Goal: Contribute content: Contribute content

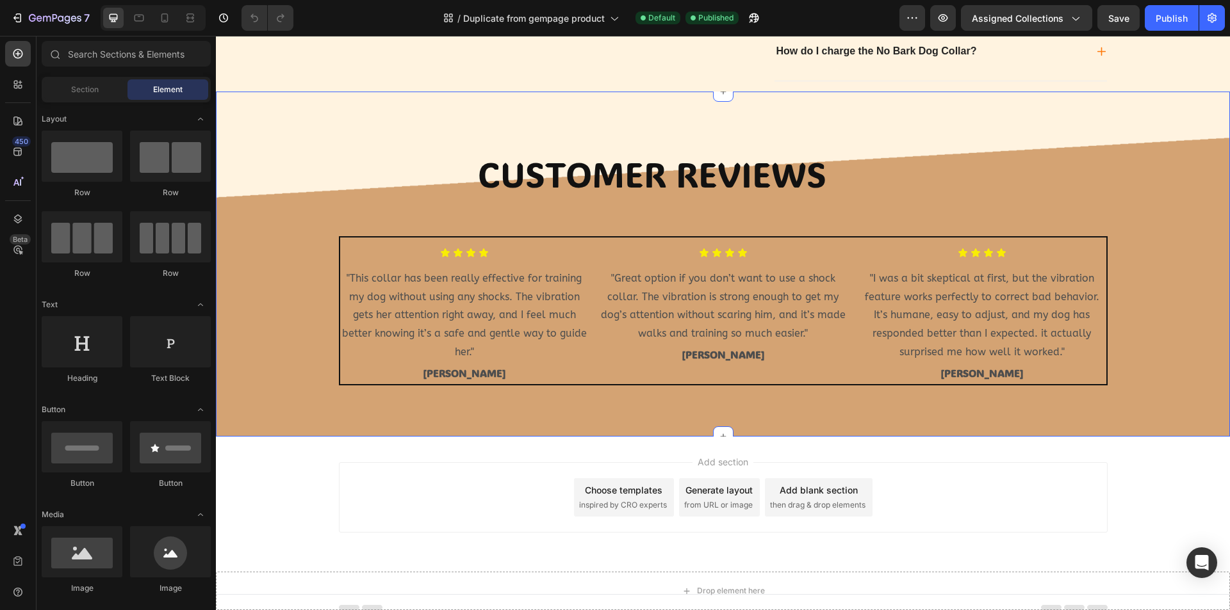
scroll to position [1196, 0]
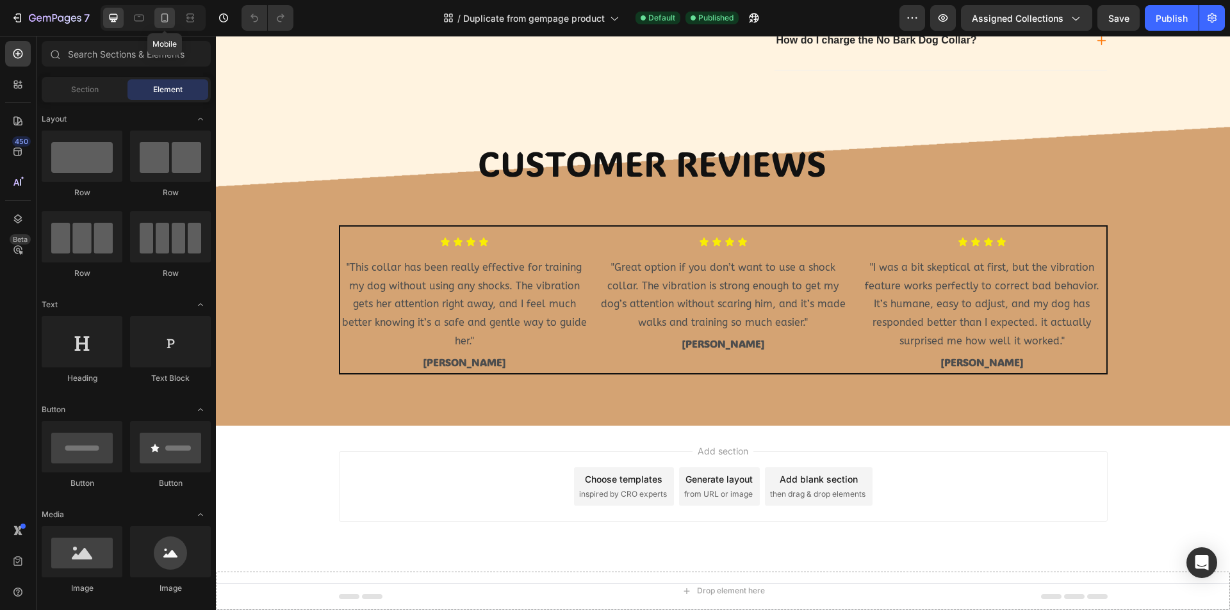
click at [163, 22] on icon at bounding box center [164, 17] width 7 height 9
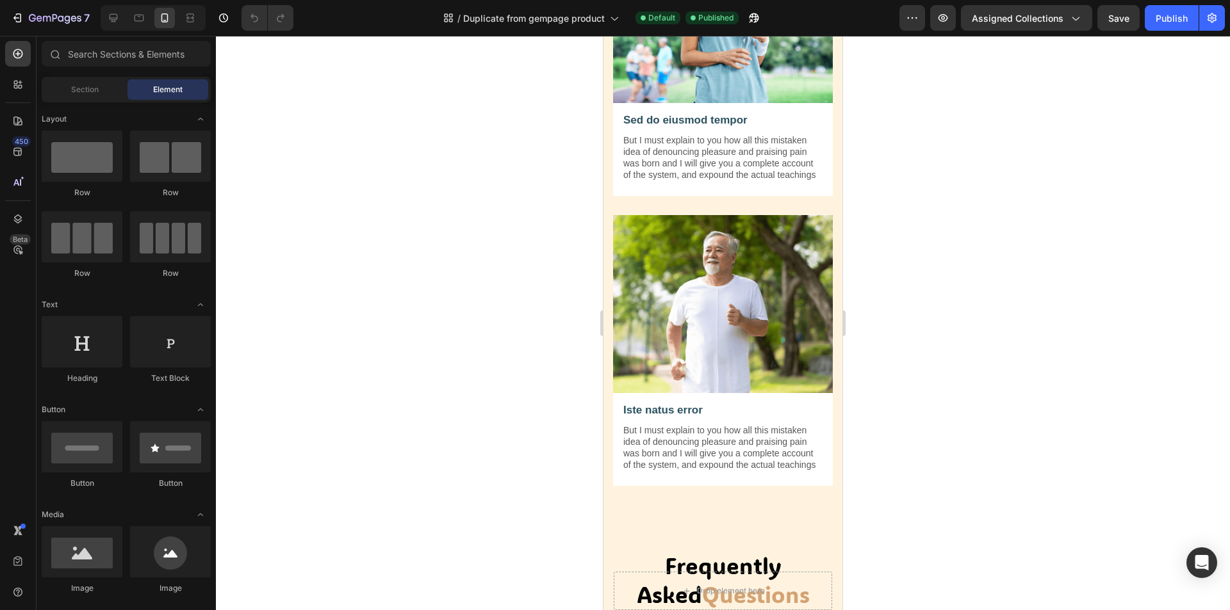
scroll to position [1041, 0]
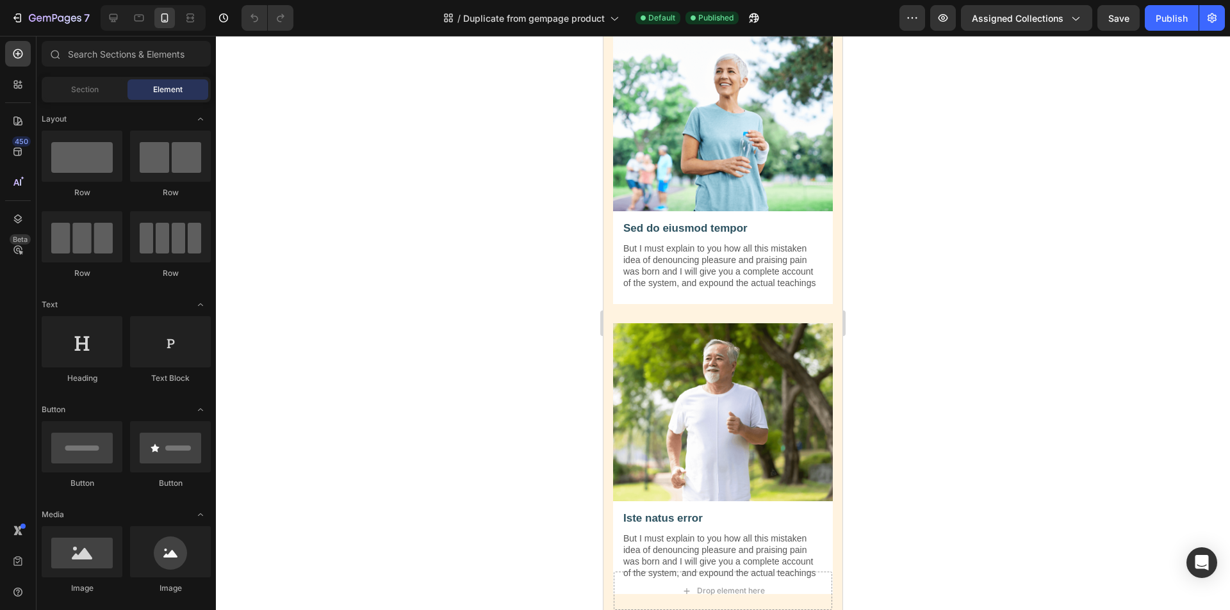
drag, startPoint x: 860, startPoint y: 264, endPoint x: 863, endPoint y: 252, distance: 12.4
click at [862, 254] on div at bounding box center [723, 323] width 1014 height 574
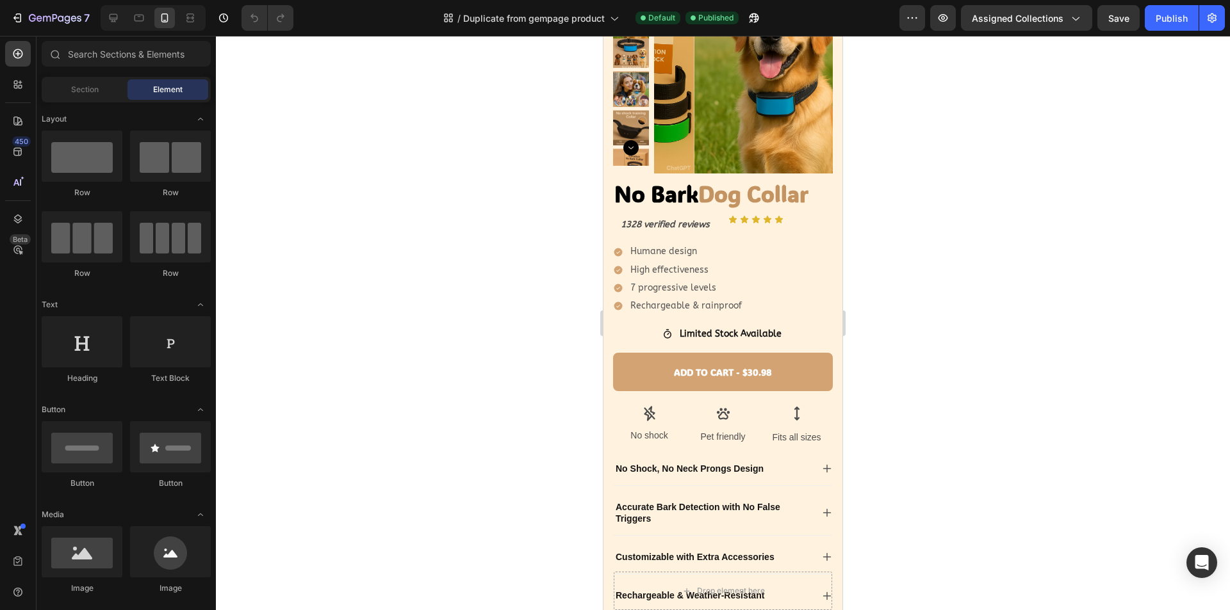
scroll to position [106, 0]
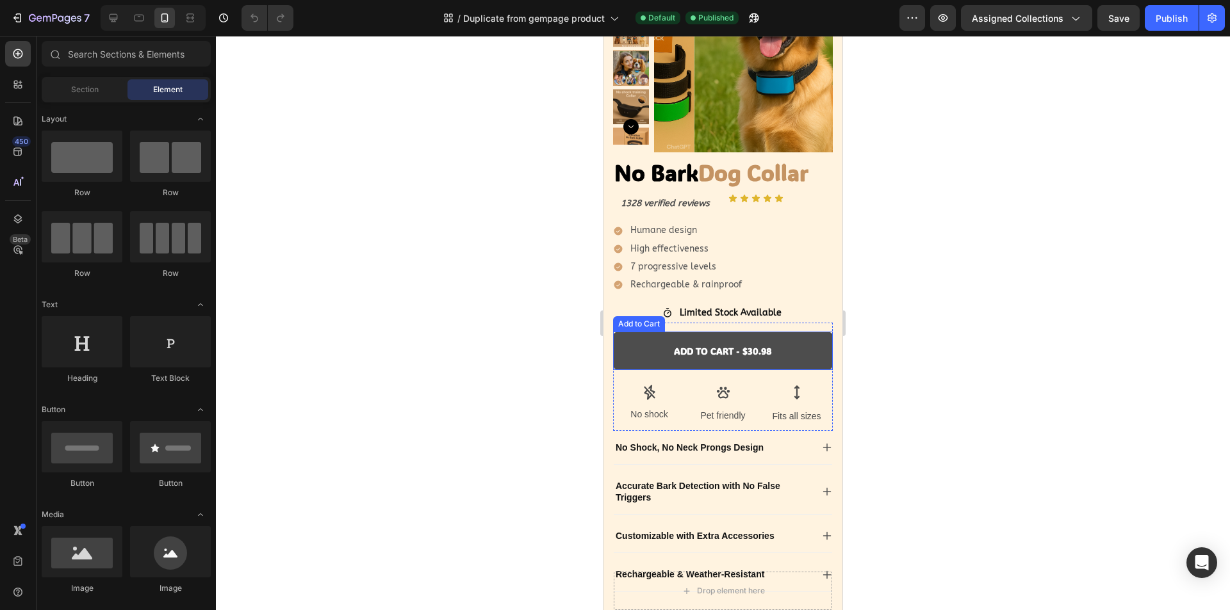
click at [775, 357] on button "ADD TO CART - $30.98" at bounding box center [723, 351] width 220 height 38
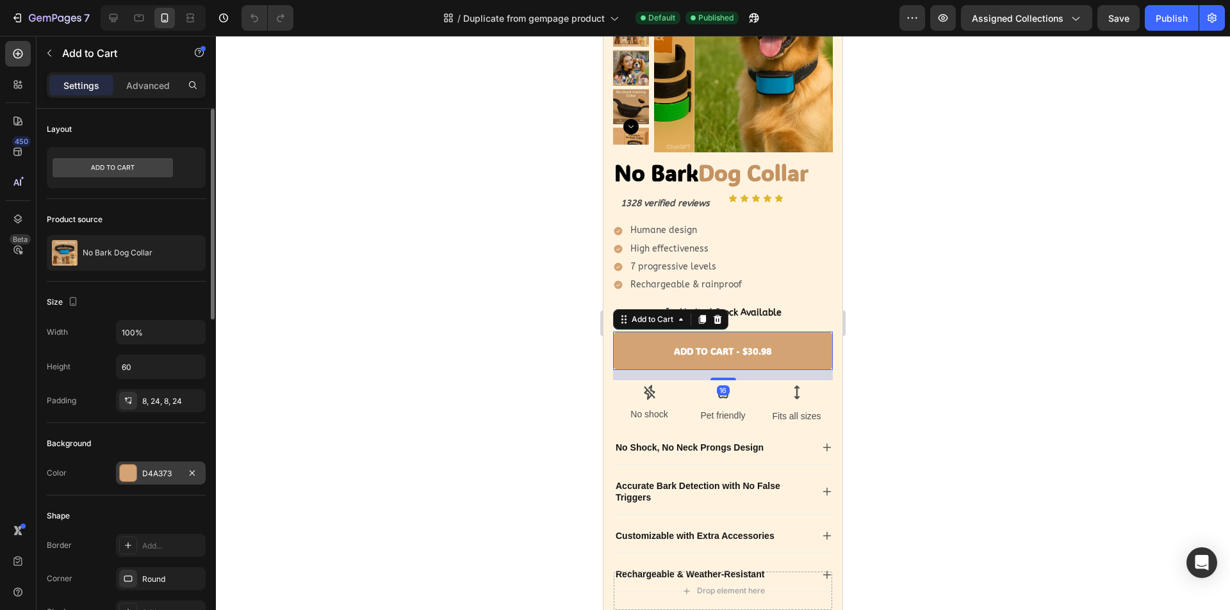
click at [145, 472] on div "D4A373" at bounding box center [160, 474] width 37 height 12
drag, startPoint x: 524, startPoint y: 446, endPoint x: 79, endPoint y: 386, distance: 449.1
click at [524, 446] on div at bounding box center [723, 323] width 1014 height 574
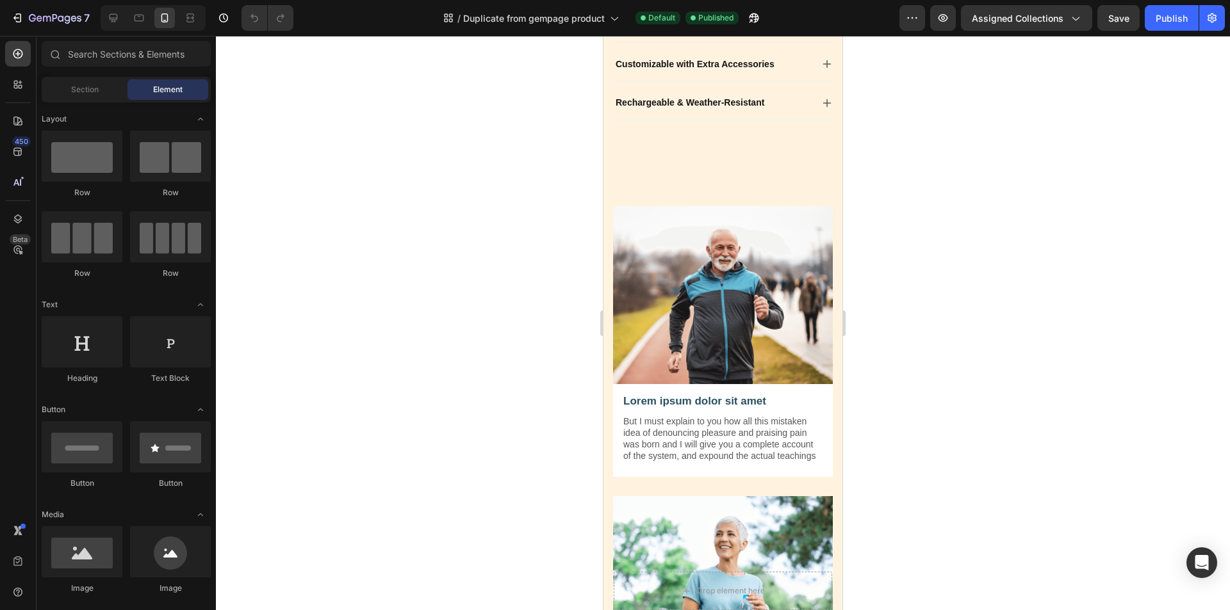
scroll to position [583, 0]
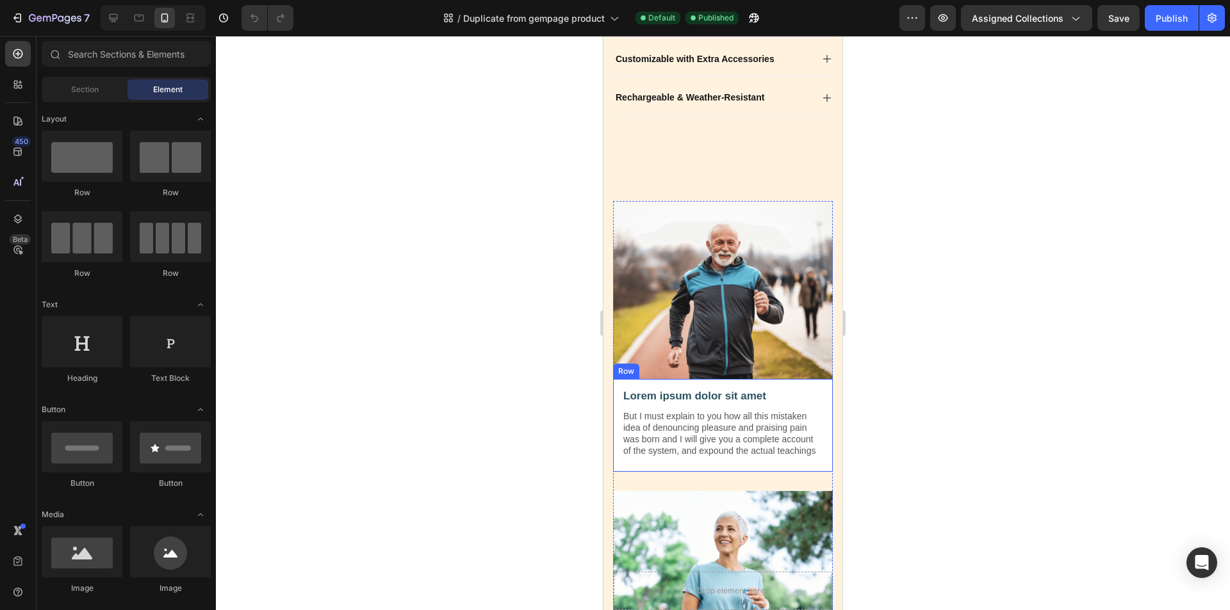
click at [768, 472] on div "Lorem ipsum dolor sit amet Text Block But I must explain to you how all this mi…" at bounding box center [723, 425] width 220 height 93
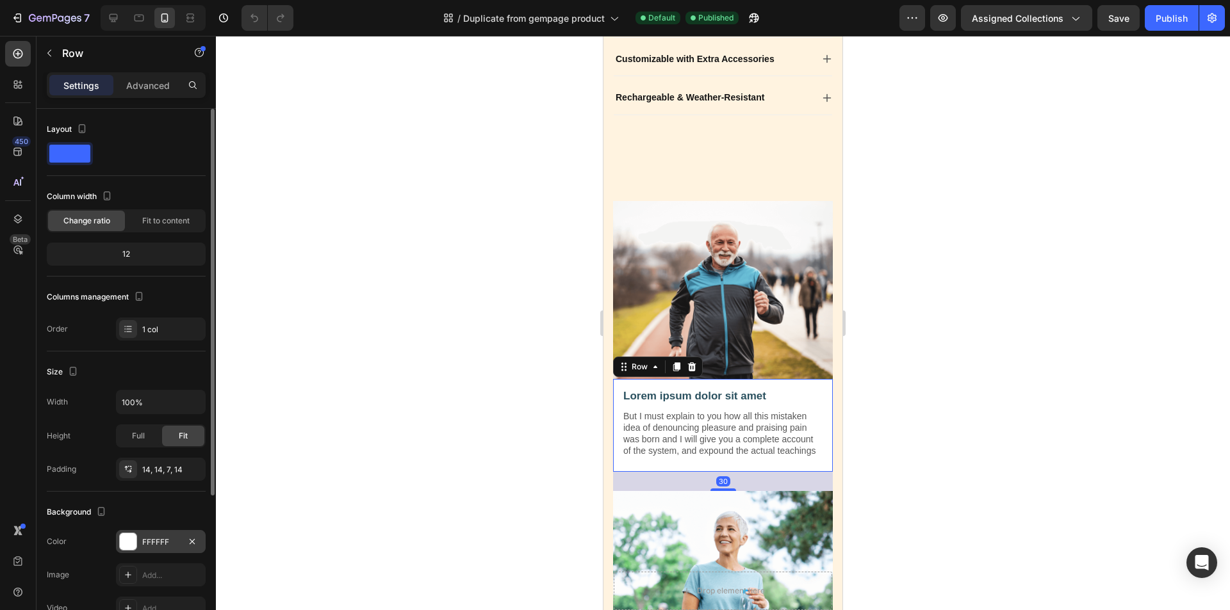
click at [126, 542] on div at bounding box center [128, 541] width 17 height 17
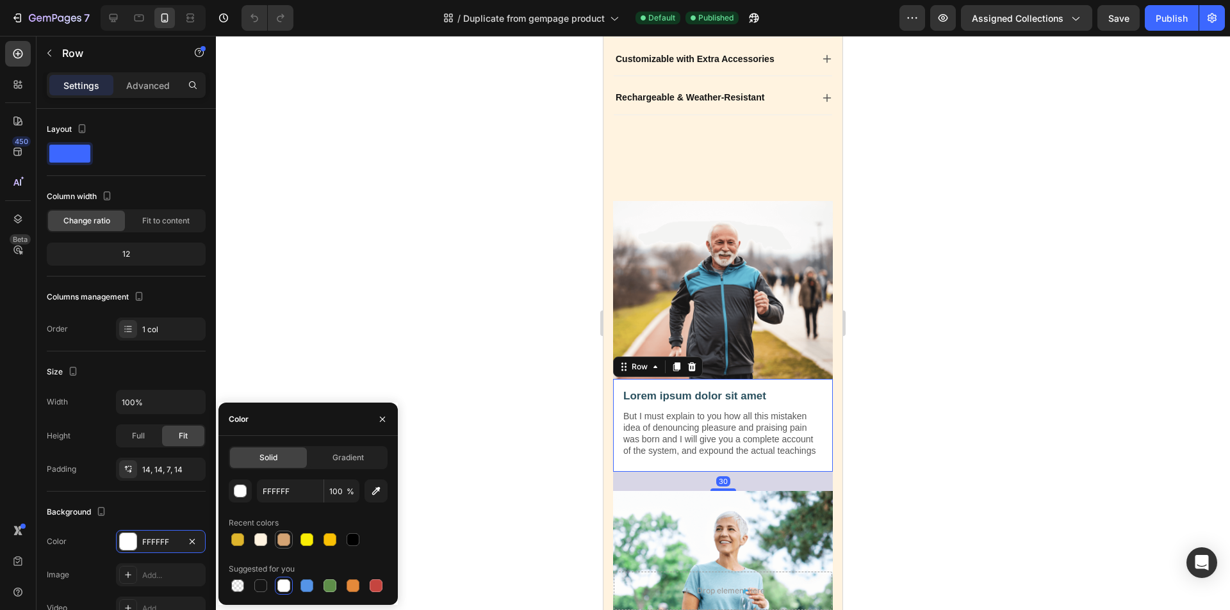
click at [288, 537] on div at bounding box center [283, 539] width 13 height 13
type input "D4A373"
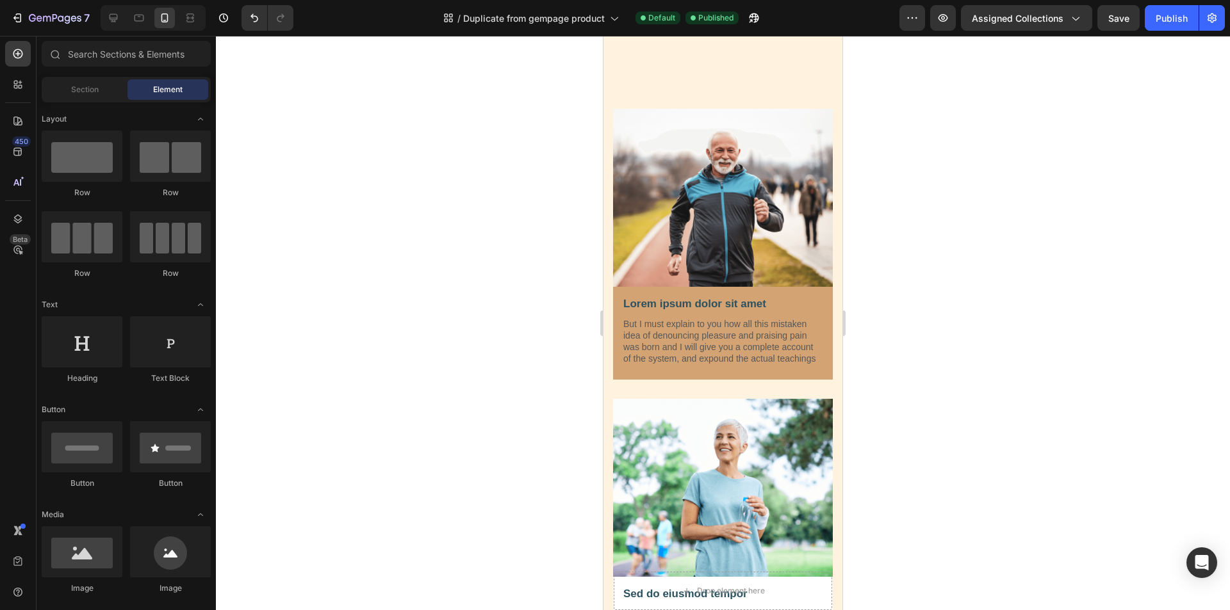
scroll to position [685, 0]
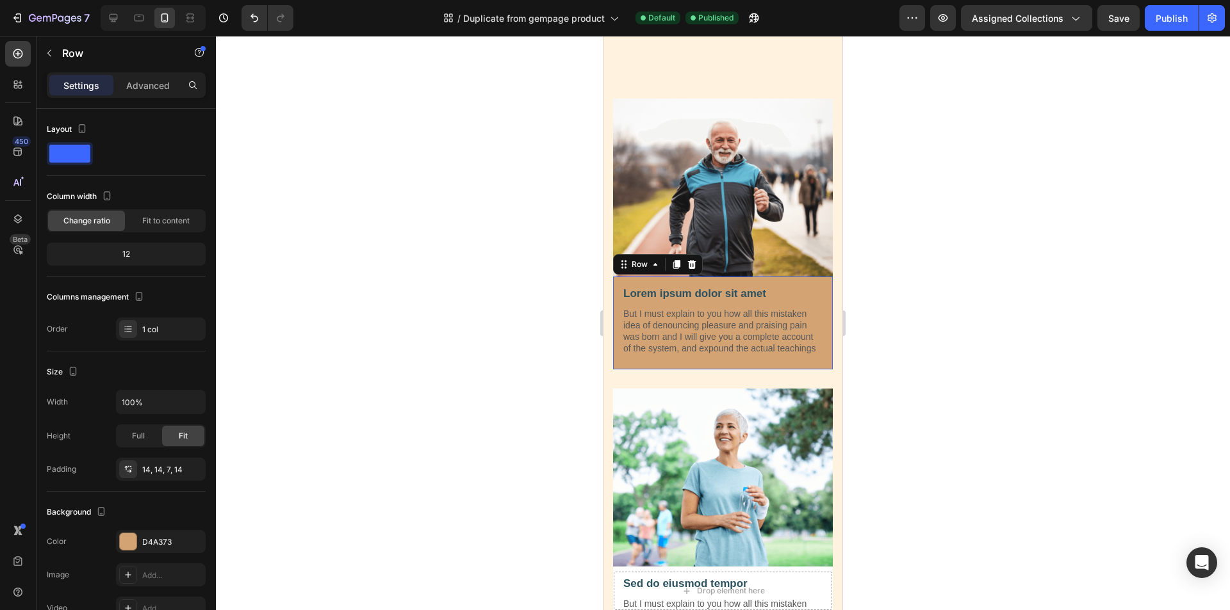
click at [760, 365] on div "Lorem ipsum dolor sit amet Text Block But I must explain to you how all this mi…" at bounding box center [723, 325] width 202 height 79
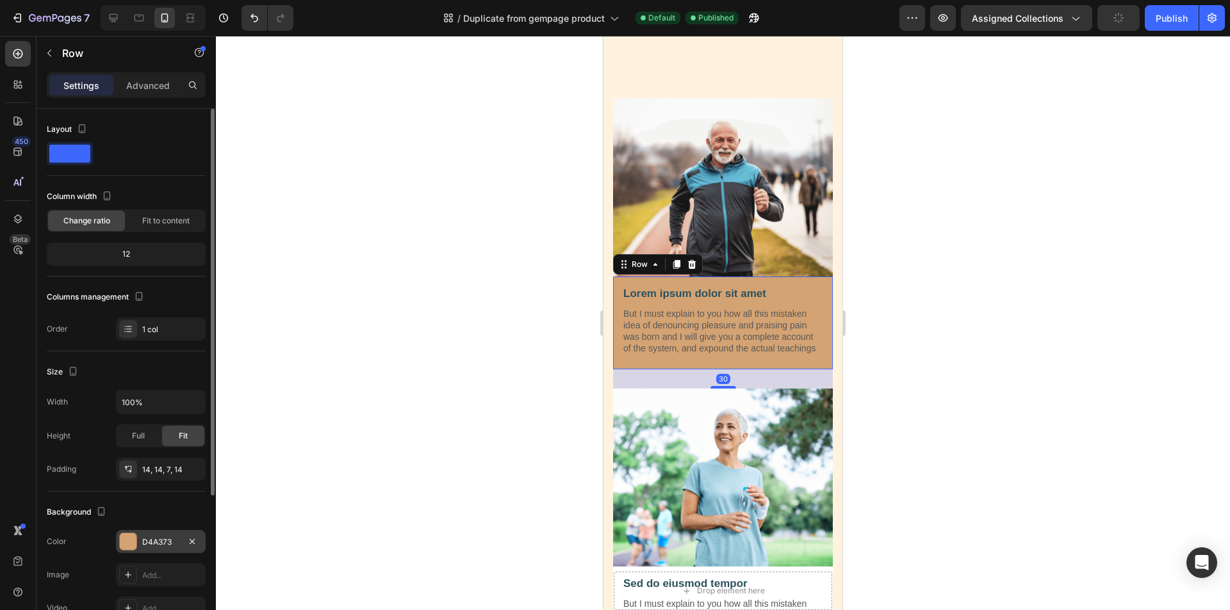
click at [129, 544] on div at bounding box center [128, 541] width 17 height 17
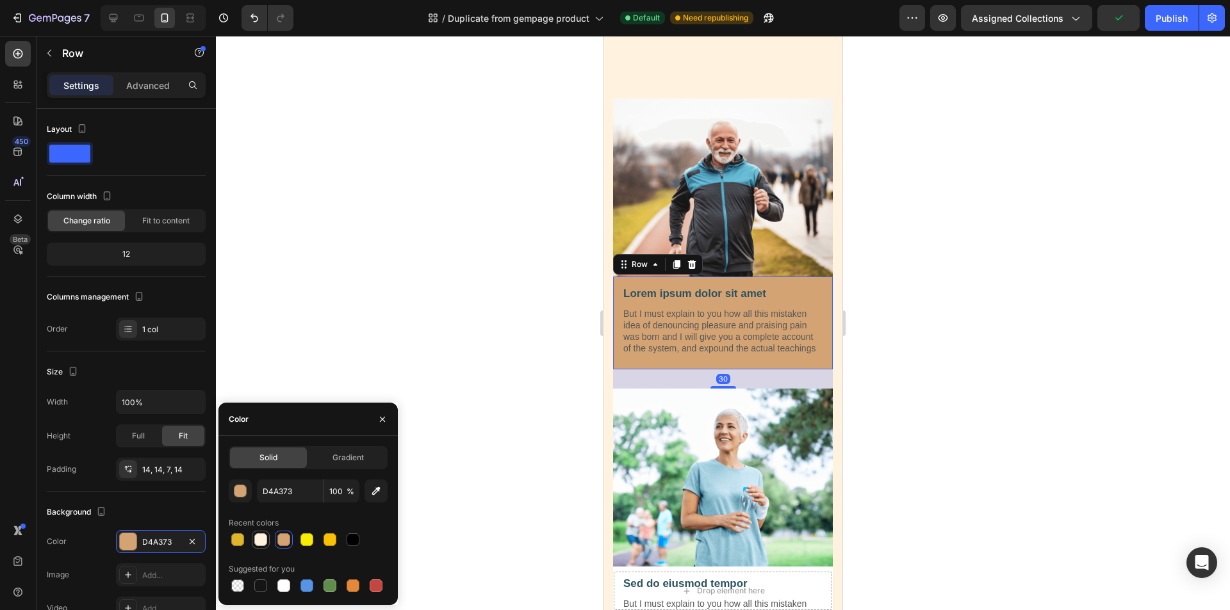
click at [263, 541] on div at bounding box center [260, 539] width 13 height 13
type input "FFF3E0"
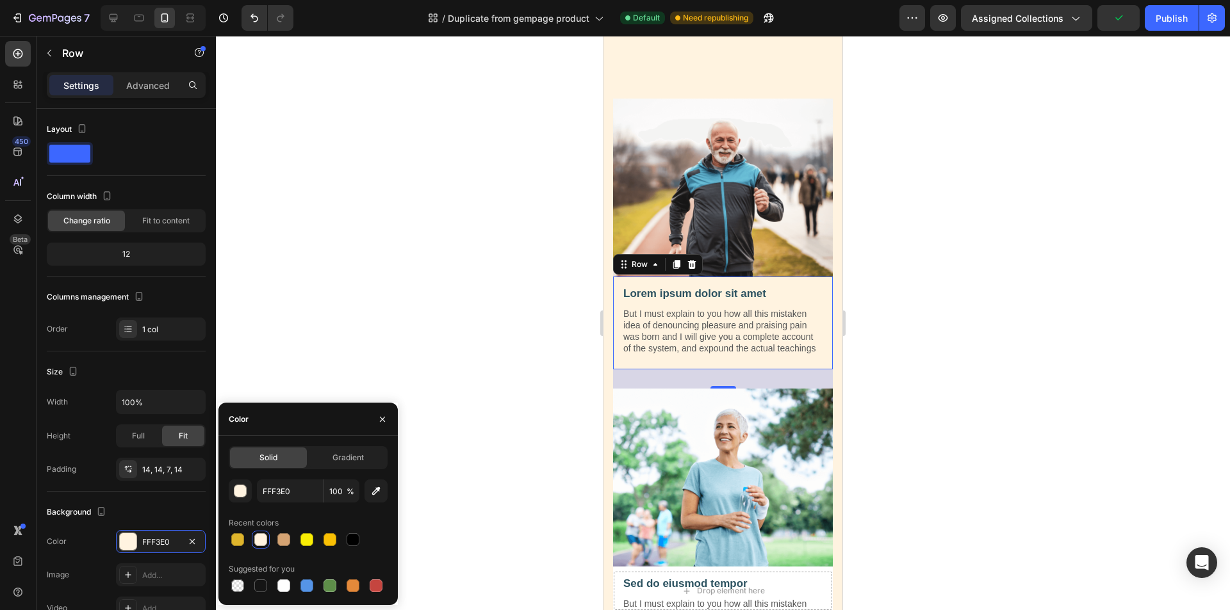
click at [468, 334] on div at bounding box center [723, 323] width 1014 height 574
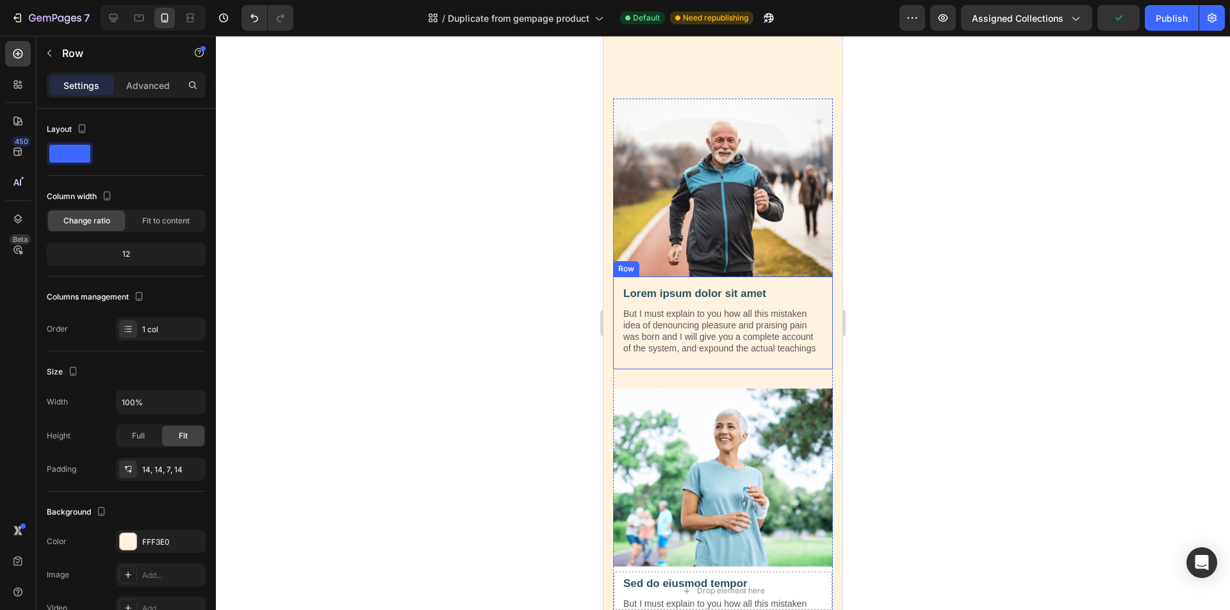
click at [689, 365] on div "Lorem ipsum dolor sit amet Text Block But I must explain to you how all this mi…" at bounding box center [723, 325] width 202 height 79
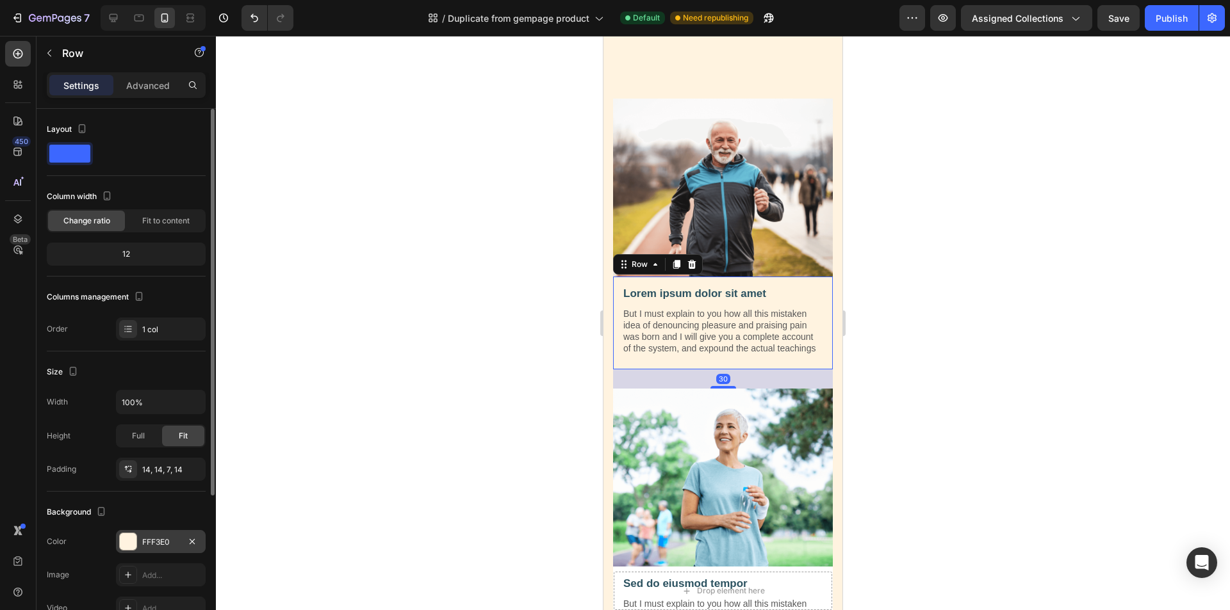
click at [131, 546] on div at bounding box center [128, 541] width 17 height 17
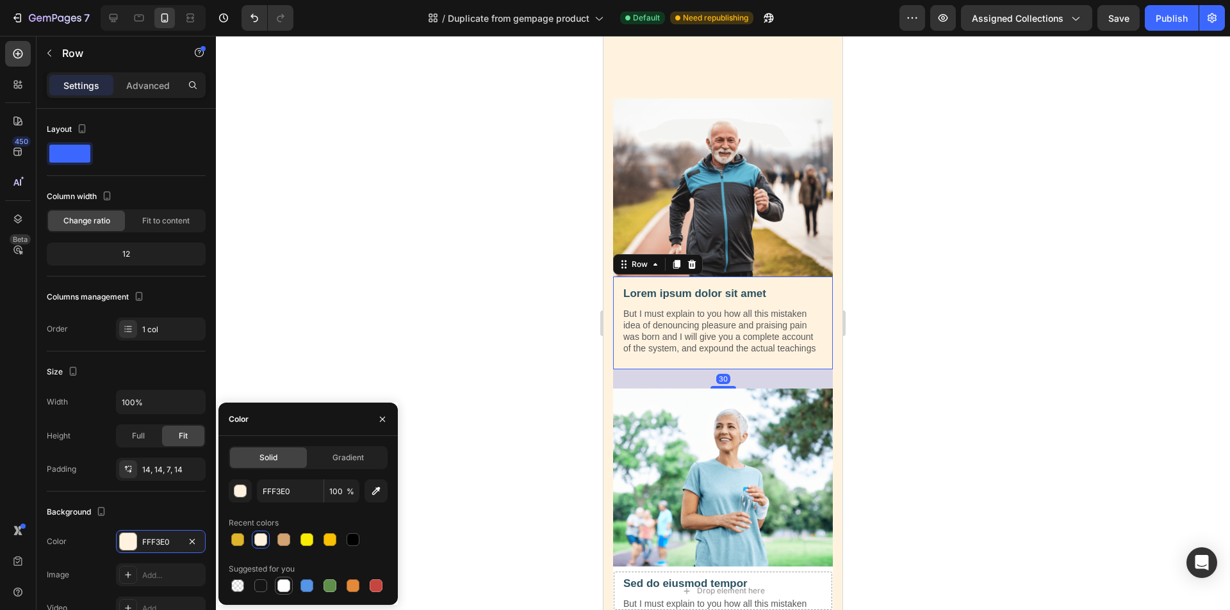
click at [279, 589] on div at bounding box center [283, 586] width 13 height 13
type input "FFFFFF"
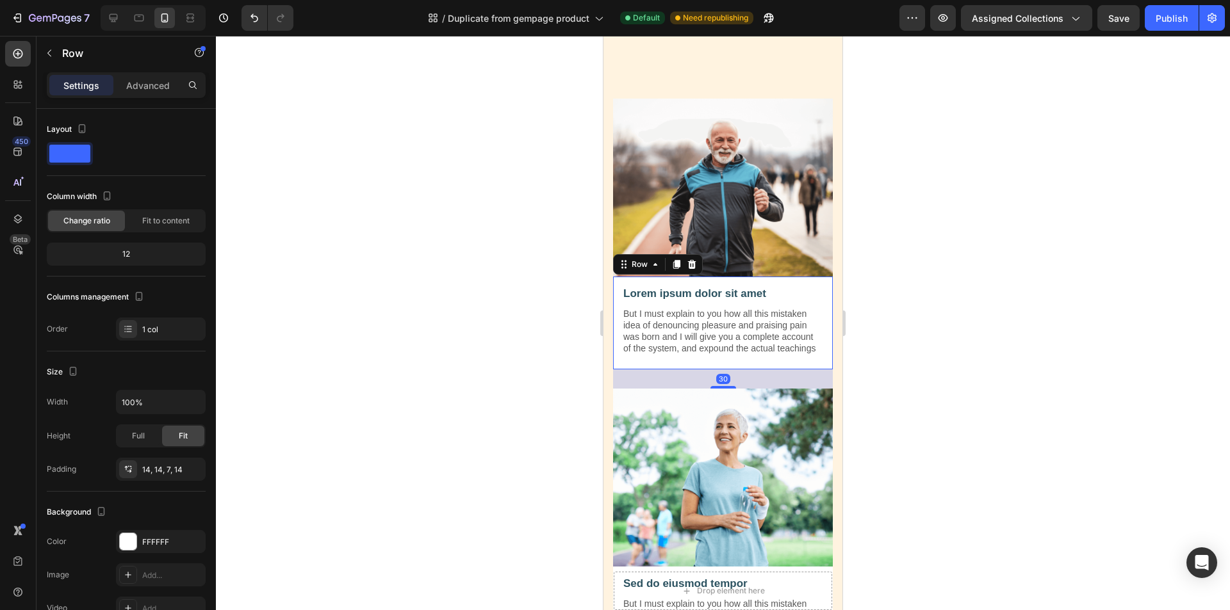
click at [492, 368] on div at bounding box center [723, 323] width 1014 height 574
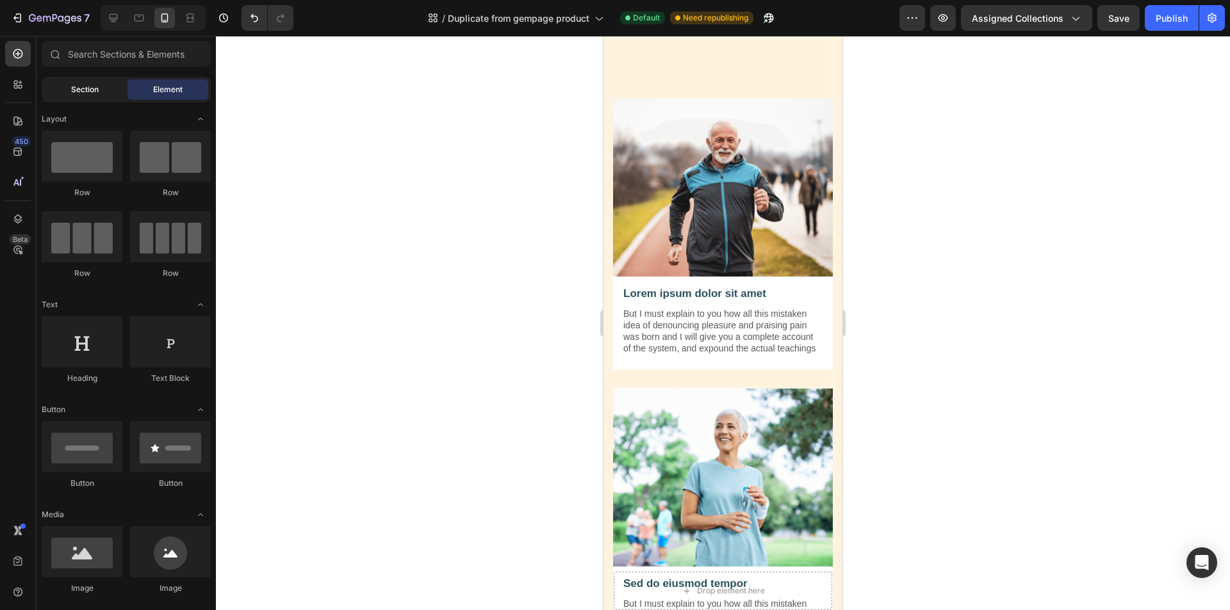
click at [86, 83] on div "Section" at bounding box center [84, 89] width 81 height 20
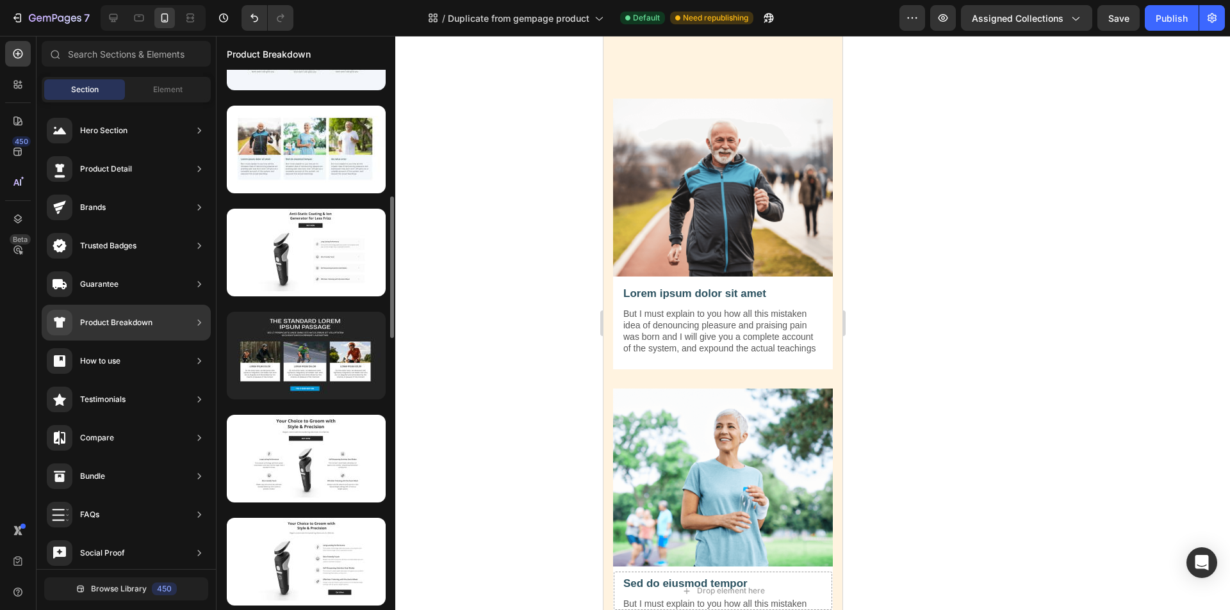
scroll to position [548, 0]
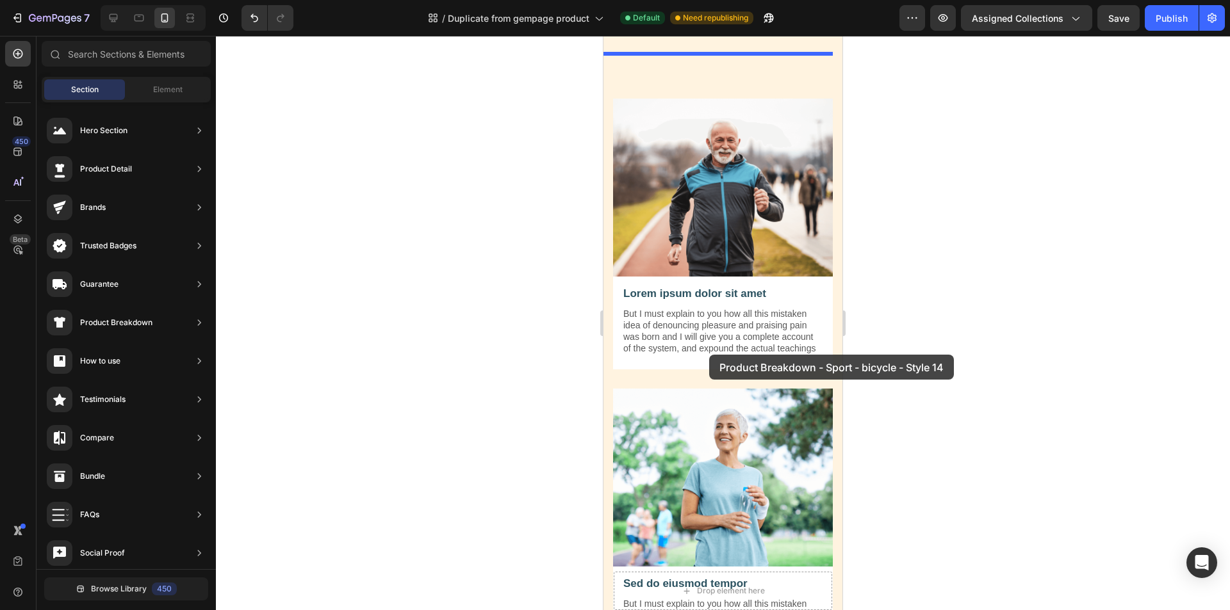
drag, startPoint x: 927, startPoint y: 329, endPoint x: 709, endPoint y: 355, distance: 219.3
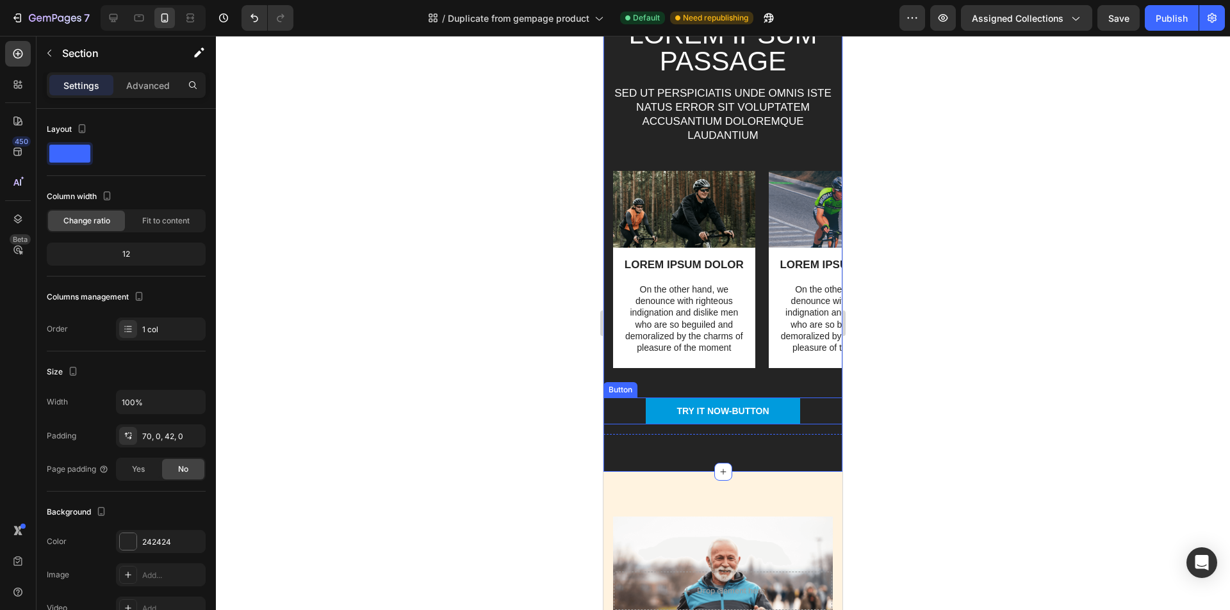
scroll to position [877, 0]
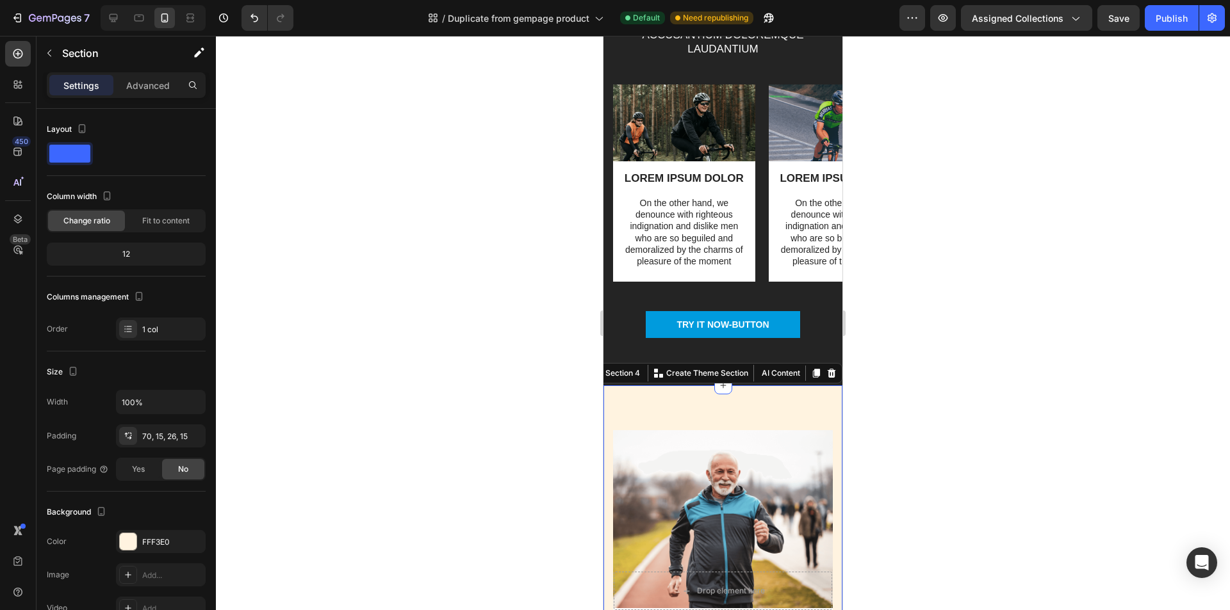
click at [827, 374] on icon at bounding box center [831, 373] width 8 height 9
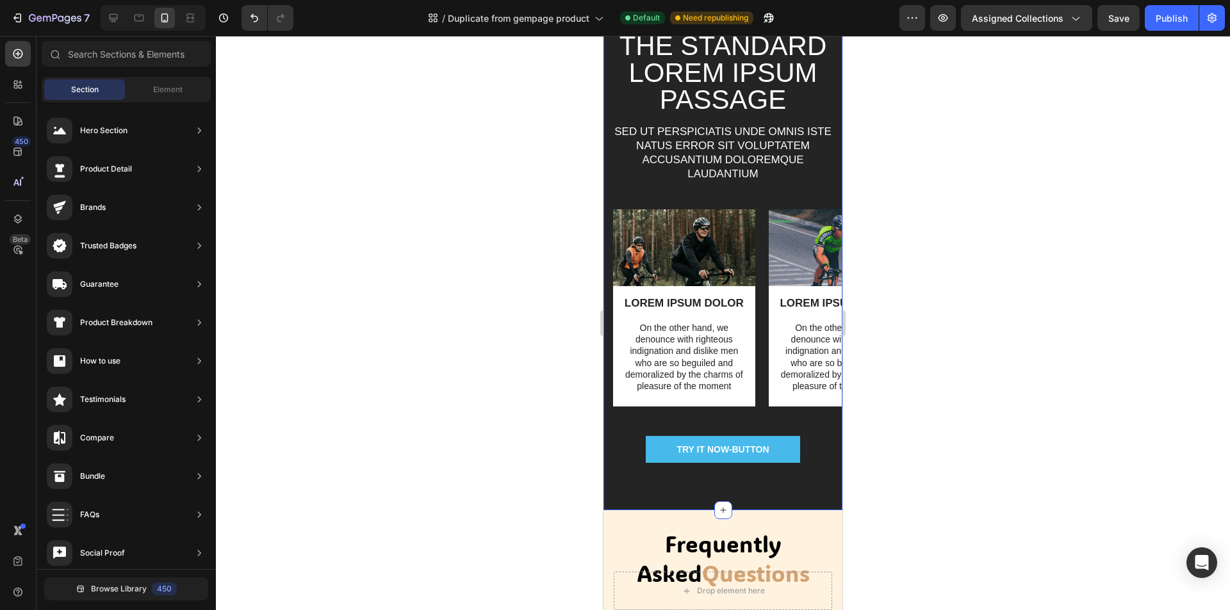
scroll to position [749, 0]
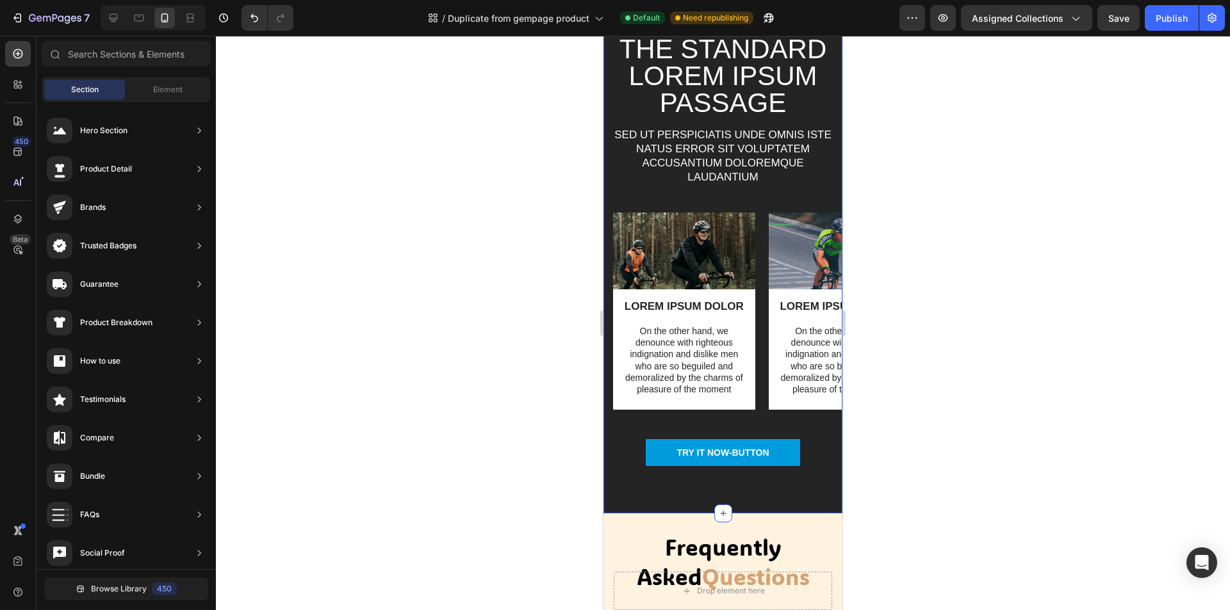
click at [619, 490] on div "The standard Lorem Ipsum passage Heading Sed ut perspiciatis unde omnis iste na…" at bounding box center [722, 252] width 239 height 524
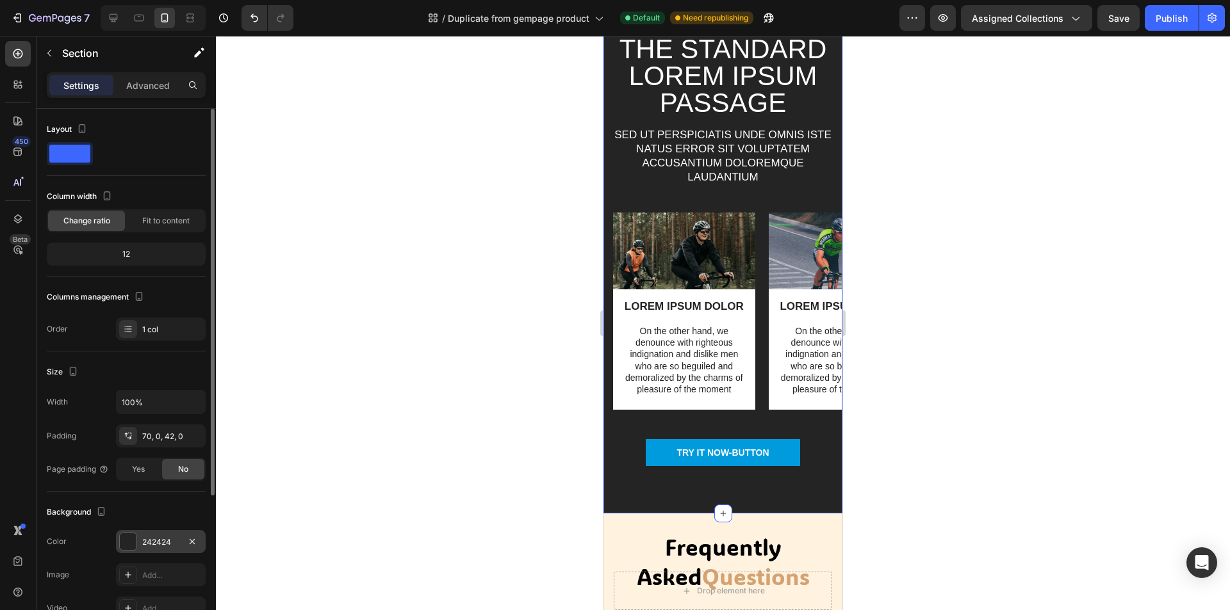
click at [127, 543] on div at bounding box center [128, 541] width 17 height 17
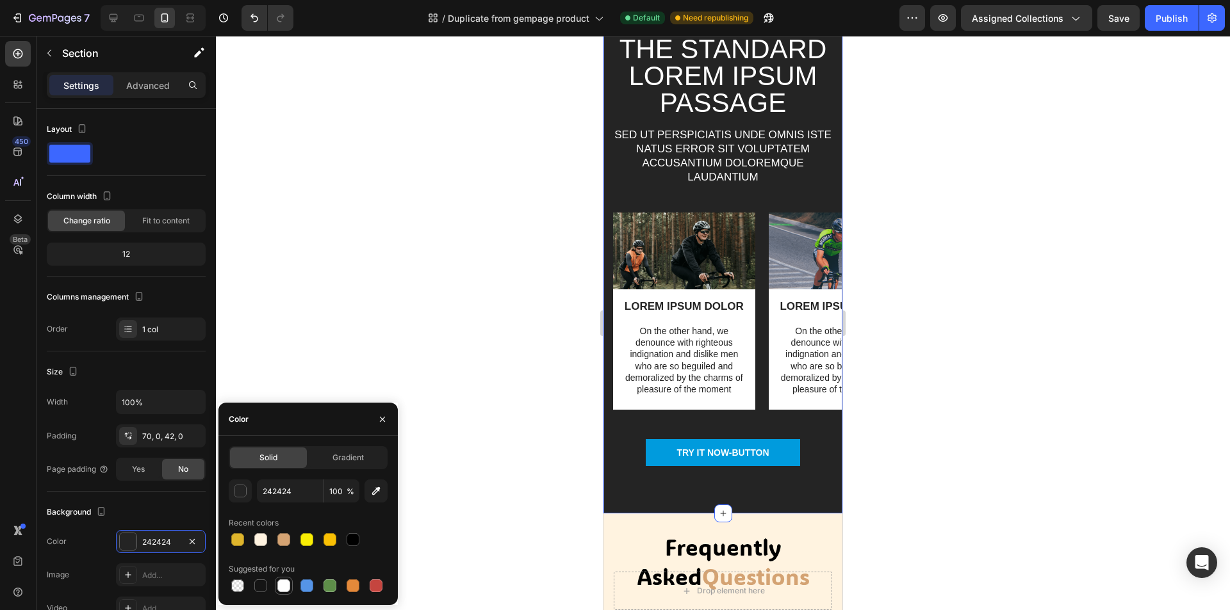
click at [283, 585] on div at bounding box center [283, 586] width 13 height 13
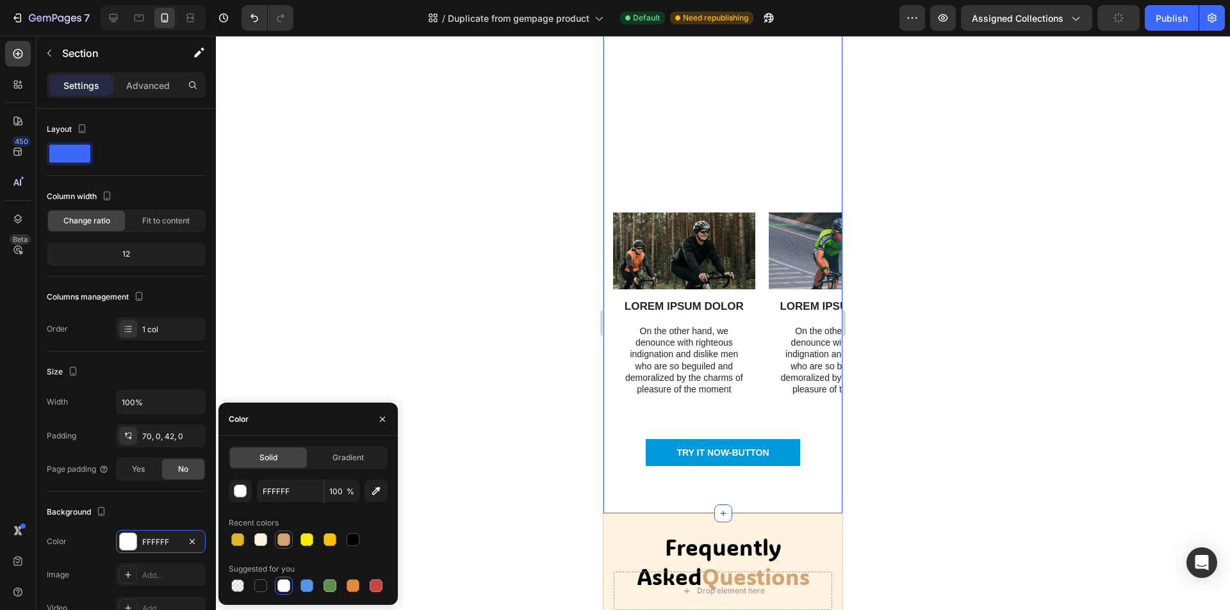
click at [280, 539] on div at bounding box center [283, 539] width 13 height 13
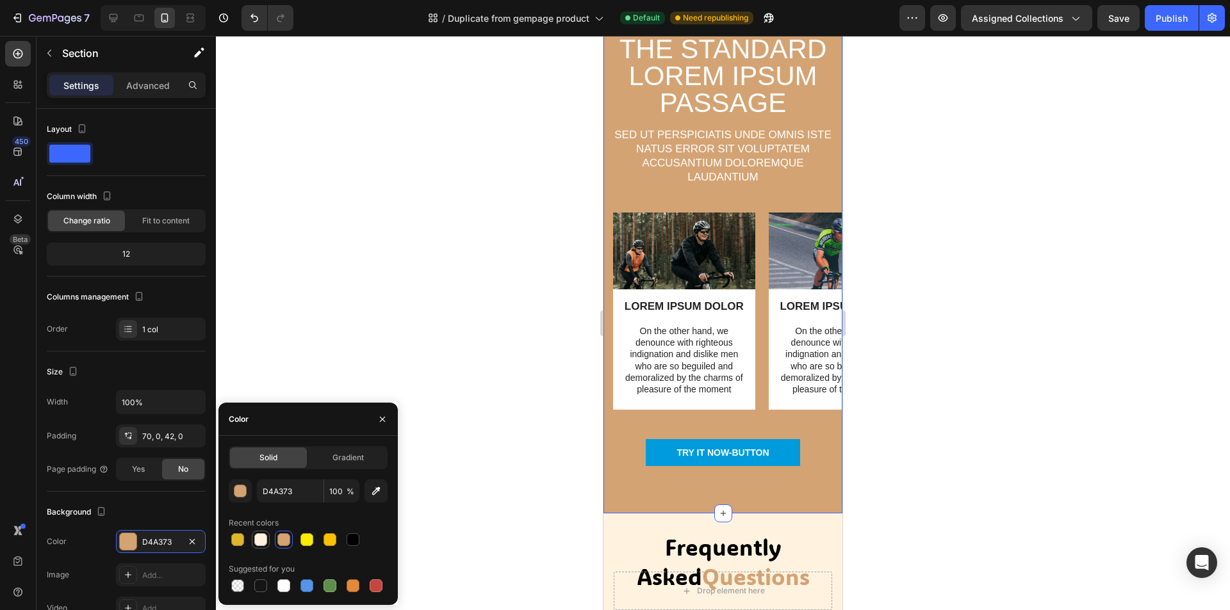
click at [264, 541] on div at bounding box center [260, 539] width 13 height 13
type input "FFF3E0"
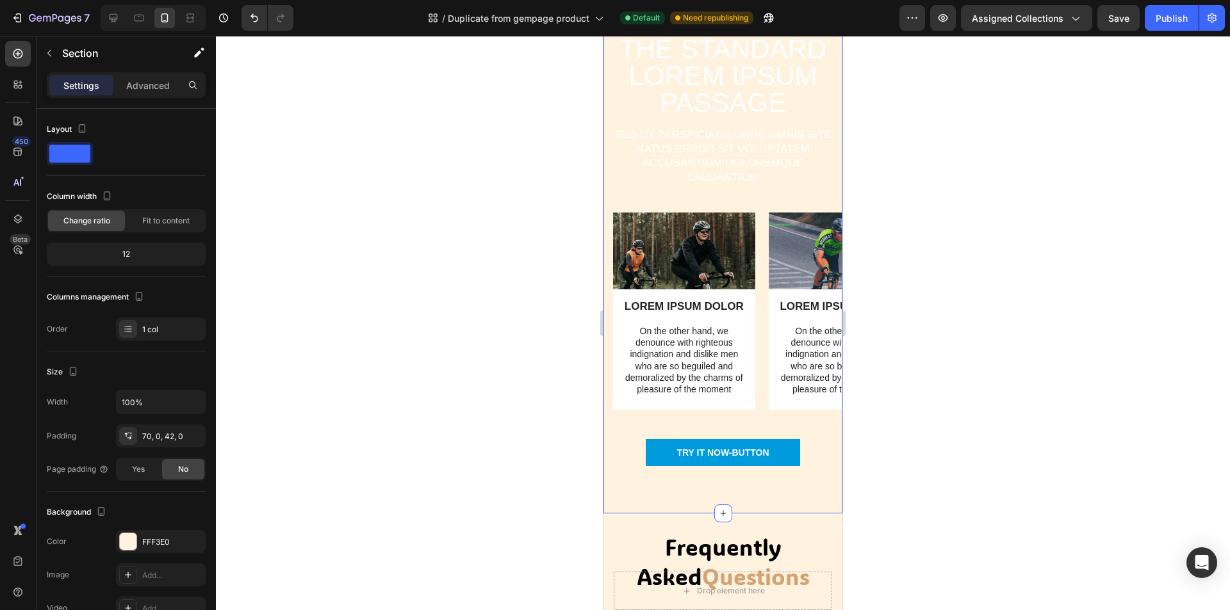
click at [571, 493] on div at bounding box center [723, 323] width 1014 height 574
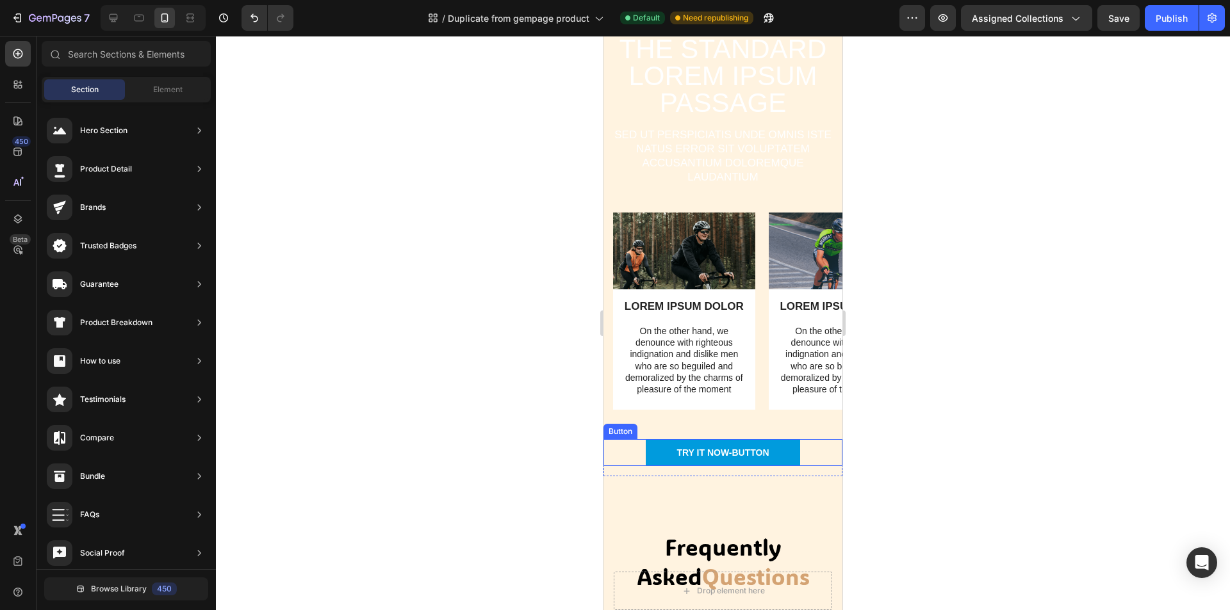
click at [802, 457] on div "TRY IT NOW-BUTTON Button" at bounding box center [722, 452] width 239 height 27
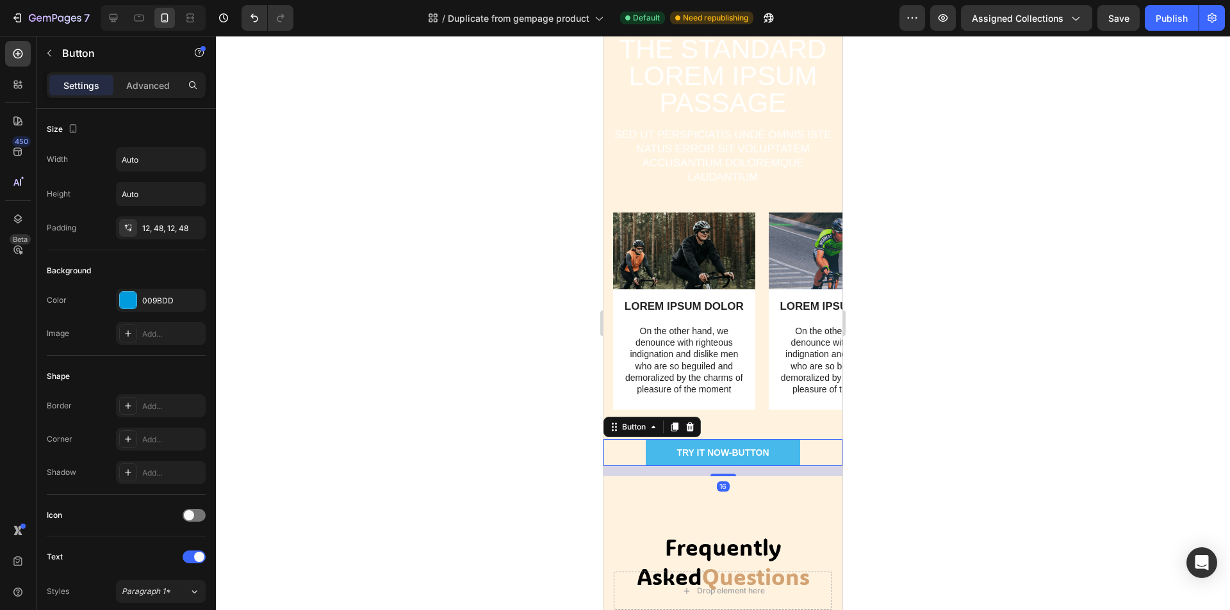
click at [785, 458] on button "TRY IT NOW-BUTTON" at bounding box center [723, 452] width 154 height 27
click at [907, 474] on div at bounding box center [723, 323] width 1014 height 574
click at [752, 451] on div "TRY IT NOW-BUTTON" at bounding box center [722, 453] width 92 height 12
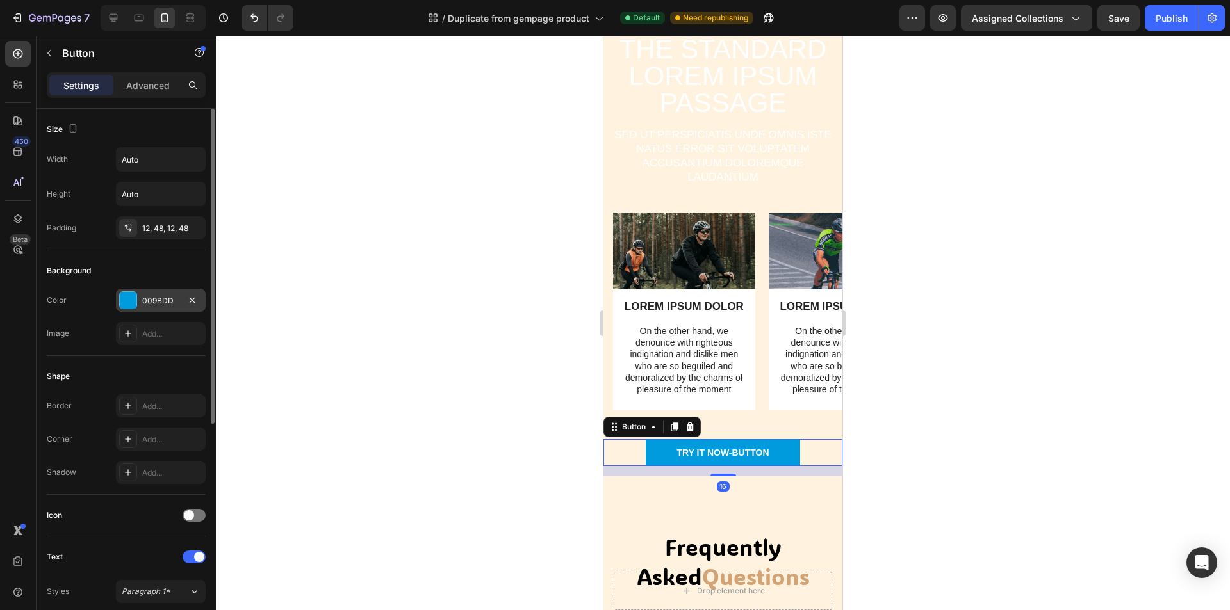
click at [146, 296] on div "009BDD" at bounding box center [160, 301] width 37 height 12
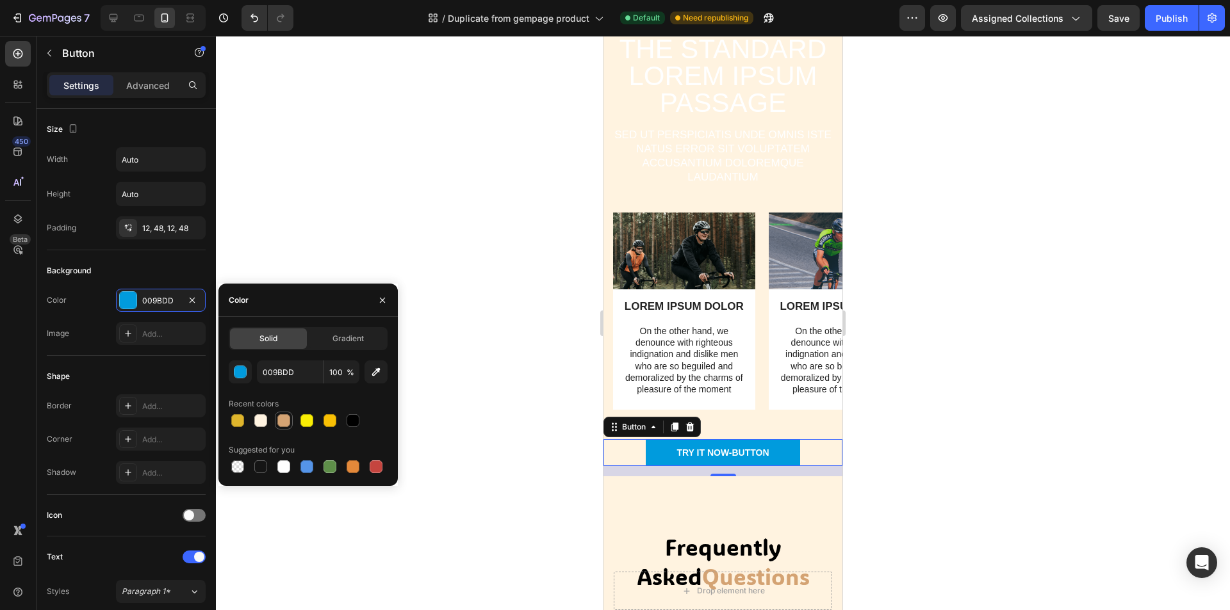
drag, startPoint x: 286, startPoint y: 421, endPoint x: 54, endPoint y: 380, distance: 235.4
click at [286, 421] on div at bounding box center [283, 420] width 13 height 13
type input "D4A373"
click at [1006, 425] on div at bounding box center [723, 323] width 1014 height 574
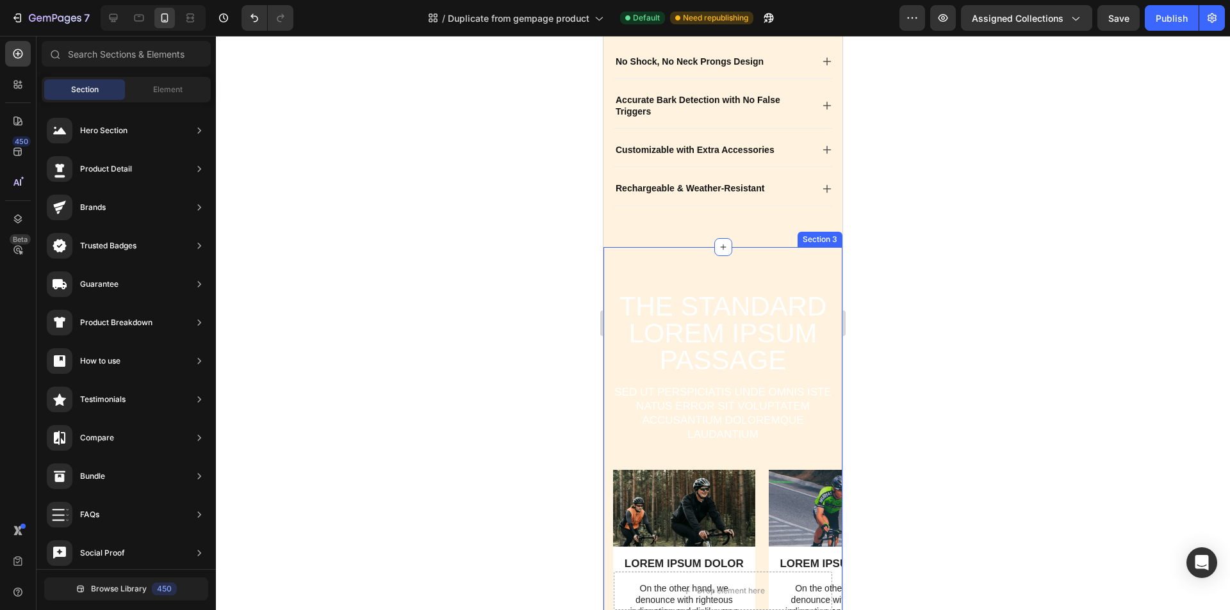
scroll to position [489, 0]
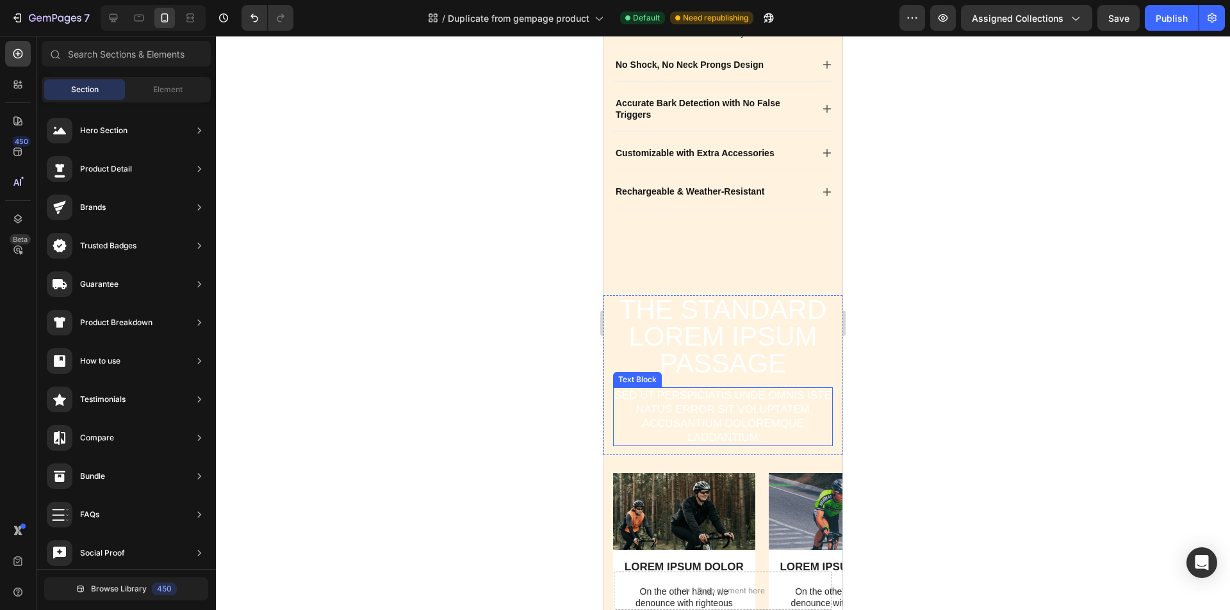
click at [751, 427] on p "Sed ut perspiciatis unde omnis iste natus error sit voluptatem accusantium dolo…" at bounding box center [722, 417] width 217 height 56
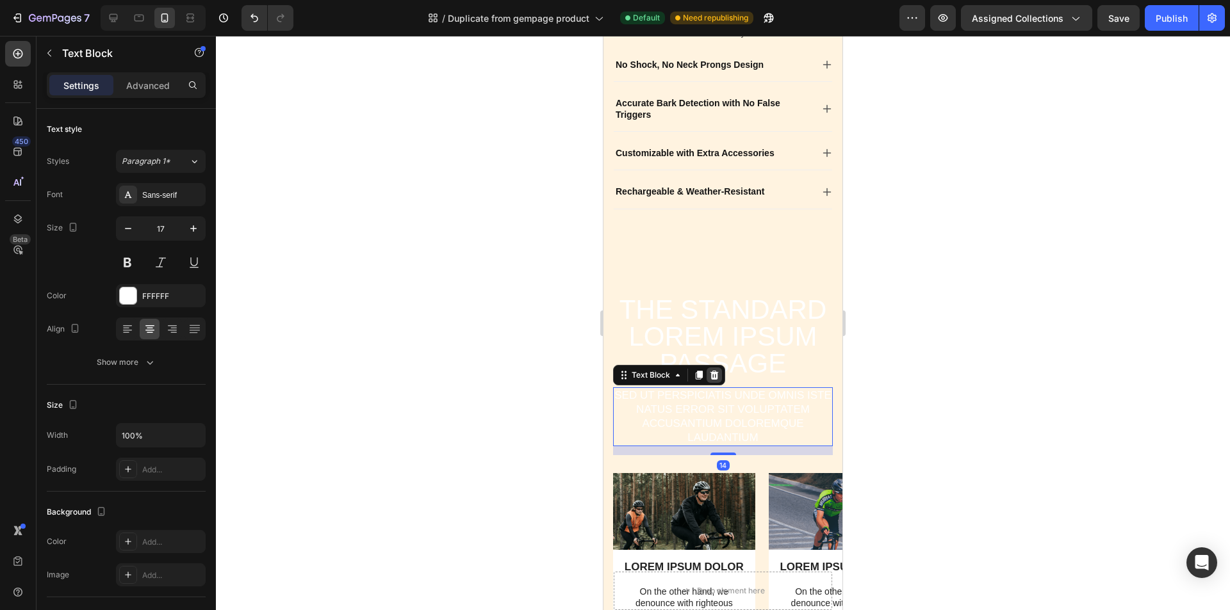
click at [717, 378] on icon at bounding box center [714, 375] width 10 height 10
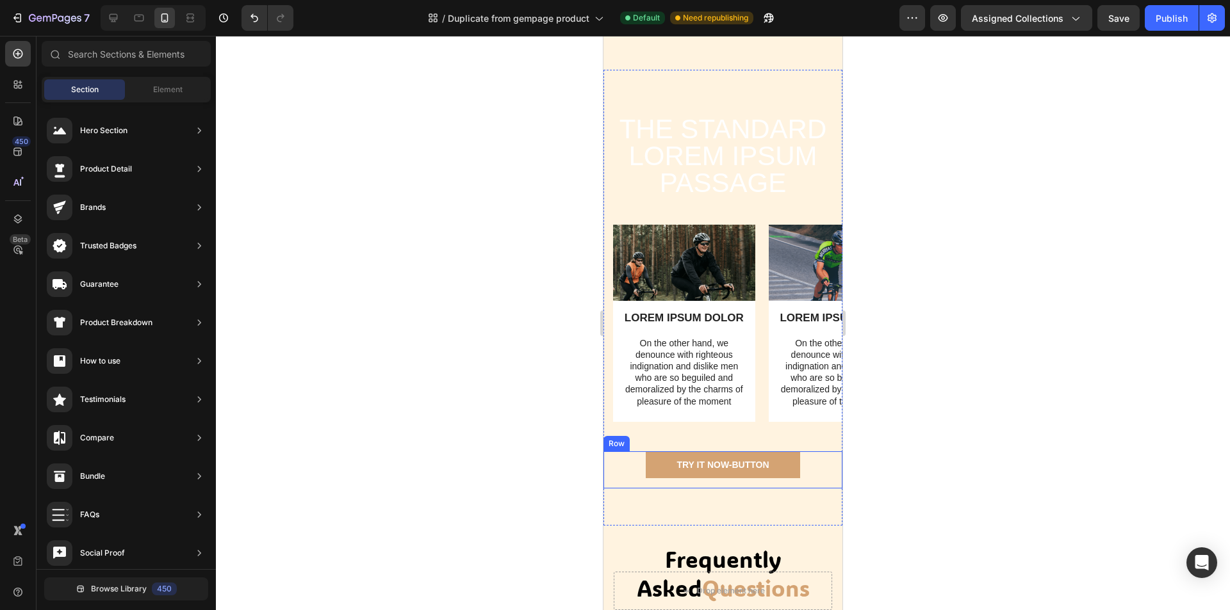
scroll to position [681, 0]
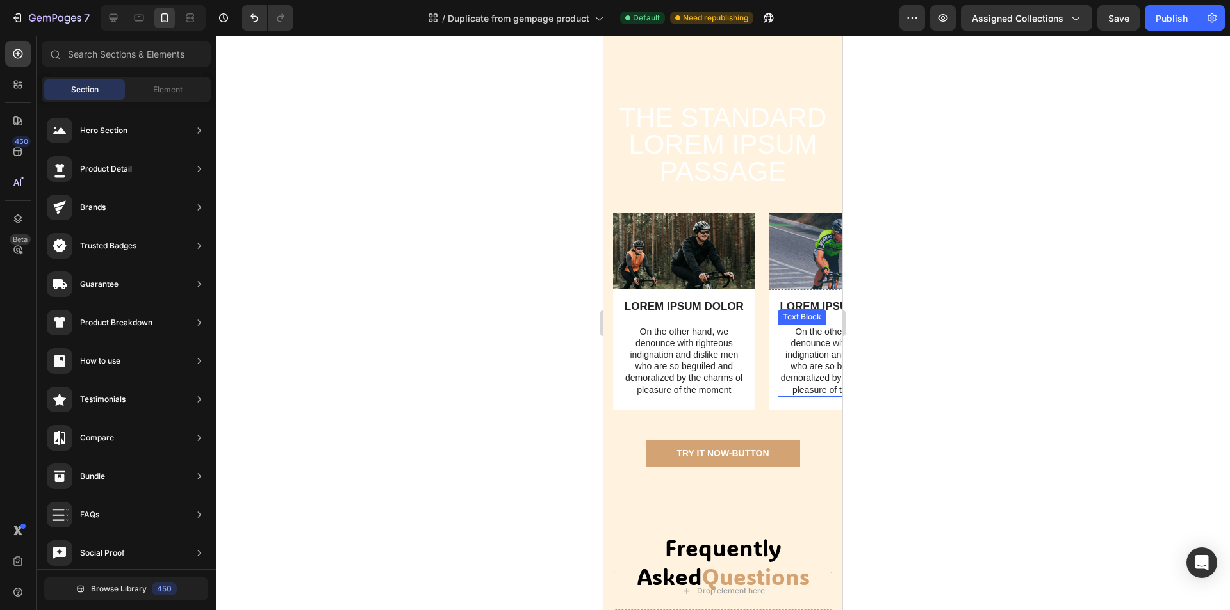
click at [813, 392] on p "On the other hand, we denounce with righteous indignation and dislike men who a…" at bounding box center [840, 361] width 122 height 70
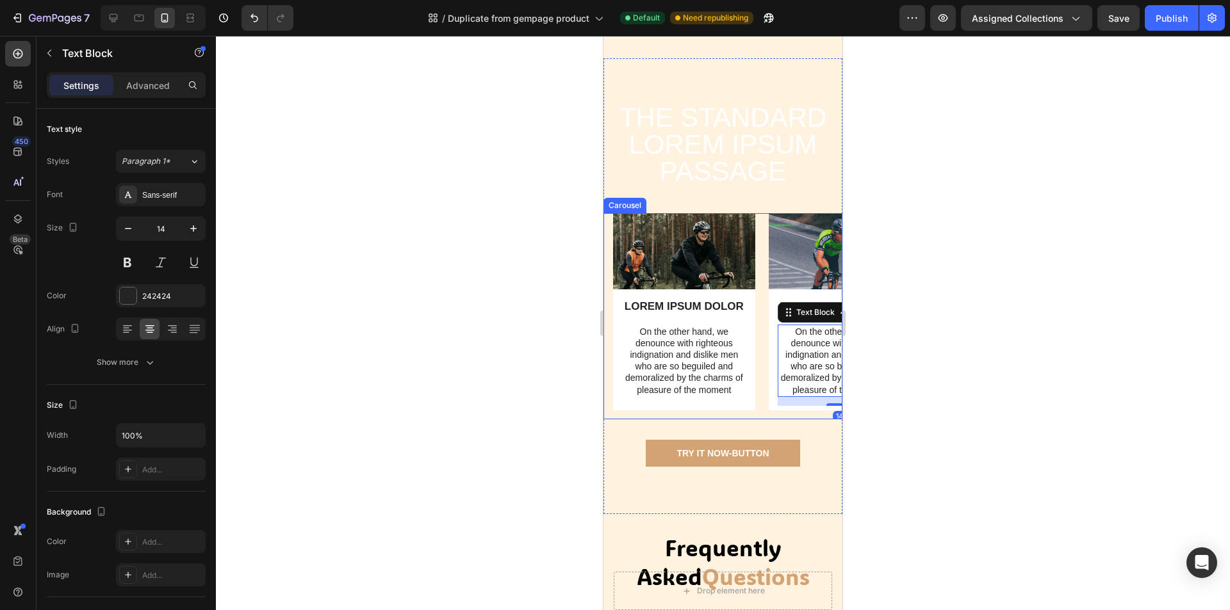
click at [799, 418] on div "Image LOREM IPSUM DOLOR Text Block On the other hand, we denounce with righteou…" at bounding box center [839, 316] width 142 height 206
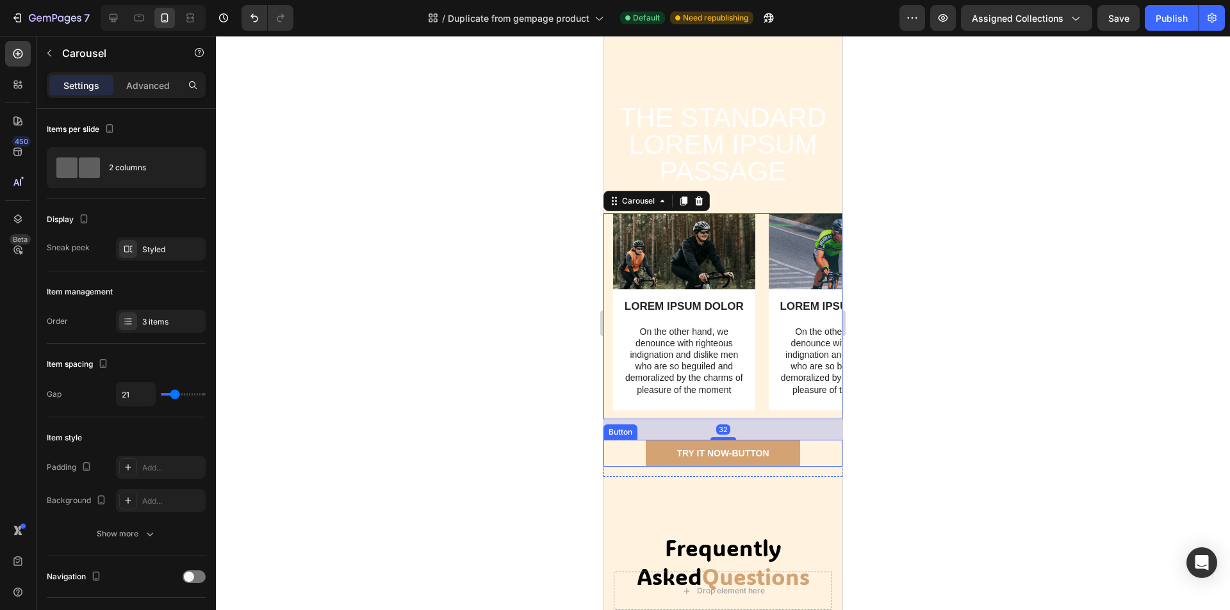
click at [892, 455] on div at bounding box center [723, 323] width 1014 height 574
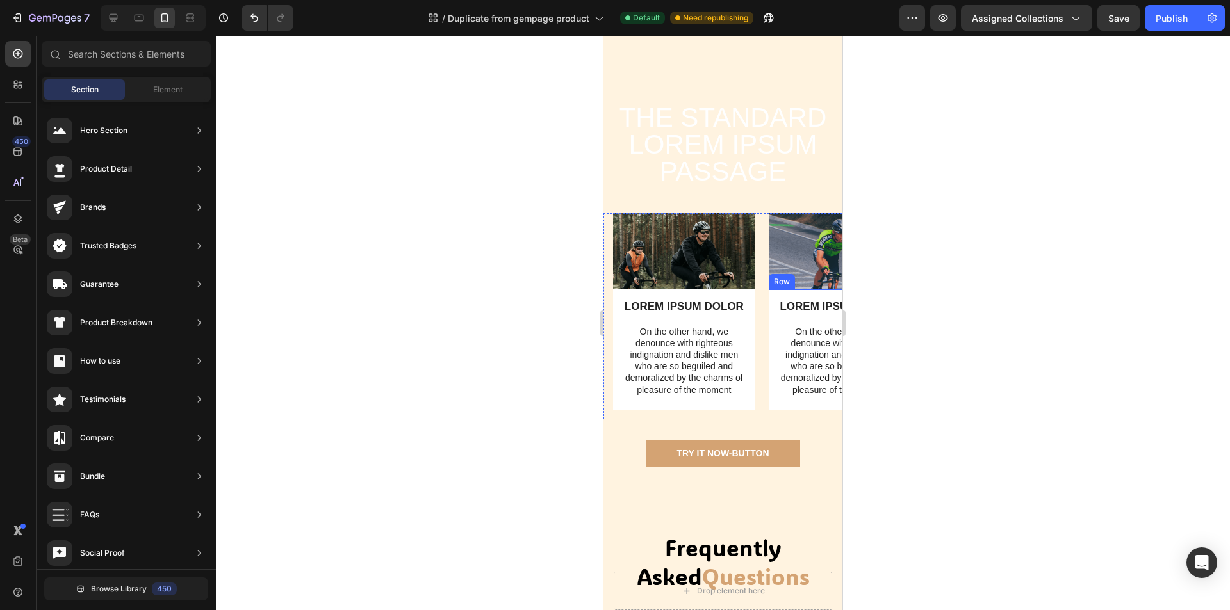
click at [771, 343] on div "LOREM IPSUM DOLOR Text Block On the other hand, we denounce with righteous indi…" at bounding box center [839, 349] width 142 height 120
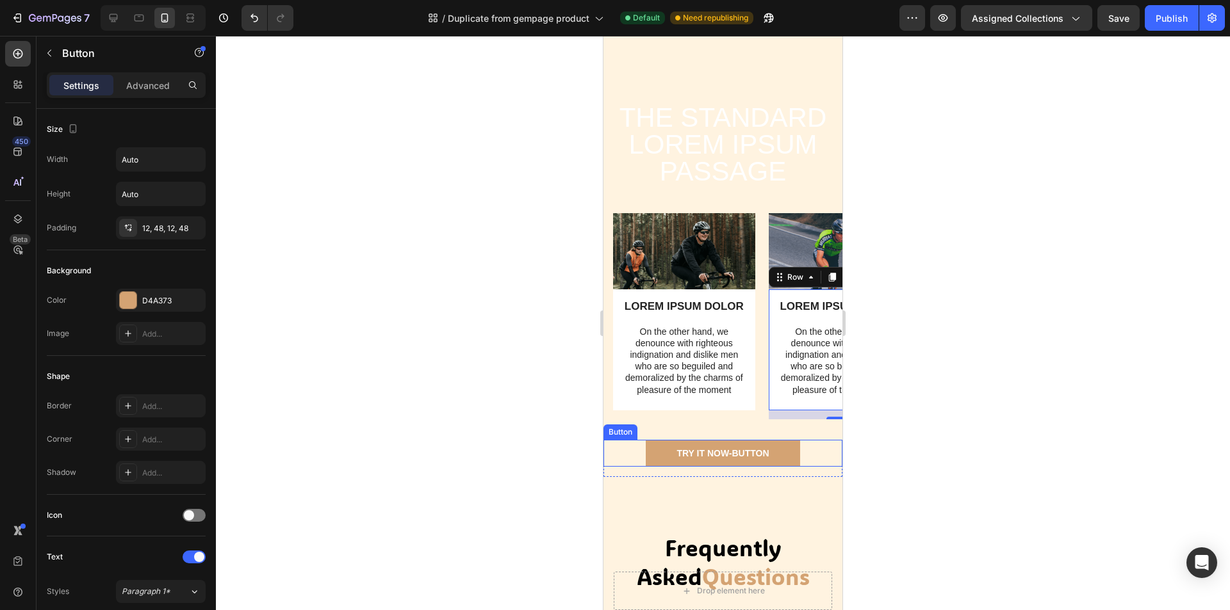
click at [629, 459] on div "TRY IT NOW-BUTTON Button" at bounding box center [722, 453] width 239 height 27
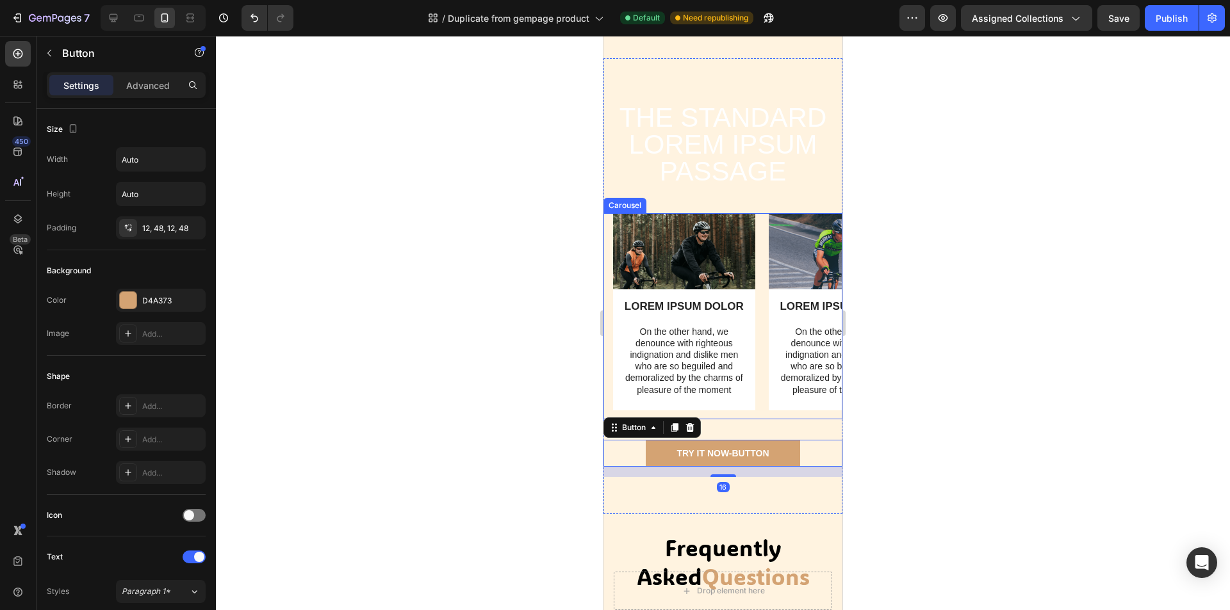
click at [609, 403] on div "Image LOREM IPSUM DOLOR Text Block On the other hand, we denounce with righteou…" at bounding box center [722, 316] width 239 height 206
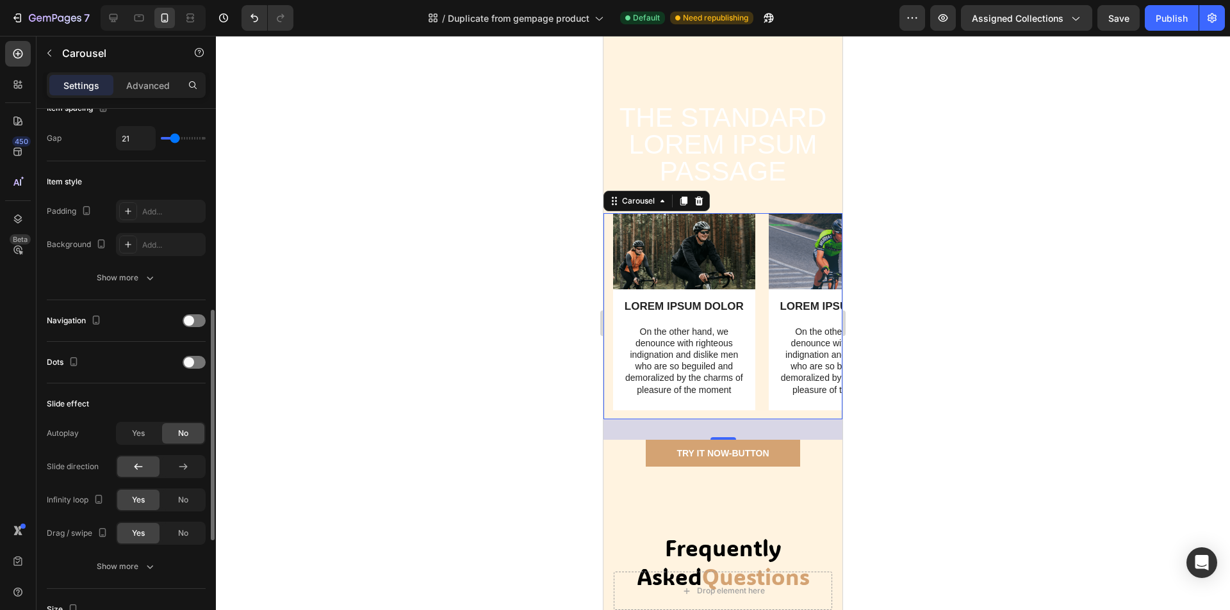
scroll to position [320, 0]
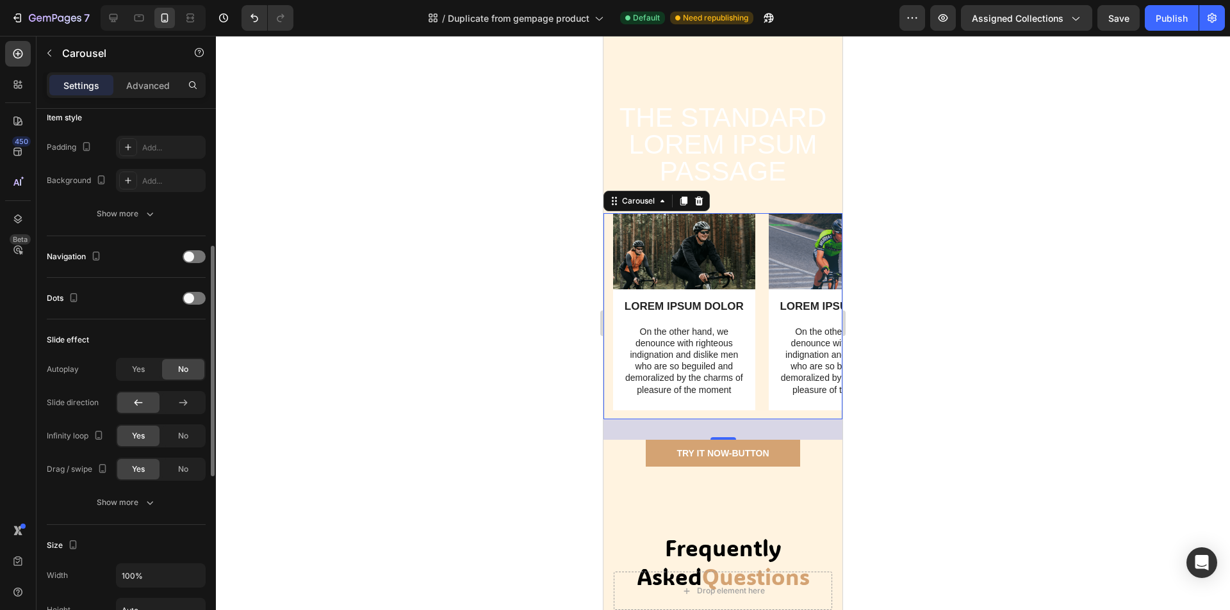
drag, startPoint x: 459, startPoint y: 412, endPoint x: 71, endPoint y: 324, distance: 397.4
click at [459, 412] on div at bounding box center [723, 323] width 1014 height 574
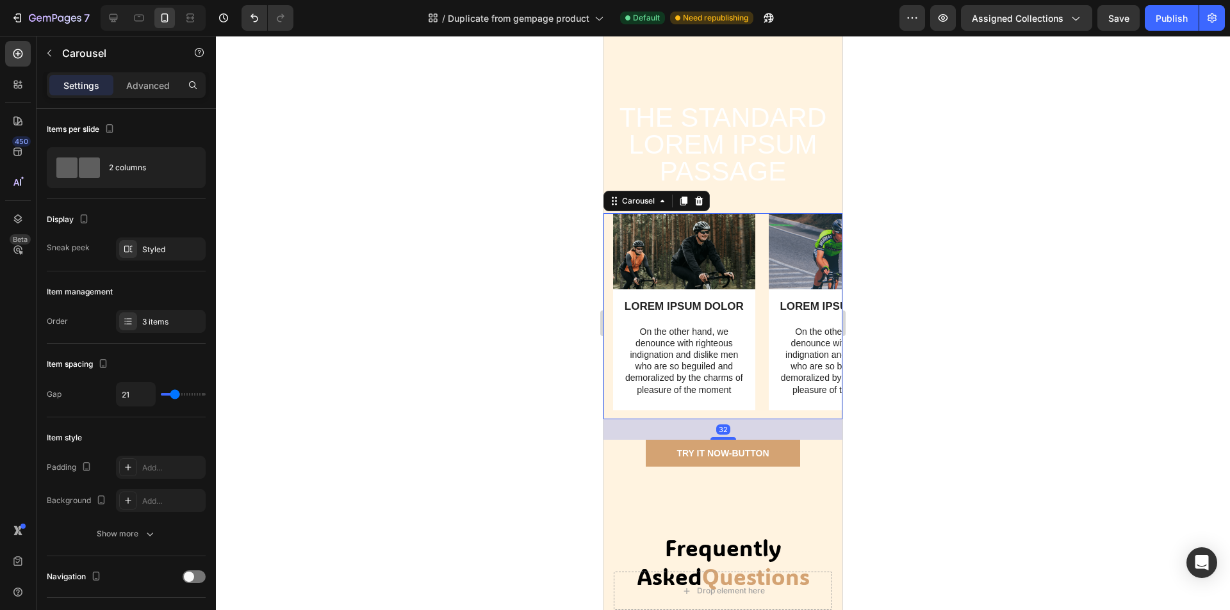
click at [923, 378] on div at bounding box center [723, 323] width 1014 height 574
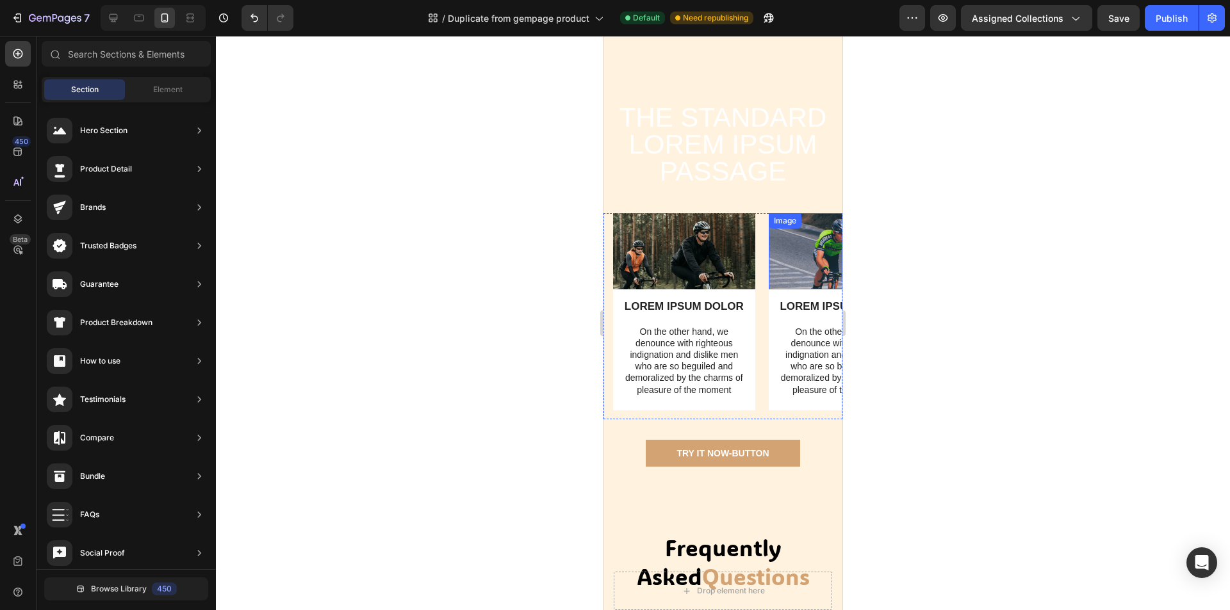
click at [809, 274] on img at bounding box center [839, 251] width 142 height 77
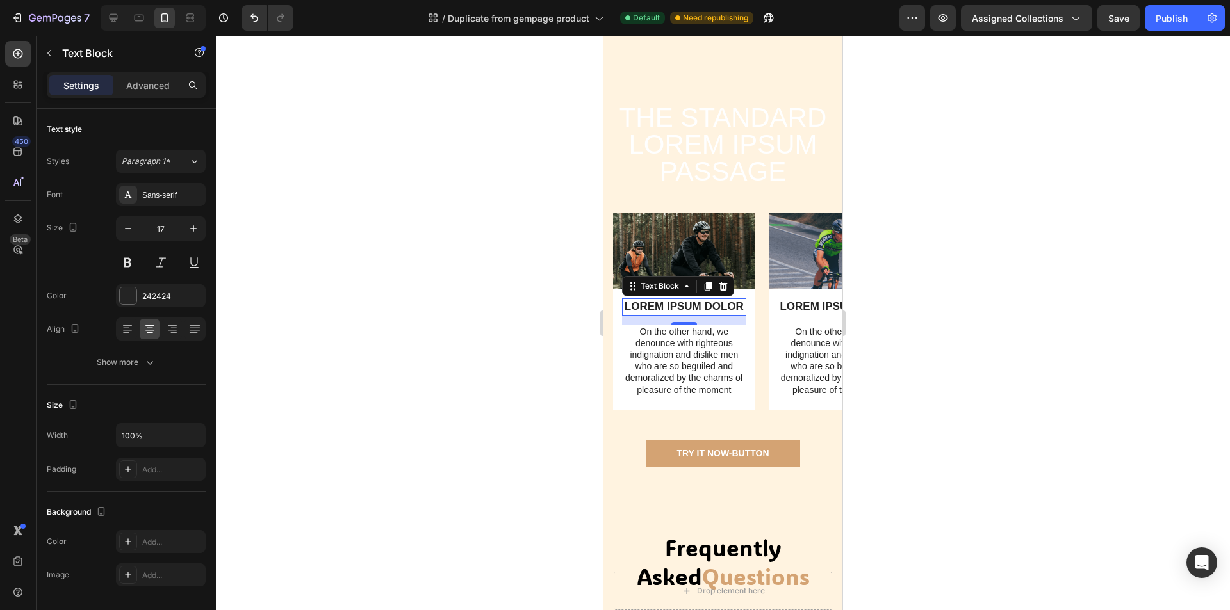
click at [731, 312] on p "LOREM IPSUM DOLOR" at bounding box center [684, 307] width 122 height 14
click at [777, 341] on div "On the other hand, we denounce with righteous indignation and dislike men who a…" at bounding box center [839, 361] width 124 height 72
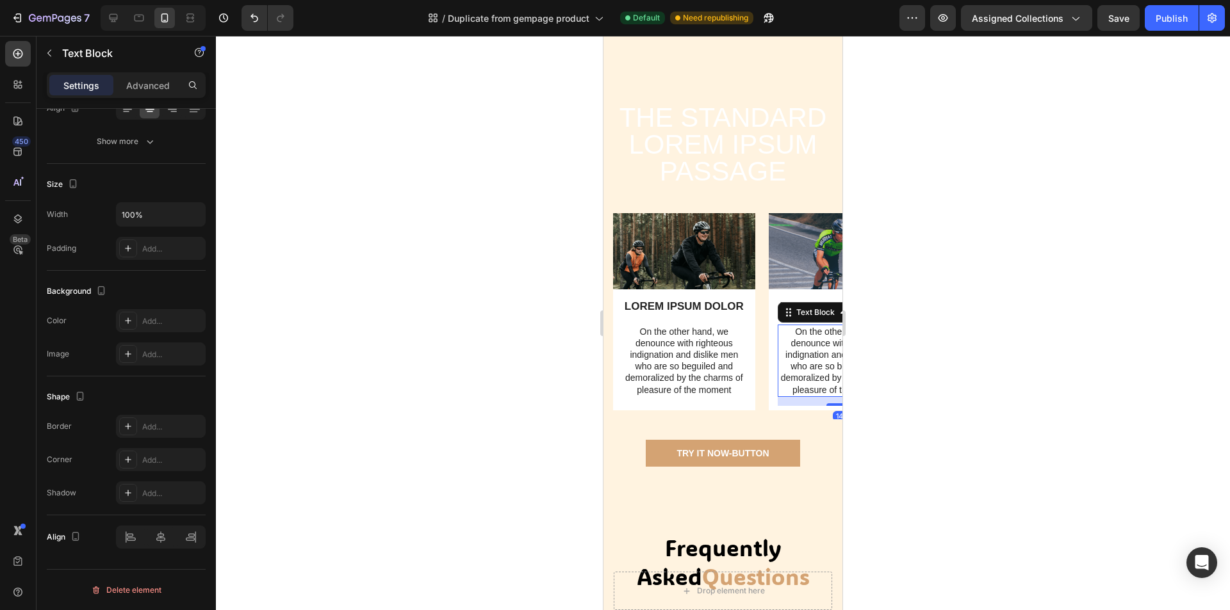
drag, startPoint x: 850, startPoint y: 405, endPoint x: 235, endPoint y: 370, distance: 616.5
click at [850, 405] on div at bounding box center [723, 323] width 1014 height 574
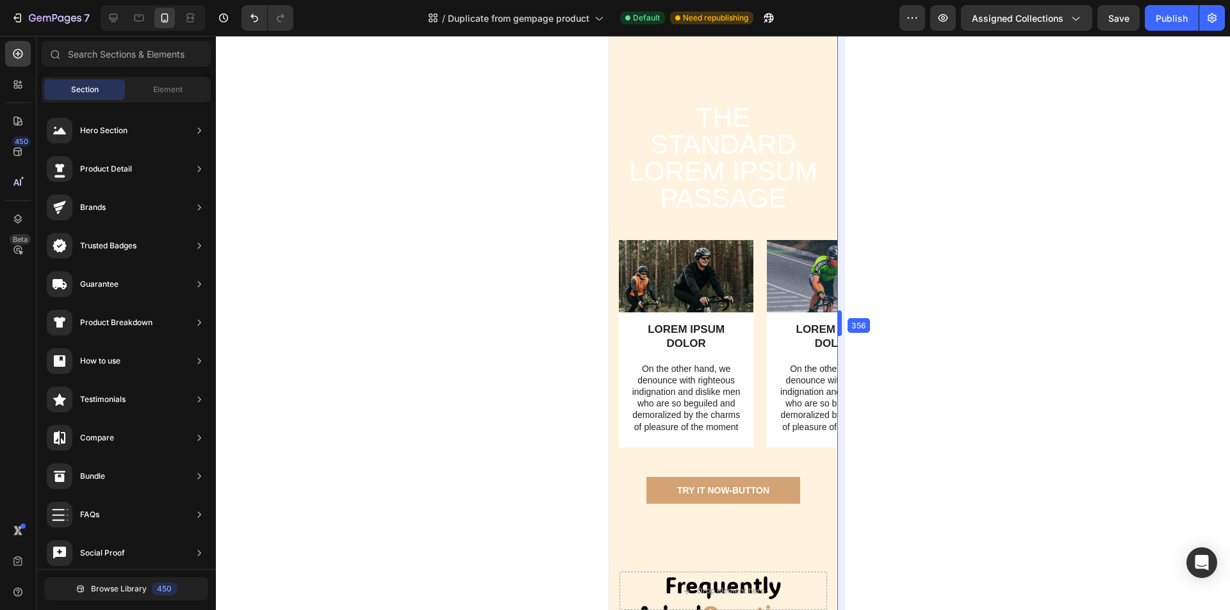
scroll to position [670, 0]
drag, startPoint x: 849, startPoint y: 404, endPoint x: 837, endPoint y: 401, distance: 12.6
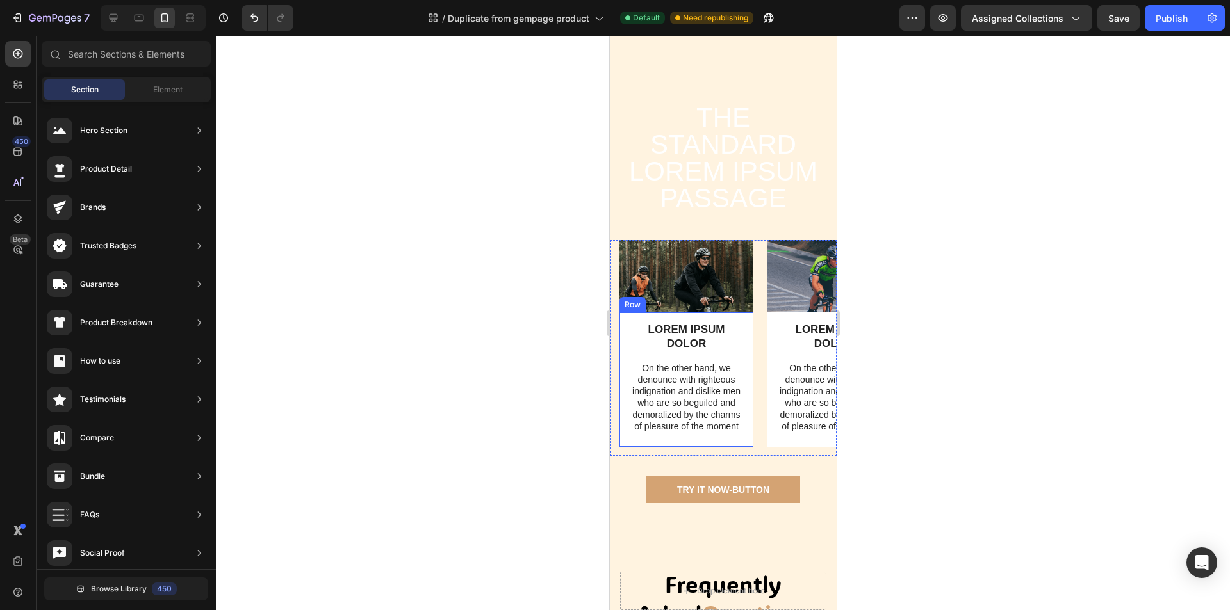
click at [736, 358] on div "LOREM IPSUM DOLOR Text Block On the other hand, we denounce with righteous indi…" at bounding box center [686, 380] width 134 height 134
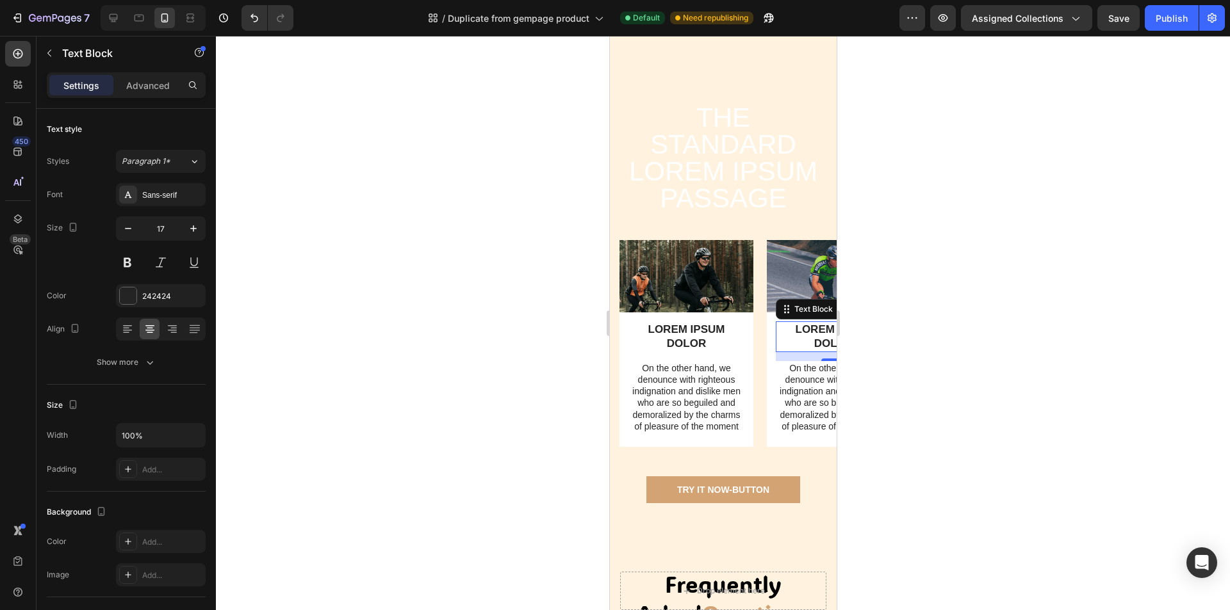
click at [776, 351] on p "LOREM IPSUM DOLOR" at bounding box center [832, 337] width 113 height 28
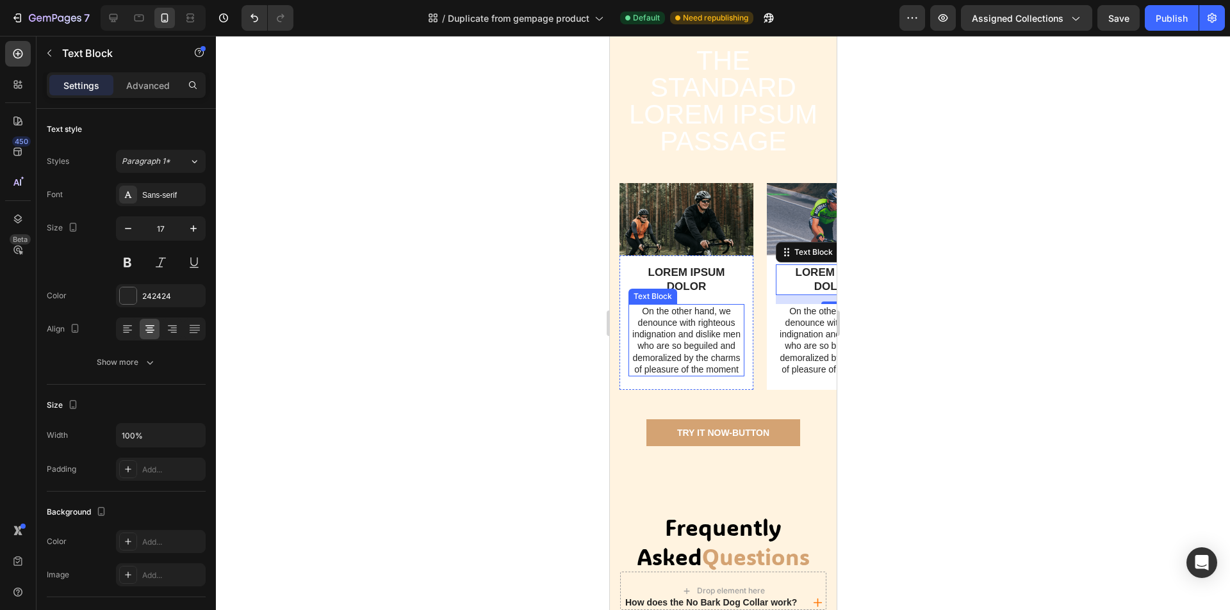
scroll to position [735, 0]
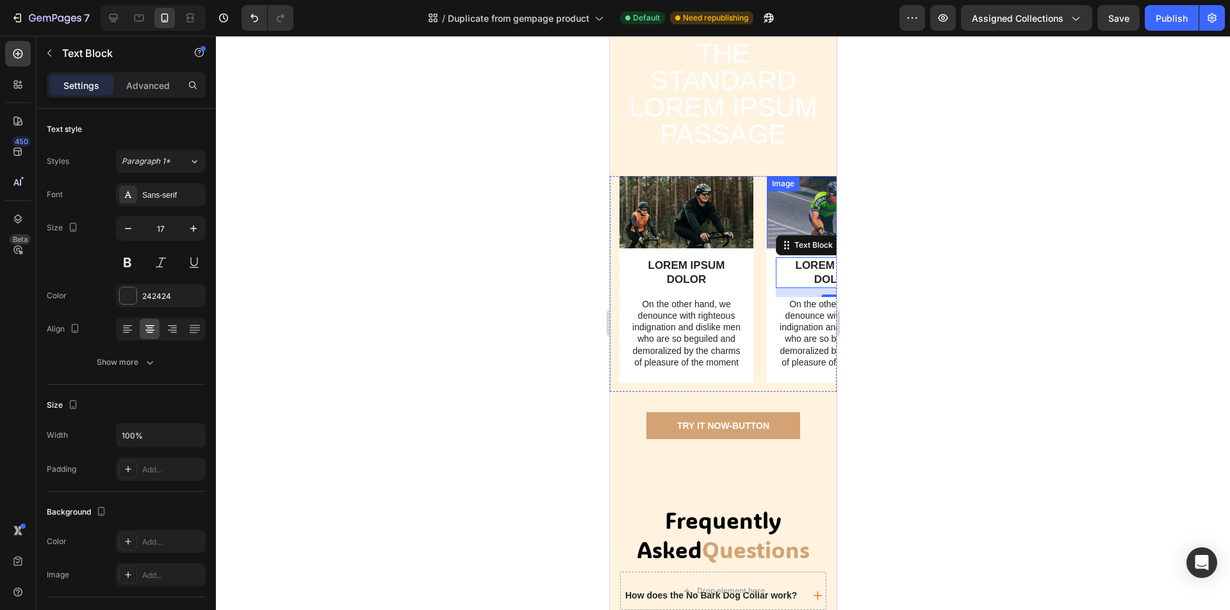
click at [802, 243] on div "Image" at bounding box center [833, 212] width 134 height 72
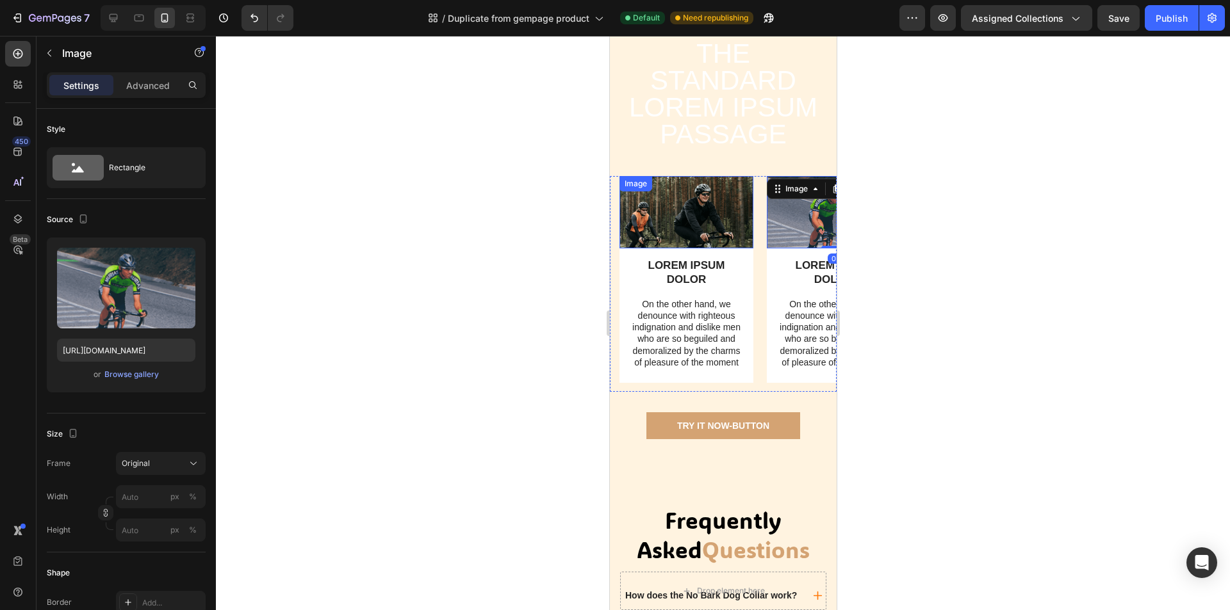
click at [718, 245] on img at bounding box center [686, 212] width 134 height 72
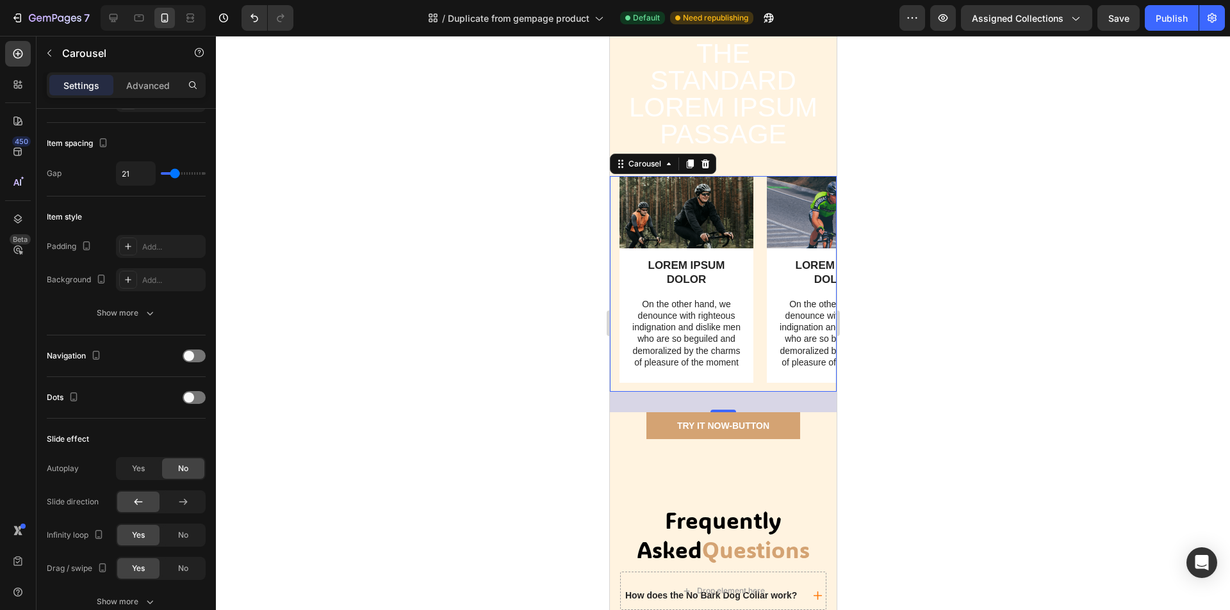
click at [614, 392] on div "Image LOREM IPSUM DOLOR Text Block On the other hand, we denounce with righteou…" at bounding box center [722, 284] width 227 height 216
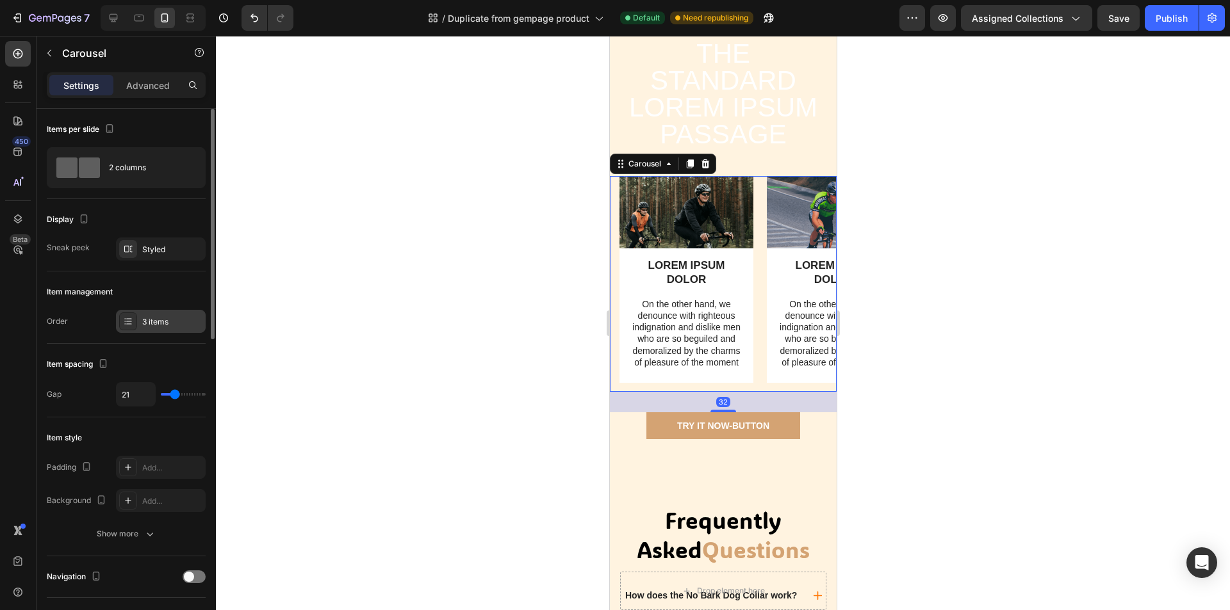
click at [144, 320] on div "3 items" at bounding box center [172, 322] width 60 height 12
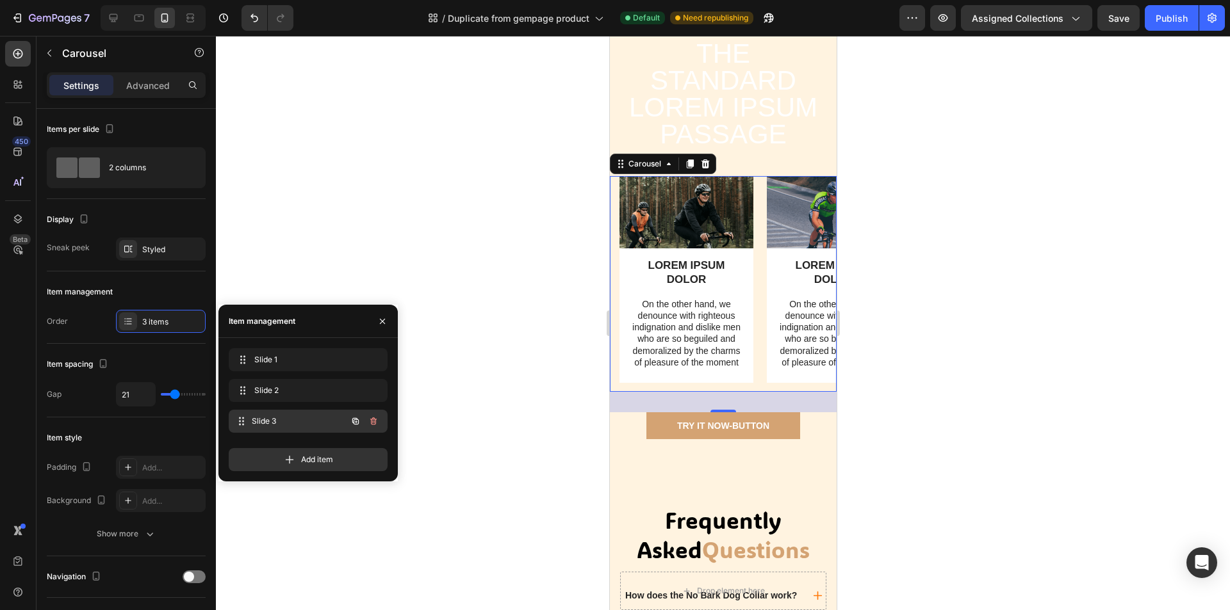
click at [265, 421] on span "Slide 3" at bounding box center [299, 422] width 95 height 12
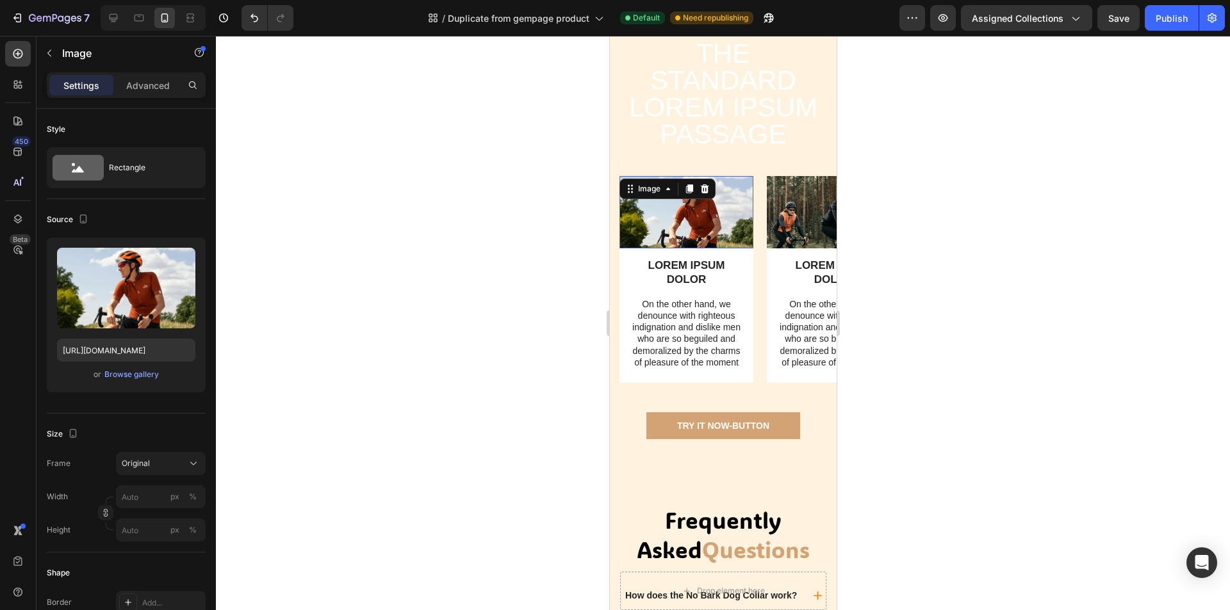
click at [725, 248] on img at bounding box center [686, 212] width 134 height 72
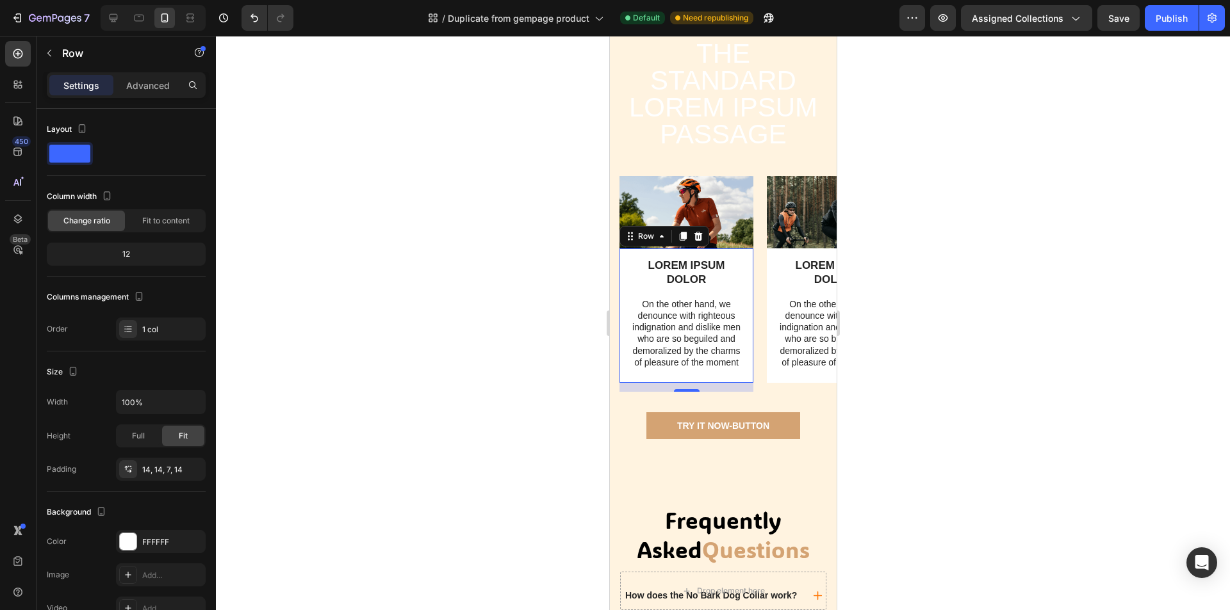
click at [744, 349] on div "LOREM IPSUM DOLOR Text Block On the other hand, we denounce with righteous indi…" at bounding box center [686, 315] width 134 height 134
click at [927, 336] on div at bounding box center [723, 323] width 1014 height 574
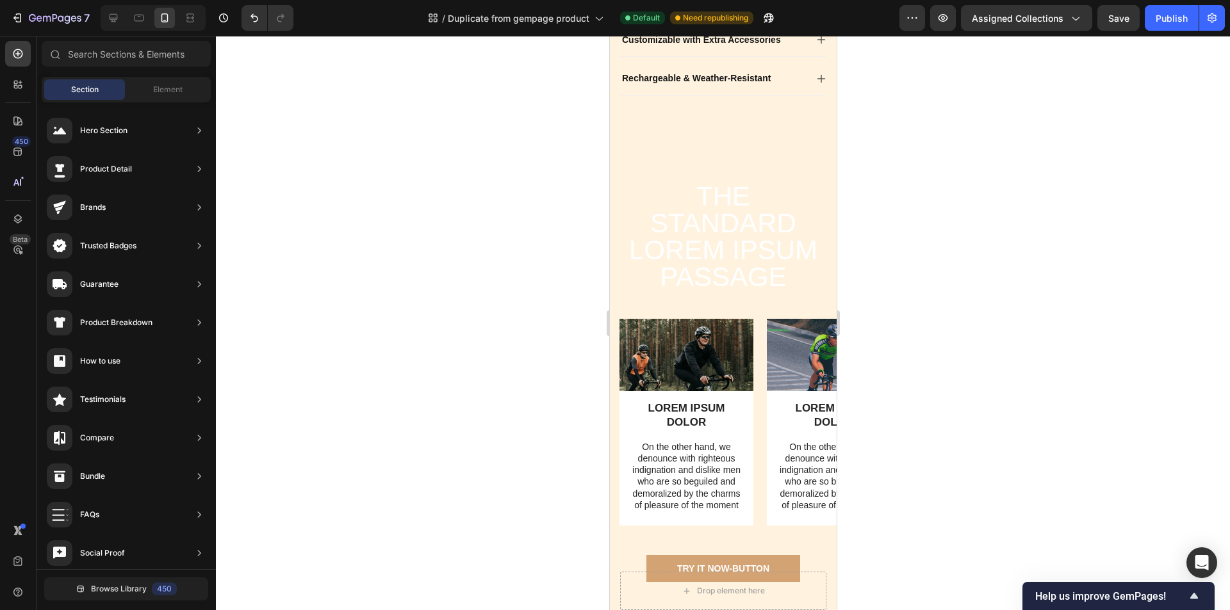
scroll to position [626, 0]
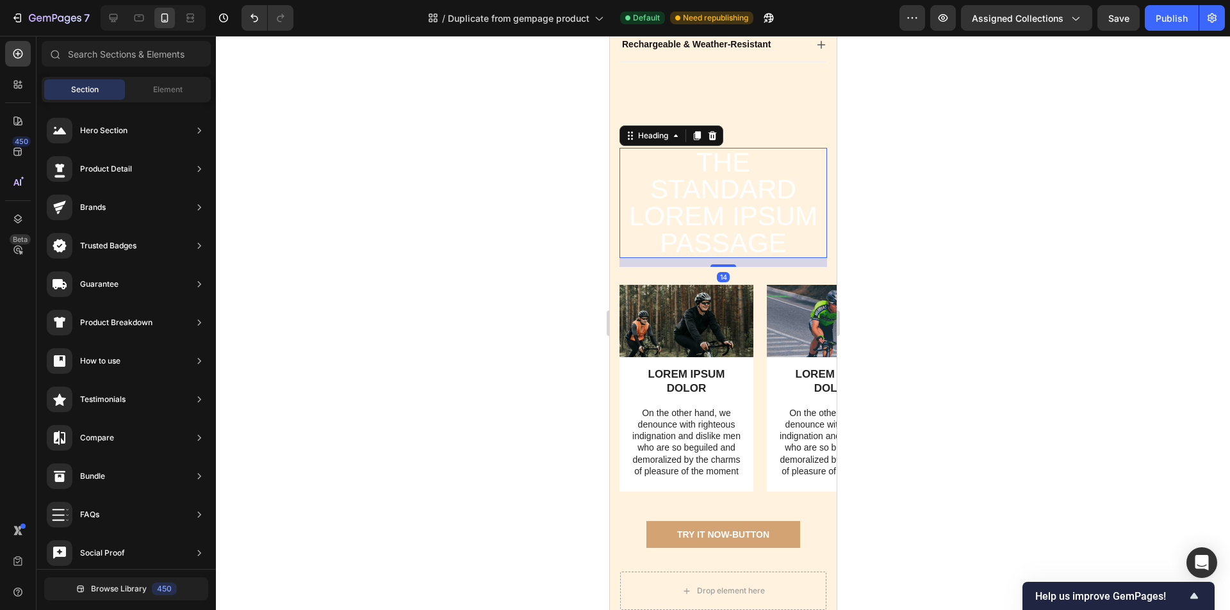
click at [762, 225] on h2 "The standard Lorem Ipsum passage" at bounding box center [722, 203] width 207 height 110
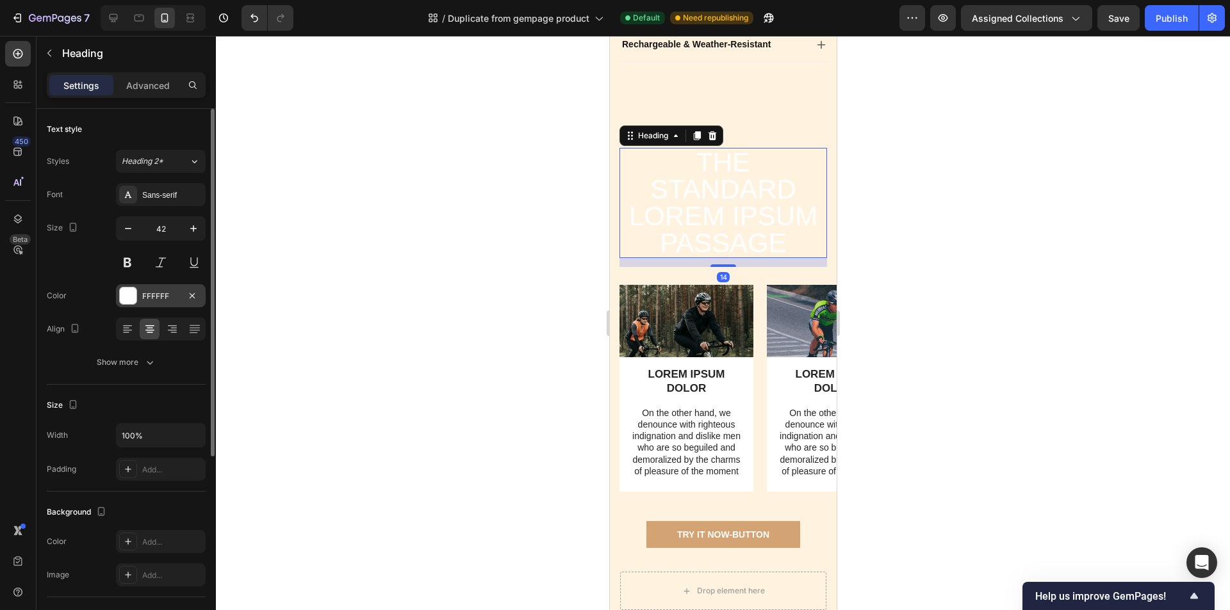
click at [131, 295] on div at bounding box center [128, 296] width 17 height 17
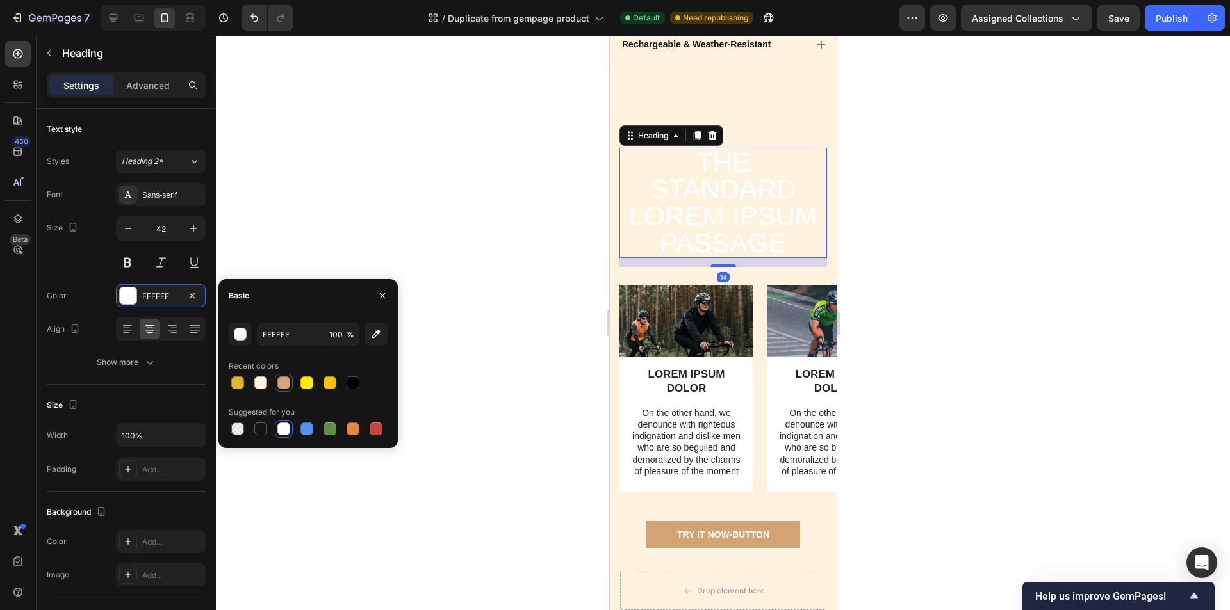
click at [291, 387] on div at bounding box center [284, 383] width 18 height 18
type input "D4A373"
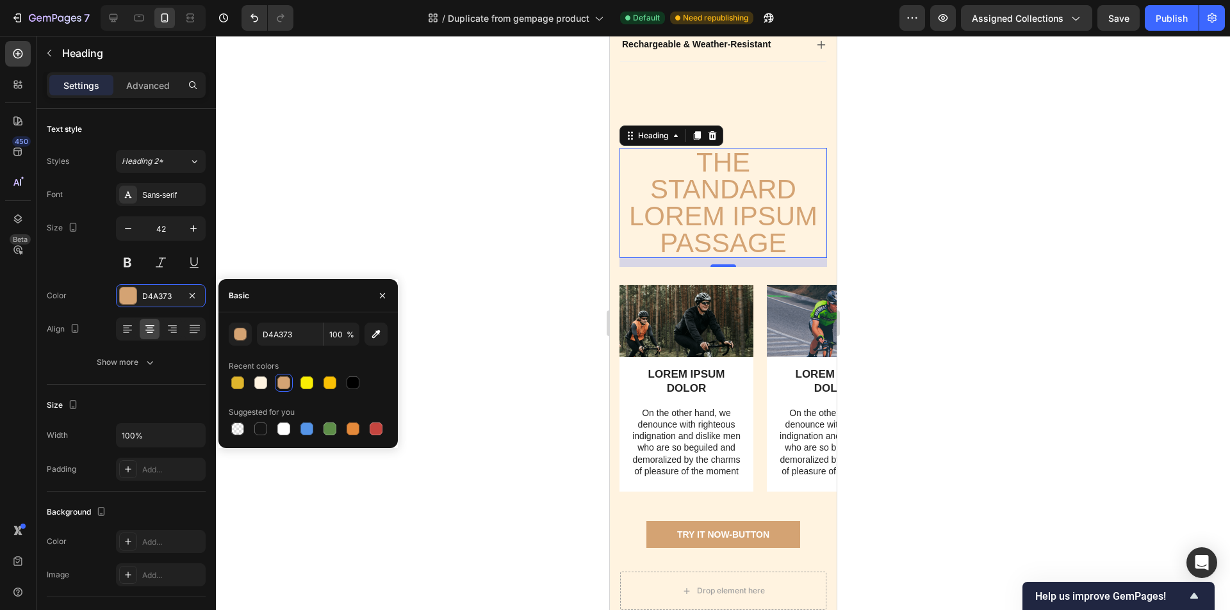
click at [499, 406] on div at bounding box center [723, 323] width 1014 height 574
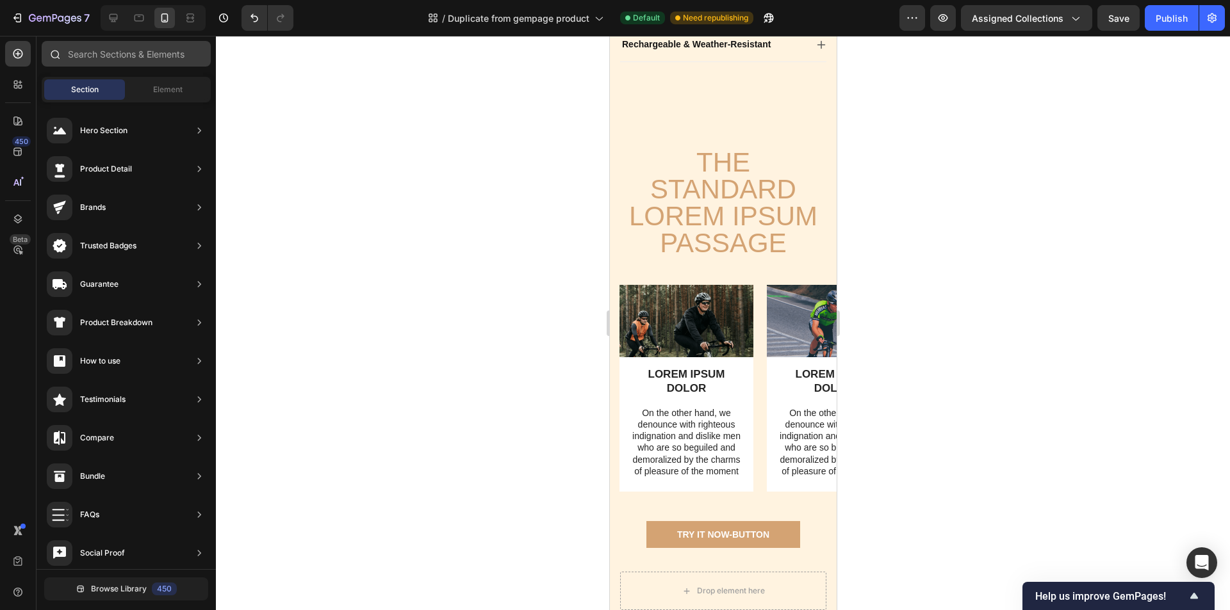
scroll to position [0, 0]
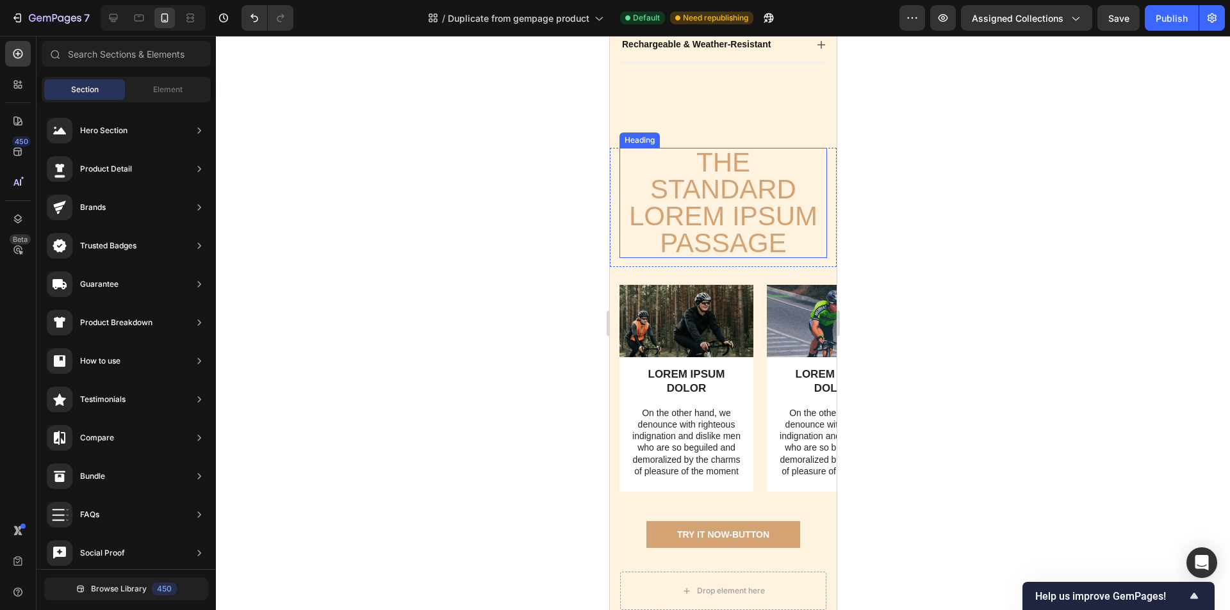
click at [746, 258] on h2 "The standard Lorem Ipsum passage" at bounding box center [722, 203] width 207 height 110
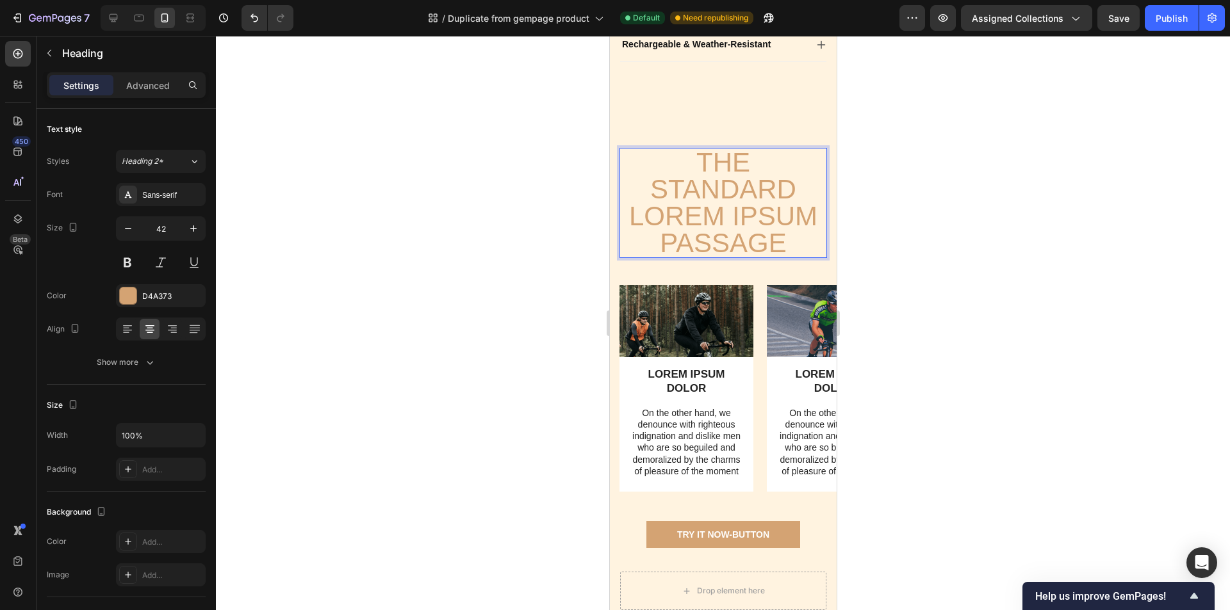
click at [756, 258] on h2 "The standard Lorem Ipsum passage" at bounding box center [722, 203] width 207 height 110
click at [784, 257] on p "The standard Lorem Ipsum passage" at bounding box center [722, 203] width 205 height 108
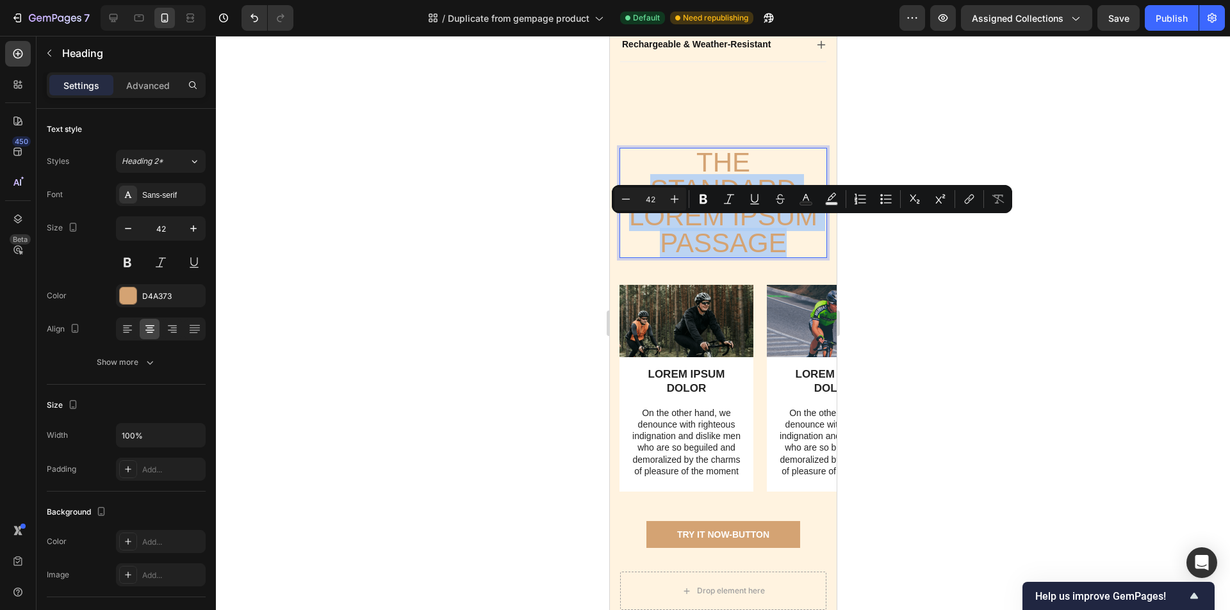
drag, startPoint x: 784, startPoint y: 282, endPoint x: 649, endPoint y: 233, distance: 144.4
click at [649, 233] on p "The standard Lorem Ipsum passage" at bounding box center [722, 203] width 205 height 108
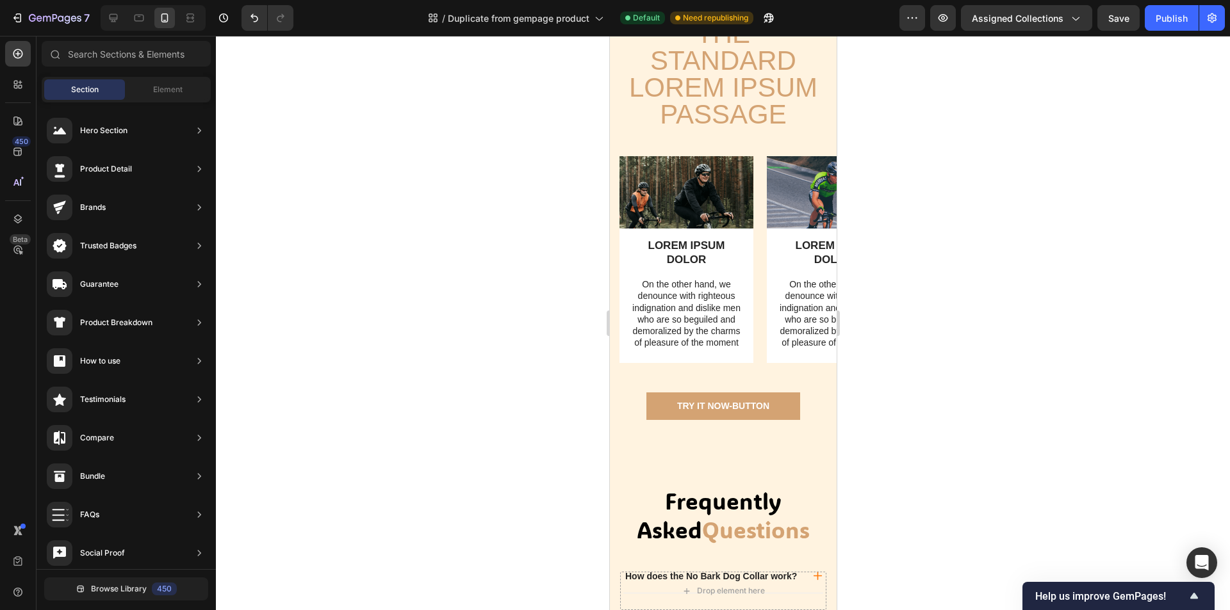
scroll to position [767, 0]
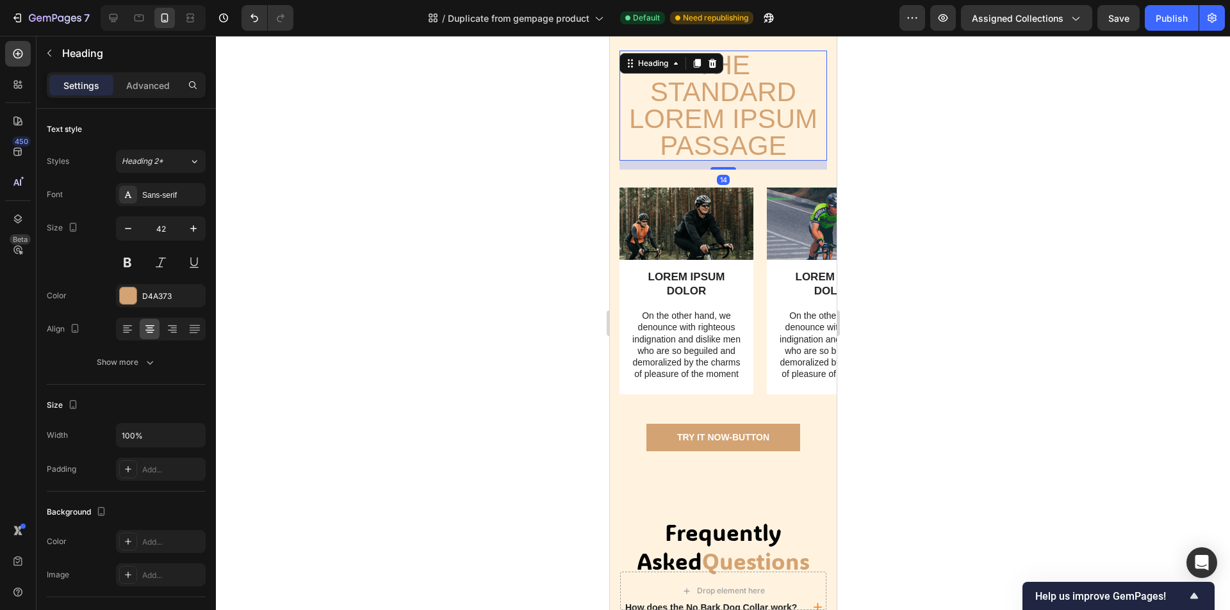
click at [752, 124] on h2 "The standard Lorem Ipsum passage" at bounding box center [722, 106] width 207 height 110
click at [151, 197] on div "Sans-serif" at bounding box center [172, 196] width 60 height 12
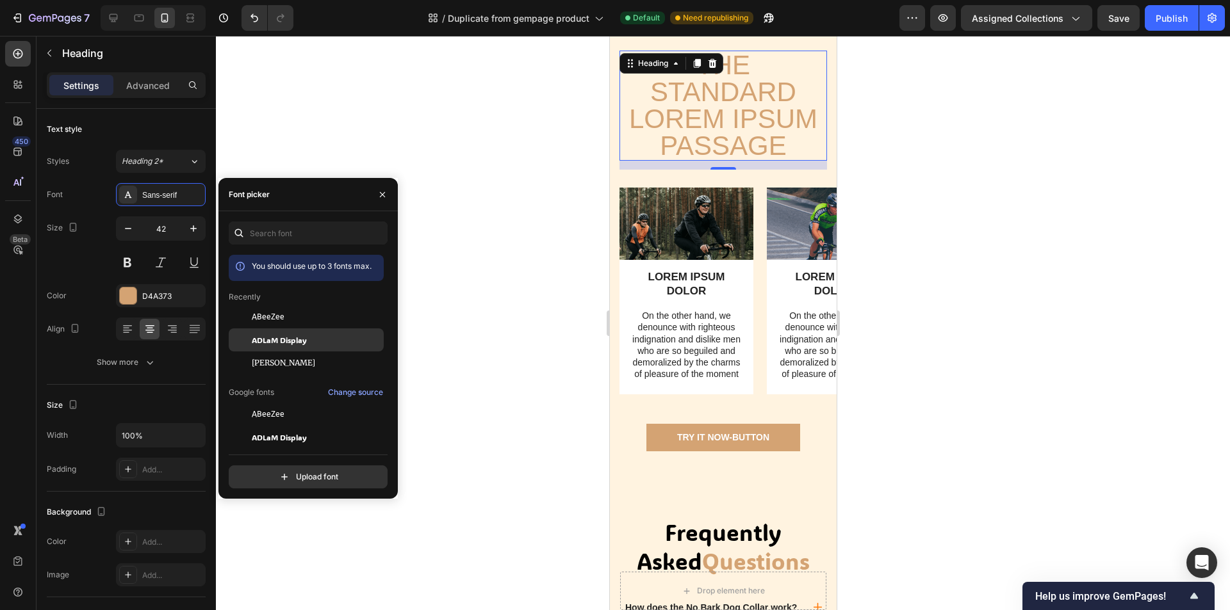
click at [290, 334] on div "ADLaM Display" at bounding box center [306, 340] width 155 height 23
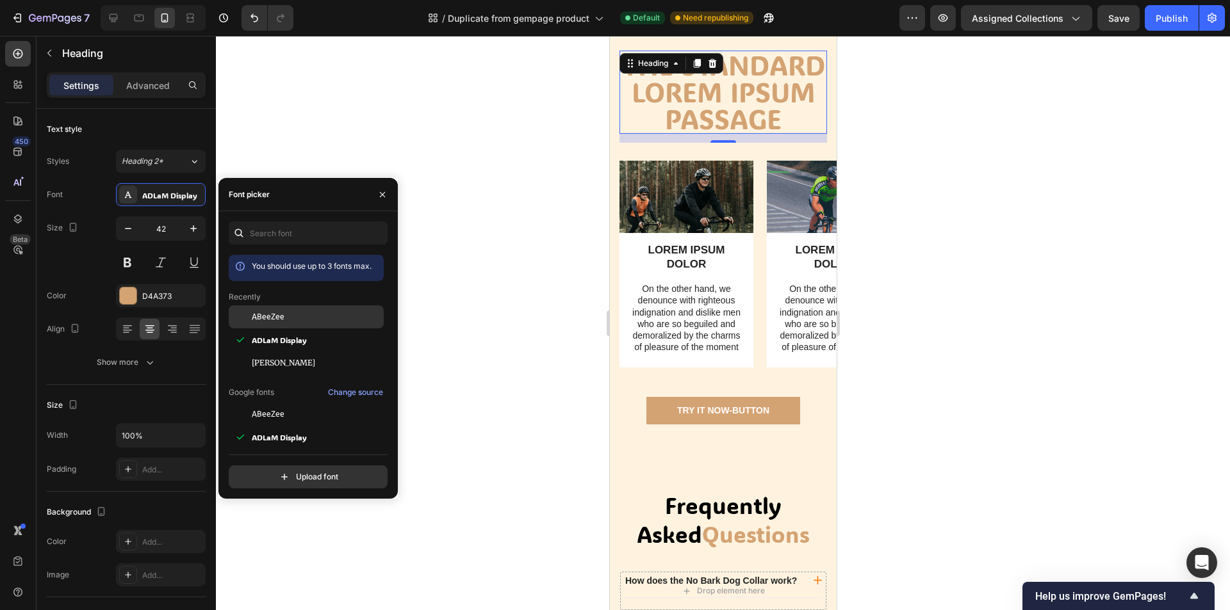
click at [301, 318] on div "ABeeZee" at bounding box center [316, 317] width 129 height 12
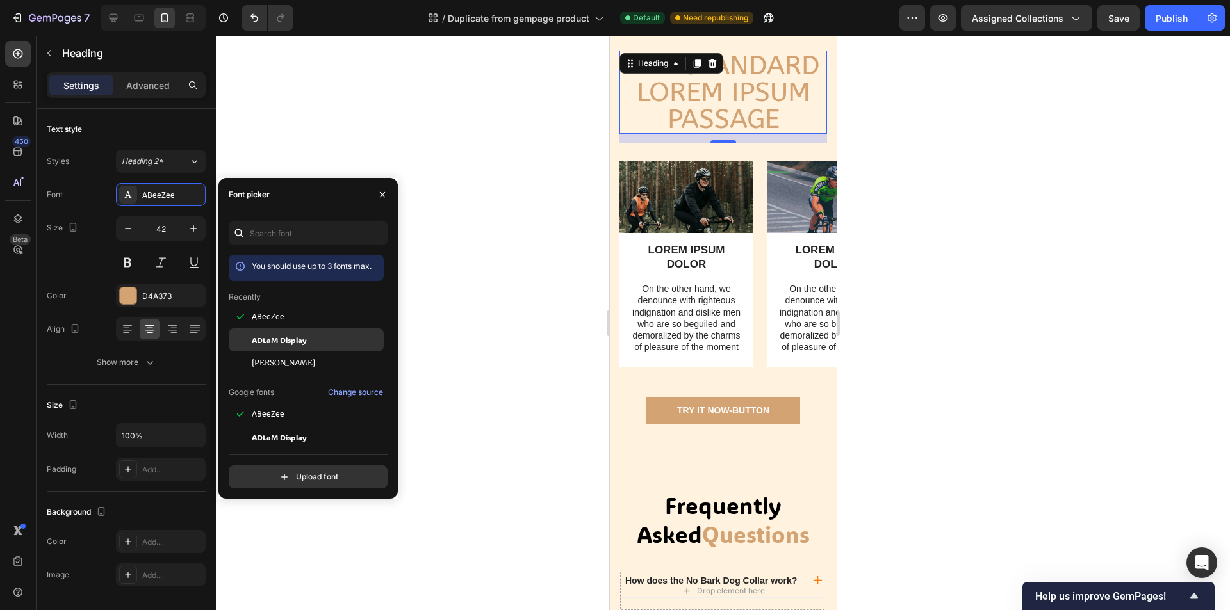
click at [292, 332] on div "ADLaM Display" at bounding box center [306, 340] width 155 height 23
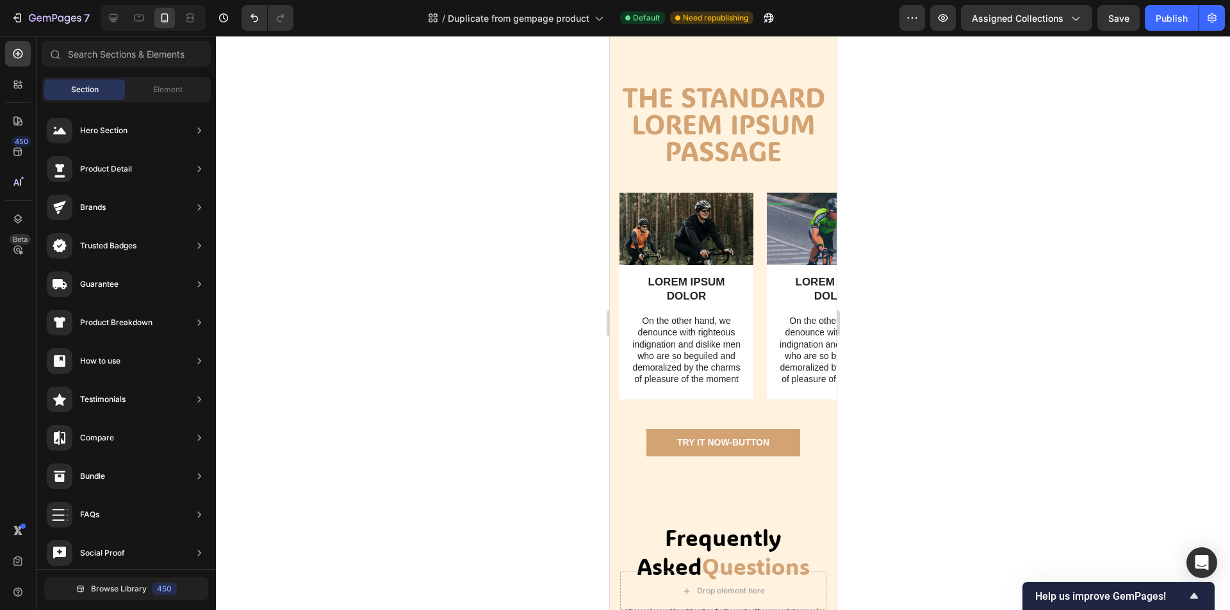
scroll to position [679, 0]
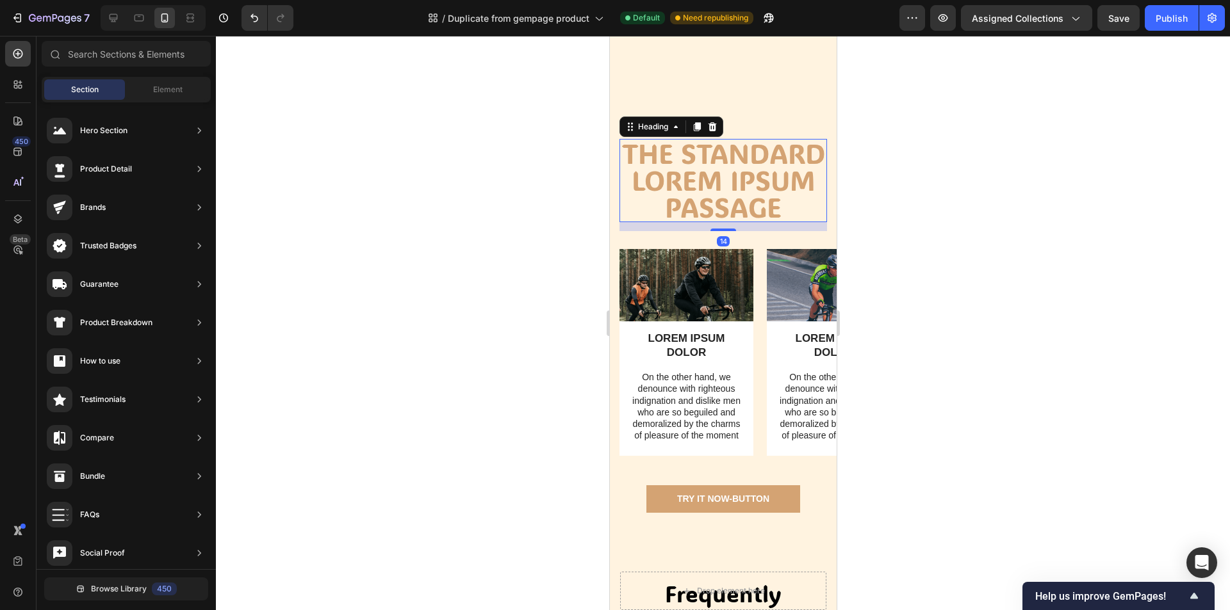
click at [742, 222] on h2 "The standard Lorem Ipsum passage" at bounding box center [722, 180] width 207 height 83
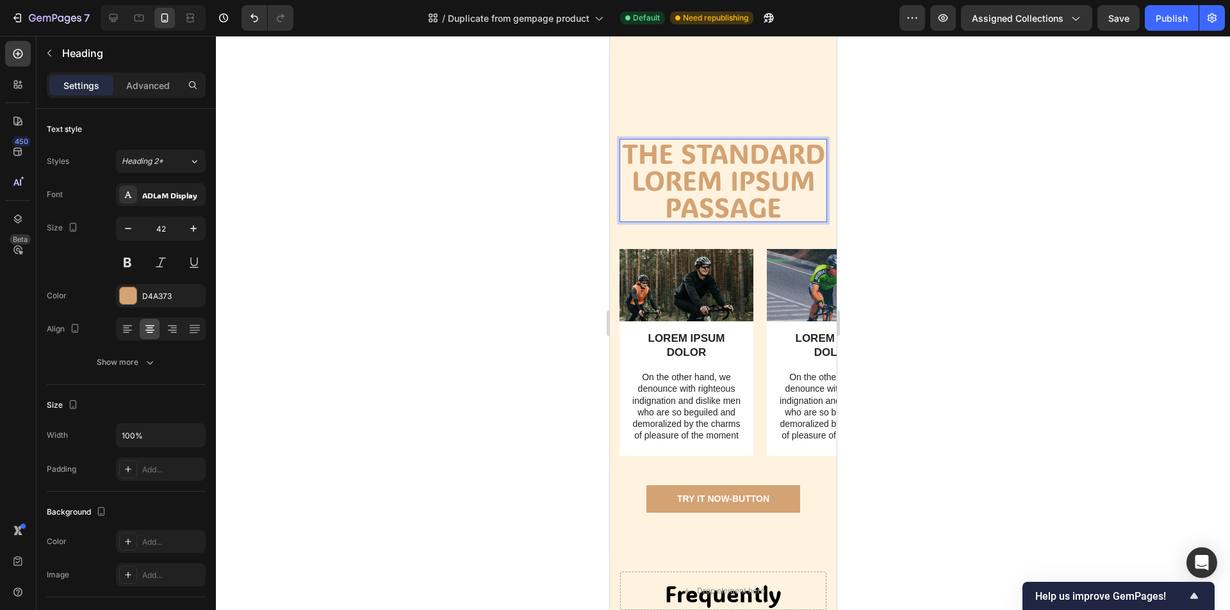
click at [774, 222] on h2 "The standard Lorem Ipsum passage" at bounding box center [722, 180] width 207 height 83
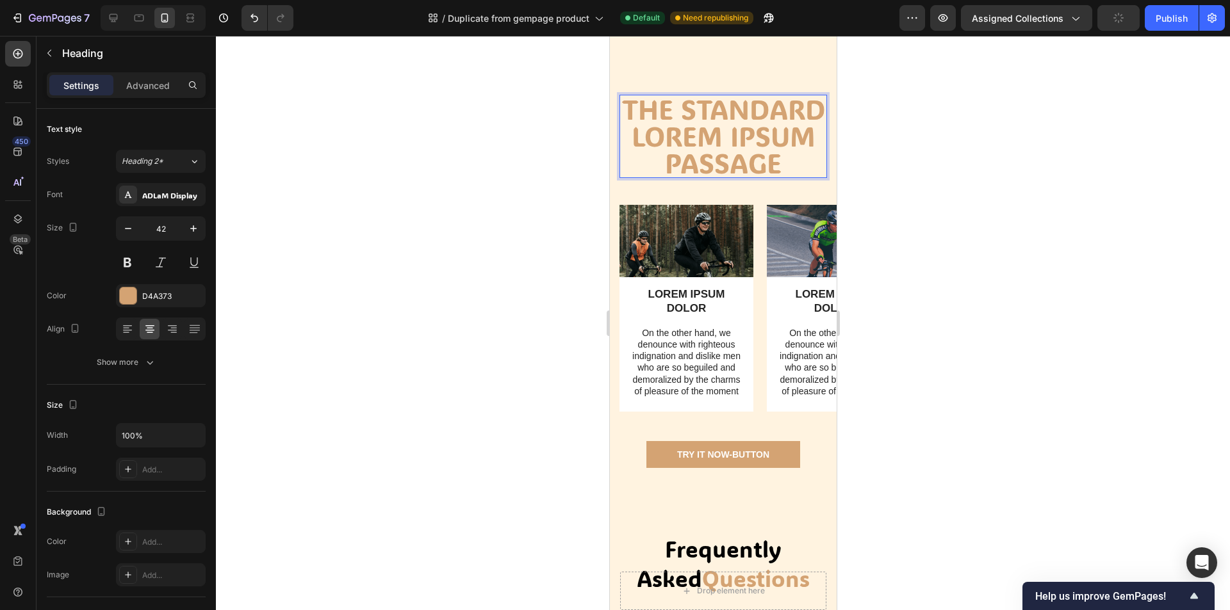
drag, startPoint x: 782, startPoint y: 231, endPoint x: 776, endPoint y: 238, distance: 9.1
click at [776, 177] on p "The standard Lorem Ipsum passage" at bounding box center [722, 136] width 205 height 81
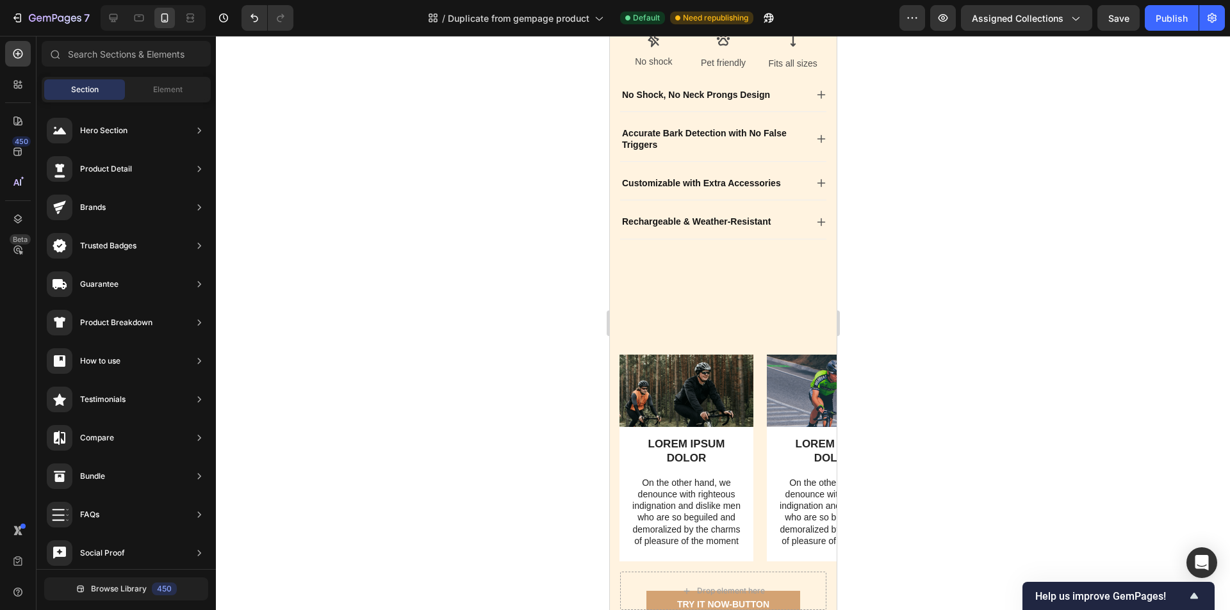
scroll to position [413, 0]
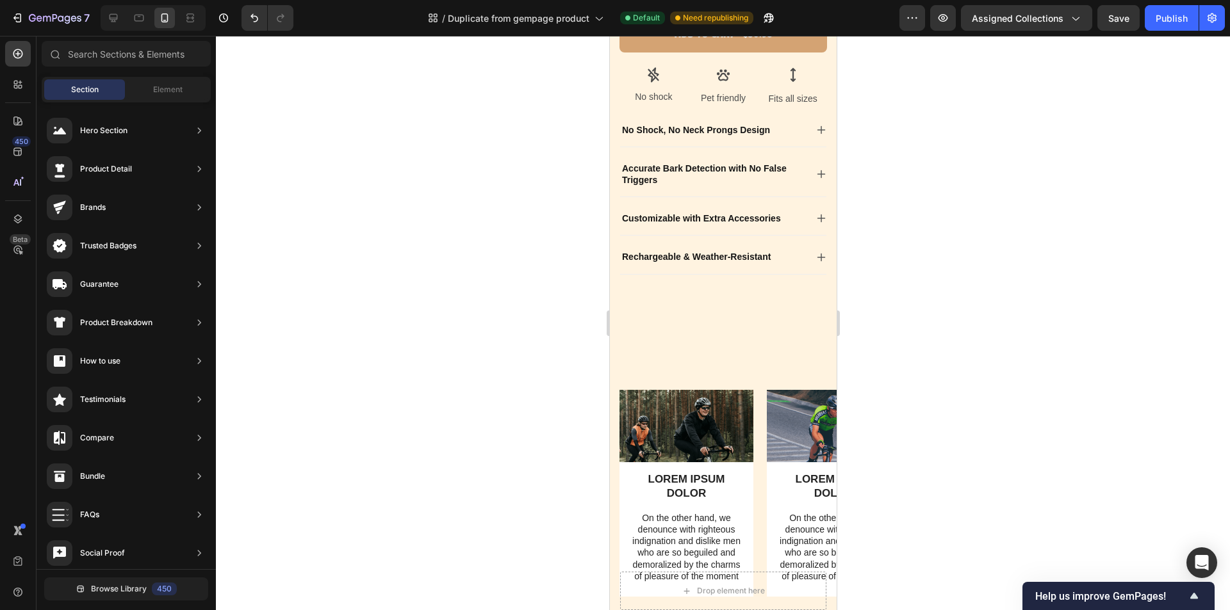
drag, startPoint x: 827, startPoint y: 152, endPoint x: 1462, endPoint y: 322, distance: 656.9
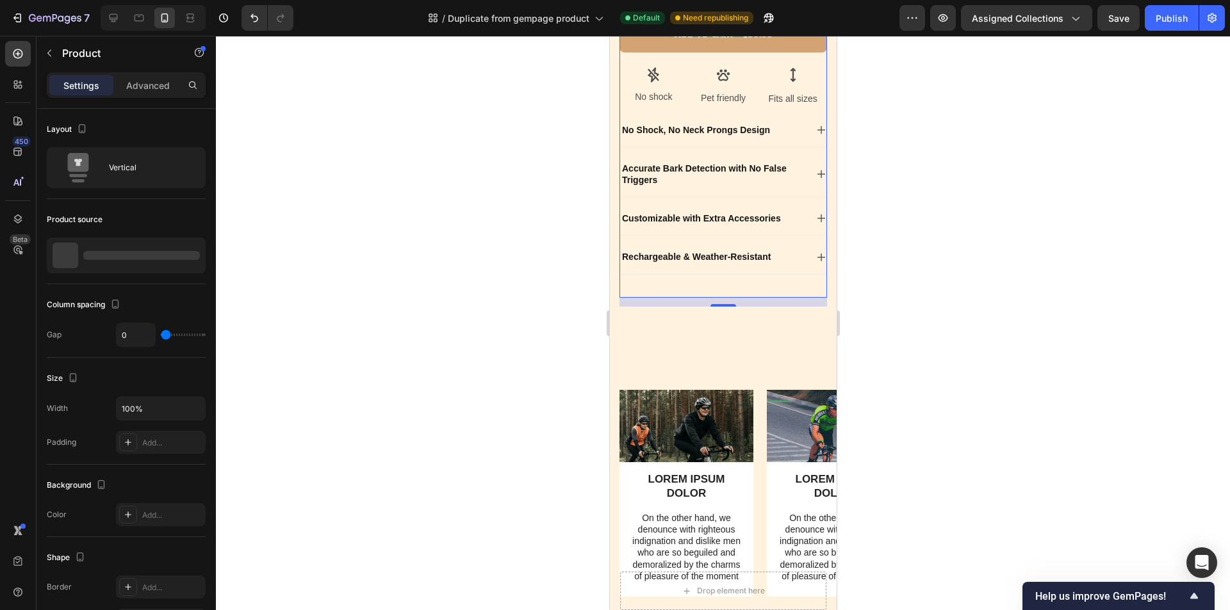
click at [733, 298] on div "No Bark Dog Collar Heading Icon Icon Icon Icon Icon Icon List 4.9/5 based on 13…" at bounding box center [722, 69] width 207 height 458
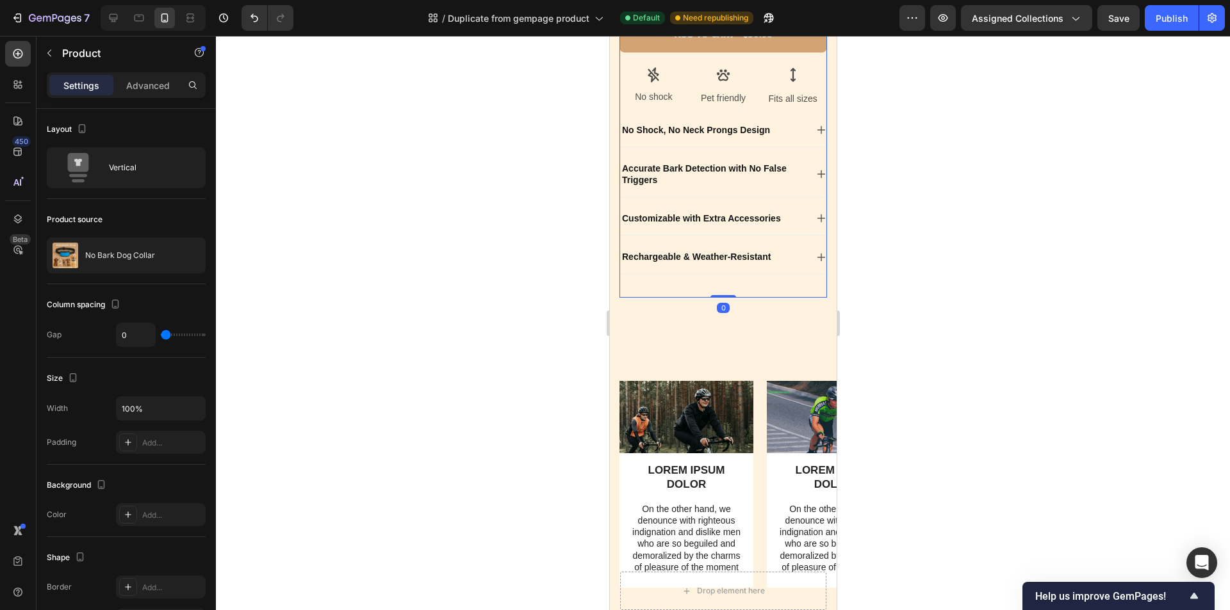
drag, startPoint x: 726, startPoint y: 349, endPoint x: 726, endPoint y: 336, distance: 13.5
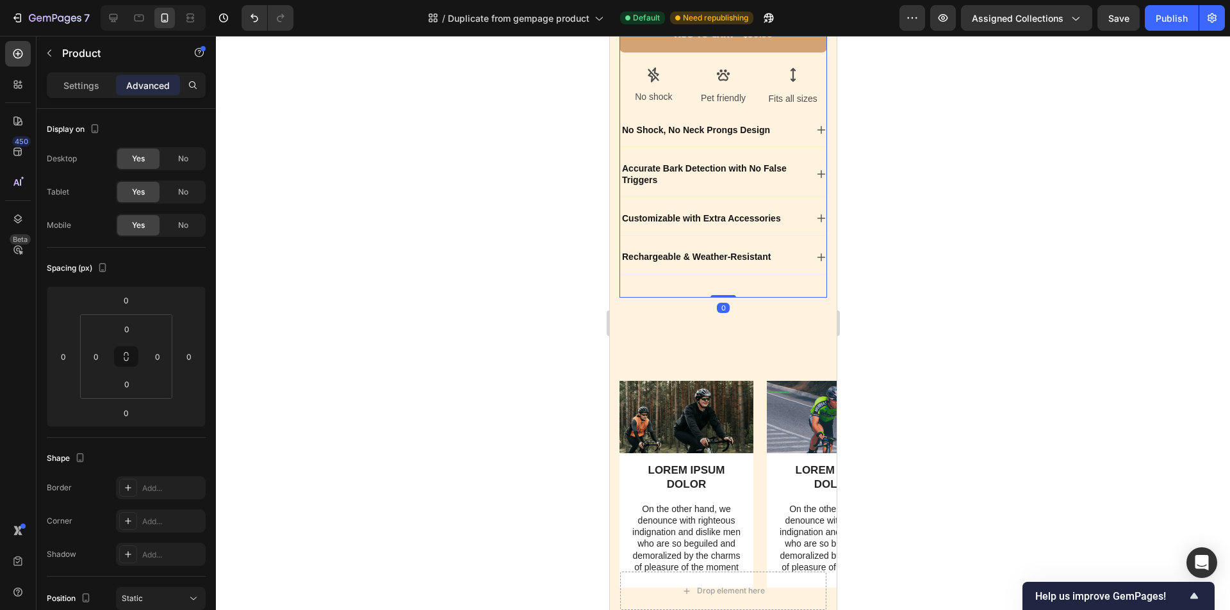
click at [987, 336] on div at bounding box center [723, 323] width 1014 height 574
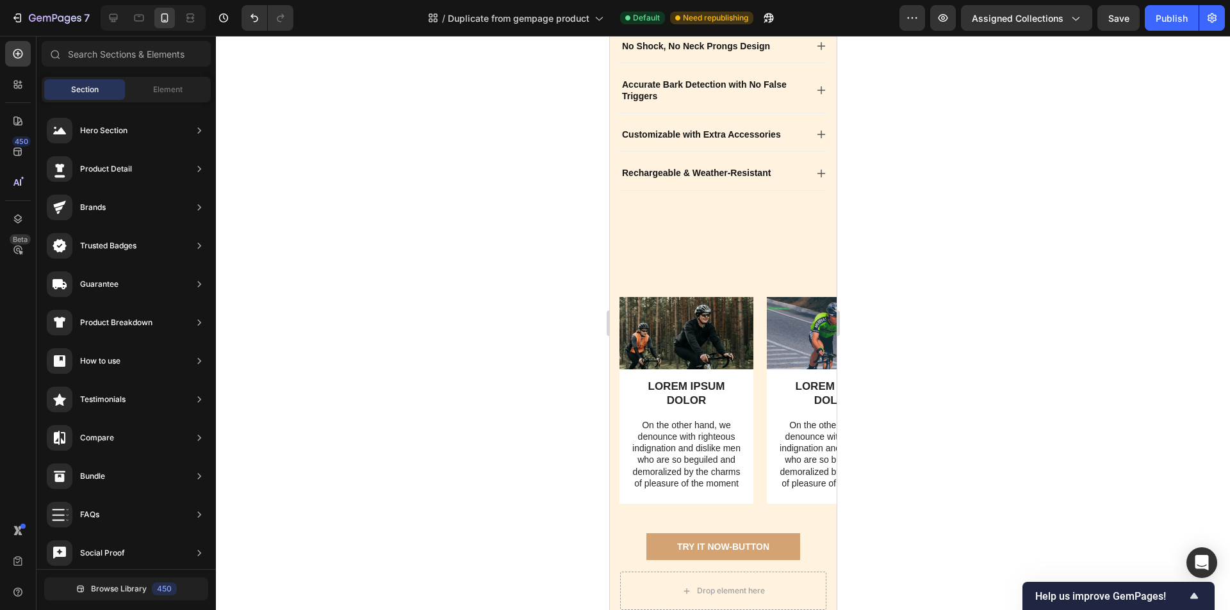
scroll to position [503, 0]
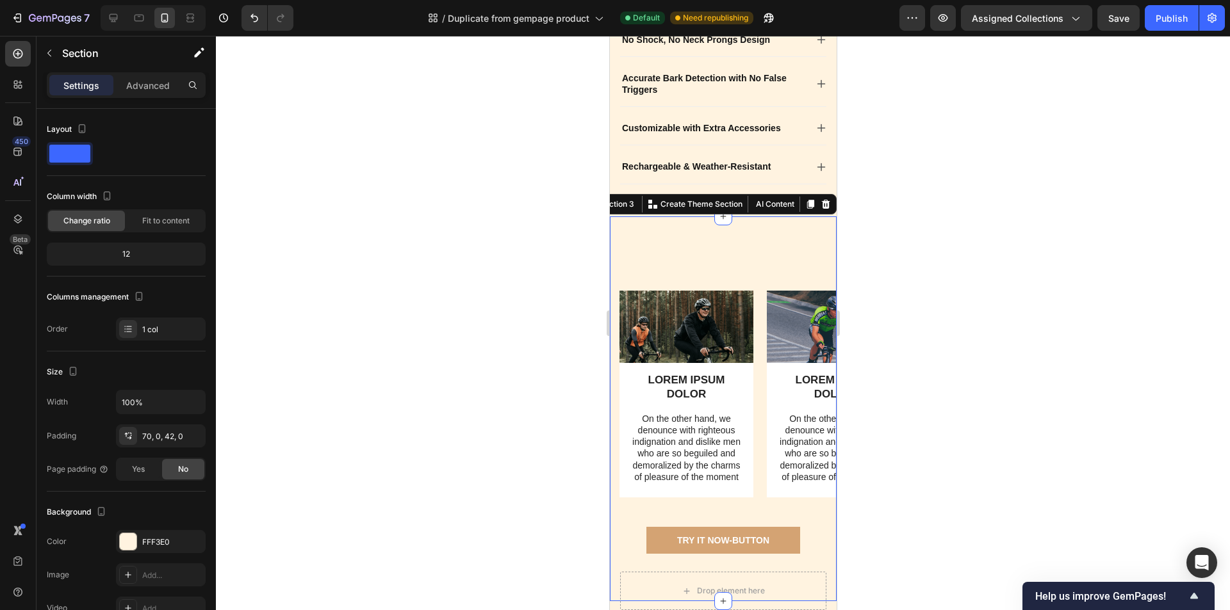
click at [732, 299] on div "Heading Row Image LOREM IPSUM DOLOR Text Block On the other hand, we denounce w…" at bounding box center [722, 409] width 227 height 386
click at [914, 324] on div at bounding box center [723, 323] width 1014 height 574
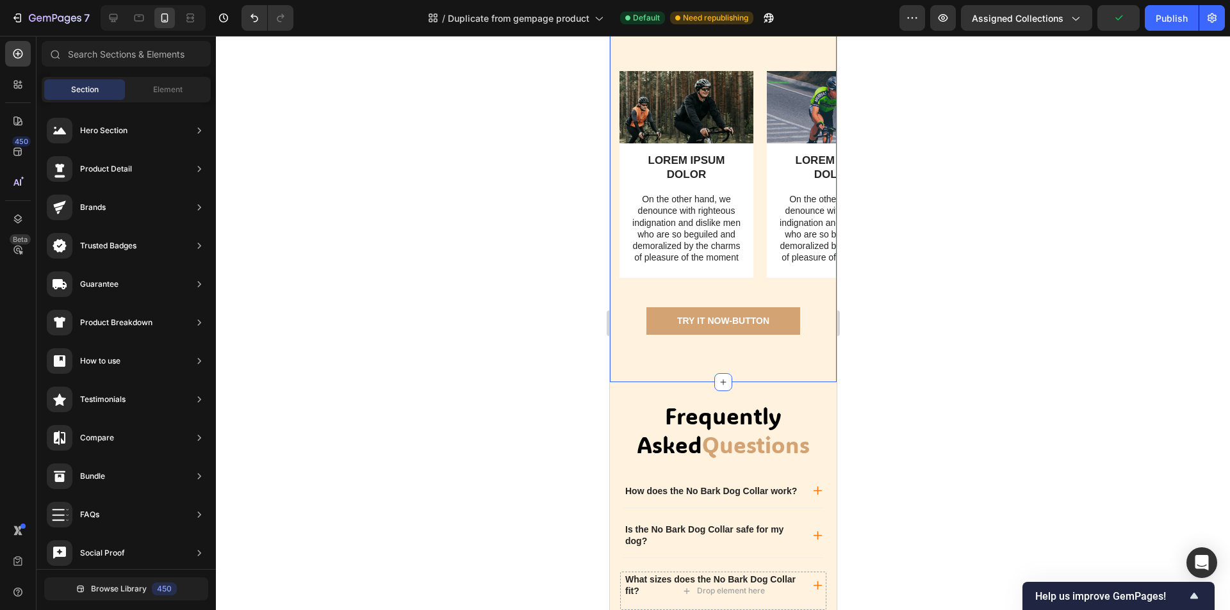
scroll to position [985, 0]
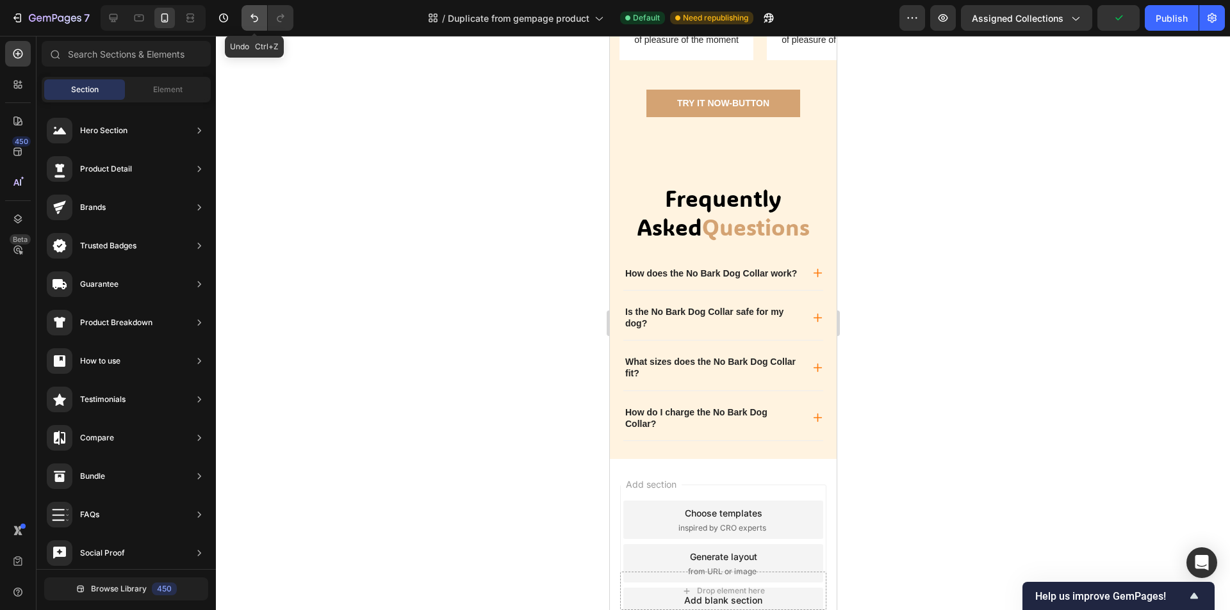
click at [255, 22] on icon "Undo/Redo" at bounding box center [254, 18] width 13 height 13
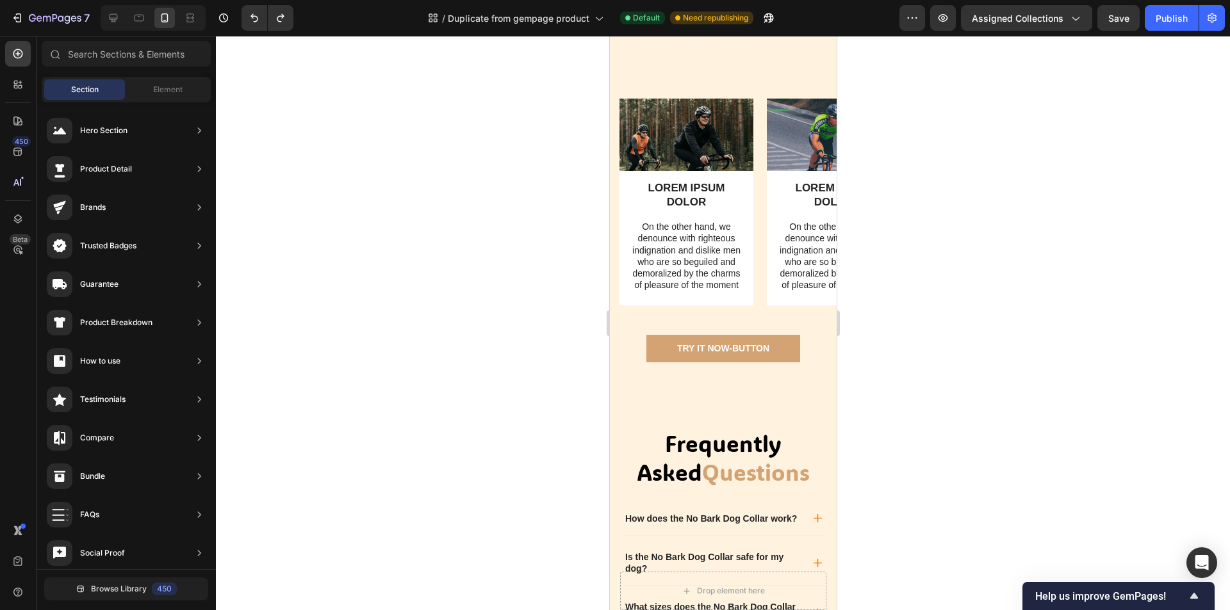
scroll to position [733, 0]
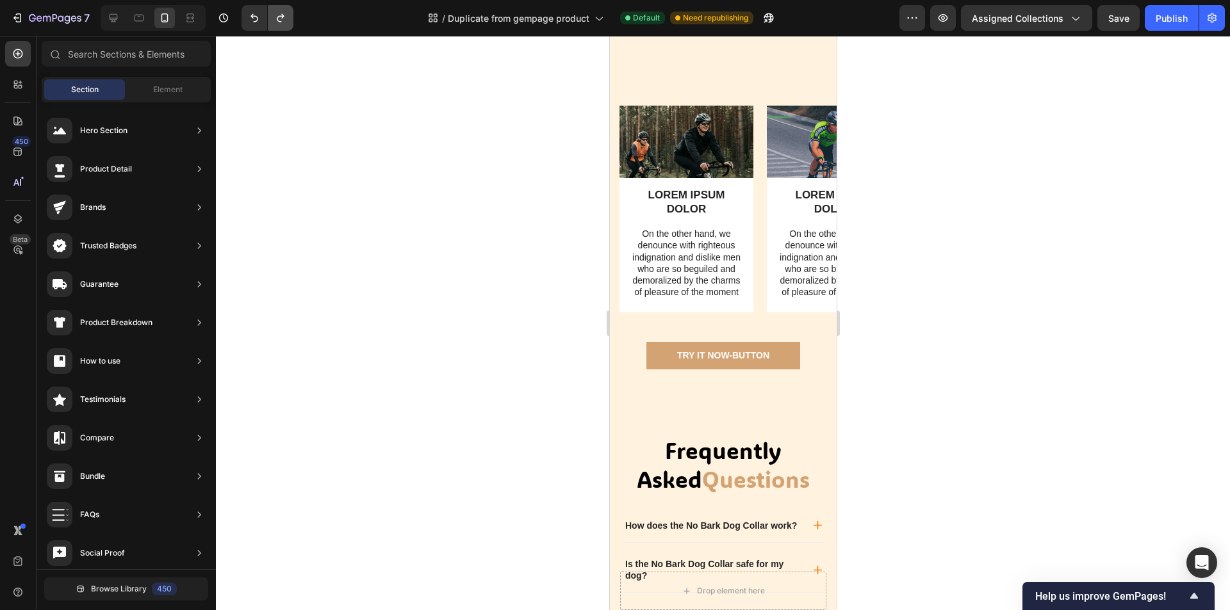
click at [280, 22] on icon "Undo/Redo" at bounding box center [280, 18] width 7 height 8
click at [704, 159] on img at bounding box center [686, 142] width 134 height 72
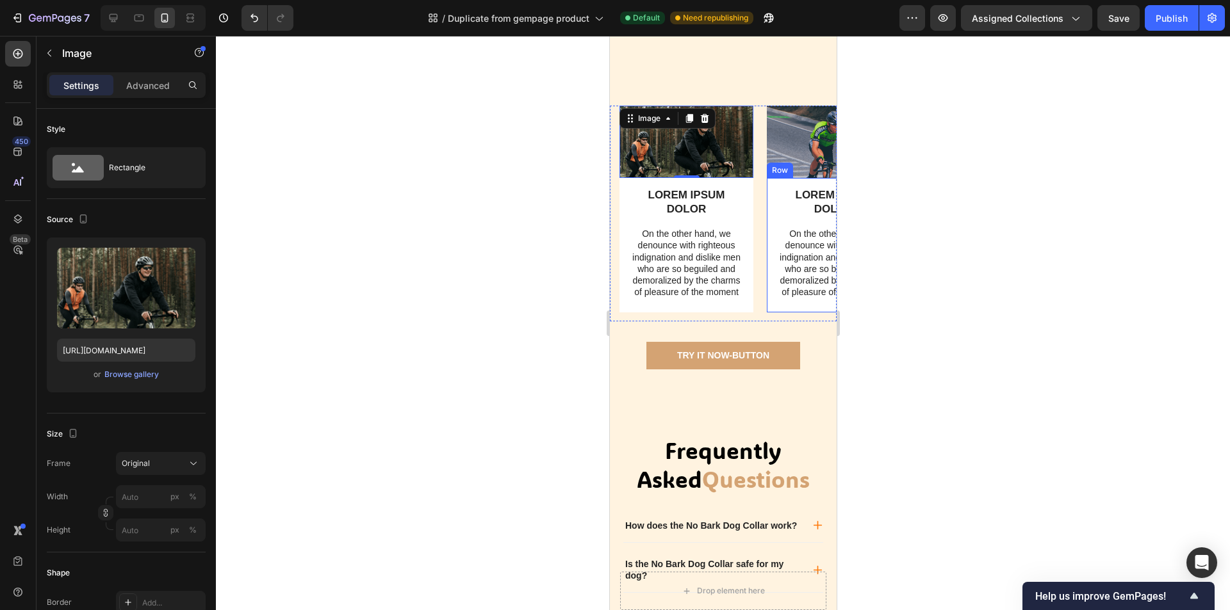
click at [971, 227] on div at bounding box center [723, 323] width 1014 height 574
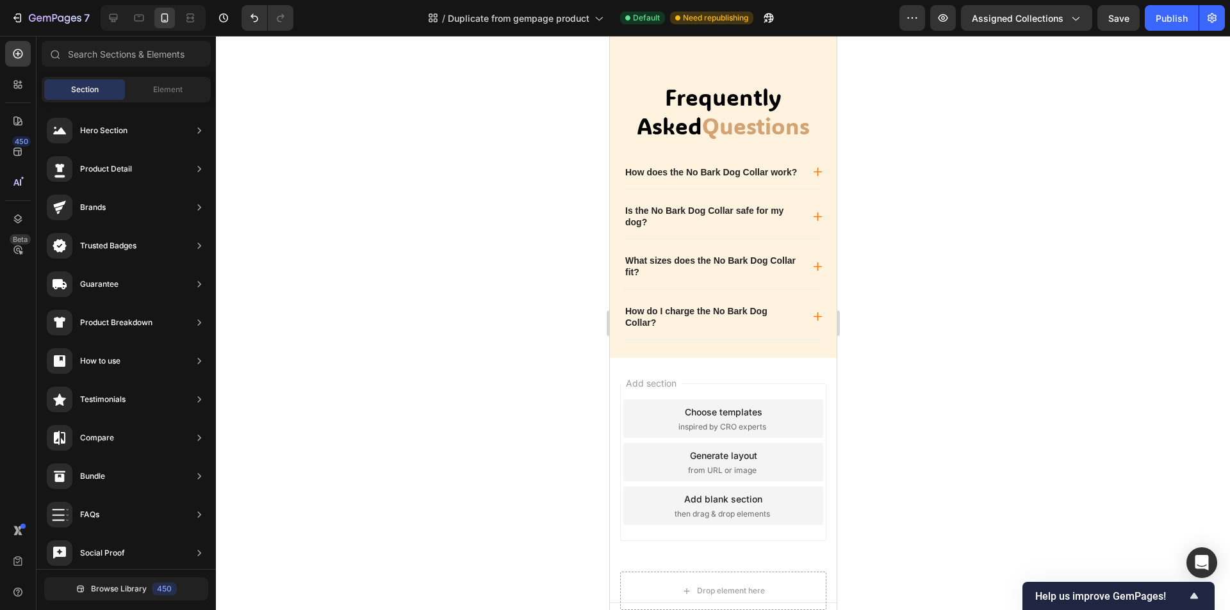
scroll to position [1105, 0]
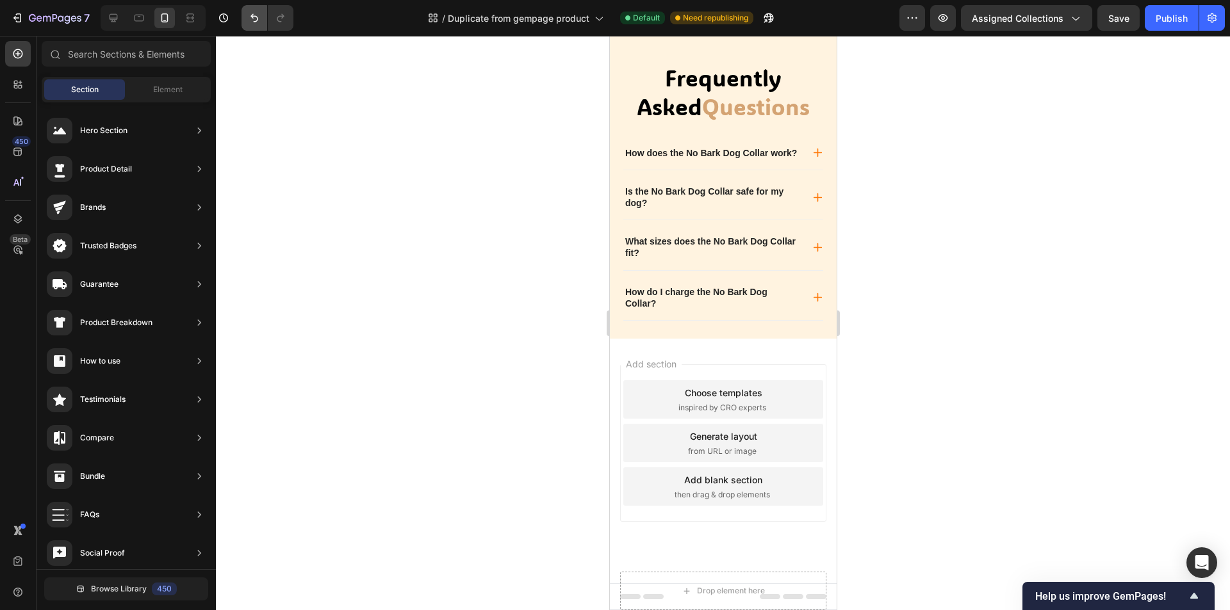
click at [250, 25] on button "Undo/Redo" at bounding box center [254, 18] width 26 height 26
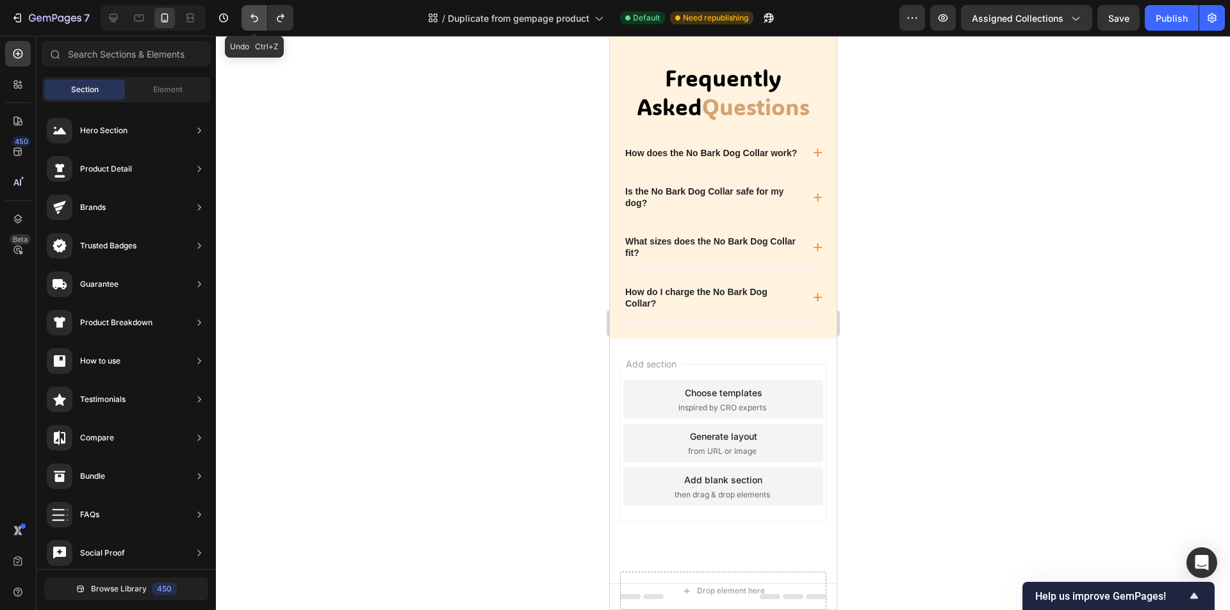
click at [250, 25] on button "Undo/Redo" at bounding box center [254, 18] width 26 height 26
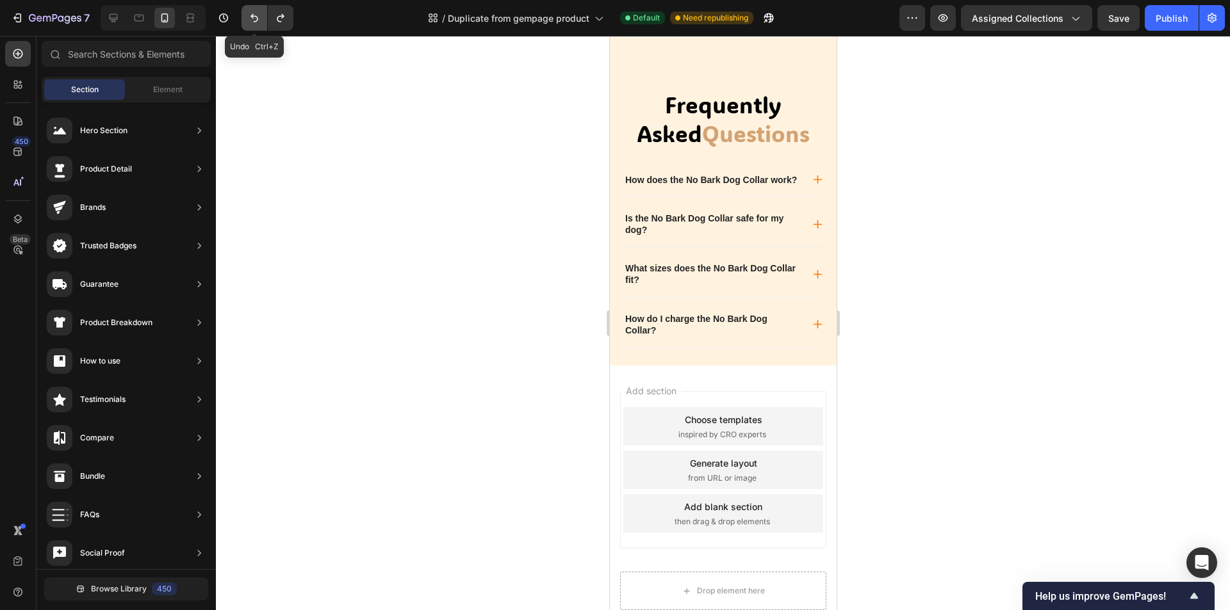
click at [250, 25] on button "Undo/Redo" at bounding box center [254, 18] width 26 height 26
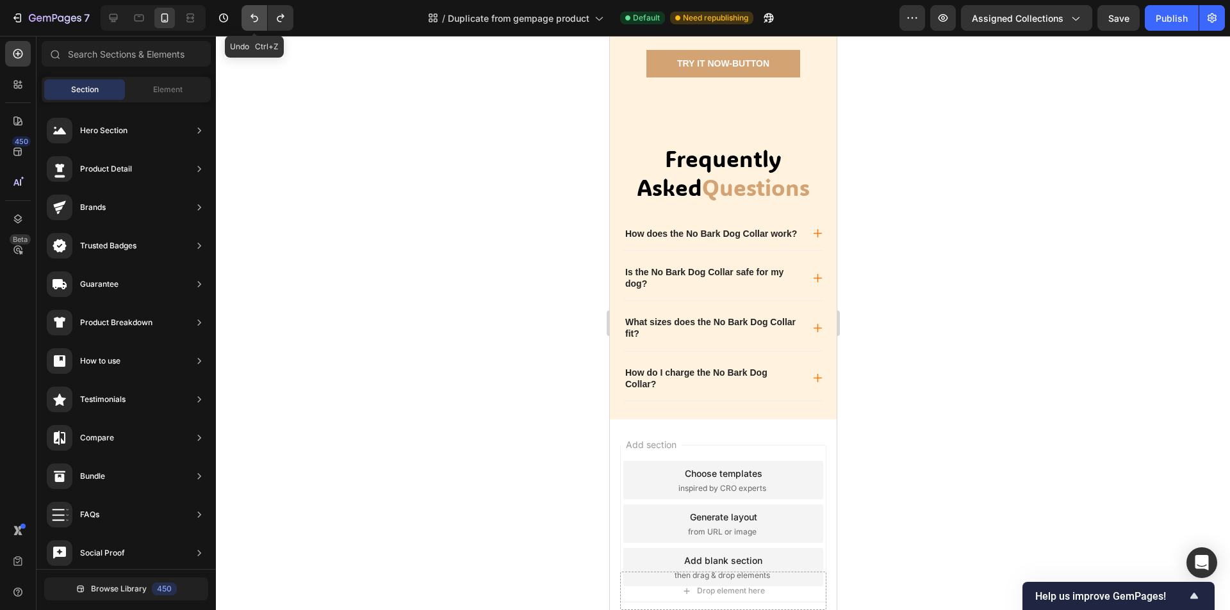
click at [250, 25] on button "Undo/Redo" at bounding box center [254, 18] width 26 height 26
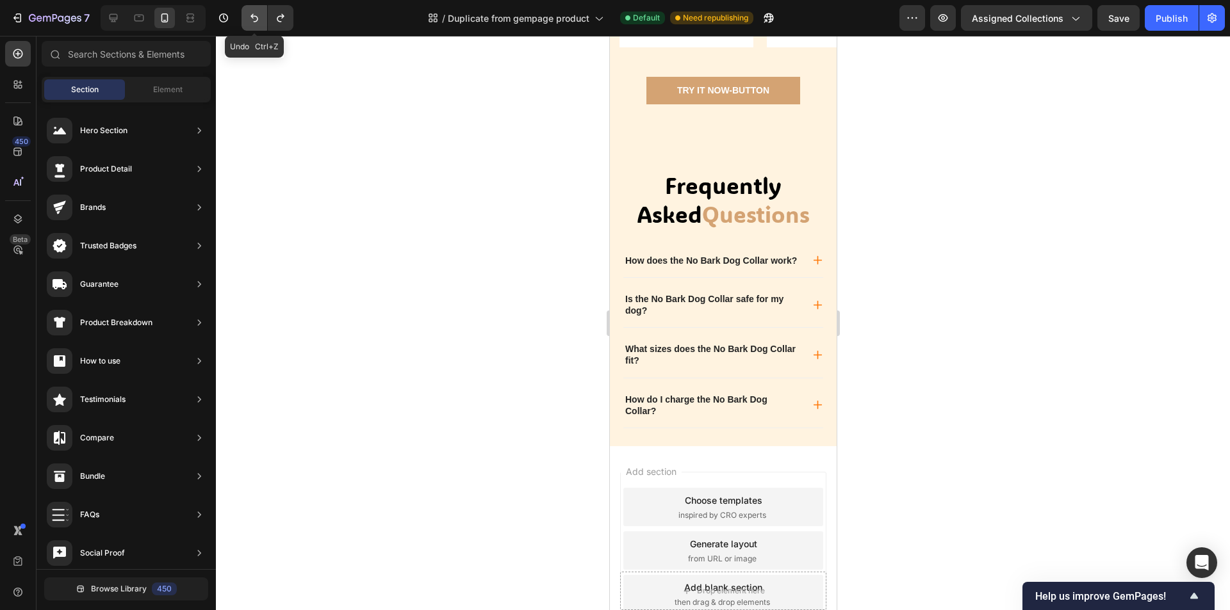
click at [250, 25] on button "Undo/Redo" at bounding box center [254, 18] width 26 height 26
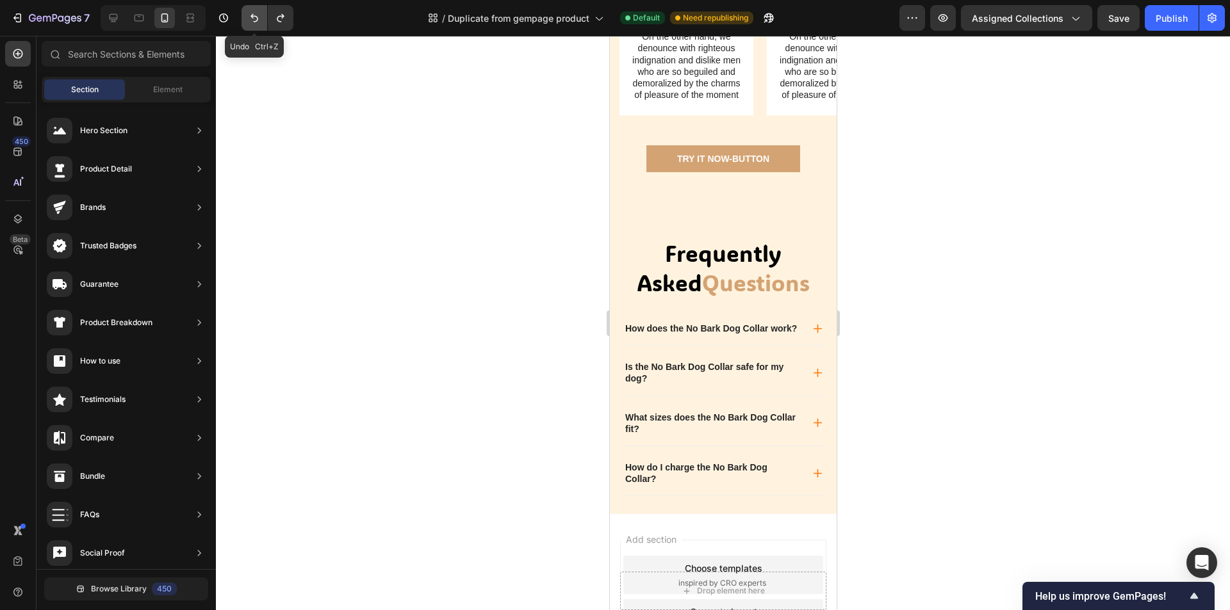
click at [250, 25] on button "Undo/Redo" at bounding box center [254, 18] width 26 height 26
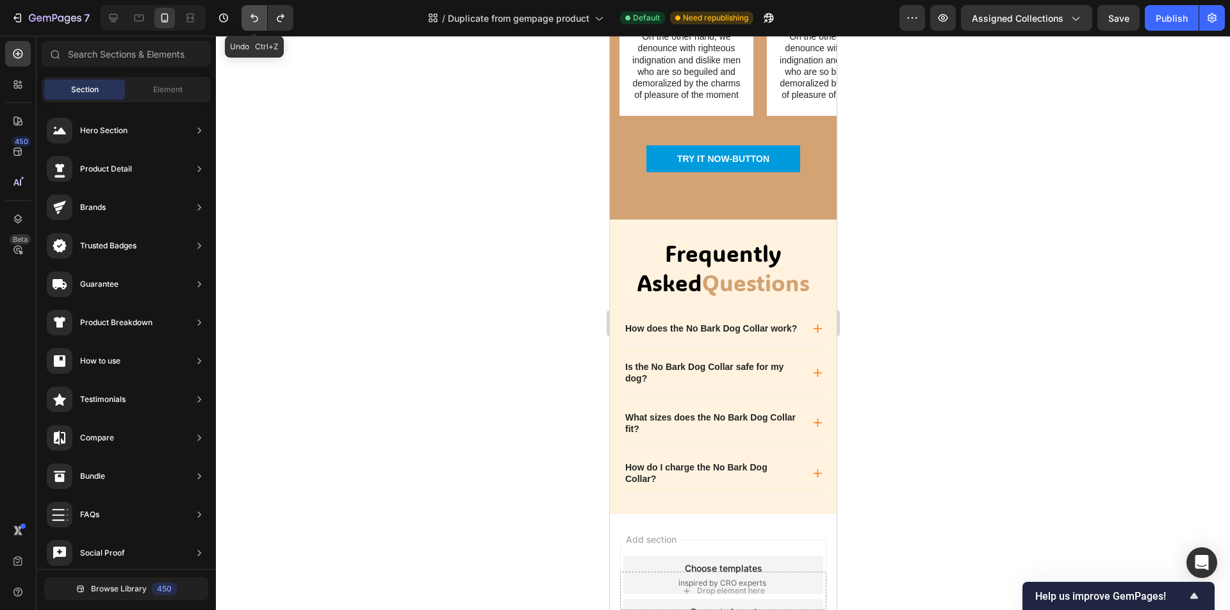
click at [250, 25] on button "Undo/Redo" at bounding box center [254, 18] width 26 height 26
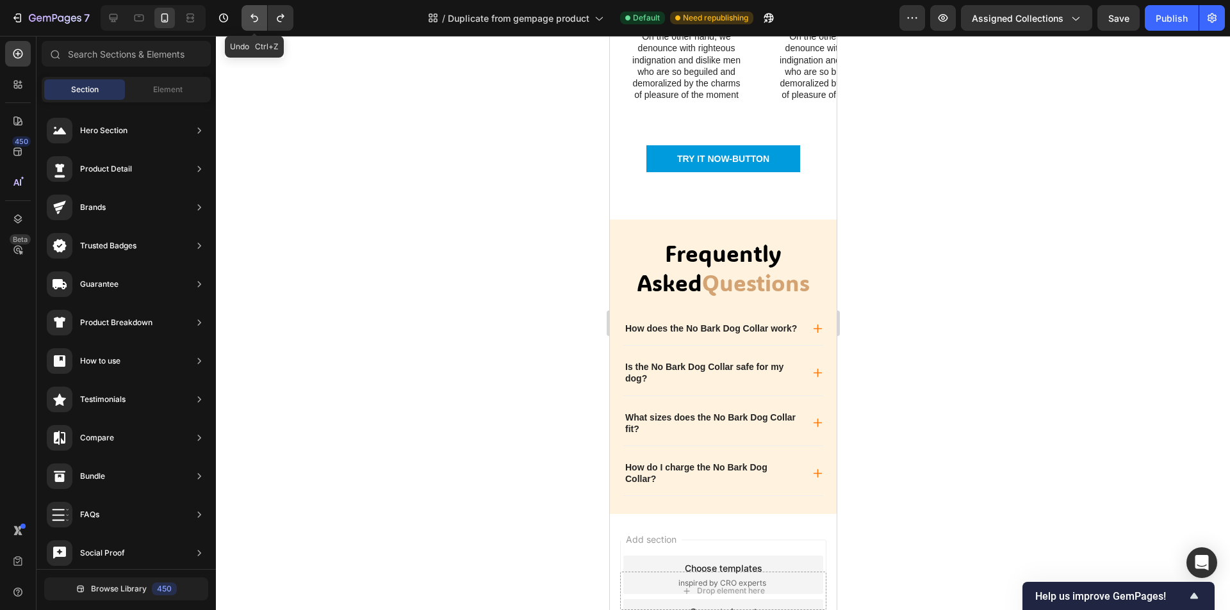
click at [250, 25] on button "Undo/Redo" at bounding box center [254, 18] width 26 height 26
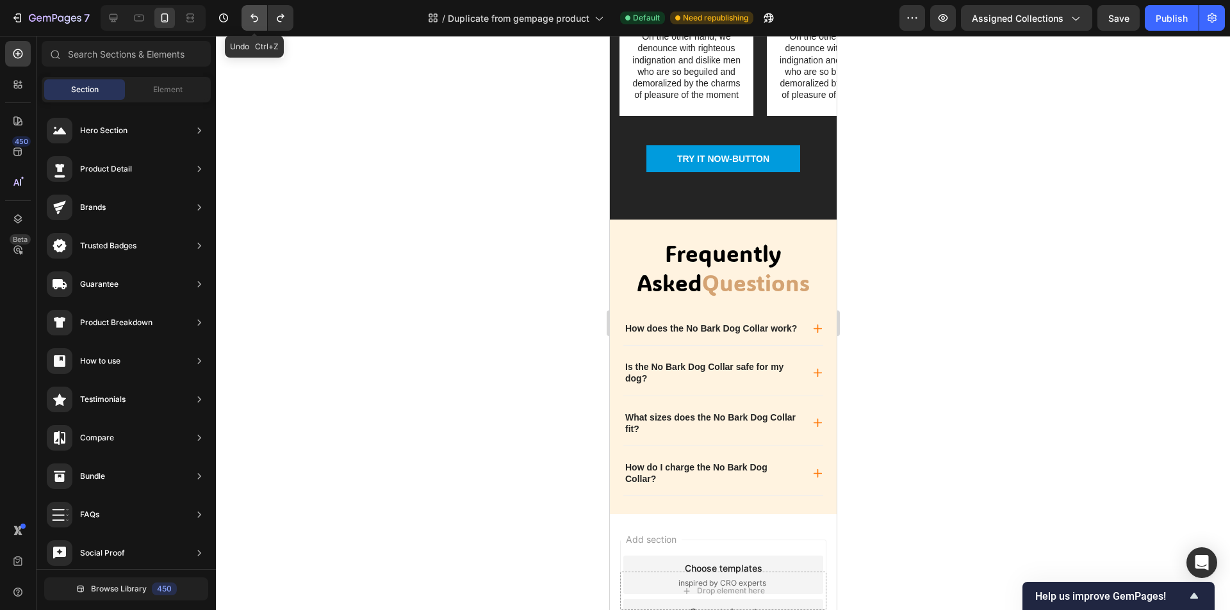
click at [250, 25] on button "Undo/Redo" at bounding box center [254, 18] width 26 height 26
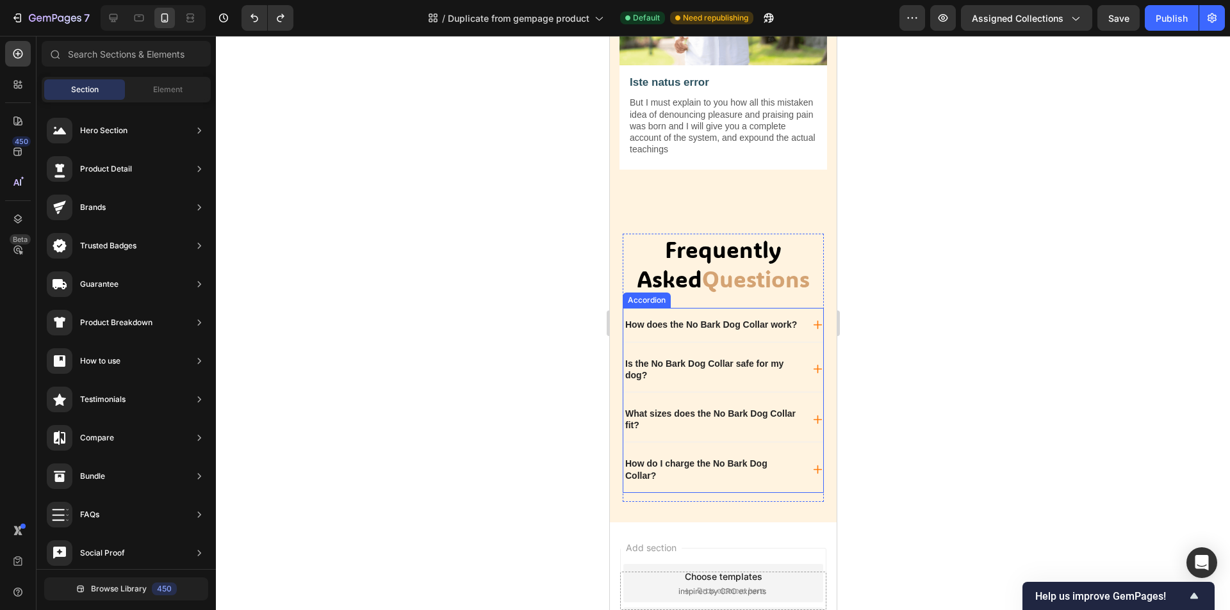
scroll to position [1656, 0]
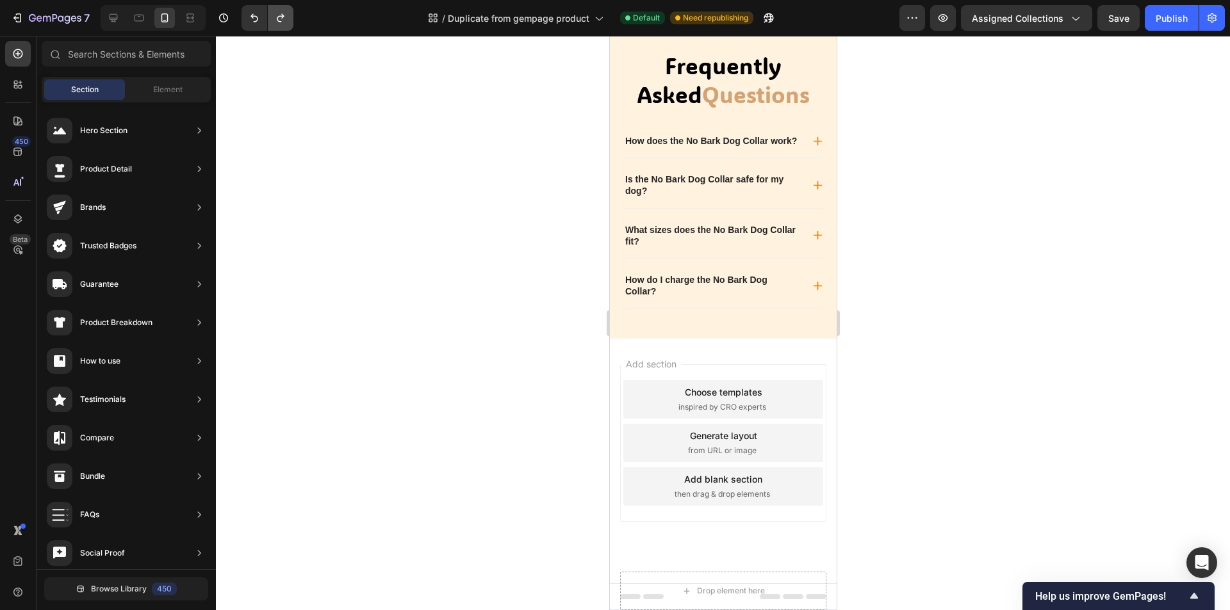
click at [279, 13] on icon "Undo/Redo" at bounding box center [280, 18] width 13 height 13
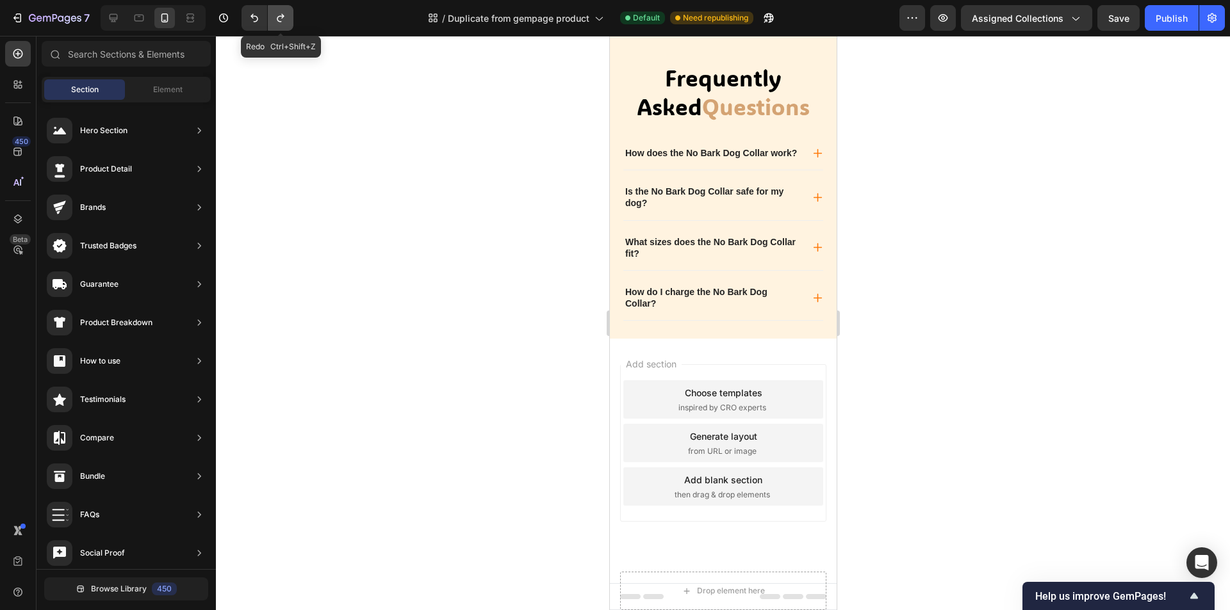
click at [279, 13] on icon "Undo/Redo" at bounding box center [280, 18] width 13 height 13
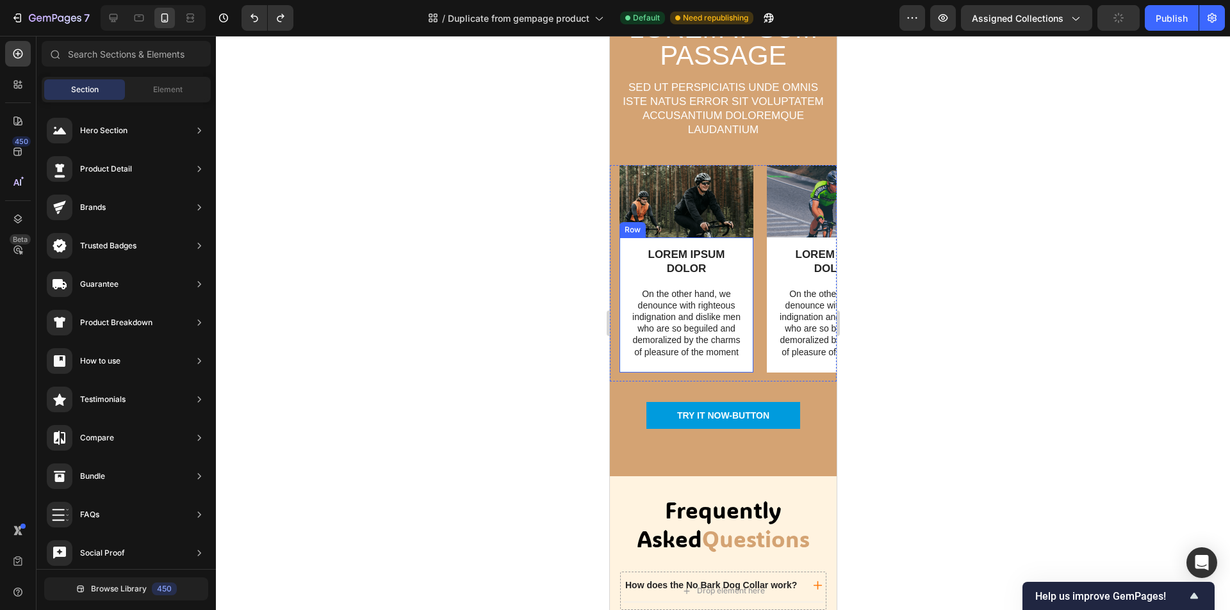
scroll to position [845, 0]
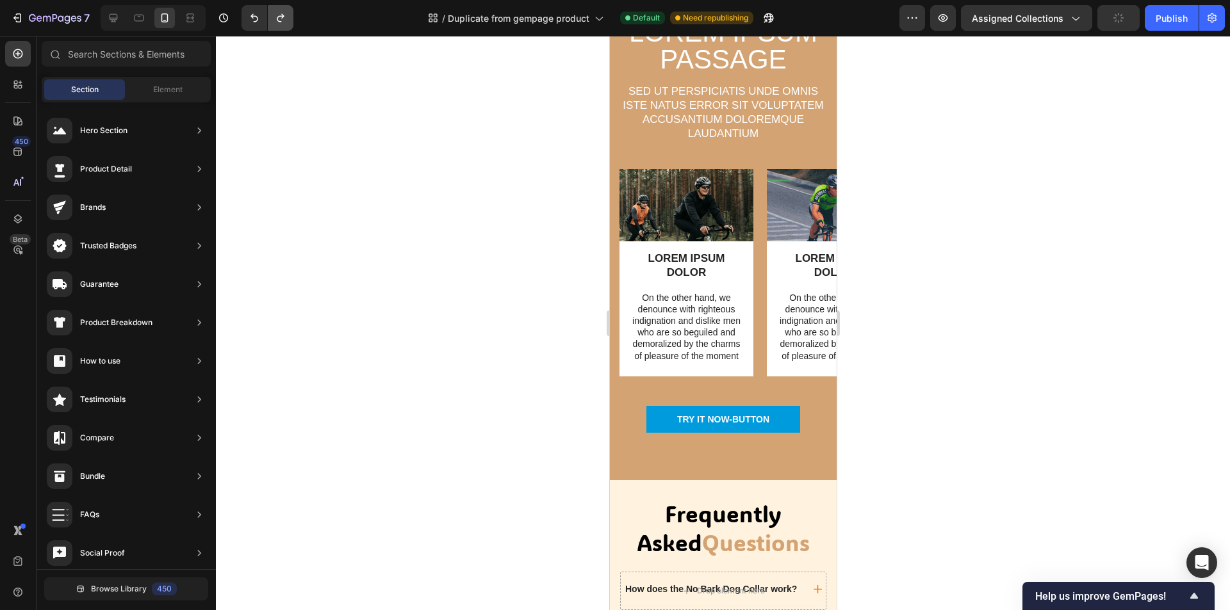
drag, startPoint x: 267, startPoint y: 14, endPoint x: 275, endPoint y: 14, distance: 8.3
click at [270, 14] on div "Undo/Redo" at bounding box center [267, 18] width 52 height 26
click at [282, 15] on icon "Undo/Redo" at bounding box center [280, 18] width 7 height 8
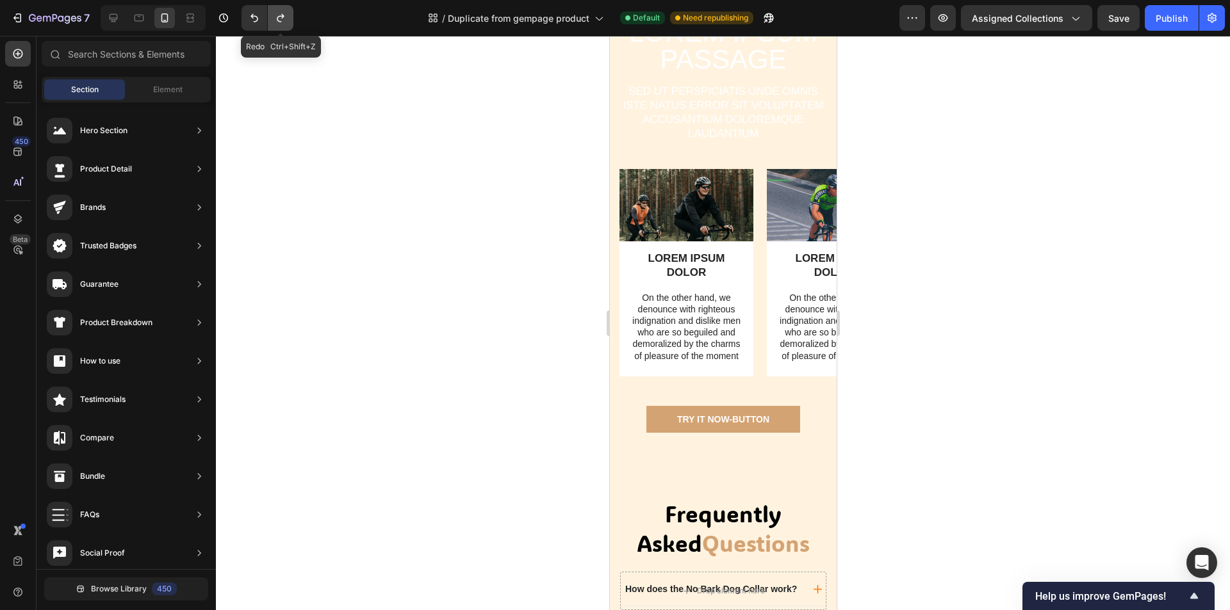
click at [282, 15] on icon "Undo/Redo" at bounding box center [280, 18] width 7 height 8
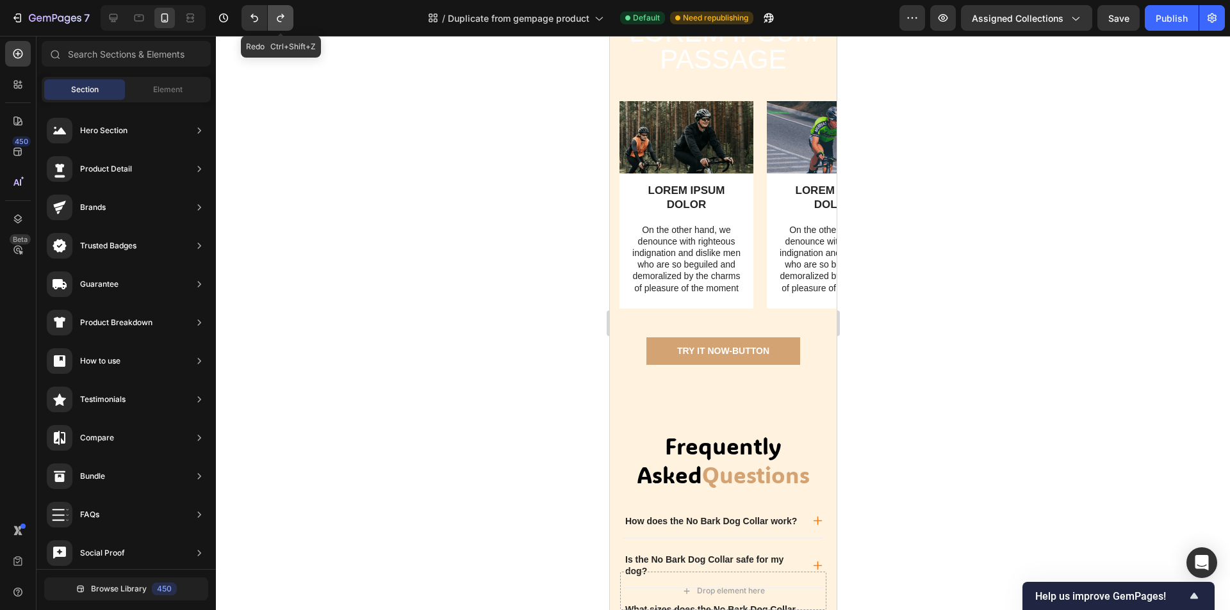
click at [282, 15] on icon "Undo/Redo" at bounding box center [280, 18] width 7 height 8
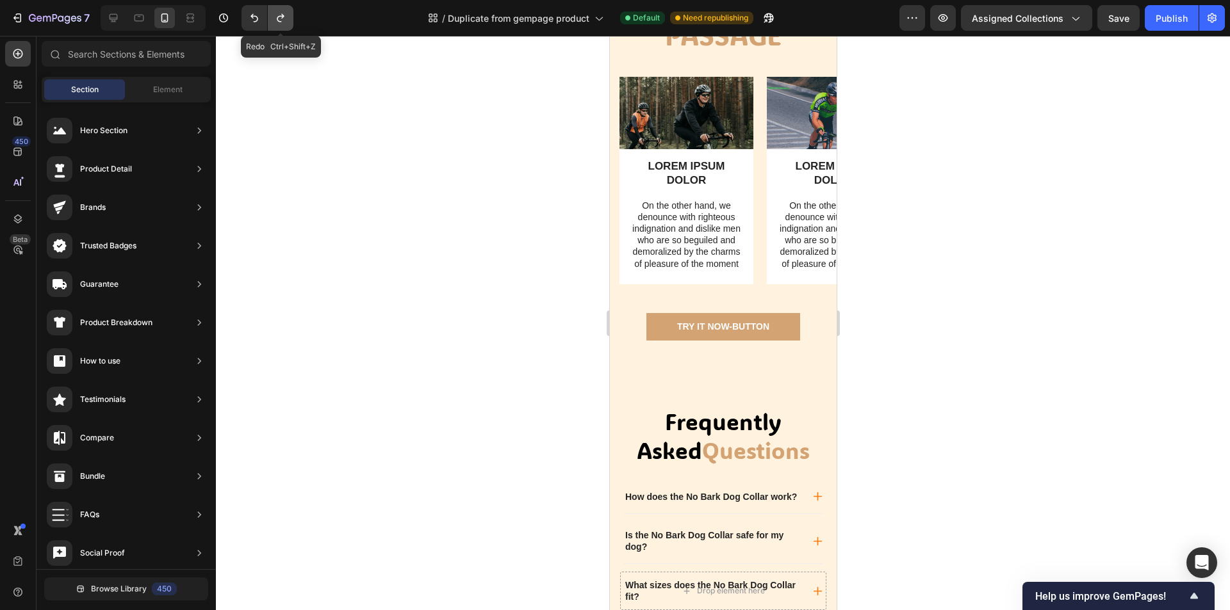
click at [282, 15] on icon "Undo/Redo" at bounding box center [280, 18] width 7 height 8
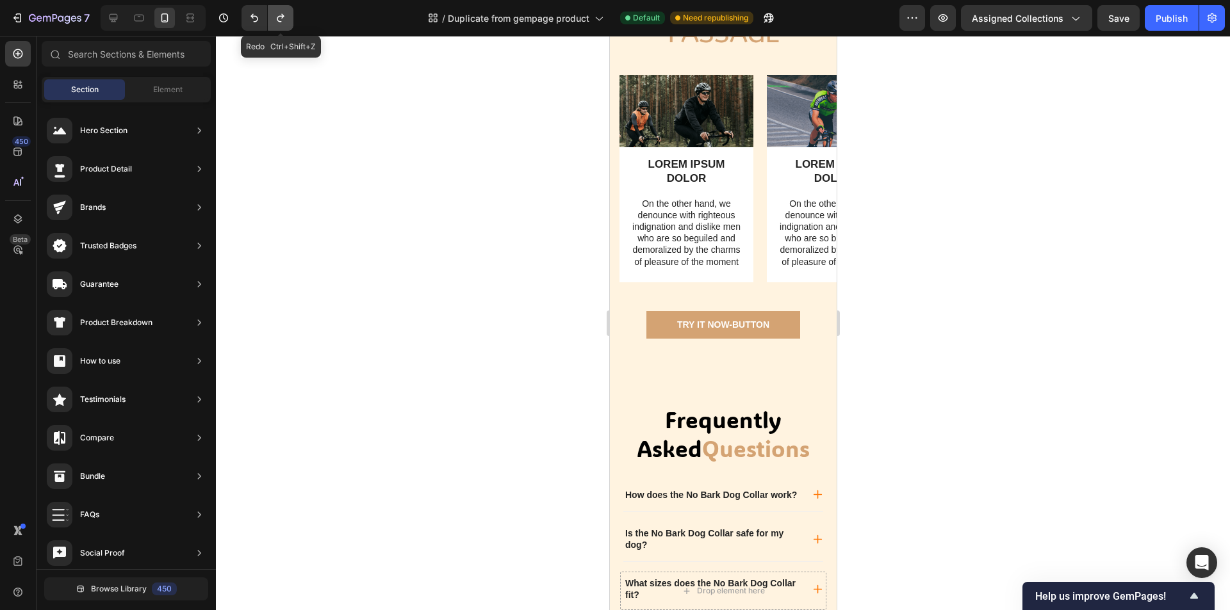
click at [282, 15] on icon "Undo/Redo" at bounding box center [280, 18] width 7 height 8
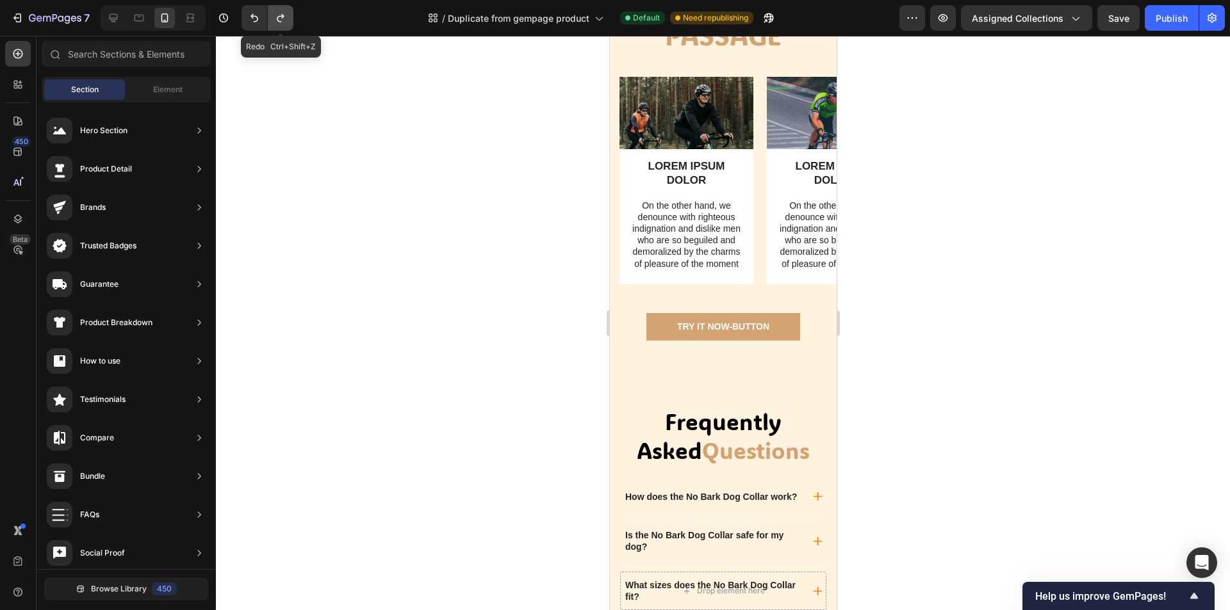
click at [282, 15] on icon "Undo/Redo" at bounding box center [280, 18] width 7 height 8
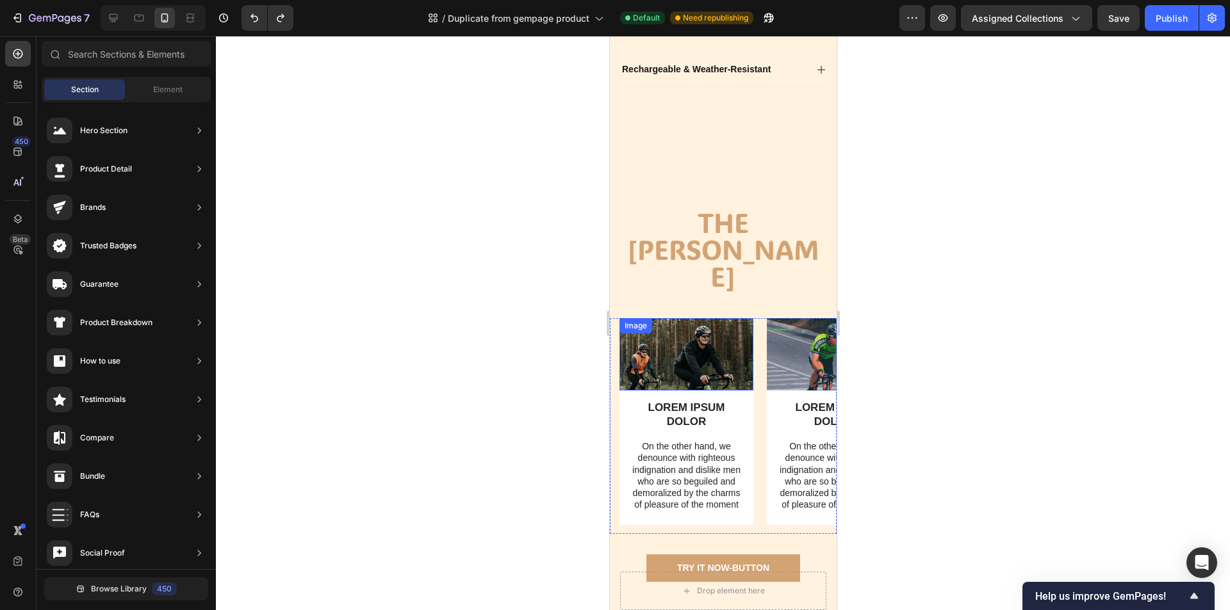
scroll to position [650, 0]
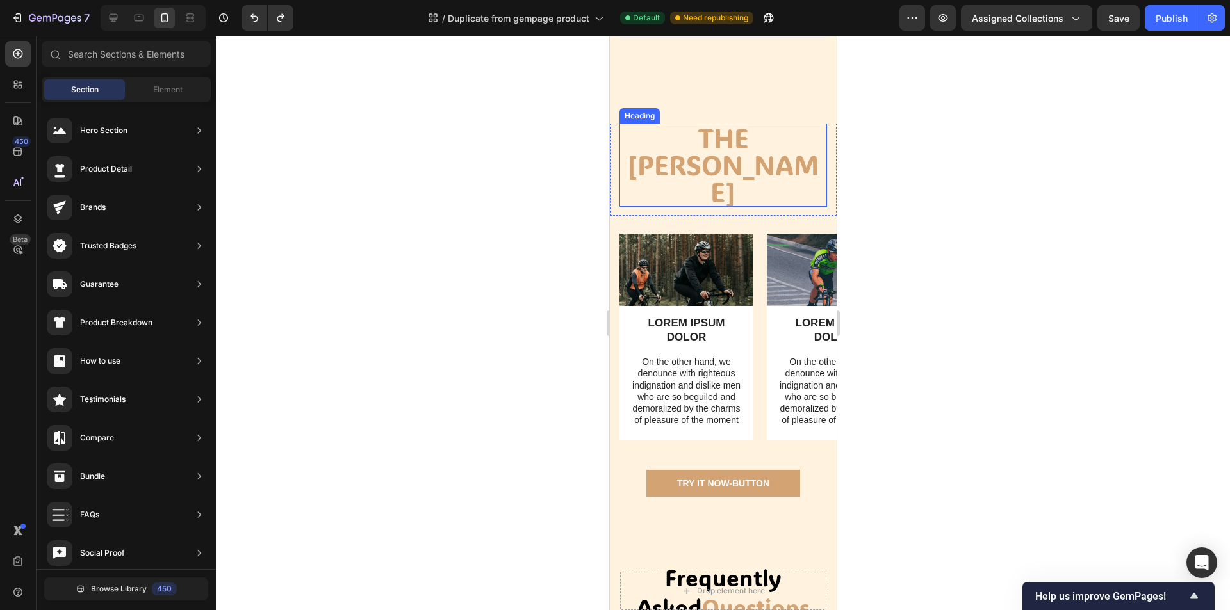
click at [742, 173] on h2 "The stan" at bounding box center [722, 165] width 207 height 83
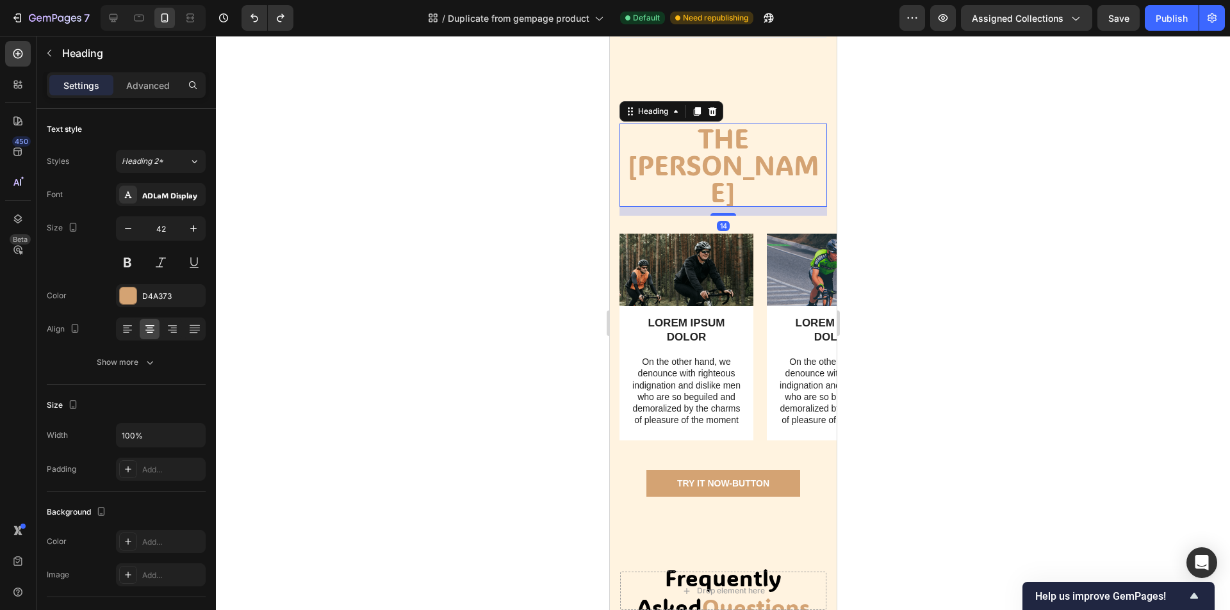
click at [784, 187] on h2 "The stan" at bounding box center [722, 165] width 207 height 83
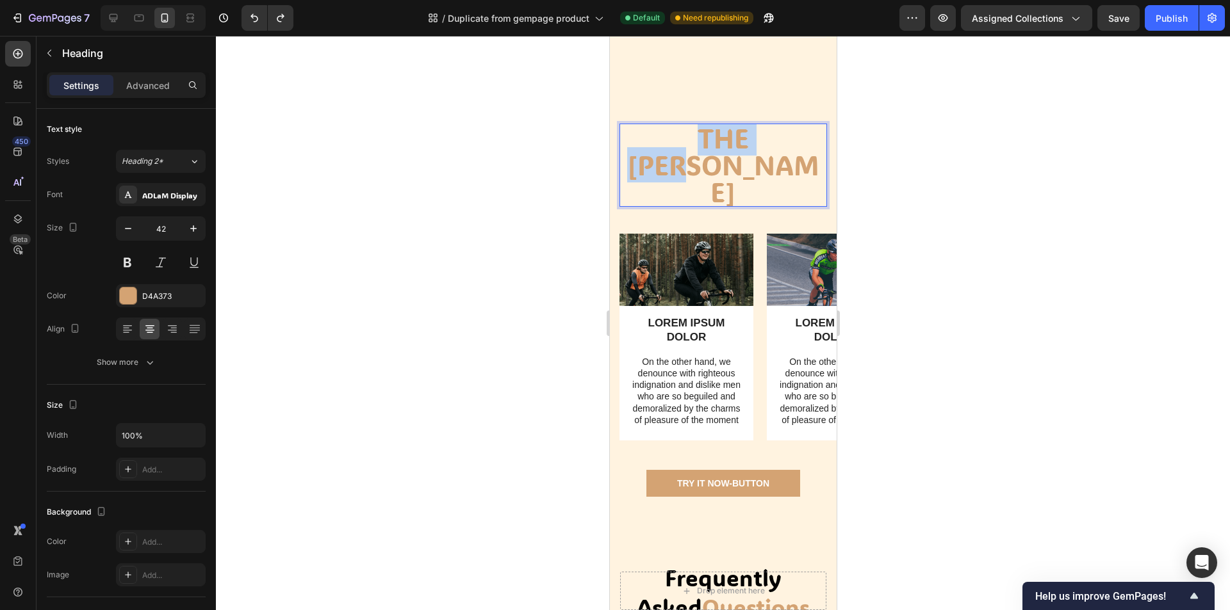
drag, startPoint x: 784, startPoint y: 182, endPoint x: 652, endPoint y: 183, distance: 131.9
click at [652, 183] on p "The stan" at bounding box center [722, 165] width 205 height 81
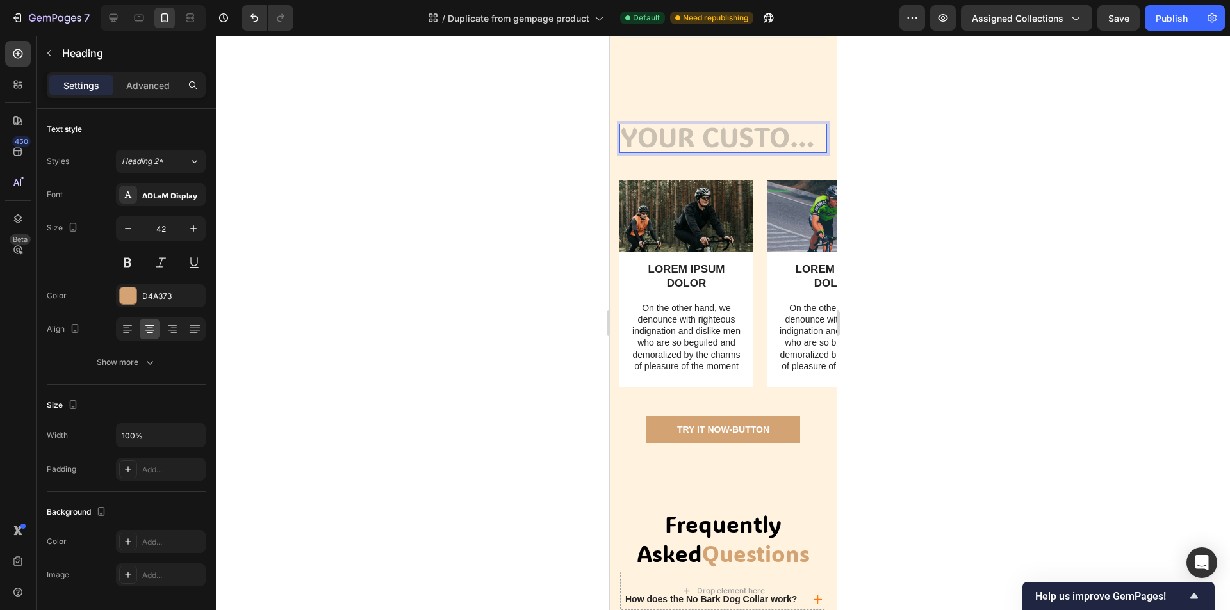
click at [906, 283] on div at bounding box center [723, 323] width 1014 height 574
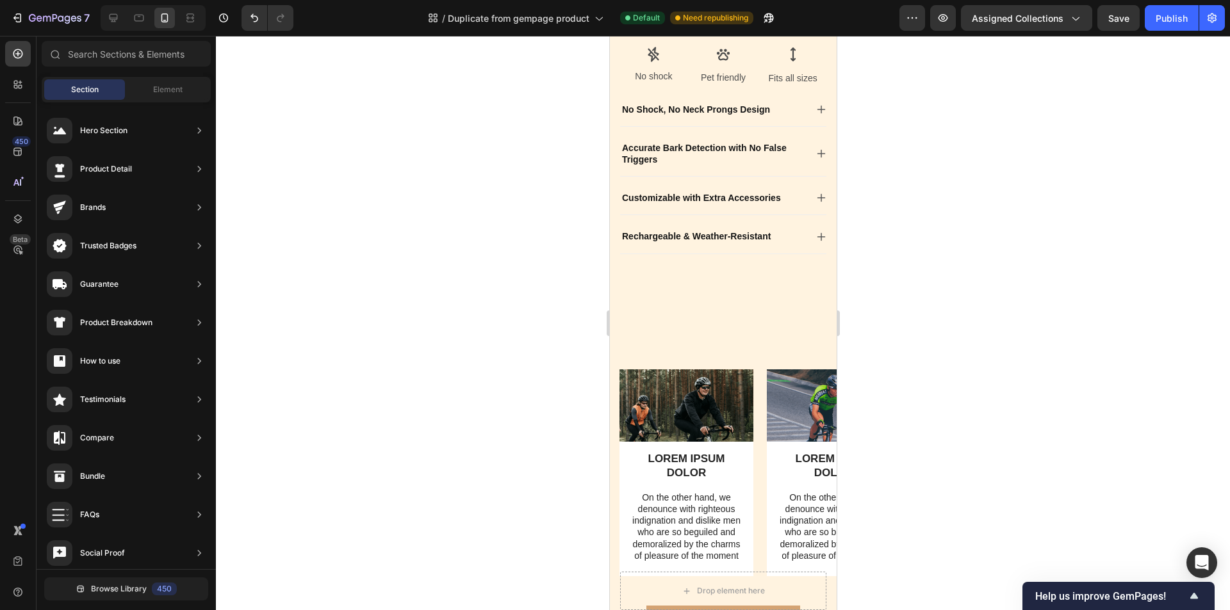
scroll to position [437, 0]
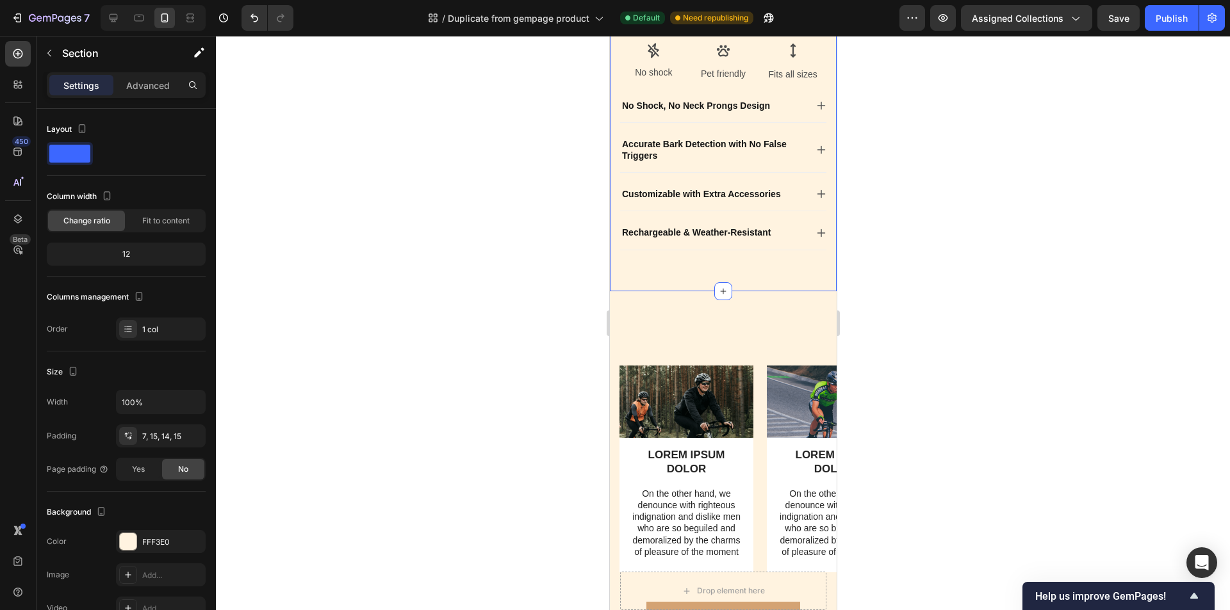
click at [688, 366] on div "Heading Row Image LOREM IPSUM DOLOR Text Block On the other hand, we denounce w…" at bounding box center [722, 484] width 227 height 386
click at [925, 381] on div at bounding box center [723, 323] width 1014 height 574
click at [729, 377] on div "Heading Row Image LOREM IPSUM DOLOR Text Block On the other hand, we denounce w…" at bounding box center [722, 484] width 227 height 386
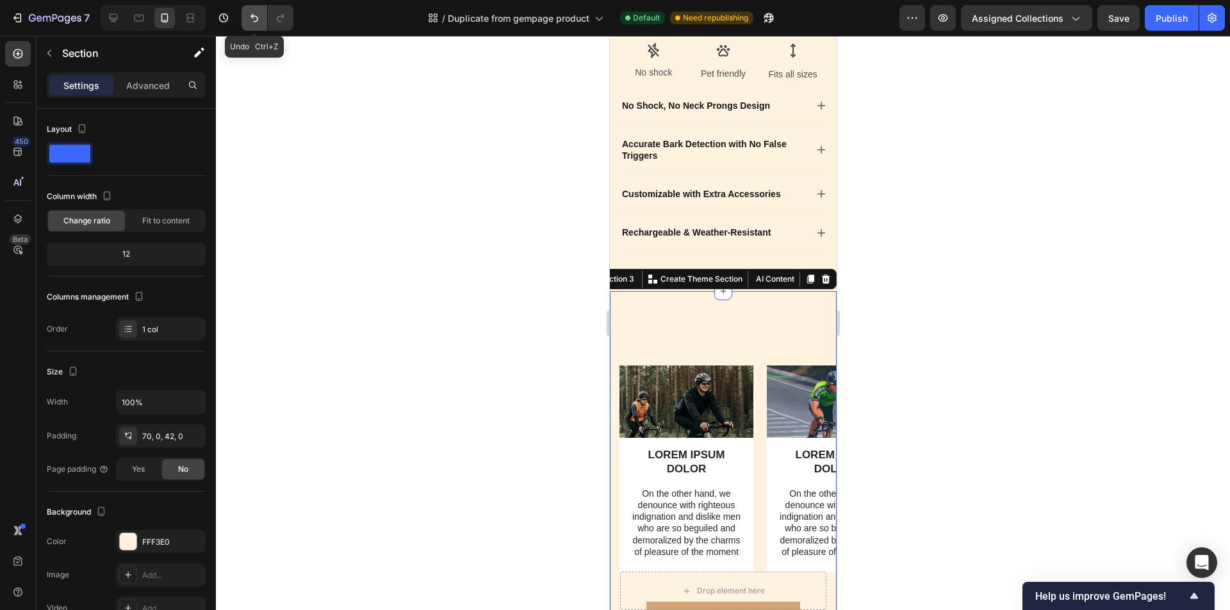
click at [257, 24] on button "Undo/Redo" at bounding box center [254, 18] width 26 height 26
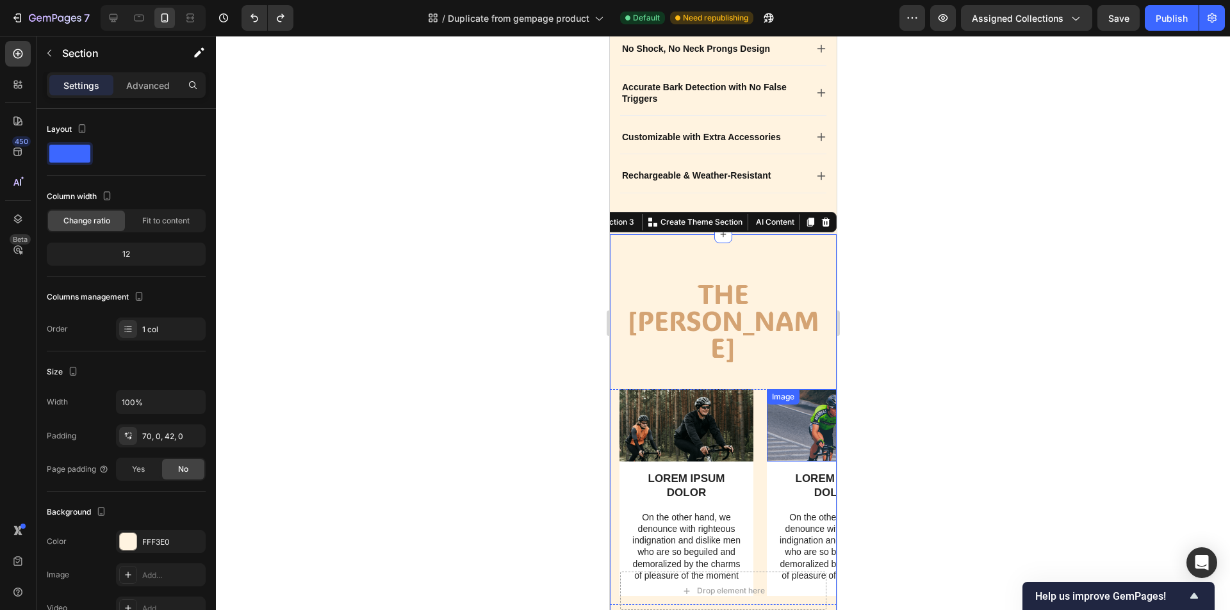
scroll to position [501, 0]
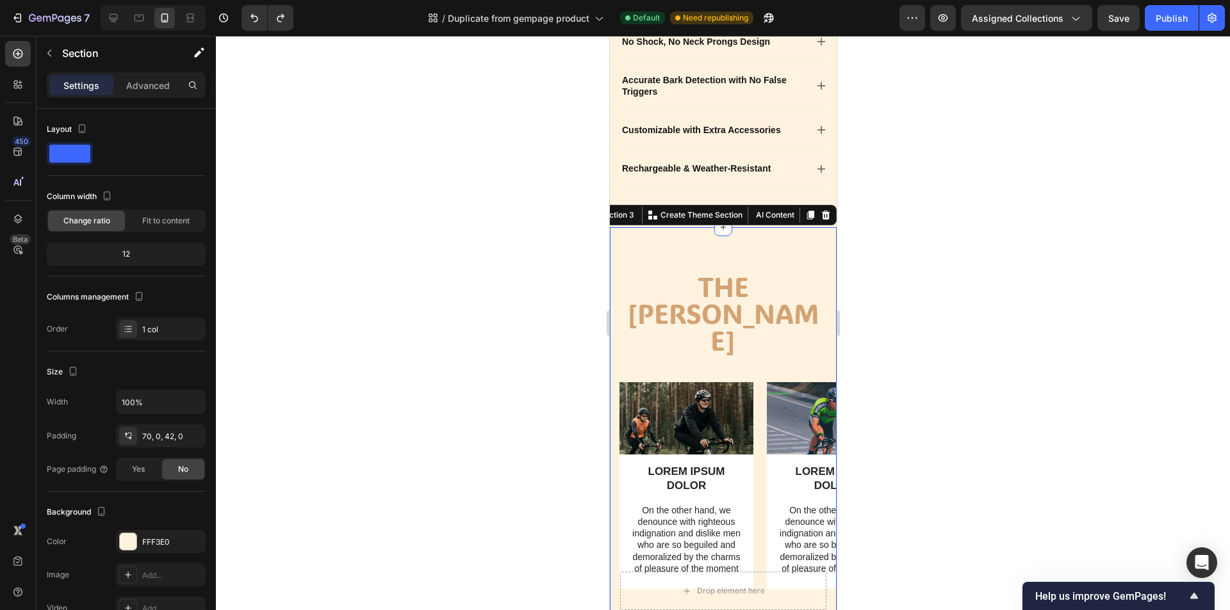
click at [941, 378] on div at bounding box center [723, 323] width 1014 height 574
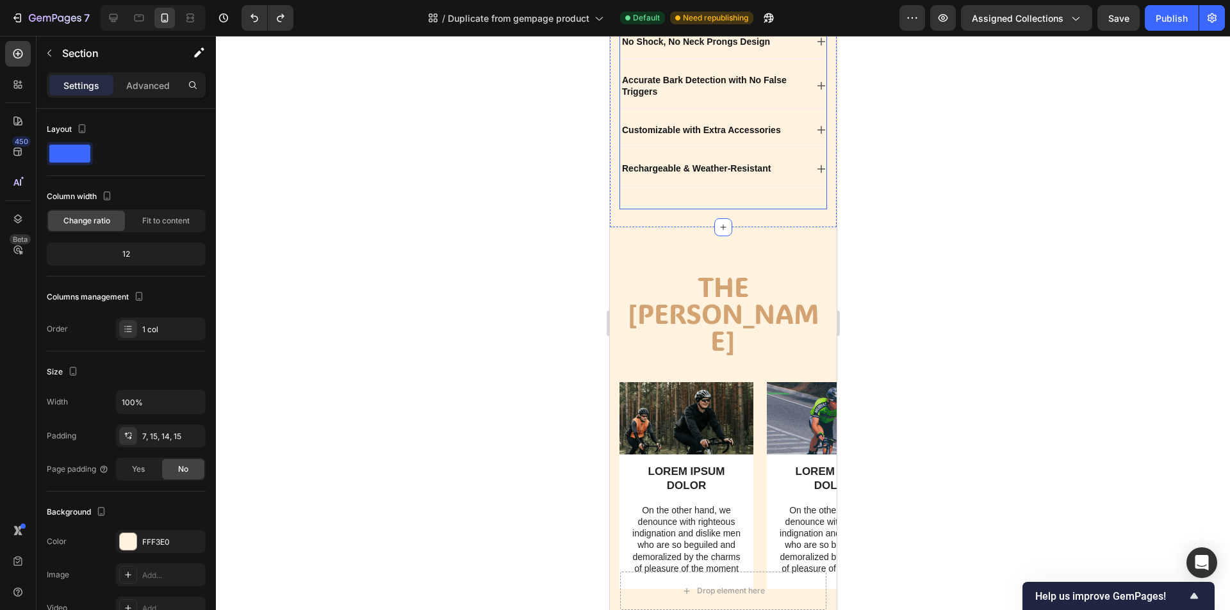
drag, startPoint x: 719, startPoint y: 254, endPoint x: 727, endPoint y: 222, distance: 32.6
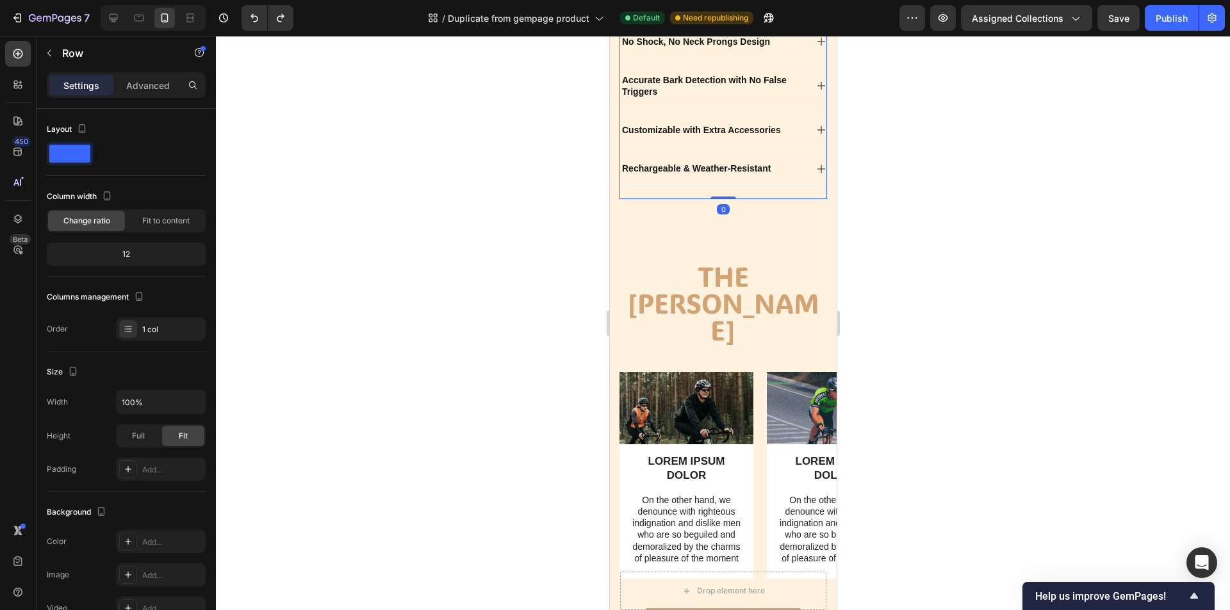
drag, startPoint x: 722, startPoint y: 252, endPoint x: 731, endPoint y: 215, distance: 38.8
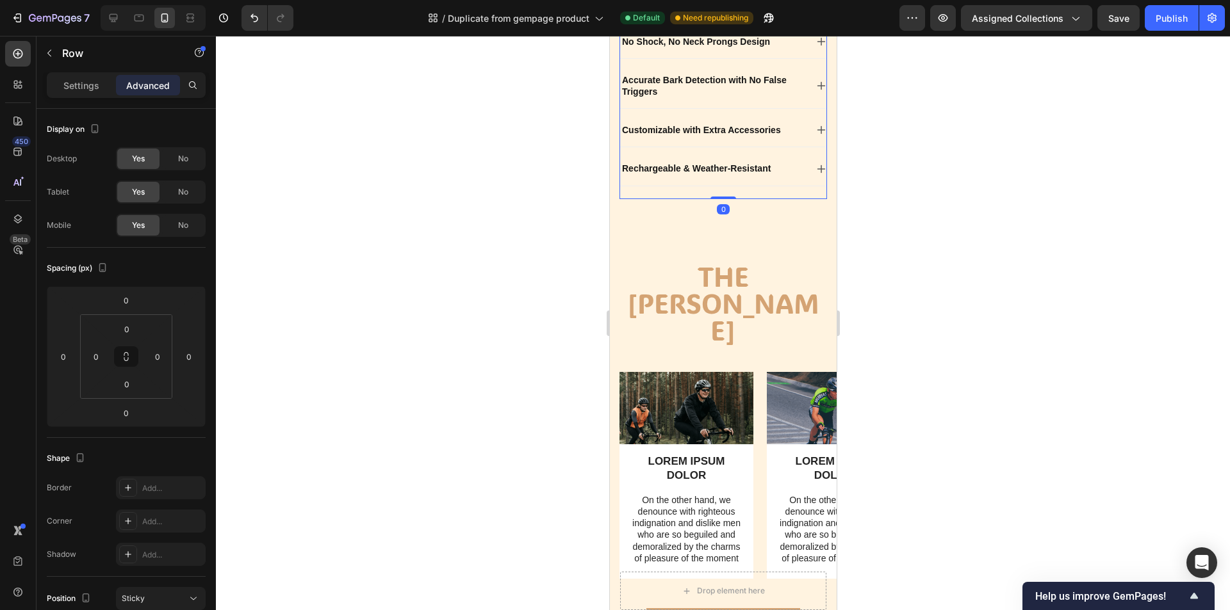
click at [1012, 286] on div at bounding box center [723, 323] width 1014 height 574
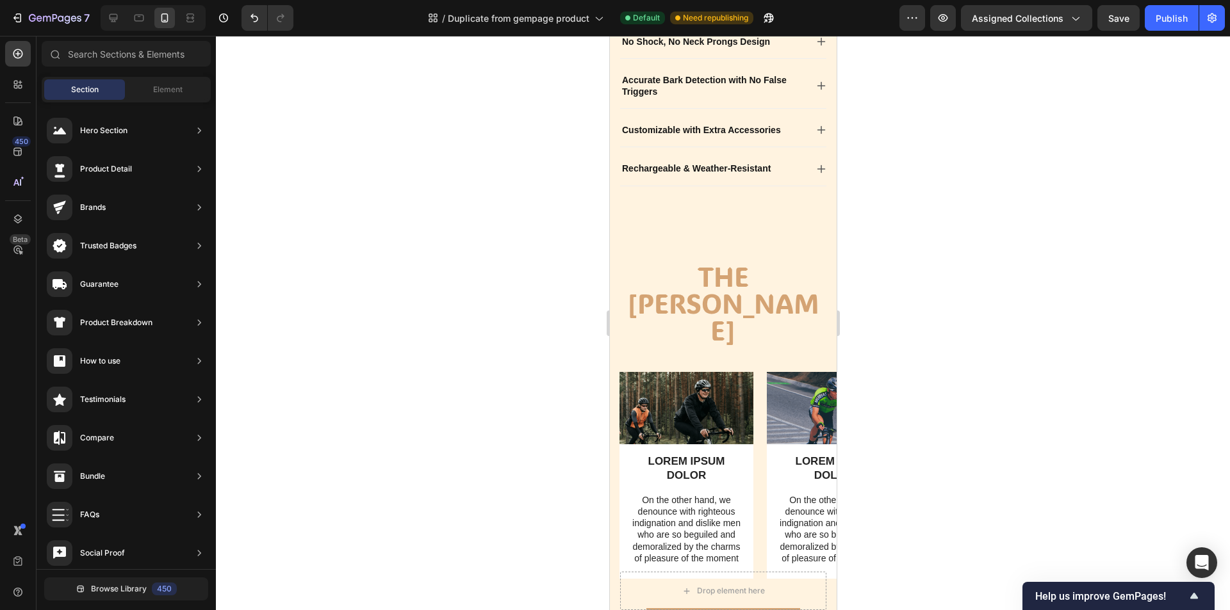
scroll to position [487, 0]
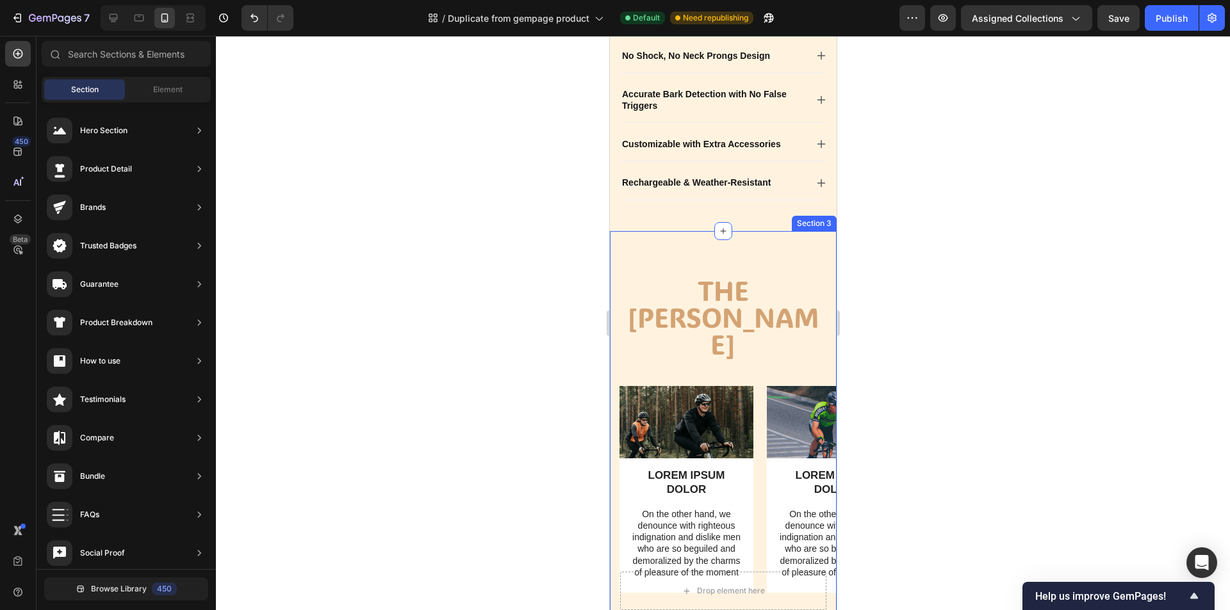
click at [773, 328] on h2 "The stan" at bounding box center [722, 317] width 207 height 83
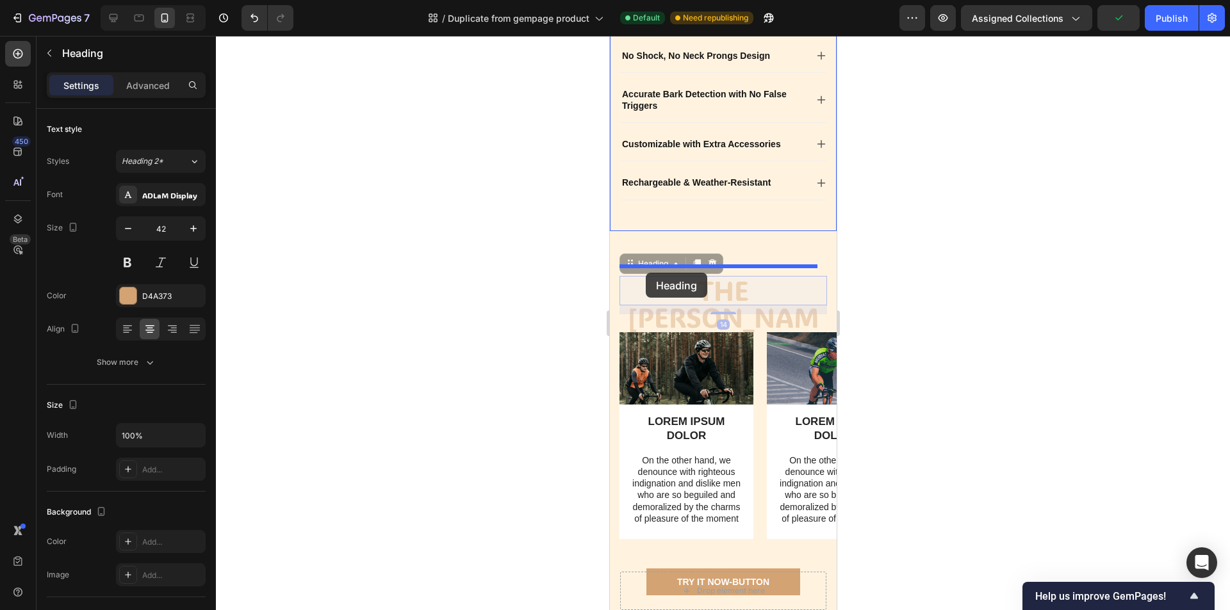
drag, startPoint x: 629, startPoint y: 313, endPoint x: 645, endPoint y: 273, distance: 42.6
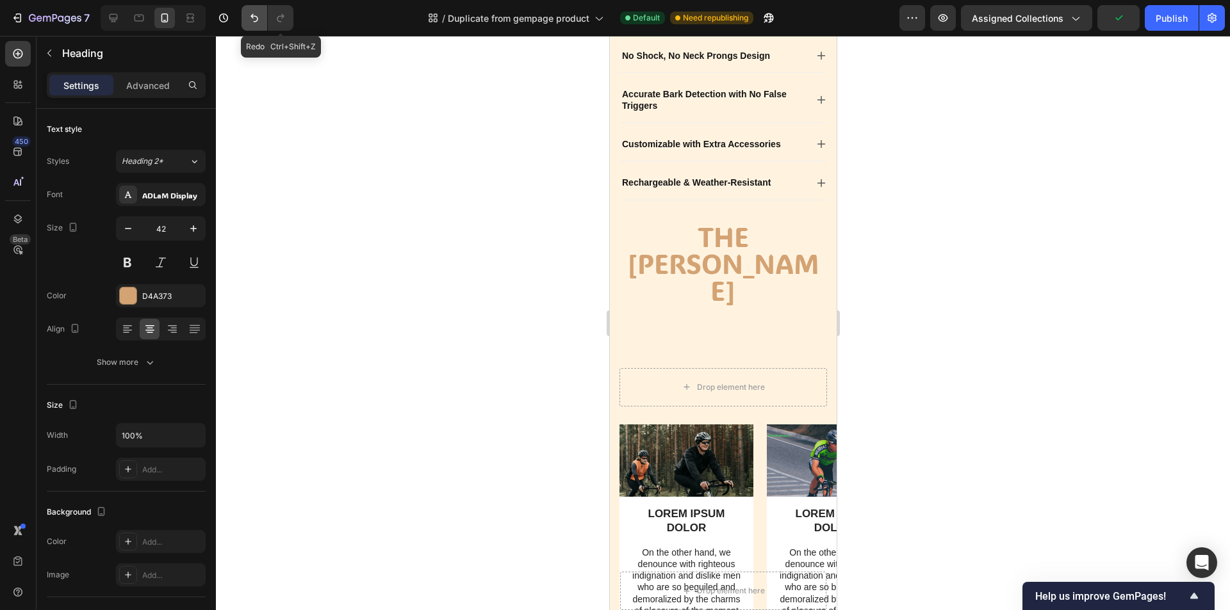
click at [254, 26] on button "Undo/Redo" at bounding box center [254, 18] width 26 height 26
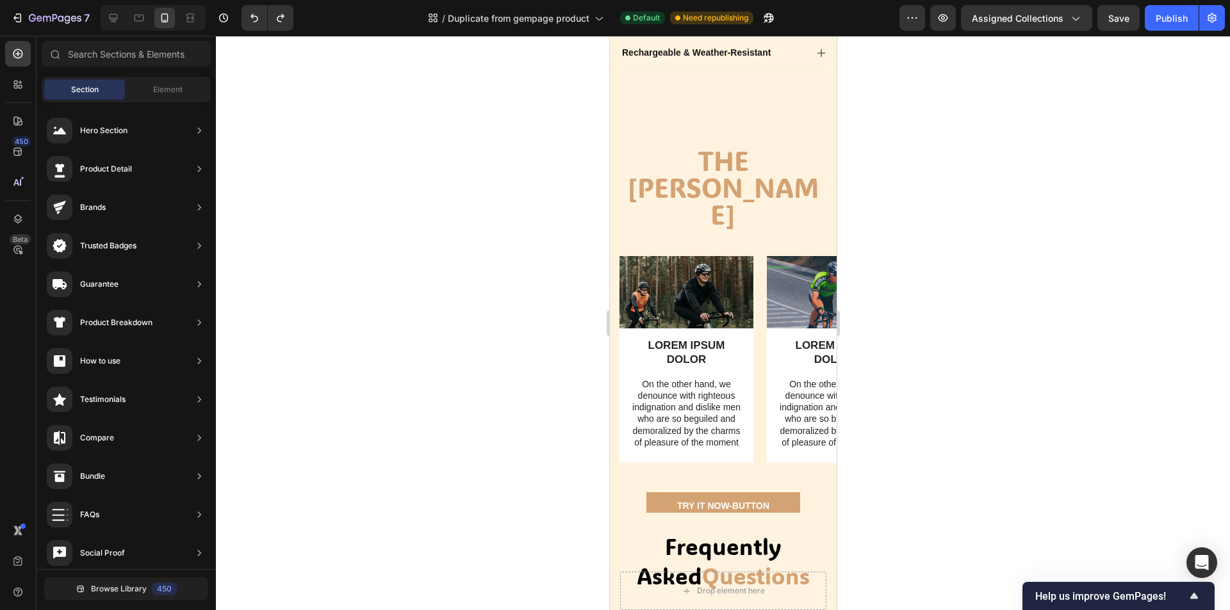
scroll to position [621, 0]
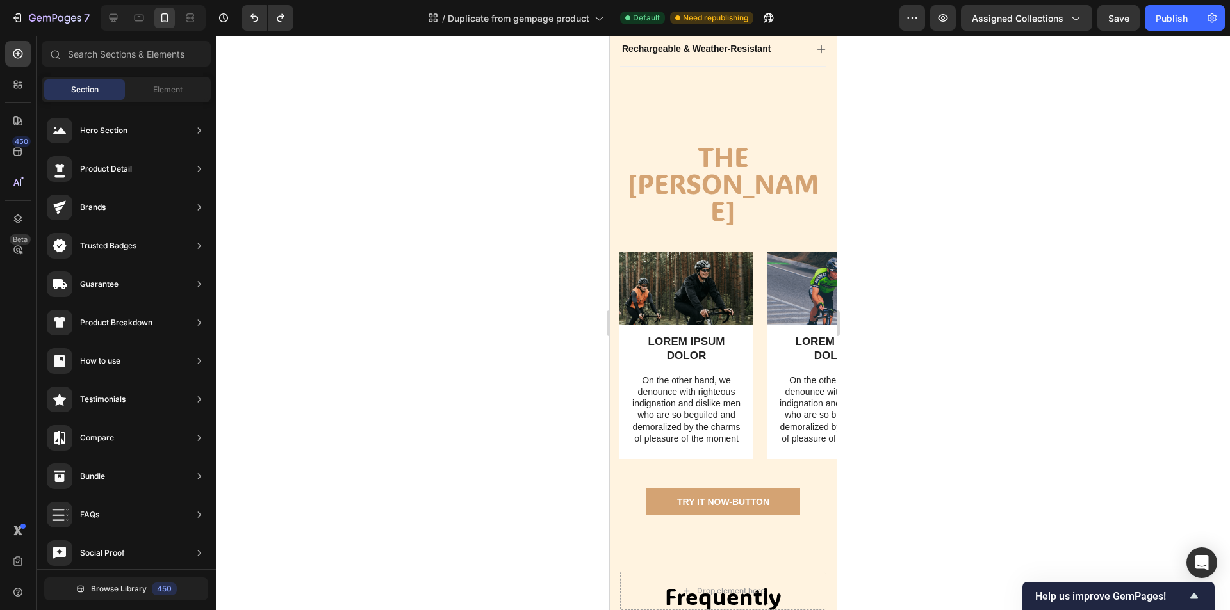
drag, startPoint x: 828, startPoint y: 266, endPoint x: 1445, endPoint y: 349, distance: 622.3
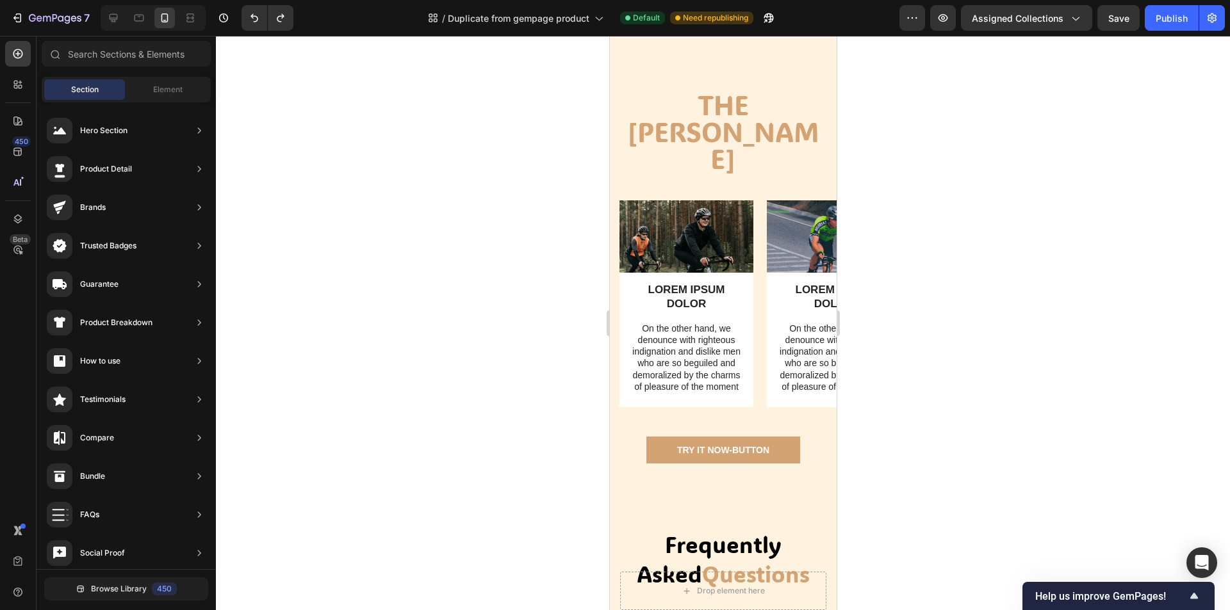
scroll to position [681, 0]
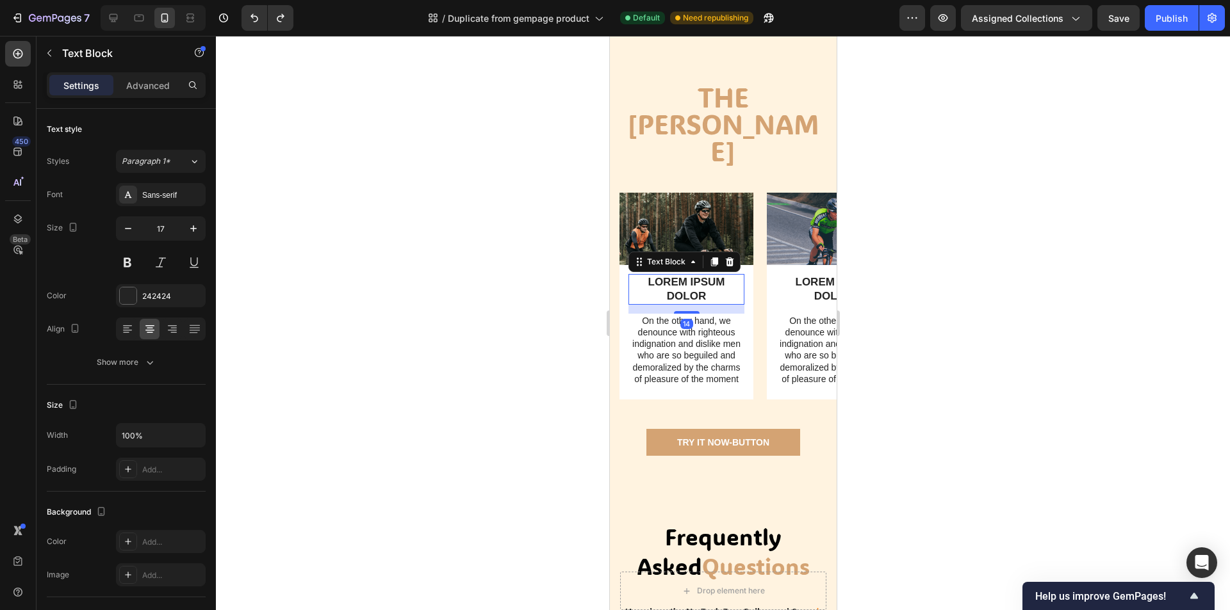
click at [711, 290] on p "LOREM IPSUM DOLOR" at bounding box center [685, 289] width 113 height 28
click at [726, 346] on p "On the other hand, we denounce with righteous indignation and dislike men who a…" at bounding box center [685, 350] width 113 height 70
click at [736, 368] on p "On the other hand, we denounce with righteous indignation and dislike men who a…" at bounding box center [685, 350] width 113 height 70
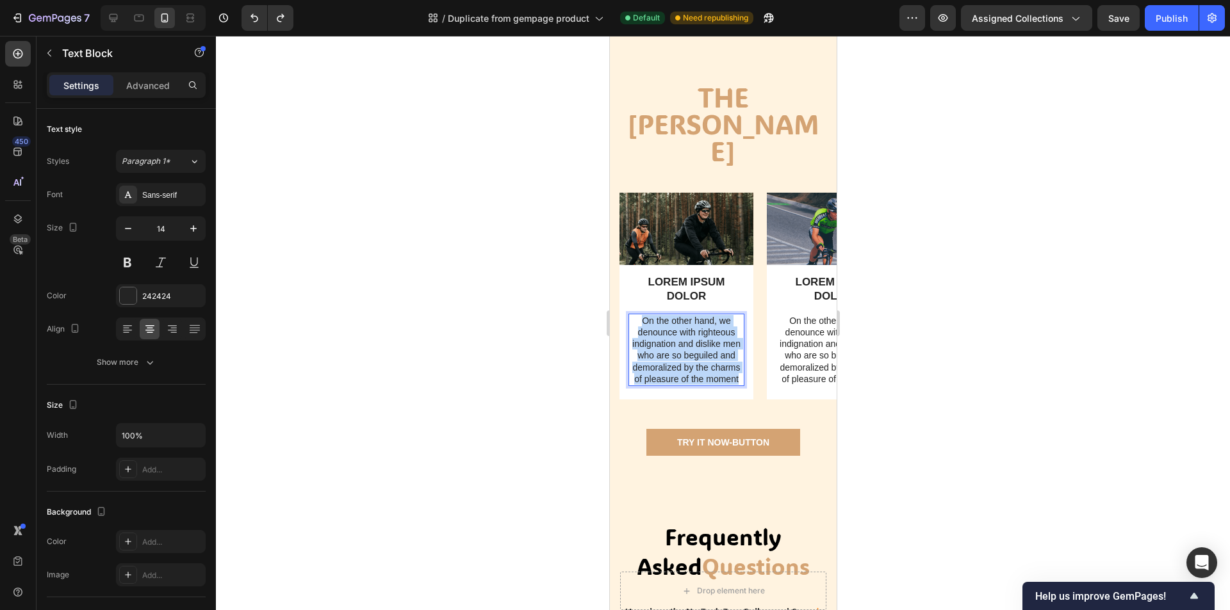
drag, startPoint x: 737, startPoint y: 368, endPoint x: 636, endPoint y: 313, distance: 115.5
click at [636, 315] on p "On the other hand, we denounce with righteous indignation and dislike men who a…" at bounding box center [685, 350] width 113 height 70
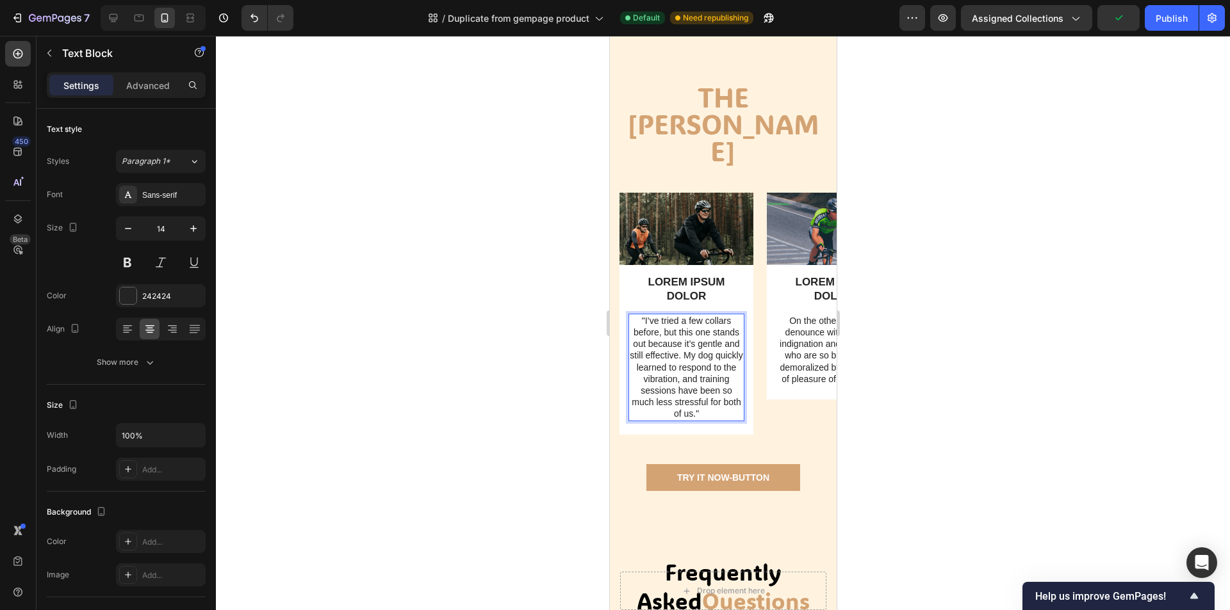
click at [960, 368] on div at bounding box center [723, 323] width 1014 height 574
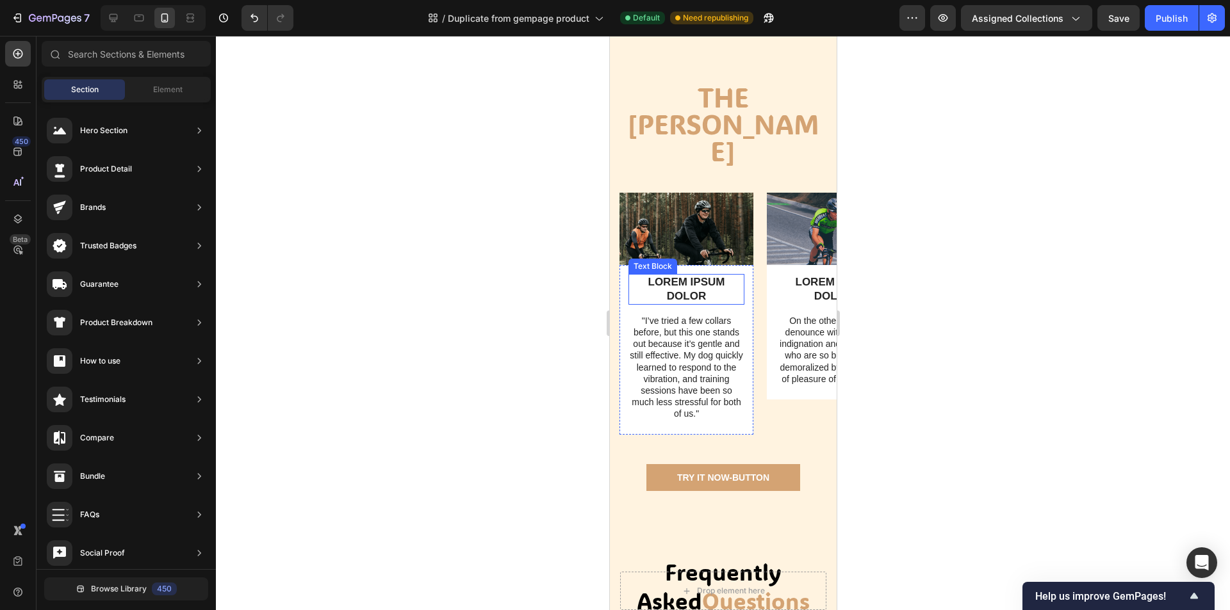
click at [698, 284] on p "LOREM IPSUM DOLOR" at bounding box center [685, 289] width 113 height 28
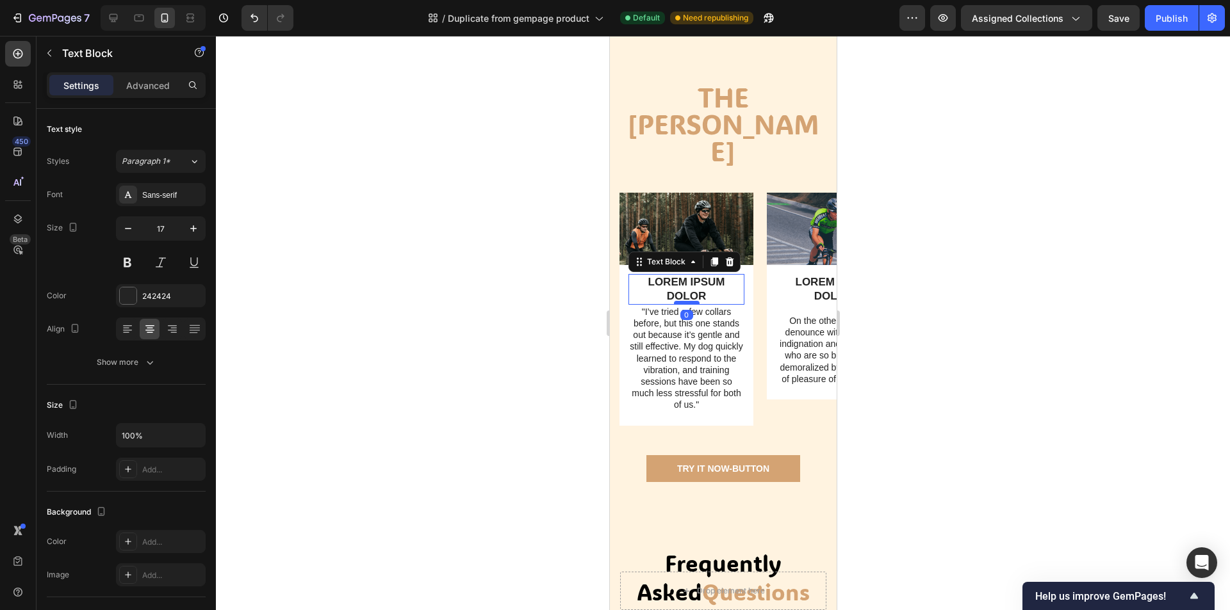
drag, startPoint x: 695, startPoint y: 303, endPoint x: 695, endPoint y: 293, distance: 9.6
click at [695, 301] on div at bounding box center [686, 303] width 26 height 4
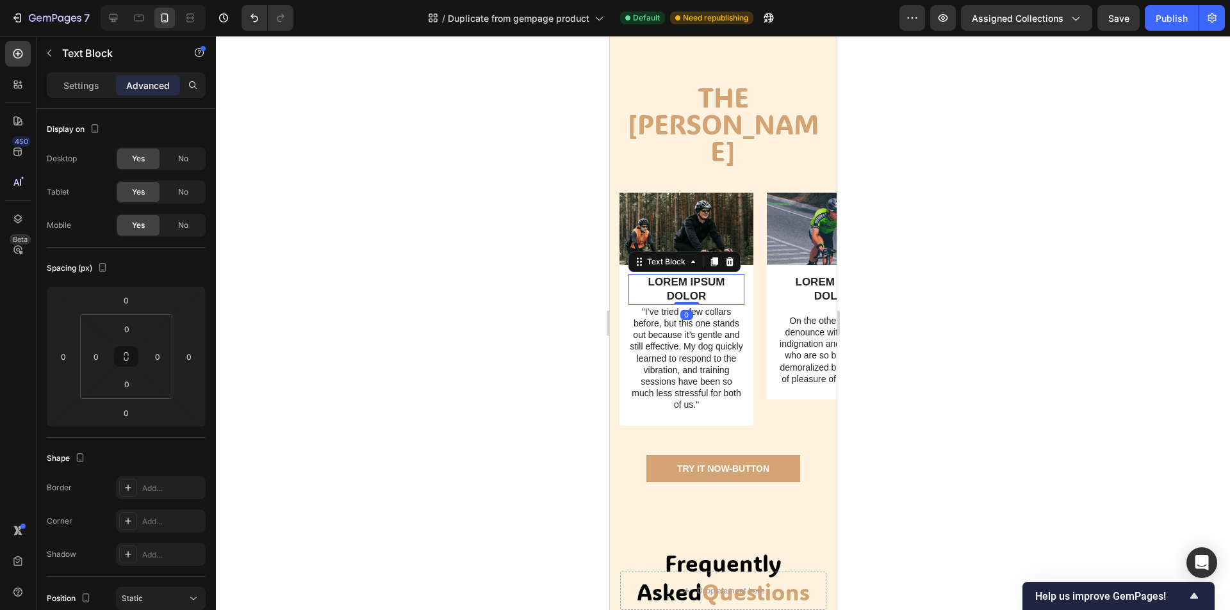
click at [706, 284] on p "LOREM IPSUM DOLOR" at bounding box center [685, 289] width 113 height 28
drag, startPoint x: 723, startPoint y: 289, endPoint x: 731, endPoint y: 294, distance: 9.8
click at [724, 289] on p "LOREM IPSUM DOLOR" at bounding box center [685, 289] width 113 height 28
click at [920, 303] on div at bounding box center [723, 323] width 1014 height 574
click at [727, 288] on p "LOREM IPSUM DOLOR" at bounding box center [685, 289] width 113 height 28
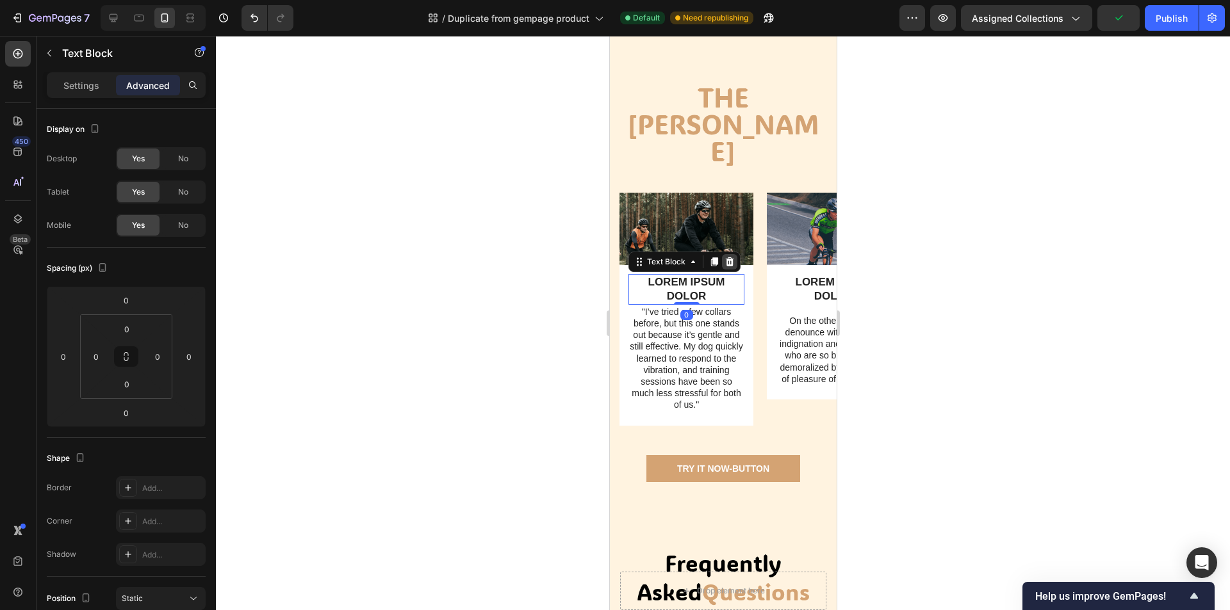
click at [727, 257] on icon at bounding box center [729, 261] width 8 height 9
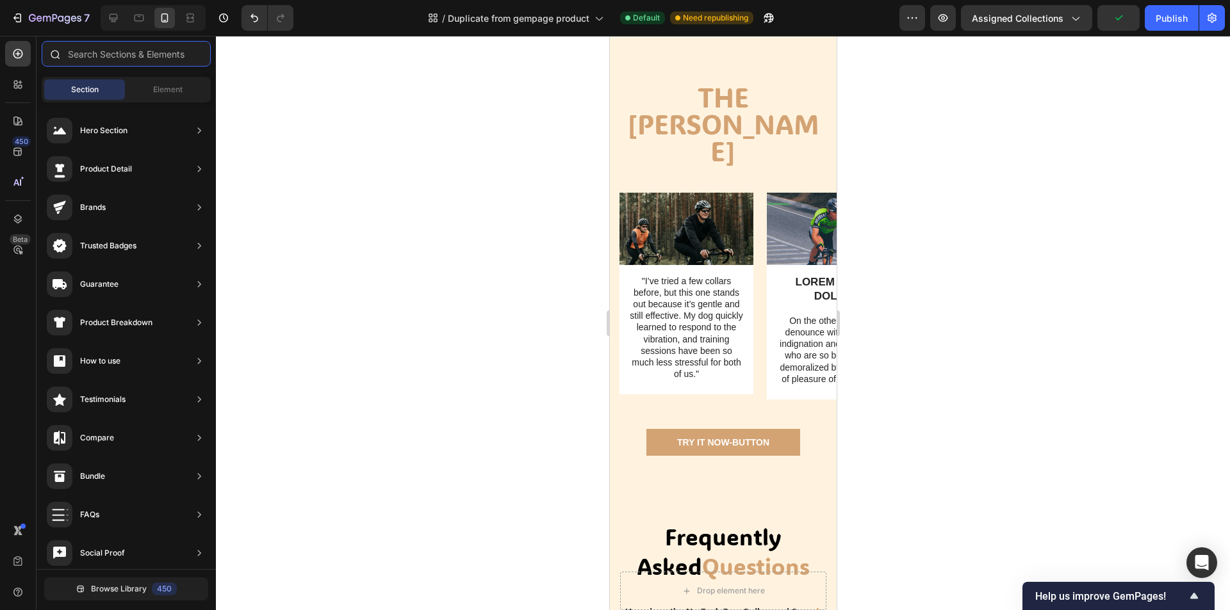
click at [83, 53] on input "text" at bounding box center [126, 54] width 169 height 26
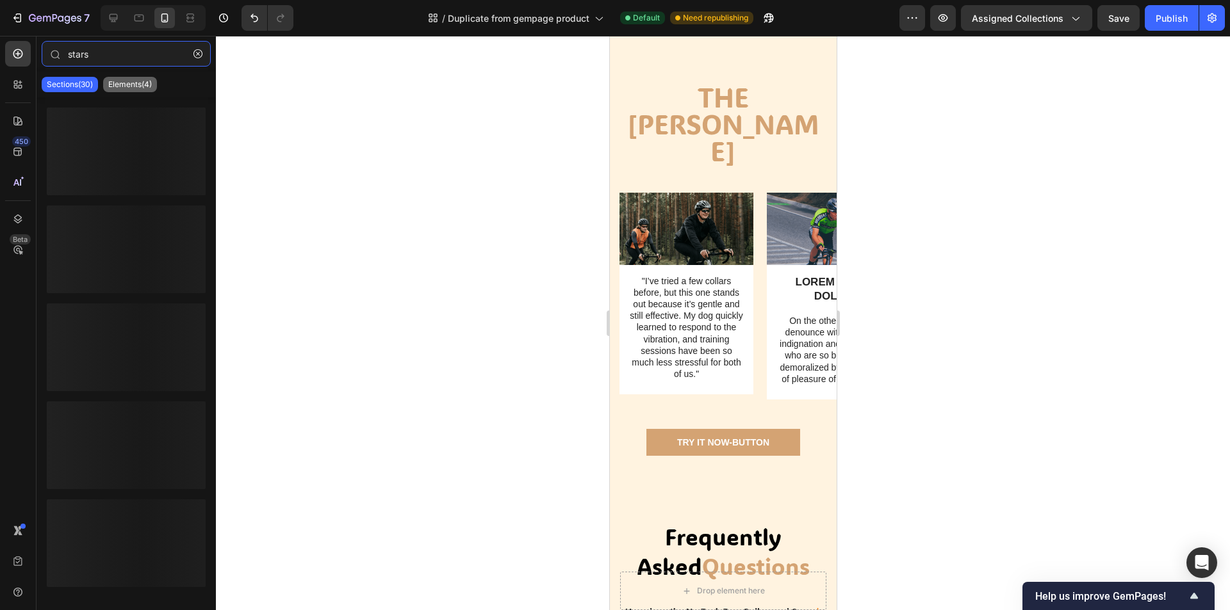
type input "stars"
click at [120, 83] on p "Elements(4)" at bounding box center [130, 84] width 44 height 10
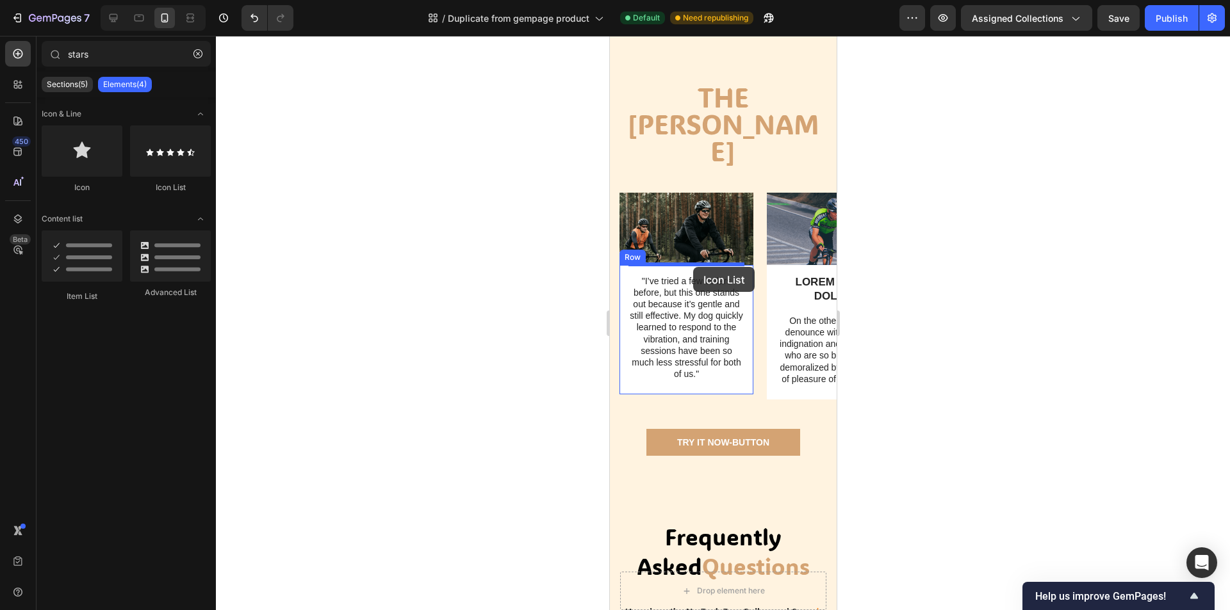
drag, startPoint x: 796, startPoint y: 204, endPoint x: 692, endPoint y: 267, distance: 121.6
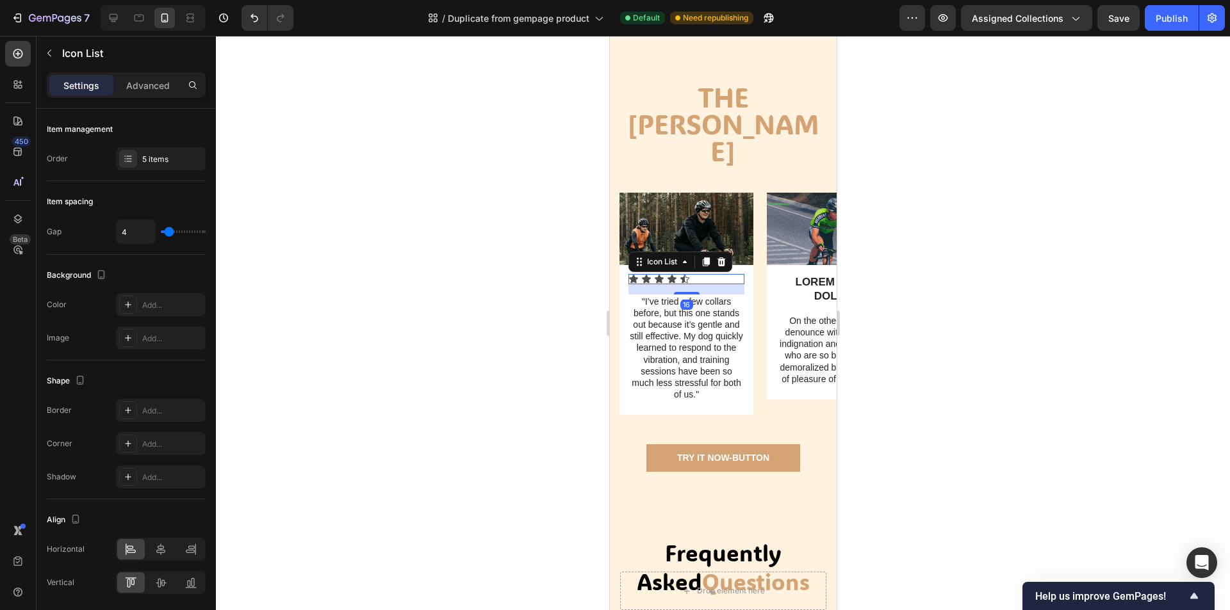
click at [986, 314] on div at bounding box center [723, 323] width 1014 height 574
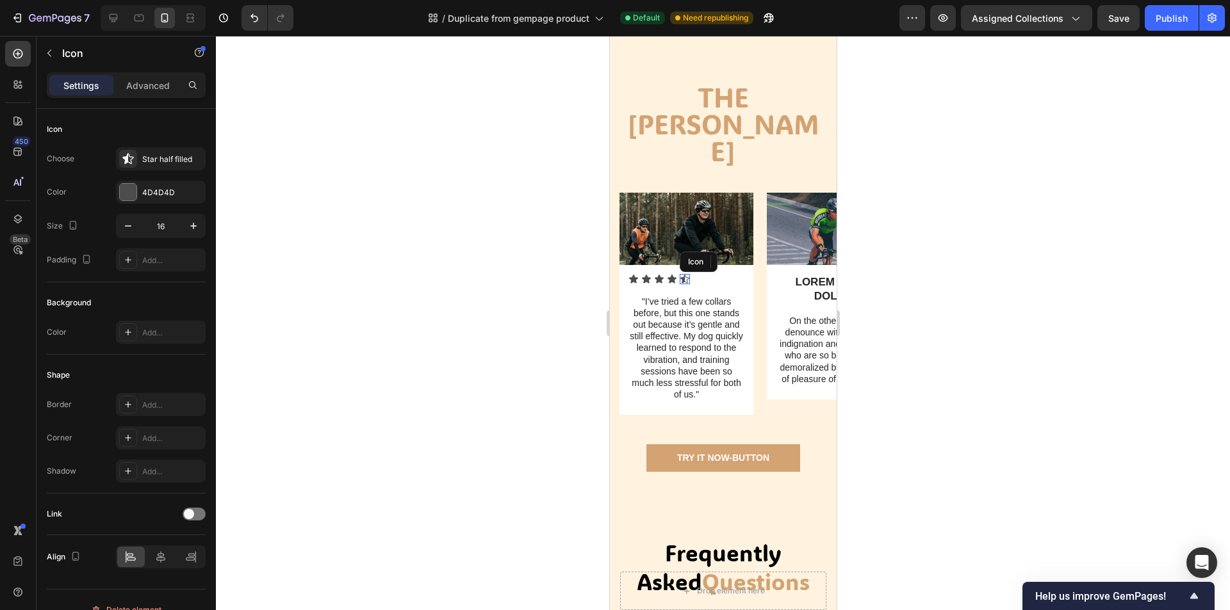
click at [686, 274] on div "Icon" at bounding box center [684, 279] width 10 height 10
click at [754, 257] on icon at bounding box center [757, 262] width 10 height 10
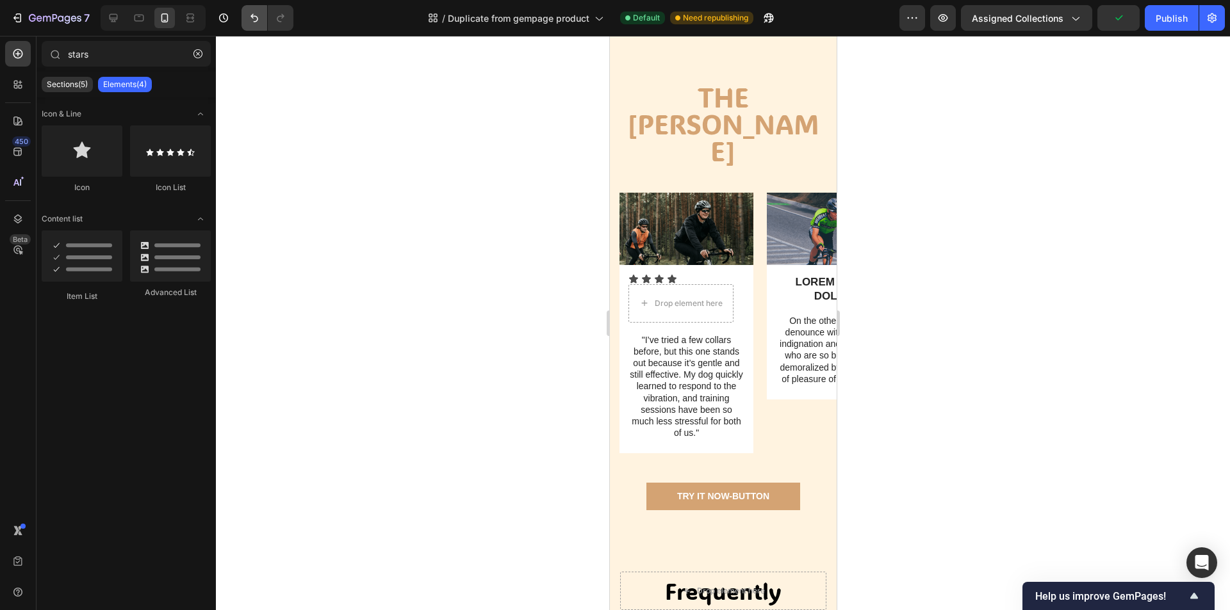
click at [241, 16] on div at bounding box center [264, 18] width 57 height 26
click at [250, 12] on icon "Undo/Redo" at bounding box center [254, 18] width 13 height 13
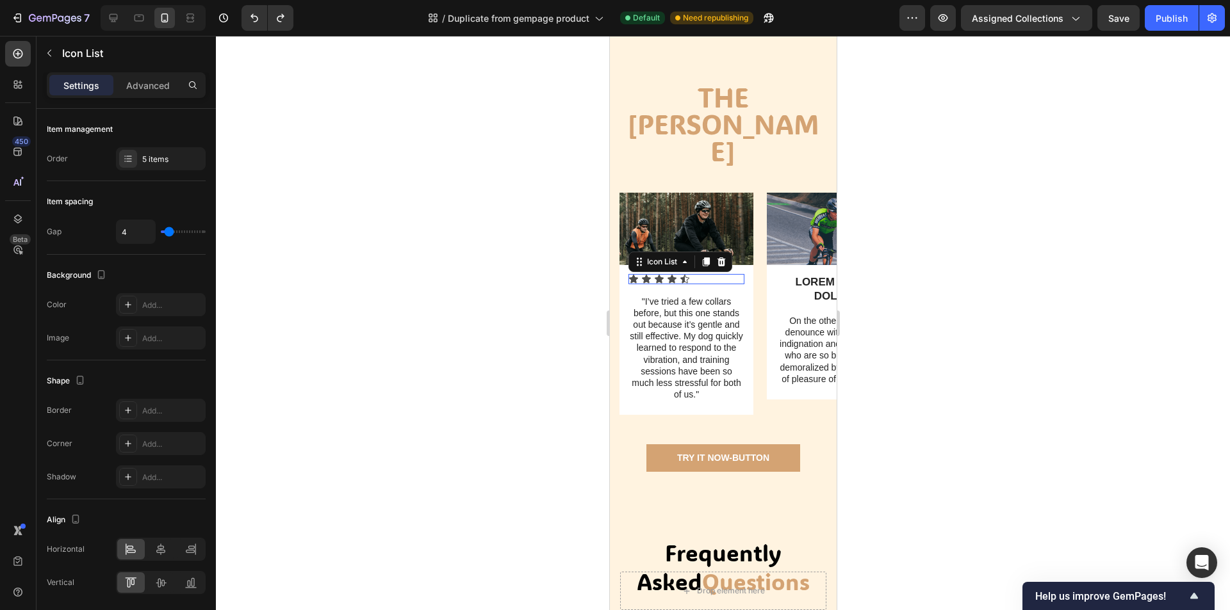
click at [704, 274] on div "Icon Icon Icon Icon Icon" at bounding box center [686, 279] width 116 height 10
click at [688, 284] on div "16" at bounding box center [686, 289] width 116 height 10
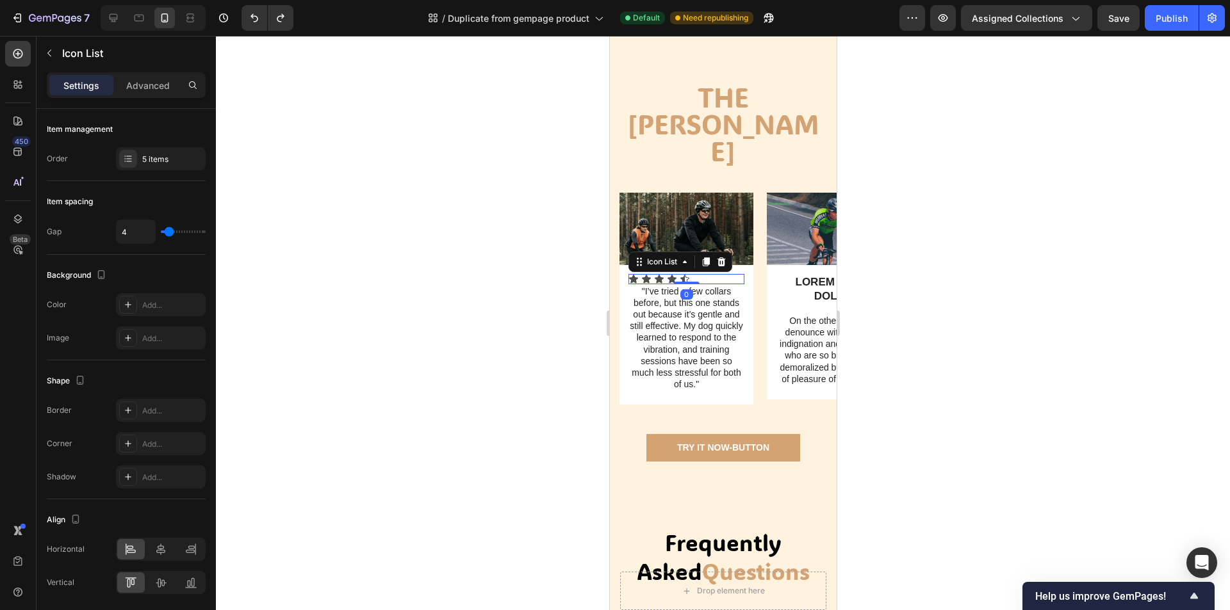
drag, startPoint x: 686, startPoint y: 284, endPoint x: 689, endPoint y: 270, distance: 14.4
click at [690, 274] on div "Icon Icon Icon Icon Icon Icon List 0" at bounding box center [686, 279] width 116 height 10
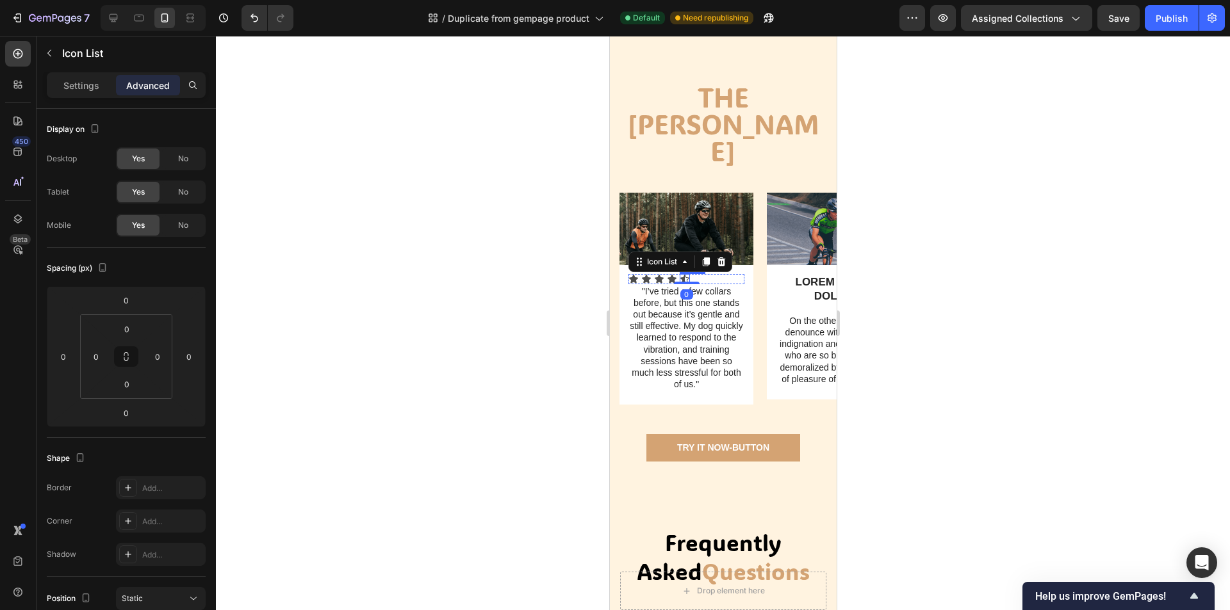
click at [686, 274] on icon at bounding box center [684, 279] width 10 height 10
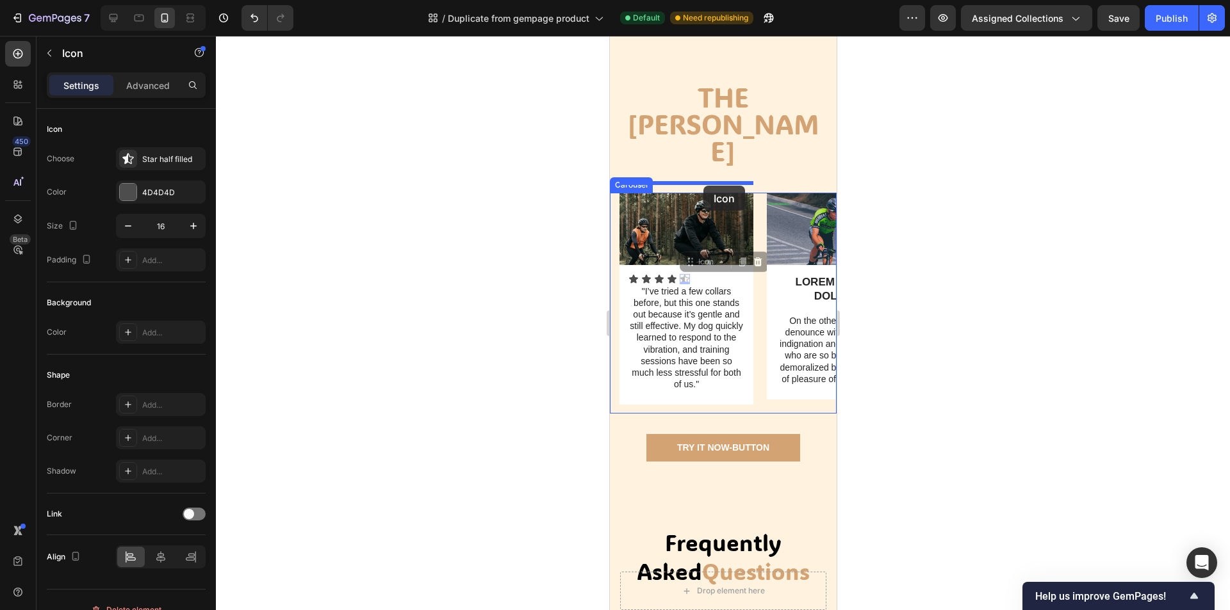
drag, startPoint x: 694, startPoint y: 257, endPoint x: 703, endPoint y: 186, distance: 71.6
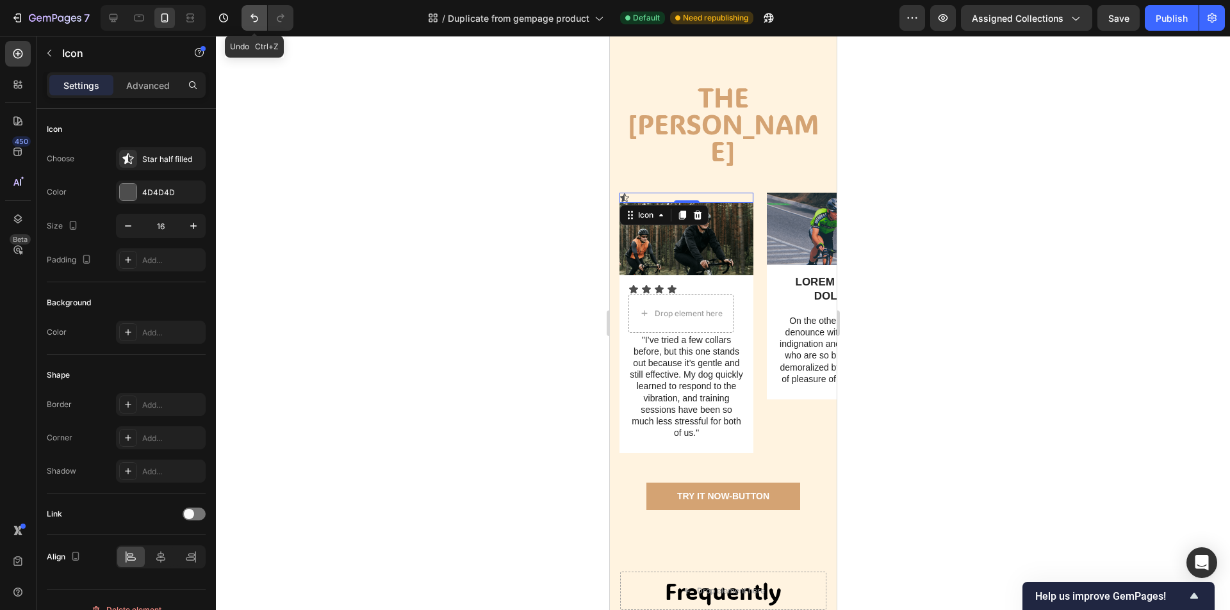
click at [260, 20] on icon "Undo/Redo" at bounding box center [254, 18] width 13 height 13
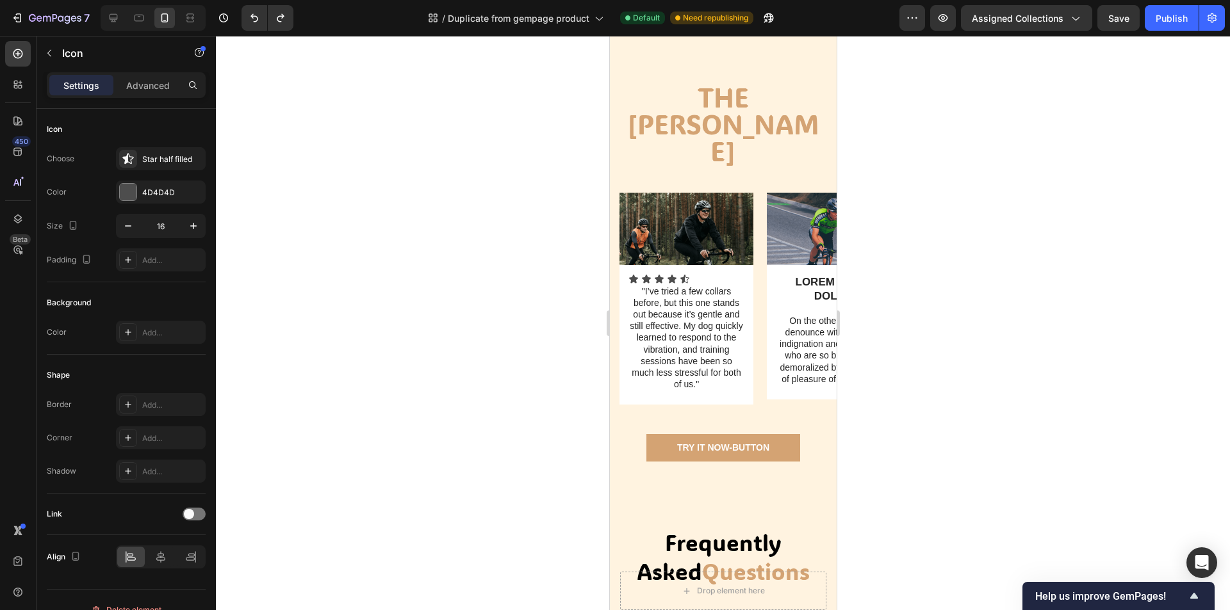
click at [679, 274] on icon at bounding box center [684, 279] width 10 height 10
click at [689, 274] on div "Icon Icon Icon Icon Icon" at bounding box center [686, 279] width 116 height 10
click at [687, 274] on div "Icon" at bounding box center [684, 279] width 10 height 10
click at [754, 257] on icon at bounding box center [757, 262] width 10 height 10
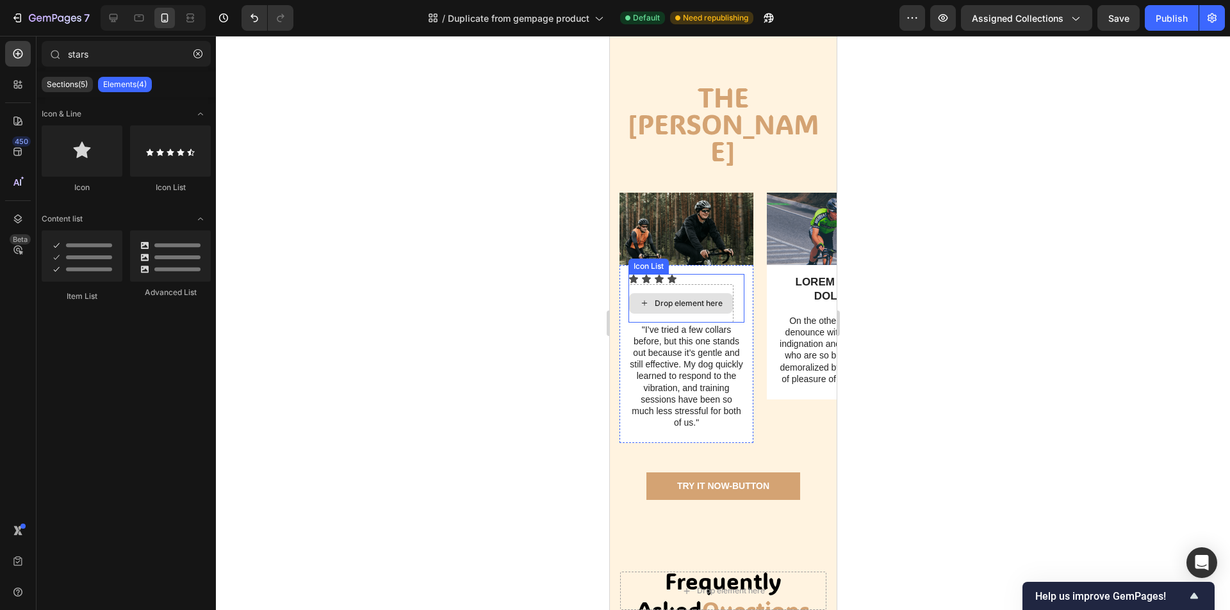
click at [715, 298] on div "Drop element here" at bounding box center [688, 303] width 68 height 10
drag, startPoint x: 703, startPoint y: 191, endPoint x: 674, endPoint y: 295, distance: 107.7
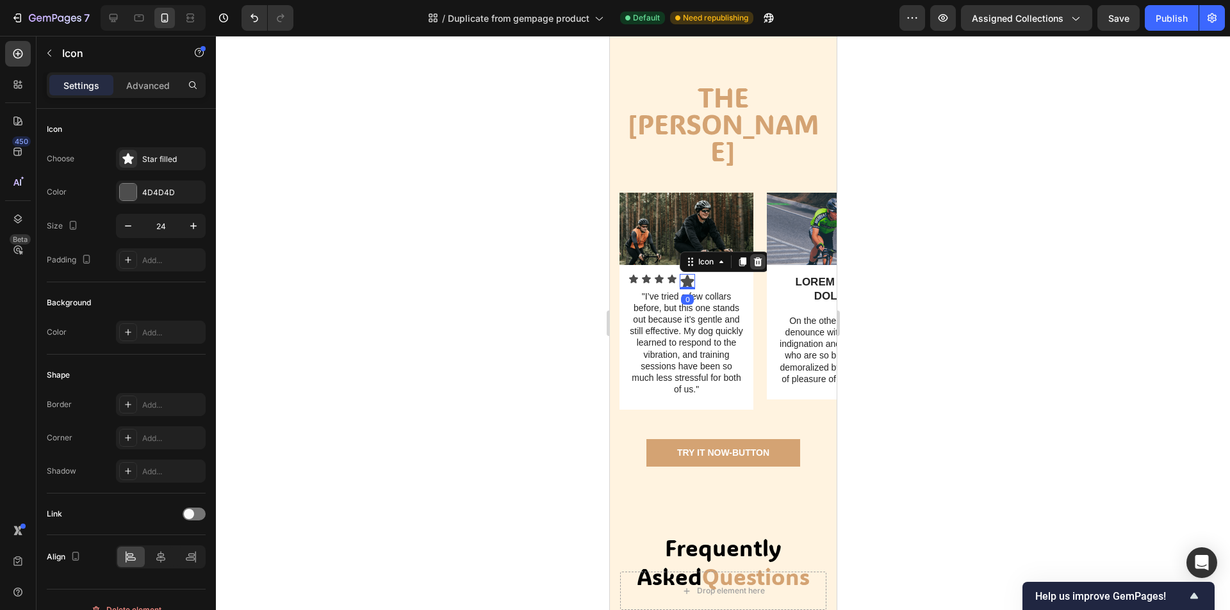
click at [756, 257] on icon at bounding box center [757, 261] width 8 height 9
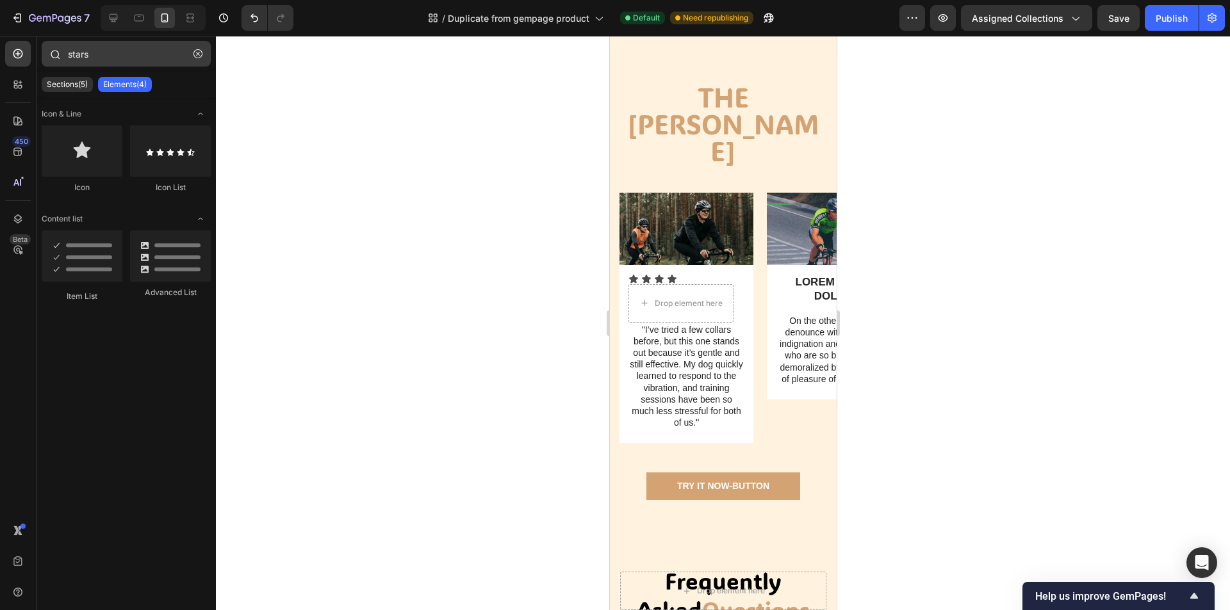
click at [193, 53] on icon "button" at bounding box center [197, 53] width 9 height 9
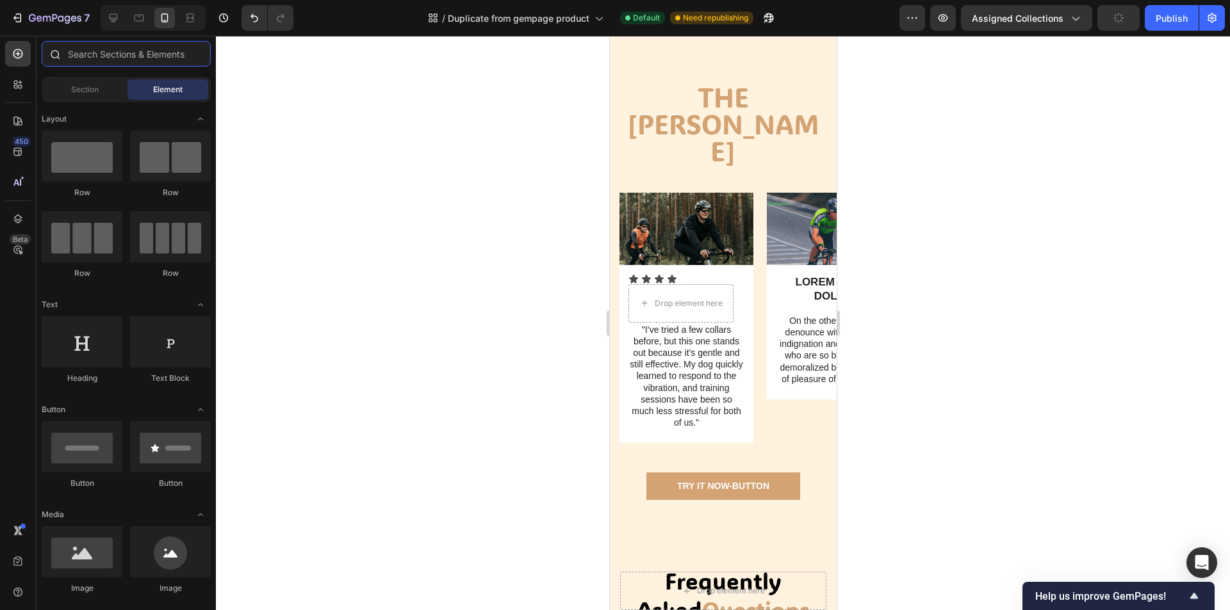
click at [86, 52] on input "text" at bounding box center [126, 54] width 169 height 26
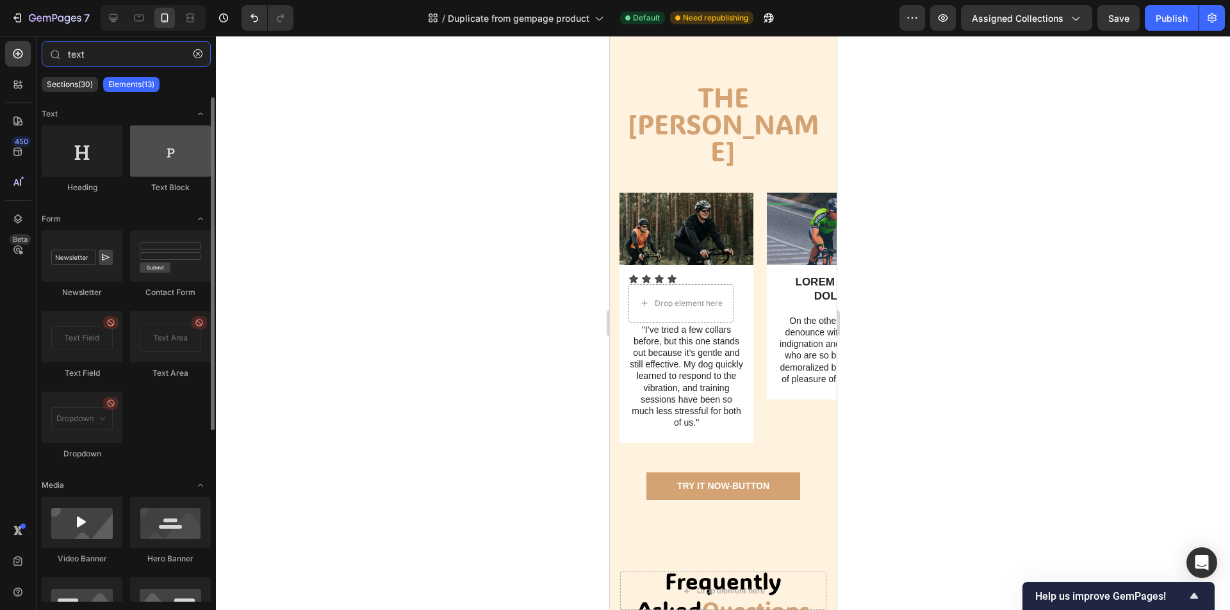
type input "text"
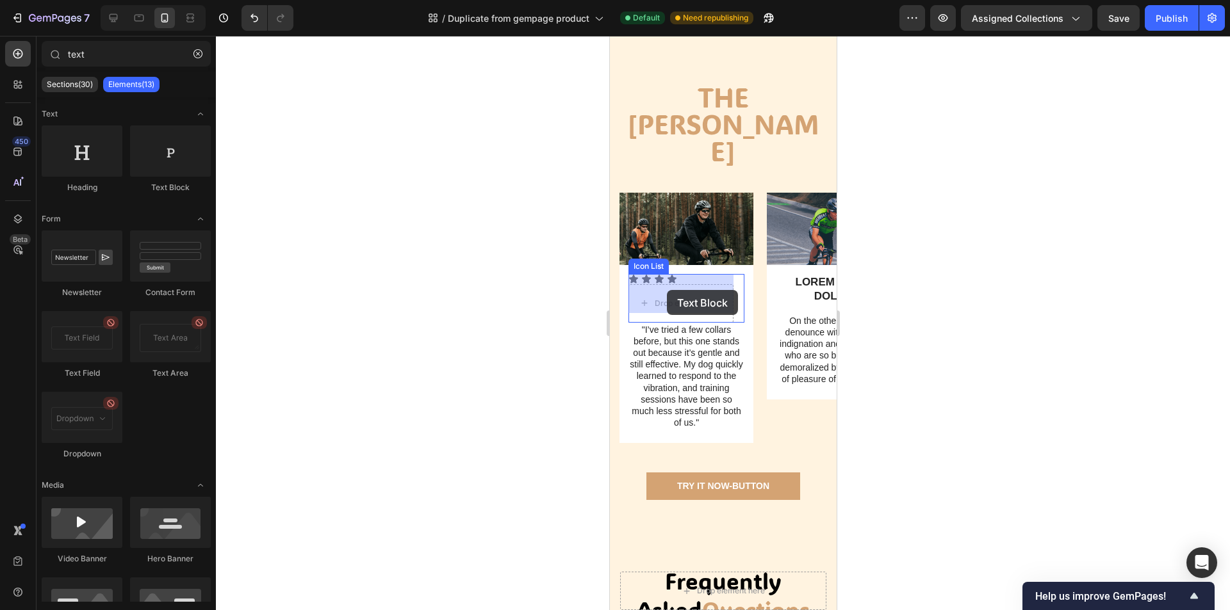
drag, startPoint x: 777, startPoint y: 202, endPoint x: 715, endPoint y: 316, distance: 129.8
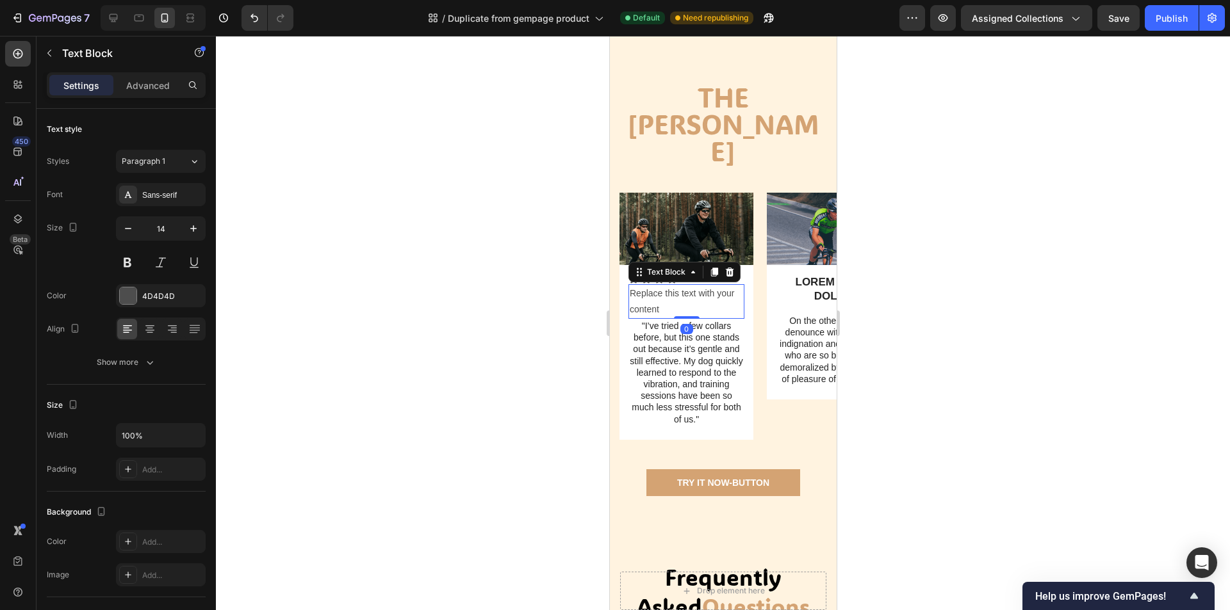
click at [1055, 311] on div at bounding box center [723, 323] width 1014 height 574
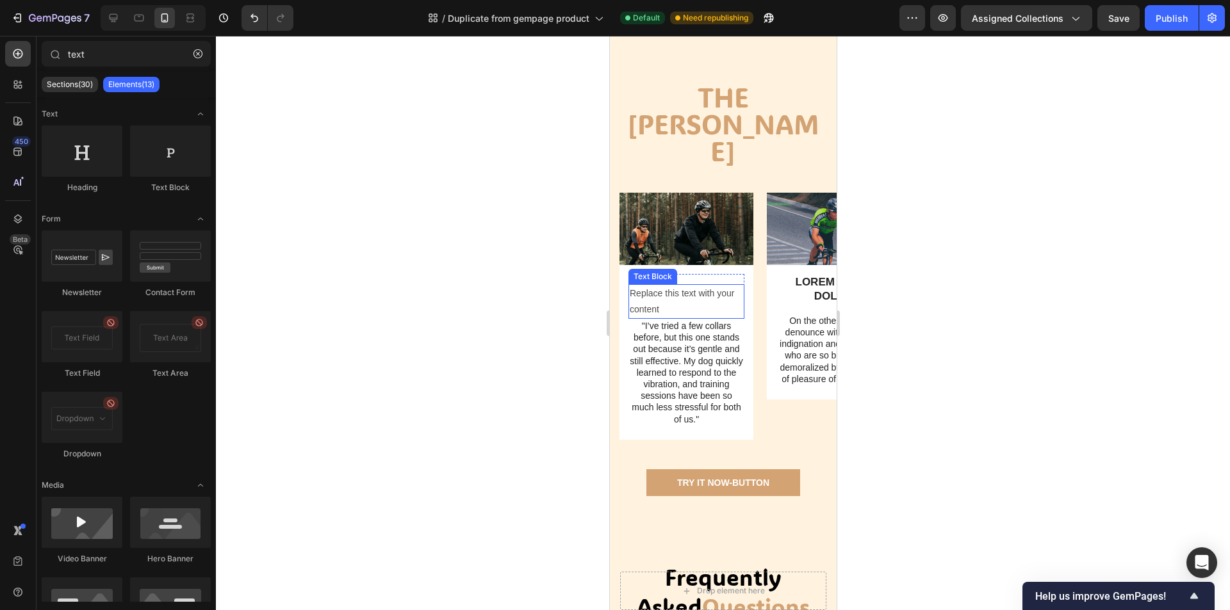
click at [693, 300] on div "Replace this text with your content" at bounding box center [686, 301] width 116 height 35
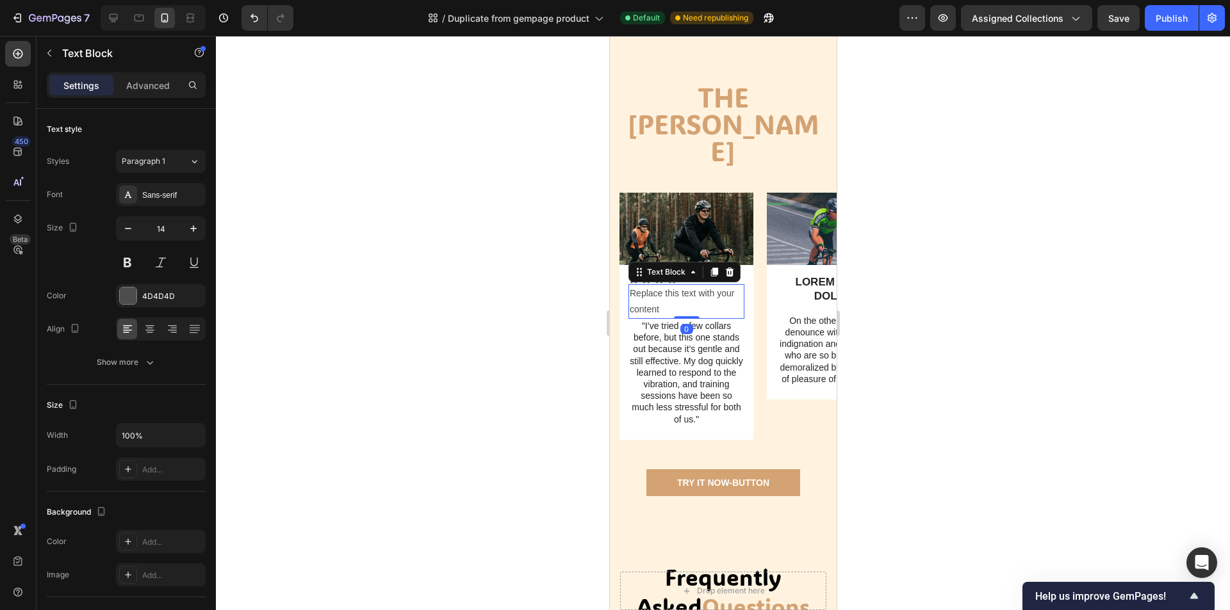
click at [683, 302] on div "Replace this text with your content Text Block 0" at bounding box center [686, 301] width 116 height 35
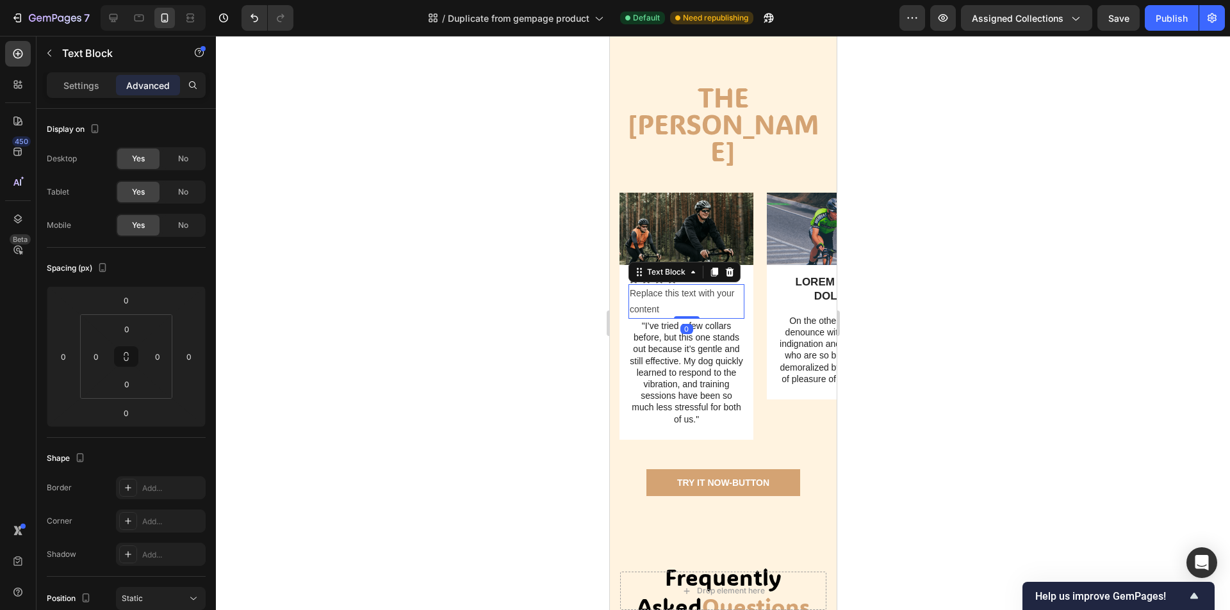
click at [688, 288] on div "Replace this text with your content" at bounding box center [686, 301] width 116 height 35
click at [663, 305] on p "Replace this text with your content" at bounding box center [685, 302] width 113 height 32
drag, startPoint x: 638, startPoint y: 300, endPoint x: 662, endPoint y: 301, distance: 23.7
click at [669, 303] on p "Replace this text with your content" at bounding box center [685, 302] width 113 height 32
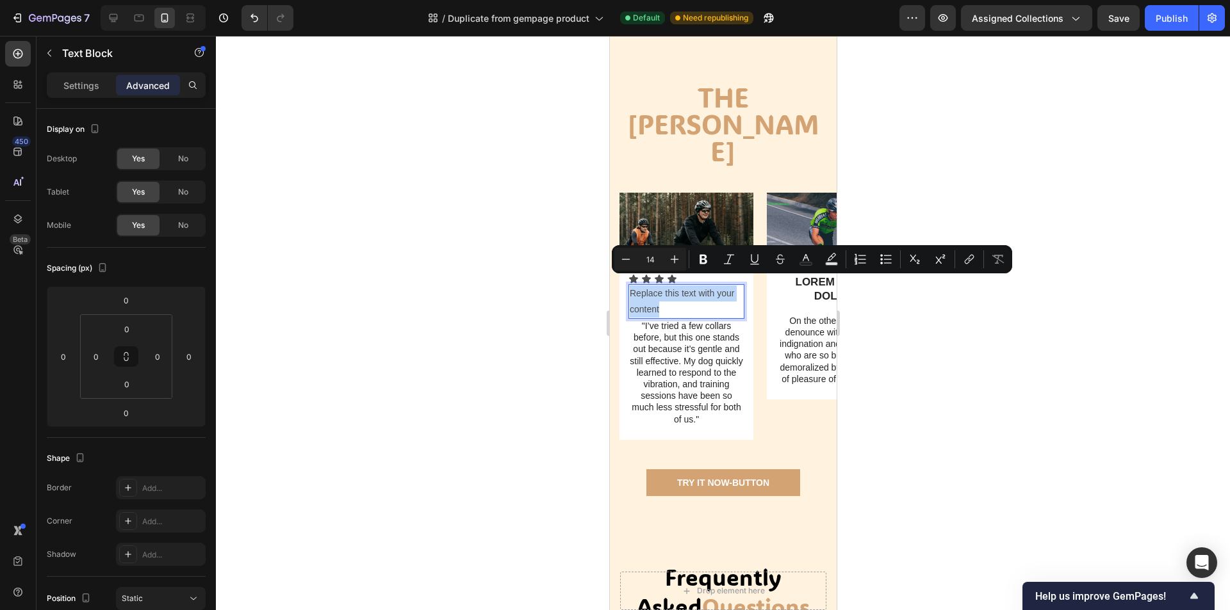
click at [665, 303] on p "Replace this text with your content" at bounding box center [685, 302] width 113 height 32
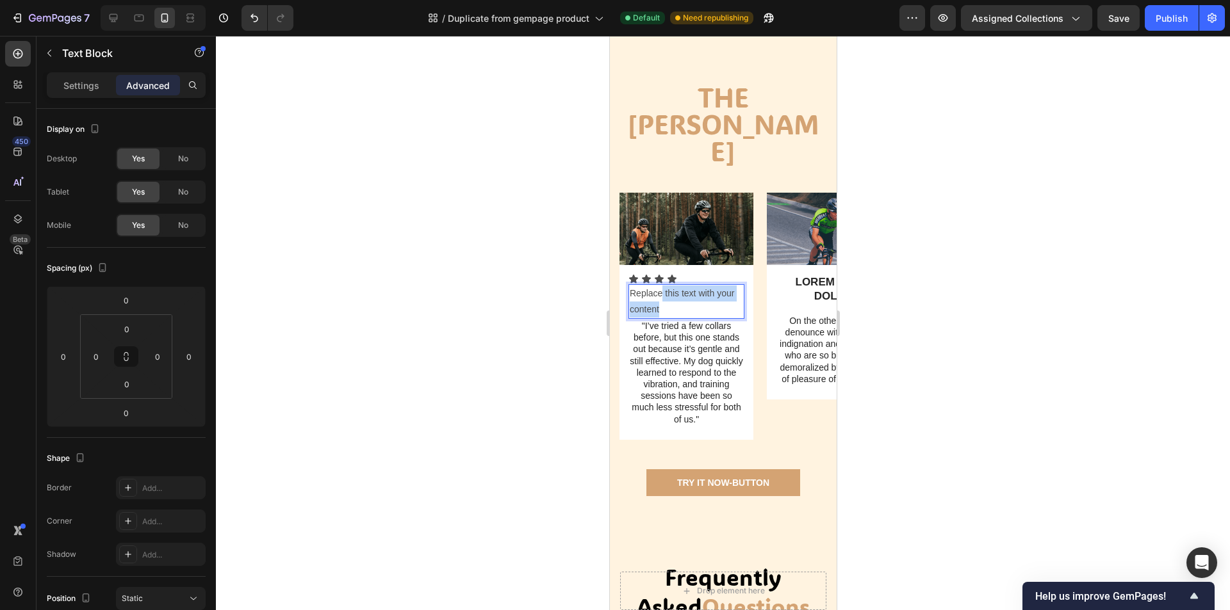
drag, startPoint x: 666, startPoint y: 302, endPoint x: 659, endPoint y: 286, distance: 18.1
click at [659, 286] on p "Replace this text with your content" at bounding box center [685, 302] width 113 height 32
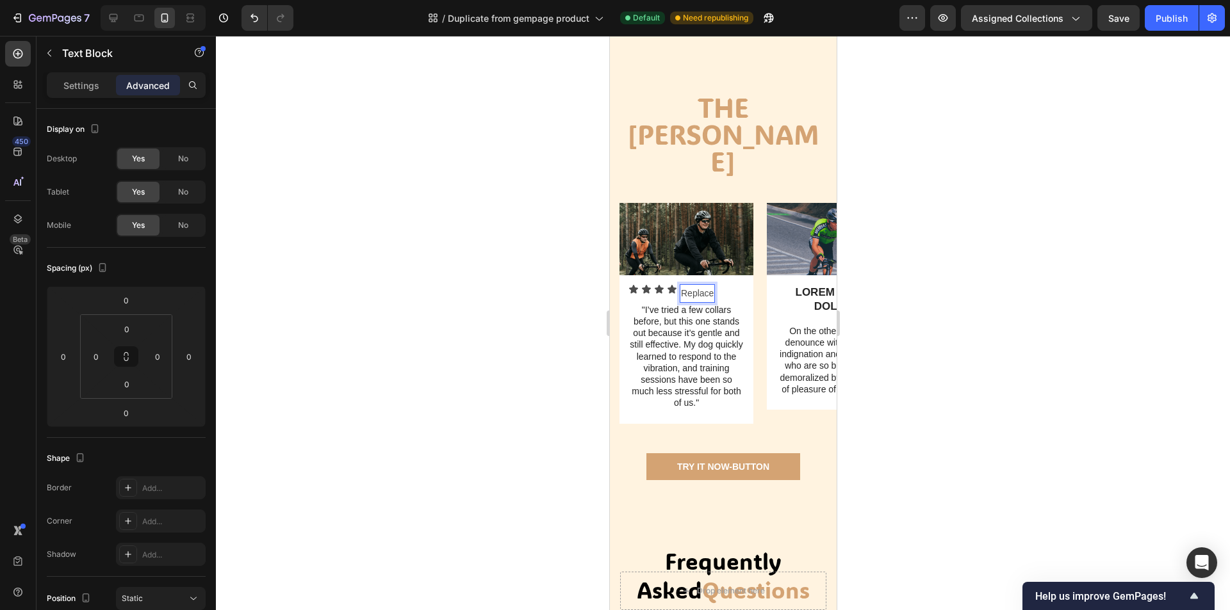
click at [972, 306] on div at bounding box center [723, 323] width 1014 height 574
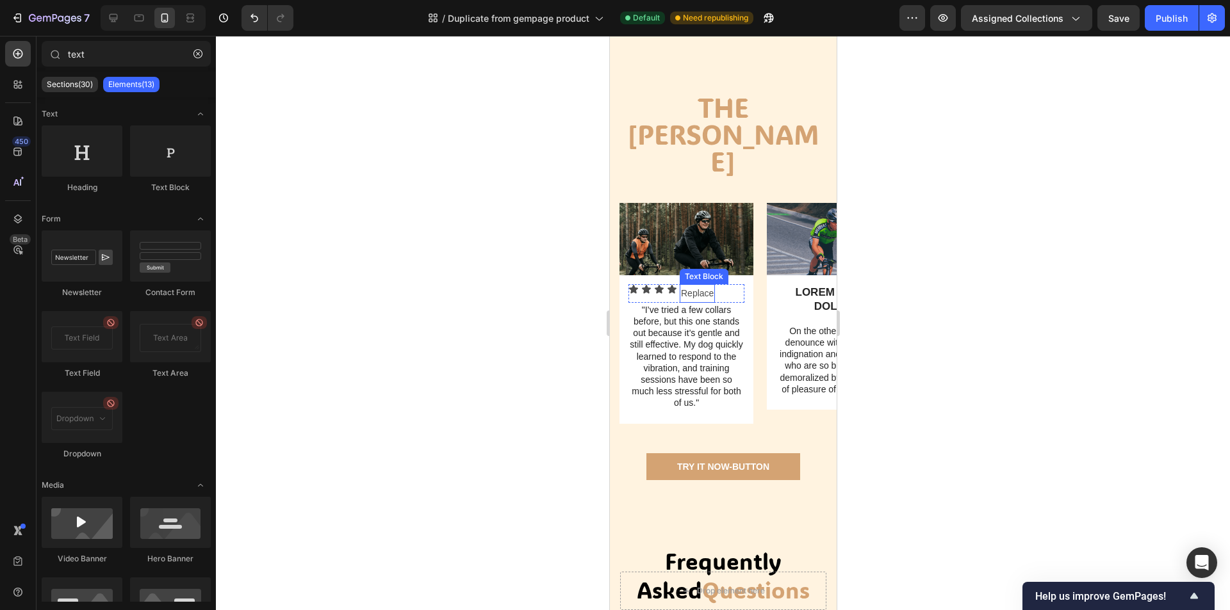
click at [695, 286] on p "Replace" at bounding box center [696, 294] width 33 height 16
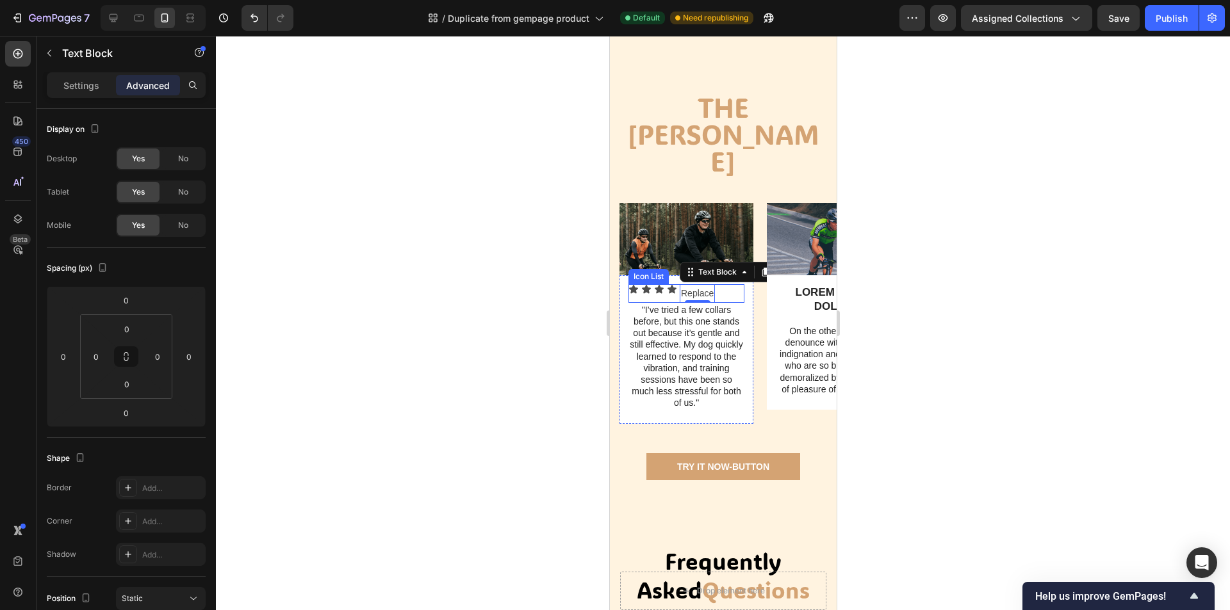
click at [738, 289] on div "Icon Icon Icon Icon Replace Text Block 0" at bounding box center [686, 293] width 116 height 19
click at [712, 286] on p "Replace" at bounding box center [696, 294] width 33 height 16
click at [713, 284] on div "Replace" at bounding box center [696, 293] width 35 height 19
click at [692, 285] on div "Icon Icon Icon Icon R Text Block 0" at bounding box center [686, 293] width 116 height 19
click at [687, 284] on div "R" at bounding box center [683, 293] width 9 height 19
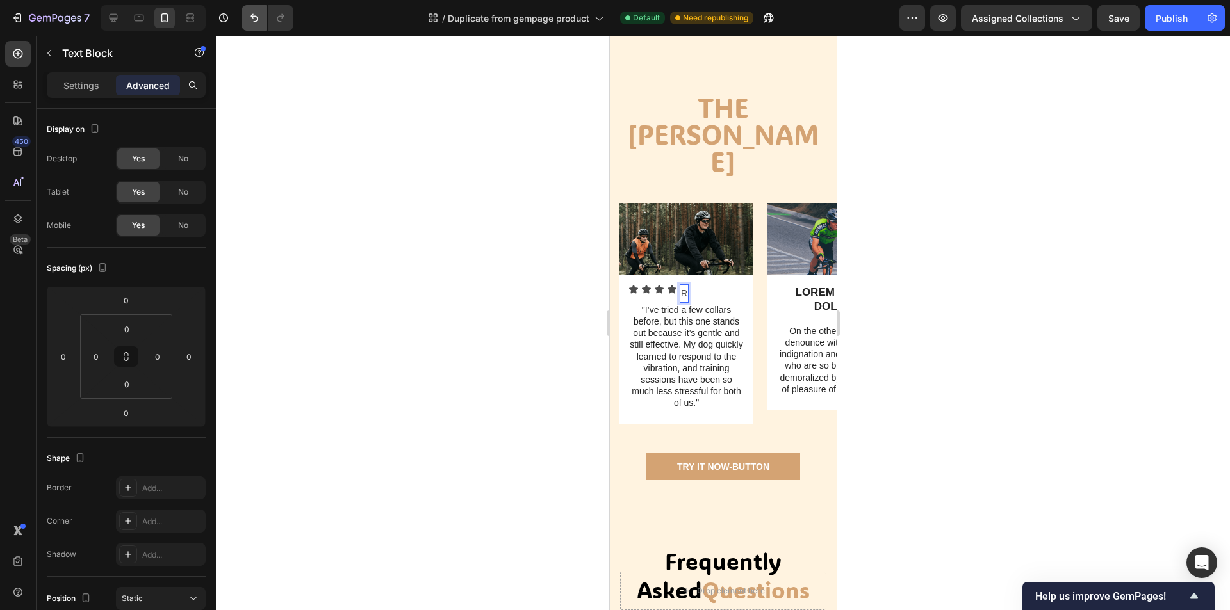
click at [254, 31] on div "7 / Duplicate from gempage product Default Need republishing Preview Assigned C…" at bounding box center [615, 18] width 1230 height 37
click at [254, 27] on button "Undo/Redo" at bounding box center [254, 18] width 26 height 26
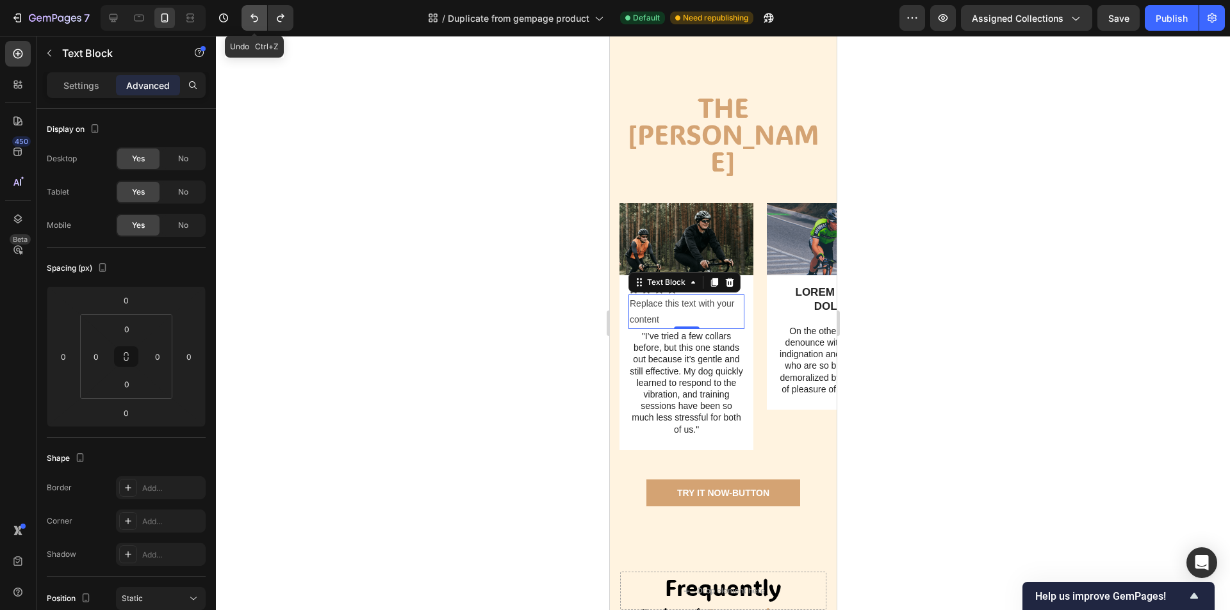
click at [254, 27] on button "Undo/Redo" at bounding box center [254, 18] width 26 height 26
click at [254, 26] on button "Undo/Redo" at bounding box center [254, 18] width 26 height 26
click at [257, 21] on icon "Undo/Redo" at bounding box center [254, 18] width 8 height 8
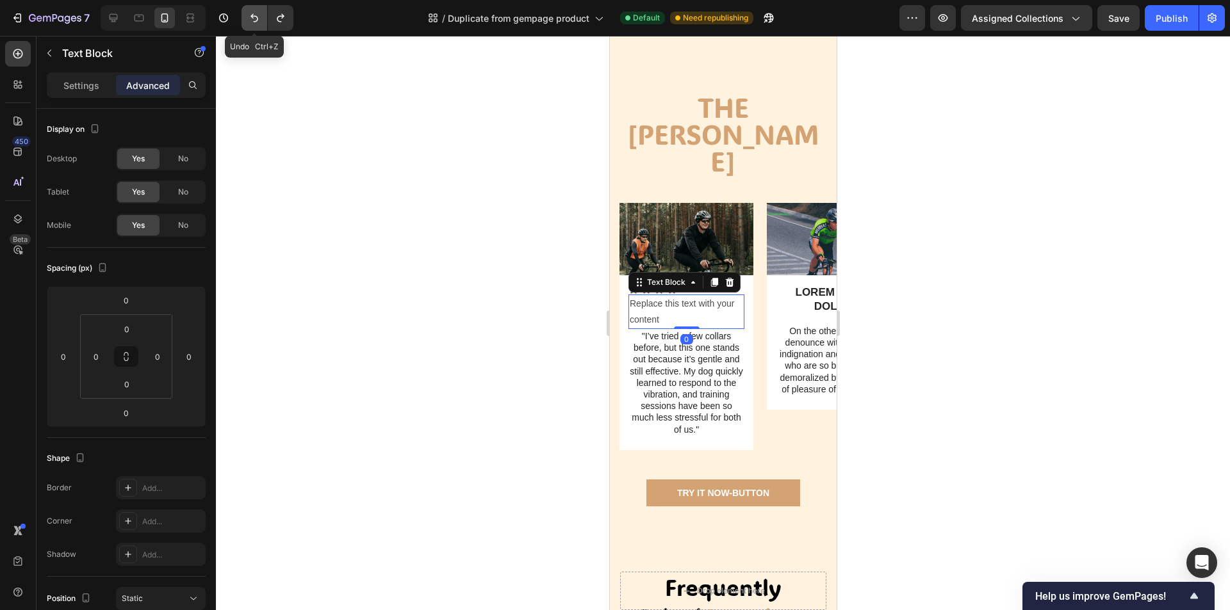
click at [257, 21] on icon "Undo/Redo" at bounding box center [254, 18] width 8 height 8
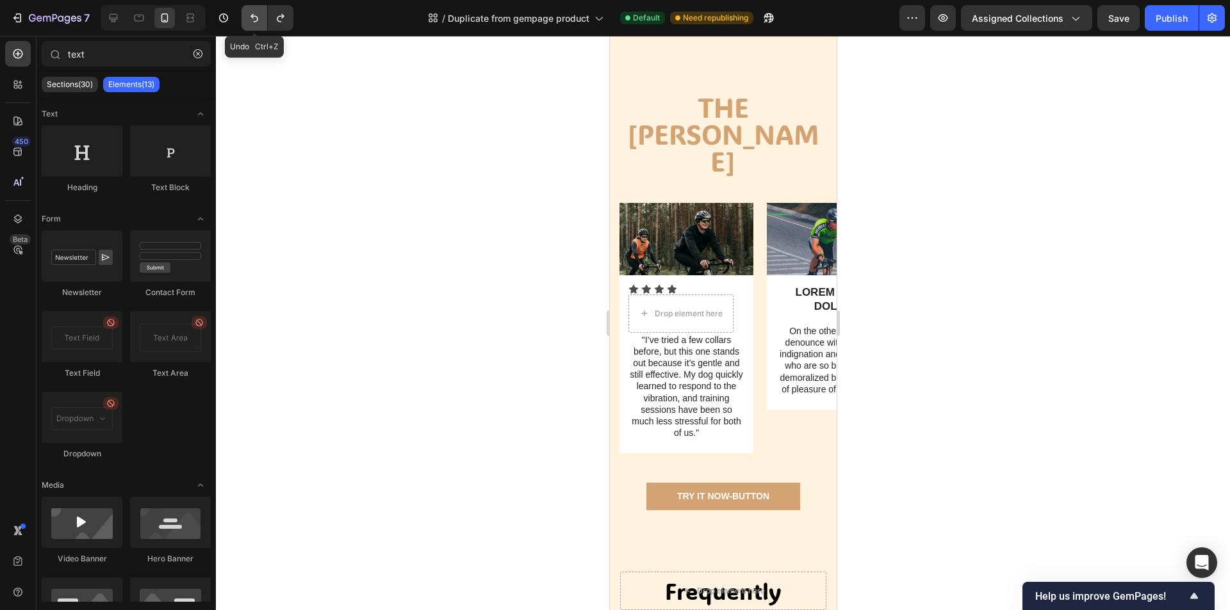
click at [257, 21] on icon "Undo/Redo" at bounding box center [254, 18] width 8 height 8
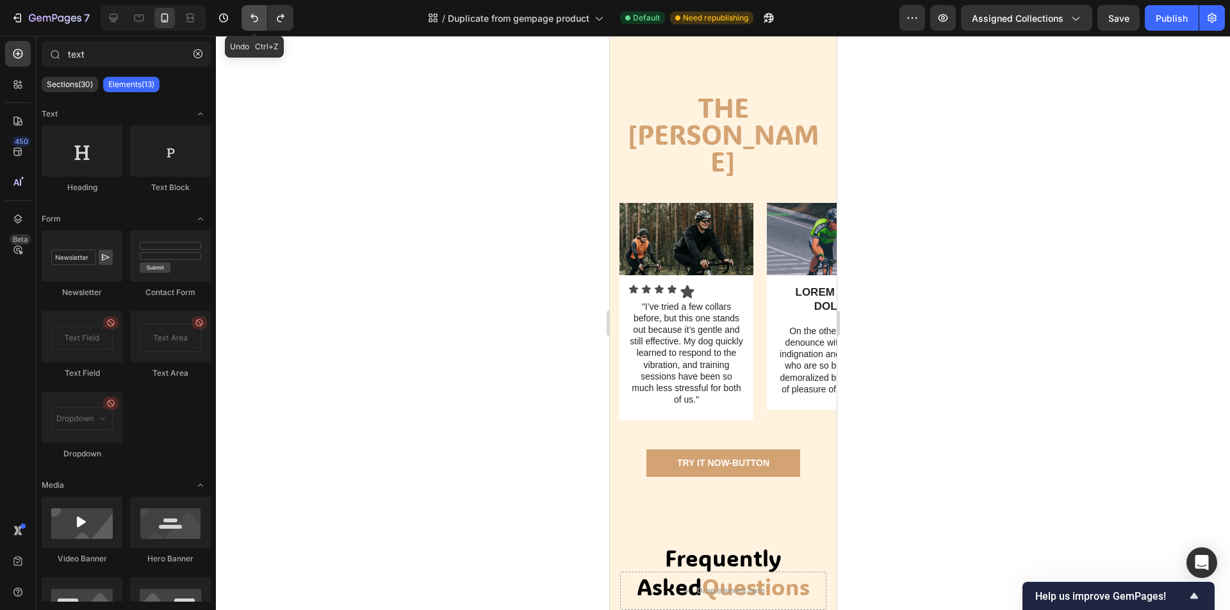
click at [257, 21] on icon "Undo/Redo" at bounding box center [254, 18] width 8 height 8
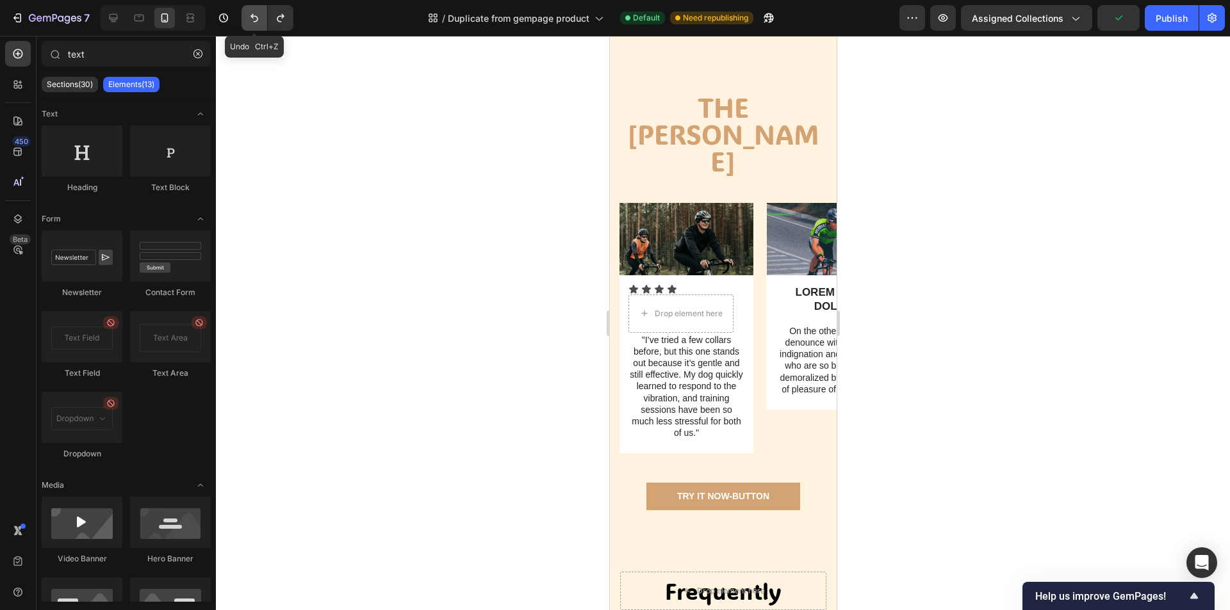
click at [257, 21] on icon "Undo/Redo" at bounding box center [254, 18] width 8 height 8
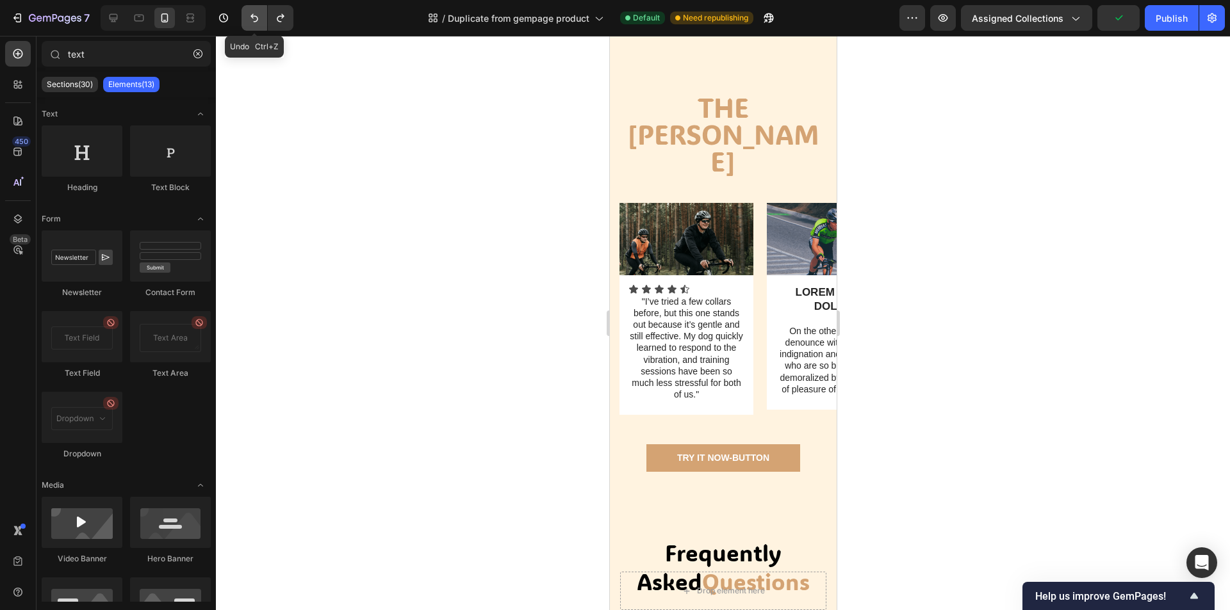
click at [257, 21] on icon "Undo/Redo" at bounding box center [254, 18] width 8 height 8
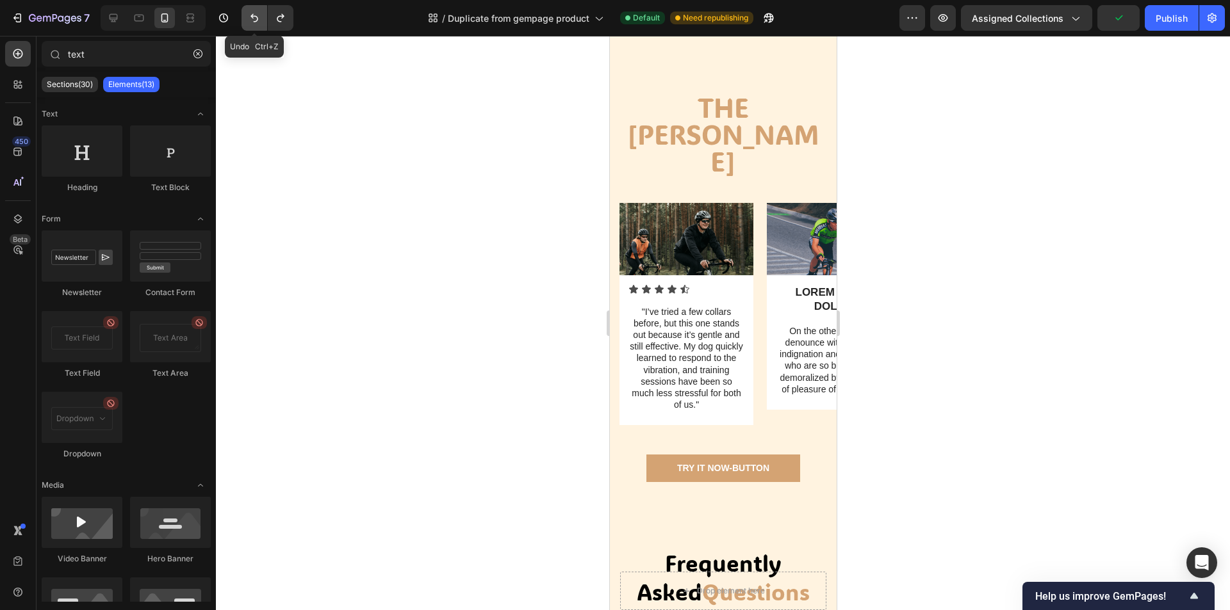
click at [257, 21] on icon "Undo/Redo" at bounding box center [254, 18] width 8 height 8
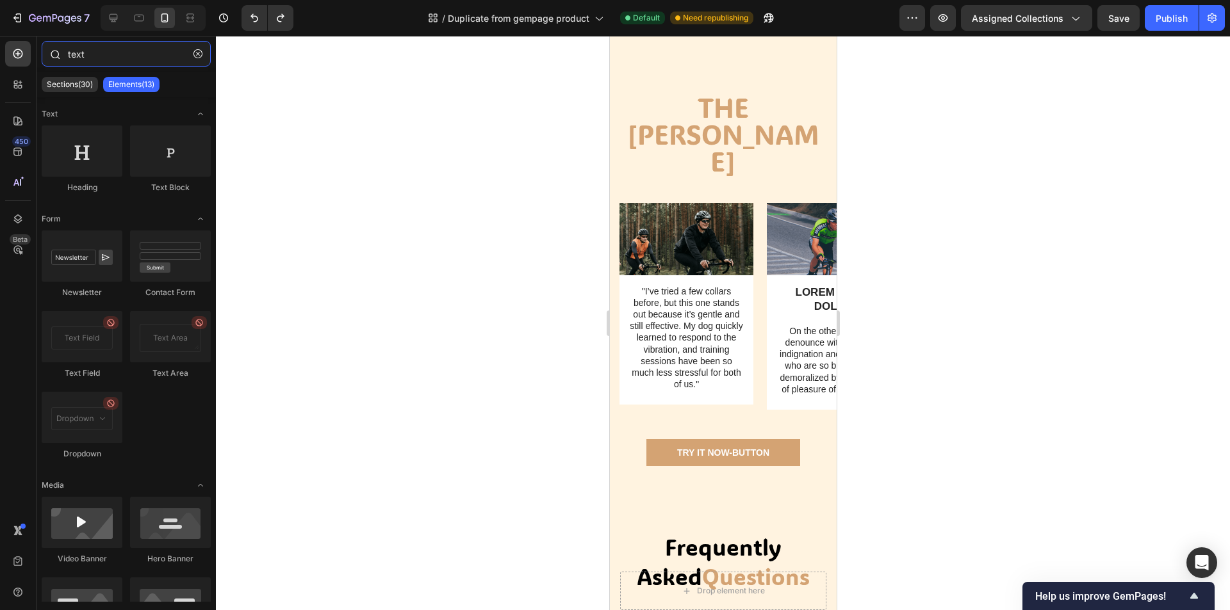
drag, startPoint x: 138, startPoint y: 53, endPoint x: 166, endPoint y: 54, distance: 28.2
click at [154, 53] on input "text" at bounding box center [126, 54] width 169 height 26
click at [191, 55] on button "button" at bounding box center [198, 54] width 20 height 20
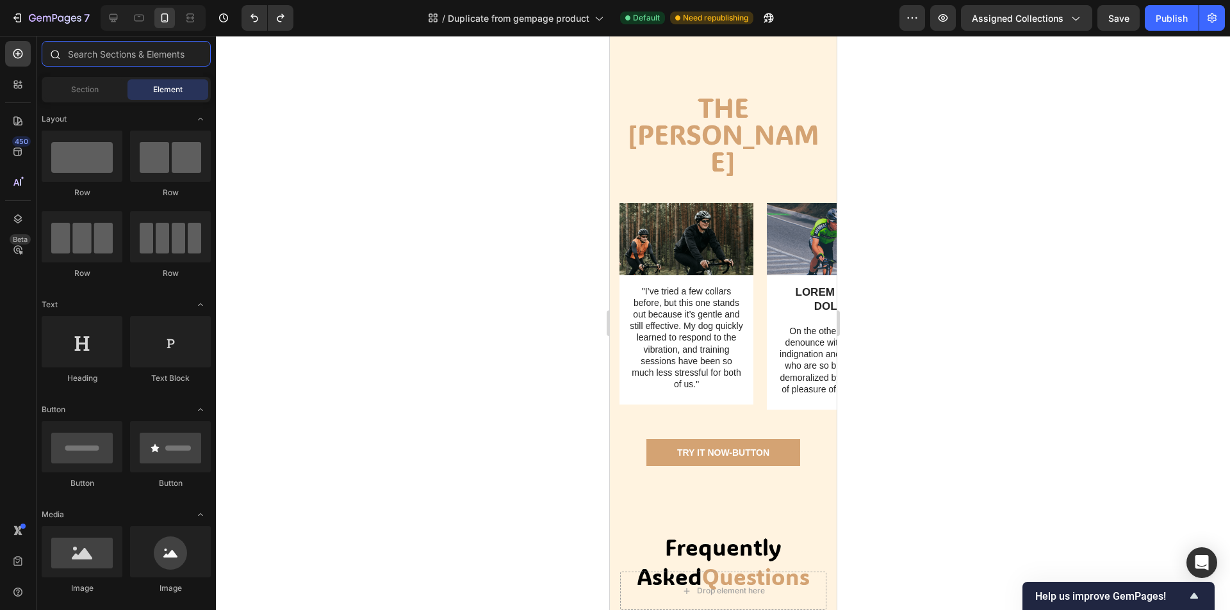
click at [170, 52] on input "text" at bounding box center [126, 54] width 169 height 26
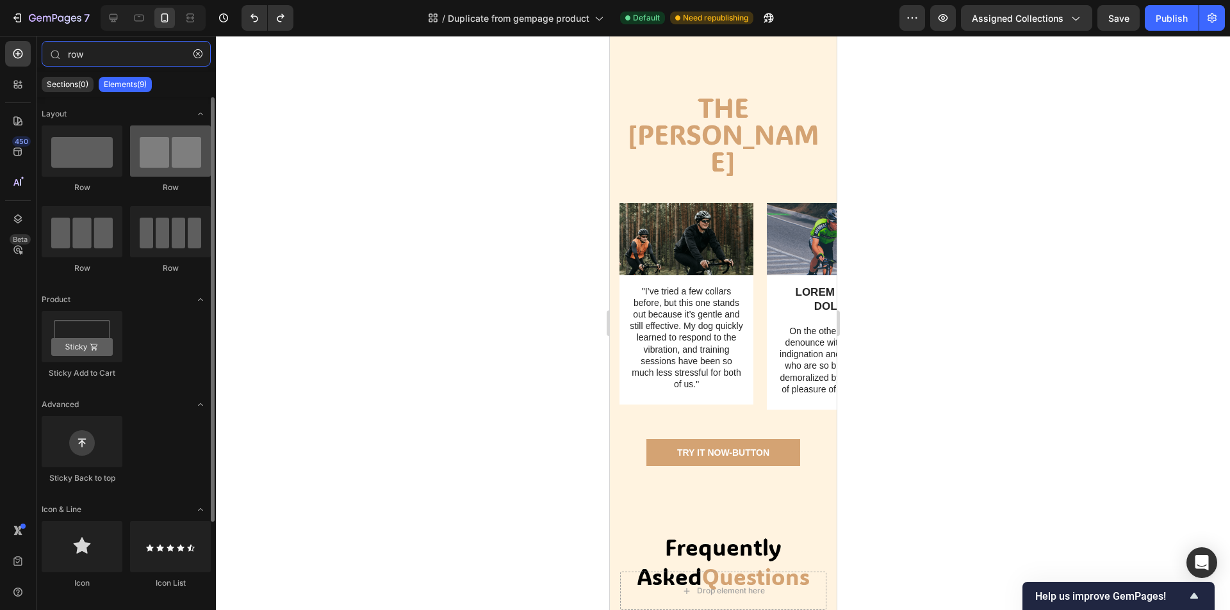
type input "row"
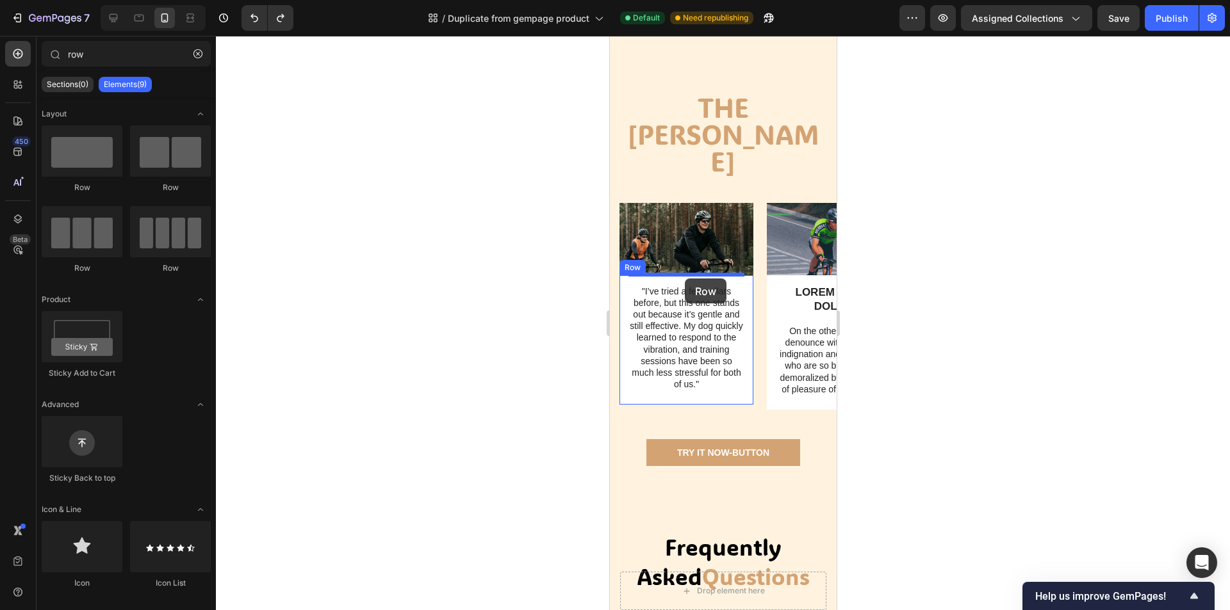
drag, startPoint x: 756, startPoint y: 183, endPoint x: 684, endPoint y: 279, distance: 119.8
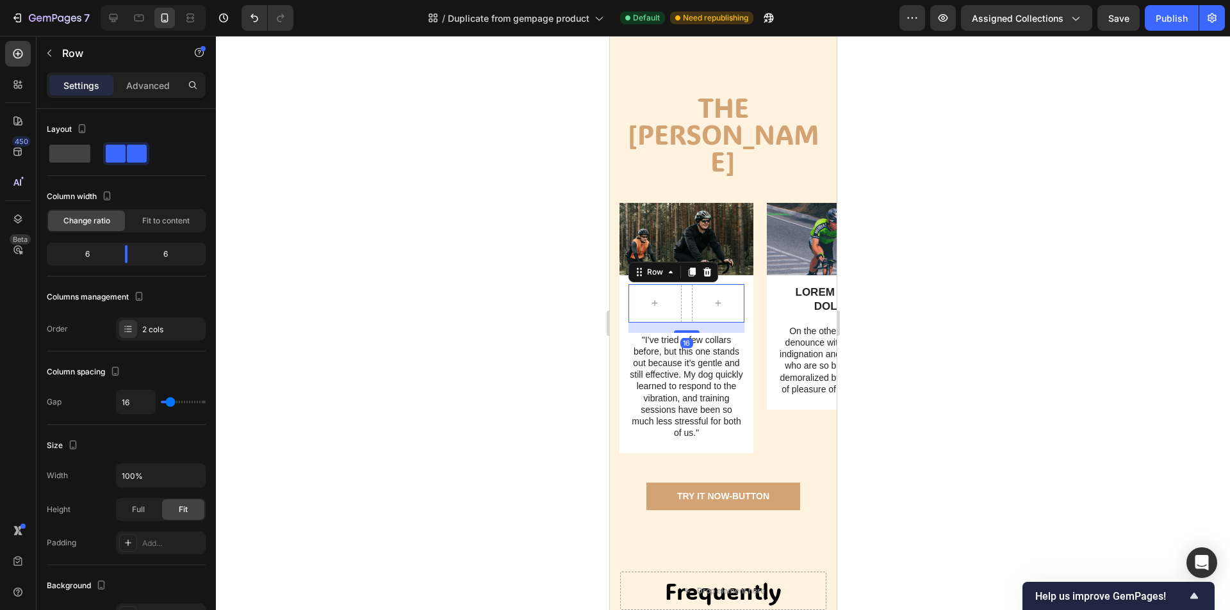
click at [961, 293] on div at bounding box center [723, 323] width 1014 height 574
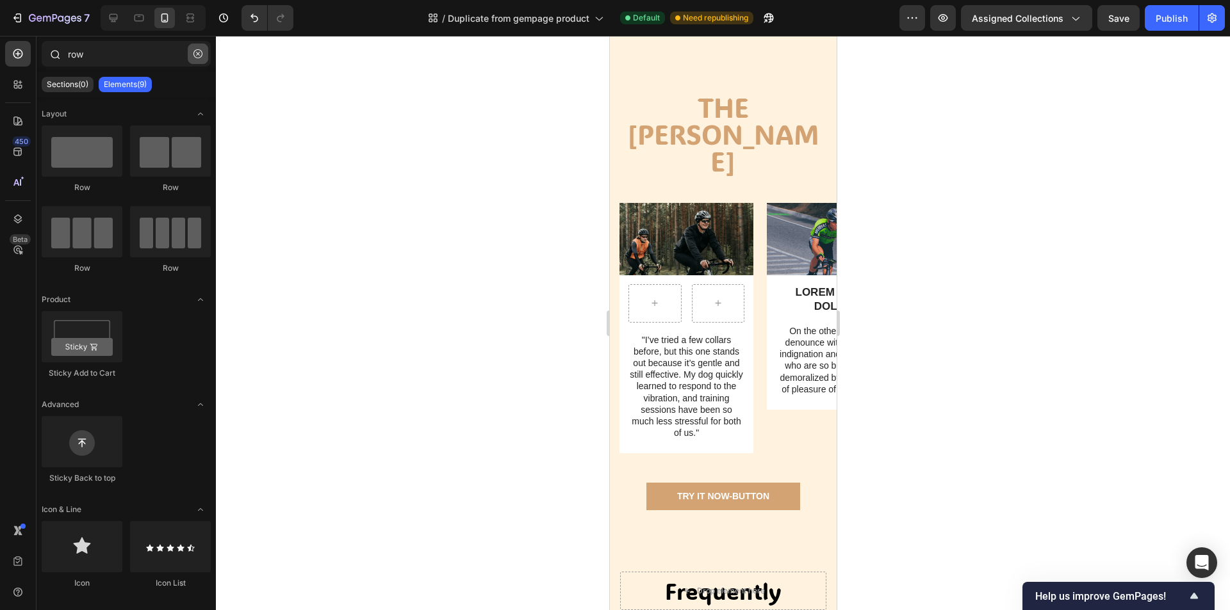
click at [206, 61] on button "button" at bounding box center [198, 54] width 20 height 20
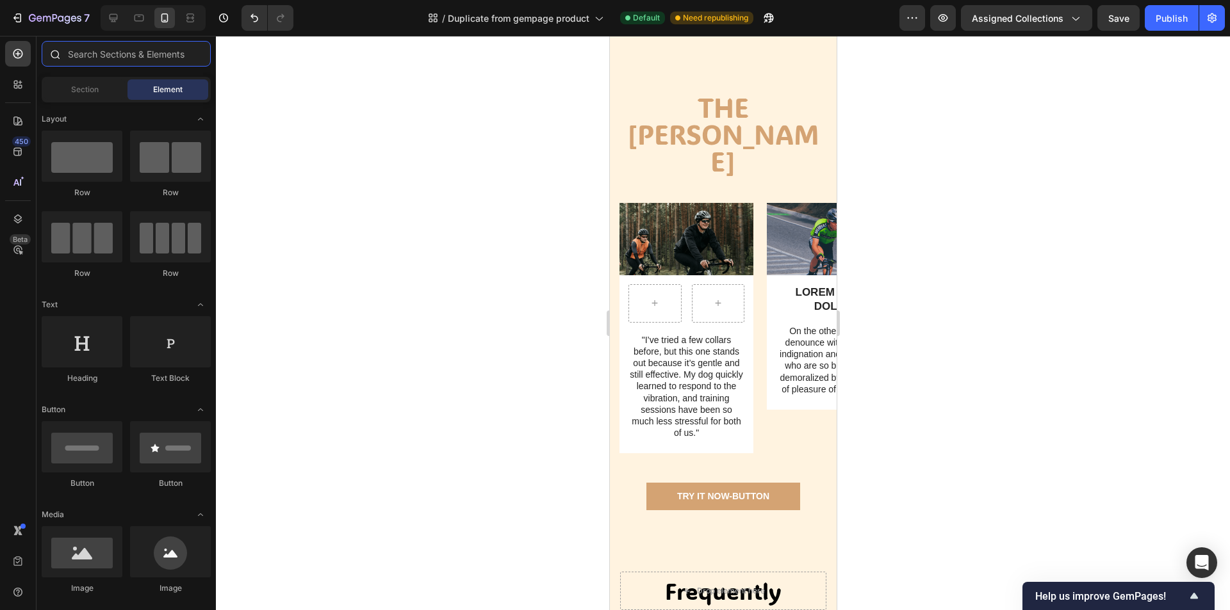
click at [163, 58] on input "text" at bounding box center [126, 54] width 169 height 26
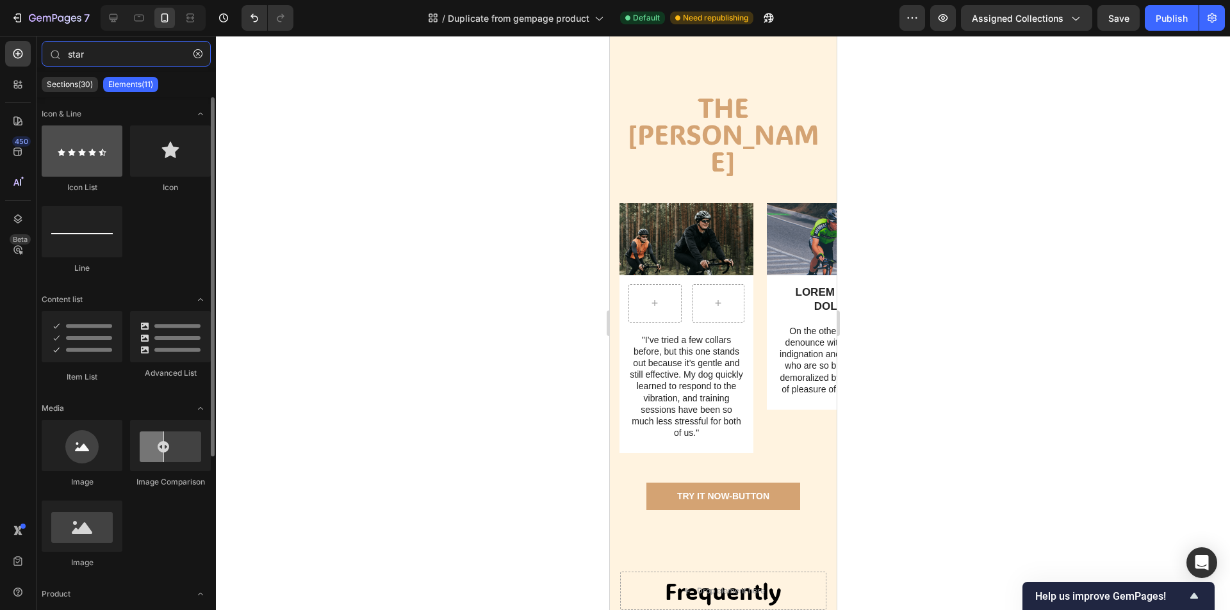
type input "star"
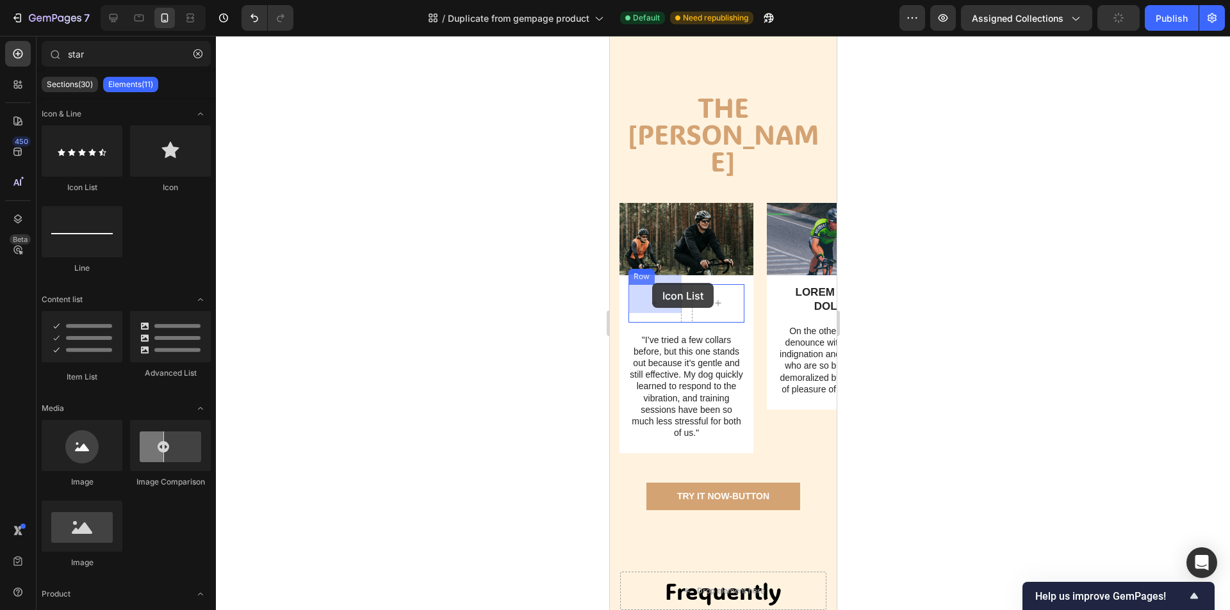
drag, startPoint x: 699, startPoint y: 183, endPoint x: 681, endPoint y: 300, distance: 117.8
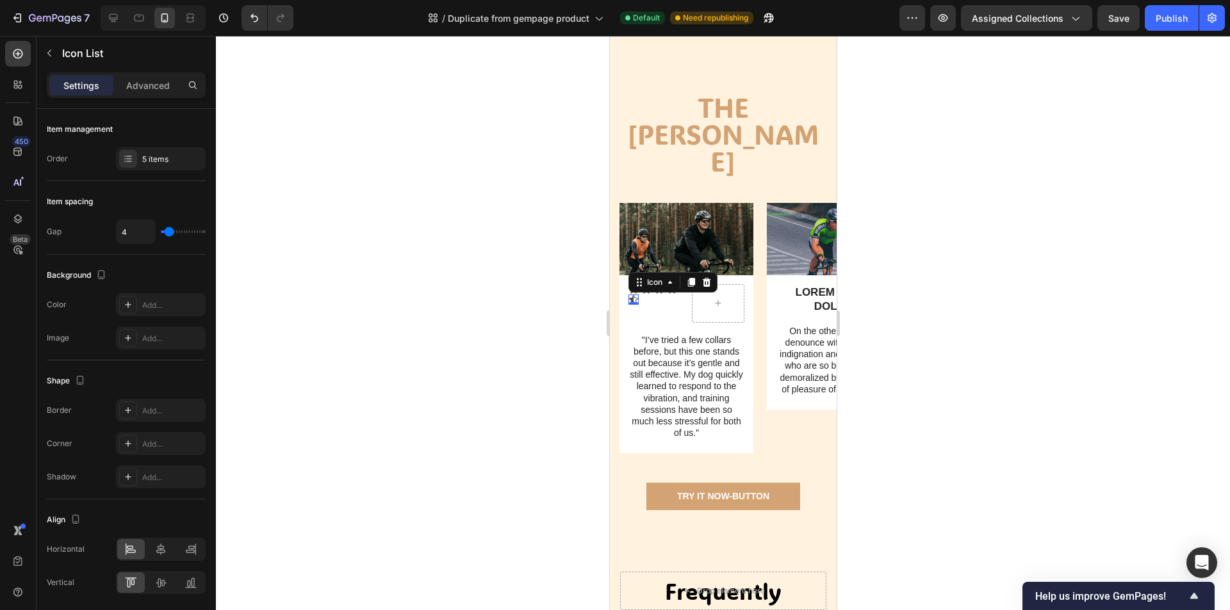
click at [636, 295] on icon at bounding box center [632, 299] width 9 height 8
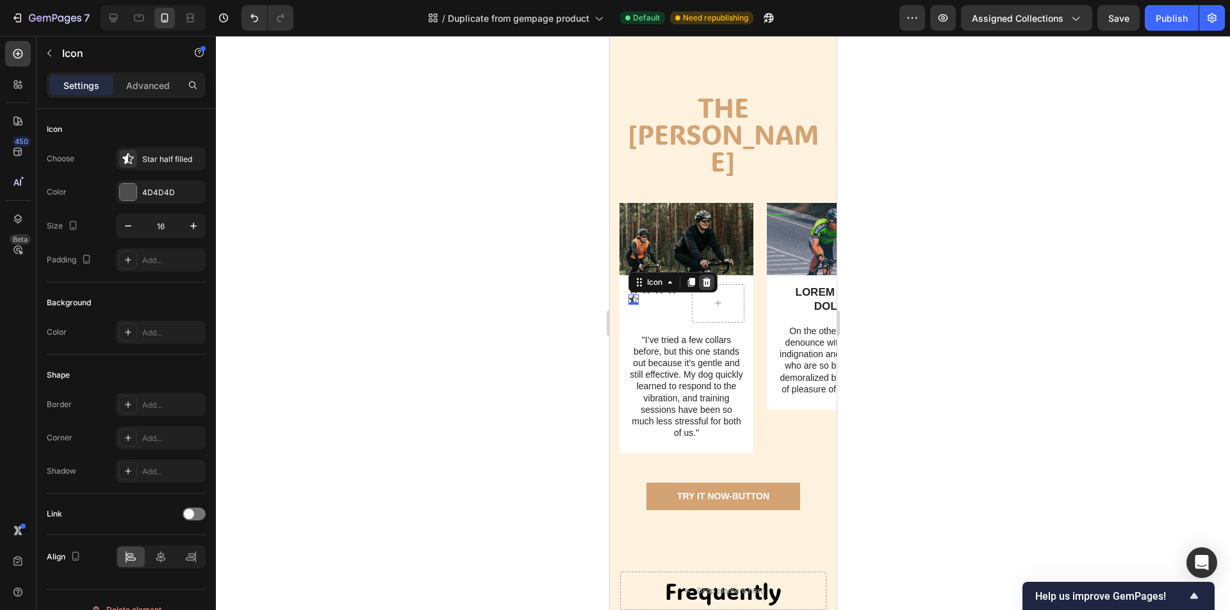
click at [704, 277] on icon at bounding box center [706, 281] width 8 height 9
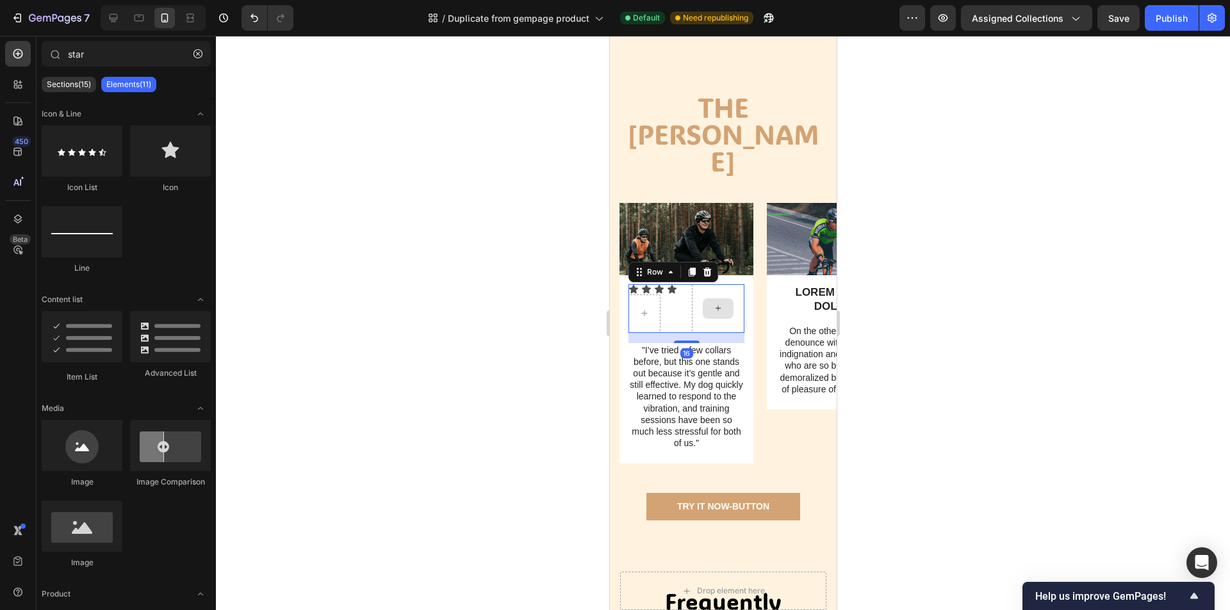
click at [708, 314] on div at bounding box center [717, 308] width 53 height 49
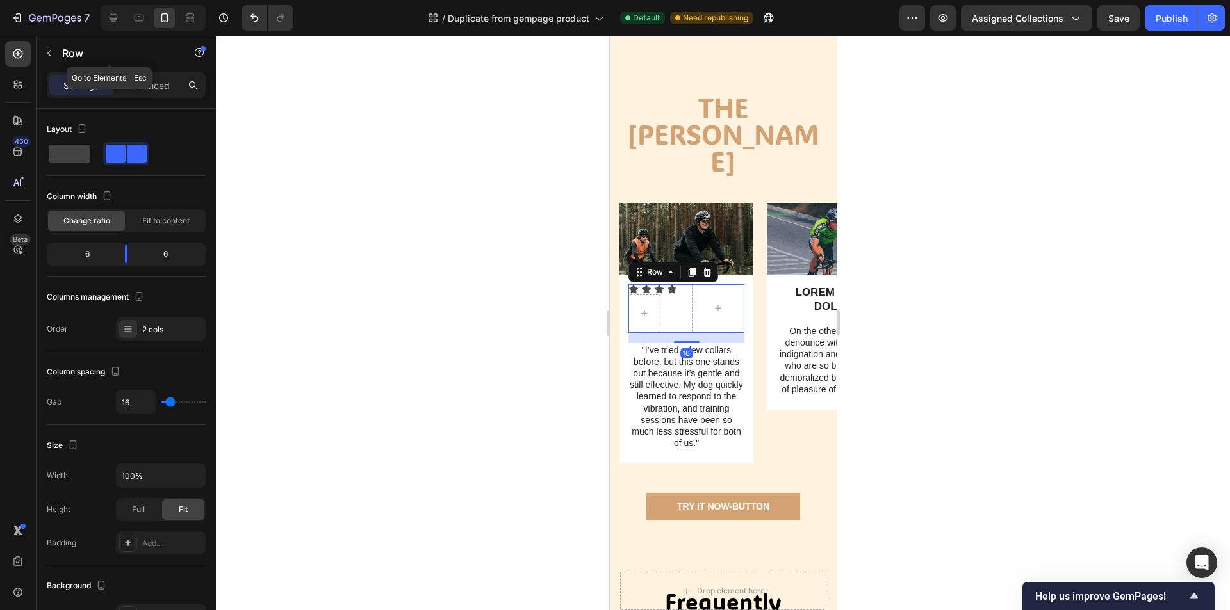
click at [49, 61] on button "button" at bounding box center [49, 53] width 20 height 20
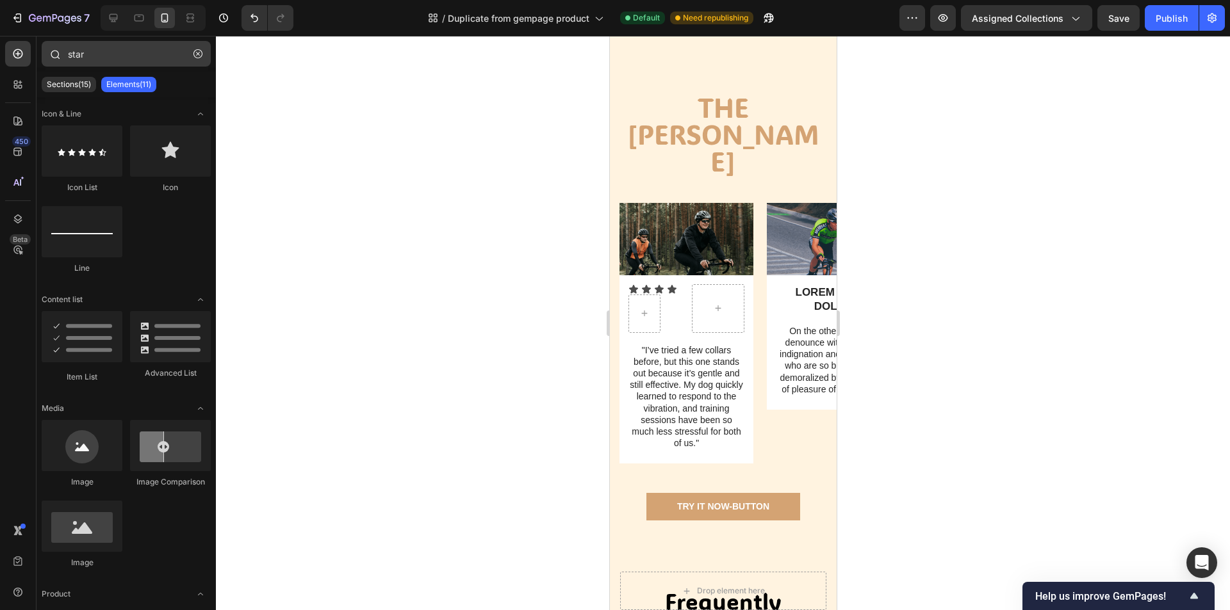
click at [202, 58] on button "button" at bounding box center [198, 54] width 20 height 20
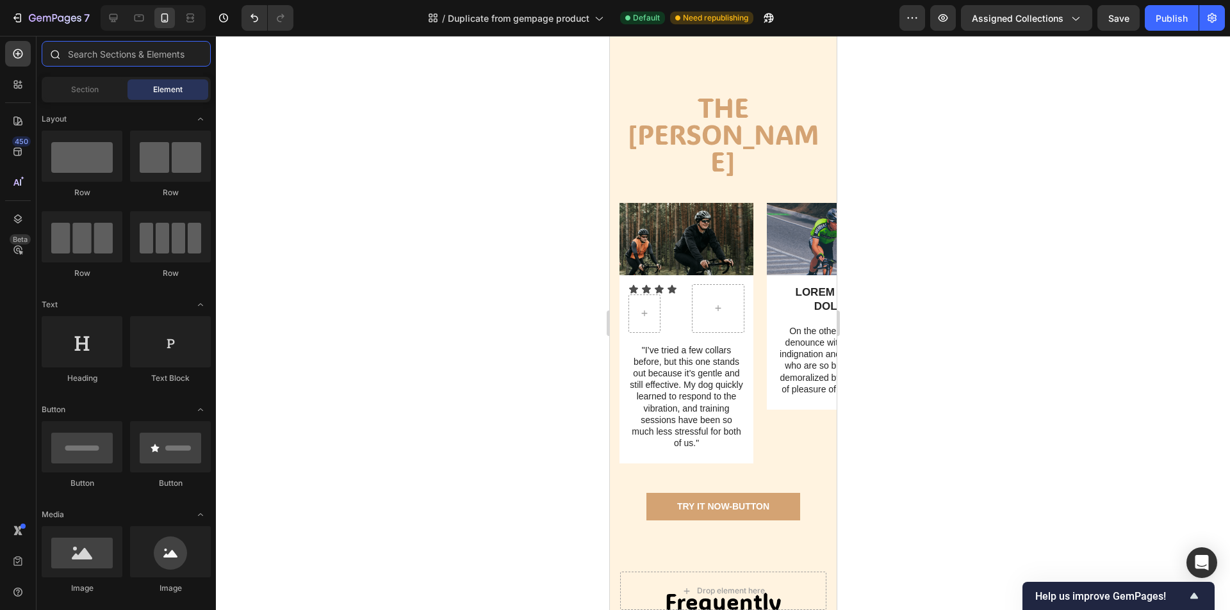
click at [120, 56] on input "text" at bounding box center [126, 54] width 169 height 26
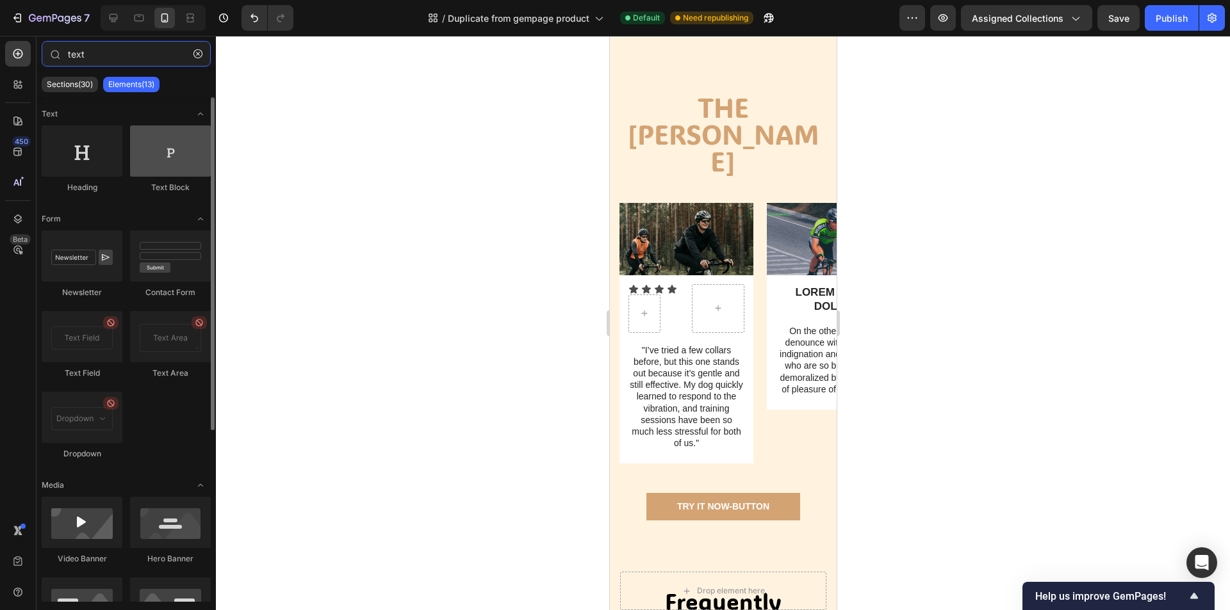
type input "text"
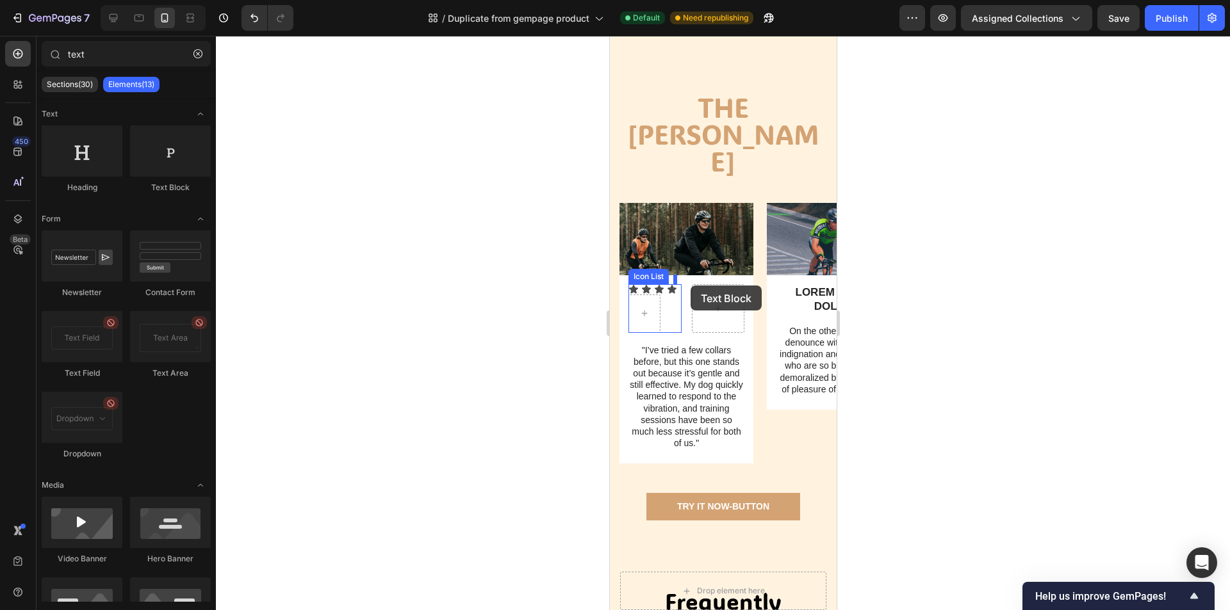
drag, startPoint x: 767, startPoint y: 195, endPoint x: 703, endPoint y: 293, distance: 117.1
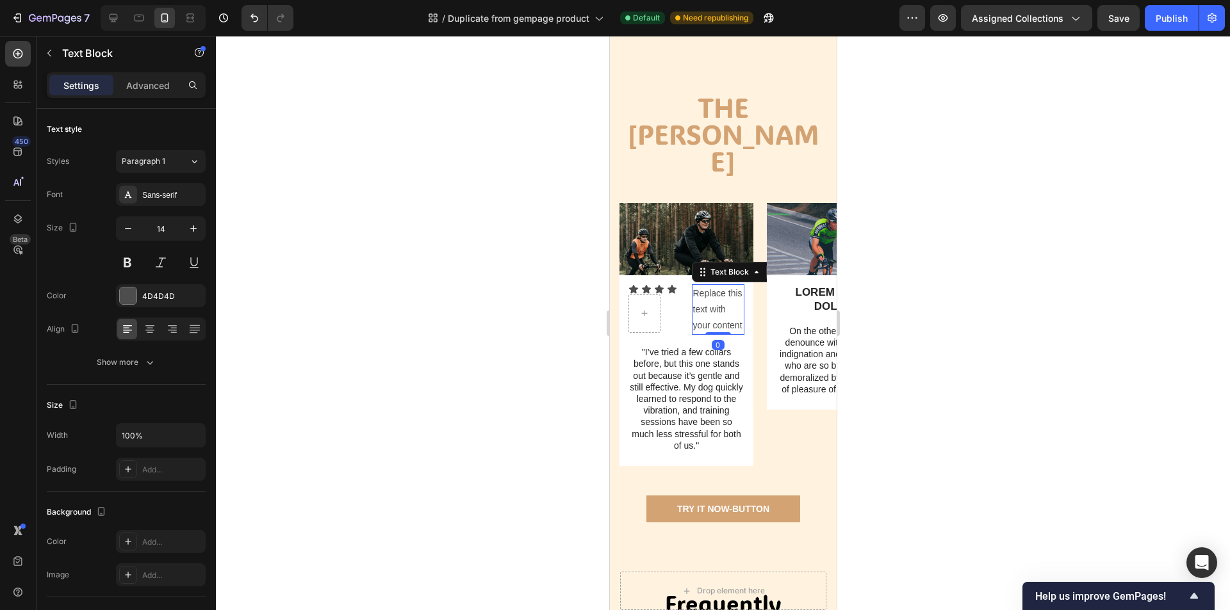
click at [720, 314] on div "Replace this text with your content" at bounding box center [717, 309] width 53 height 51
drag, startPoint x: 740, startPoint y: 316, endPoint x: 699, endPoint y: 303, distance: 42.9
click at [699, 303] on p "Replace this text with your content" at bounding box center [717, 310] width 51 height 49
click at [963, 300] on div at bounding box center [723, 323] width 1014 height 574
click at [717, 288] on p "Replace" at bounding box center [717, 294] width 51 height 16
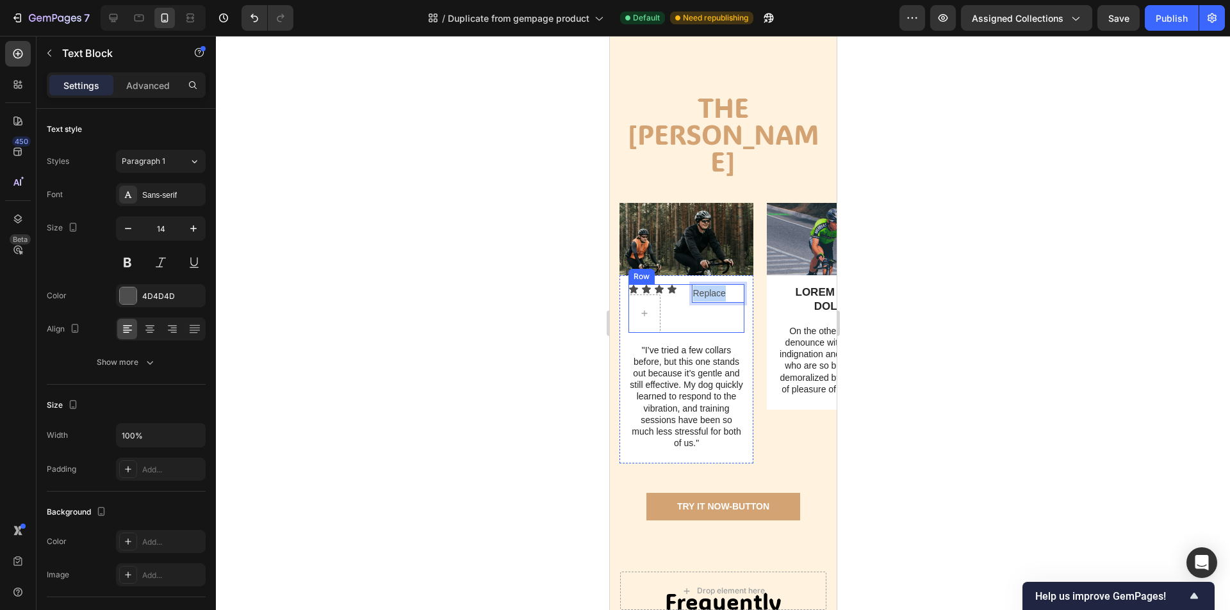
drag, startPoint x: 726, startPoint y: 285, endPoint x: 688, endPoint y: 287, distance: 37.8
click at [688, 287] on div "Icon Icon Icon Icon Icon List Replace Text Block 0 Row" at bounding box center [686, 308] width 116 height 49
click at [978, 305] on div at bounding box center [723, 323] width 1014 height 574
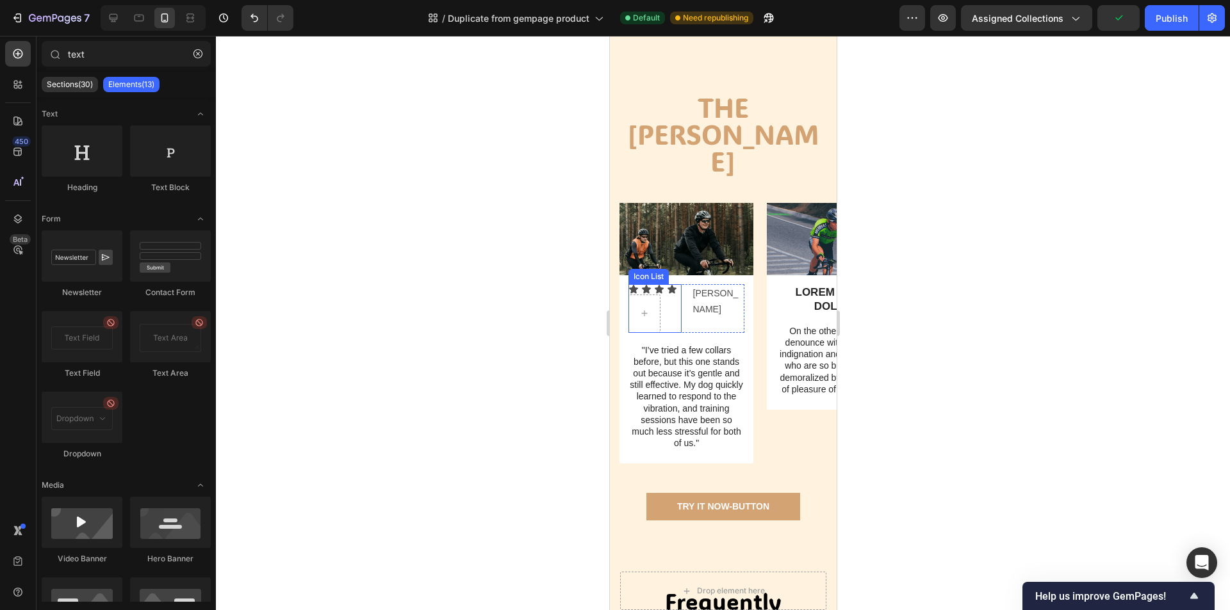
click at [674, 311] on div "Icon Icon Icon Icon" at bounding box center [654, 308] width 53 height 49
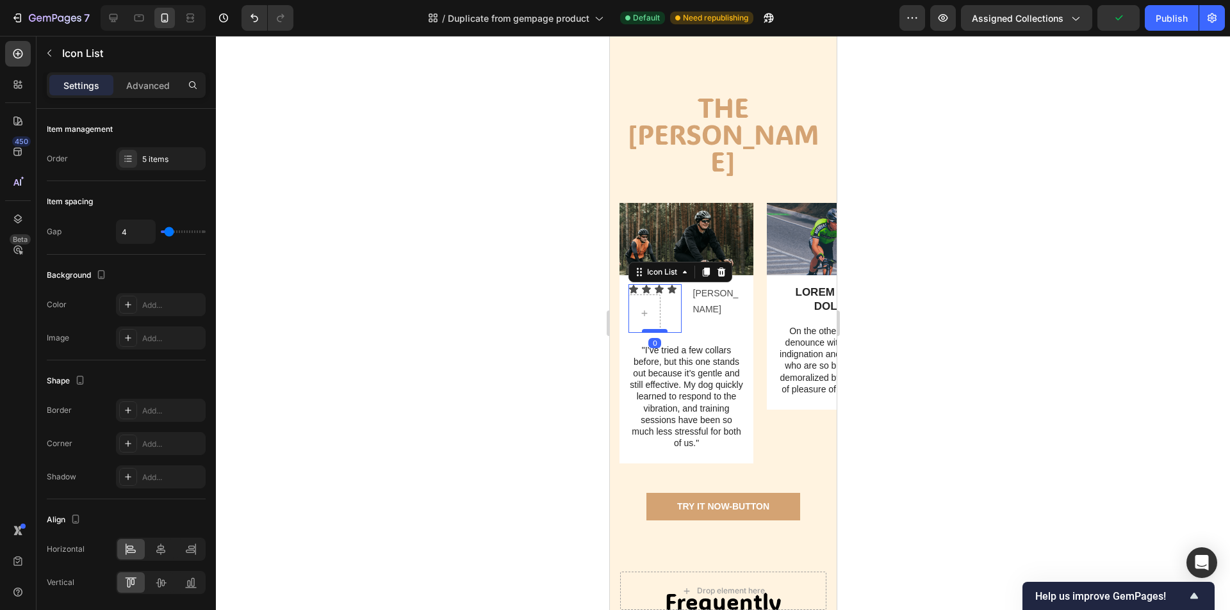
click at [660, 329] on div at bounding box center [654, 331] width 26 height 4
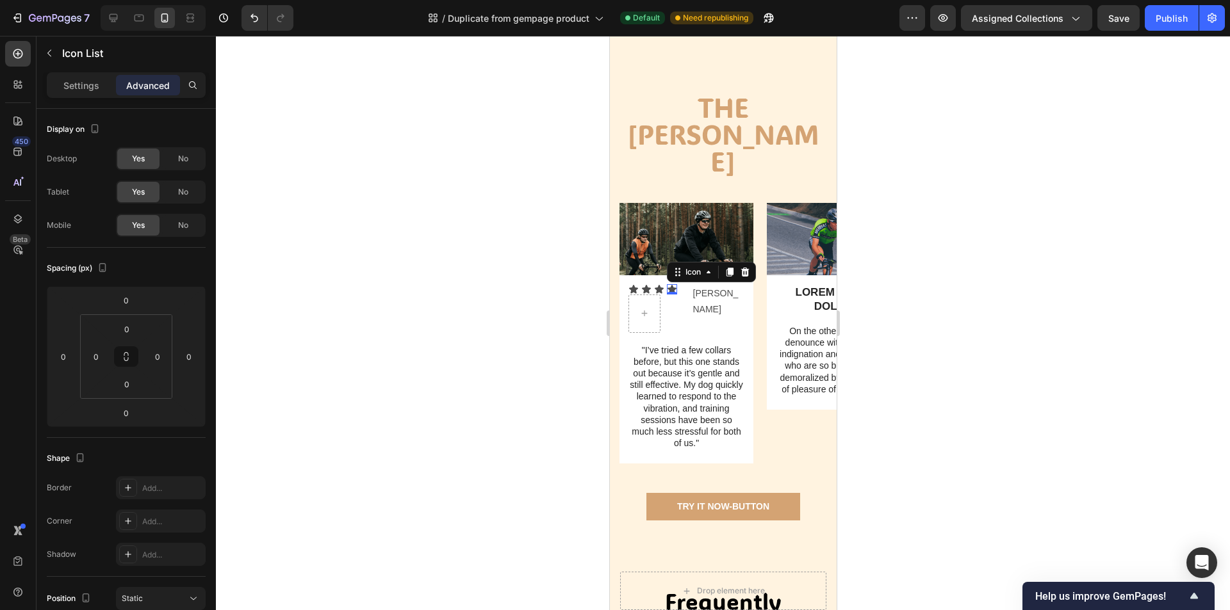
click at [671, 284] on div "Icon 0" at bounding box center [671, 289] width 10 height 10
click at [674, 311] on div "Icon Icon Icon Icon 0" at bounding box center [654, 308] width 53 height 49
click at [92, 77] on div "Settings" at bounding box center [81, 85] width 64 height 20
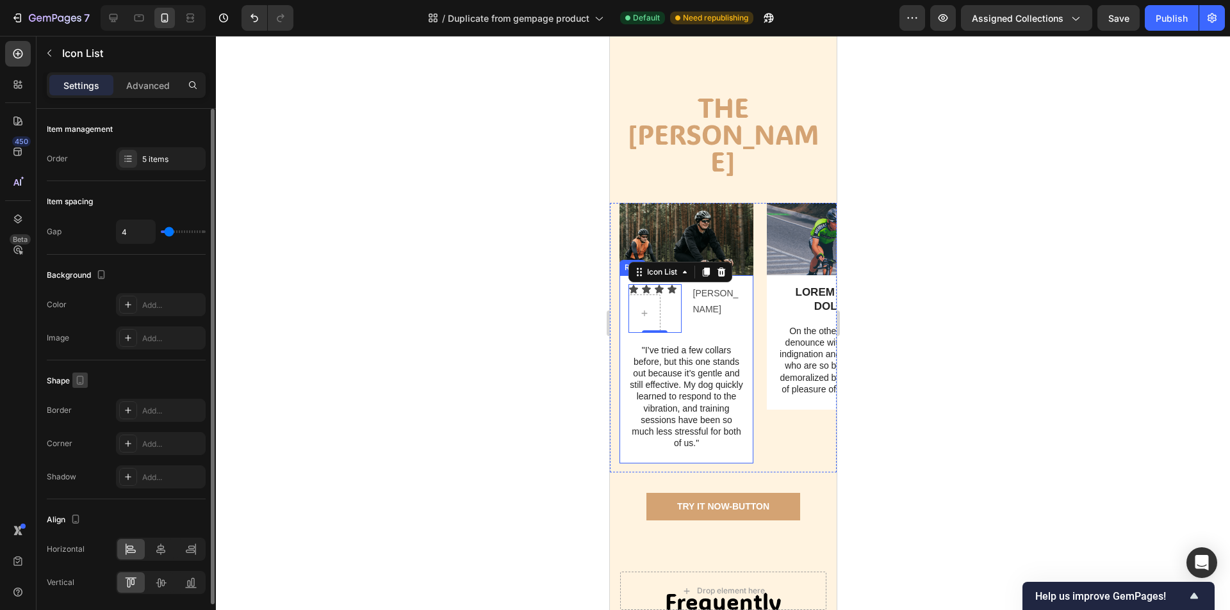
scroll to position [45, 0]
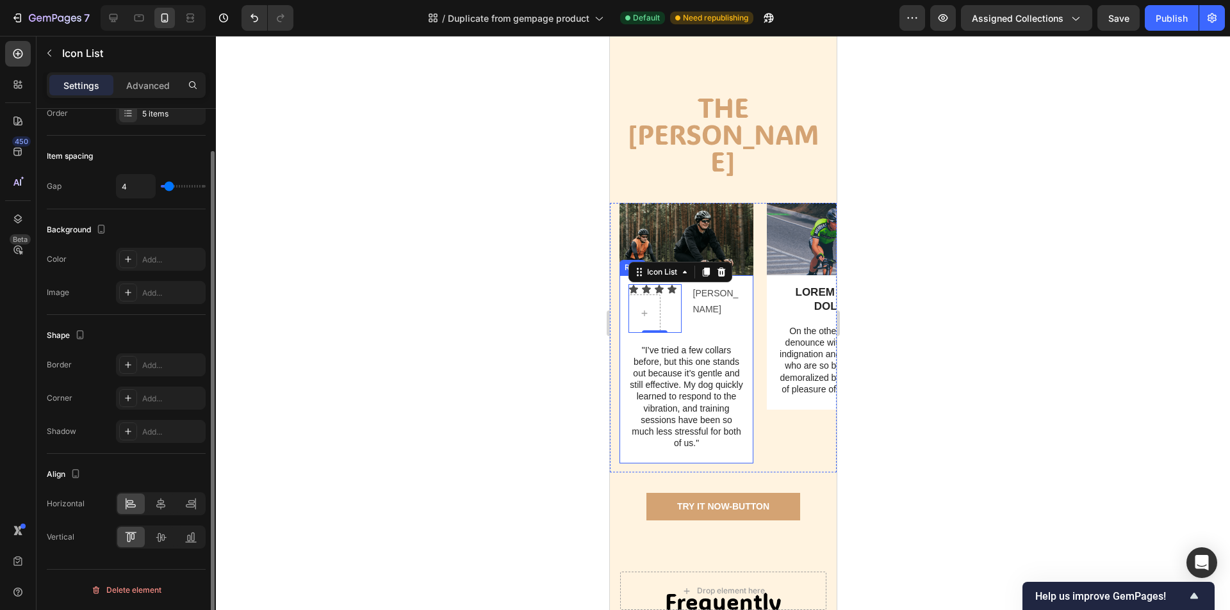
type input "5"
type input "6"
type input "7"
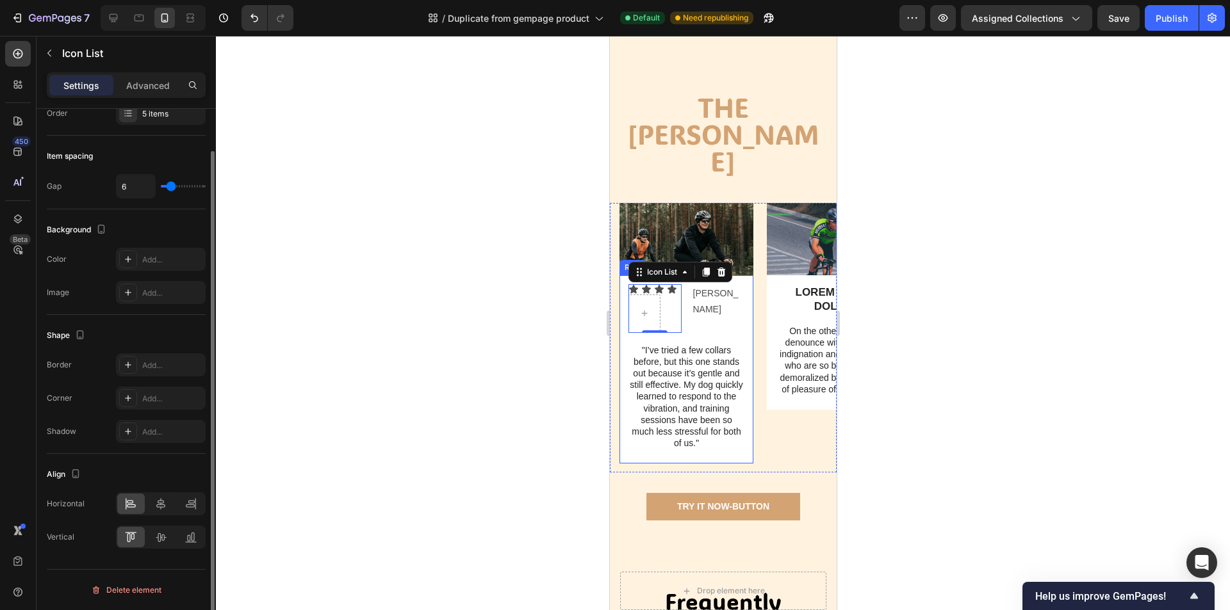
type input "7"
type input "8"
type input "9"
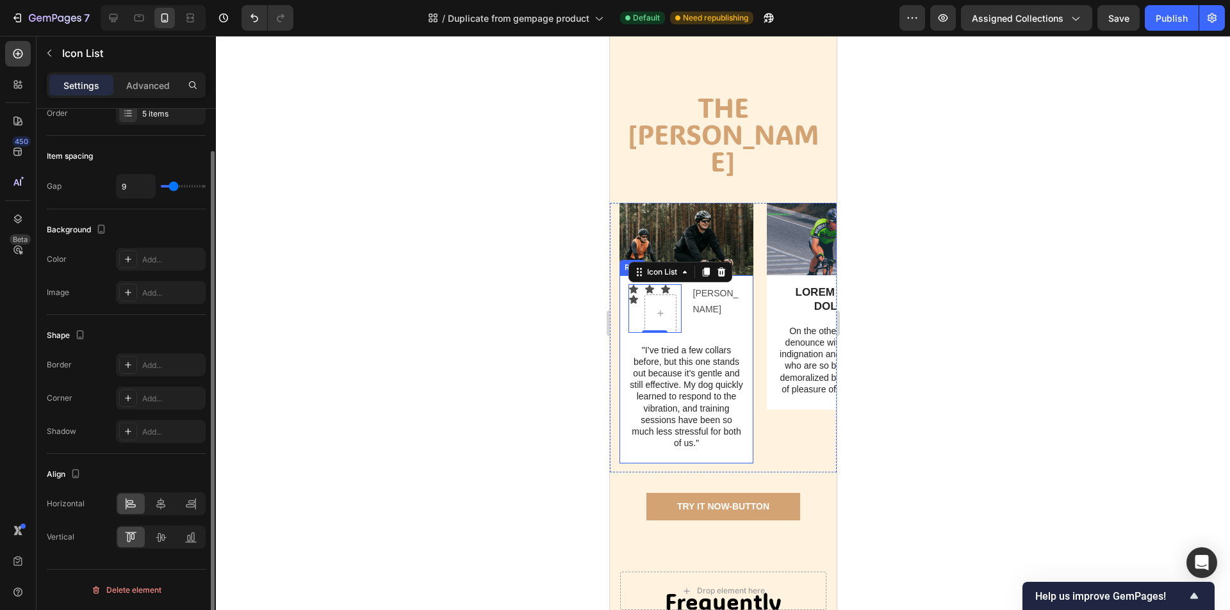
type input "10"
type input "11"
type input "12"
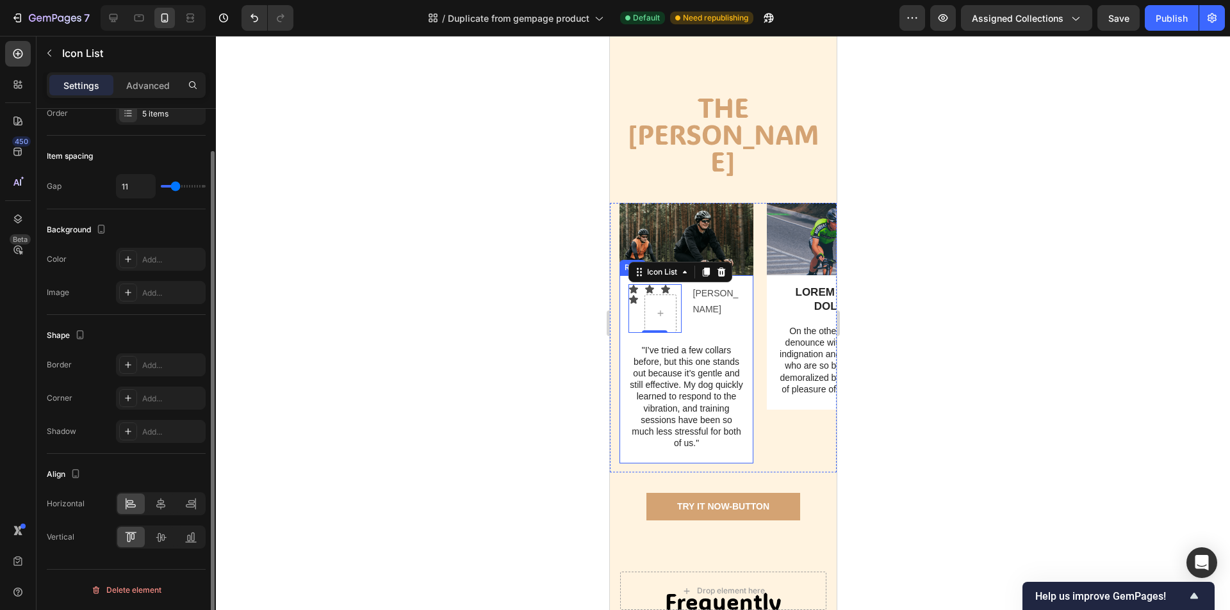
type input "12"
type input "13"
type input "14"
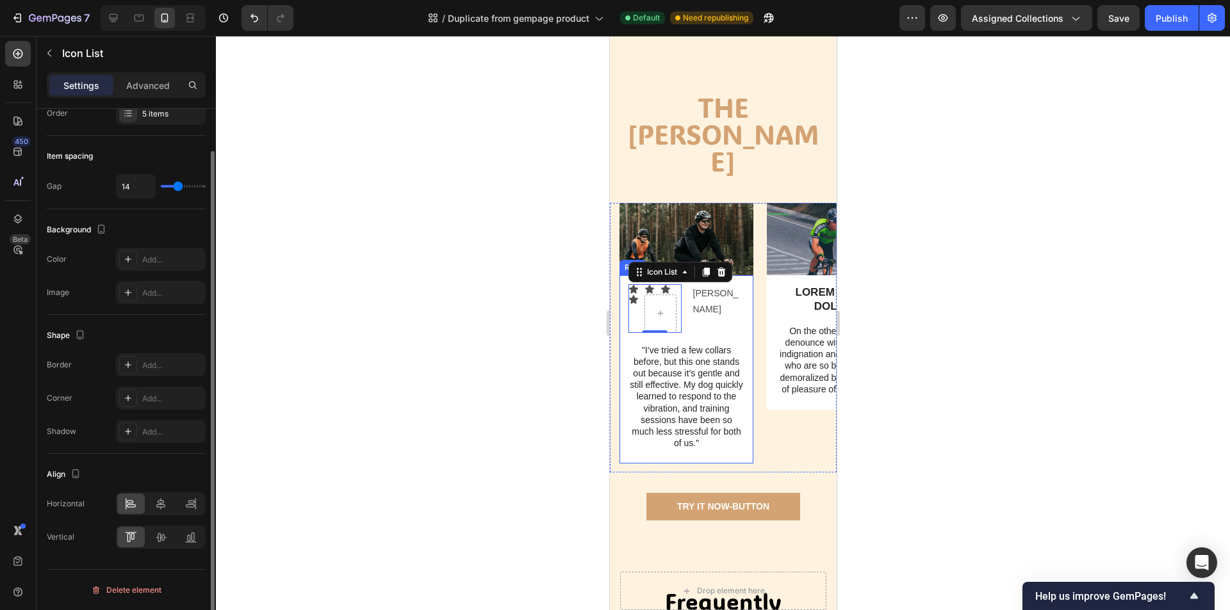
type input "15"
type input "13"
type input "12"
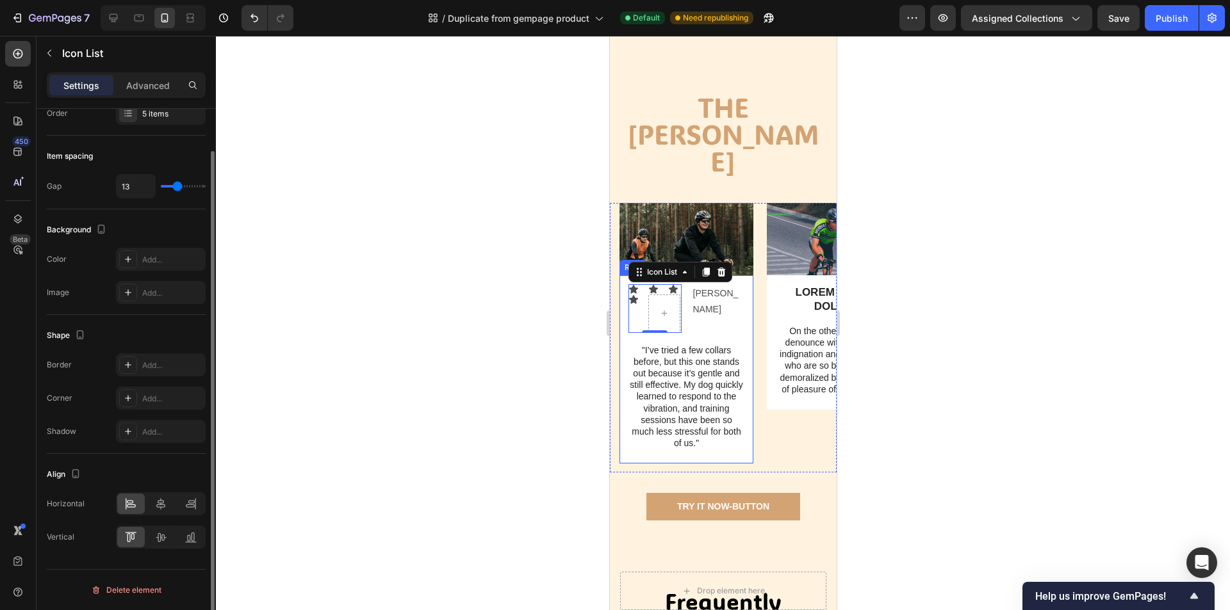
type input "12"
type input "11"
type input "10"
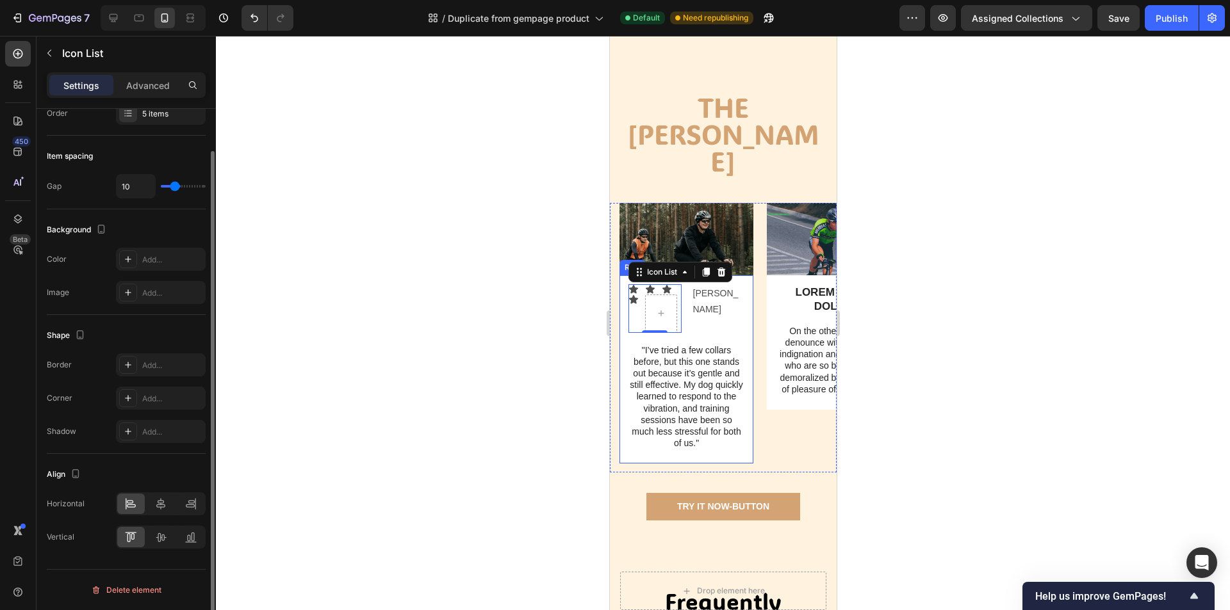
type input "9"
type input "8"
type input "3"
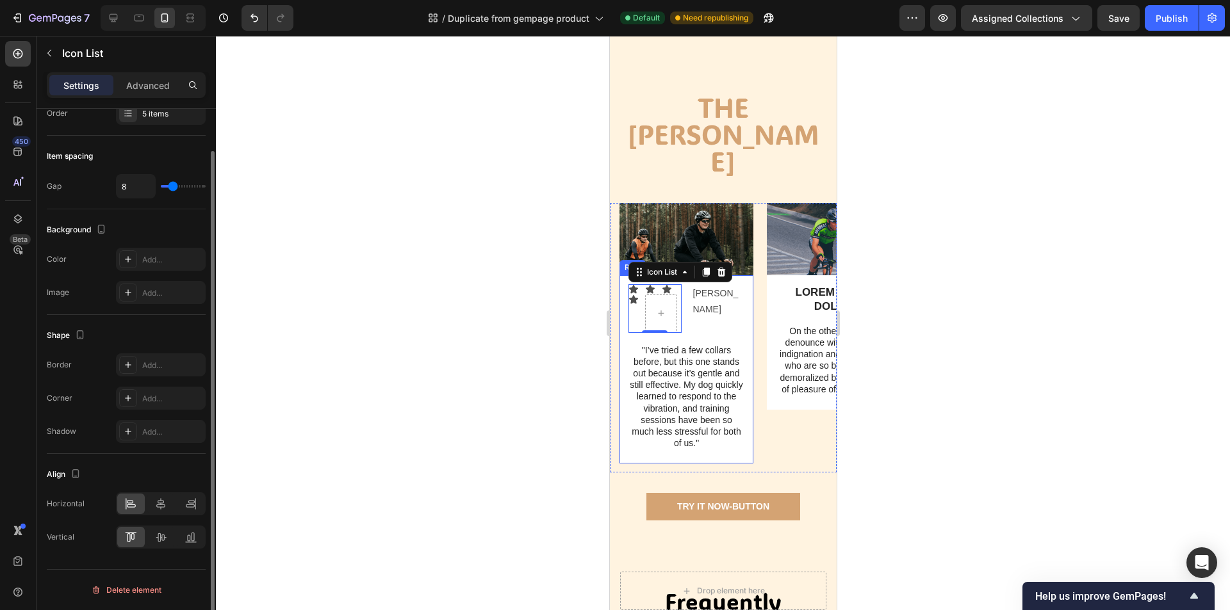
type input "3"
type input "2"
type input "1"
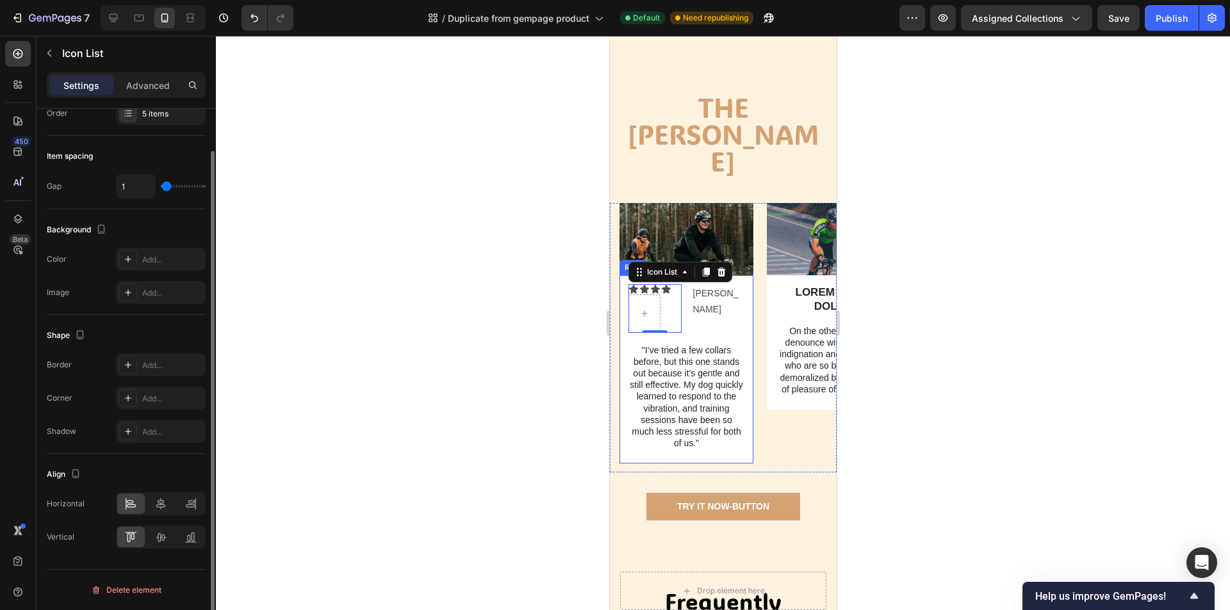
type input "0"
drag, startPoint x: 168, startPoint y: 188, endPoint x: 148, endPoint y: 190, distance: 20.6
type input "0"
click at [161, 188] on input "range" at bounding box center [183, 186] width 45 height 3
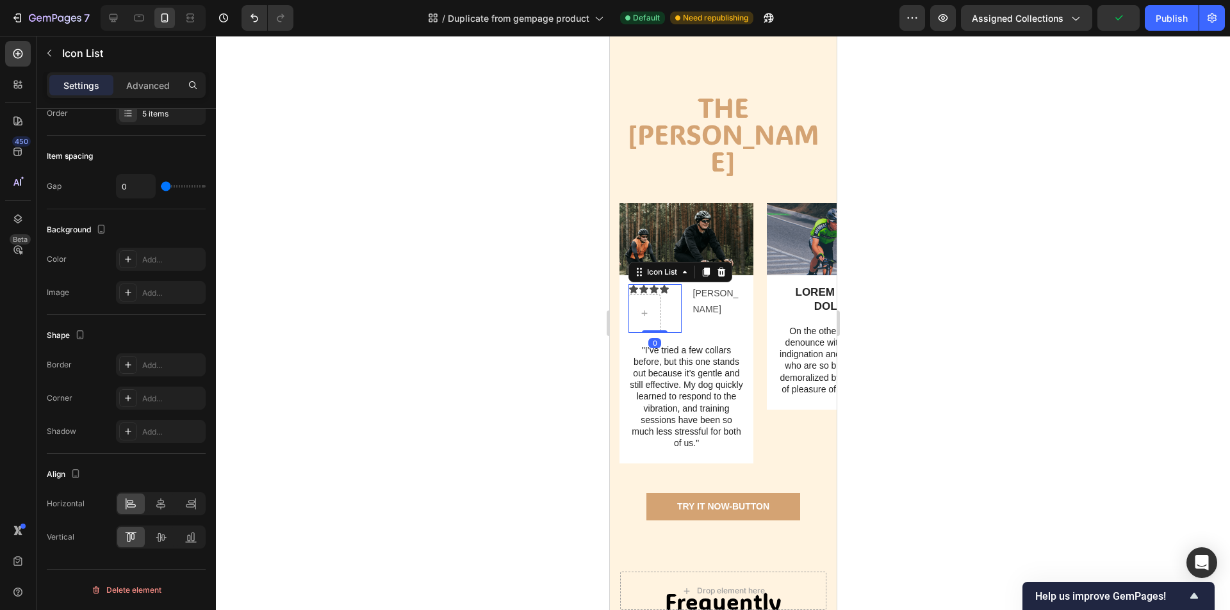
click at [660, 316] on div "Icon Icon Icon Icon Icon List 0" at bounding box center [654, 308] width 53 height 49
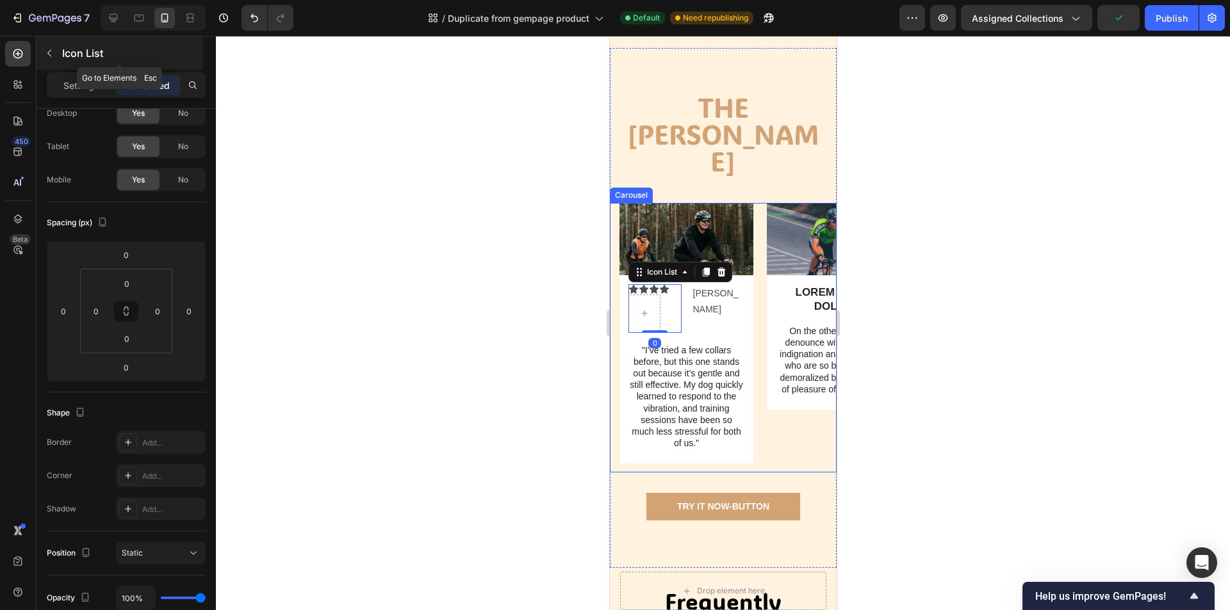
click at [57, 58] on button "button" at bounding box center [49, 53] width 20 height 20
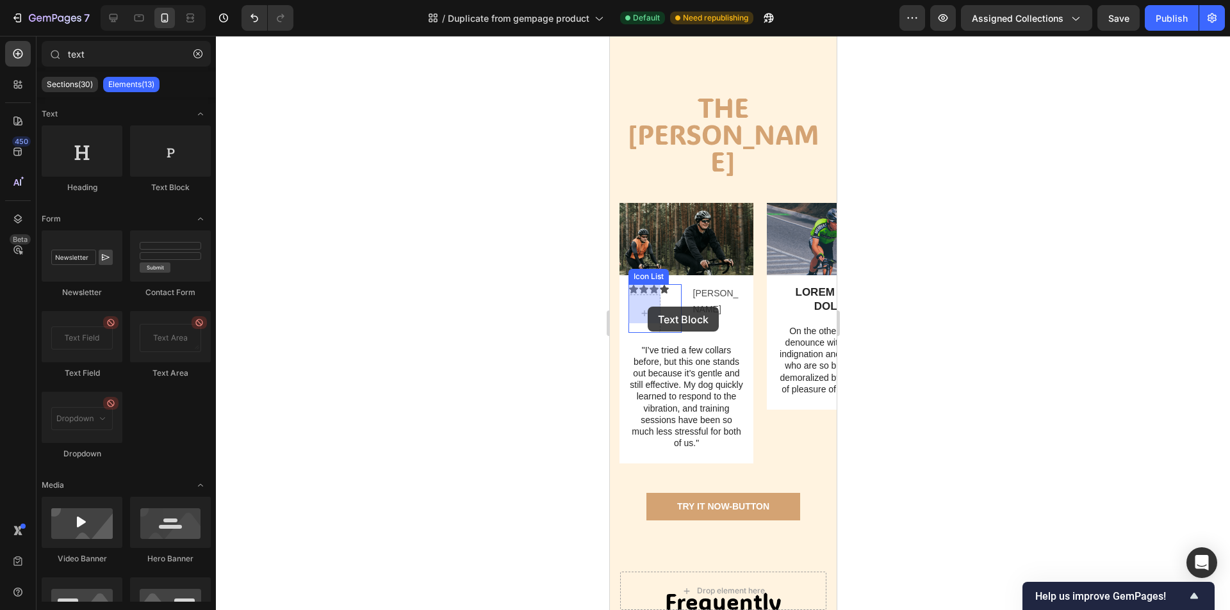
drag, startPoint x: 797, startPoint y: 206, endPoint x: 649, endPoint y: 308, distance: 179.6
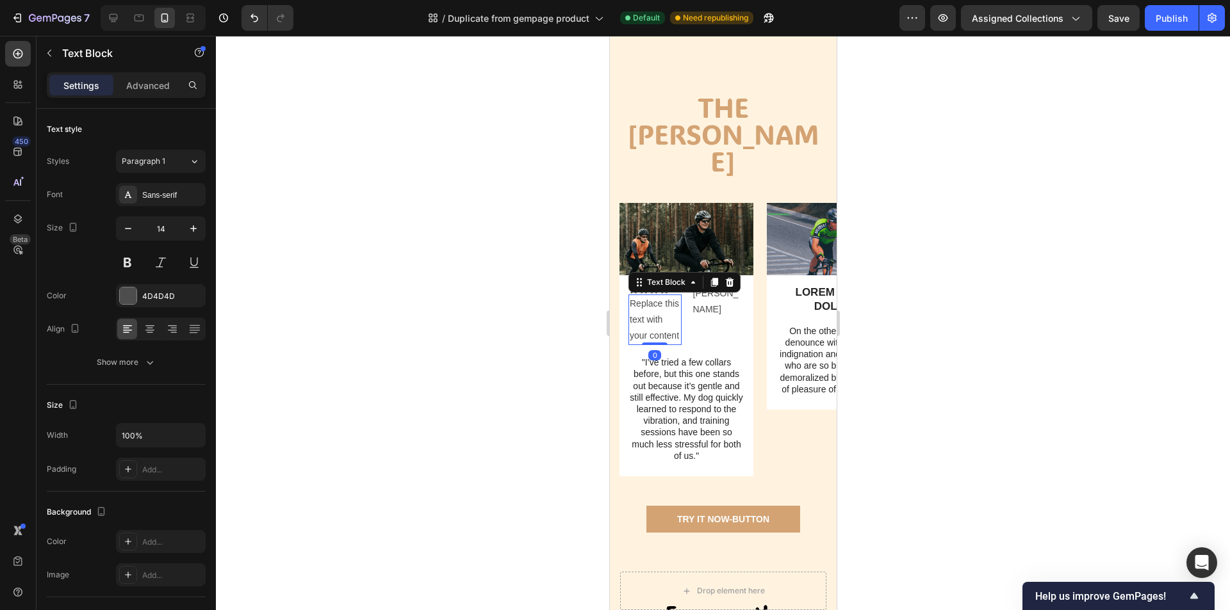
click at [668, 323] on div "Replace this text with your content" at bounding box center [654, 320] width 53 height 51
drag, startPoint x: 678, startPoint y: 327, endPoint x: 631, endPoint y: 291, distance: 58.0
click at [631, 296] on p "Replace this text with your content" at bounding box center [654, 320] width 51 height 49
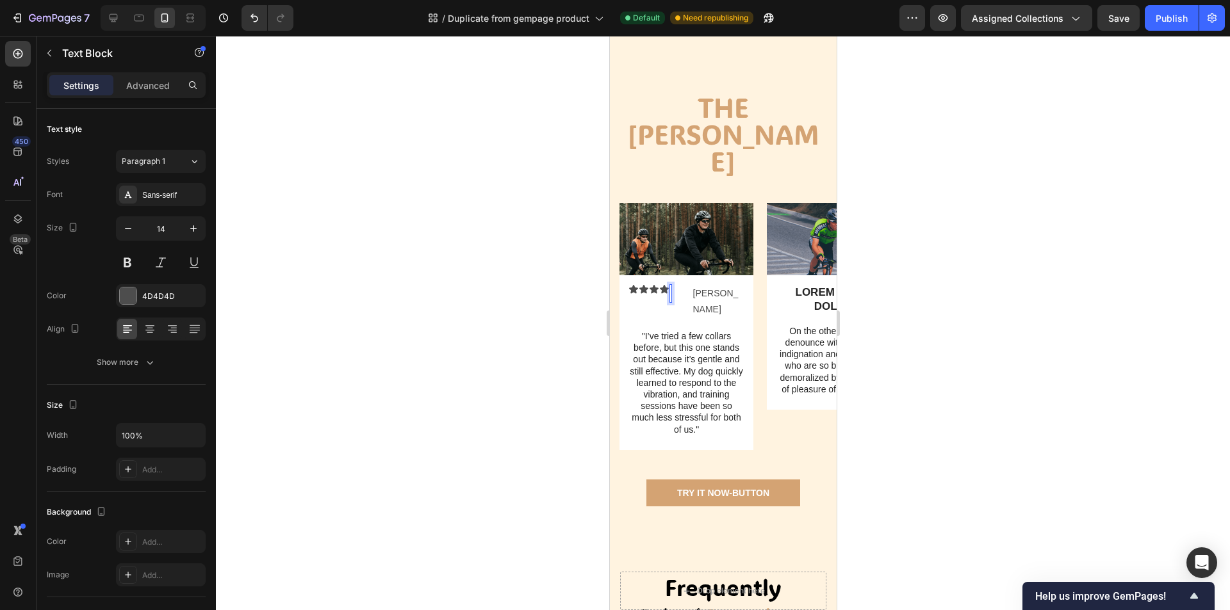
click at [929, 296] on div at bounding box center [723, 323] width 1014 height 574
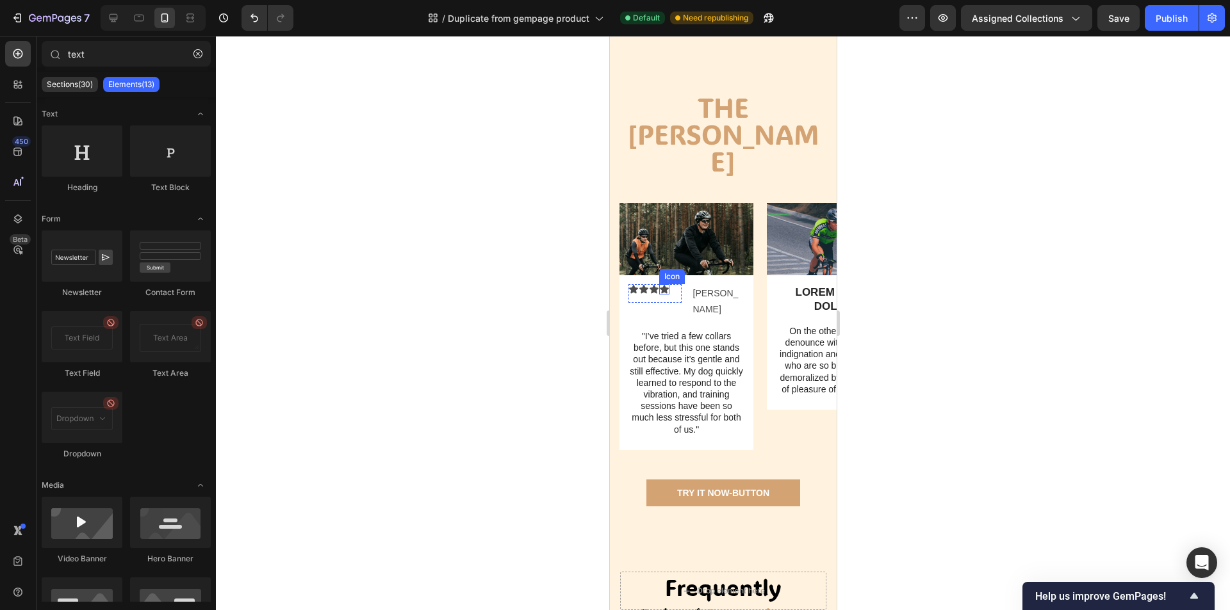
click at [665, 285] on icon at bounding box center [663, 289] width 9 height 8
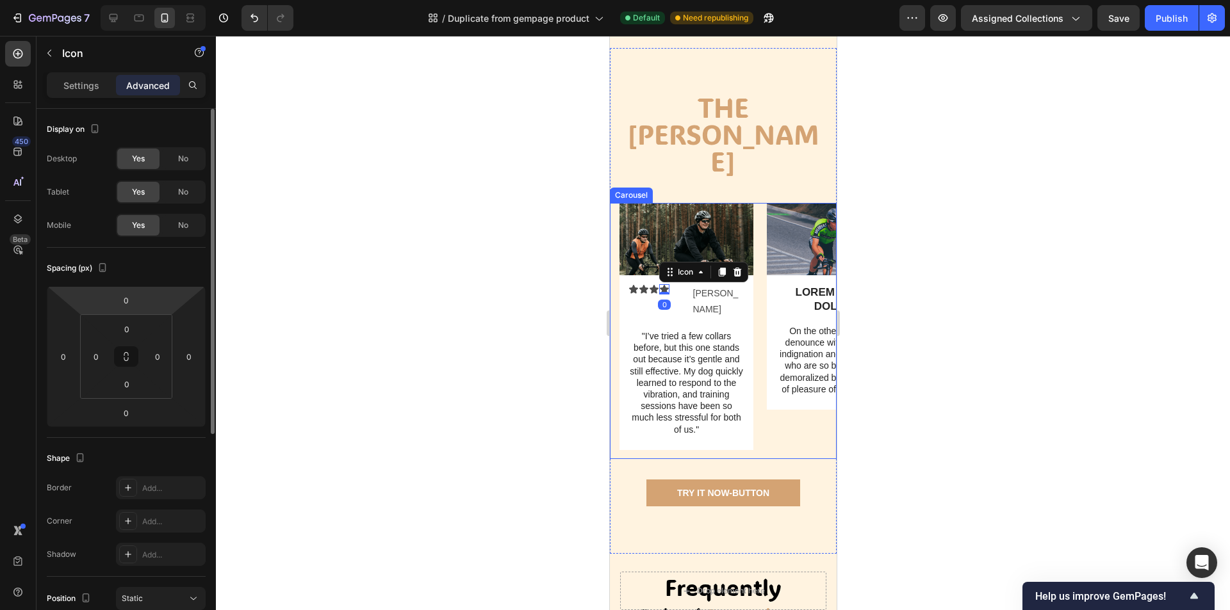
click at [84, 83] on p "Settings" at bounding box center [81, 85] width 36 height 13
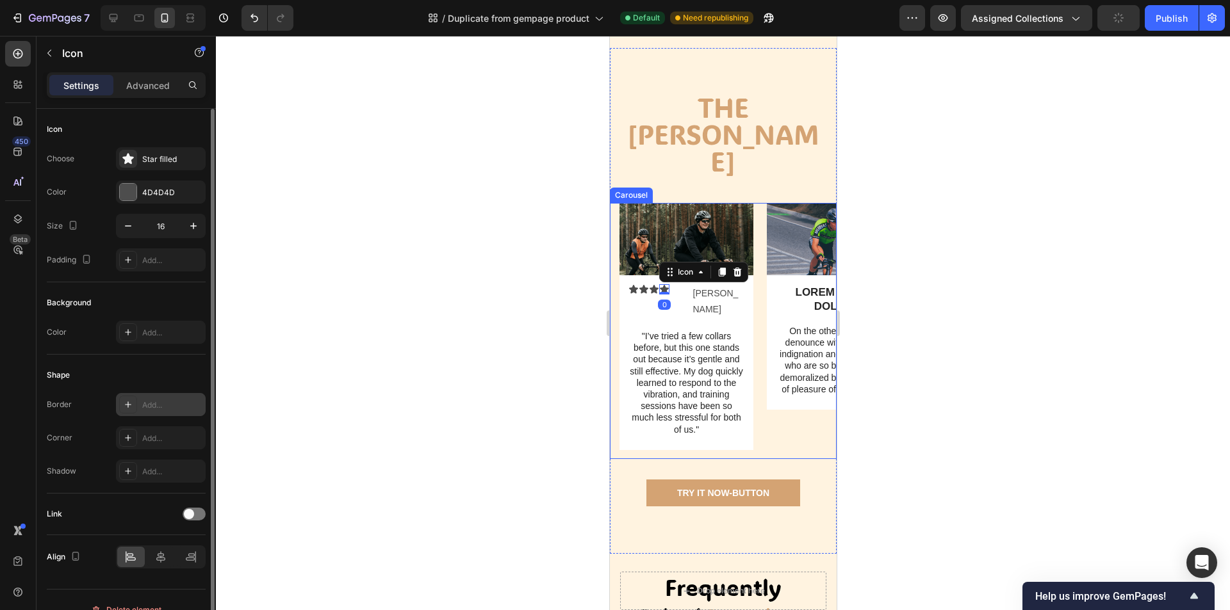
scroll to position [20, 0]
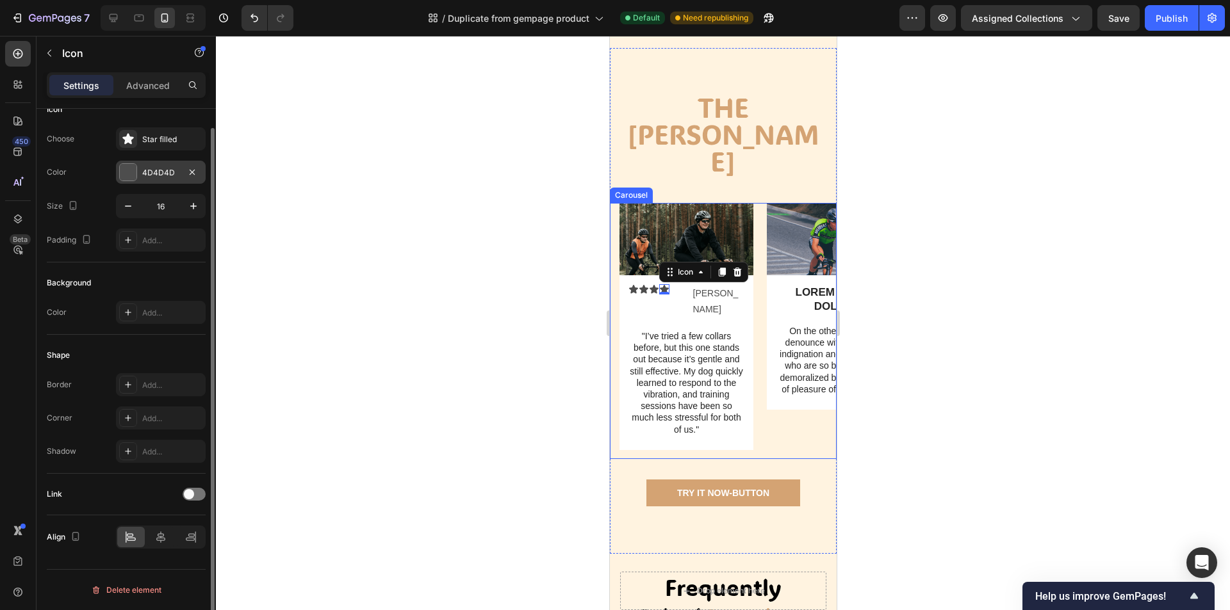
click at [122, 165] on div at bounding box center [128, 172] width 17 height 17
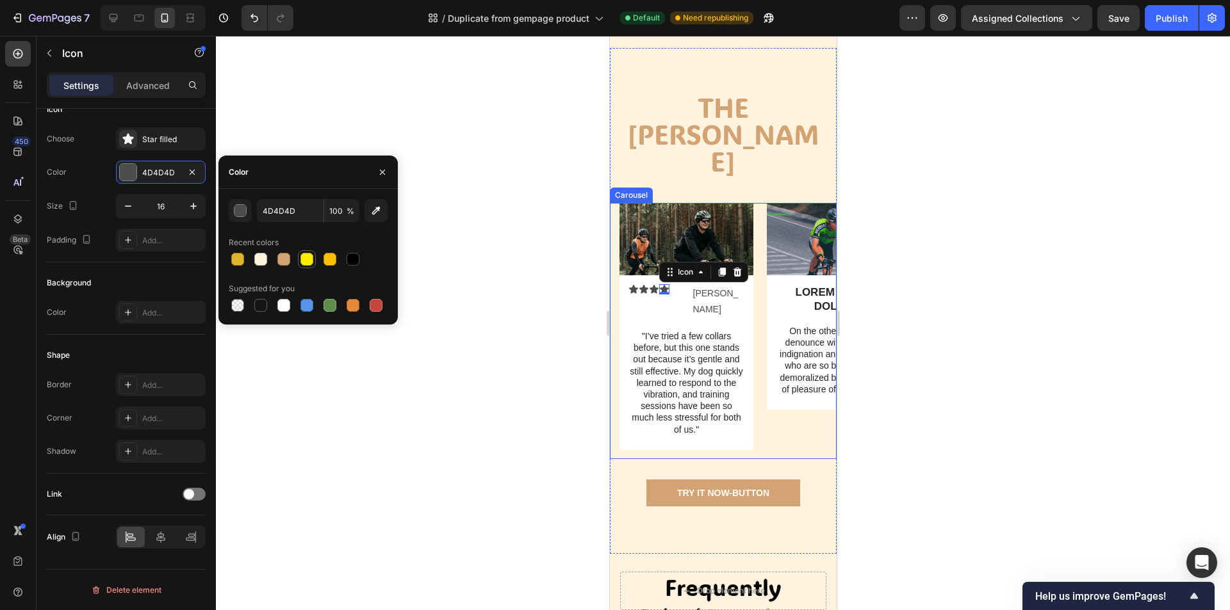
click at [304, 257] on div at bounding box center [306, 259] width 13 height 13
type input "F9ED04"
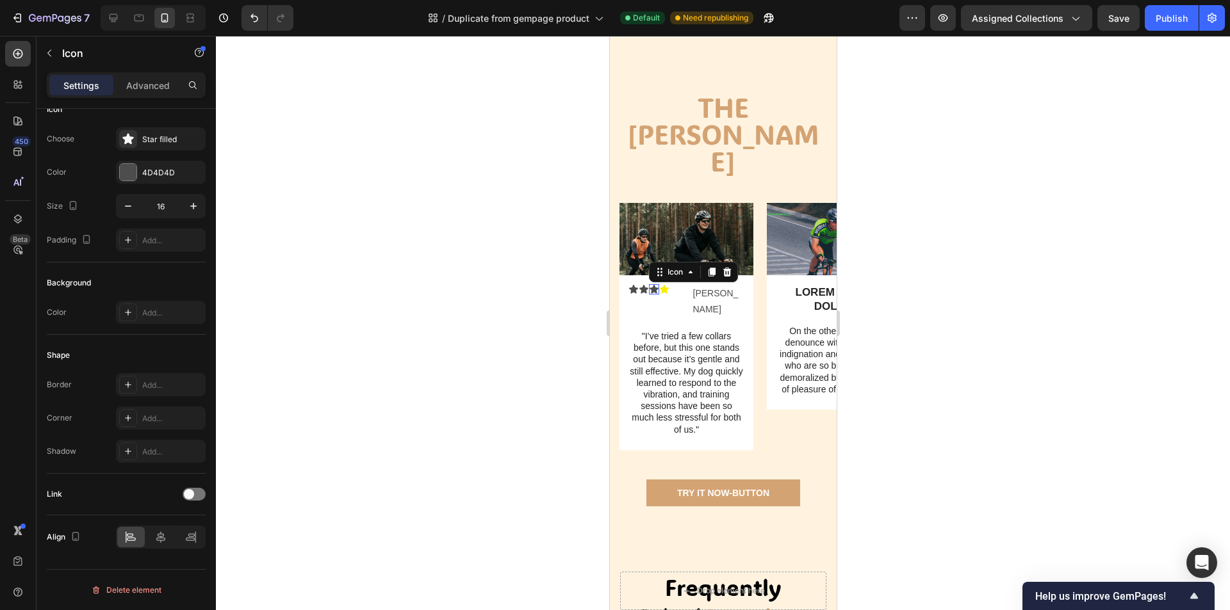
click at [654, 285] on icon at bounding box center [653, 289] width 9 height 8
click at [129, 138] on icon at bounding box center [127, 138] width 11 height 11
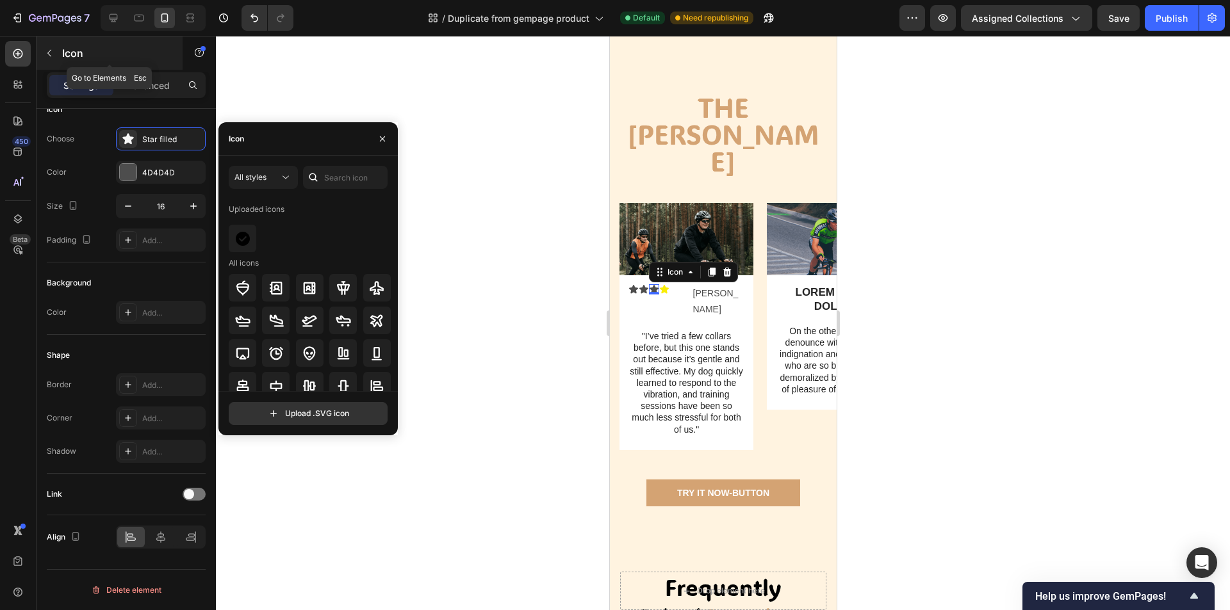
click at [50, 51] on icon "button" at bounding box center [49, 53] width 4 height 7
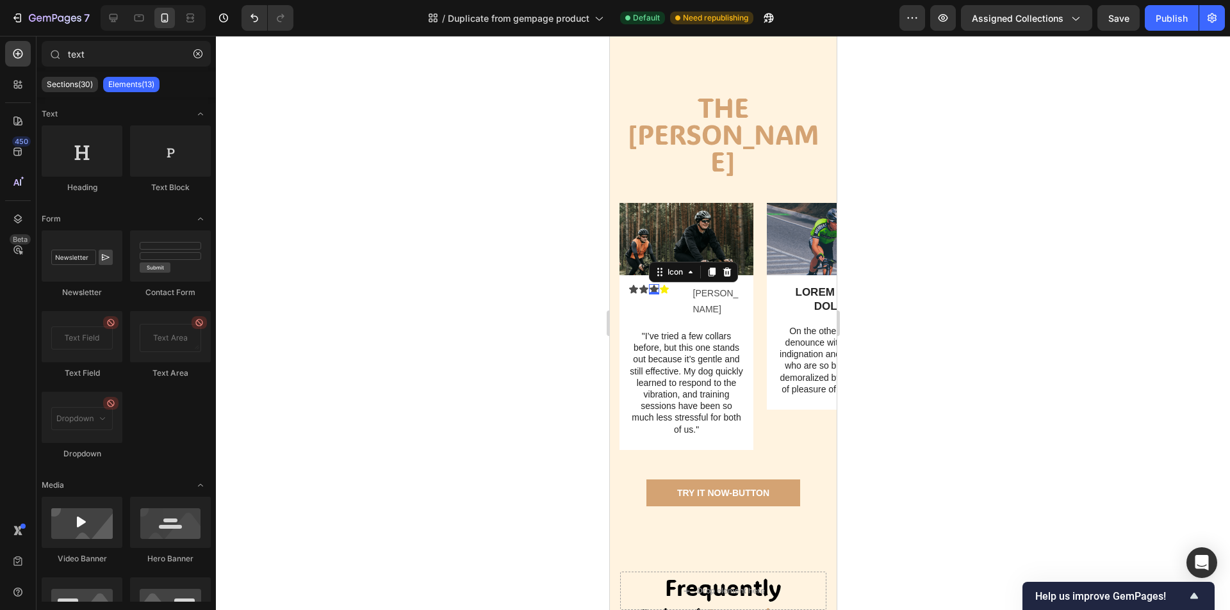
click at [654, 284] on div "Icon 0" at bounding box center [653, 289] width 10 height 10
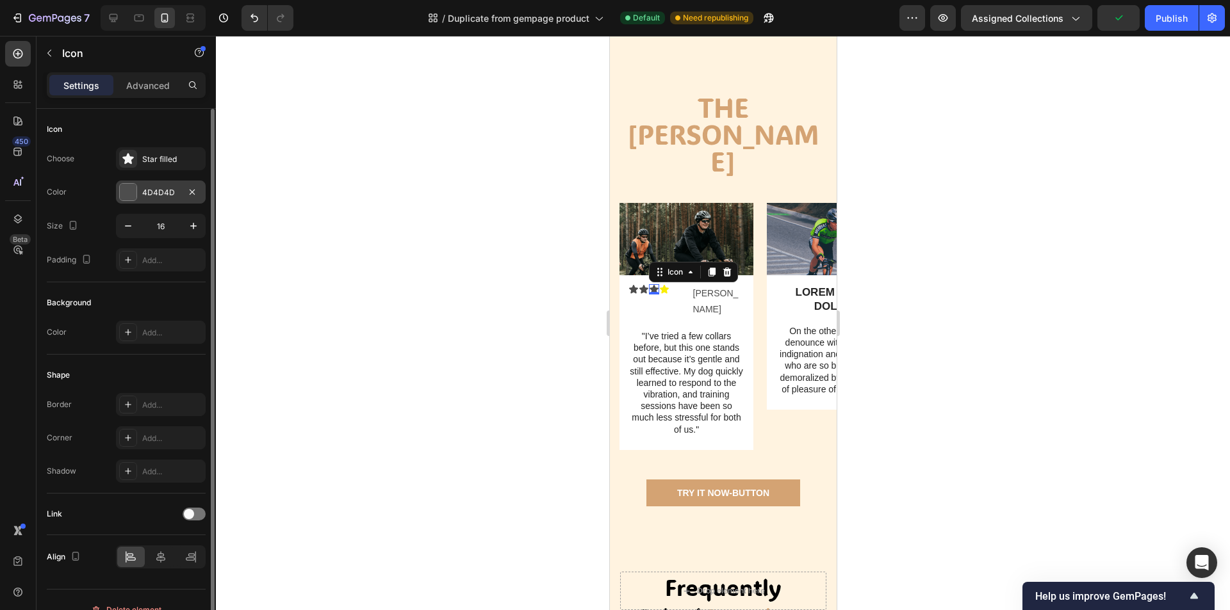
click at [126, 188] on div at bounding box center [128, 192] width 17 height 17
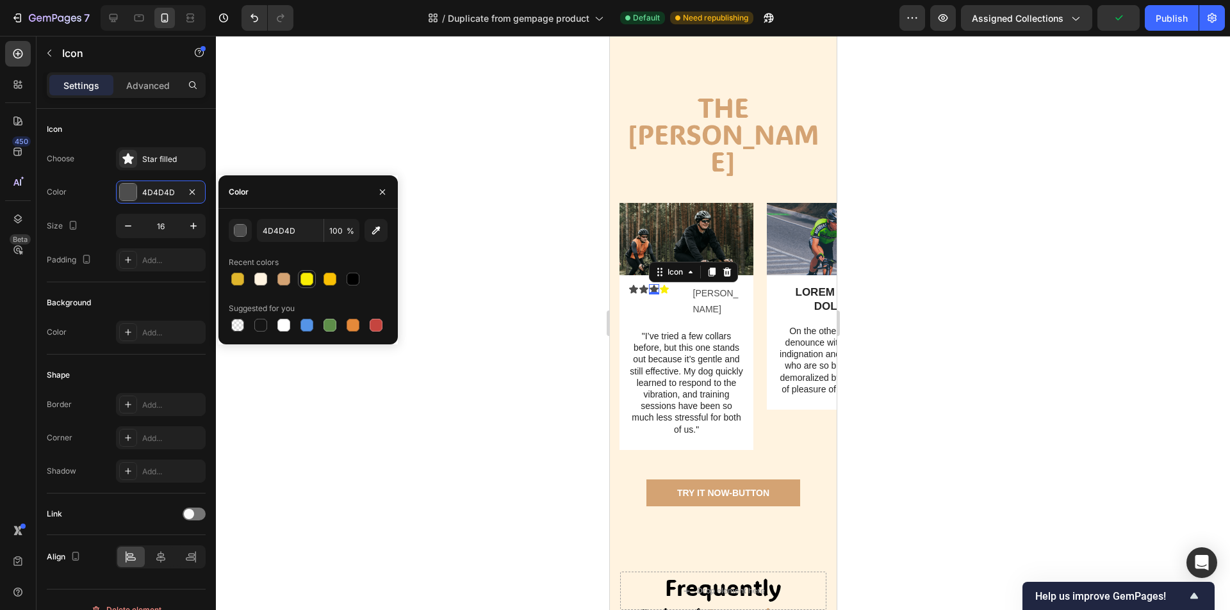
click at [304, 282] on div at bounding box center [306, 279] width 13 height 13
type input "F9ED04"
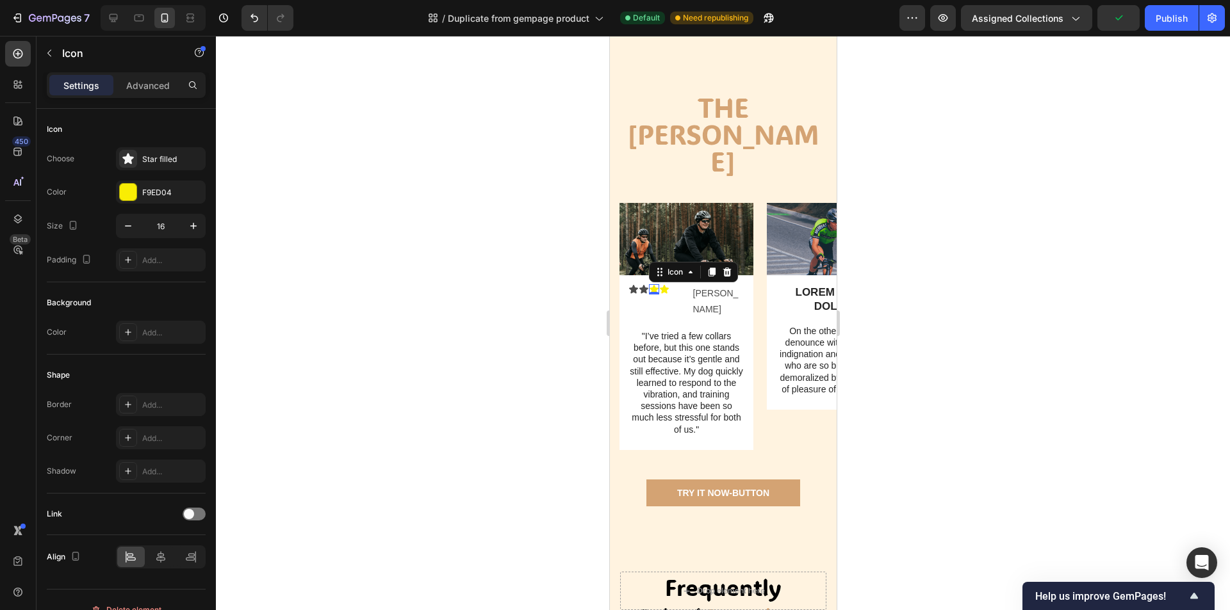
click at [647, 289] on div "0" at bounding box center [653, 294] width 13 height 10
click at [642, 284] on div "Icon 0" at bounding box center [643, 289] width 10 height 10
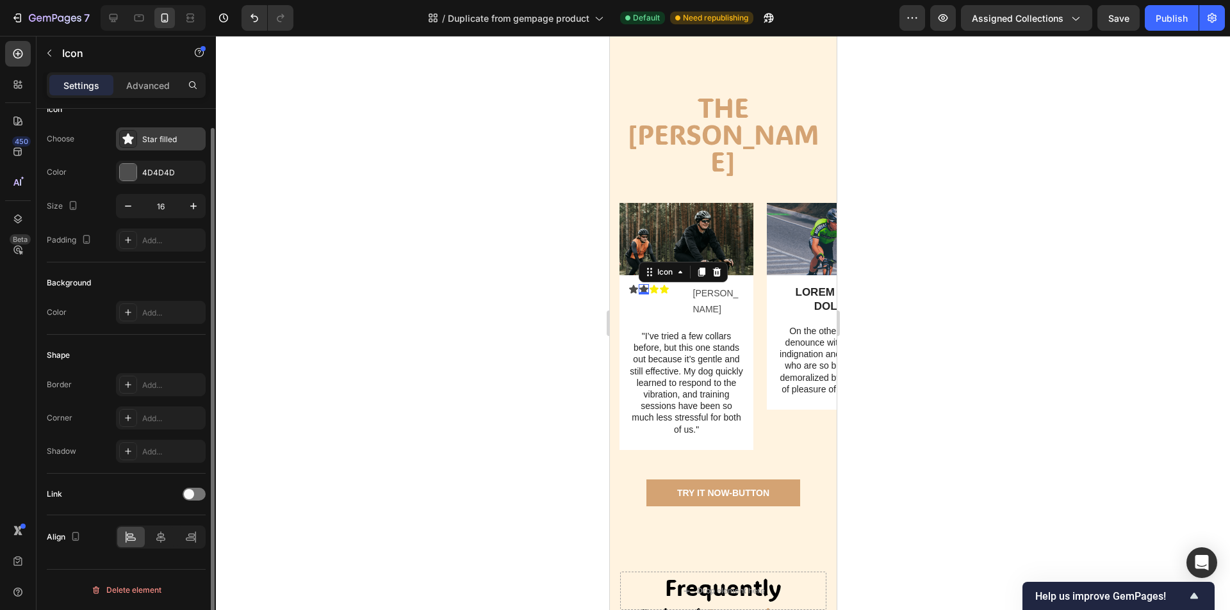
click at [120, 138] on div at bounding box center [128, 139] width 18 height 18
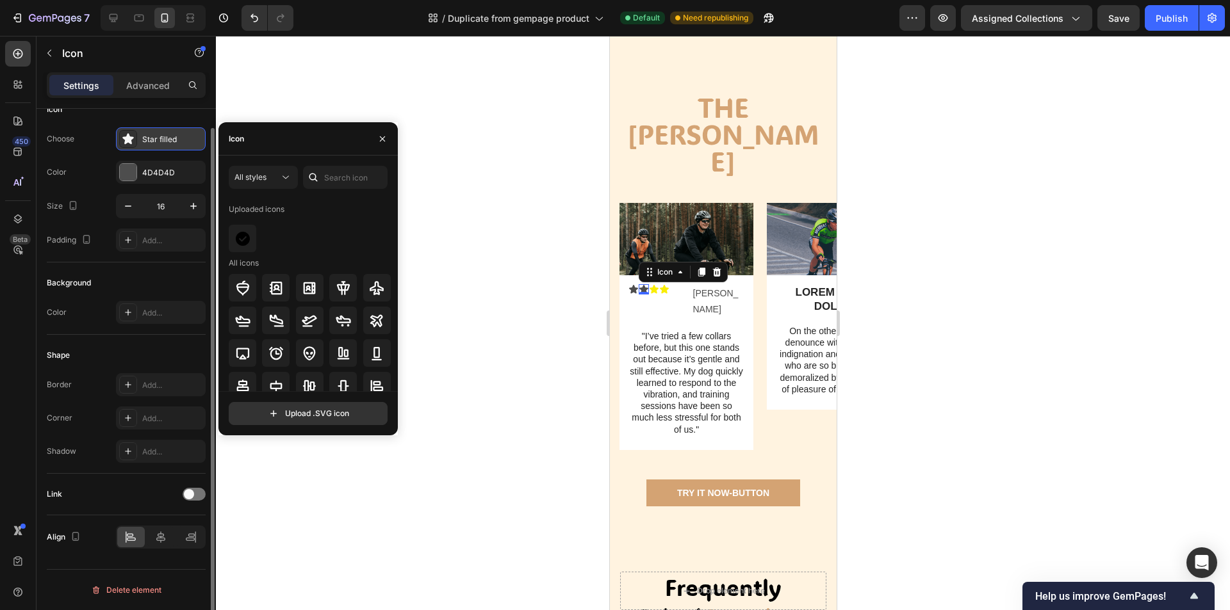
click at [126, 131] on div at bounding box center [128, 139] width 18 height 18
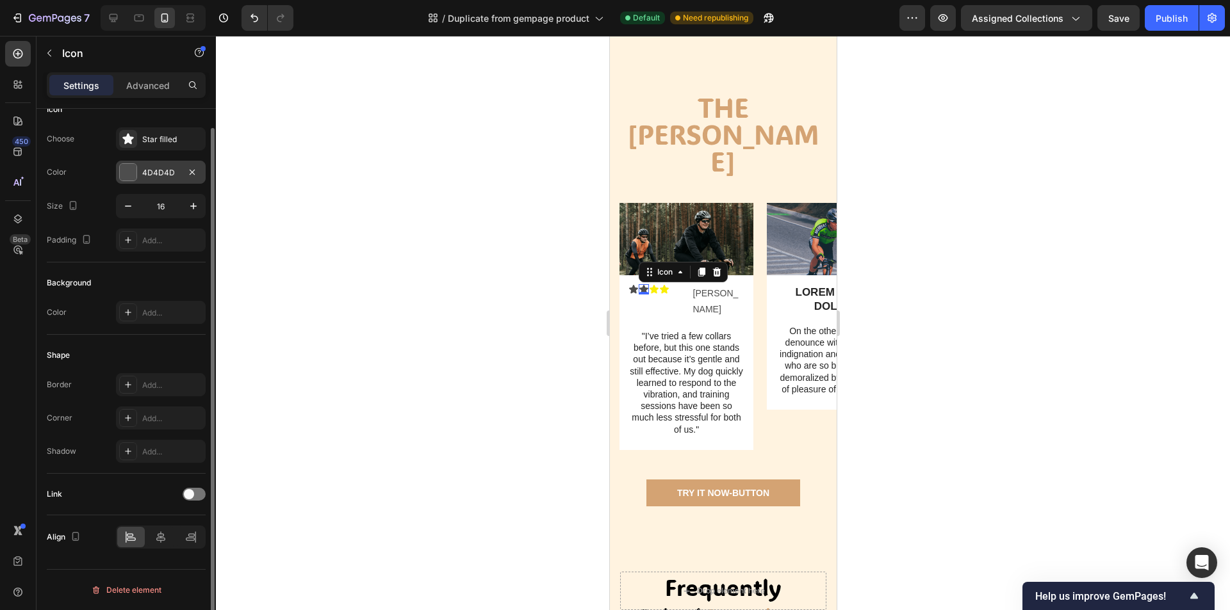
click at [136, 166] on div at bounding box center [128, 172] width 17 height 17
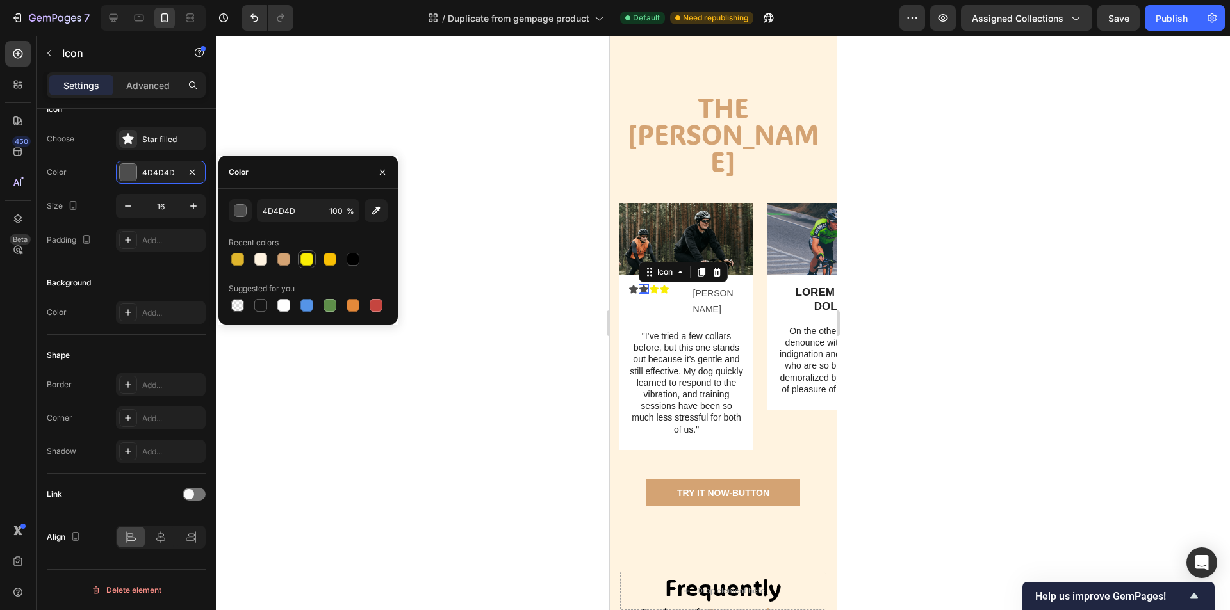
click at [311, 261] on div at bounding box center [306, 259] width 13 height 13
type input "F9ED04"
click at [631, 284] on div "Icon" at bounding box center [633, 289] width 10 height 10
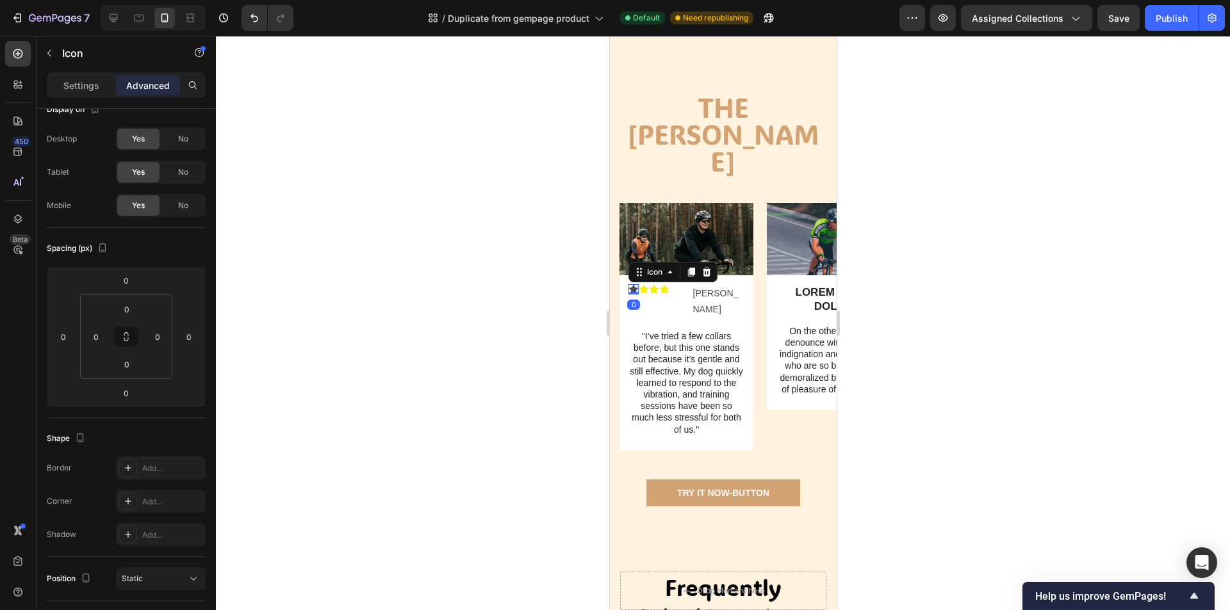
click at [630, 284] on icon at bounding box center [633, 289] width 10 height 10
click at [76, 73] on div "Settings Advanced" at bounding box center [126, 85] width 159 height 26
click at [81, 80] on p "Settings" at bounding box center [81, 85] width 36 height 13
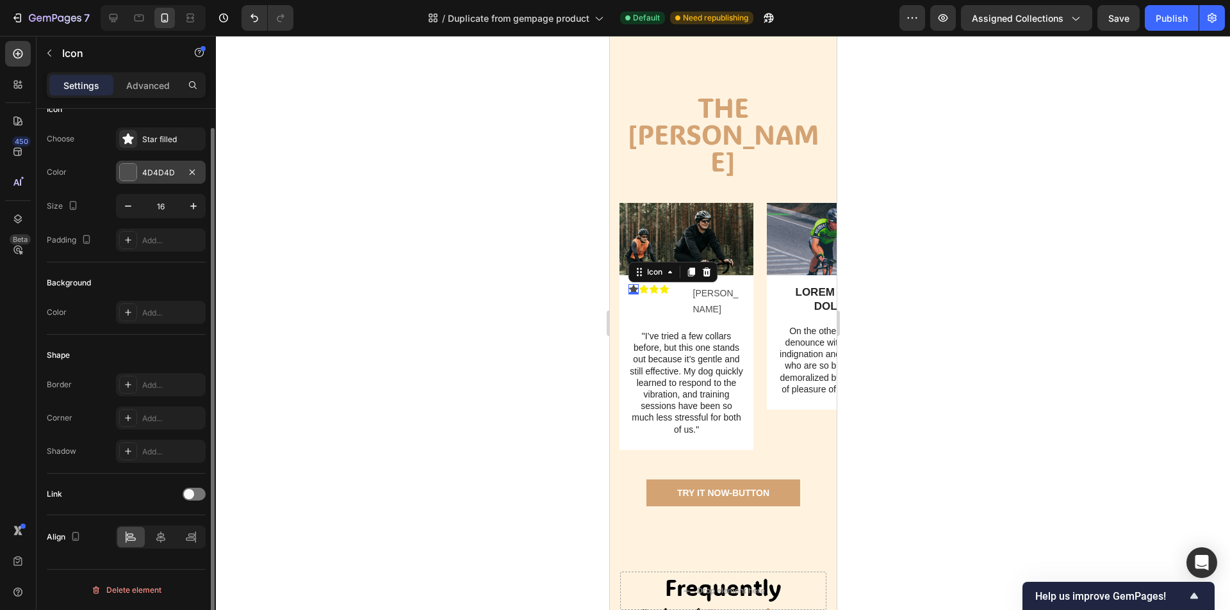
click at [127, 177] on div at bounding box center [128, 172] width 17 height 17
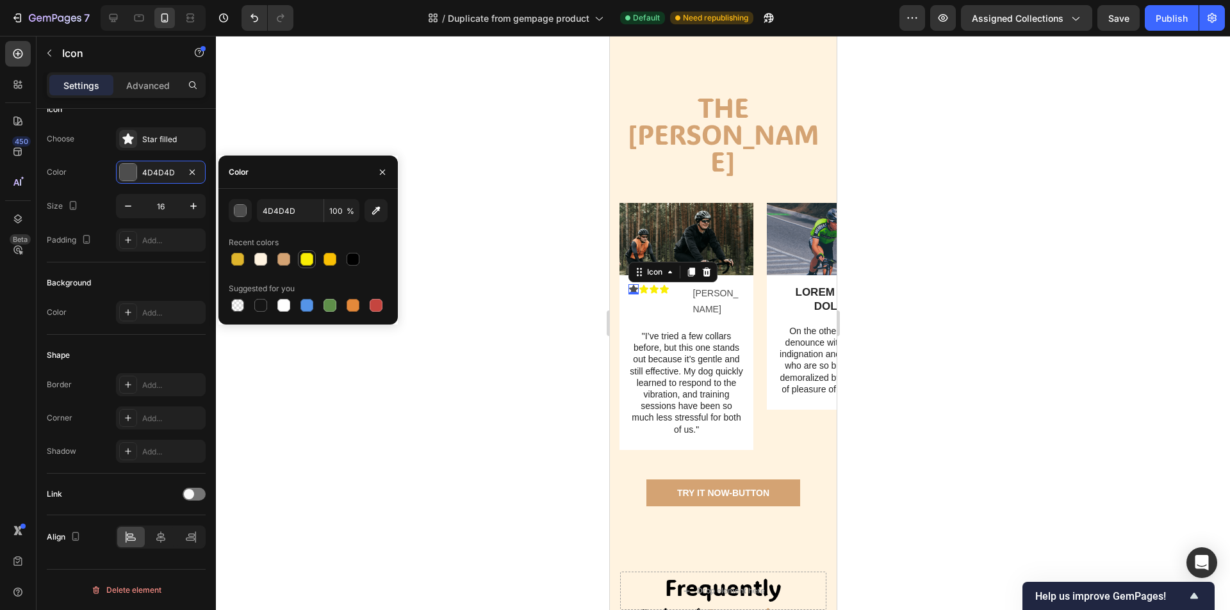
click at [309, 261] on div at bounding box center [306, 259] width 13 height 13
type input "F9ED04"
click at [491, 355] on div at bounding box center [723, 323] width 1014 height 574
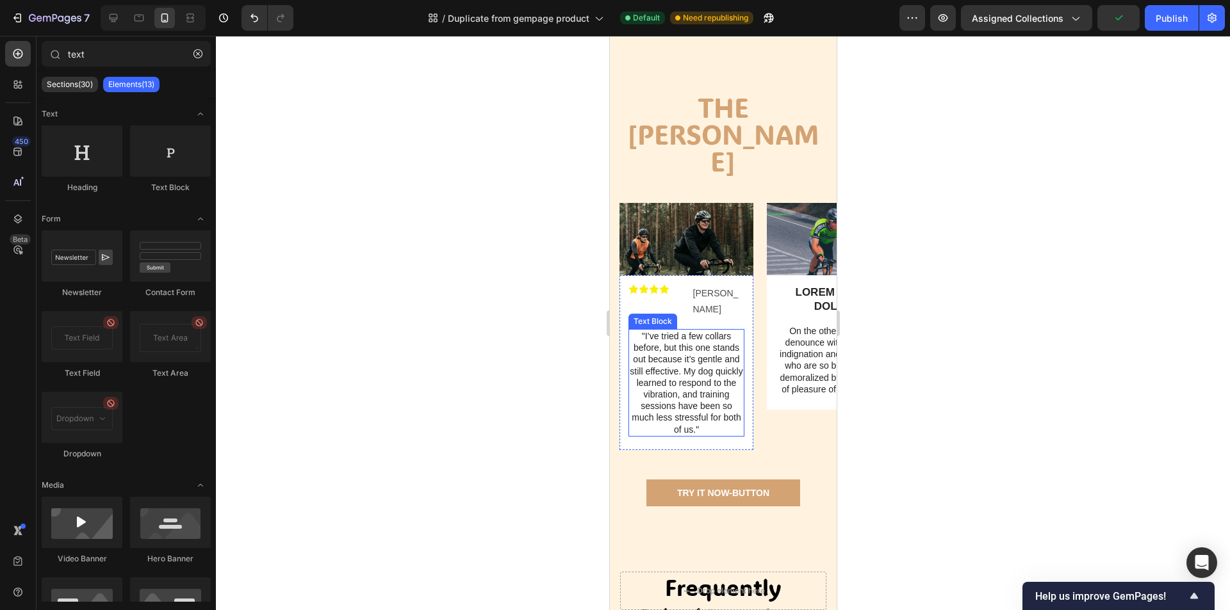
click at [706, 350] on p ""I’ve tried a few collars before, but this one stands out because it’s gentle a…" at bounding box center [685, 382] width 113 height 105
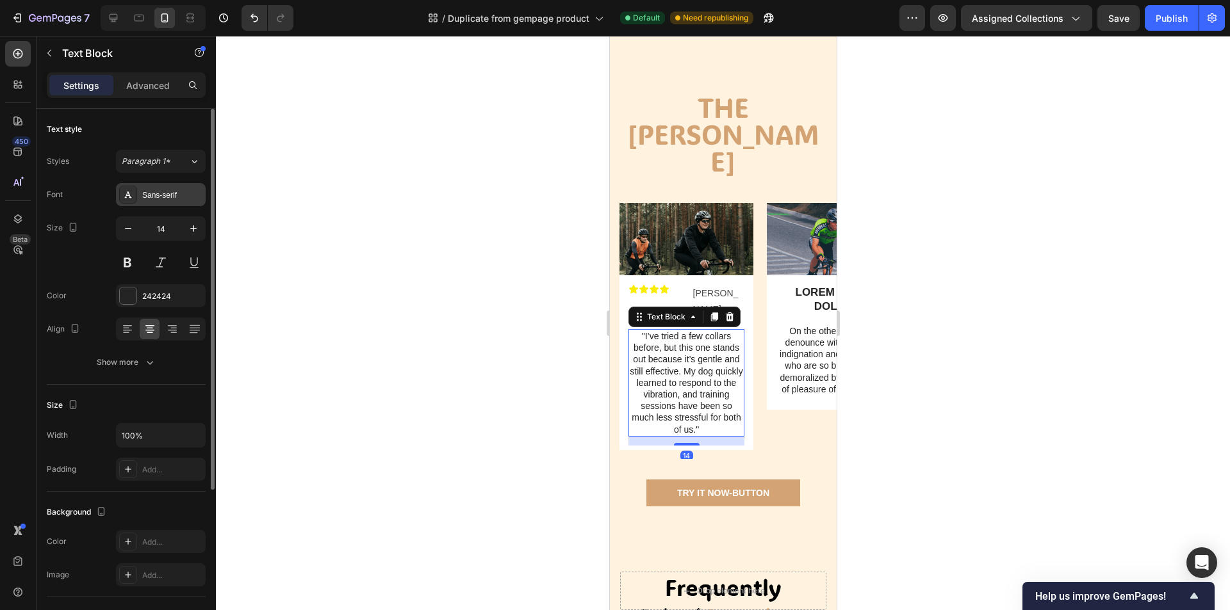
click at [147, 199] on div "Sans-serif" at bounding box center [172, 196] width 60 height 12
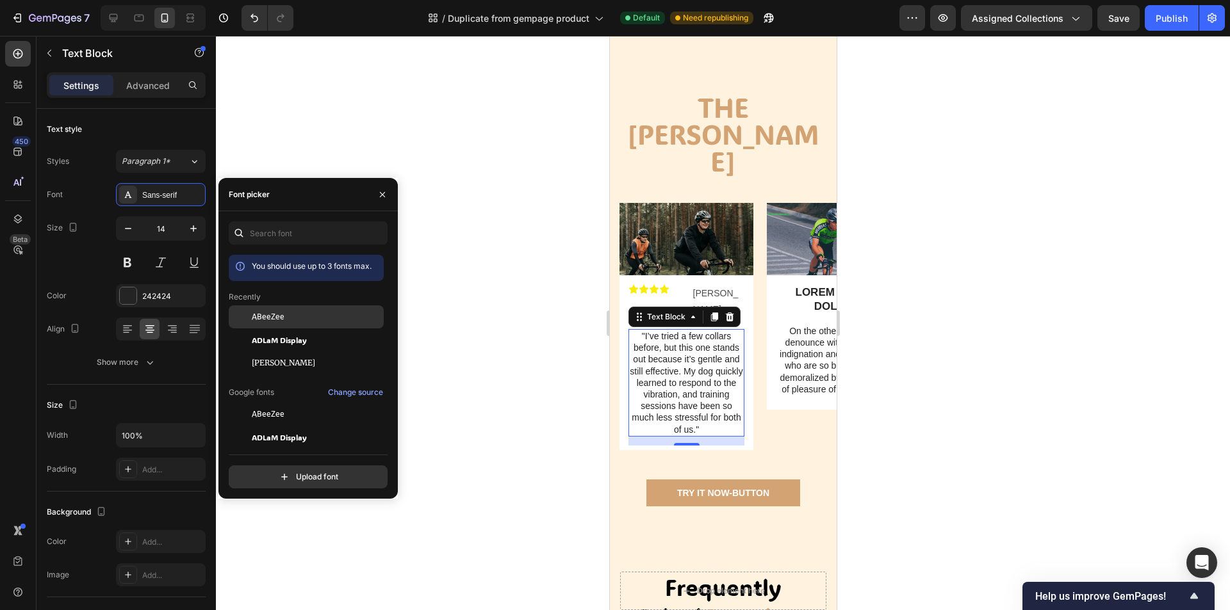
click at [294, 325] on div "ABeeZee" at bounding box center [306, 316] width 155 height 23
click at [1052, 359] on div at bounding box center [723, 323] width 1014 height 574
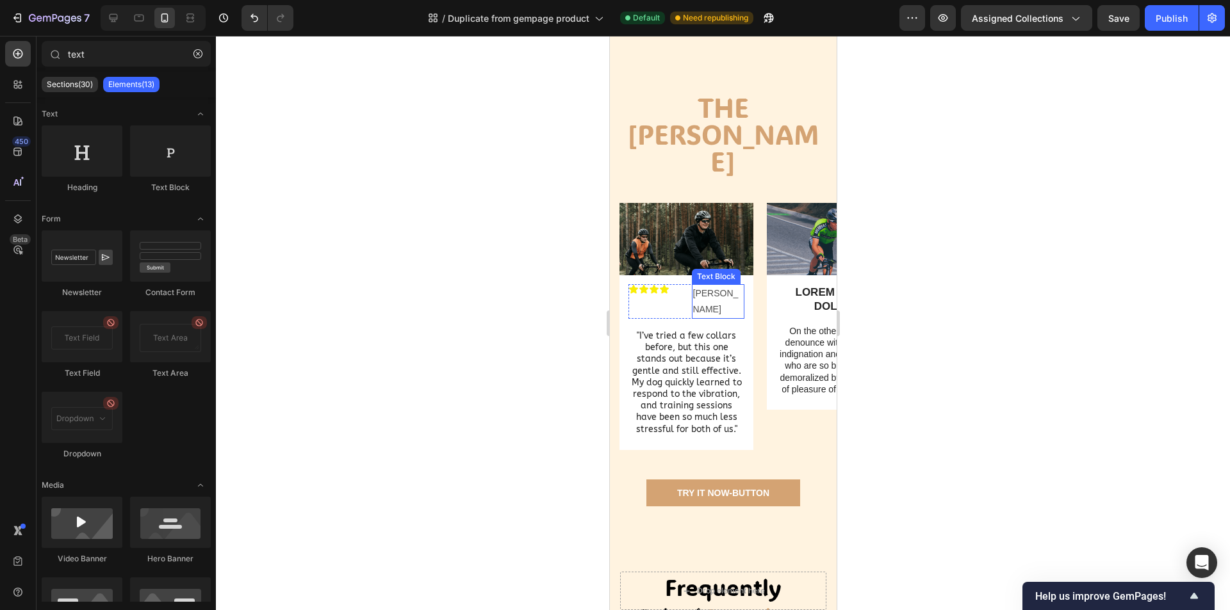
click at [706, 286] on p "[PERSON_NAME]" at bounding box center [717, 302] width 51 height 32
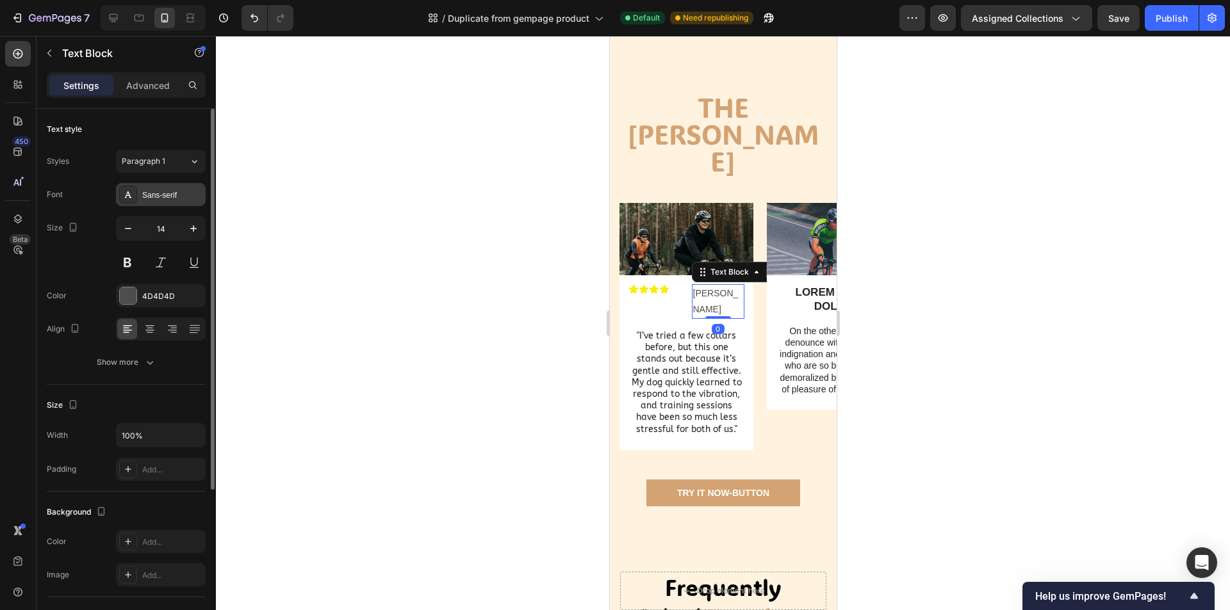
click at [147, 193] on div "Sans-serif" at bounding box center [172, 196] width 60 height 12
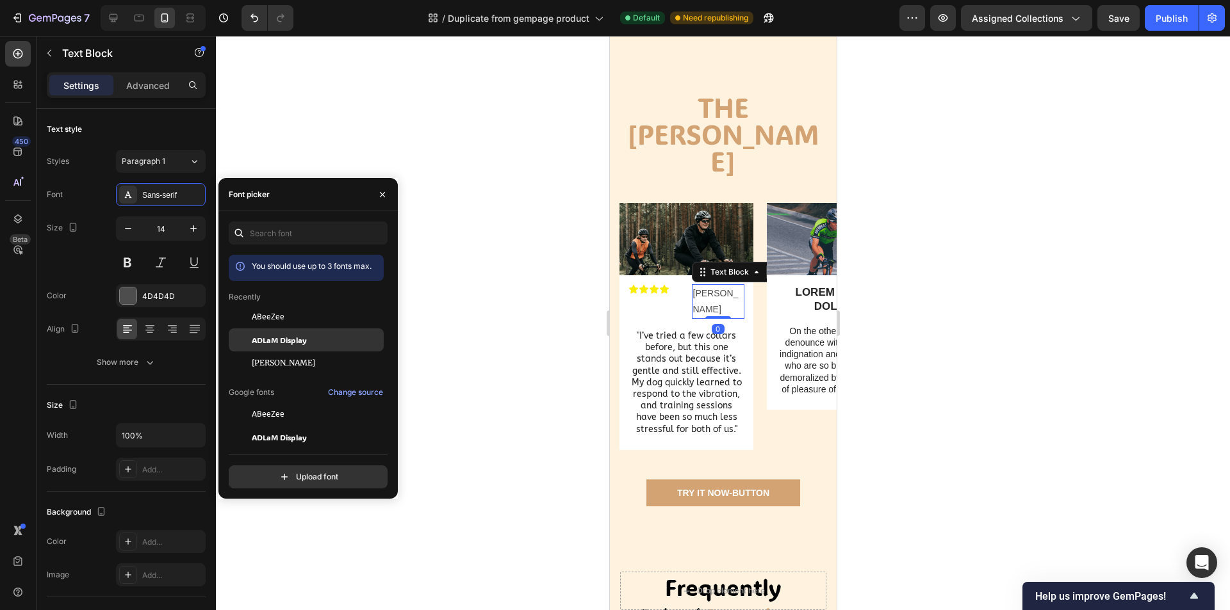
drag, startPoint x: 308, startPoint y: 339, endPoint x: 68, endPoint y: 302, distance: 242.9
click at [308, 339] on div "ADLaM Display" at bounding box center [316, 340] width 129 height 12
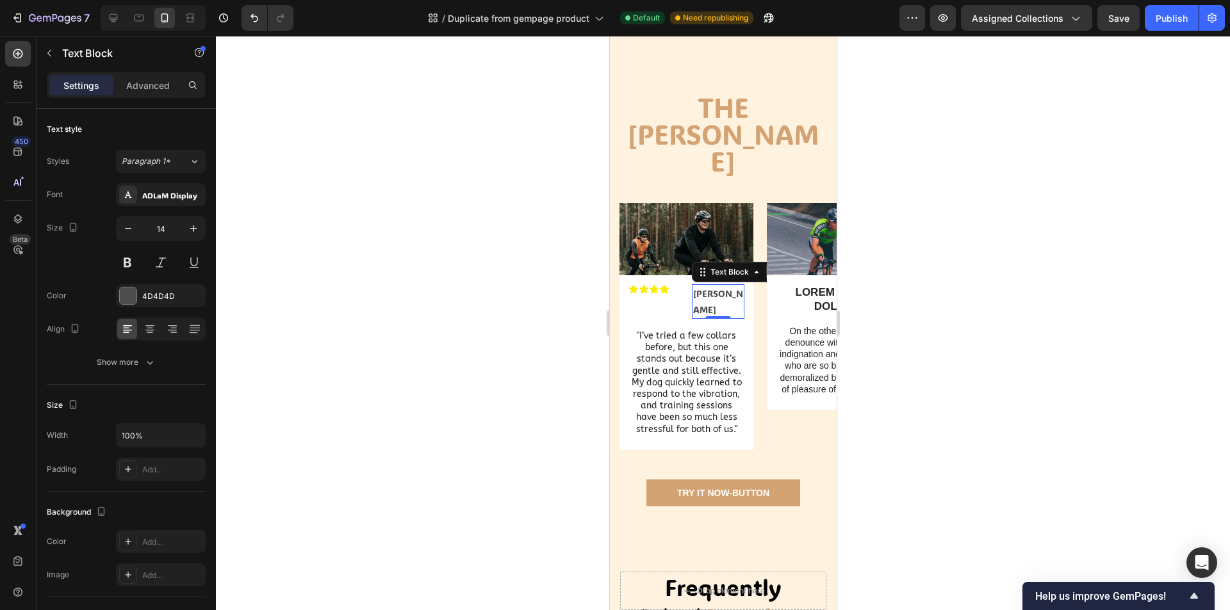
click at [952, 340] on div at bounding box center [723, 323] width 1014 height 574
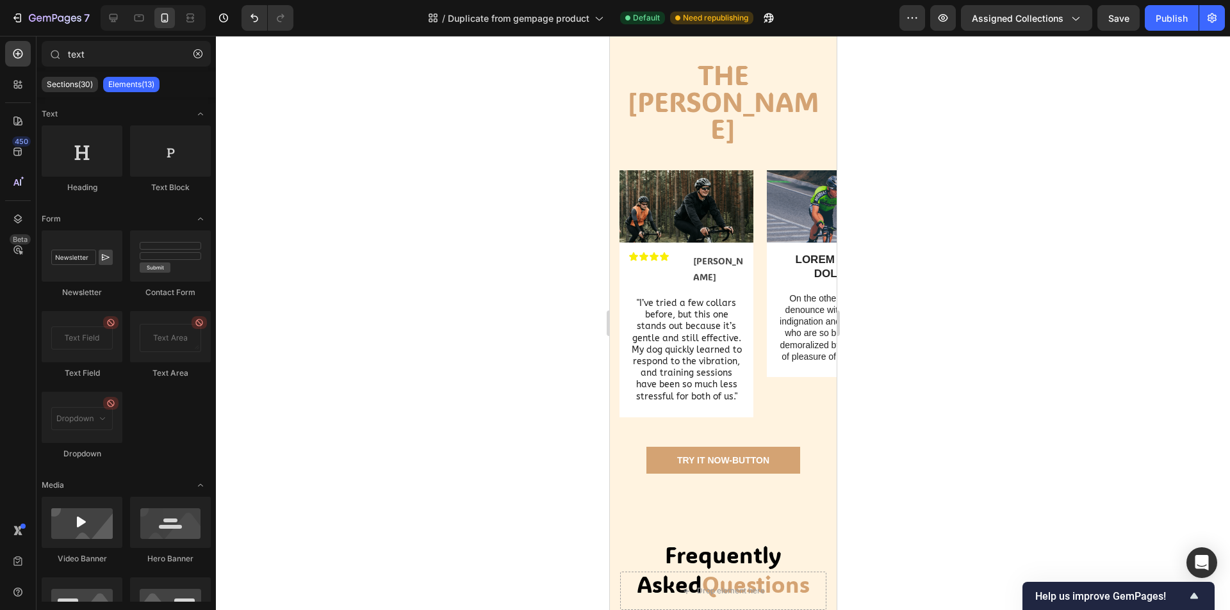
scroll to position [669, 0]
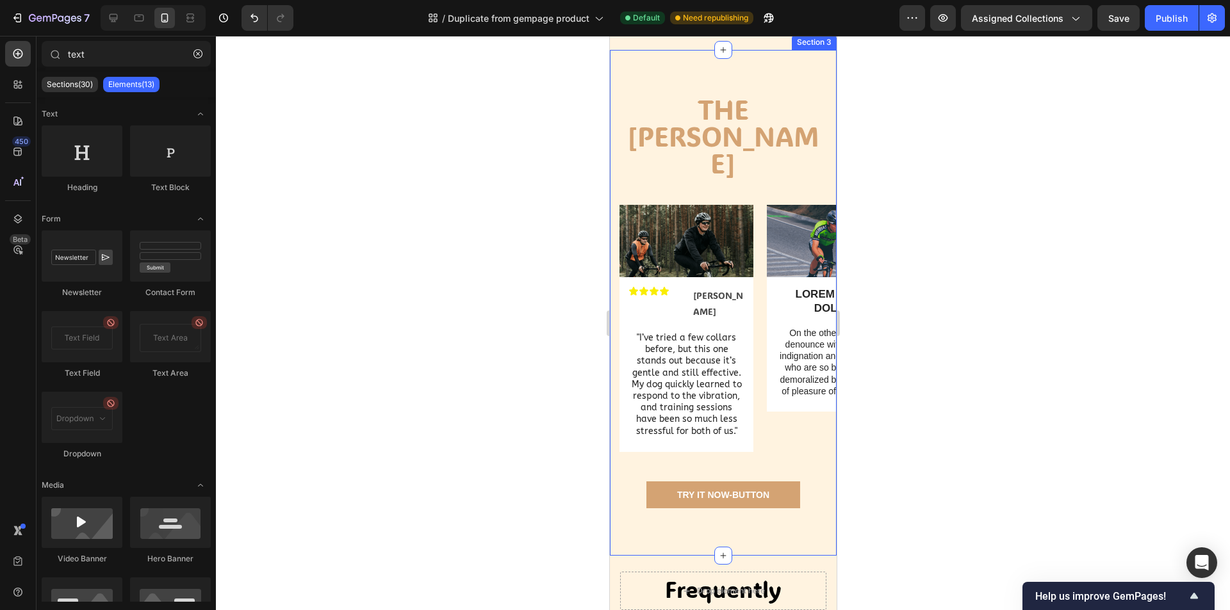
click at [715, 138] on div "The stan Heading Row Image Icon Icon Icon Icon Text Block Icon List Sarah B. Te…" at bounding box center [722, 303] width 227 height 506
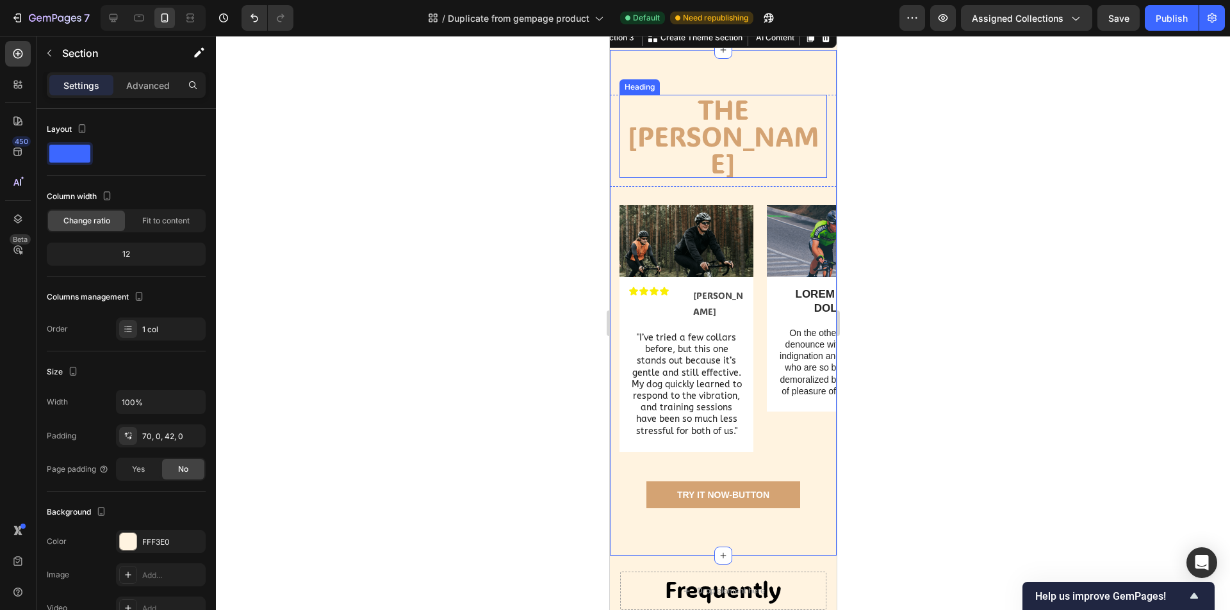
click at [732, 152] on h2 "The stan" at bounding box center [722, 136] width 207 height 83
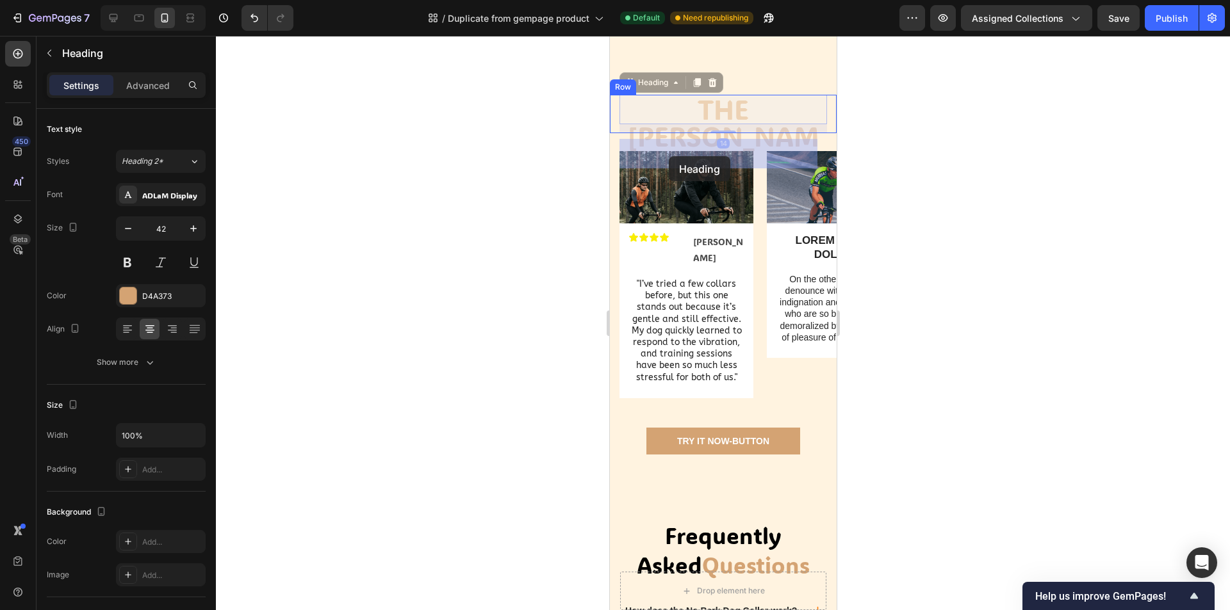
drag, startPoint x: 787, startPoint y: 156, endPoint x: 668, endPoint y: 156, distance: 119.1
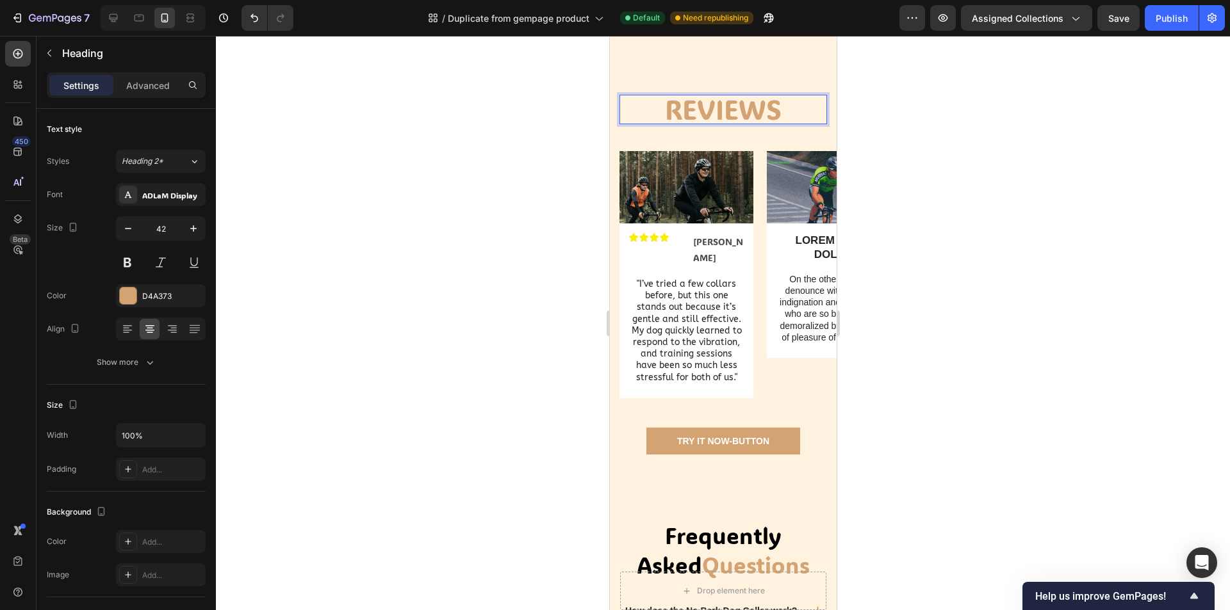
click at [893, 214] on div at bounding box center [723, 323] width 1014 height 574
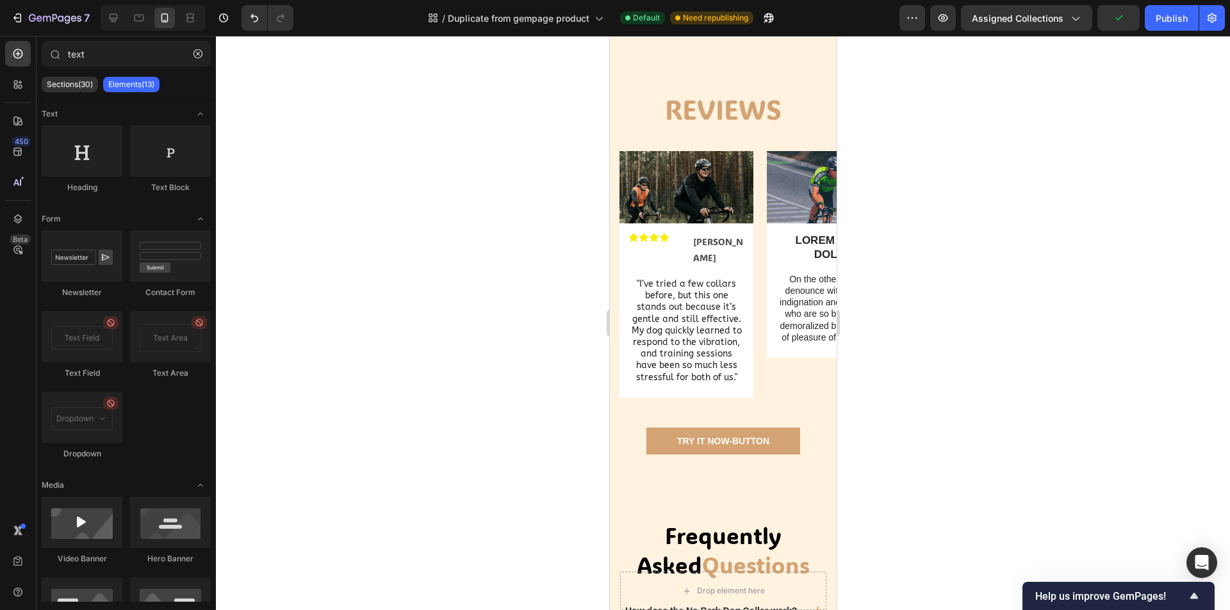
scroll to position [670, 0]
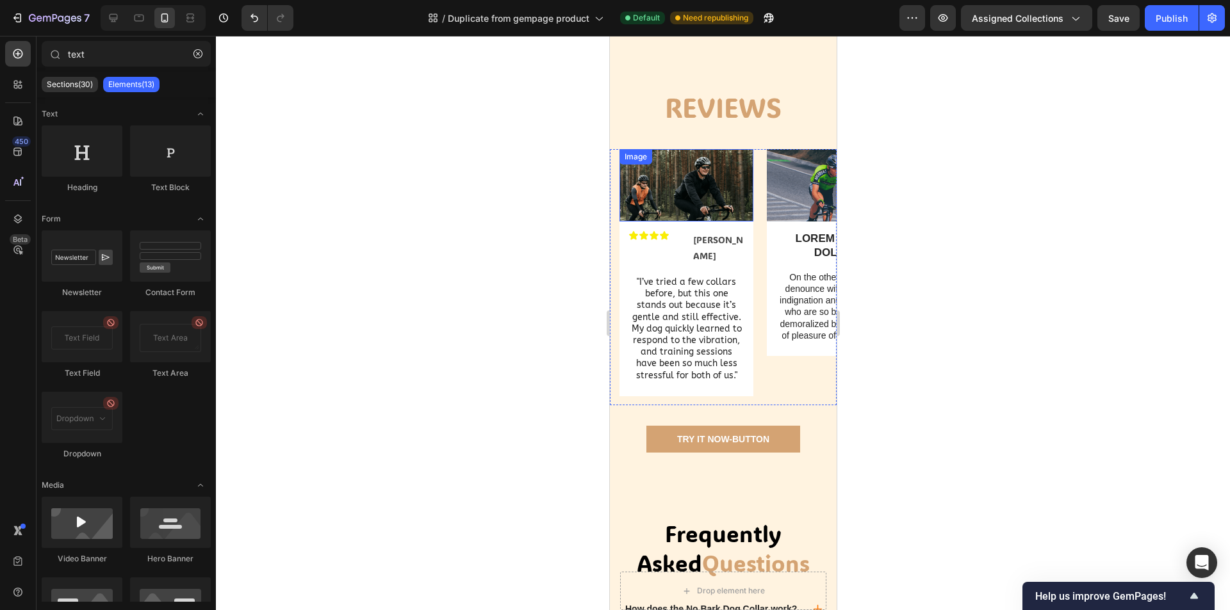
click at [700, 222] on img at bounding box center [686, 185] width 134 height 72
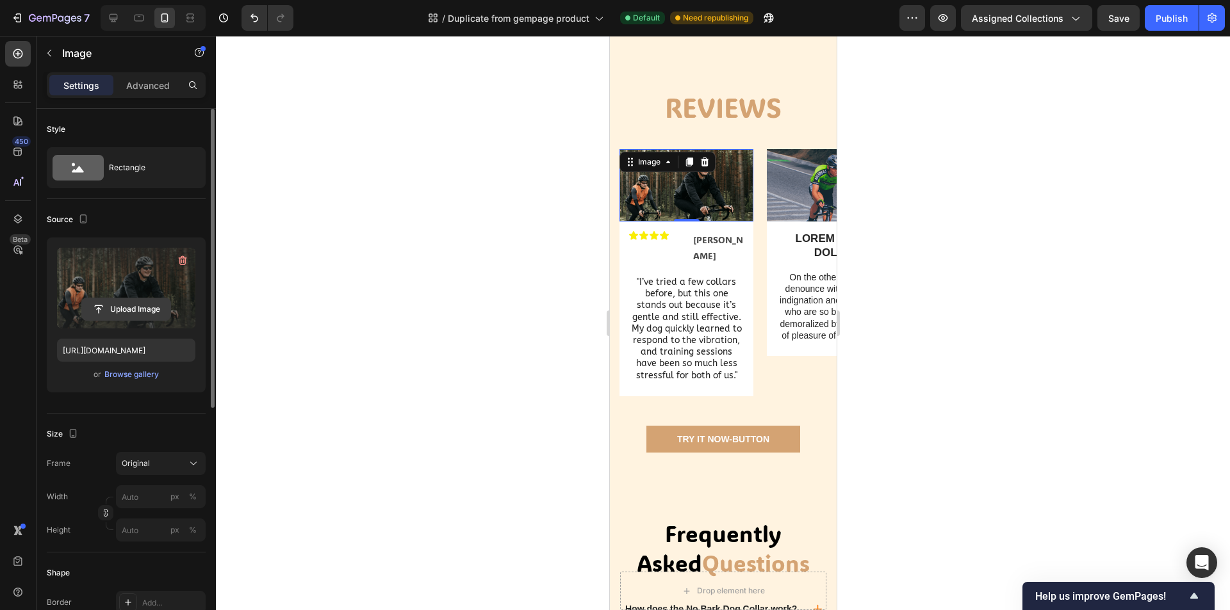
click at [124, 308] on input "file" at bounding box center [126, 309] width 88 height 22
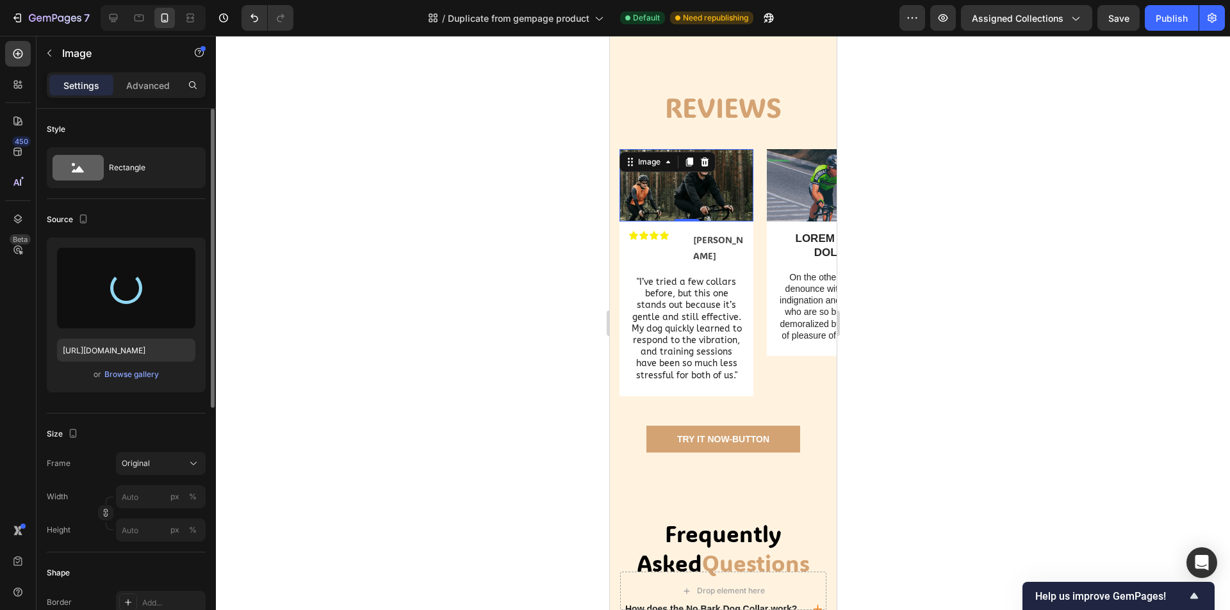
type input "[URL][DOMAIN_NAME]"
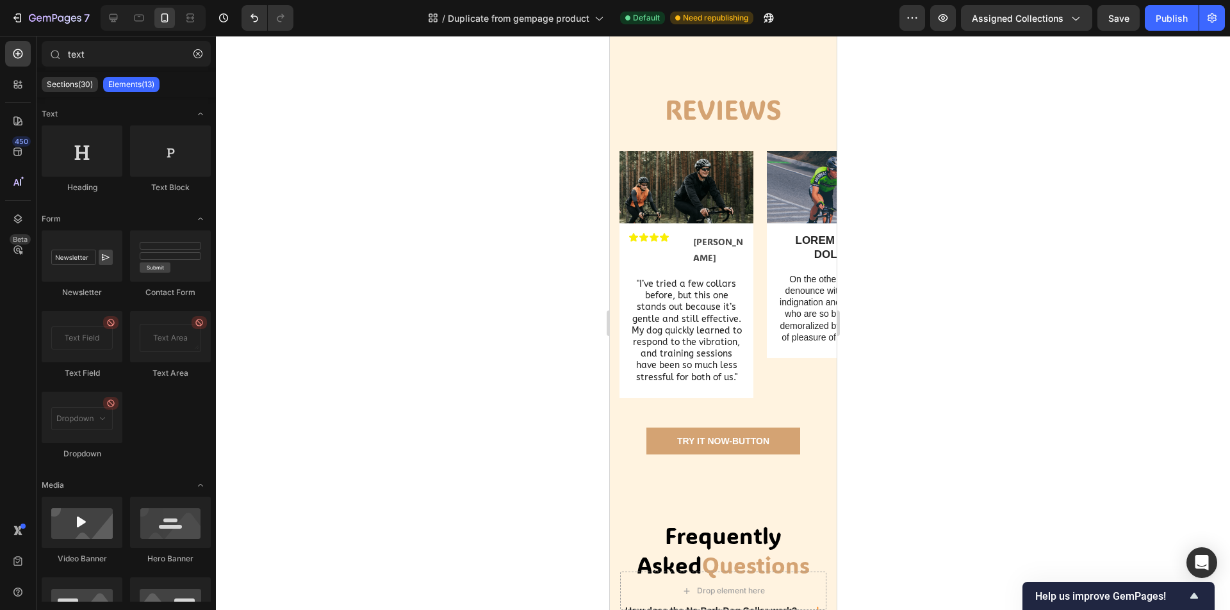
scroll to position [702, 0]
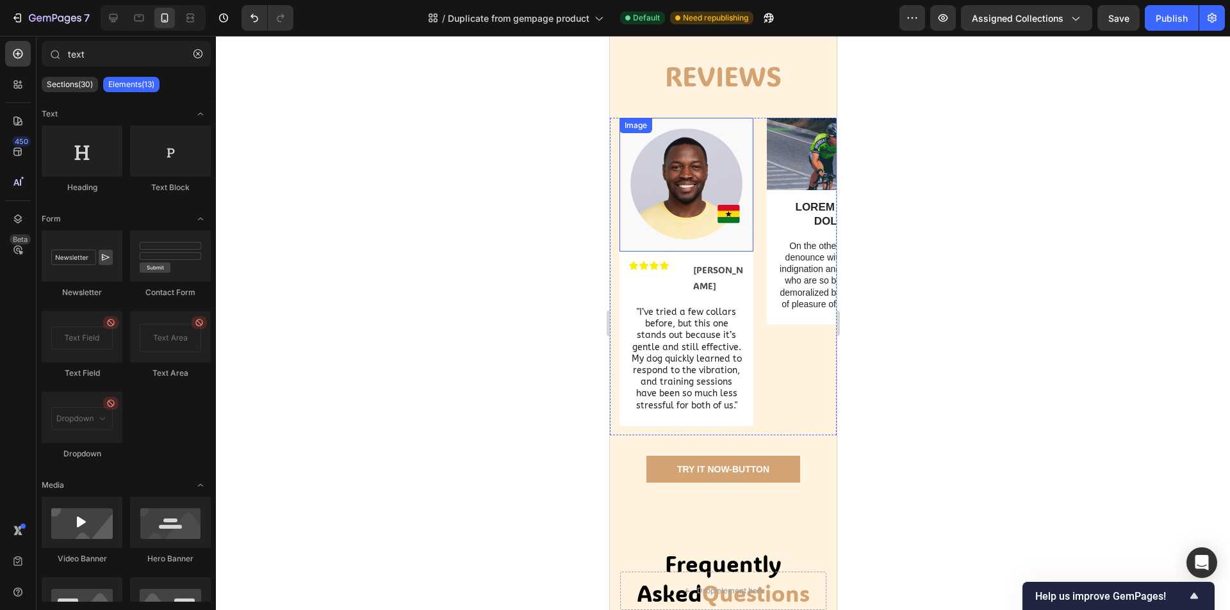
click at [679, 245] on img at bounding box center [686, 185] width 134 height 134
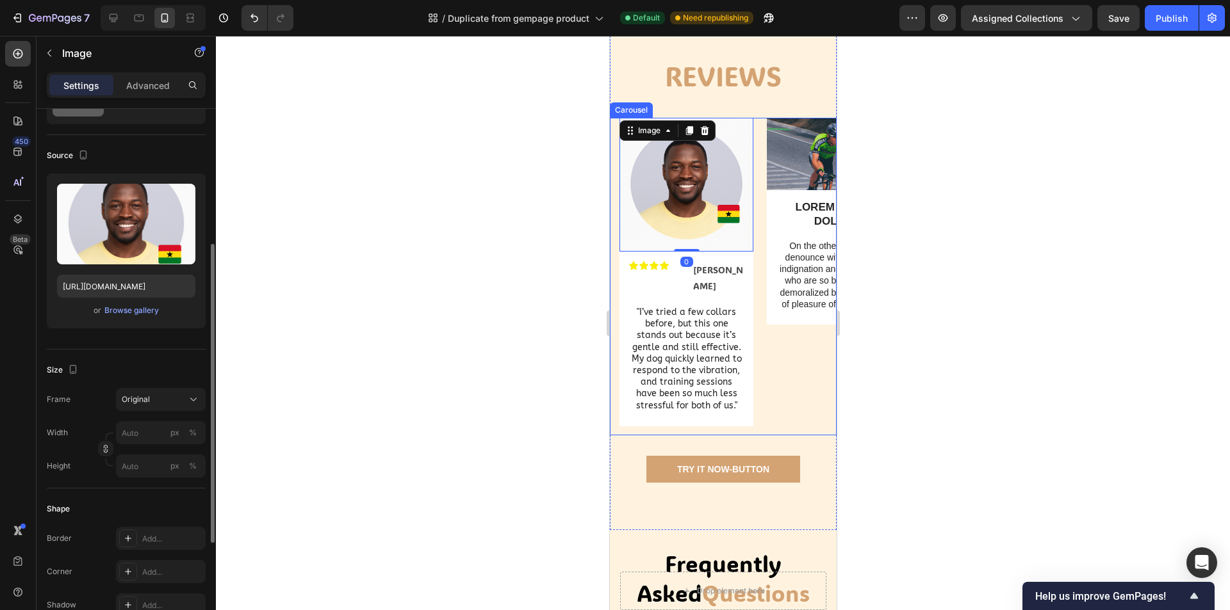
scroll to position [128, 0]
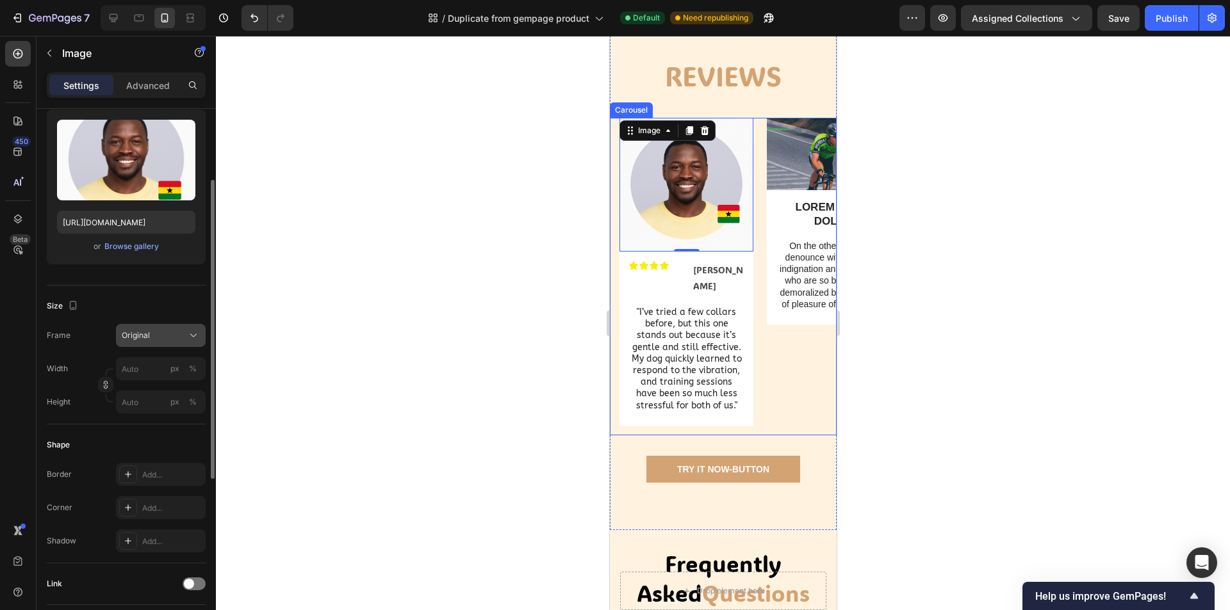
click at [161, 331] on div "Original" at bounding box center [153, 336] width 63 height 12
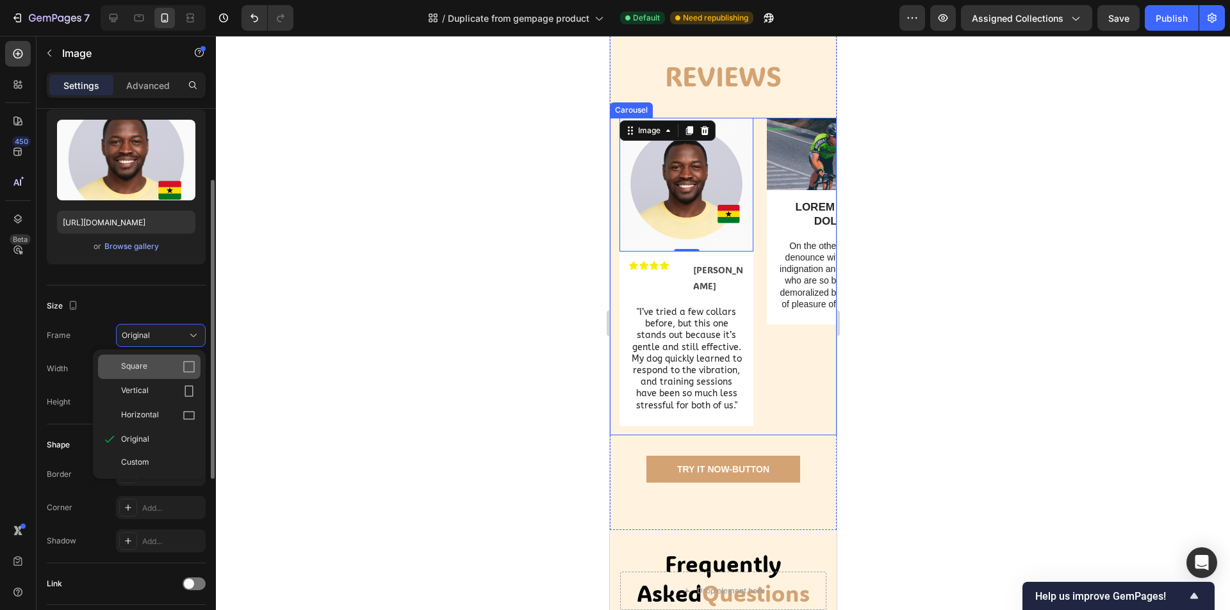
click at [169, 368] on div "Square" at bounding box center [158, 367] width 74 height 13
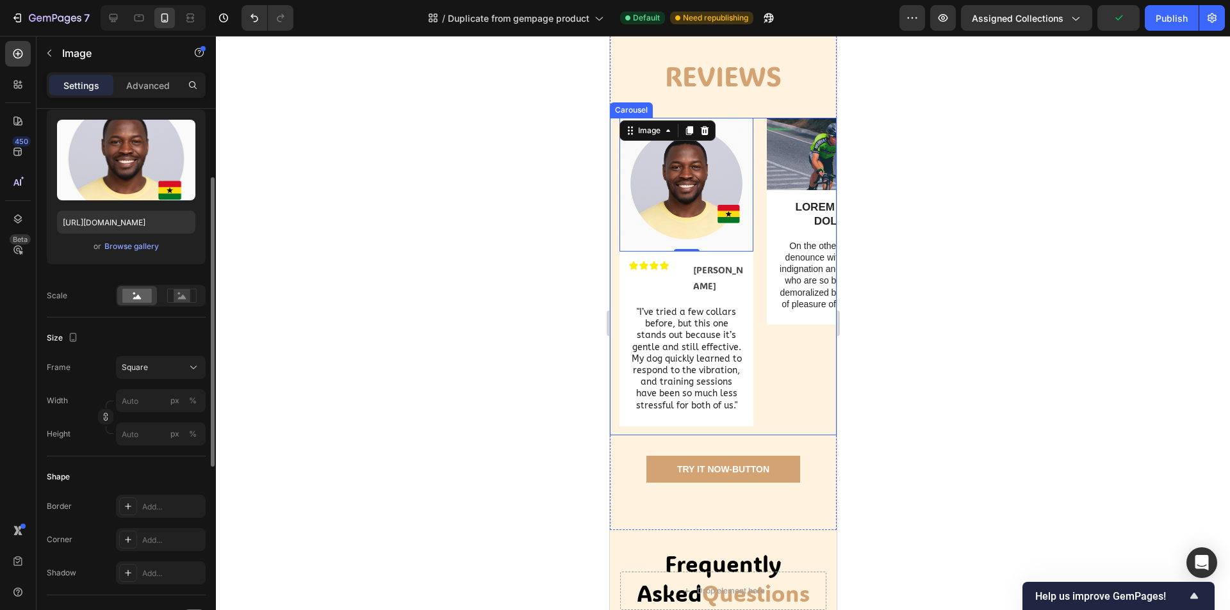
click at [521, 279] on div at bounding box center [723, 323] width 1014 height 574
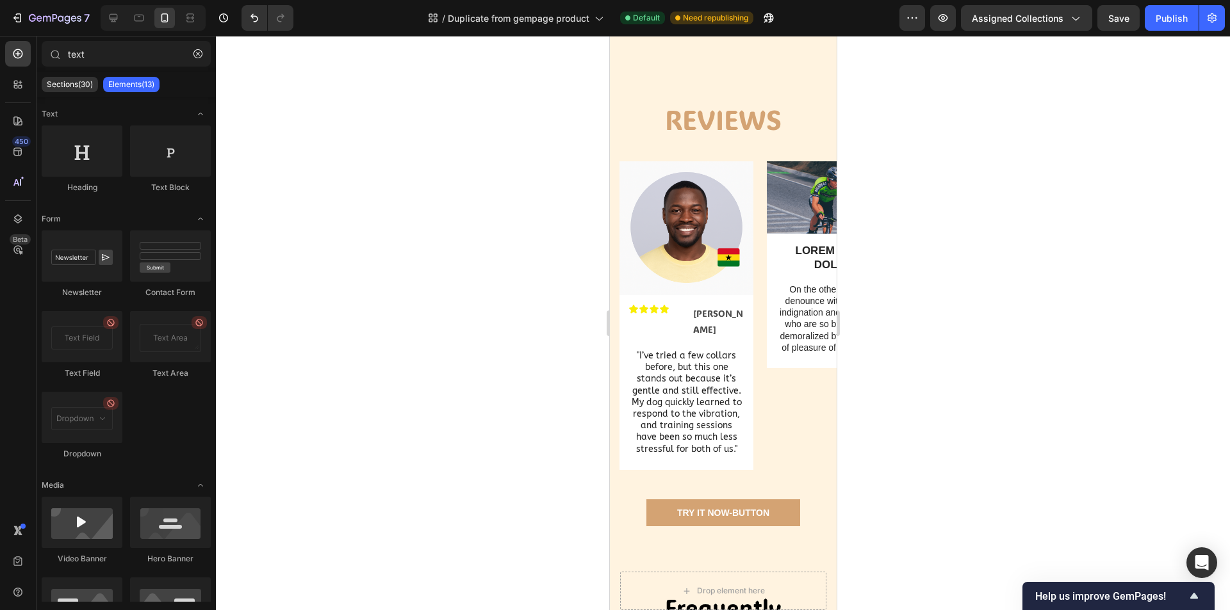
scroll to position [660, 0]
drag, startPoint x: 829, startPoint y: 334, endPoint x: 1445, endPoint y: 358, distance: 615.9
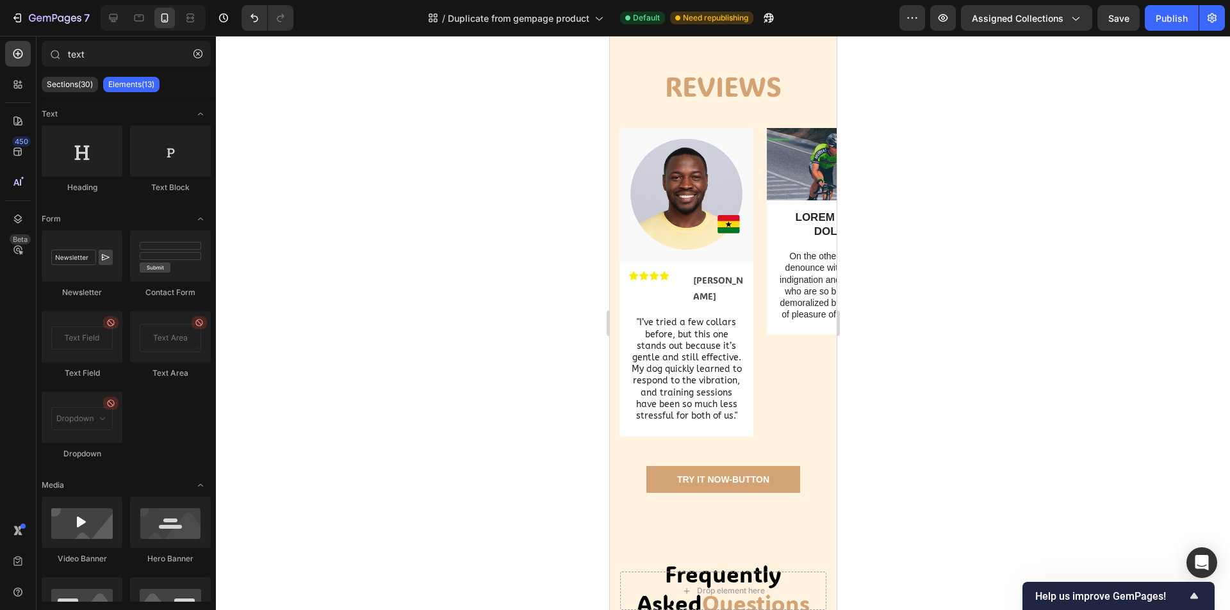
scroll to position [710, 0]
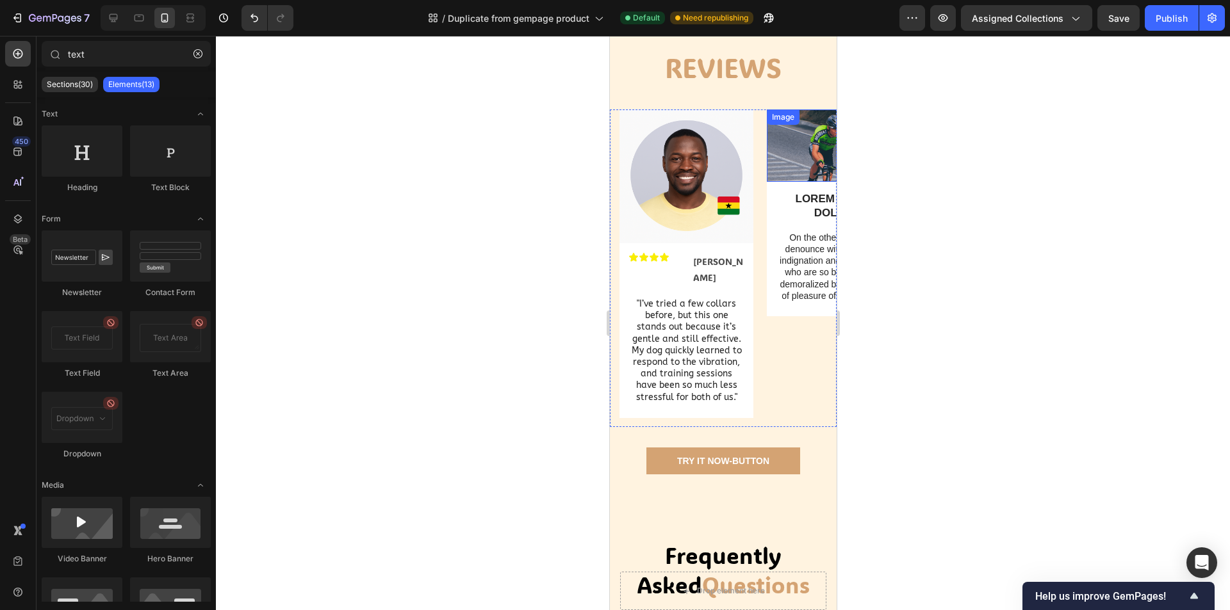
click at [770, 182] on img at bounding box center [833, 146] width 134 height 72
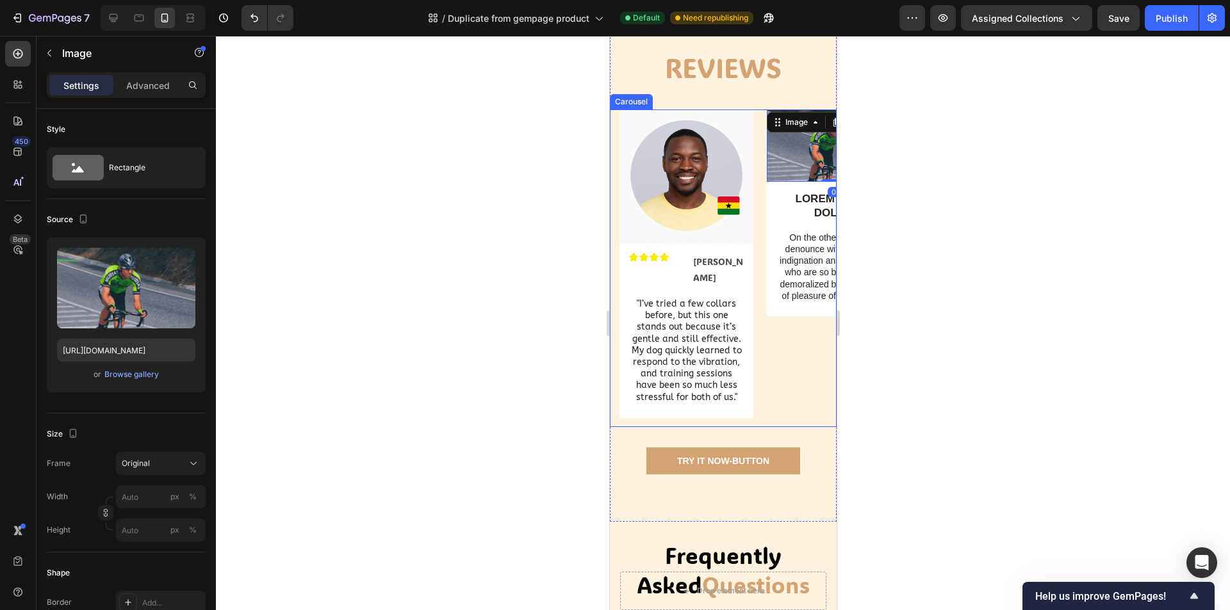
click at [763, 414] on div "Image Icon Icon Icon Icon Text Block Icon List Sarah B. Text Block Row "I’ve tr…" at bounding box center [727, 269] width 217 height 318
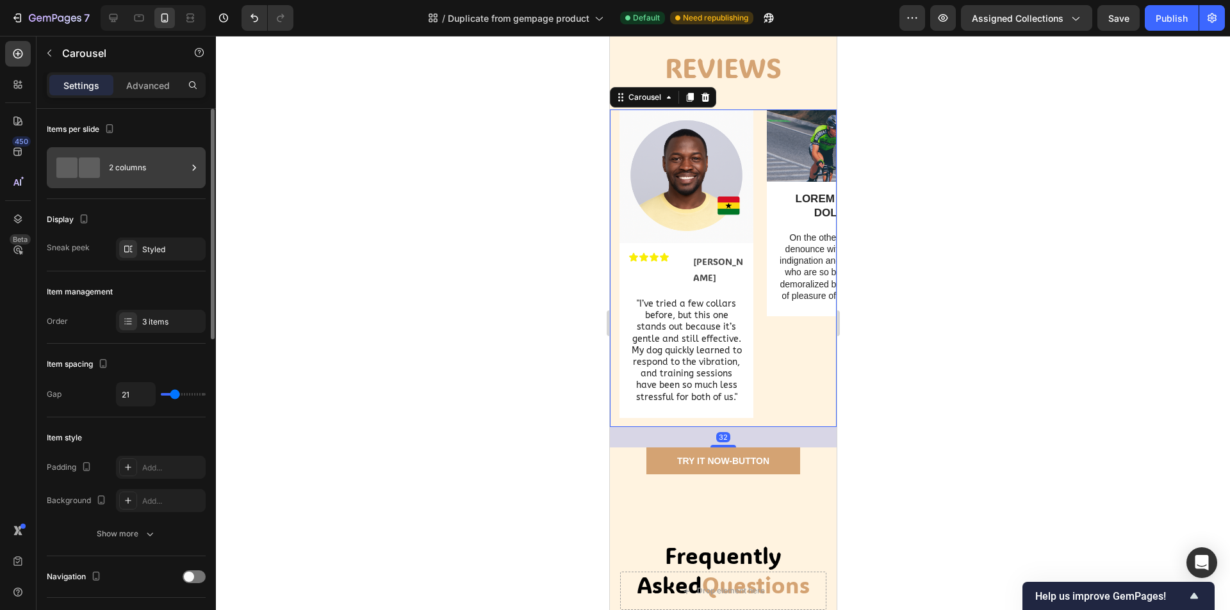
click at [103, 166] on div at bounding box center [78, 168] width 51 height 20
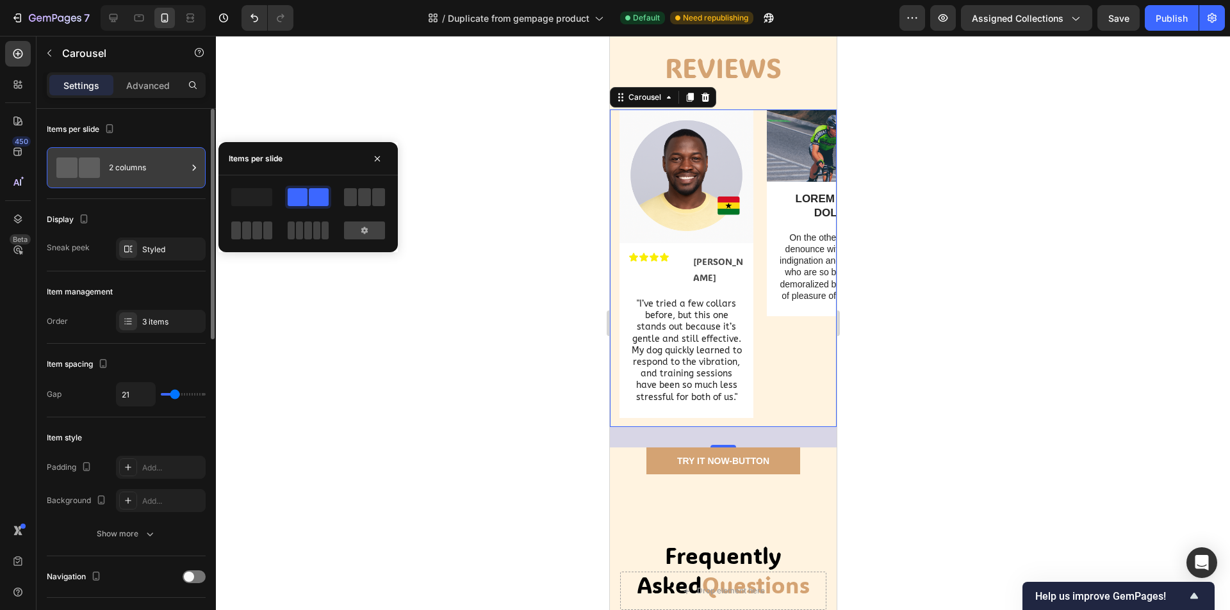
click at [121, 178] on div "2 columns" at bounding box center [148, 167] width 78 height 29
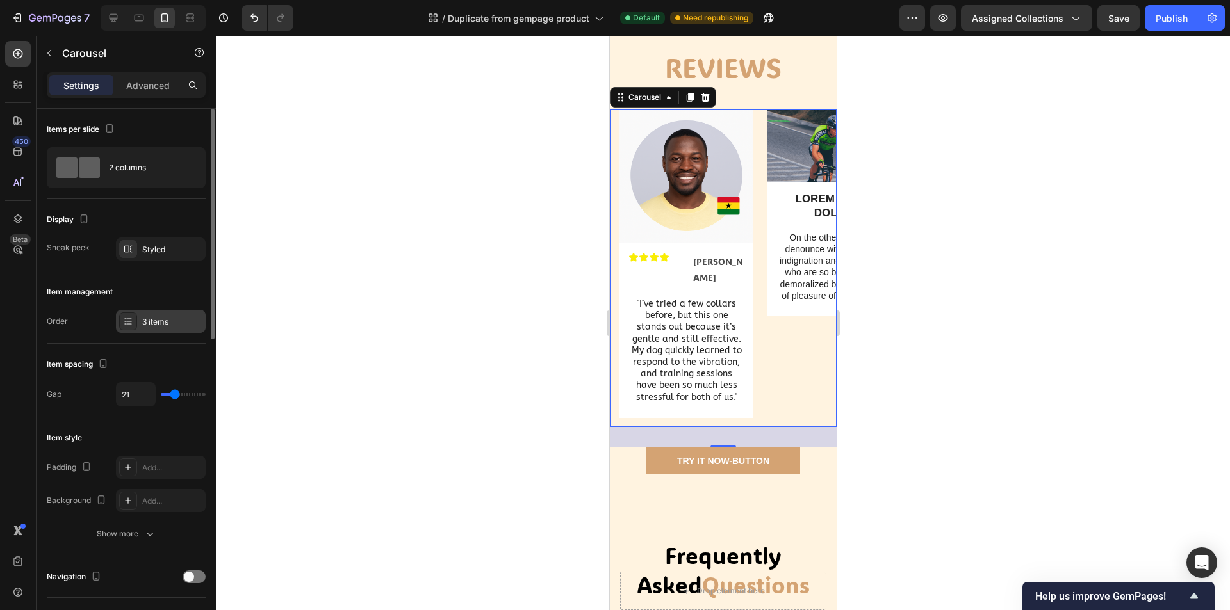
click at [151, 321] on div "3 items" at bounding box center [172, 322] width 60 height 12
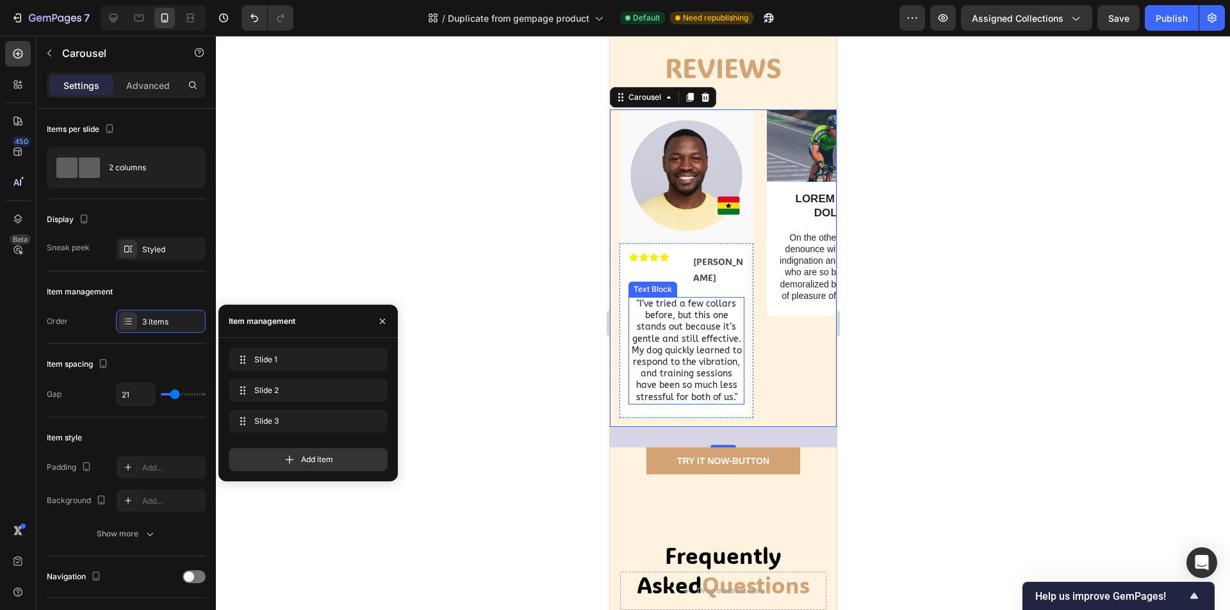
click at [739, 344] on p ""I’ve tried a few collars before, but this one stands out because it’s gentle a…" at bounding box center [685, 350] width 113 height 105
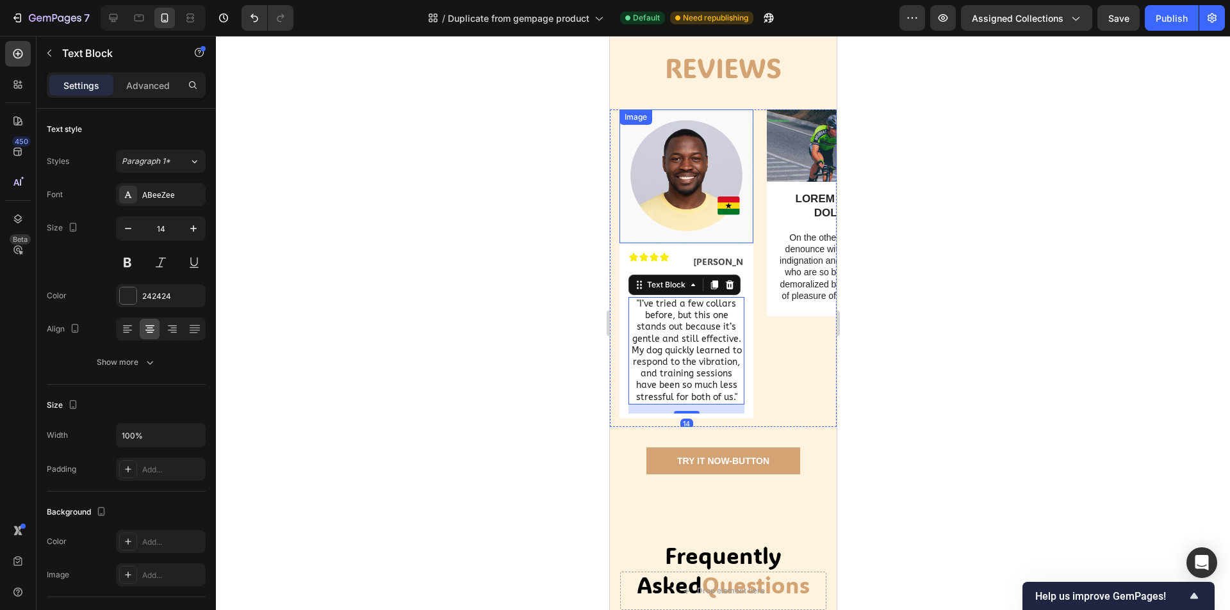
click at [690, 239] on img at bounding box center [686, 177] width 134 height 134
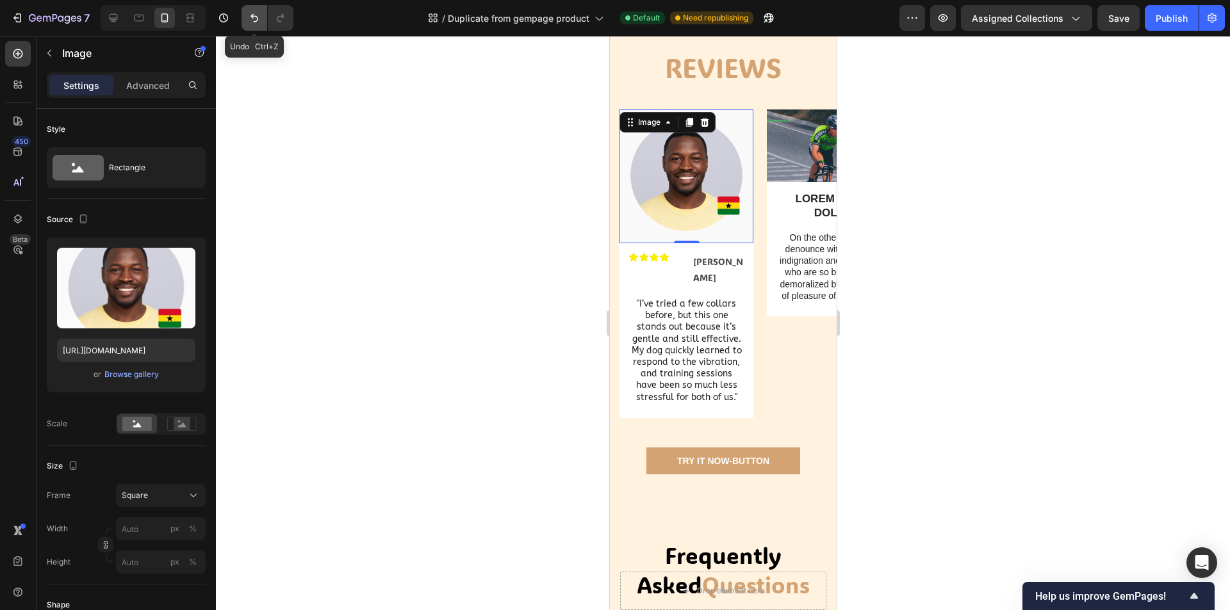
click at [252, 12] on icon "Undo/Redo" at bounding box center [254, 18] width 13 height 13
type input "https://cdn.shopify.com/s/files/1/2005/9307/files/gempages_432750572815254551-b…"
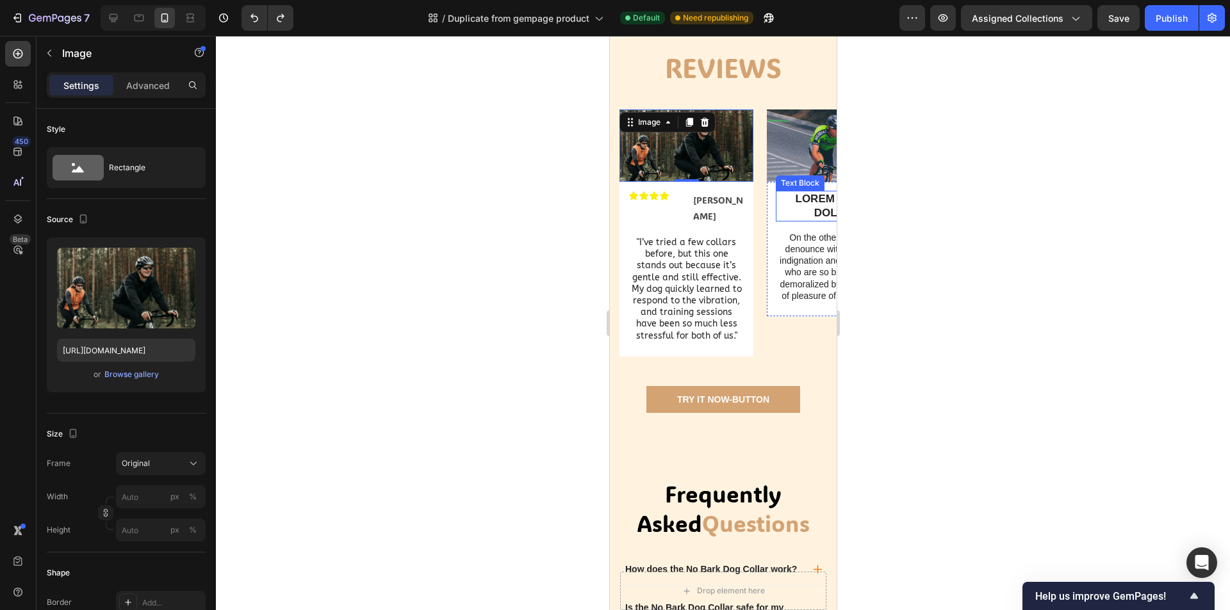
click at [973, 215] on div at bounding box center [723, 323] width 1014 height 574
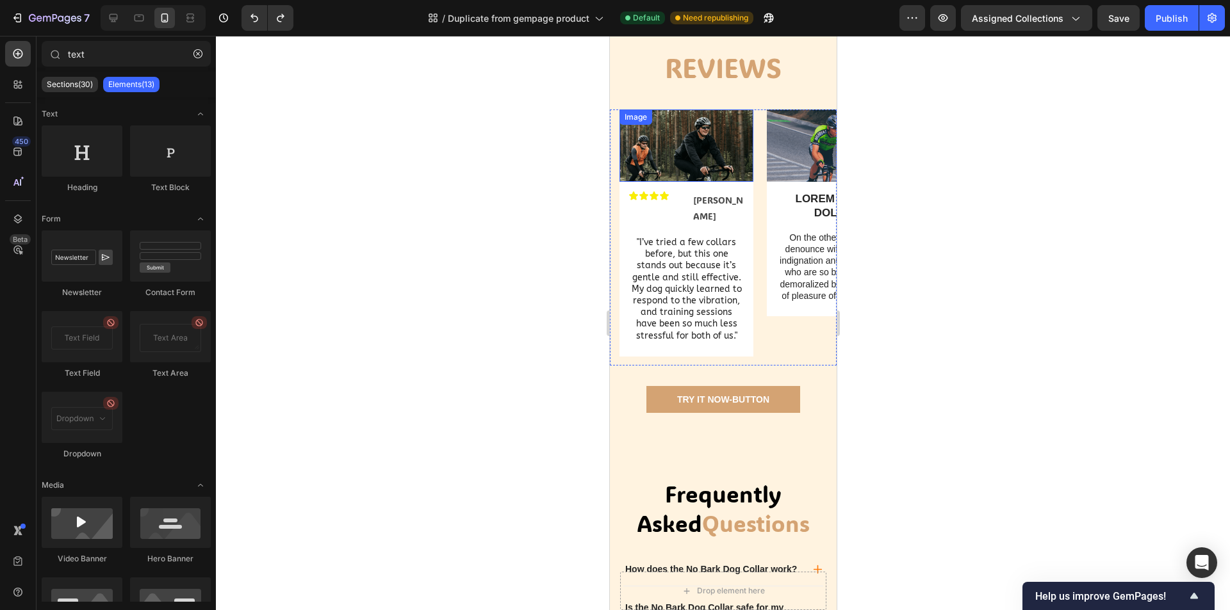
click at [694, 179] on img at bounding box center [686, 146] width 134 height 72
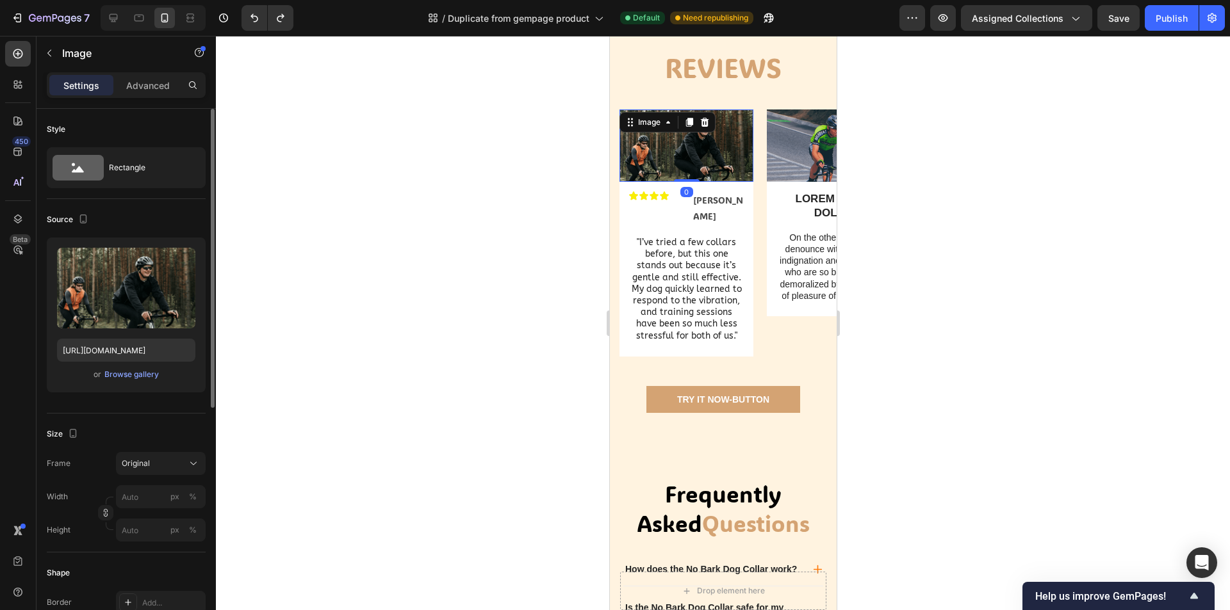
scroll to position [128, 0]
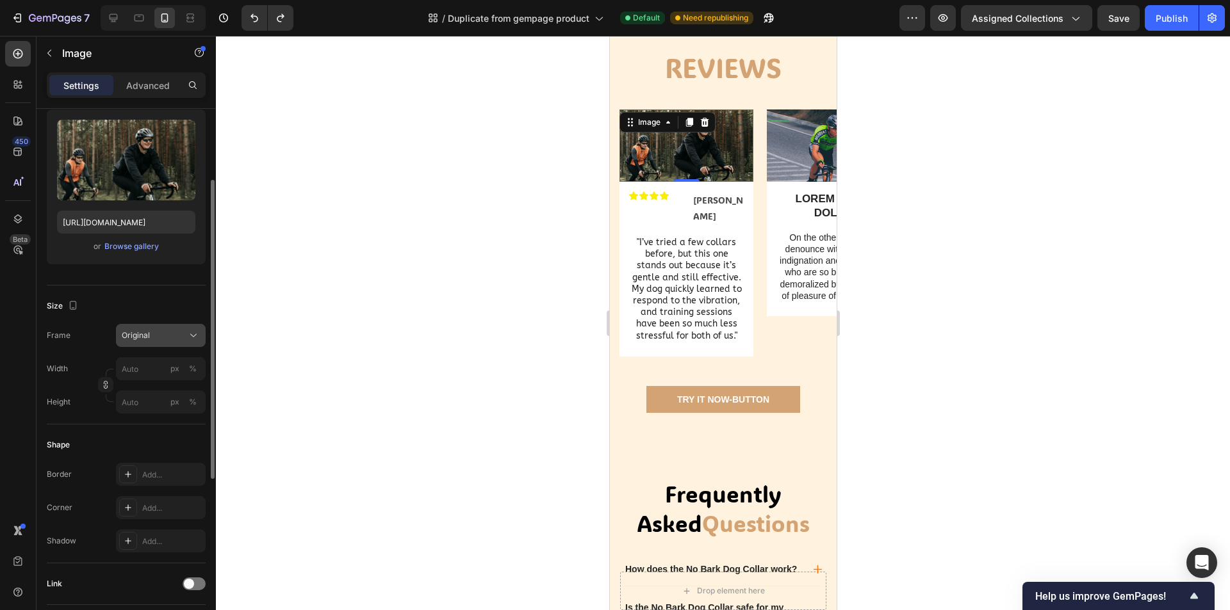
click at [154, 339] on div "Original" at bounding box center [153, 336] width 63 height 12
click at [156, 334] on div "Original" at bounding box center [153, 336] width 63 height 12
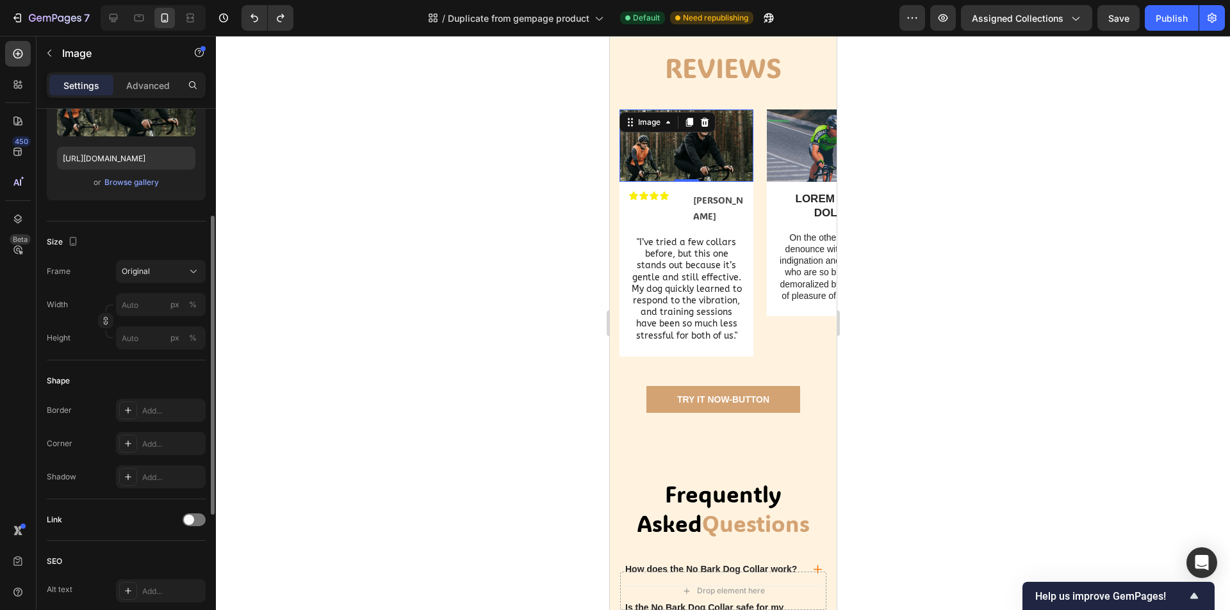
click at [150, 318] on div "Width px % Height px %" at bounding box center [126, 321] width 159 height 56
click at [150, 313] on input "px %" at bounding box center [161, 304] width 90 height 23
click at [296, 305] on div at bounding box center [723, 323] width 1014 height 574
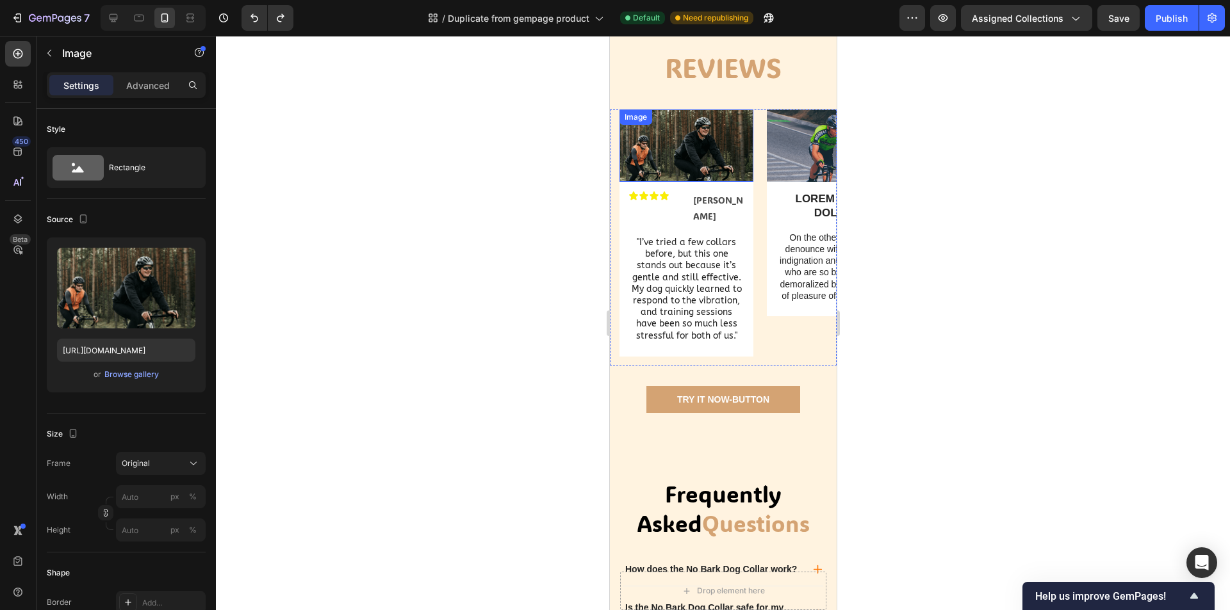
click at [716, 182] on img at bounding box center [686, 146] width 134 height 72
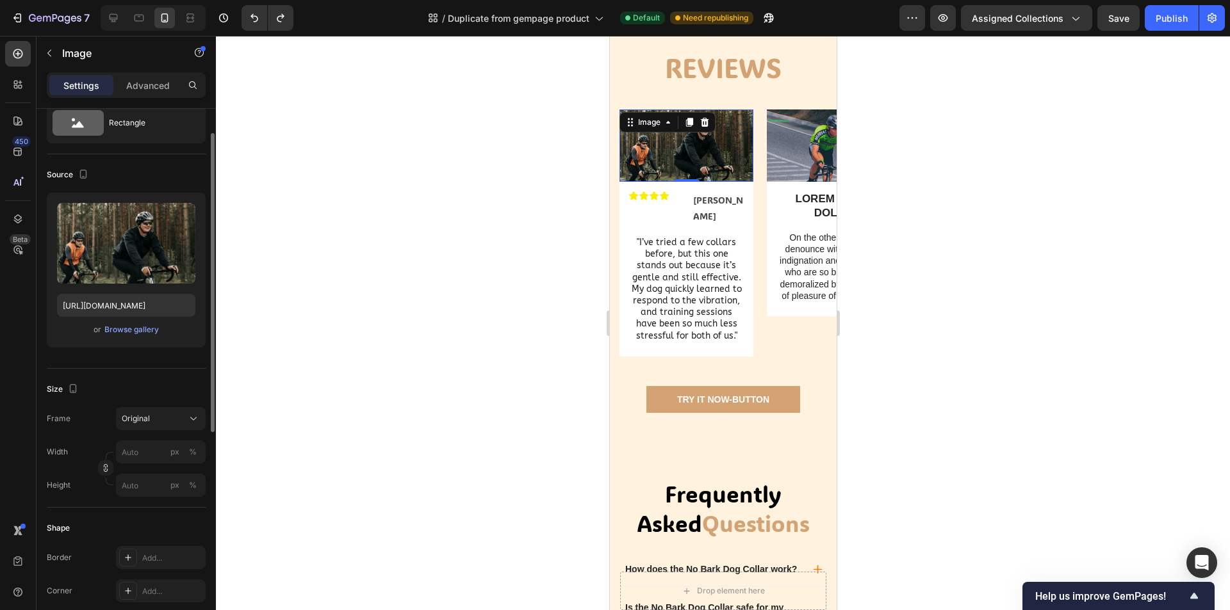
scroll to position [0, 0]
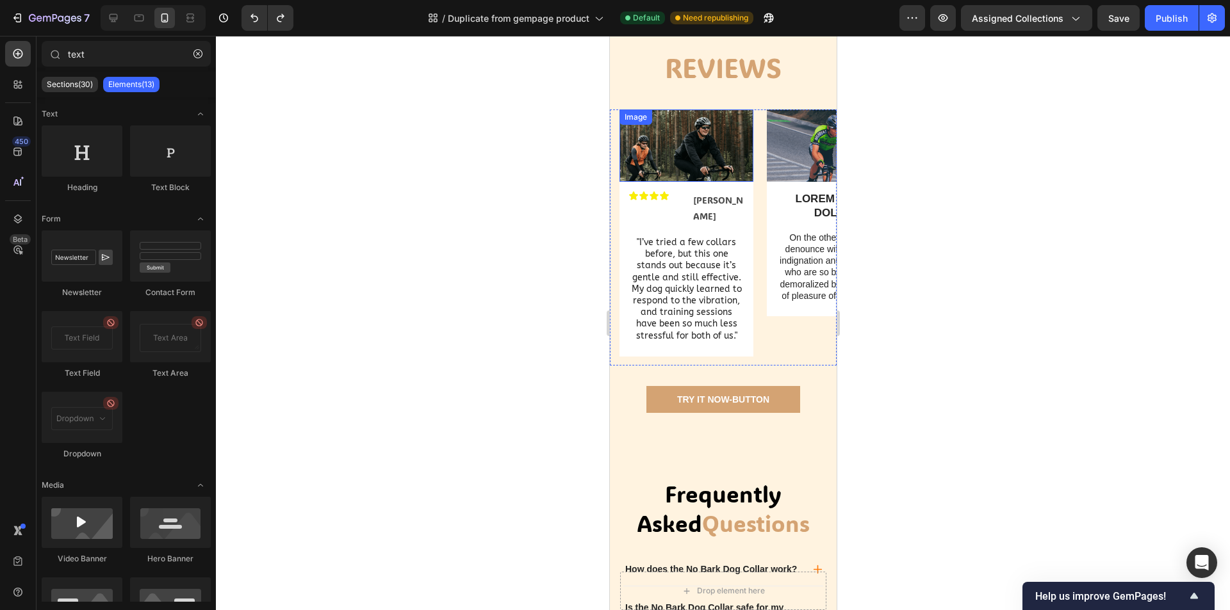
click at [710, 182] on img at bounding box center [686, 146] width 134 height 72
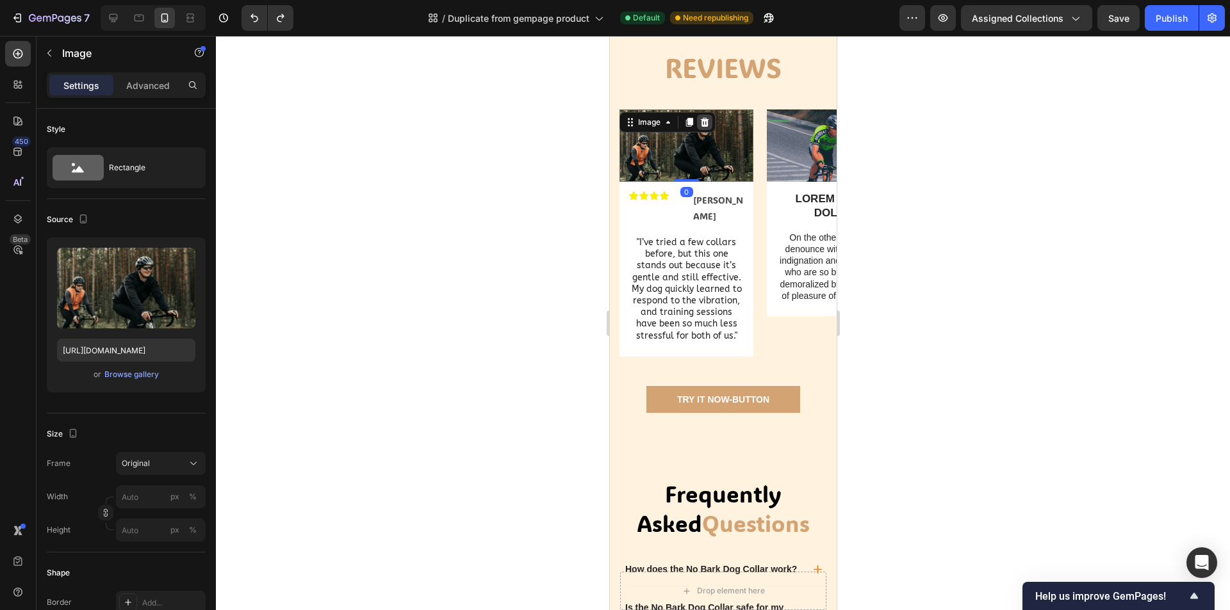
click at [704, 127] on icon at bounding box center [704, 122] width 10 height 10
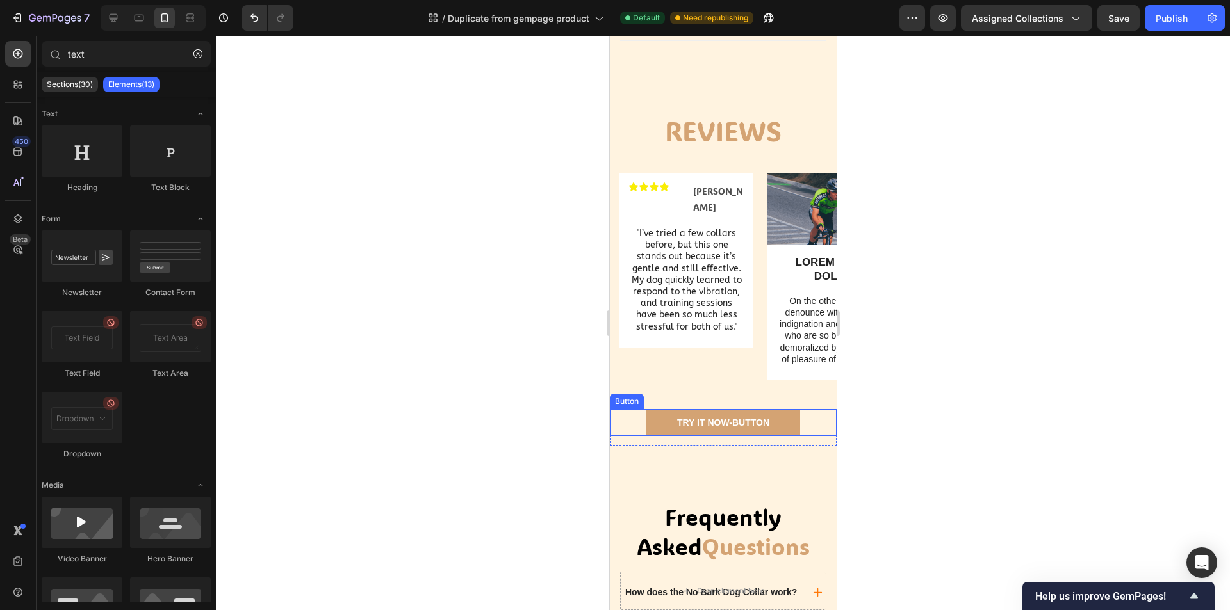
scroll to position [646, 0]
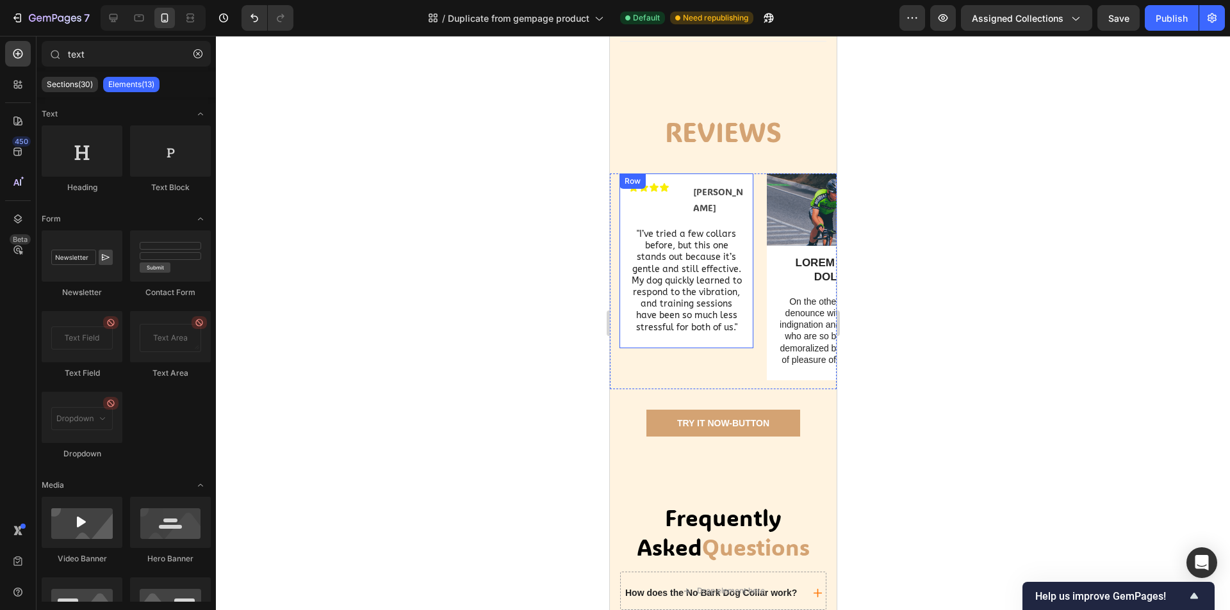
click at [730, 344] on div "Icon Icon Icon Icon Text Block Icon List Sarah B. Text Block Row "I’ve tried a …" at bounding box center [686, 263] width 116 height 161
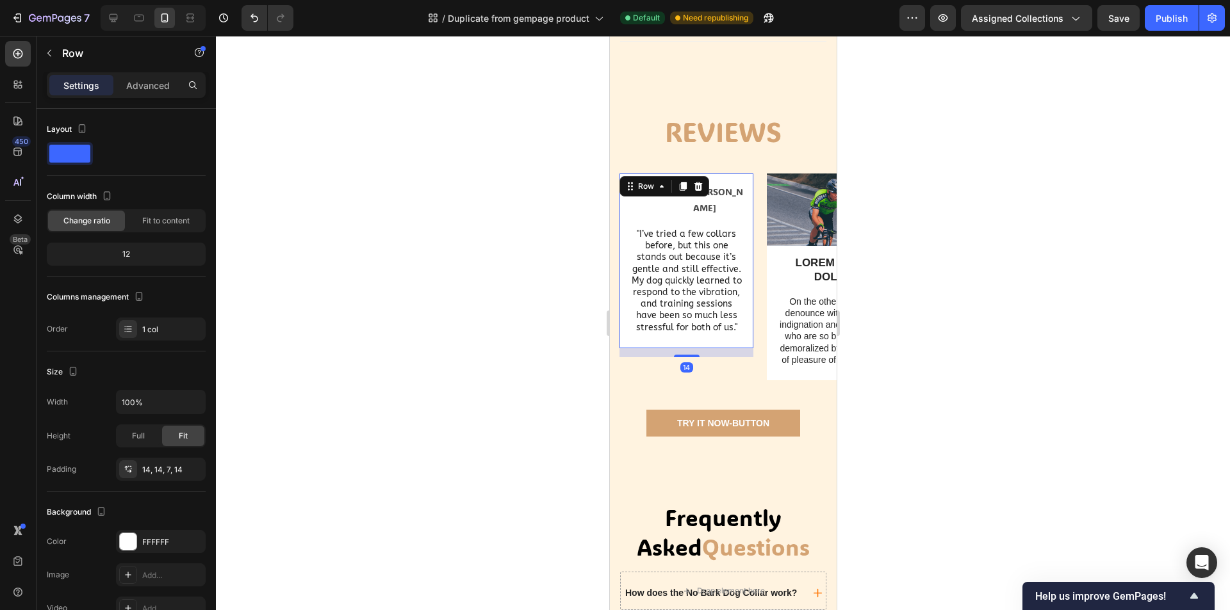
click at [733, 389] on div "Icon Icon Icon Icon Text Block Icon List Sarah B. Text Block Row "I’ve tried a …" at bounding box center [686, 282] width 134 height 216
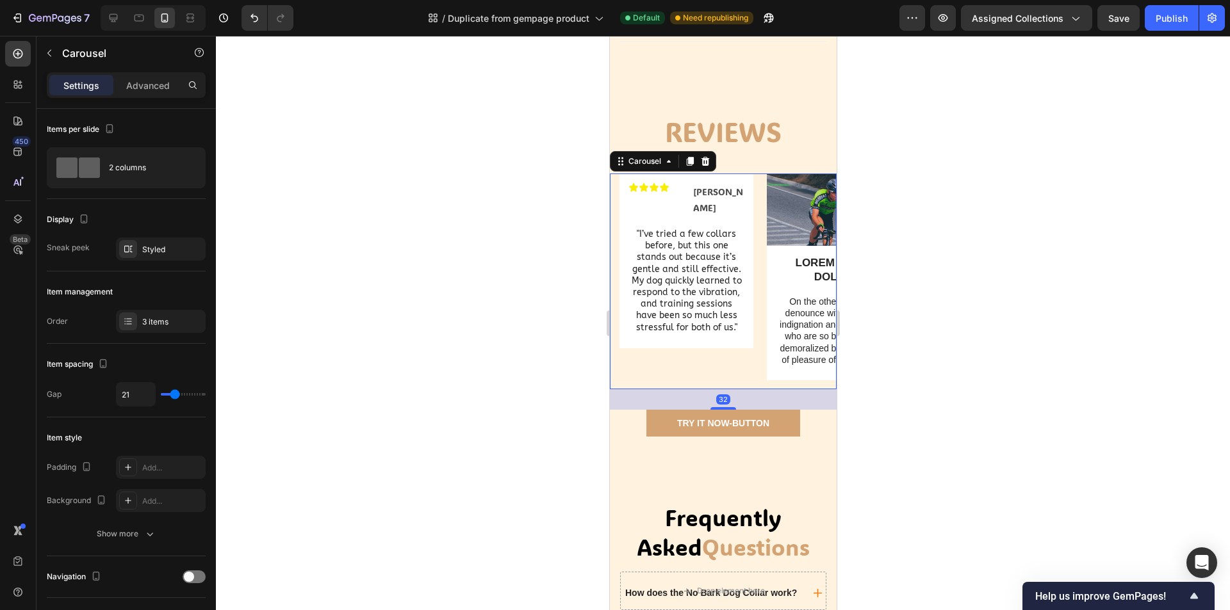
click at [977, 382] on div at bounding box center [723, 323] width 1014 height 574
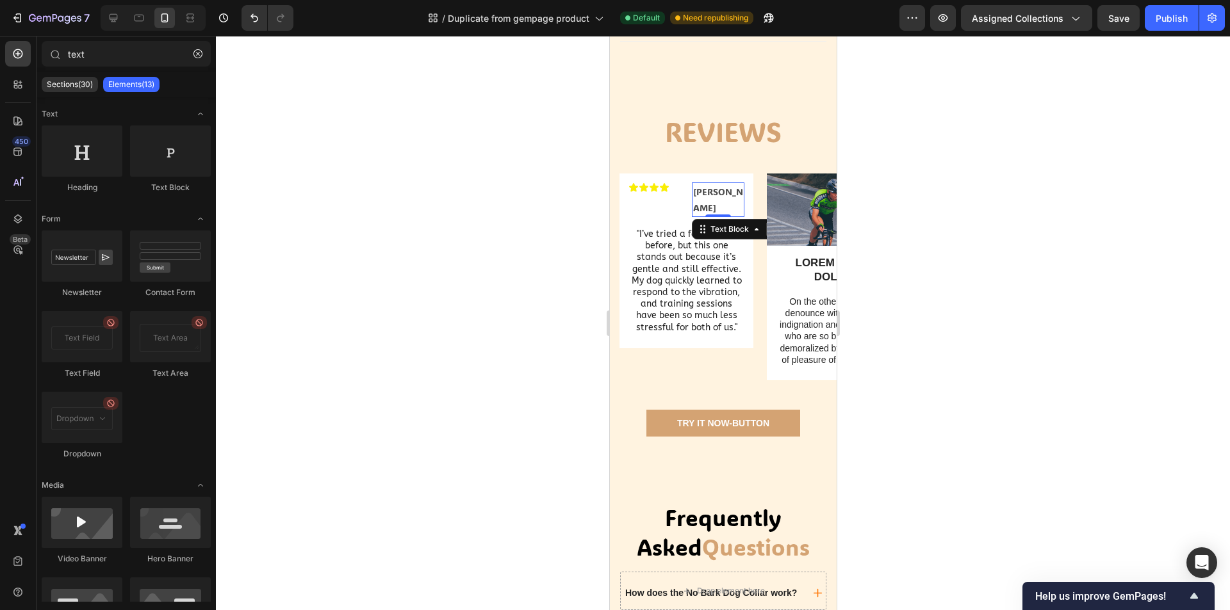
click at [719, 216] on p "[PERSON_NAME]" at bounding box center [717, 200] width 51 height 32
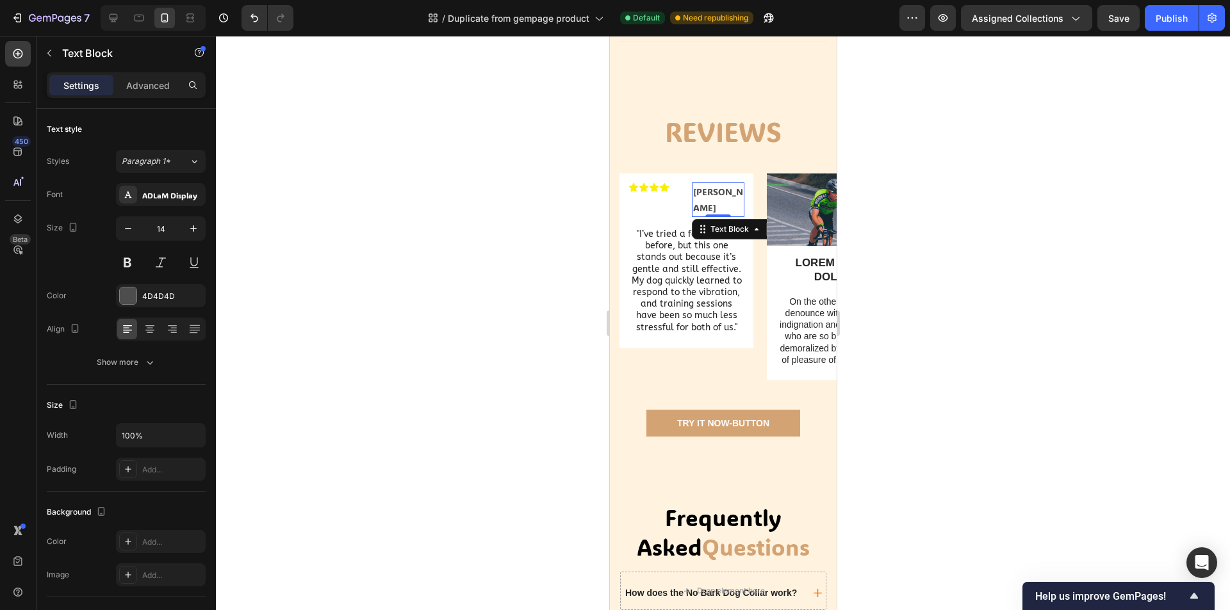
click at [942, 247] on div at bounding box center [723, 323] width 1014 height 574
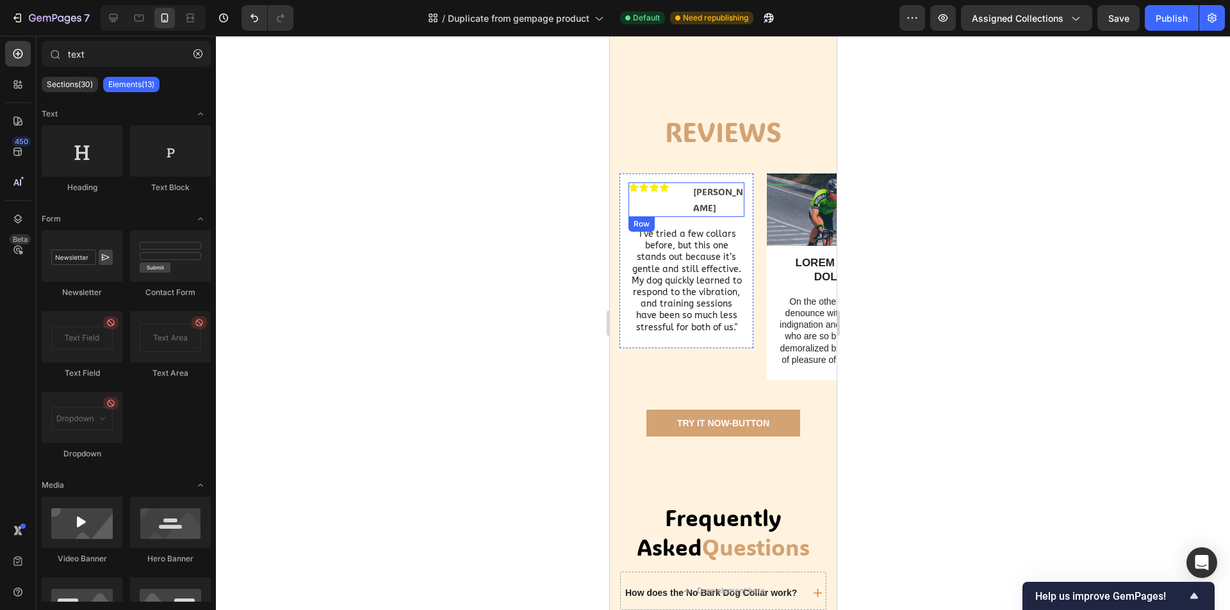
click at [683, 217] on div "Icon Icon Icon Icon Text Block Icon List Sarah B. Text Block Row" at bounding box center [686, 200] width 116 height 35
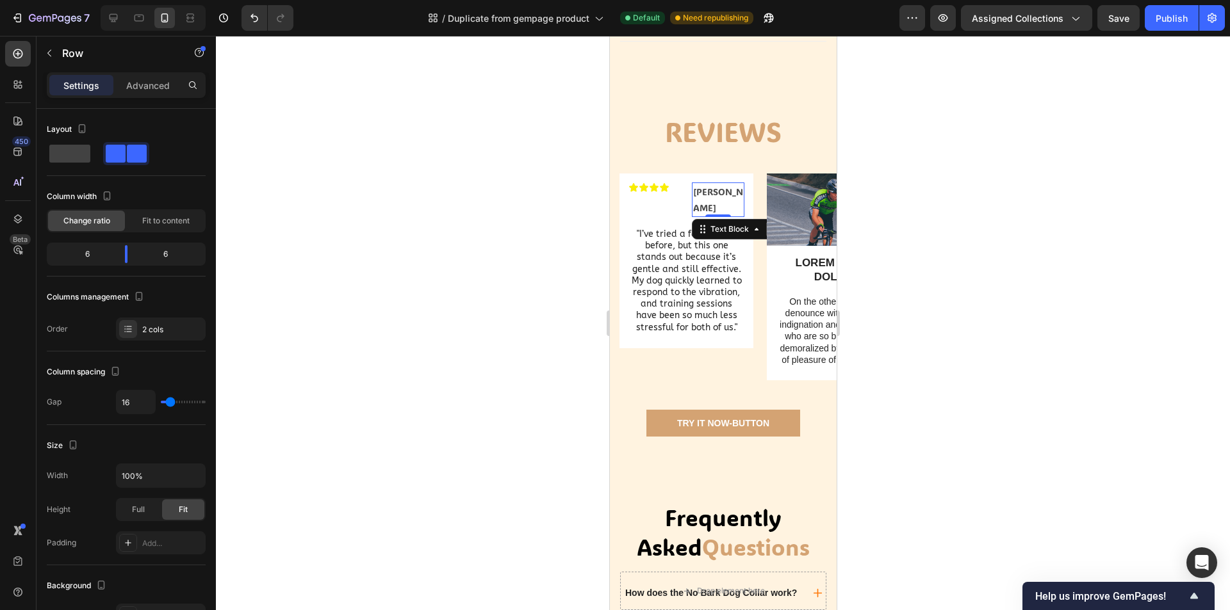
click at [696, 216] on p "[PERSON_NAME]" at bounding box center [717, 200] width 51 height 32
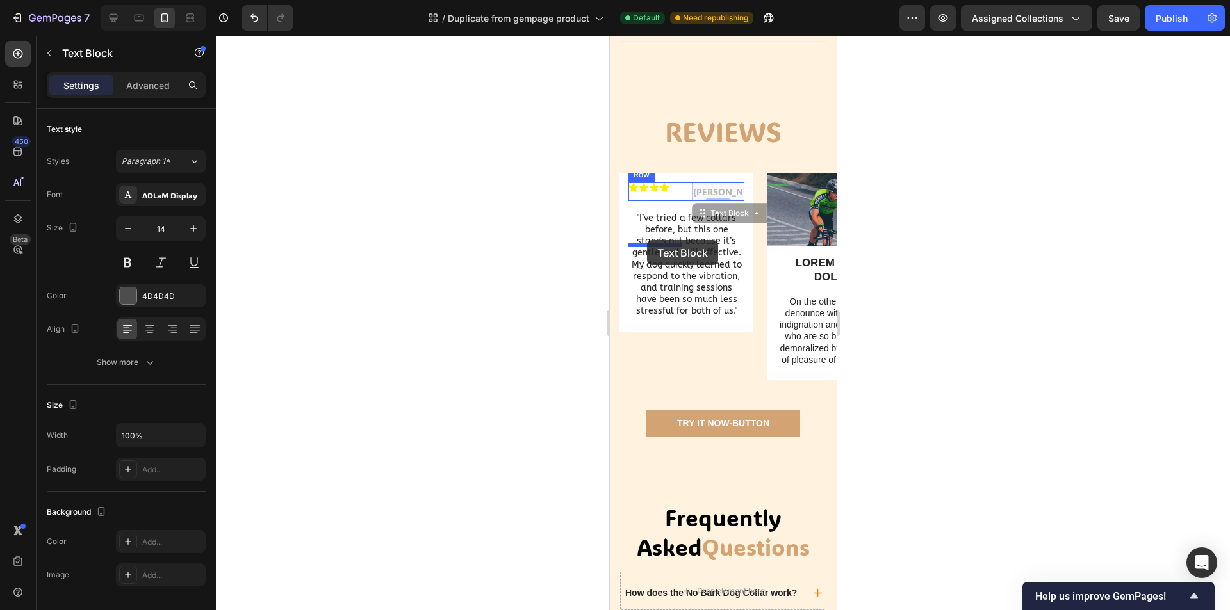
drag, startPoint x: 703, startPoint y: 253, endPoint x: 646, endPoint y: 240, distance: 57.8
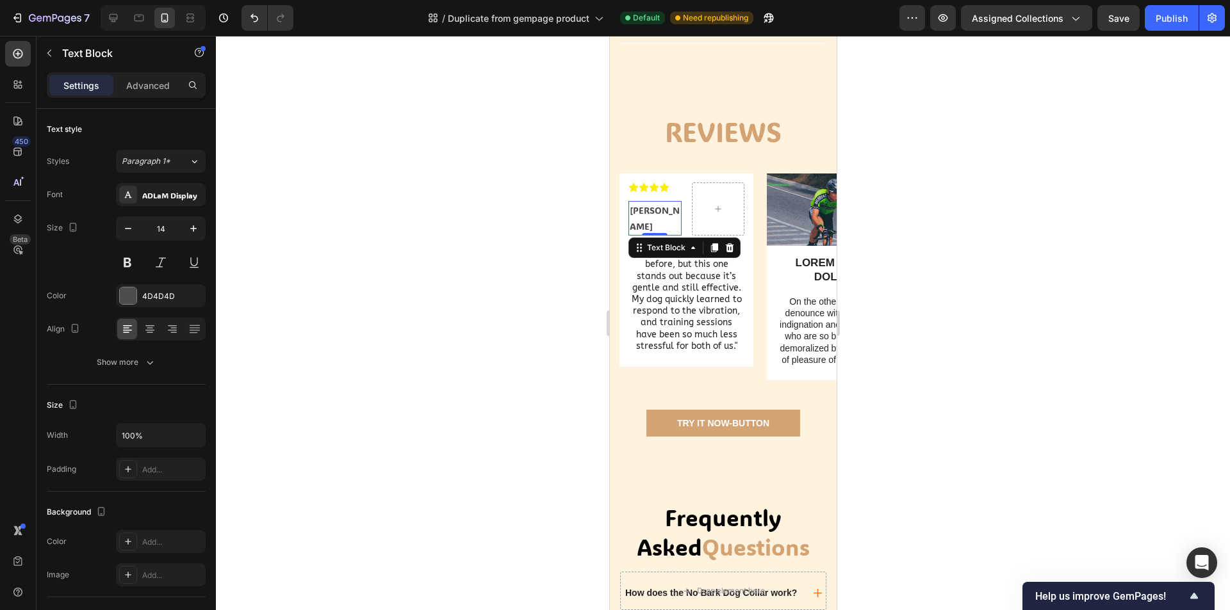
click at [939, 236] on div at bounding box center [723, 323] width 1014 height 574
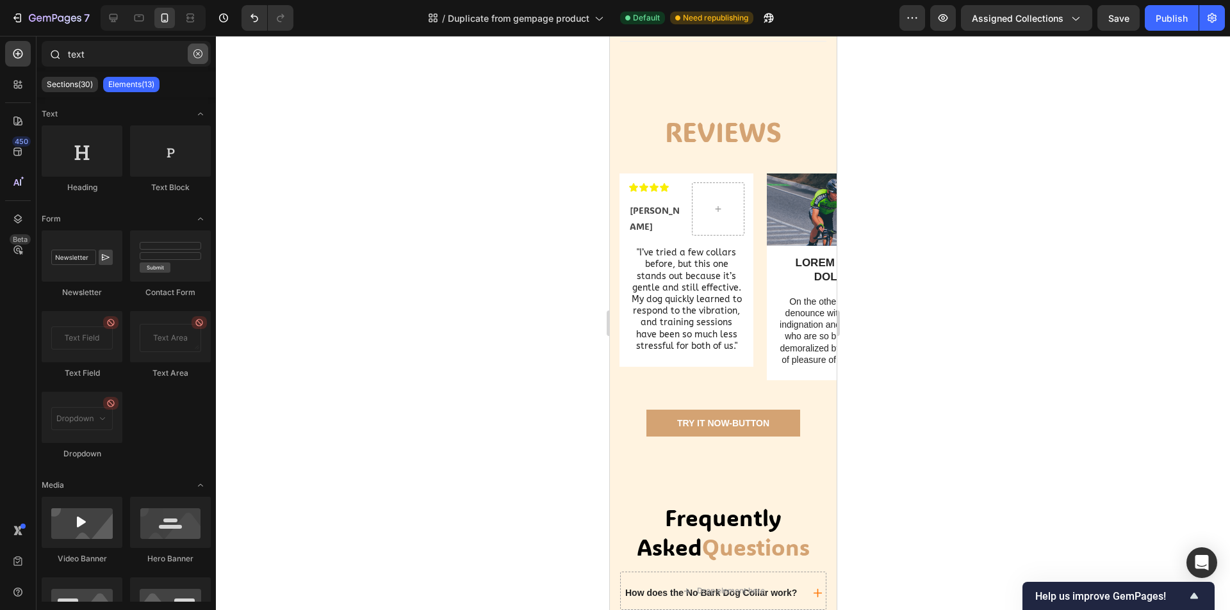
click at [204, 58] on button "button" at bounding box center [198, 54] width 20 height 20
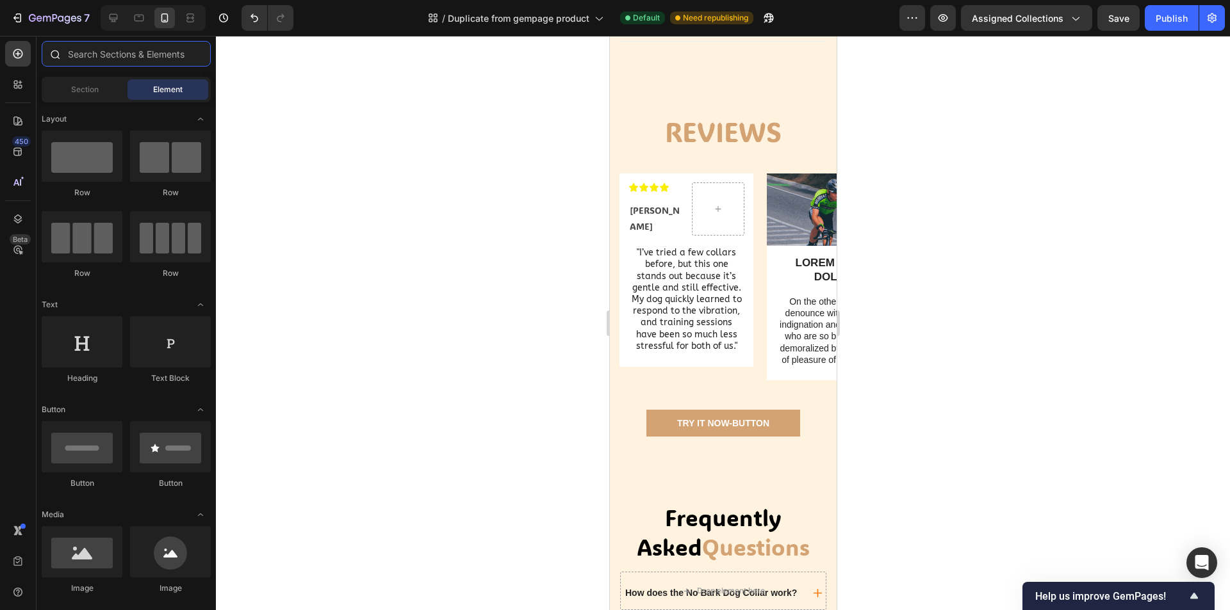
click at [147, 51] on input "text" at bounding box center [126, 54] width 169 height 26
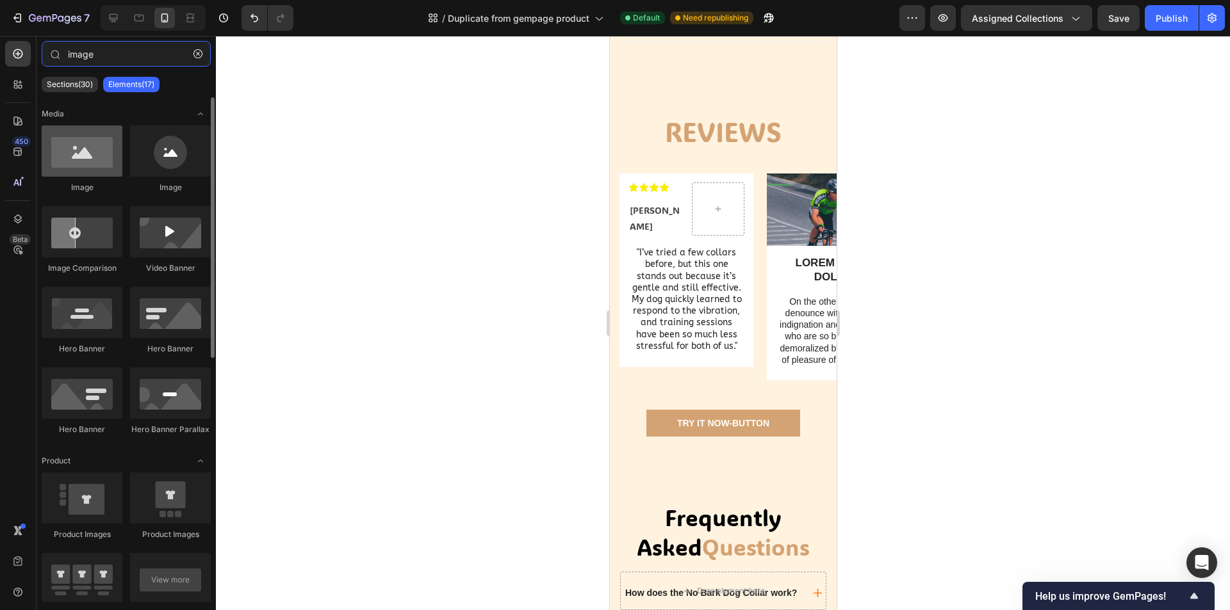
type input "image"
drag, startPoint x: 95, startPoint y: 157, endPoint x: 115, endPoint y: 157, distance: 19.9
click at [115, 157] on div at bounding box center [82, 151] width 81 height 51
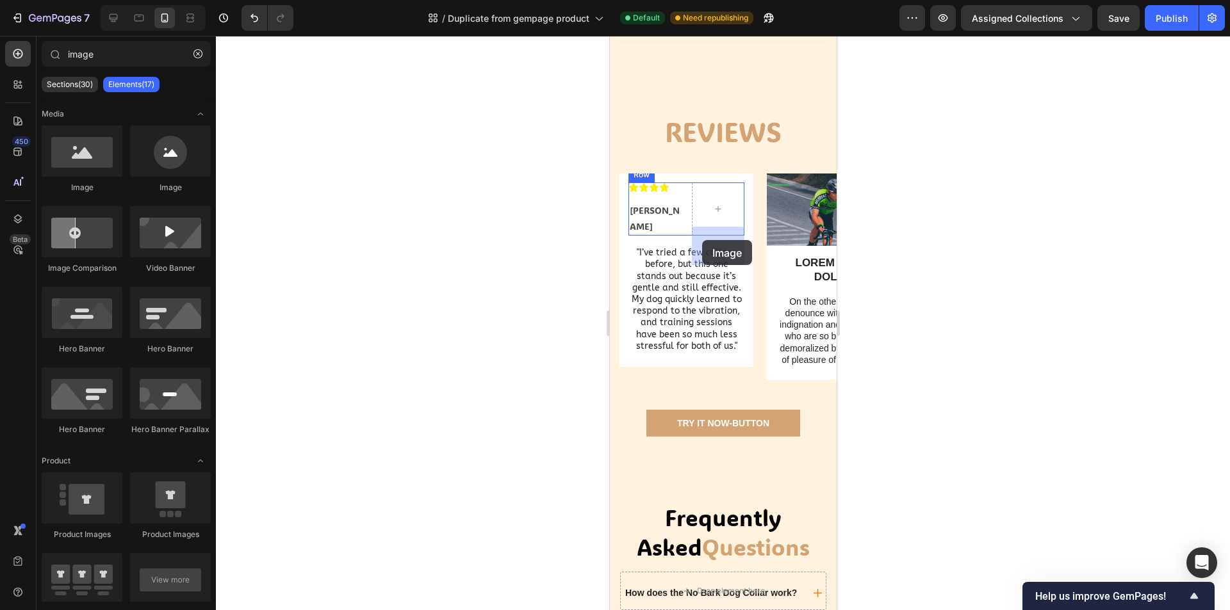
drag, startPoint x: 779, startPoint y: 197, endPoint x: 701, endPoint y: 240, distance: 88.9
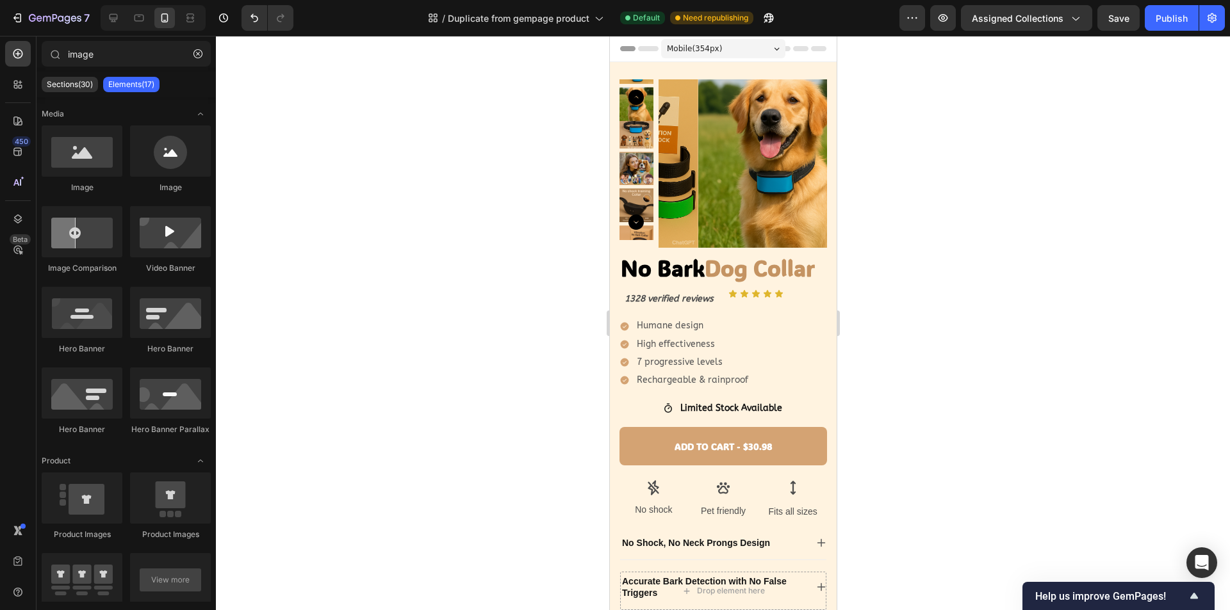
scroll to position [646, 0]
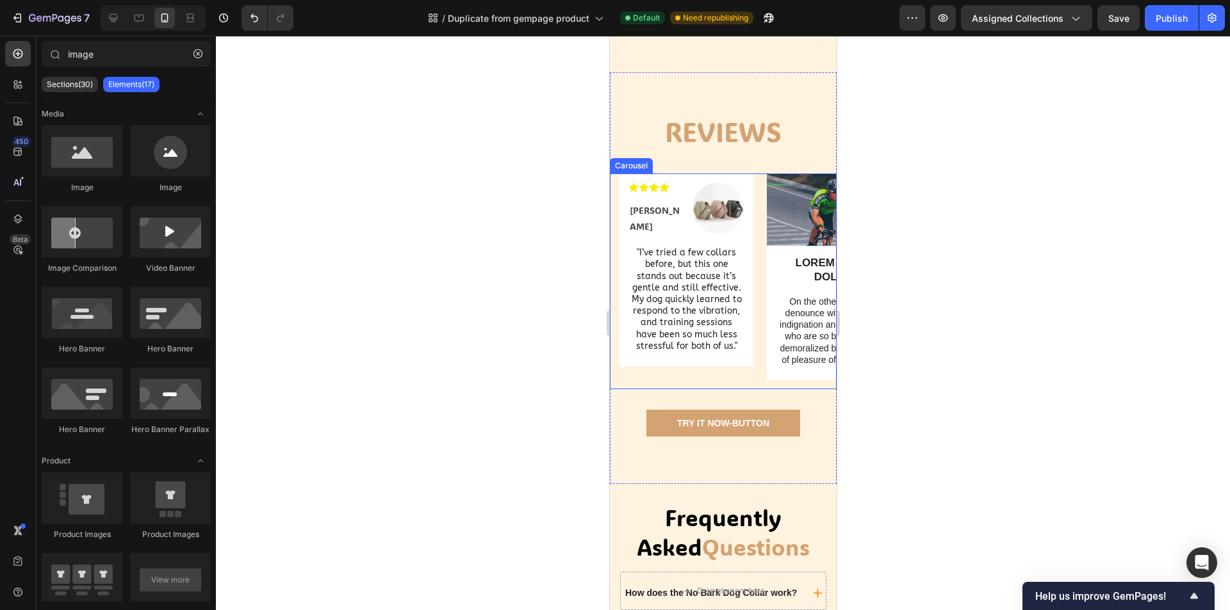
click at [718, 234] on img at bounding box center [717, 208] width 51 height 51
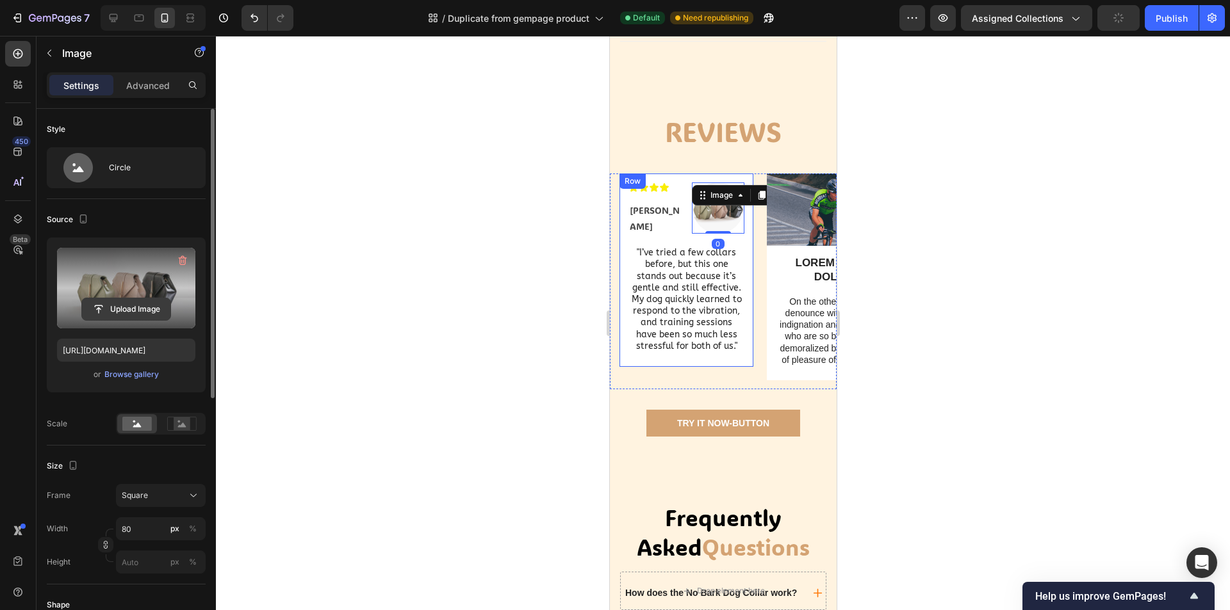
click at [113, 305] on input "file" at bounding box center [126, 309] width 88 height 22
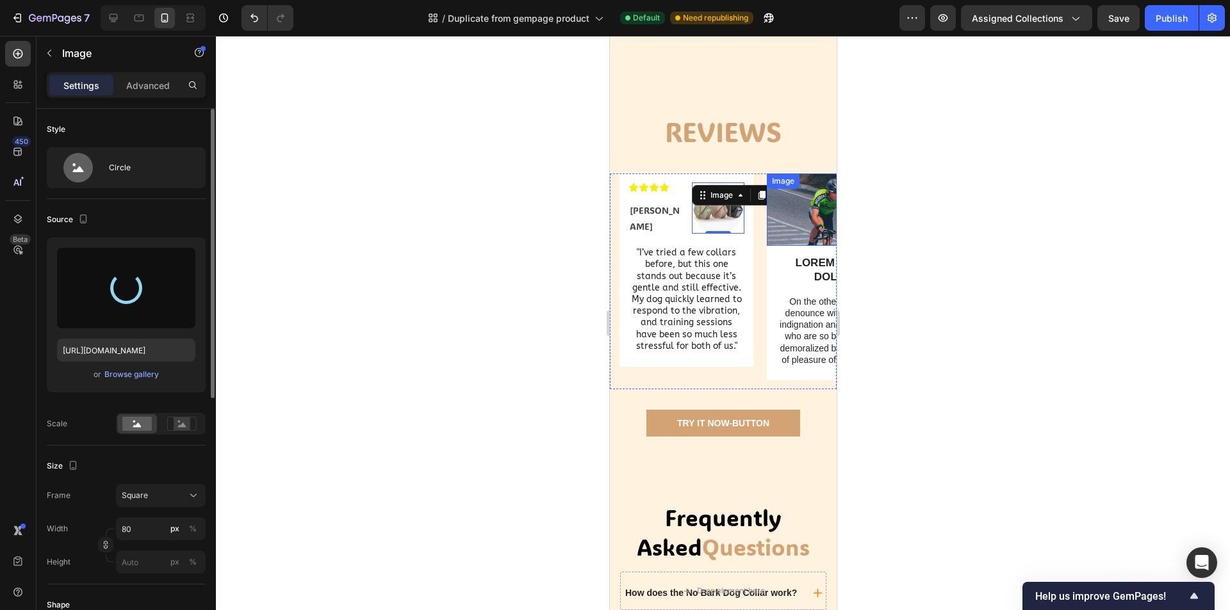
type input "[URL][DOMAIN_NAME]"
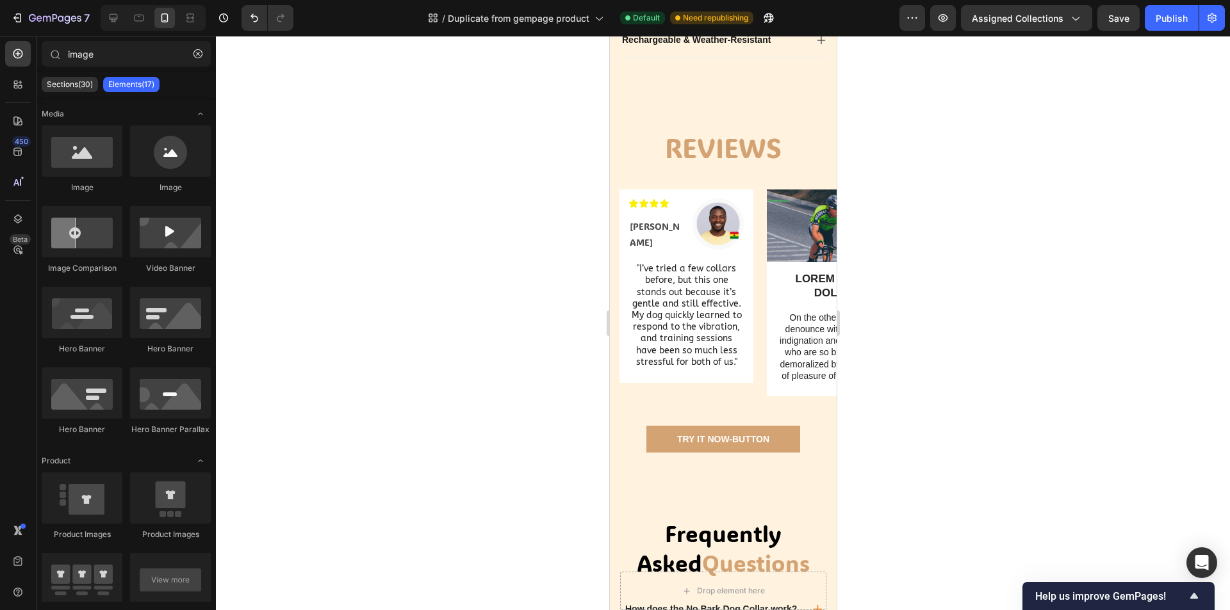
scroll to position [628, 0]
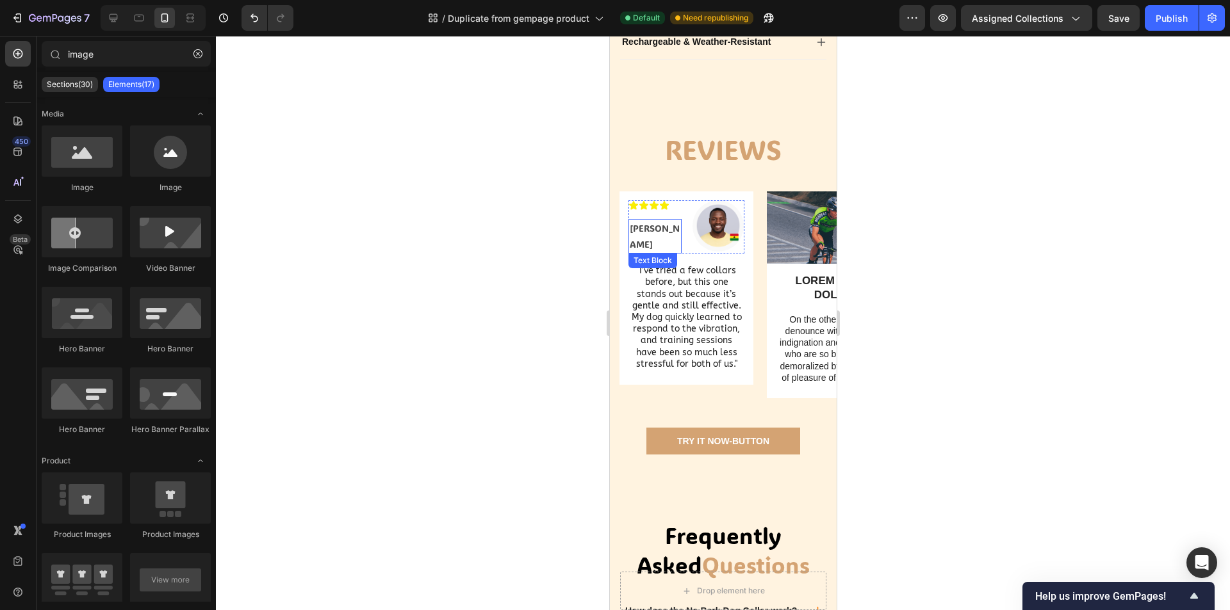
click at [658, 252] on p "[PERSON_NAME]" at bounding box center [654, 236] width 51 height 32
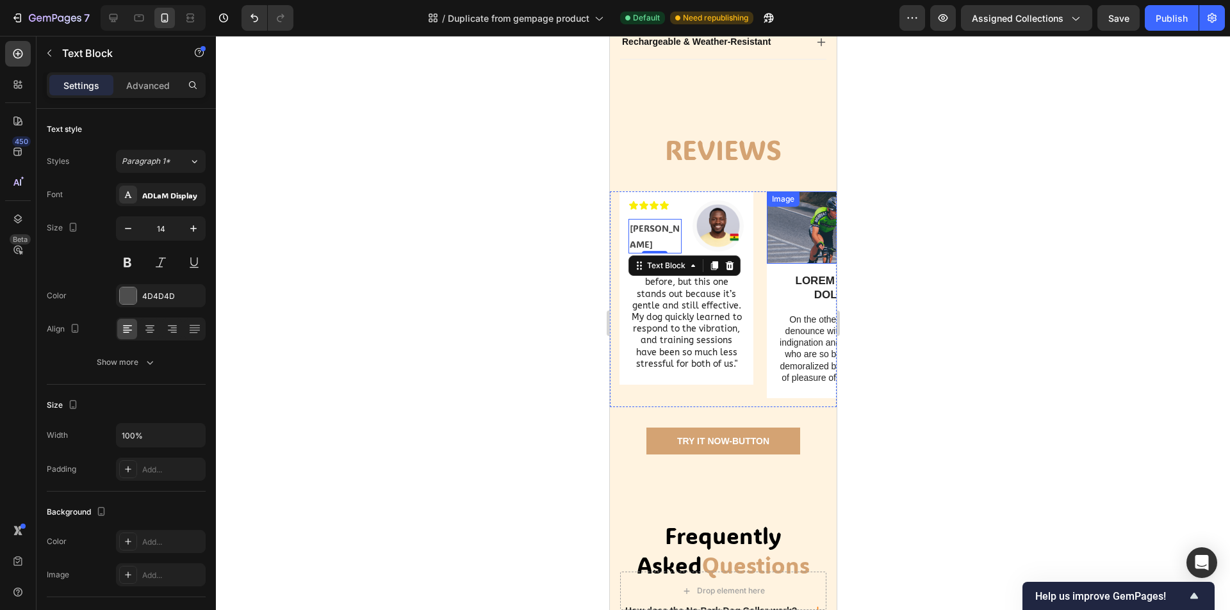
drag, startPoint x: 953, startPoint y: 279, endPoint x: 939, endPoint y: 281, distance: 13.7
click at [954, 279] on div at bounding box center [723, 323] width 1014 height 574
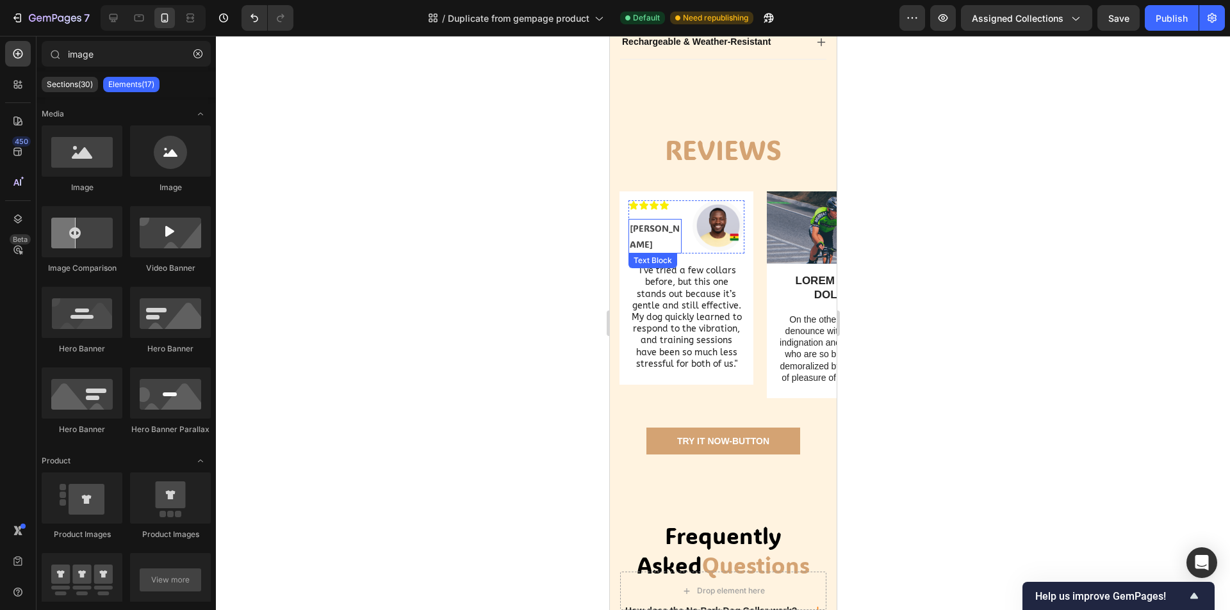
click at [657, 252] on p "[PERSON_NAME]" at bounding box center [654, 236] width 51 height 32
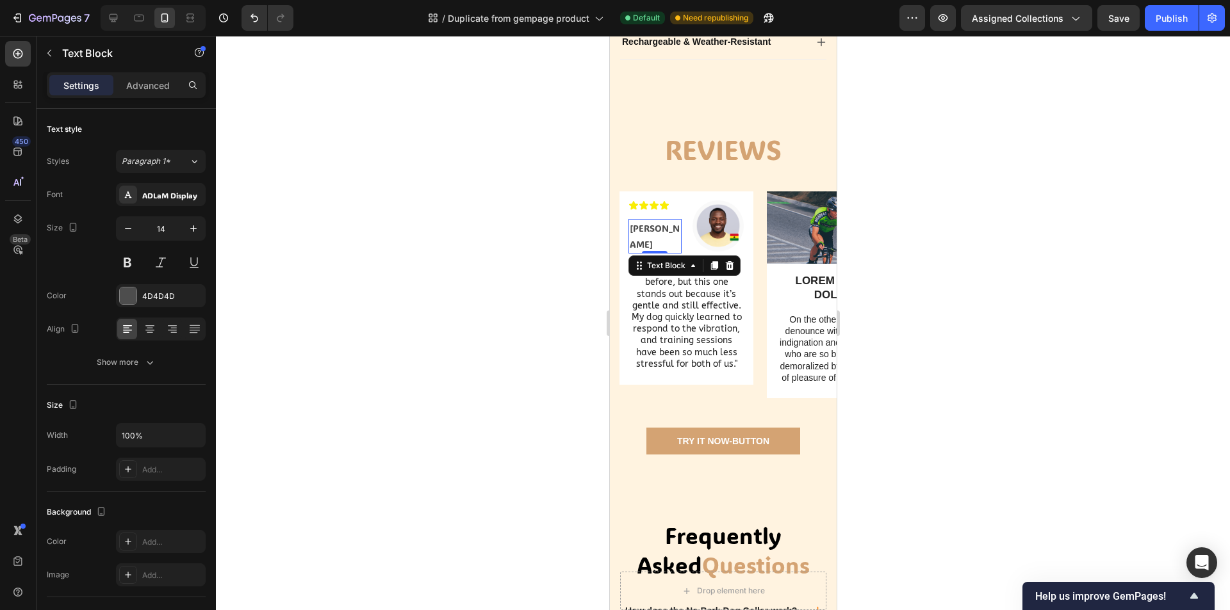
click at [669, 252] on p "[PERSON_NAME]" at bounding box center [654, 236] width 51 height 32
click at [930, 296] on div at bounding box center [723, 323] width 1014 height 574
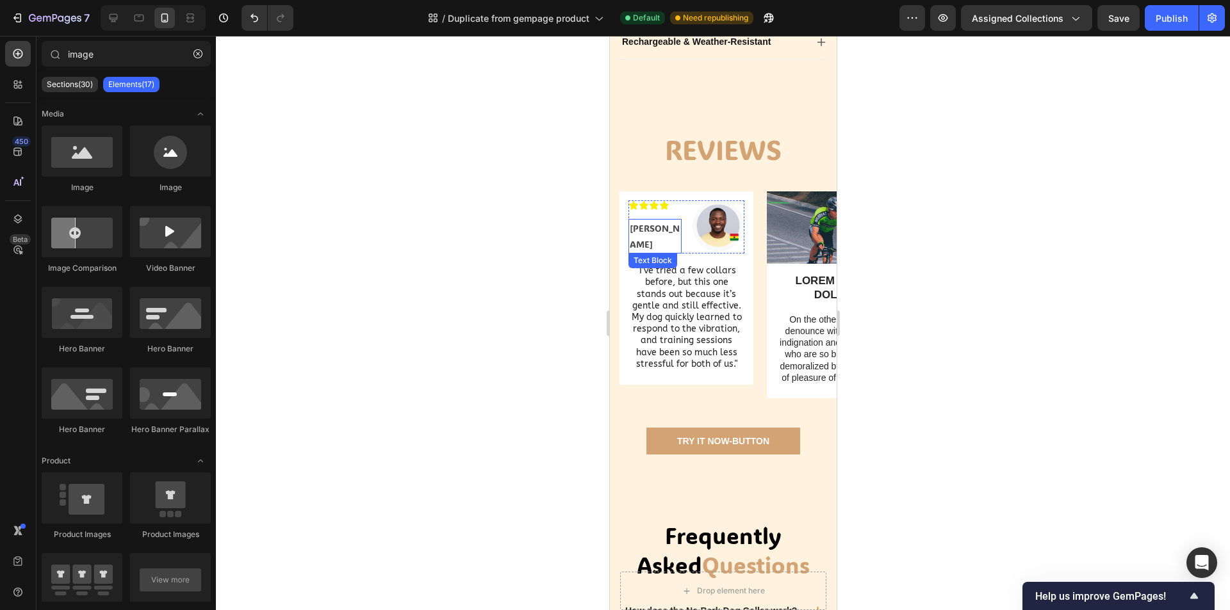
click at [657, 252] on p "[PERSON_NAME]" at bounding box center [654, 236] width 51 height 32
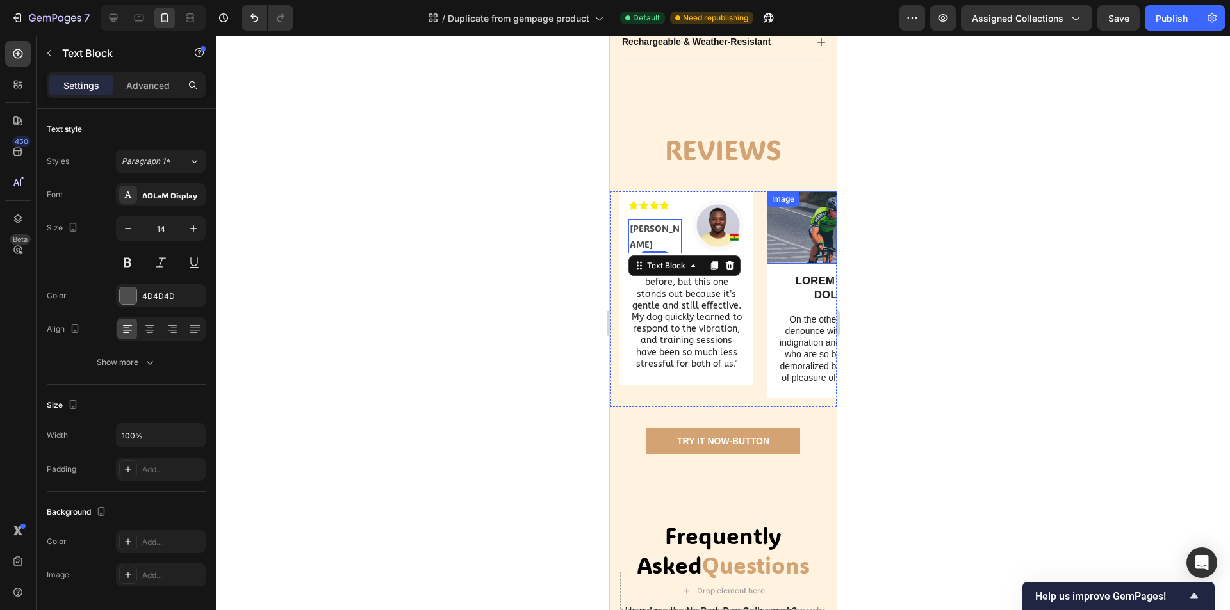
click at [989, 304] on div at bounding box center [723, 323] width 1014 height 574
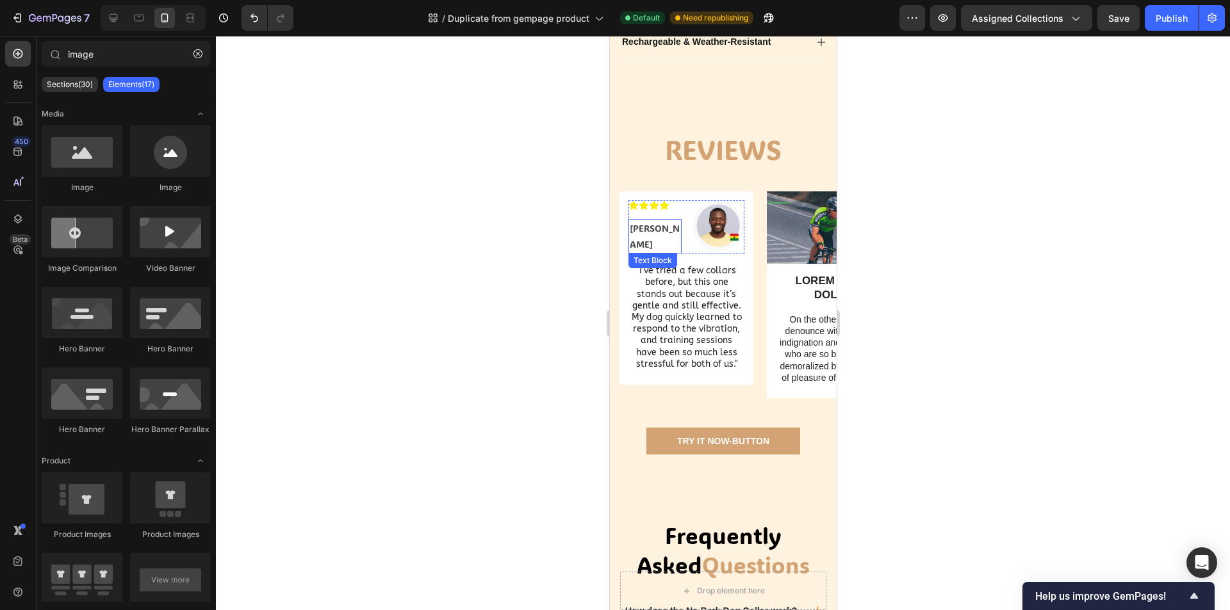
click at [646, 252] on p "[PERSON_NAME]" at bounding box center [654, 236] width 51 height 32
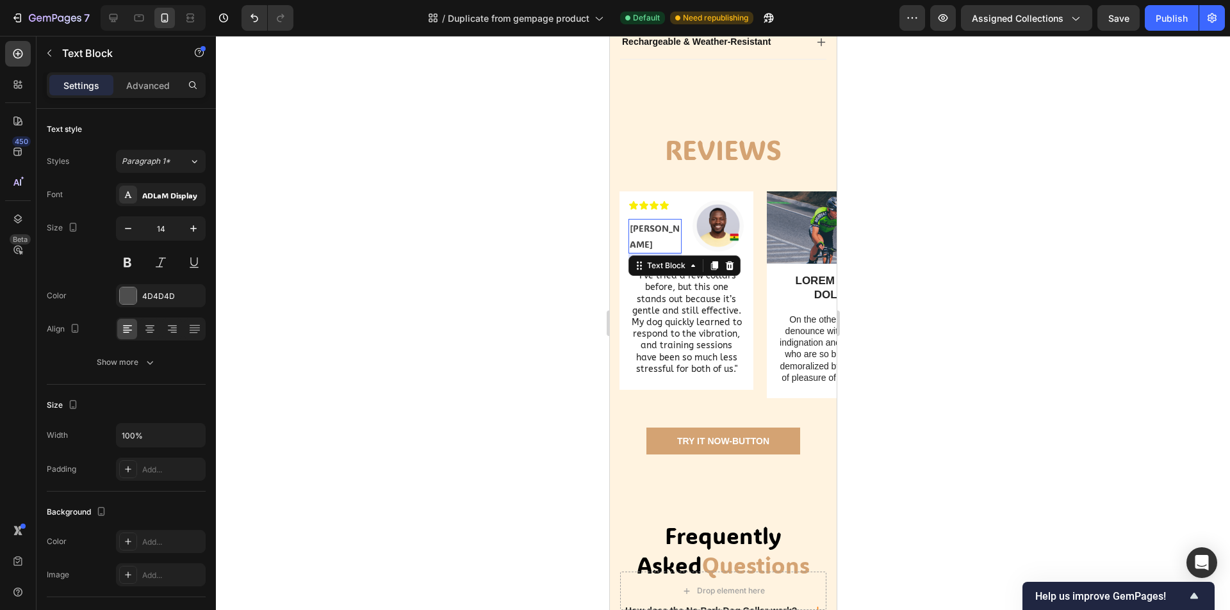
click at [656, 254] on div "[PERSON_NAME] Text Block 8" at bounding box center [654, 236] width 53 height 35
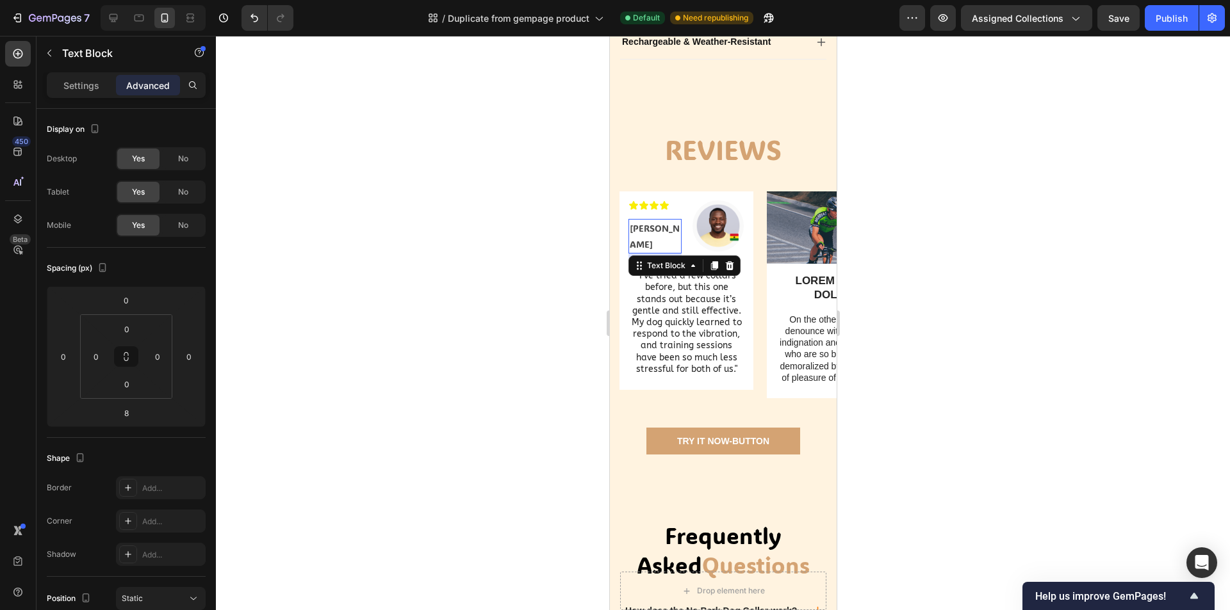
click at [656, 276] on div "Text Block" at bounding box center [684, 266] width 112 height 20
drag, startPoint x: 161, startPoint y: 256, endPoint x: 1069, endPoint y: 298, distance: 909.7
click at [1069, 298] on div at bounding box center [723, 323] width 1014 height 574
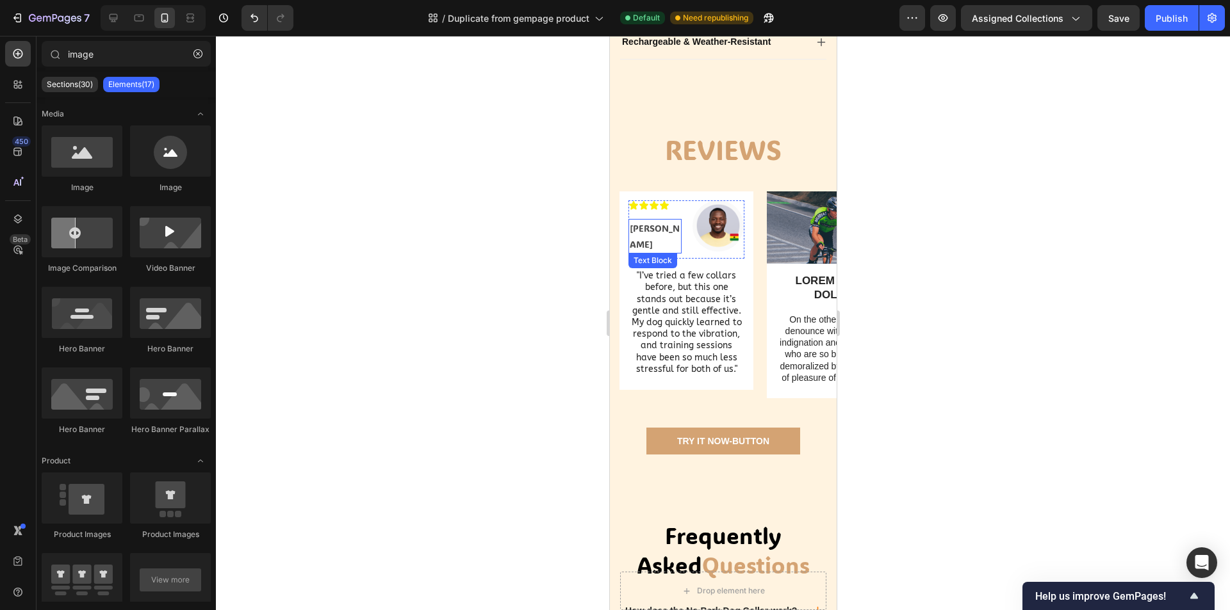
click at [663, 252] on p "[PERSON_NAME]" at bounding box center [654, 236] width 51 height 32
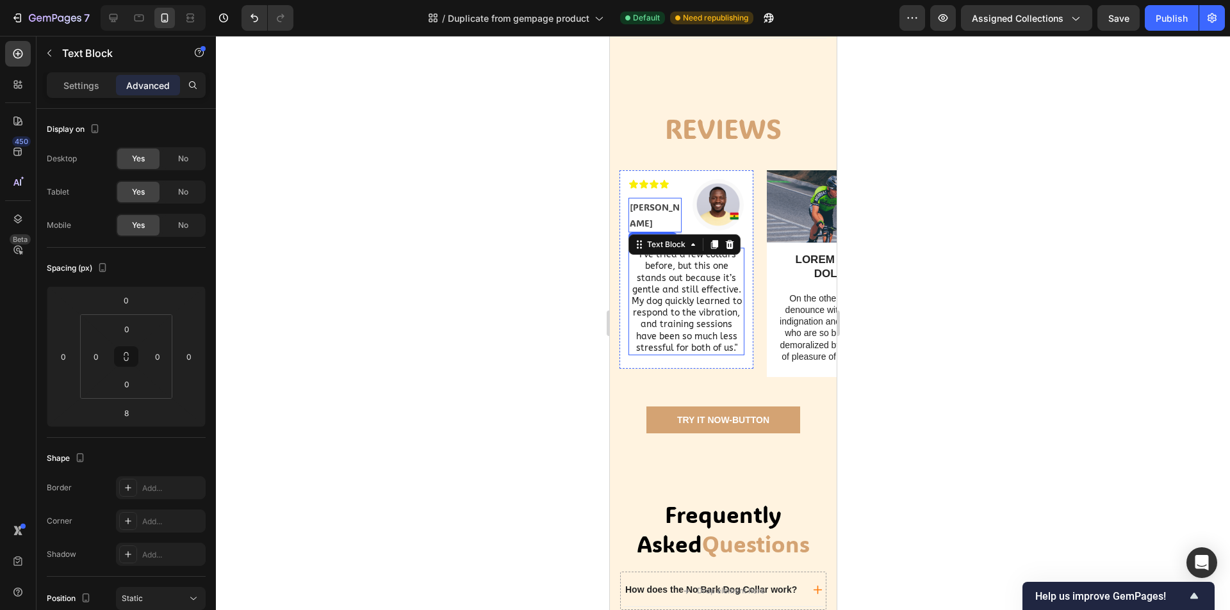
scroll to position [692, 0]
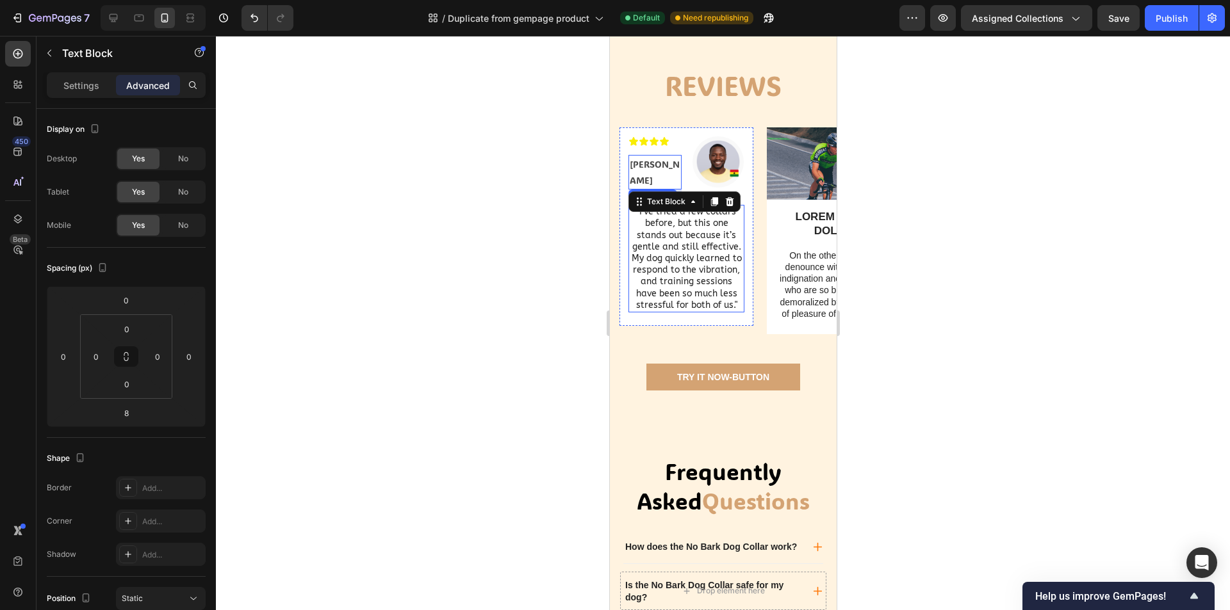
click at [976, 312] on div at bounding box center [723, 323] width 1014 height 574
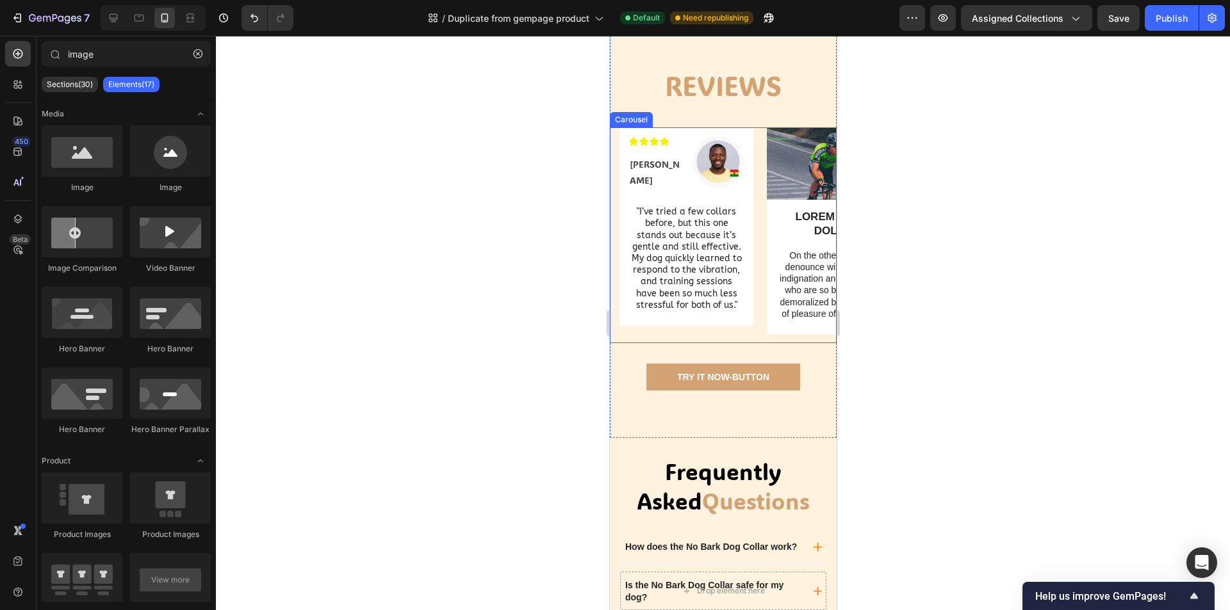
click at [709, 343] on div "Icon Icon Icon Icon Text Block Icon List [PERSON_NAME] Text Block Image Row "I’…" at bounding box center [686, 235] width 134 height 216
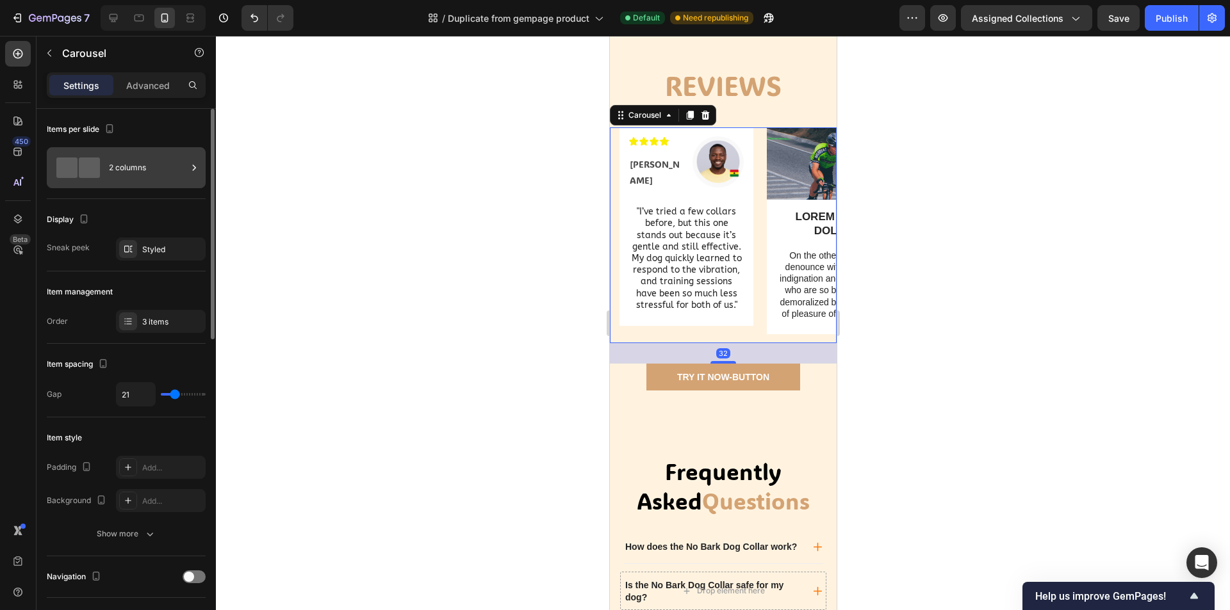
click at [124, 159] on div "2 columns" at bounding box center [148, 167] width 78 height 29
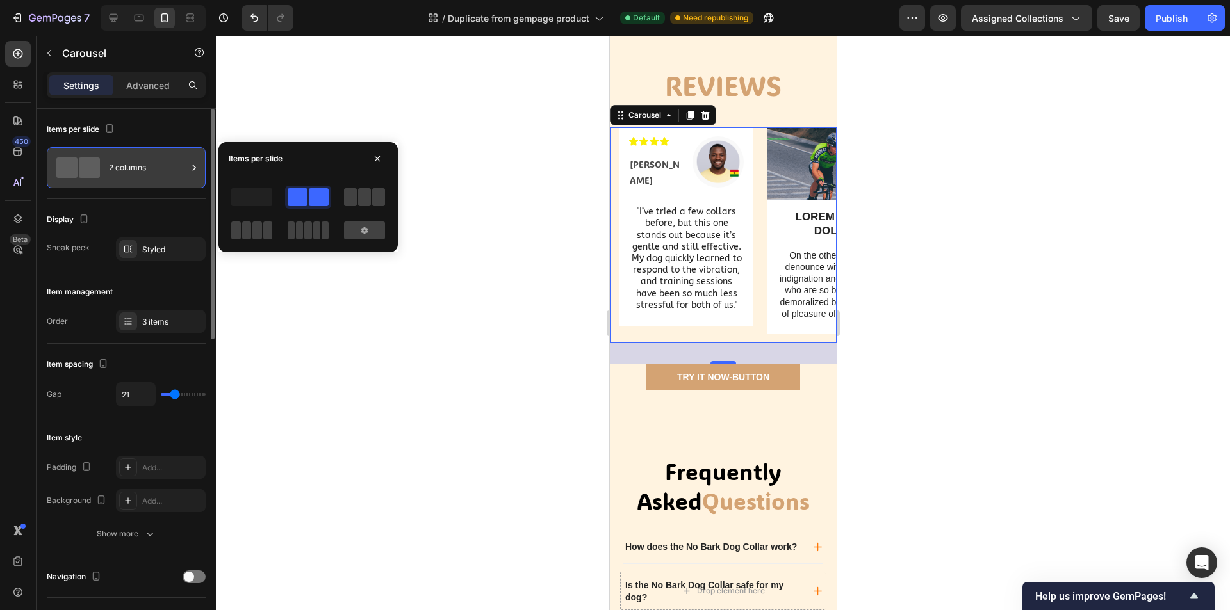
click at [124, 159] on div "2 columns" at bounding box center [148, 167] width 78 height 29
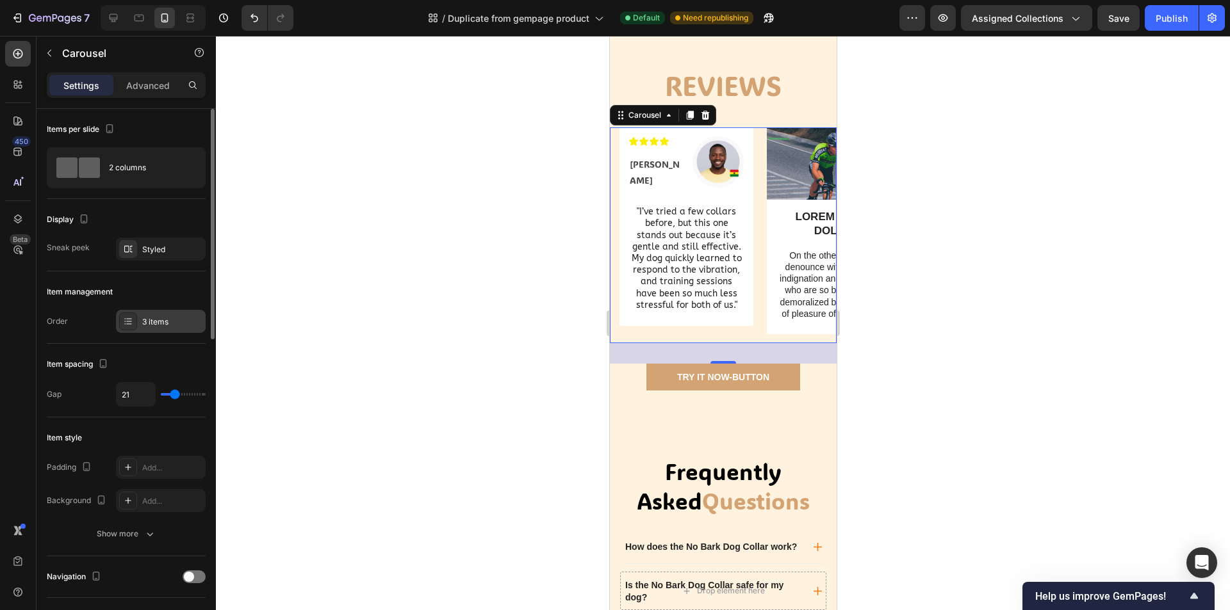
click at [156, 326] on div "3 items" at bounding box center [172, 322] width 60 height 12
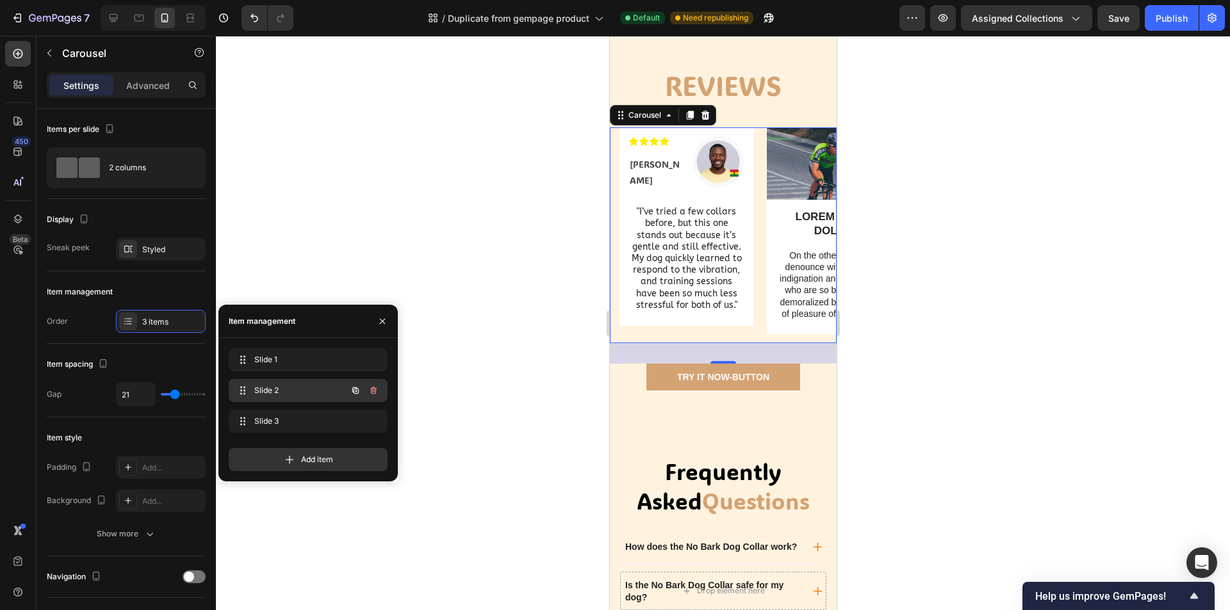
click at [288, 388] on span "Slide 2" at bounding box center [290, 391] width 72 height 12
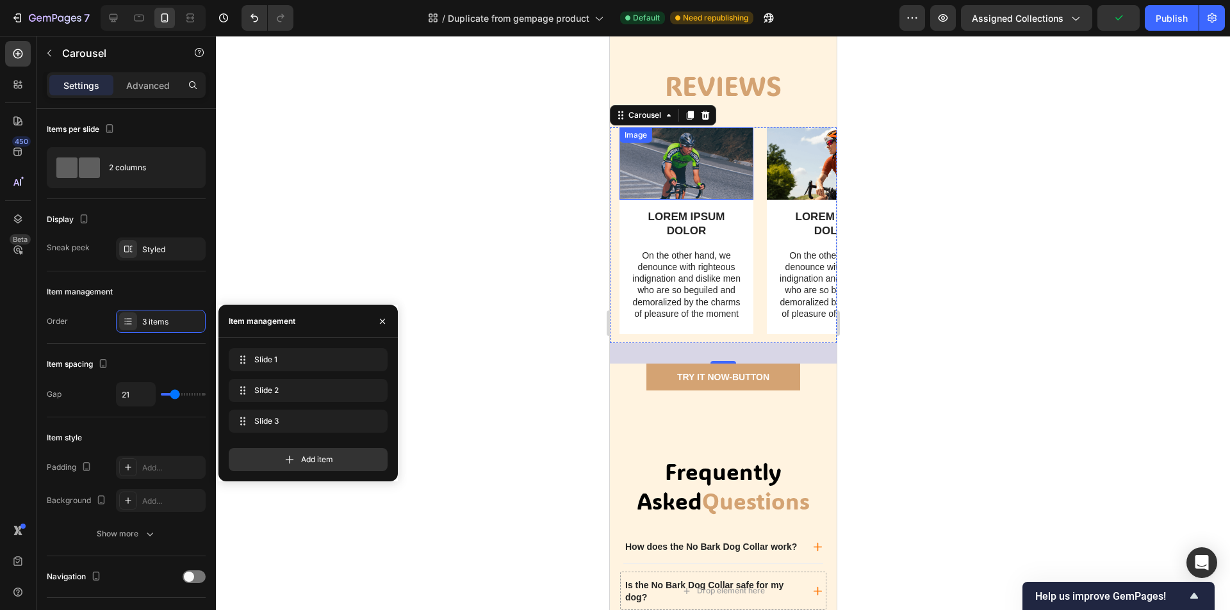
click at [716, 200] on img at bounding box center [686, 163] width 134 height 72
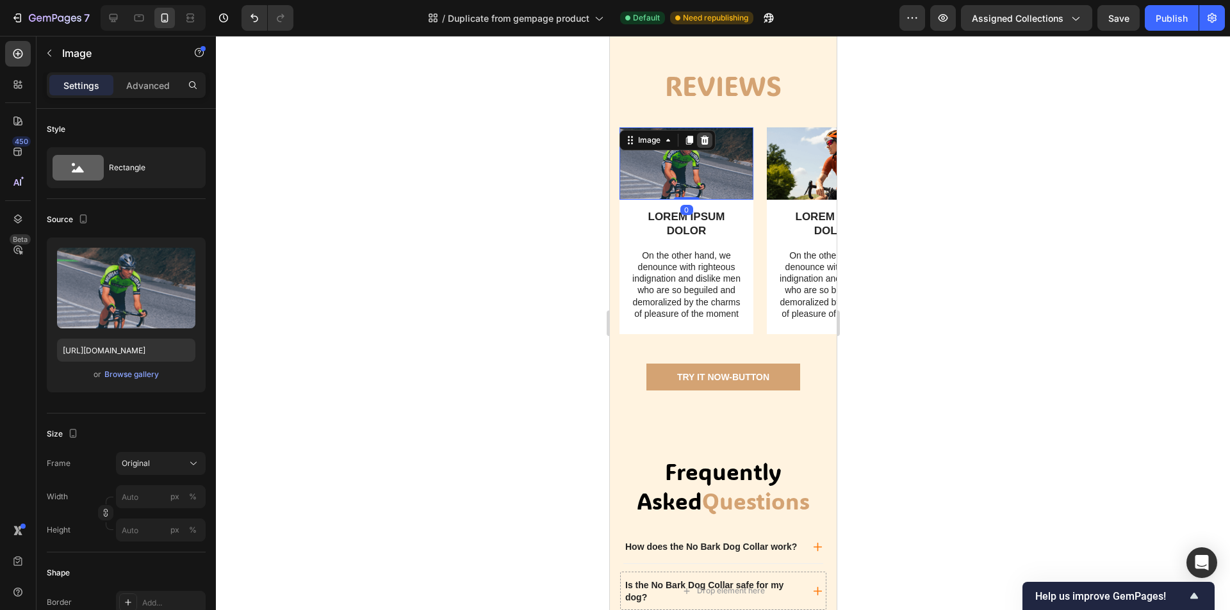
click at [700, 145] on icon at bounding box center [704, 140] width 10 height 10
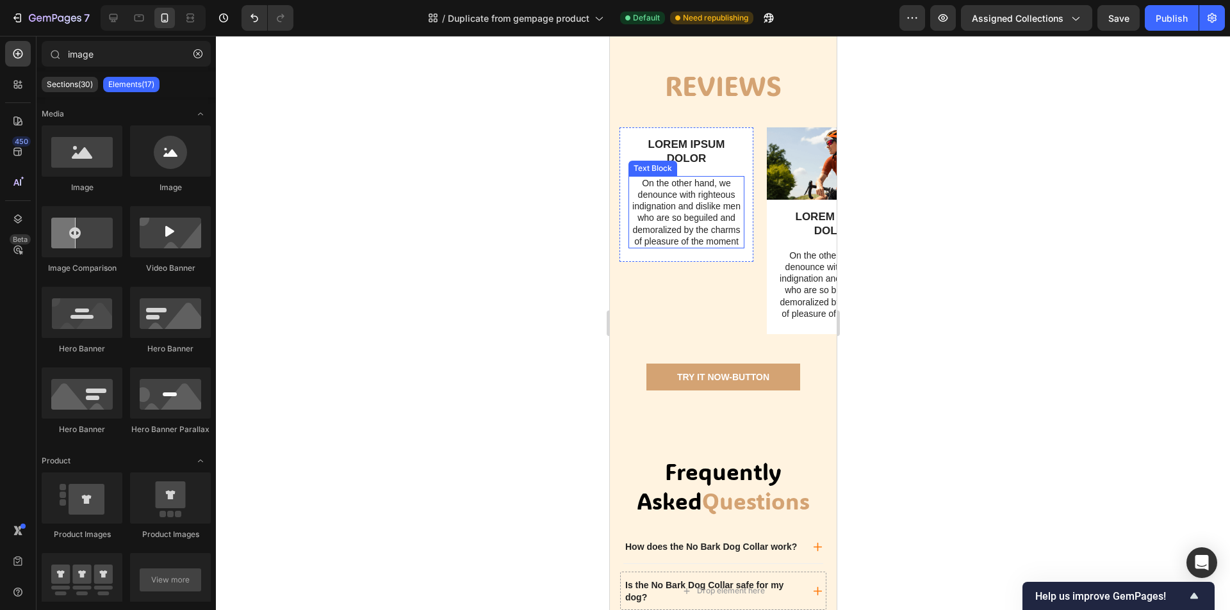
click at [672, 247] on p "On the other hand, we denounce with righteous indignation and dislike men who a…" at bounding box center [685, 212] width 113 height 70
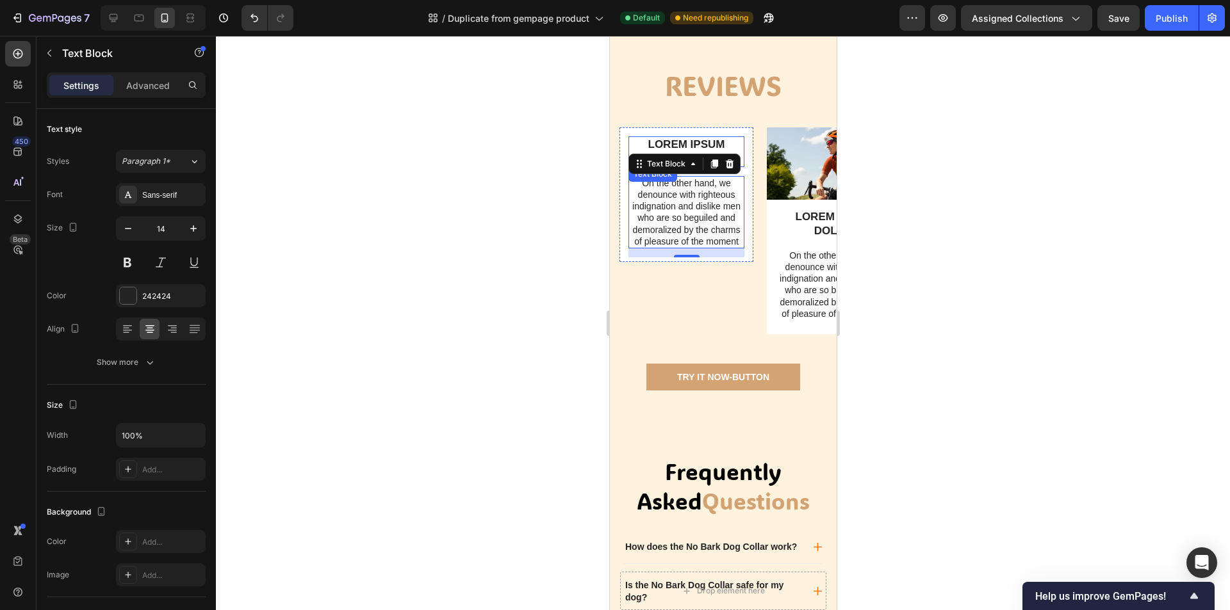
click at [720, 166] on p "LOREM IPSUM DOLOR" at bounding box center [685, 152] width 113 height 28
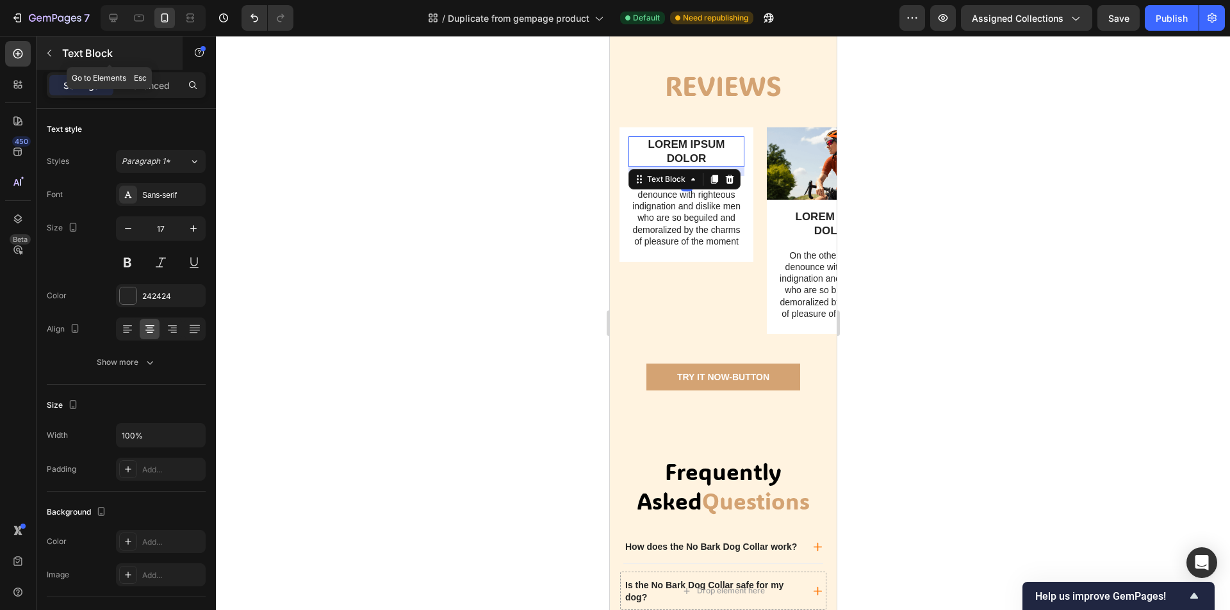
click at [47, 58] on button "button" at bounding box center [49, 53] width 20 height 20
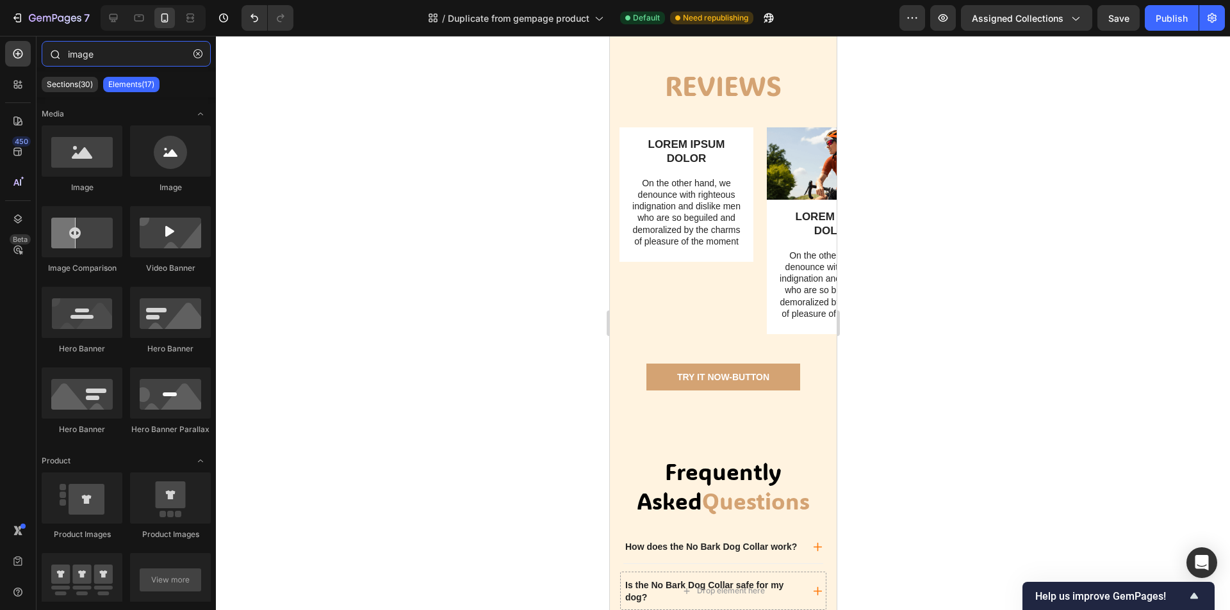
click at [187, 56] on input "image" at bounding box center [126, 54] width 169 height 26
click at [193, 54] on button "button" at bounding box center [198, 54] width 20 height 20
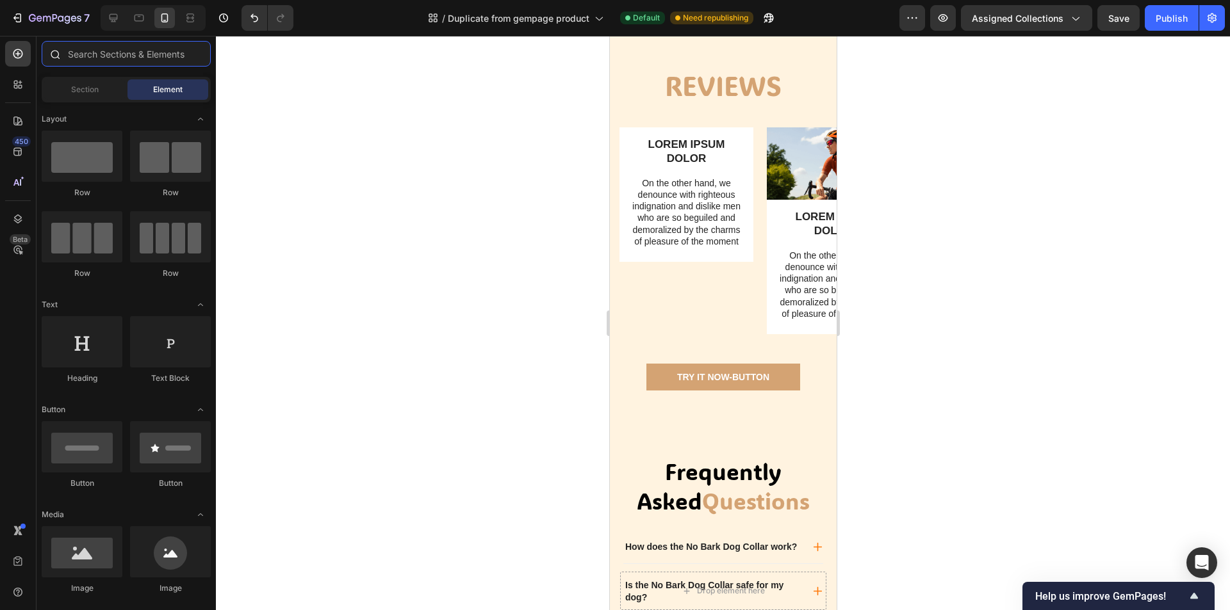
click at [156, 59] on input "text" at bounding box center [126, 54] width 169 height 26
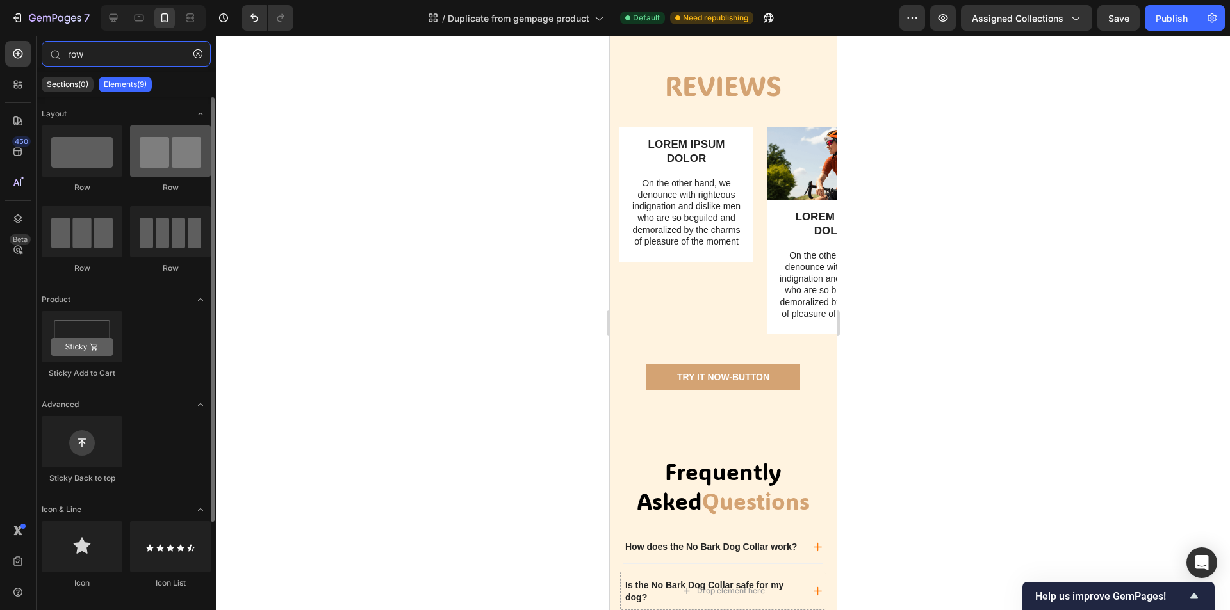
type input "row"
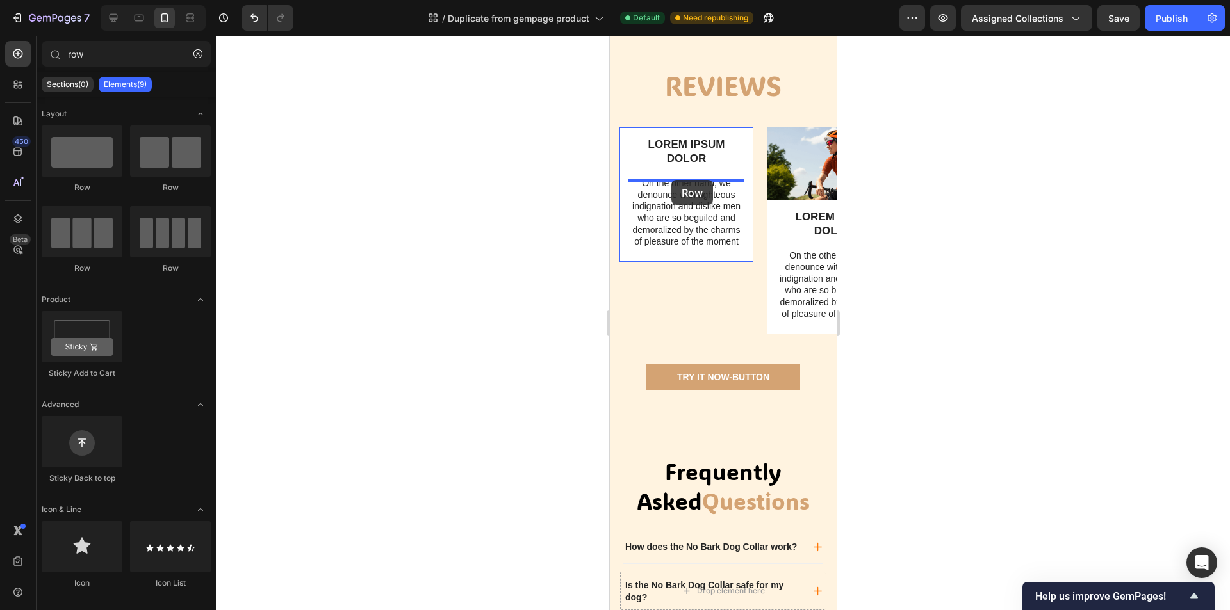
drag, startPoint x: 802, startPoint y: 195, endPoint x: 670, endPoint y: 180, distance: 132.7
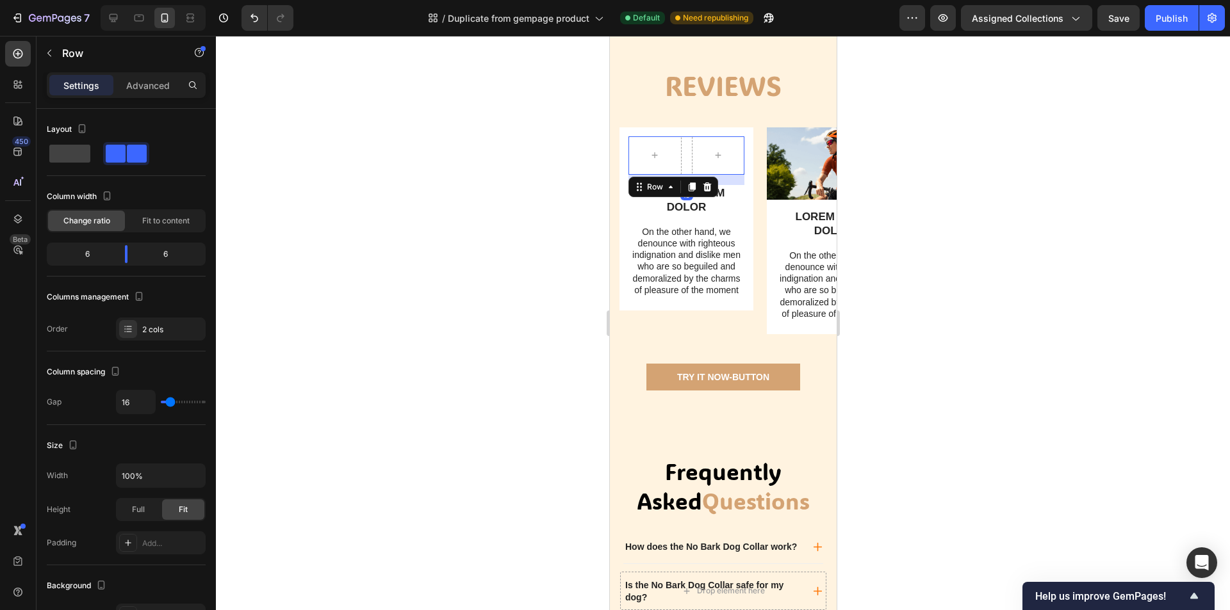
click at [1021, 236] on div at bounding box center [723, 323] width 1014 height 574
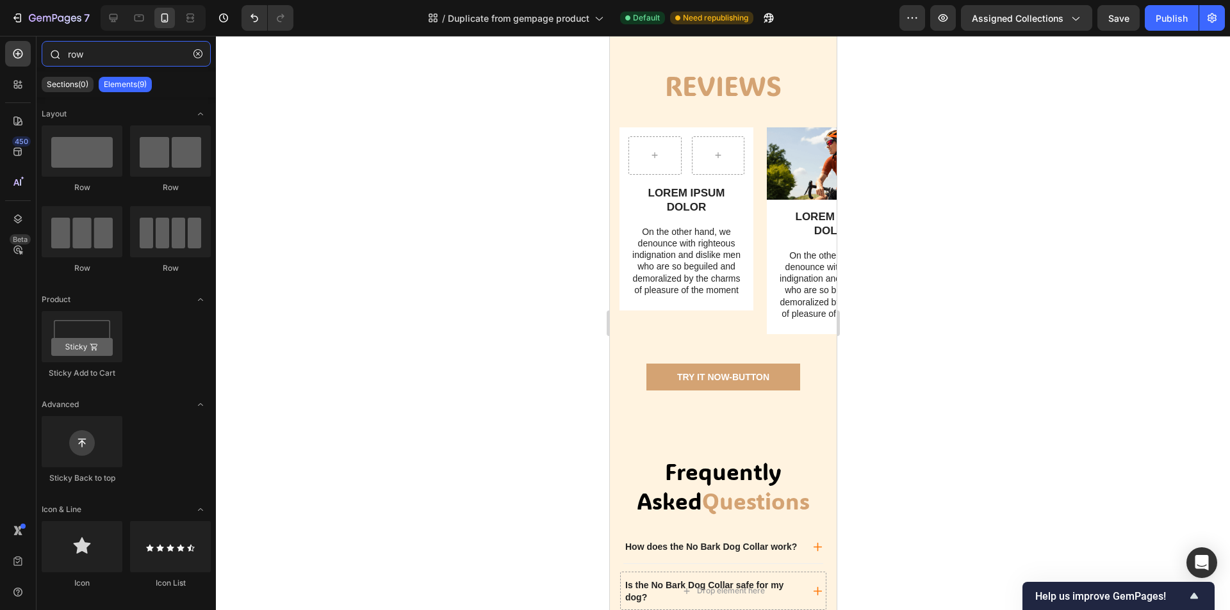
click at [184, 54] on input "row" at bounding box center [126, 54] width 169 height 26
click at [190, 53] on button "button" at bounding box center [198, 54] width 20 height 20
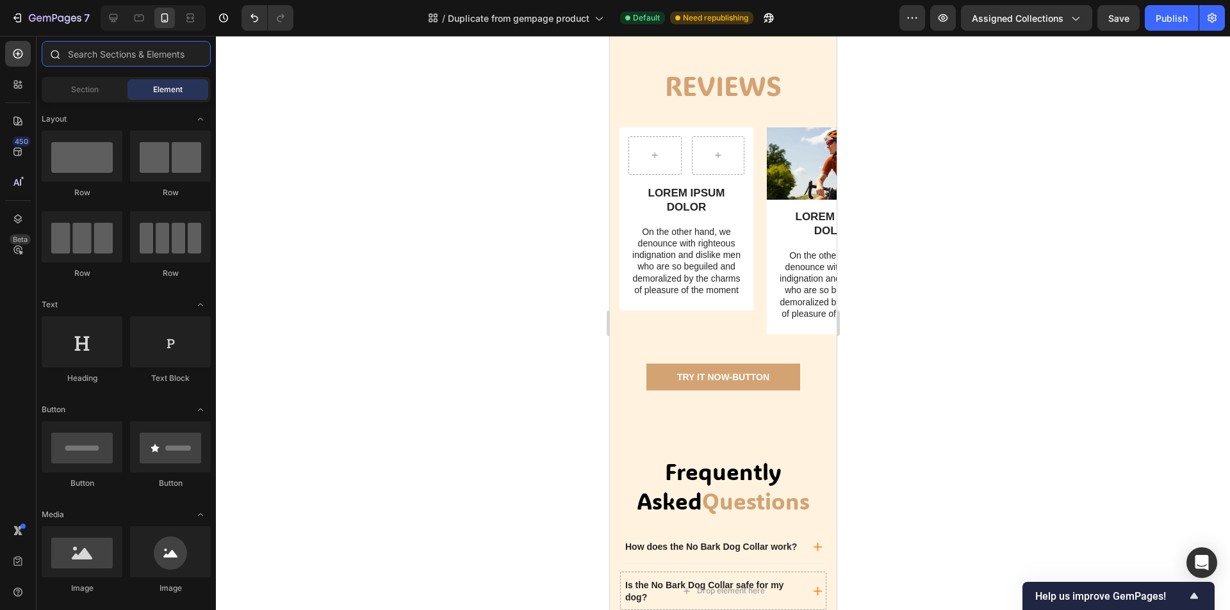
click at [140, 60] on input "text" at bounding box center [126, 54] width 169 height 26
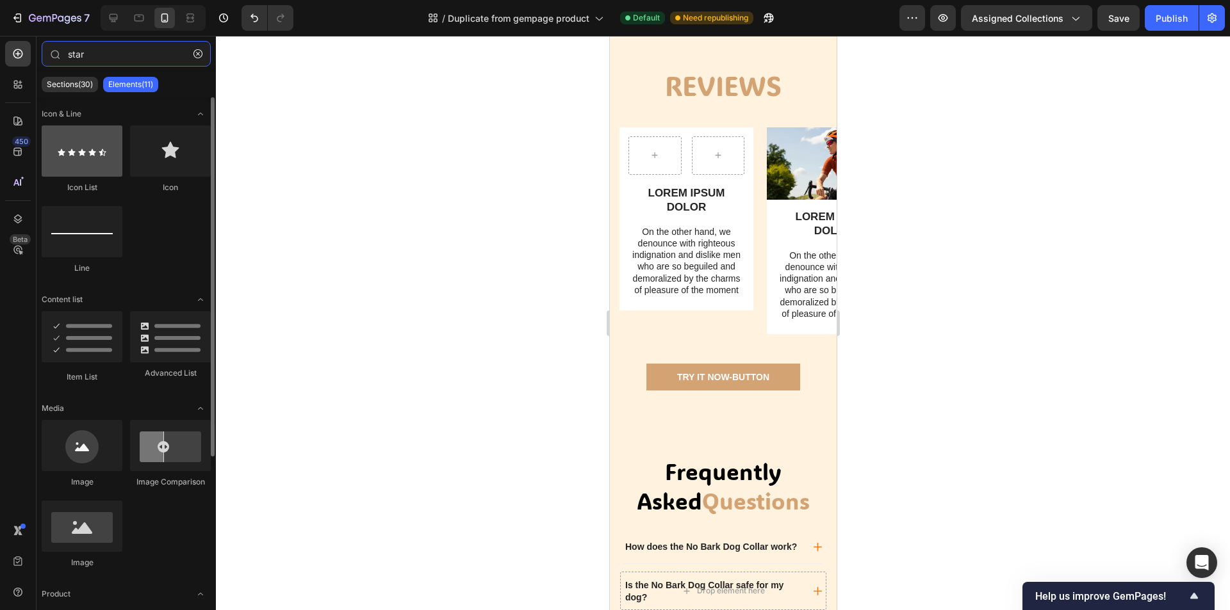
type input "star"
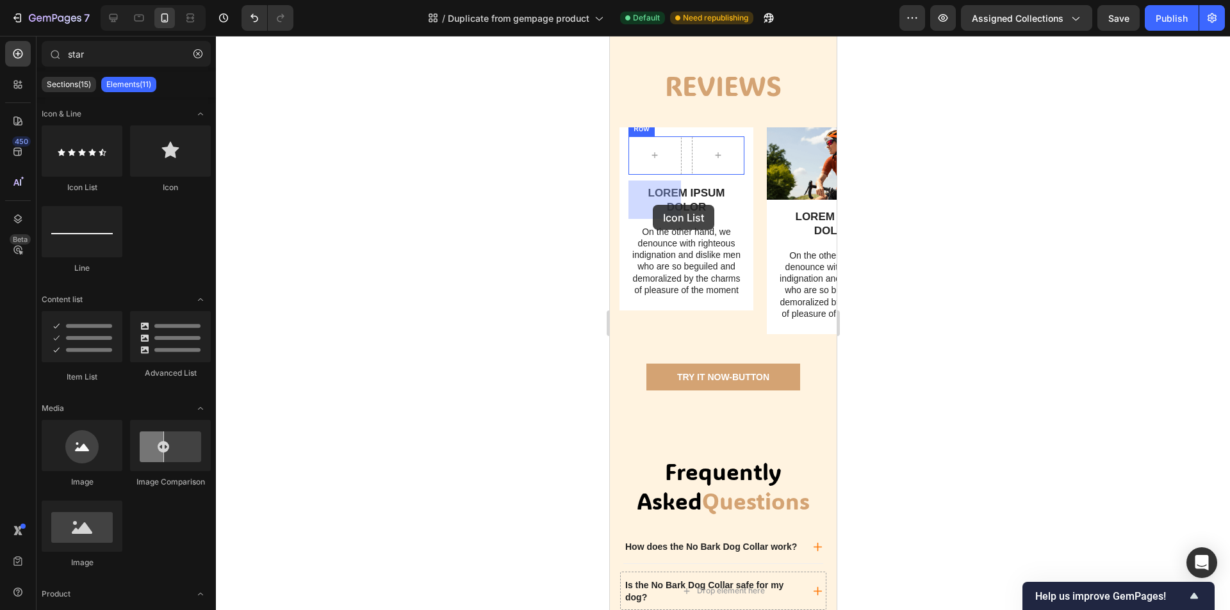
drag, startPoint x: 709, startPoint y: 196, endPoint x: 651, endPoint y: 197, distance: 58.3
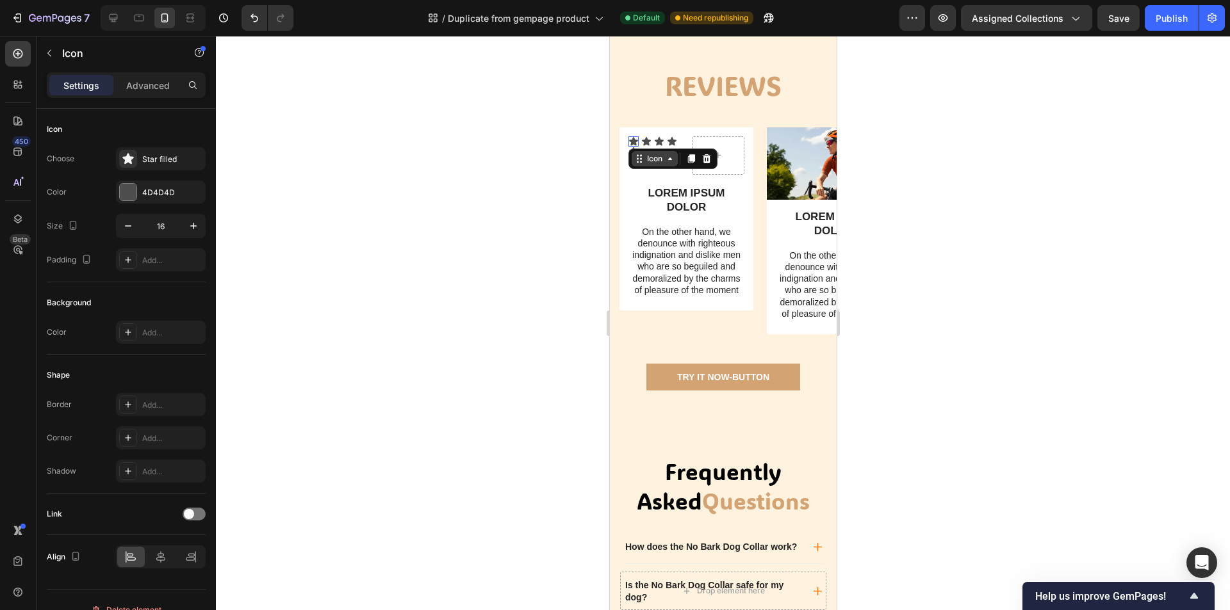
click at [633, 169] on div "Icon" at bounding box center [672, 159] width 89 height 20
click at [665, 157] on div "Icon 0 Icon Icon Icon Icon" at bounding box center [654, 146] width 53 height 20
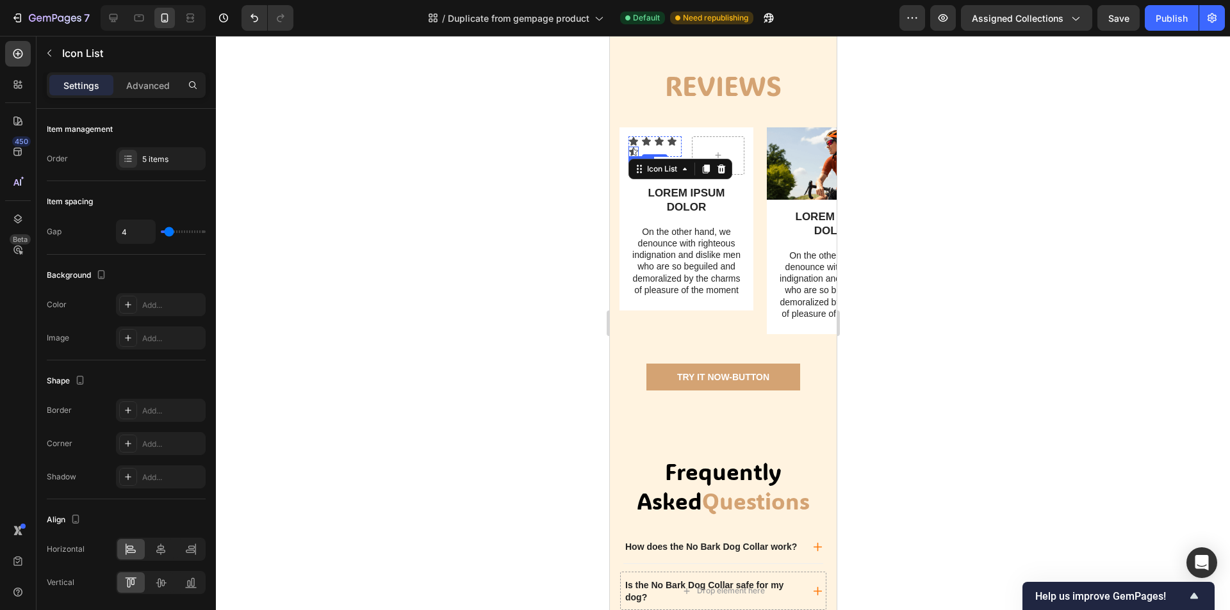
click at [634, 157] on div "Icon" at bounding box center [633, 152] width 10 height 10
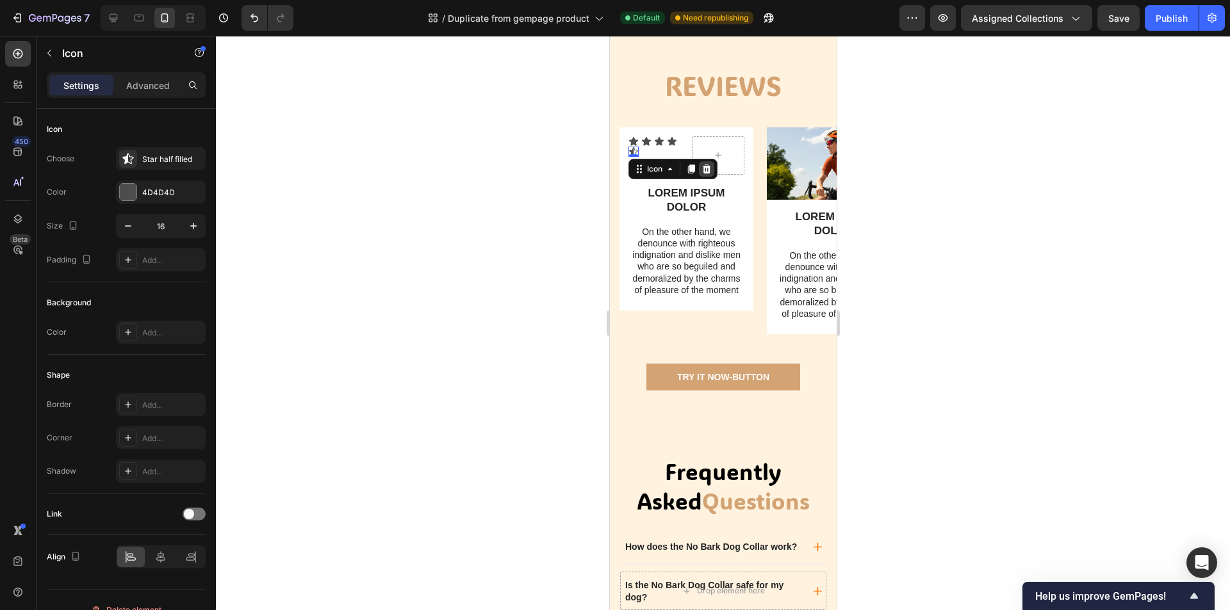
click at [707, 174] on icon at bounding box center [706, 169] width 10 height 10
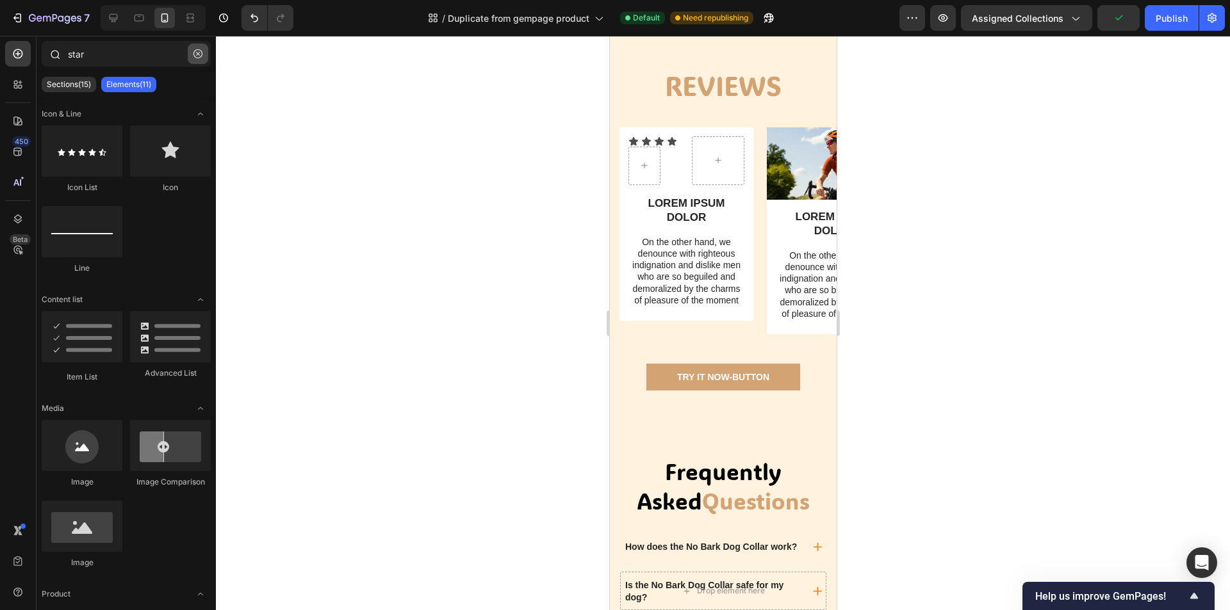
click at [196, 53] on icon "button" at bounding box center [197, 53] width 9 height 9
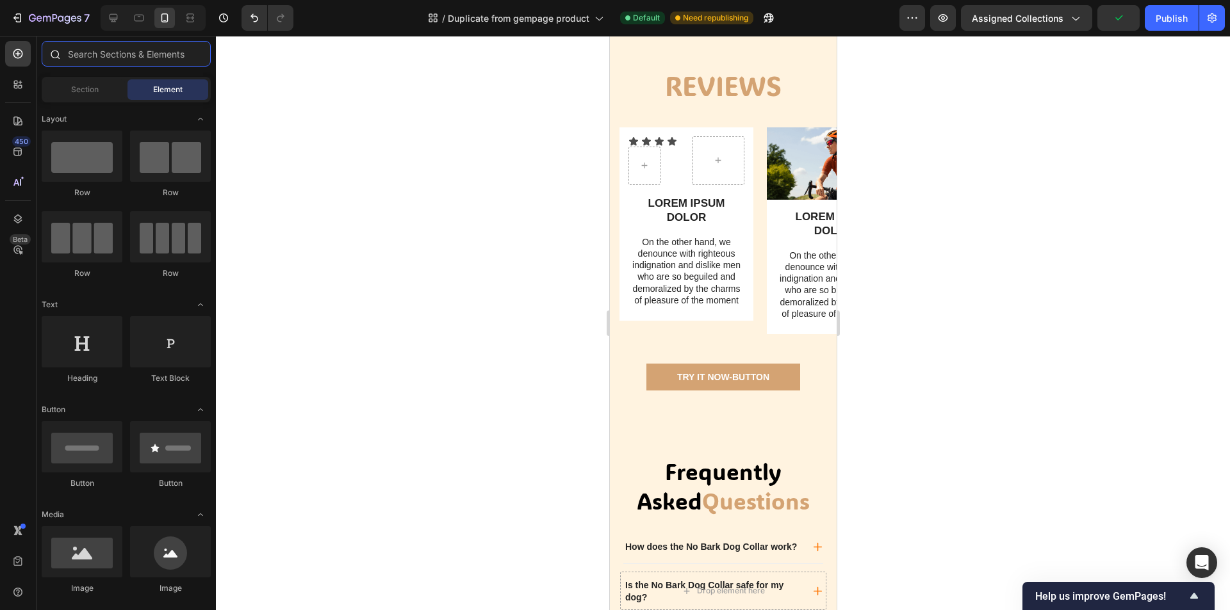
click at [135, 59] on input "text" at bounding box center [126, 54] width 169 height 26
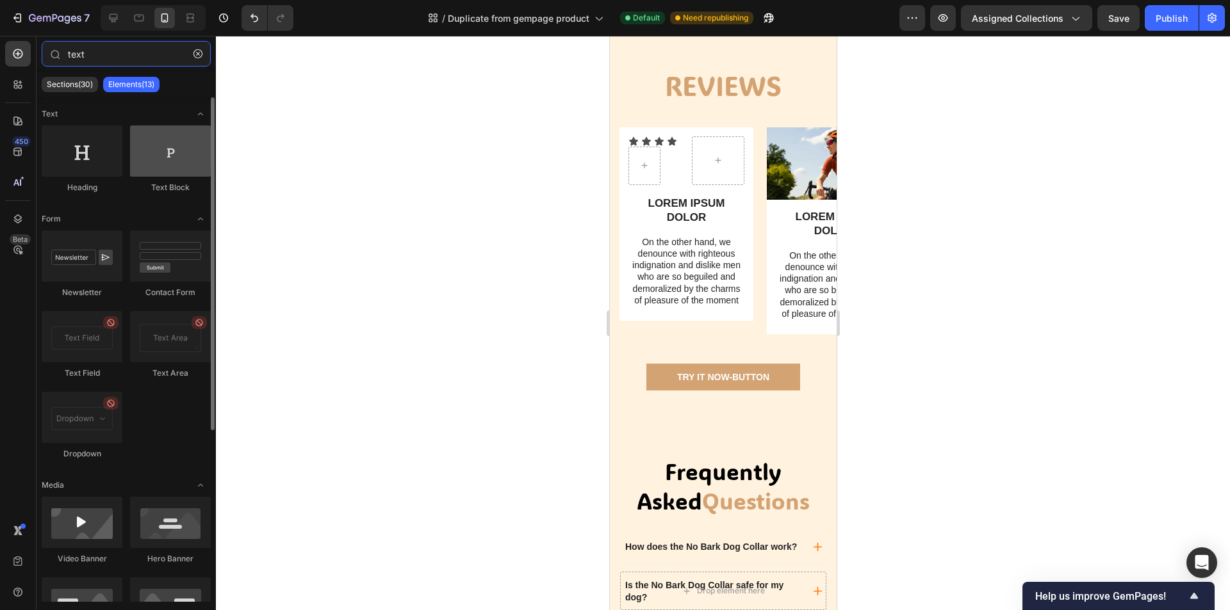
type input "text"
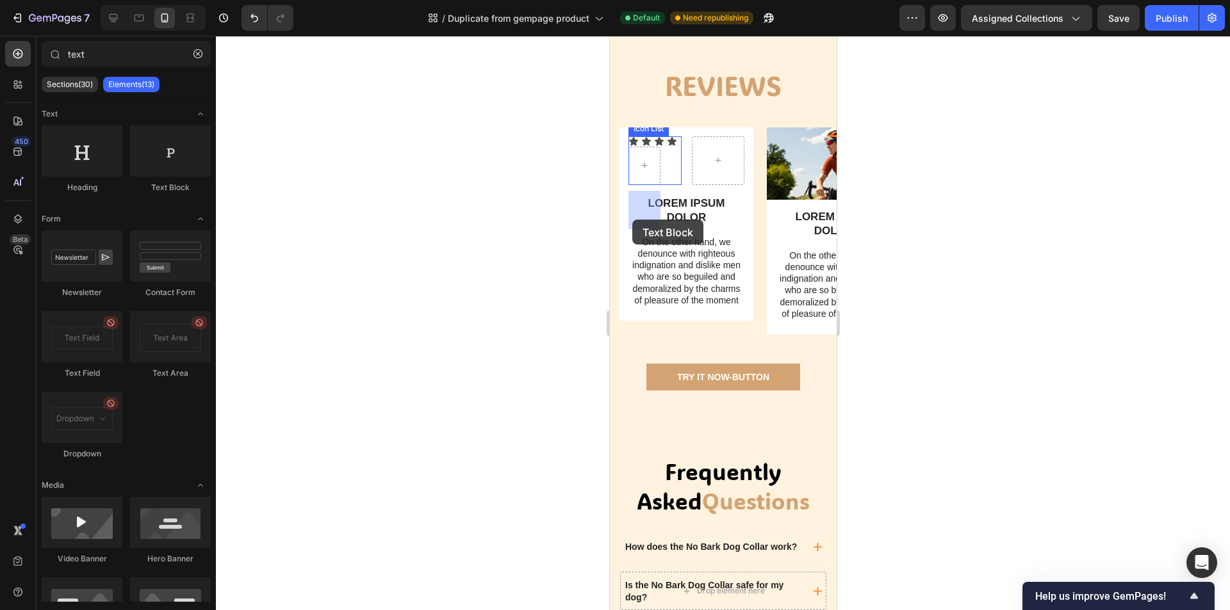
drag, startPoint x: 783, startPoint y: 182, endPoint x: 631, endPoint y: 219, distance: 156.2
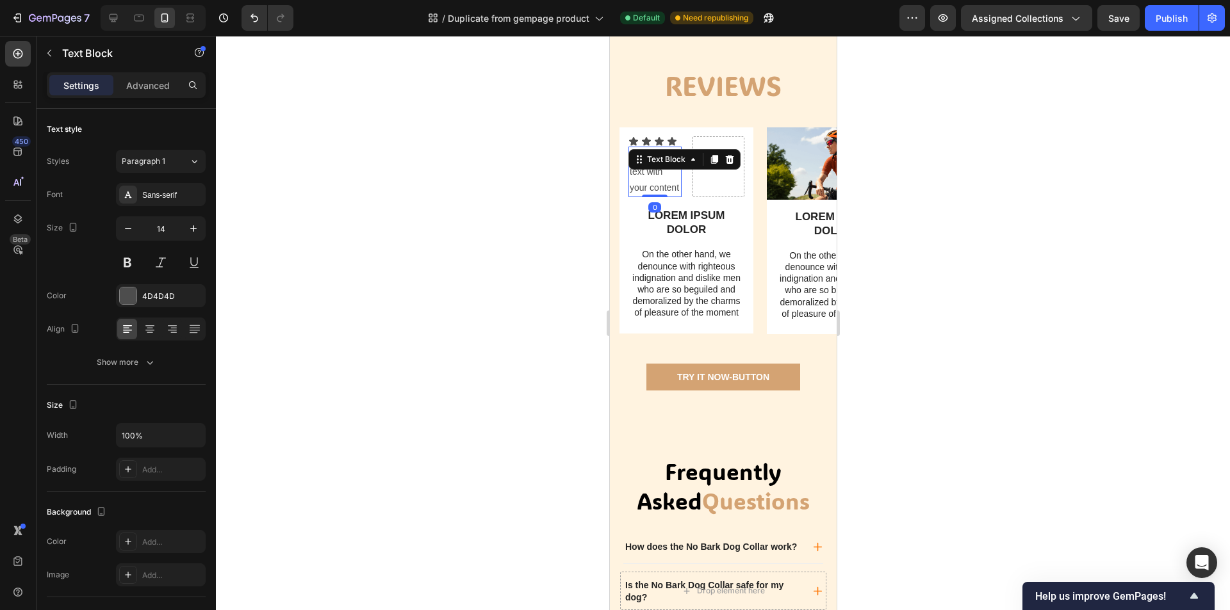
click at [668, 198] on div "Replace this text with your content" at bounding box center [654, 172] width 53 height 51
click at [676, 197] on p "Replace this text with your content" at bounding box center [654, 172] width 51 height 49
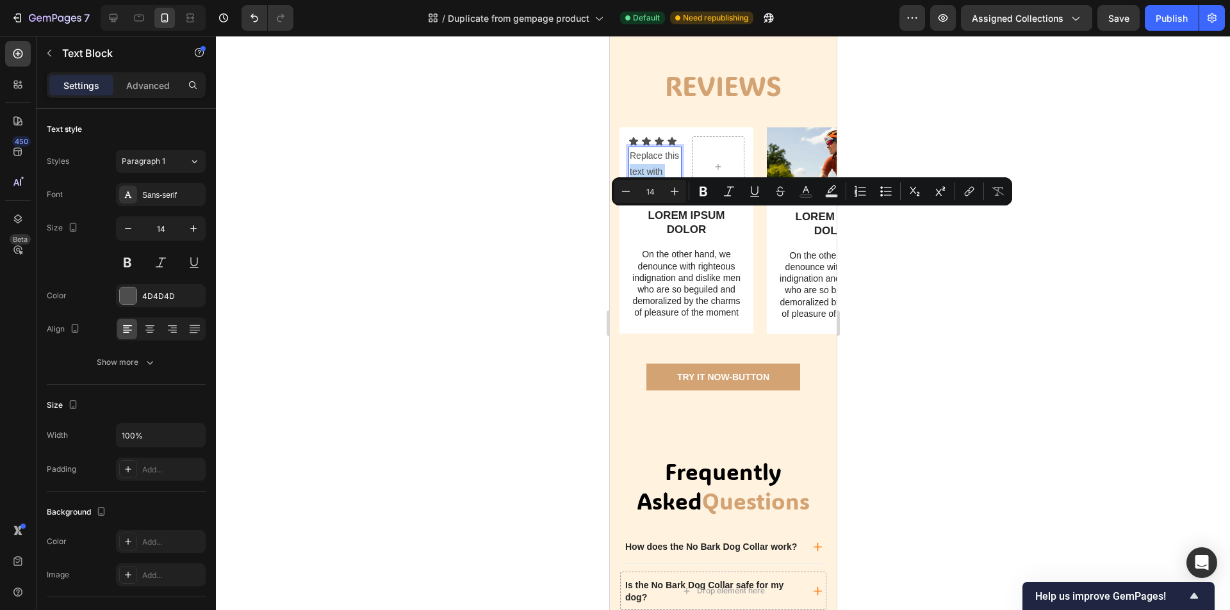
drag, startPoint x: 678, startPoint y: 231, endPoint x: 628, endPoint y: 211, distance: 54.3
click at [628, 198] on div "Replace this text with your content" at bounding box center [654, 172] width 53 height 51
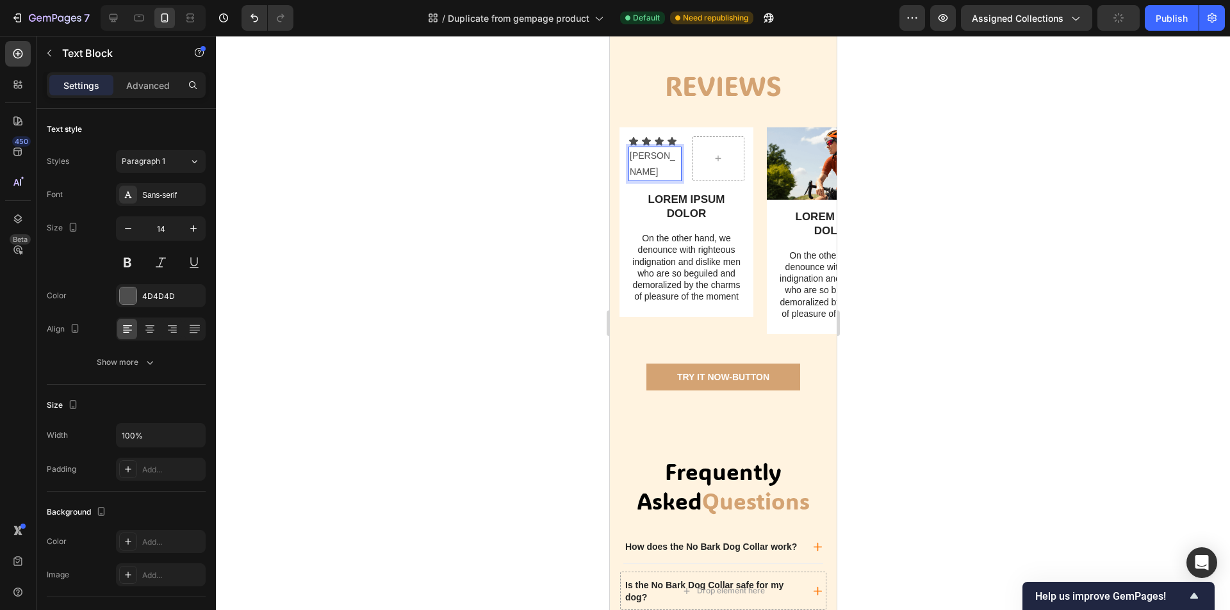
click at [932, 256] on div at bounding box center [723, 323] width 1014 height 574
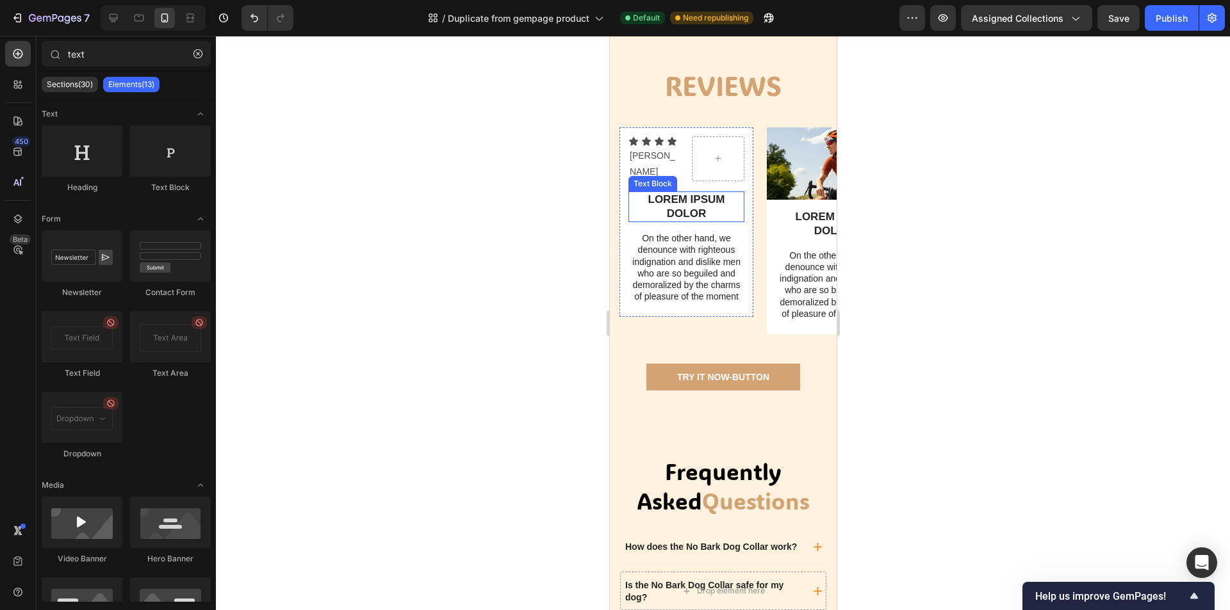
click at [700, 221] on p "LOREM IPSUM DOLOR" at bounding box center [685, 207] width 113 height 28
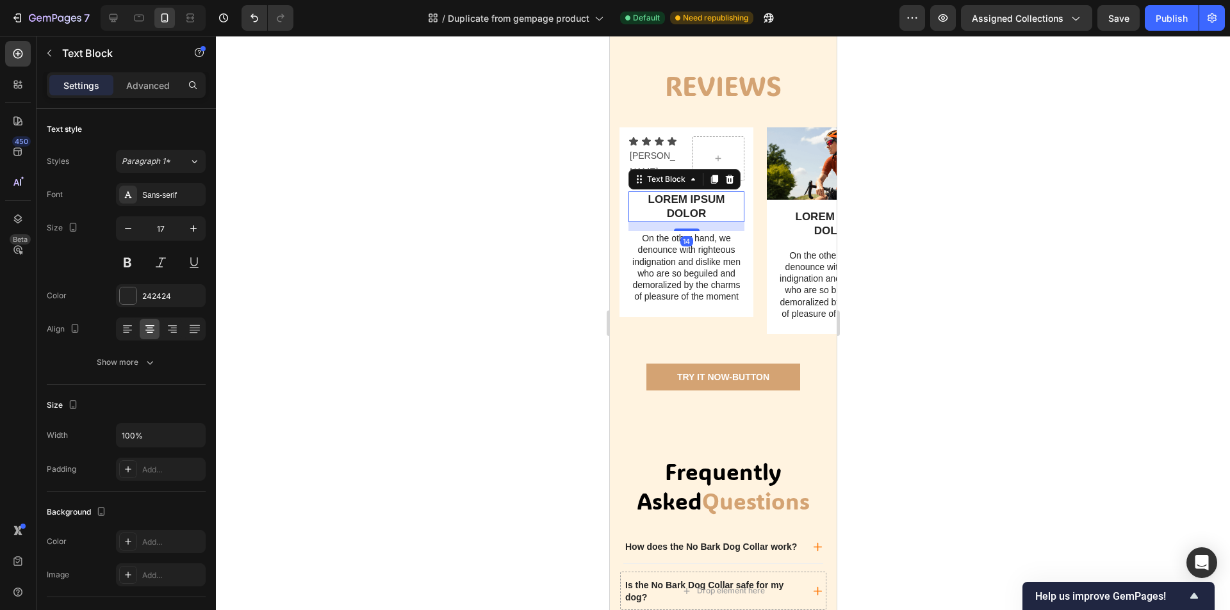
click at [721, 221] on p "LOREM IPSUM DOLOR" at bounding box center [685, 207] width 113 height 28
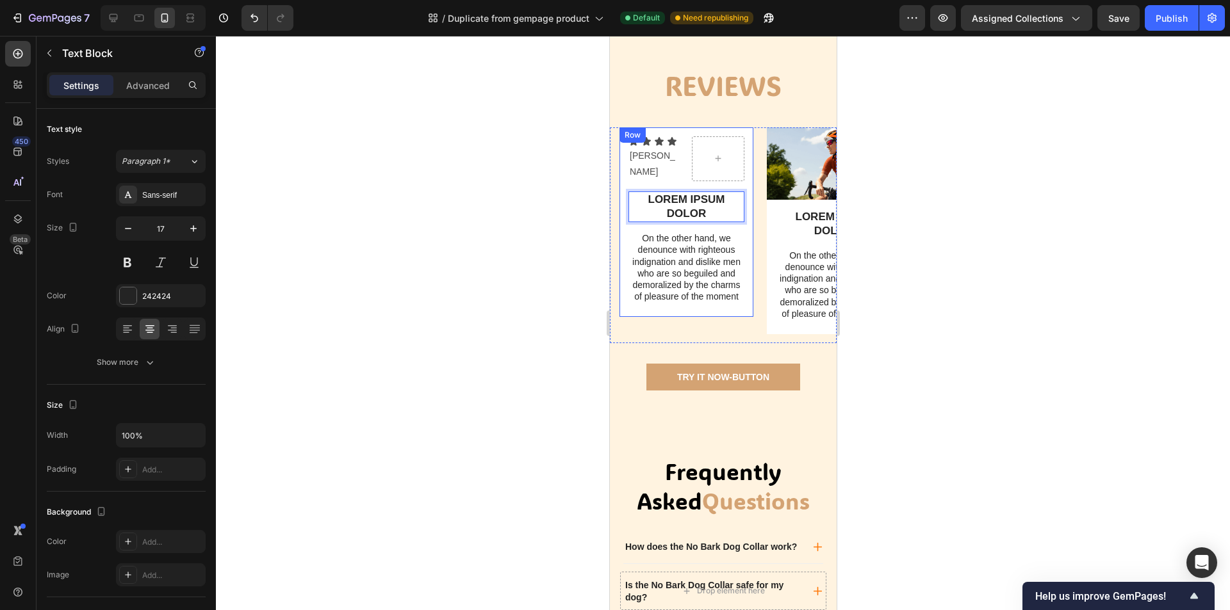
click at [717, 262] on div "Icon Icon Icon Icon [PERSON_NAME] Text Block Icon List Row LOREM IPSUM DOLOR Te…" at bounding box center [686, 224] width 116 height 177
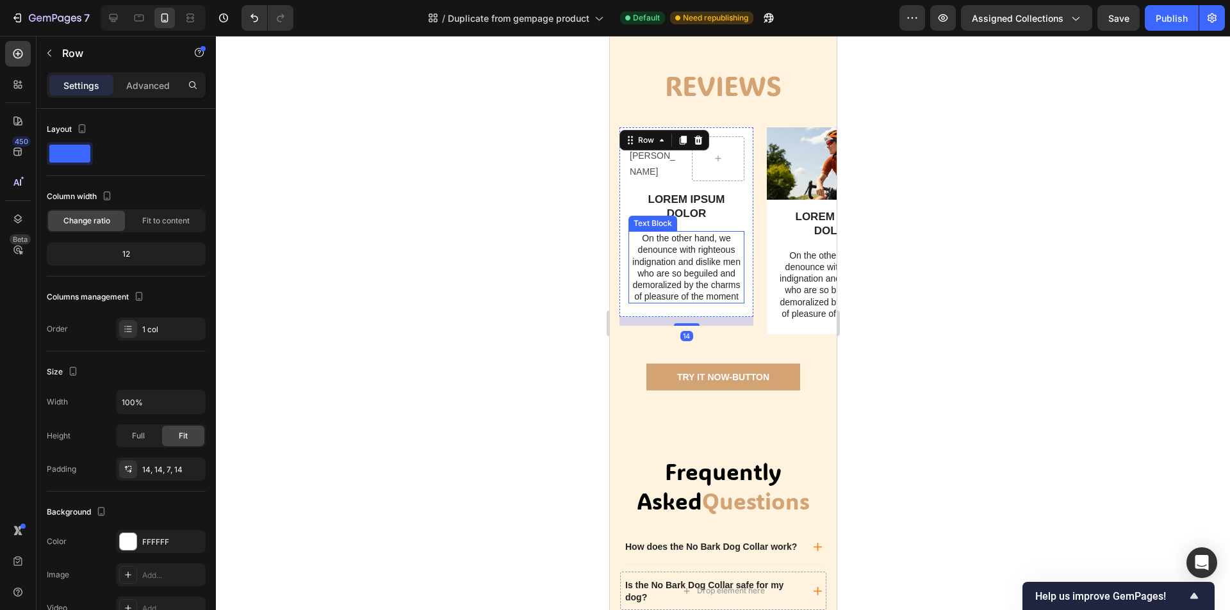
click at [731, 284] on p "On the other hand, we denounce with righteous indignation and dislike men who a…" at bounding box center [685, 267] width 113 height 70
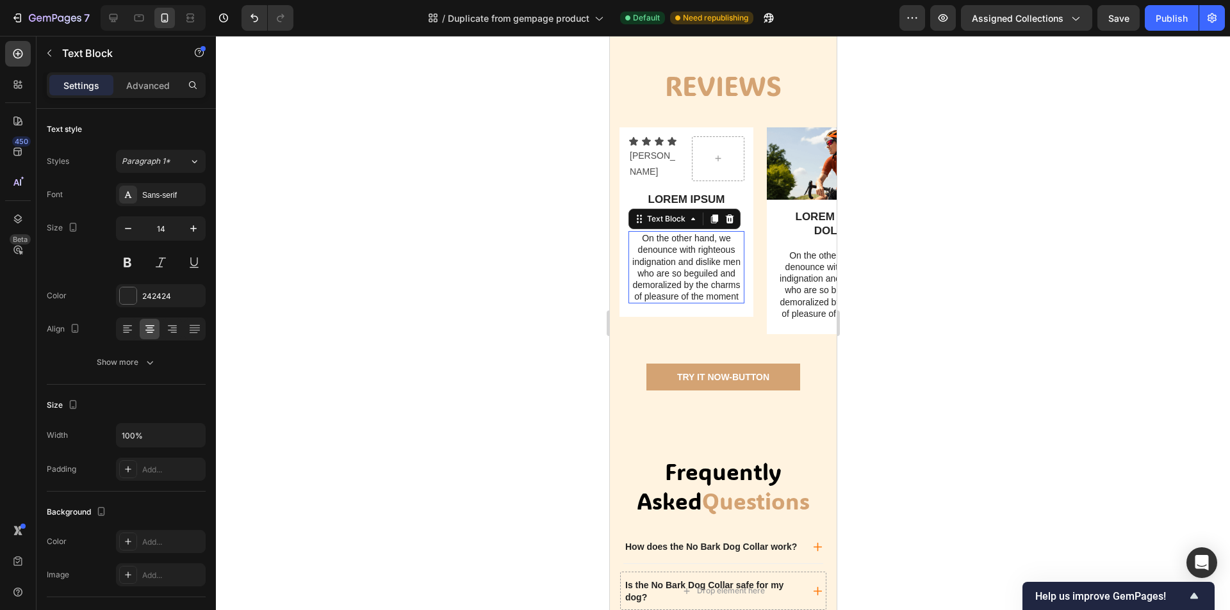
click at [722, 229] on div "Text Block" at bounding box center [684, 219] width 112 height 20
click at [720, 221] on p "LOREM IPSUM DOLOR" at bounding box center [685, 207] width 113 height 28
click at [726, 184] on icon at bounding box center [729, 179] width 8 height 9
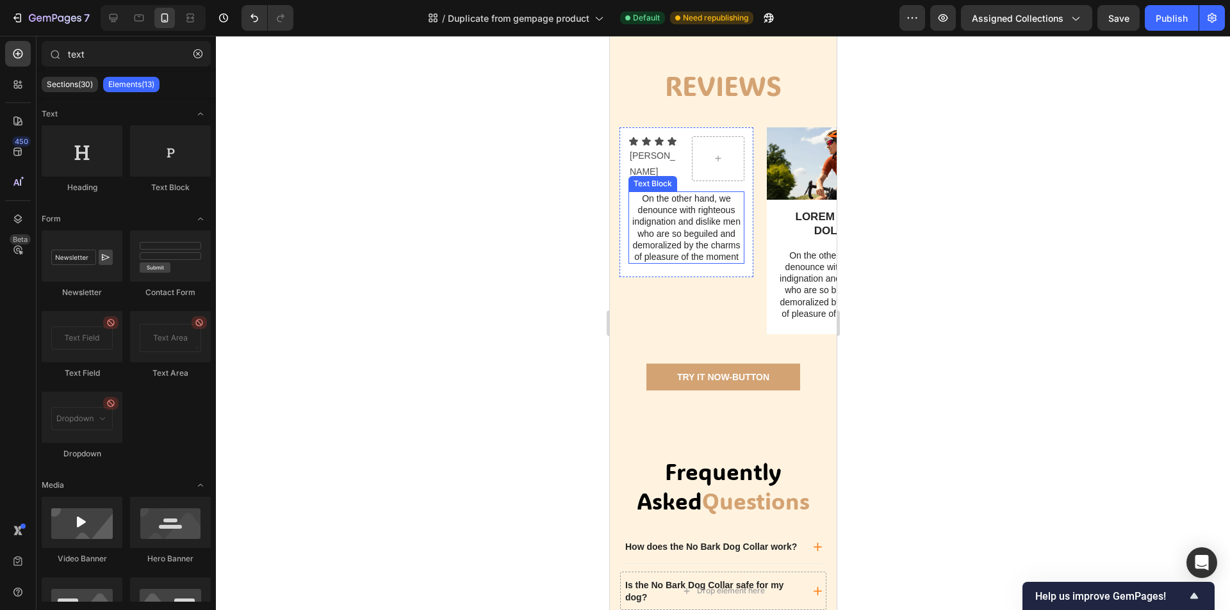
drag, startPoint x: 708, startPoint y: 263, endPoint x: 730, endPoint y: 279, distance: 27.0
click at [708, 263] on p "On the other hand, we denounce with righteous indignation and dislike men who a…" at bounding box center [685, 228] width 113 height 70
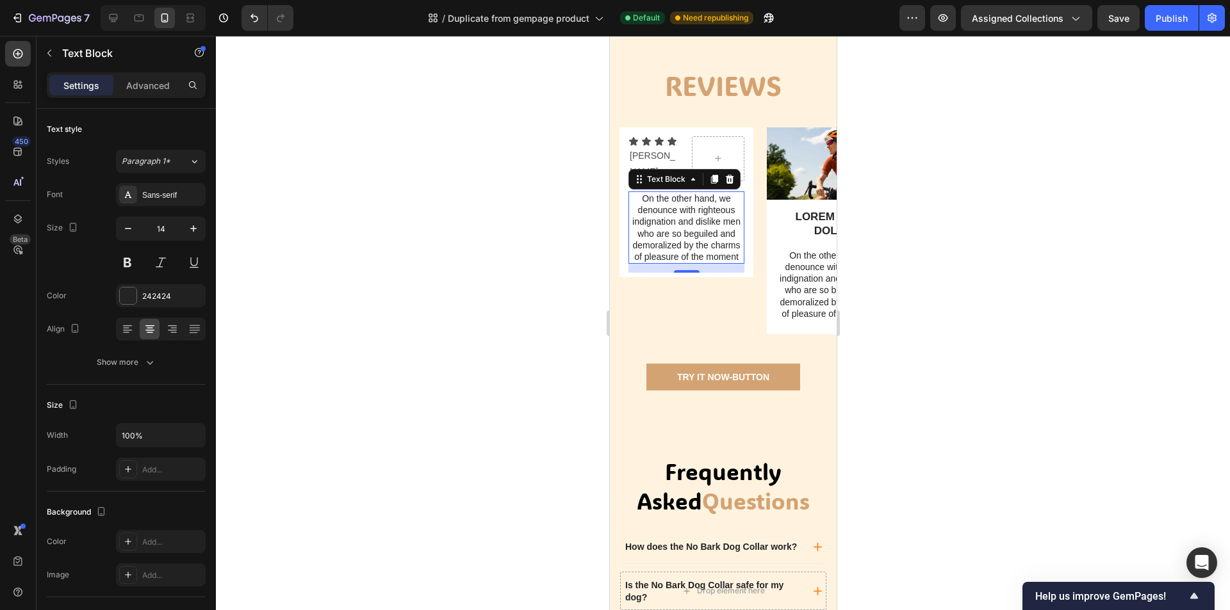
click at [735, 263] on p "On the other hand, we denounce with righteous indignation and dislike men who a…" at bounding box center [685, 228] width 113 height 70
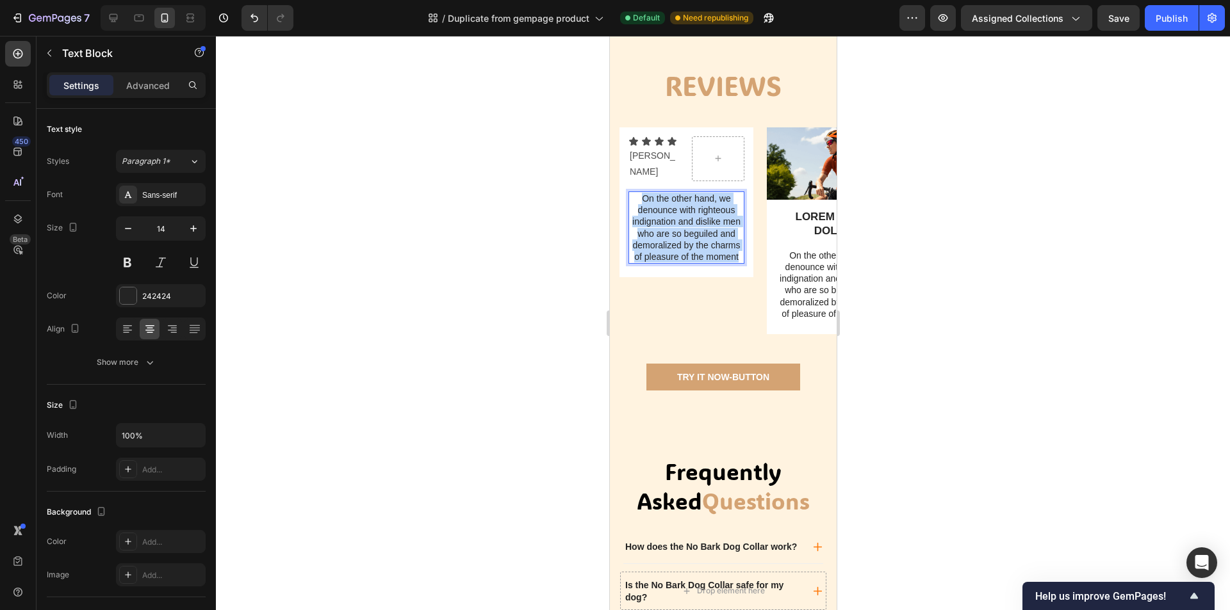
click at [735, 263] on p "On the other hand, we denounce with righteous indignation and dislike men who a…" at bounding box center [685, 228] width 113 height 70
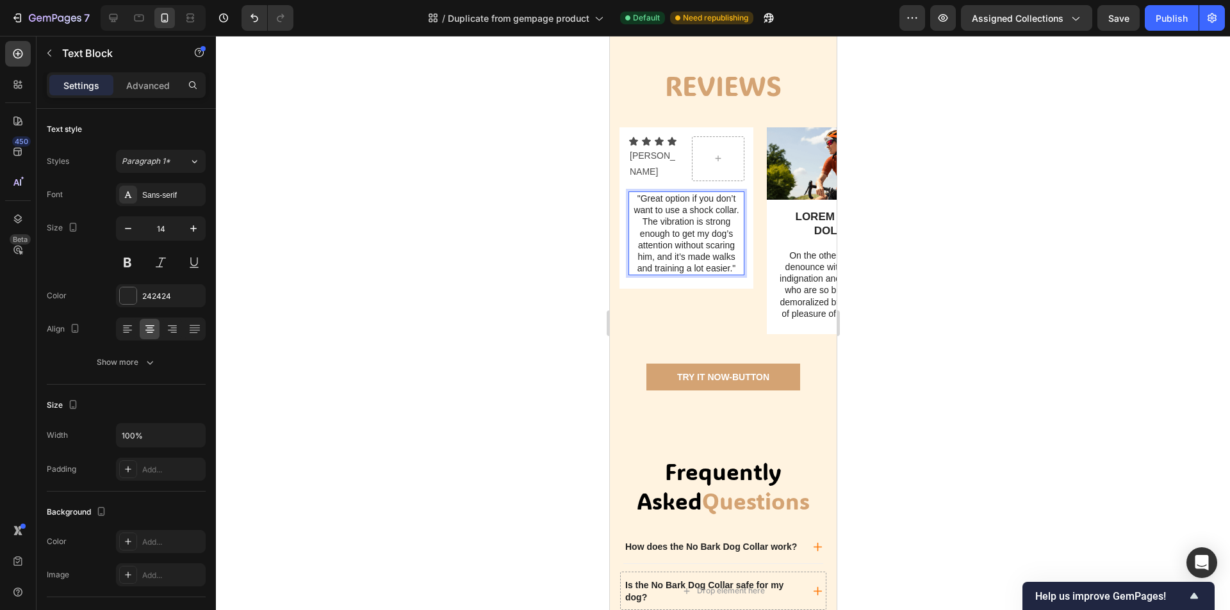
click at [708, 274] on p ""Great option if you don’t want to use a shock collar. The vibration is strong …" at bounding box center [685, 233] width 113 height 81
click at [926, 282] on div at bounding box center [723, 323] width 1014 height 574
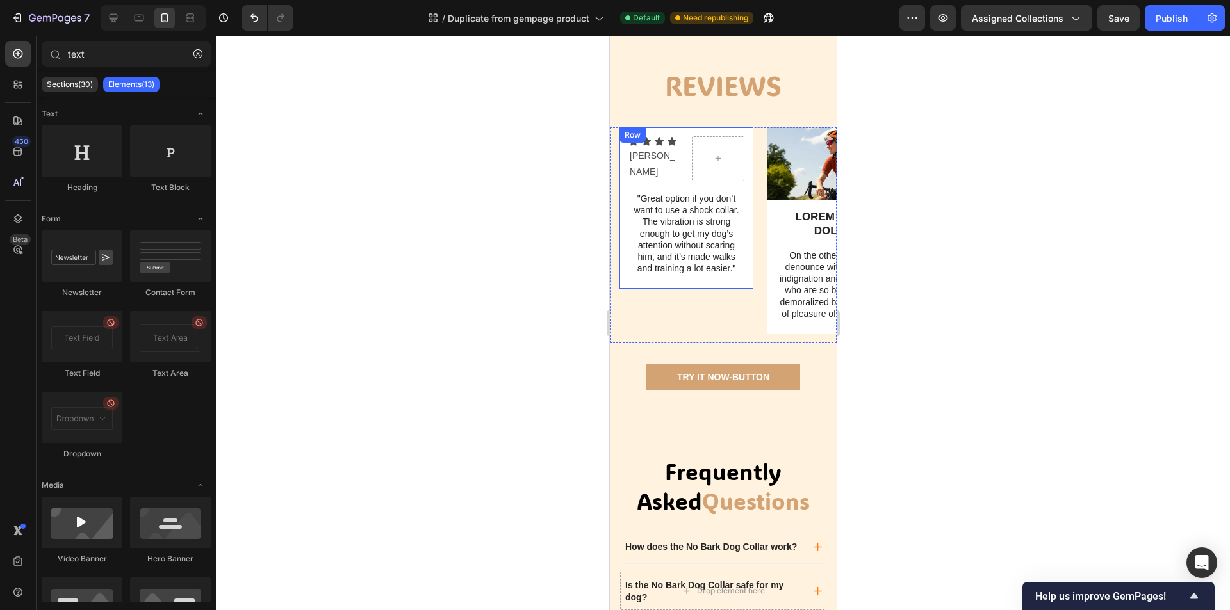
click at [731, 274] on p ""Great option if you don’t want to use a shock collar. The vibration is strong …" at bounding box center [685, 233] width 113 height 81
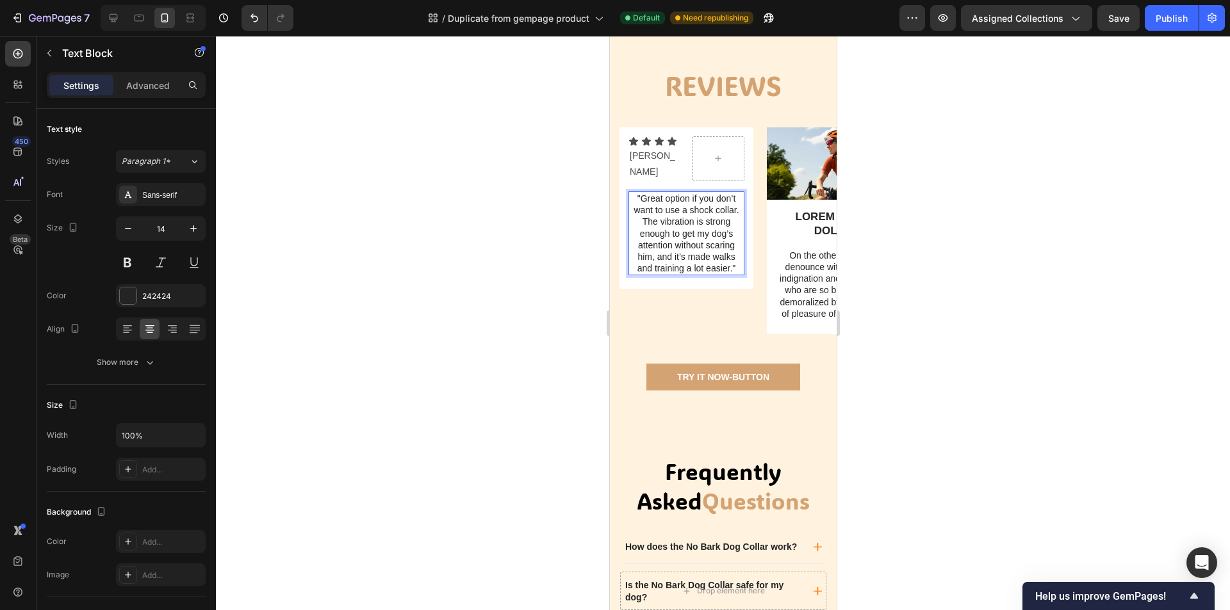
click at [731, 274] on p ""Great option if you don’t want to use a shock collar. The vibration is strong …" at bounding box center [685, 233] width 113 height 81
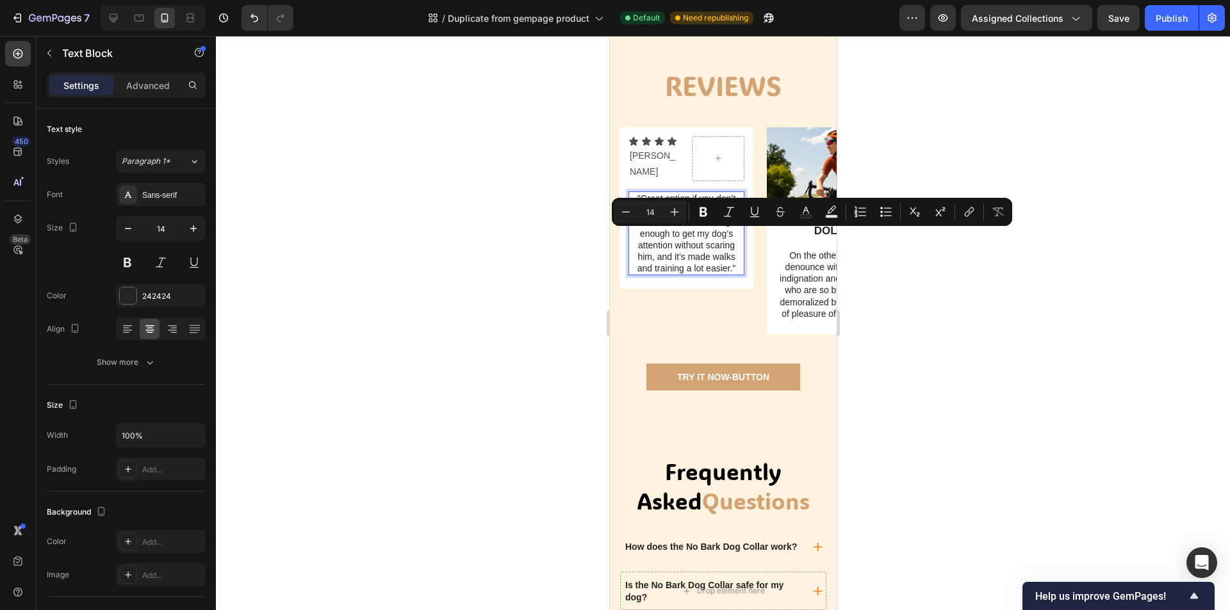
click at [690, 274] on p ""Great option if you don’t want to use a shock collar. The vibration is strong …" at bounding box center [685, 233] width 113 height 81
drag, startPoint x: 714, startPoint y: 289, endPoint x: 735, endPoint y: 295, distance: 22.1
click at [715, 274] on p ""Great option if you don’t want to use a shock collar. The vibration is strong …" at bounding box center [685, 233] width 113 height 81
click at [747, 286] on div "Icon Icon Icon Icon [PERSON_NAME] Text Block Icon List Row "Great option if you…" at bounding box center [686, 208] width 134 height 162
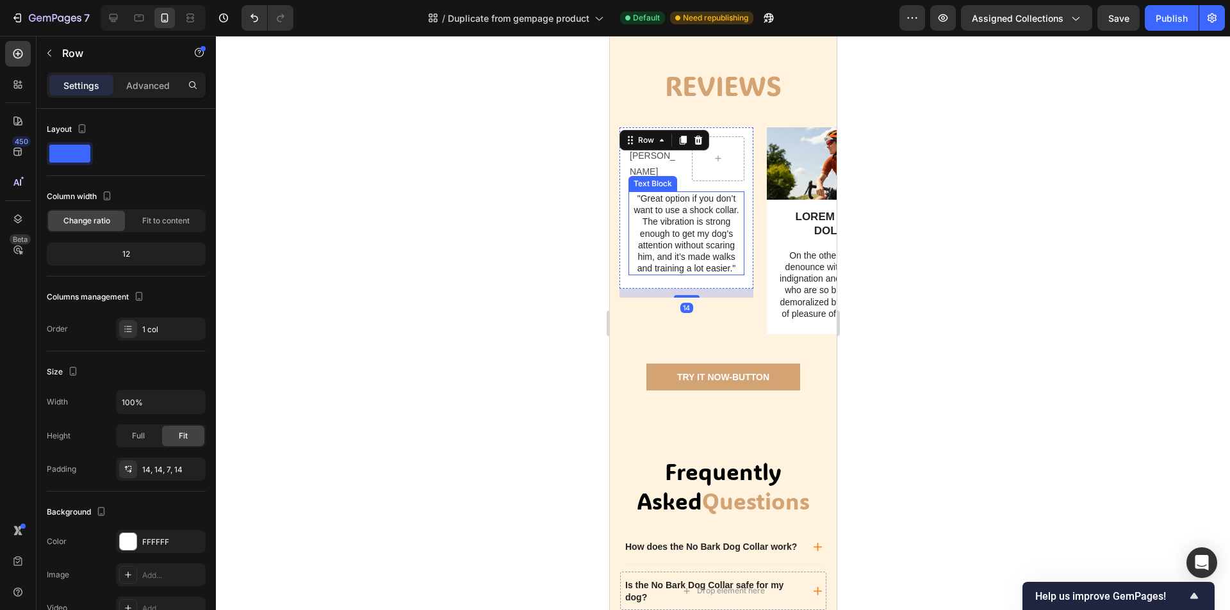
click at [738, 274] on p ""Great option if you don’t want to use a shock collar. The vibration is strong …" at bounding box center [685, 233] width 113 height 81
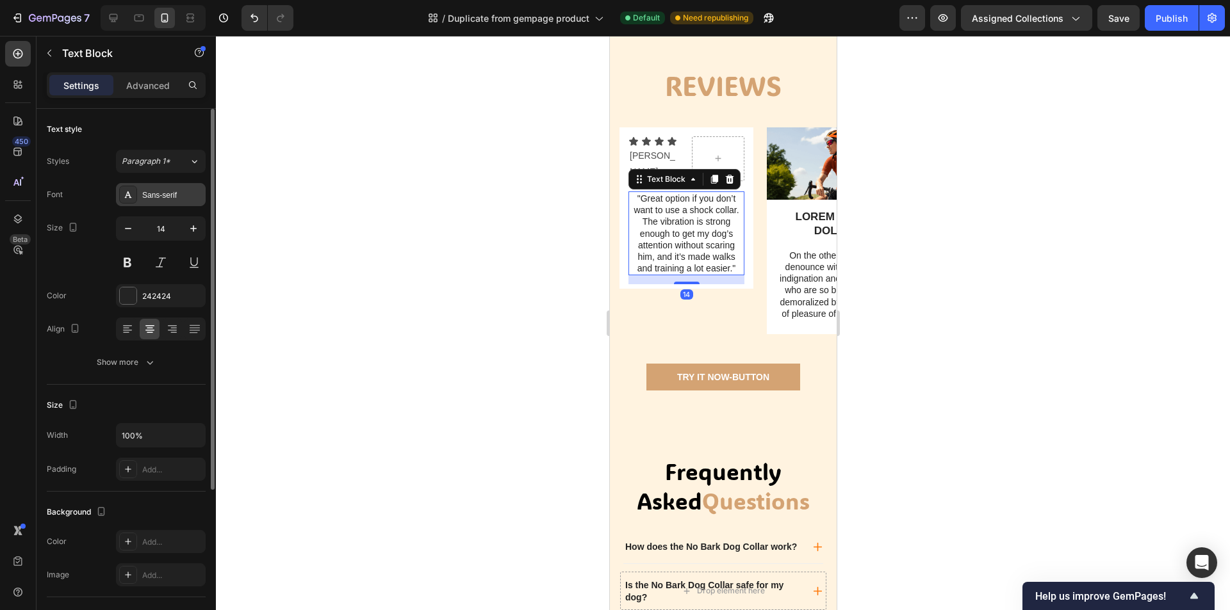
click at [163, 199] on div "Sans-serif" at bounding box center [172, 196] width 60 height 12
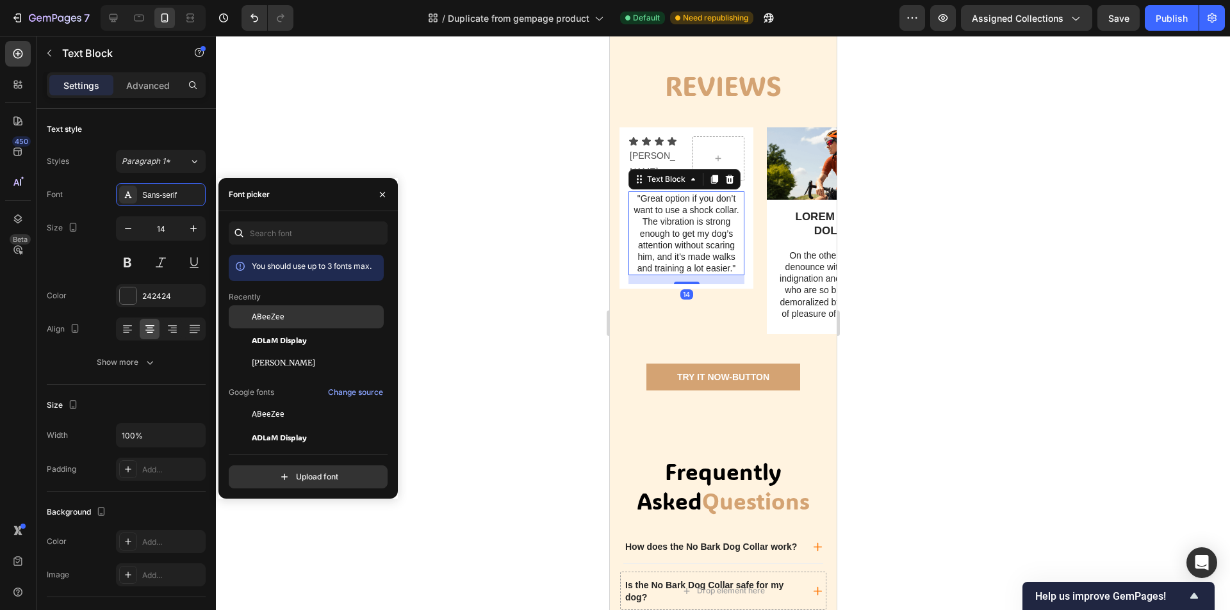
click at [303, 323] on div "ABeeZee" at bounding box center [306, 316] width 155 height 23
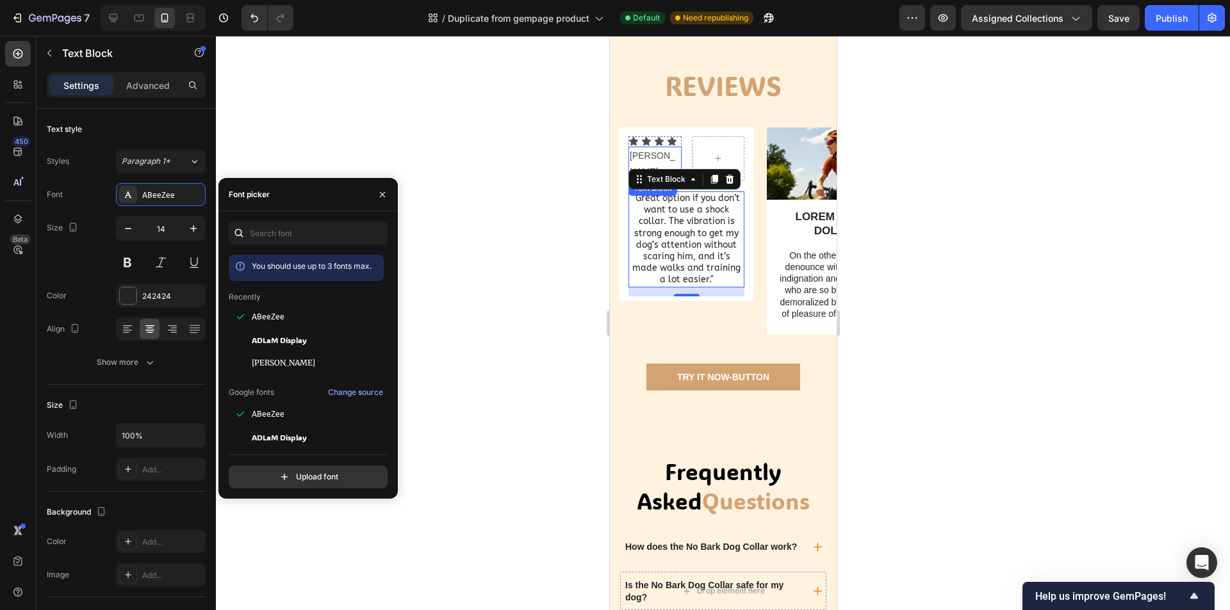
click at [653, 180] on p "[PERSON_NAME]" at bounding box center [654, 164] width 51 height 32
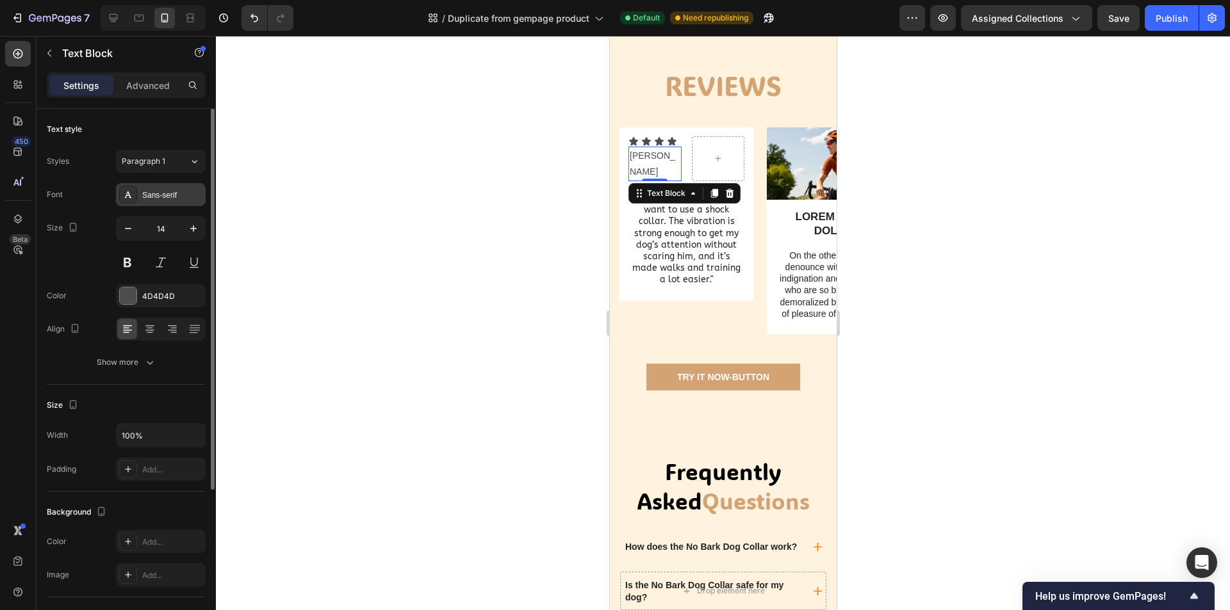
click at [166, 197] on div "Sans-serif" at bounding box center [172, 196] width 60 height 12
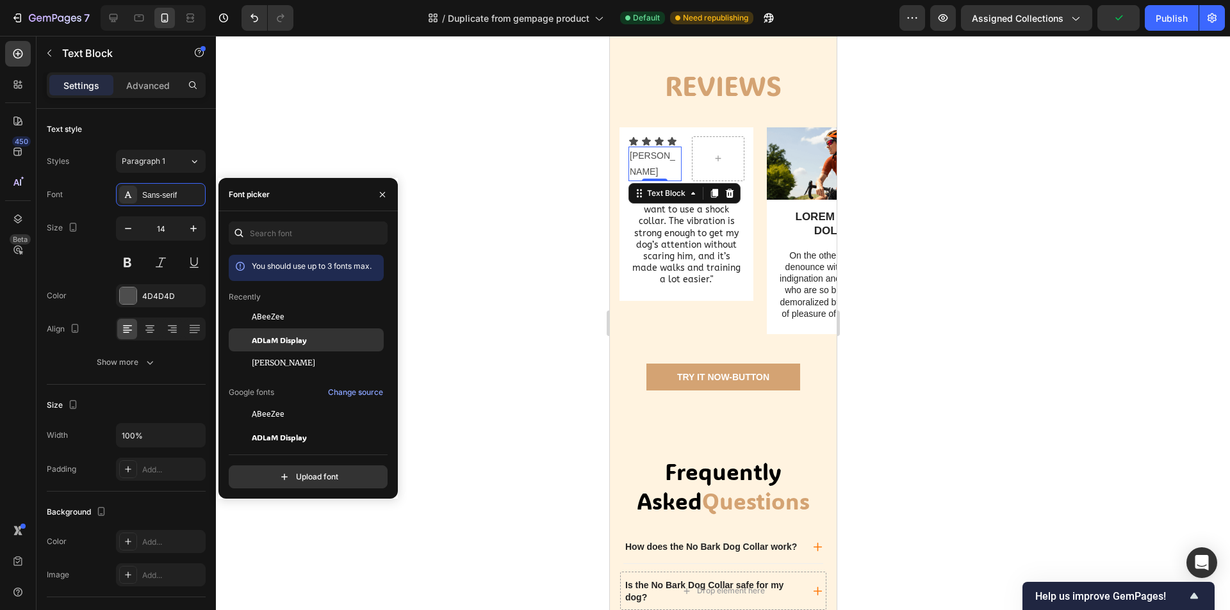
click at [288, 337] on span "ADLaM Display" at bounding box center [279, 340] width 55 height 12
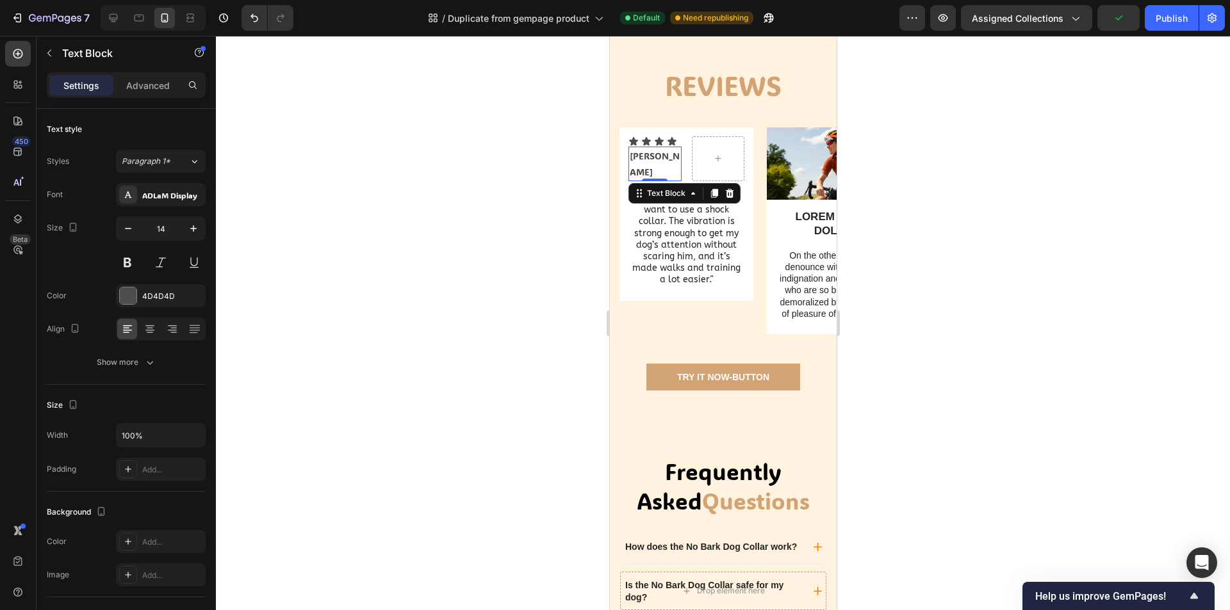
click at [930, 277] on div at bounding box center [723, 323] width 1014 height 574
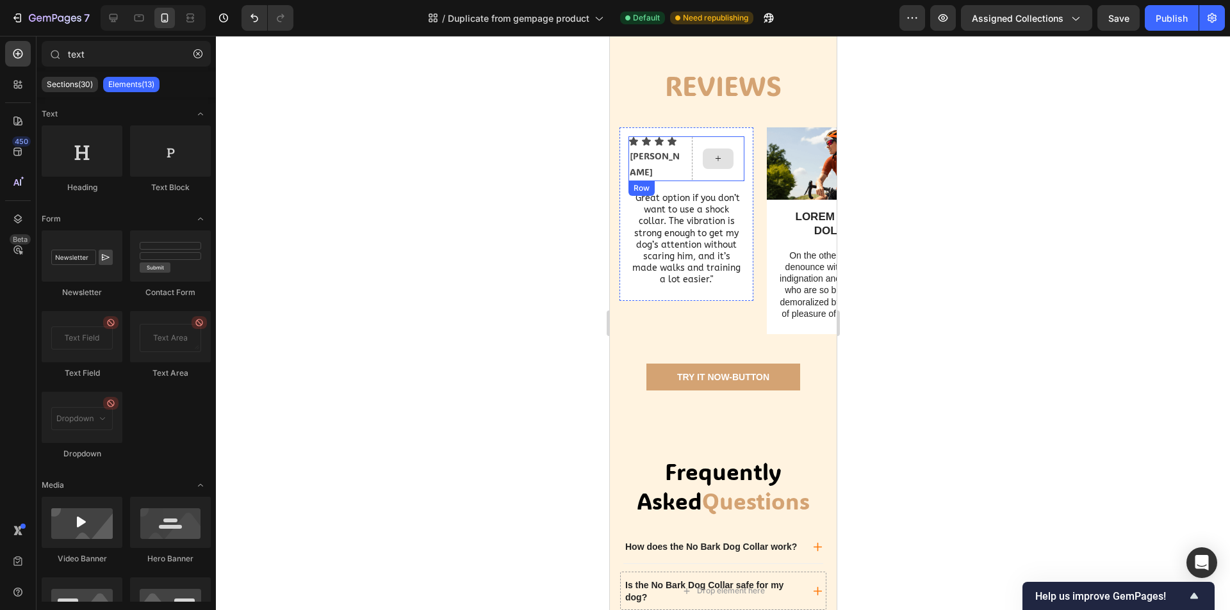
click at [735, 181] on div at bounding box center [717, 158] width 53 height 45
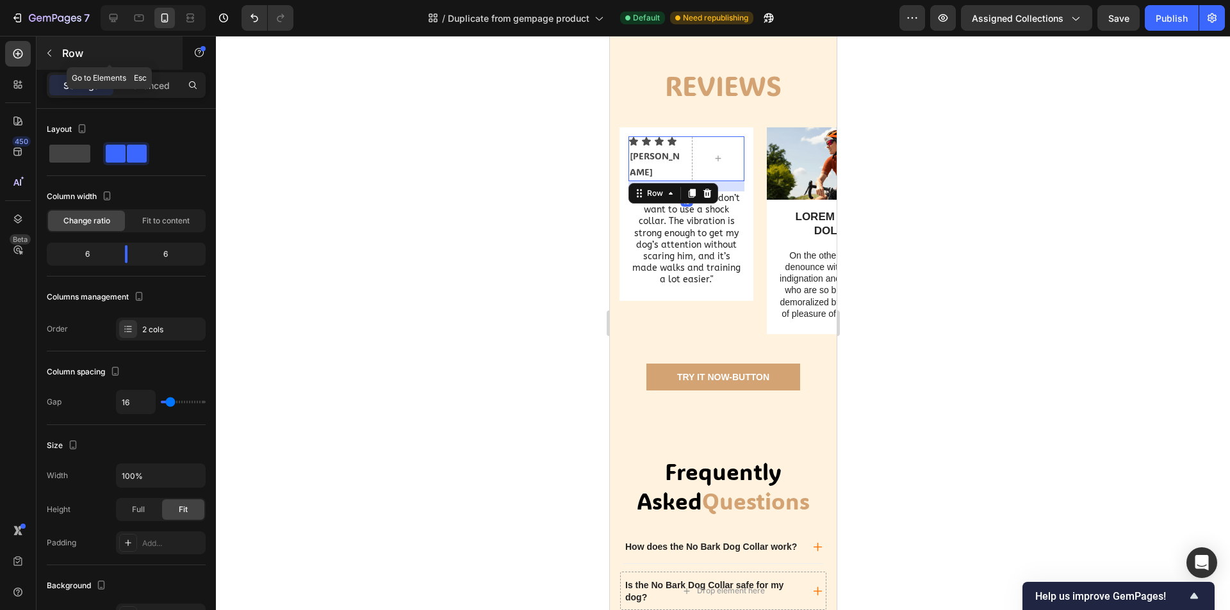
click at [54, 54] on icon "button" at bounding box center [49, 53] width 10 height 10
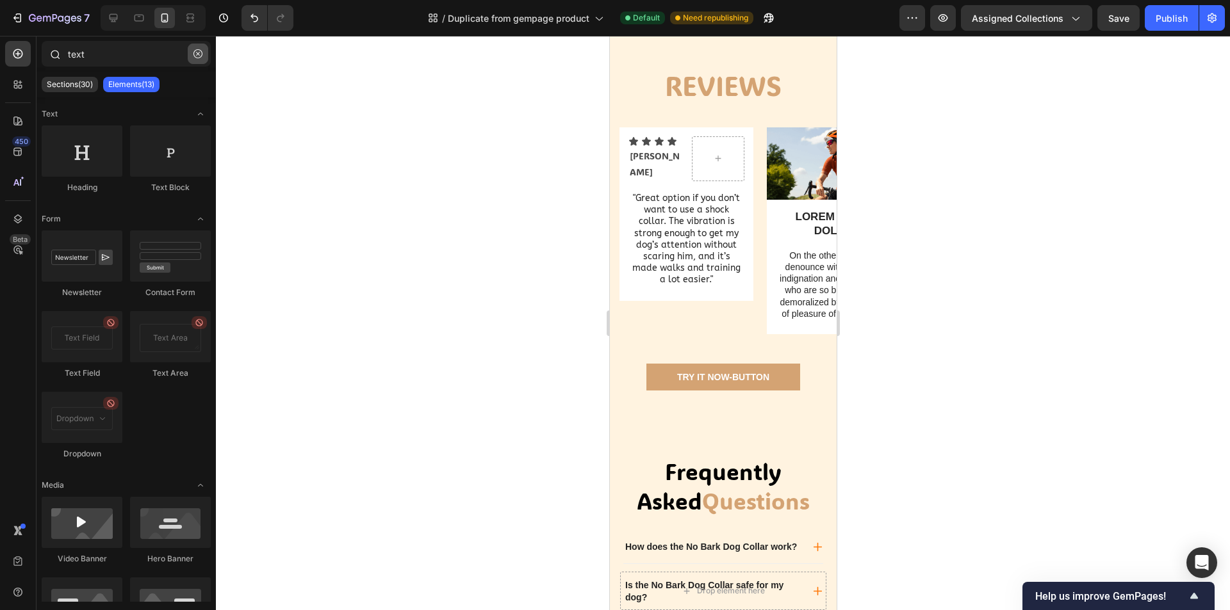
click at [199, 58] on icon "button" at bounding box center [197, 53] width 9 height 9
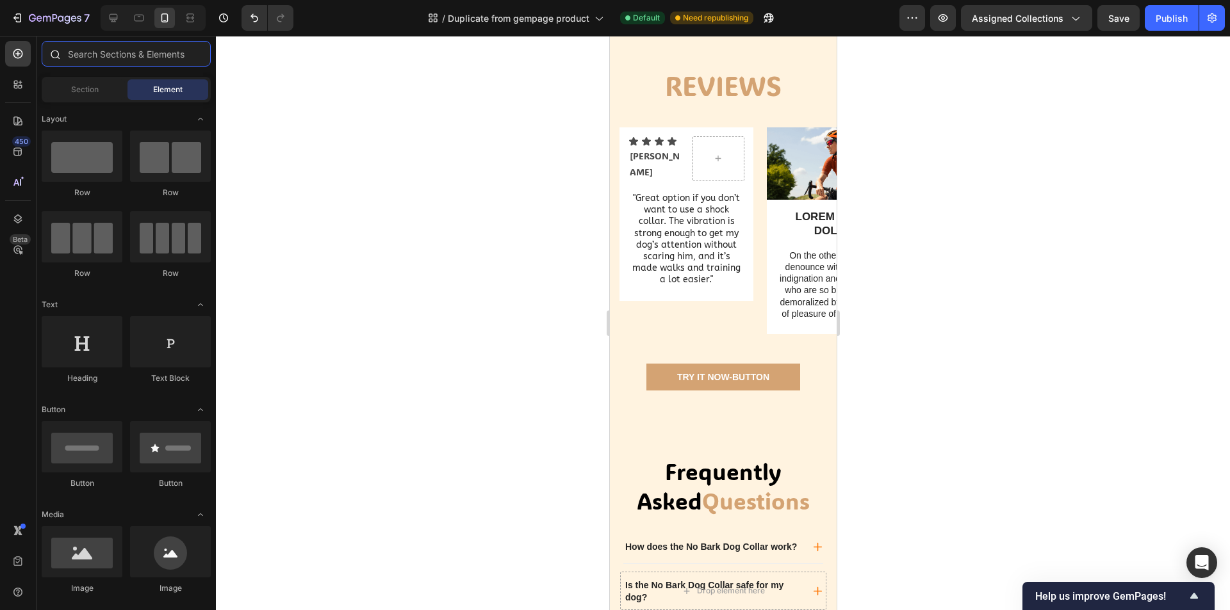
click at [128, 55] on input "text" at bounding box center [126, 54] width 169 height 26
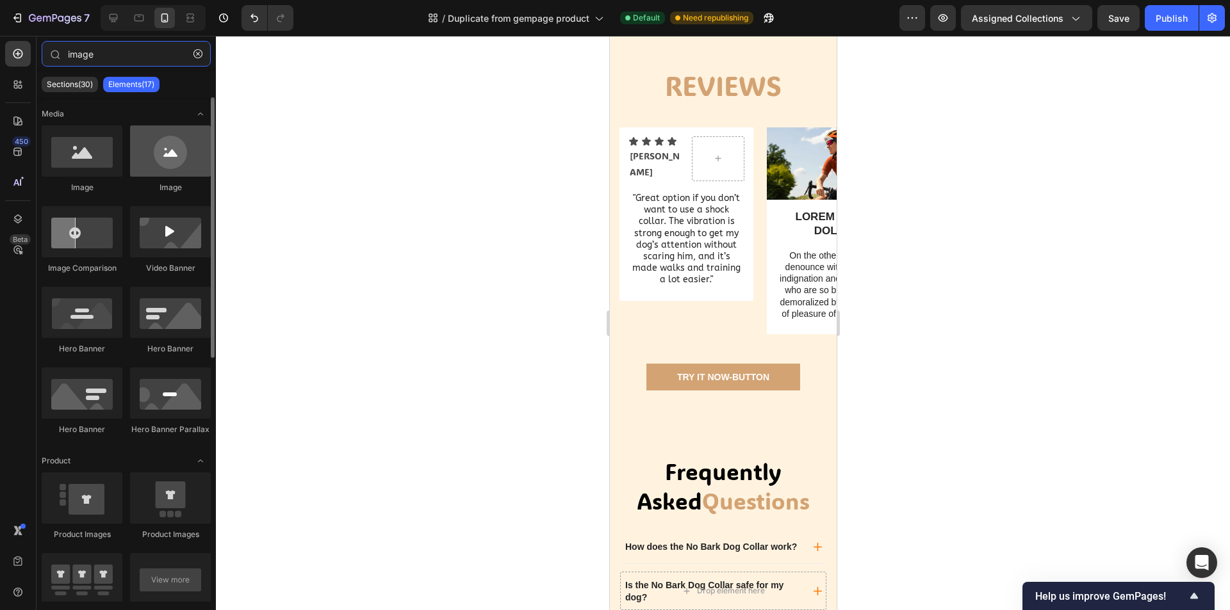
type input "image"
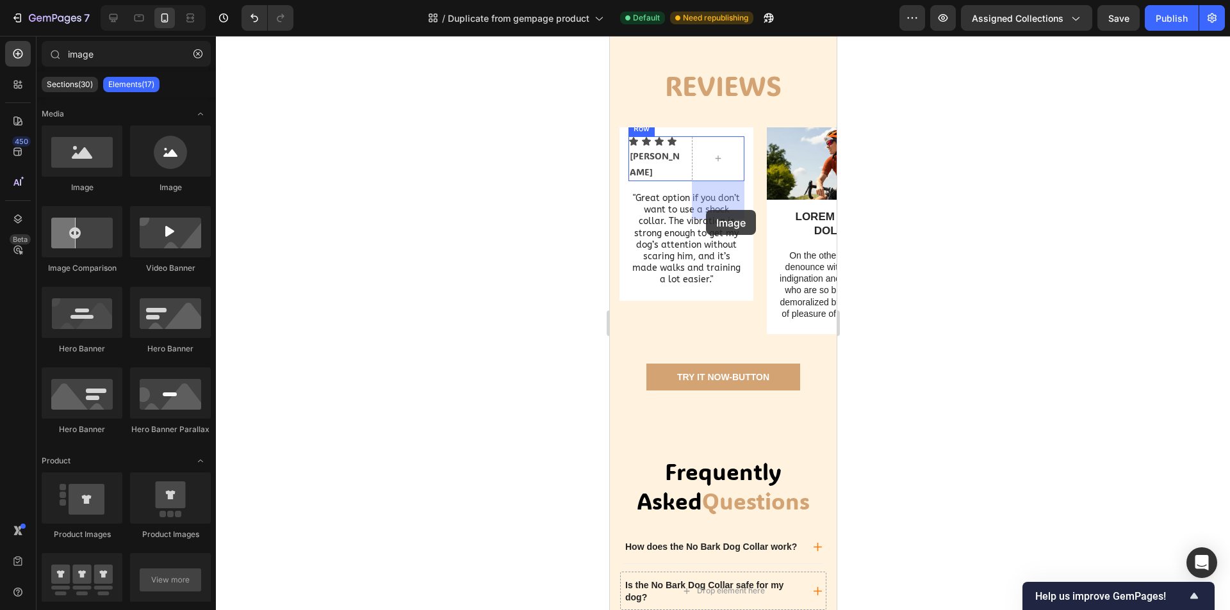
drag, startPoint x: 761, startPoint y: 198, endPoint x: 705, endPoint y: 211, distance: 57.9
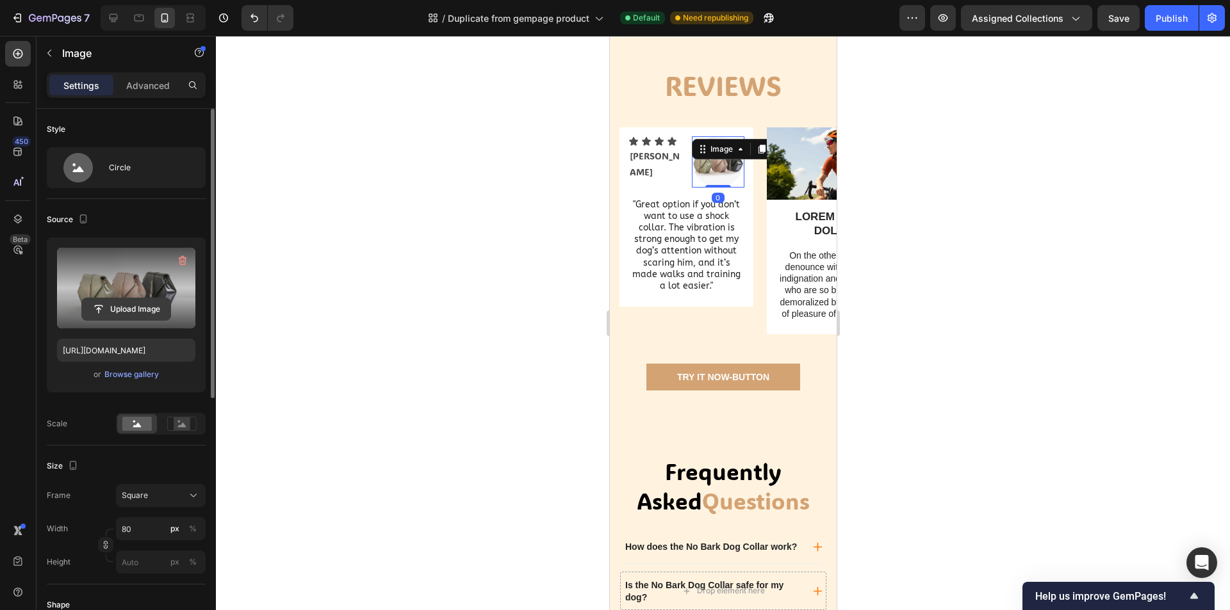
click at [122, 306] on input "file" at bounding box center [126, 309] width 88 height 22
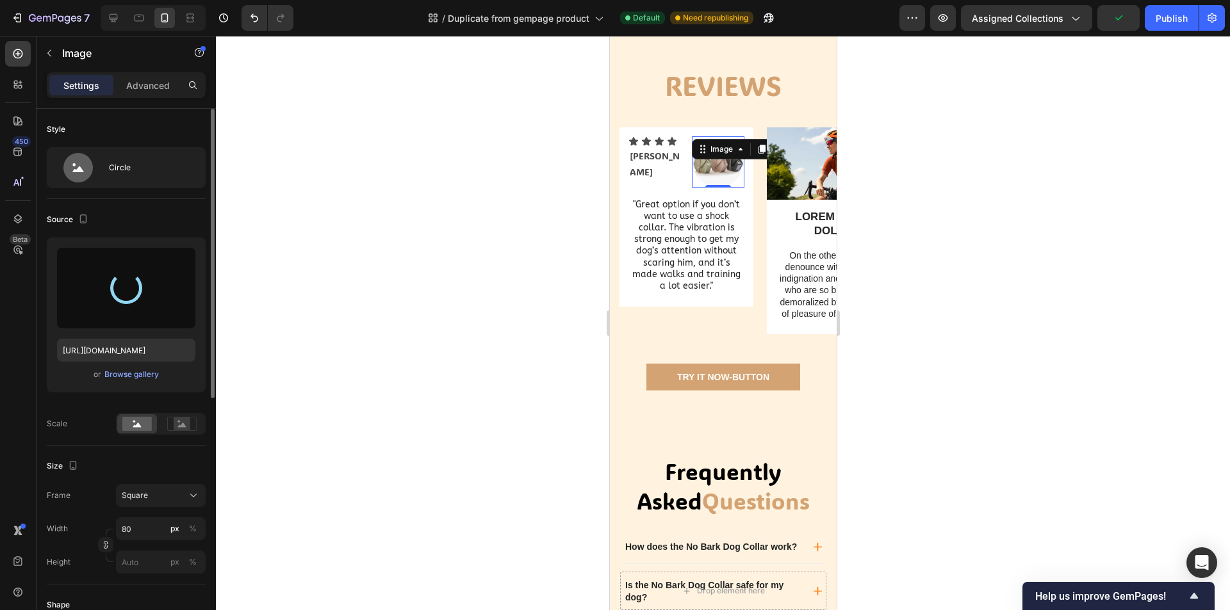
type input "[URL][DOMAIN_NAME]"
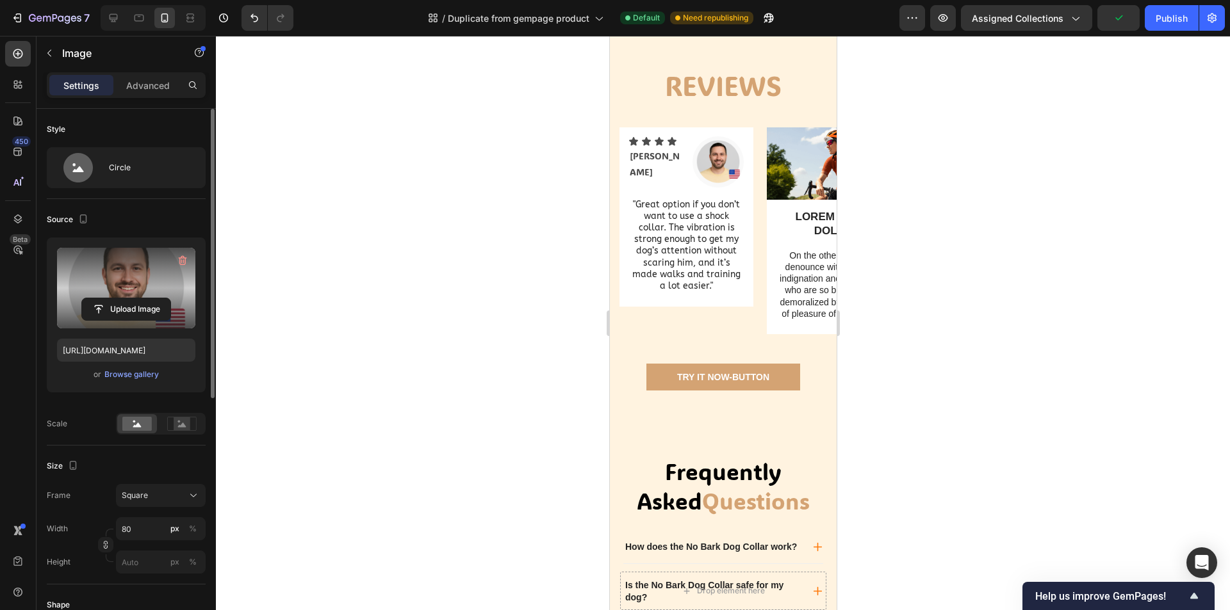
scroll to position [681, 0]
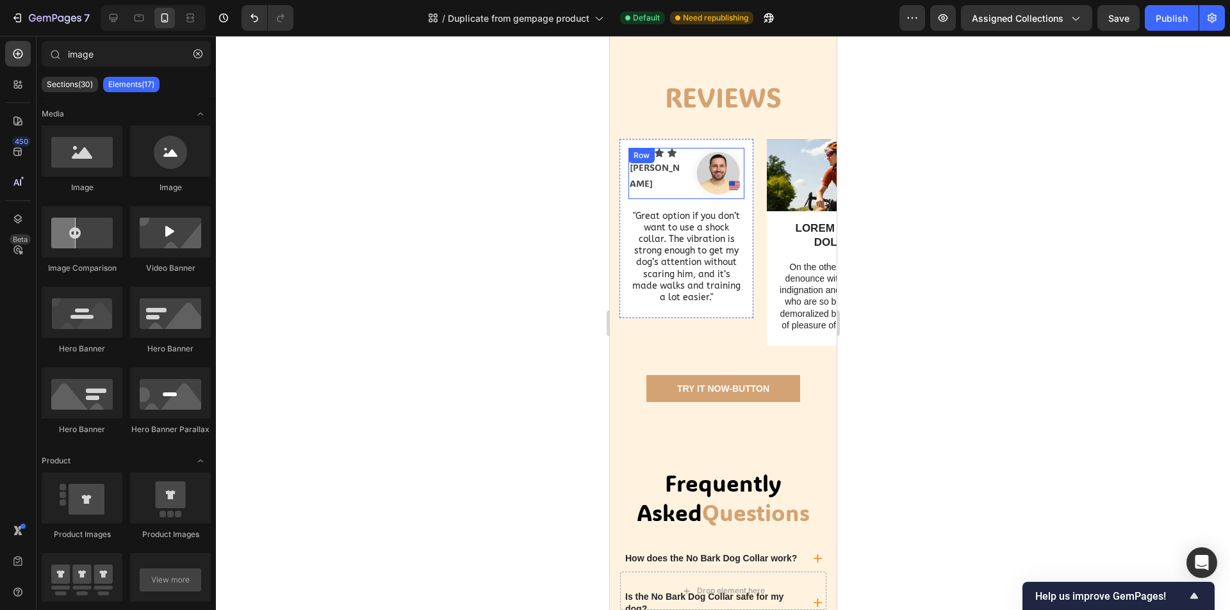
click at [640, 191] on p "[PERSON_NAME]" at bounding box center [654, 175] width 51 height 32
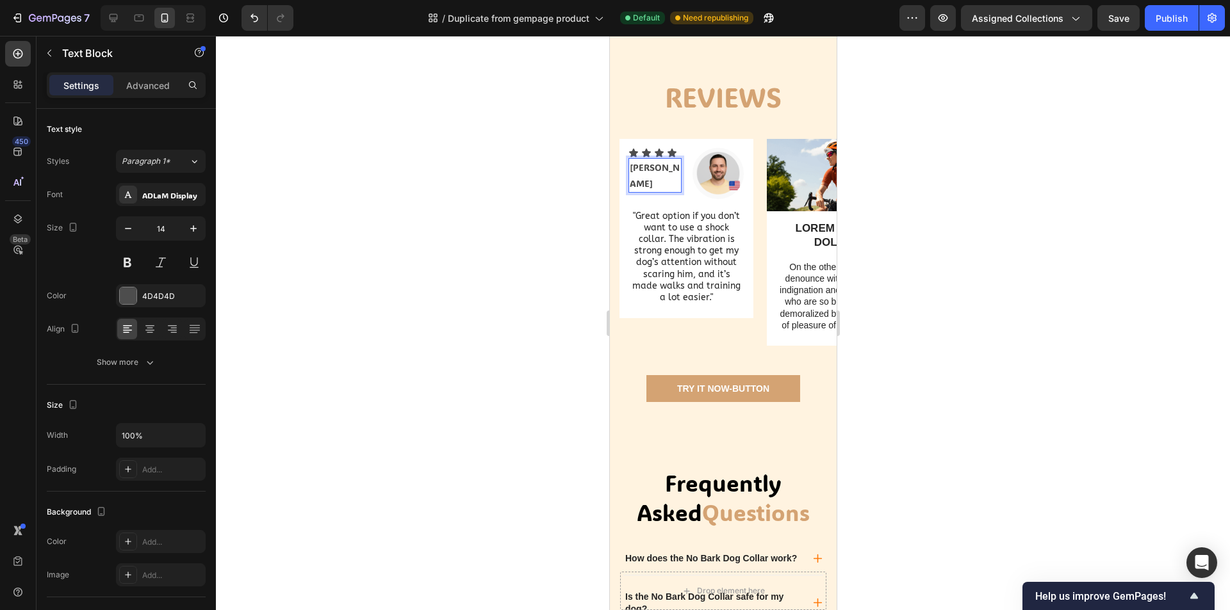
click at [662, 191] on p "[PERSON_NAME]" at bounding box center [654, 175] width 51 height 32
click at [930, 311] on div at bounding box center [723, 323] width 1014 height 574
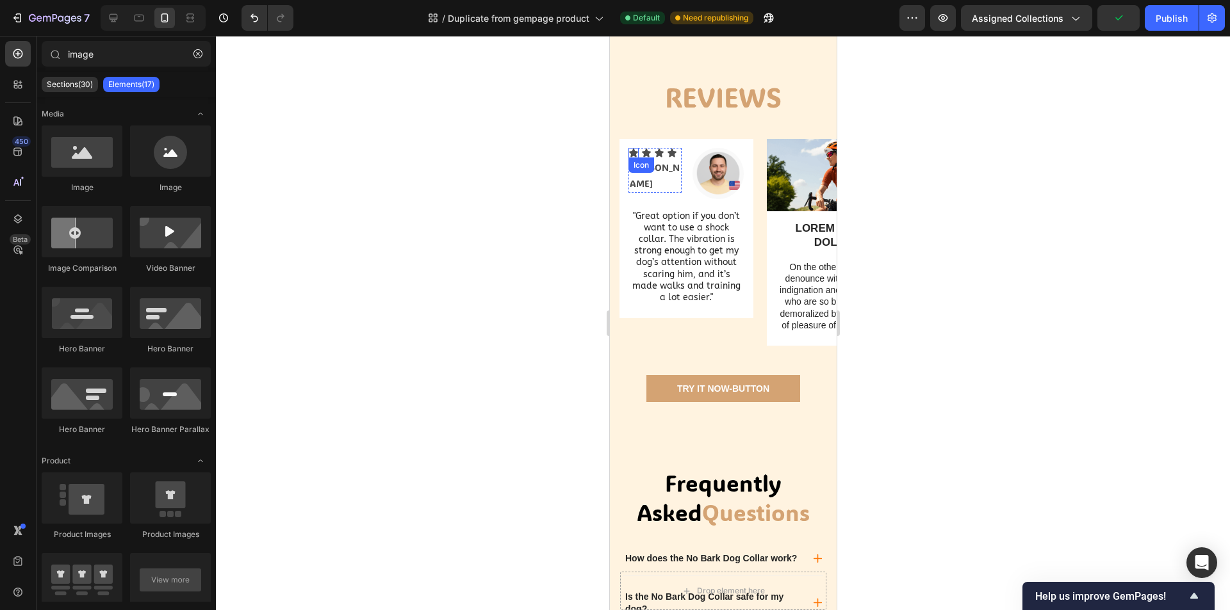
click at [629, 157] on icon at bounding box center [632, 153] width 9 height 8
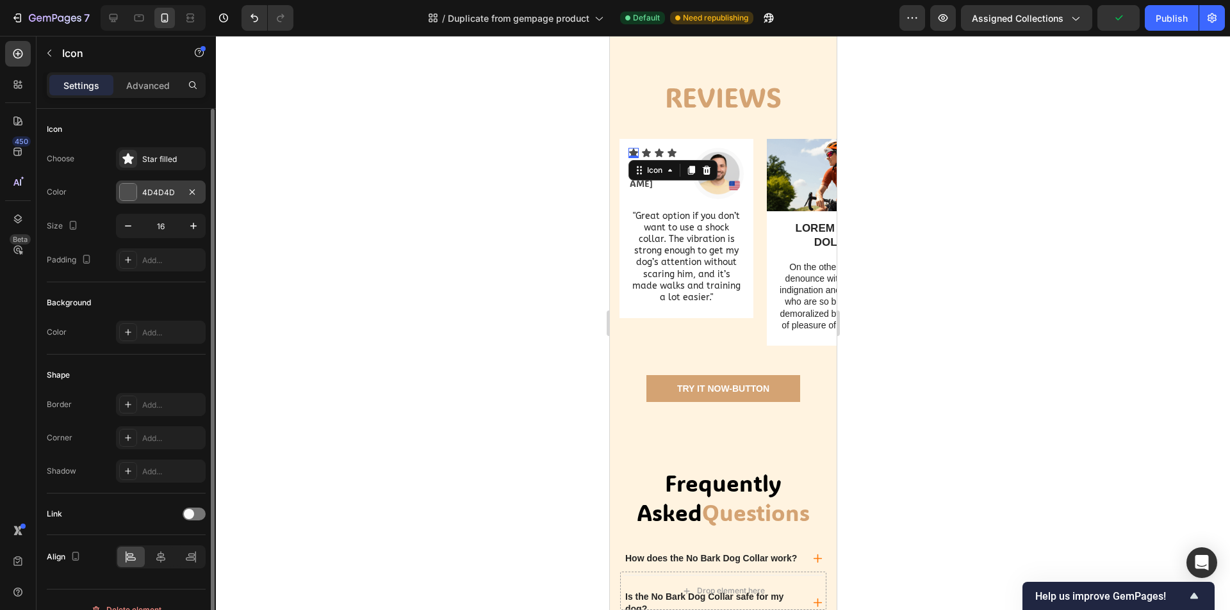
click at [133, 196] on div at bounding box center [128, 192] width 17 height 17
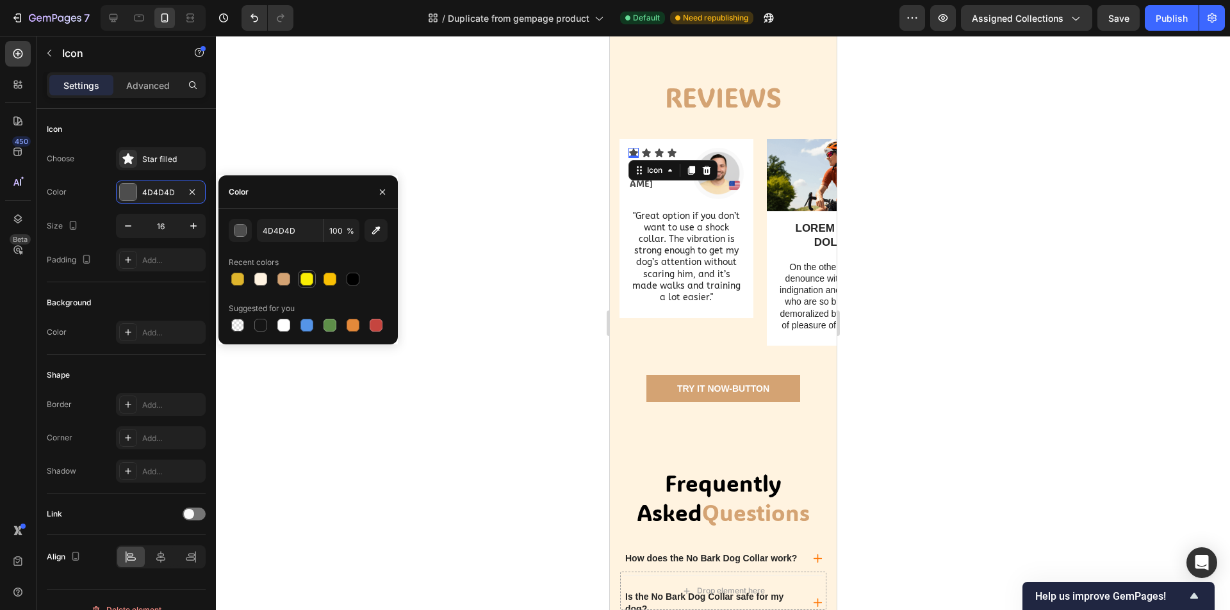
click at [305, 277] on div at bounding box center [306, 279] width 13 height 13
type input "F9ED04"
click at [647, 157] on icon at bounding box center [645, 153] width 9 height 8
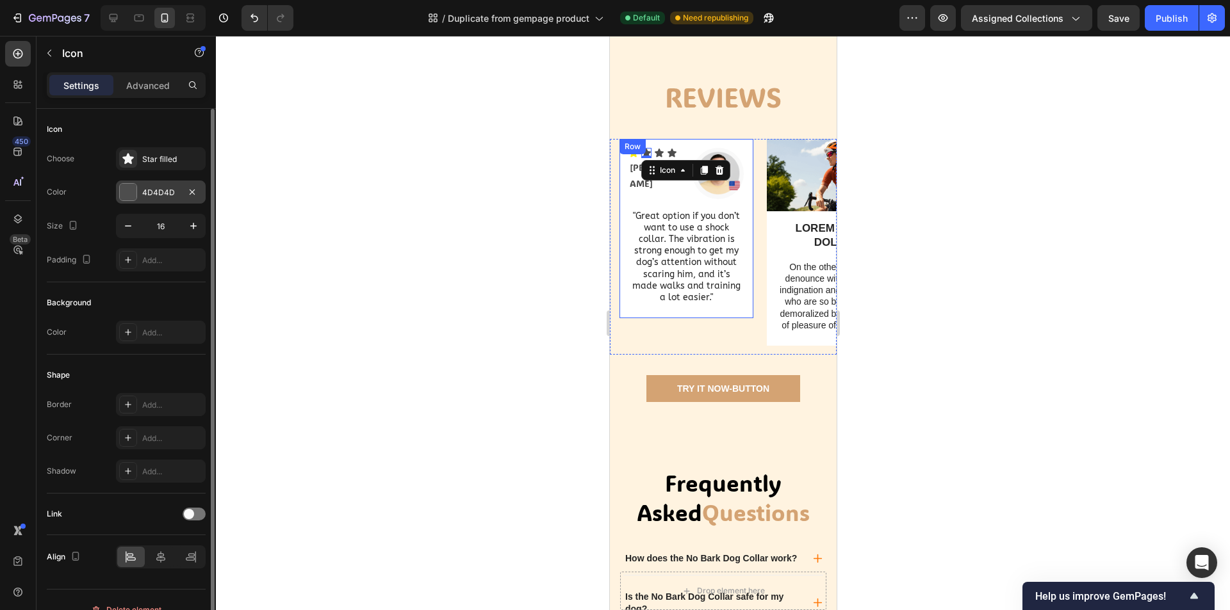
click at [120, 184] on div at bounding box center [128, 192] width 17 height 17
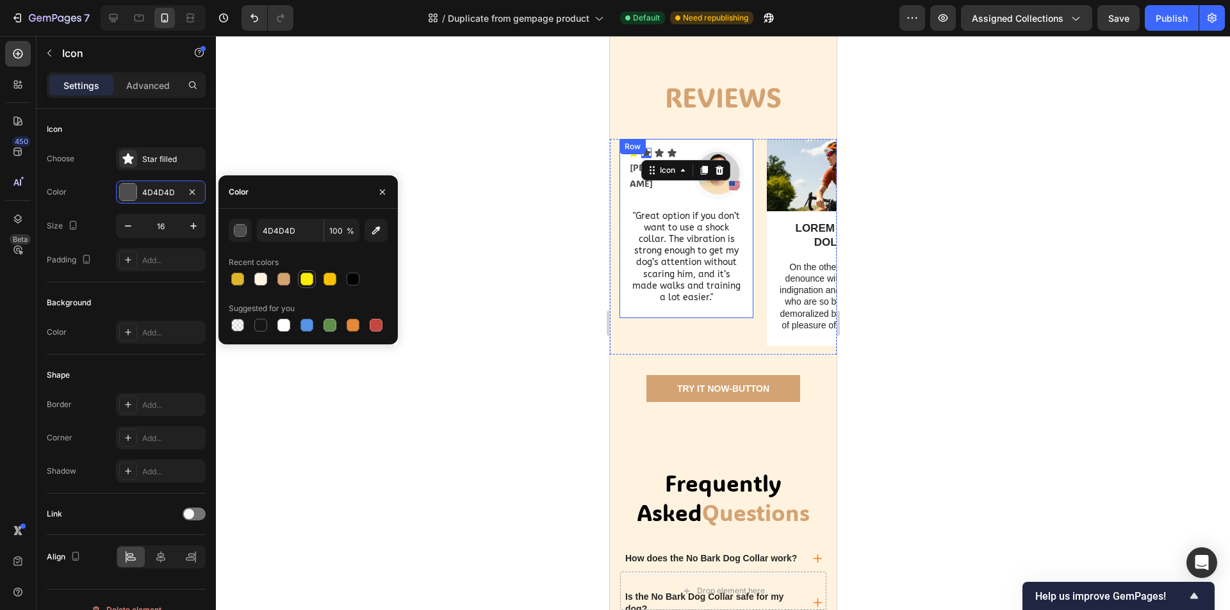
click at [298, 281] on div at bounding box center [307, 279] width 18 height 18
type input "F9ED04"
drag, startPoint x: 656, startPoint y: 197, endPoint x: 1092, endPoint y: 241, distance: 439.0
click at [656, 157] on icon at bounding box center [658, 153] width 9 height 8
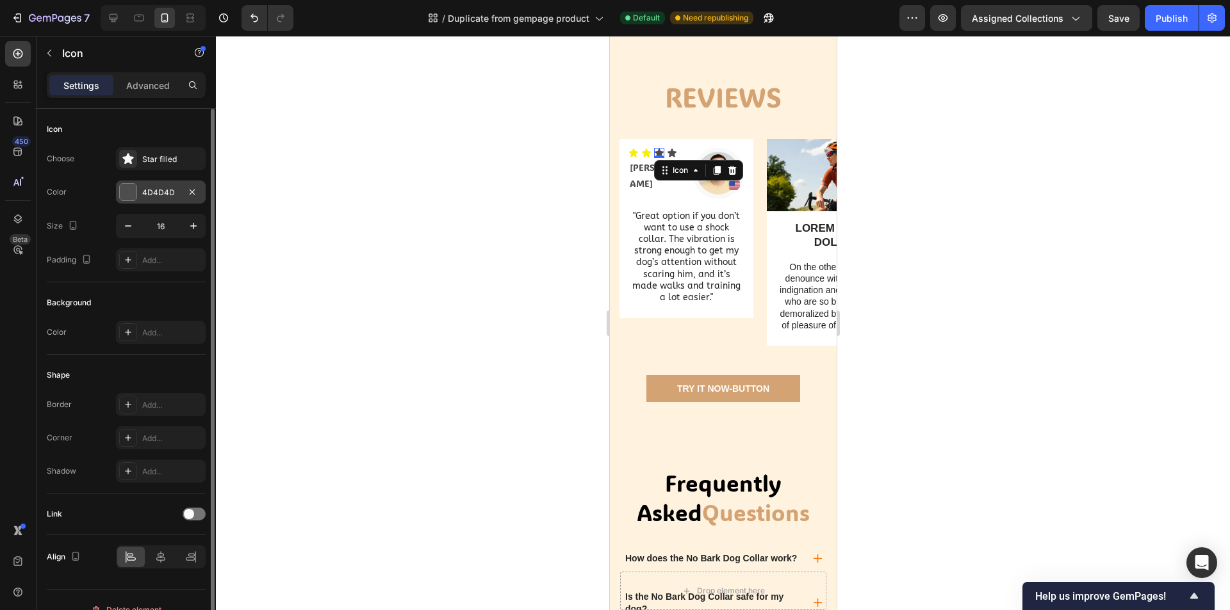
click at [123, 193] on div at bounding box center [128, 192] width 17 height 17
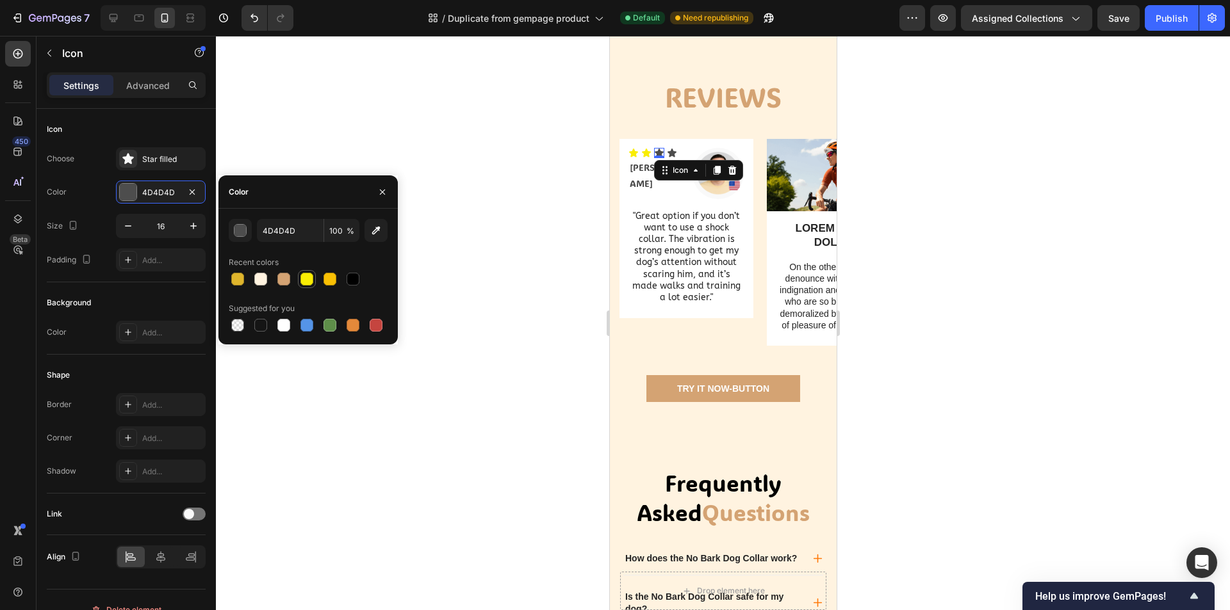
click at [304, 278] on div at bounding box center [306, 279] width 13 height 13
type input "F9ED04"
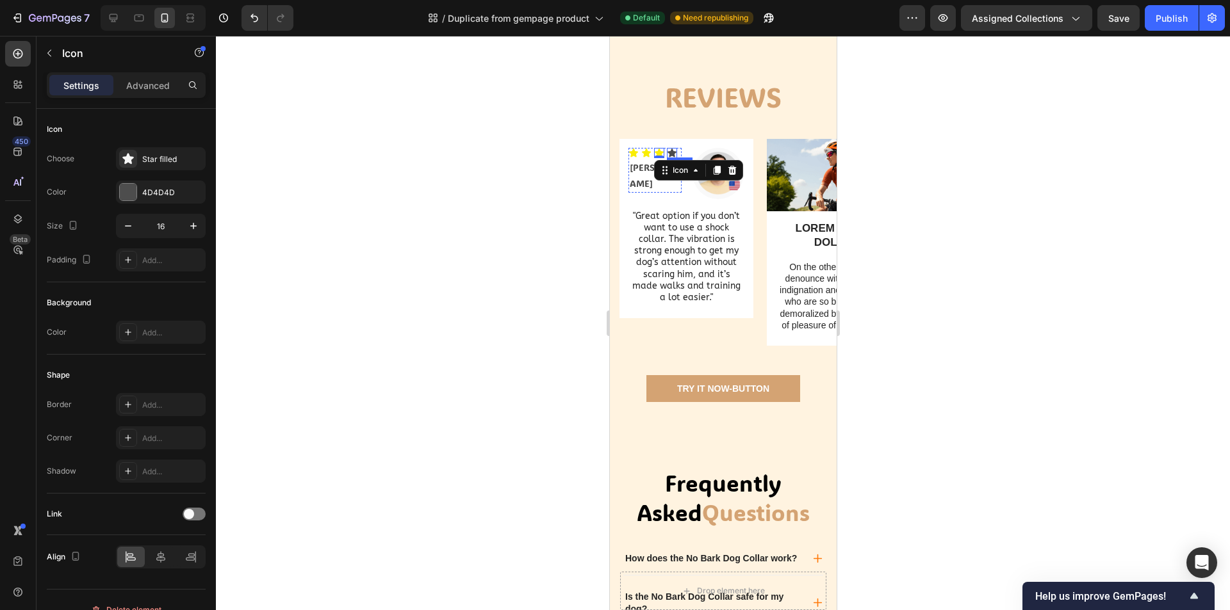
click at [670, 158] on div "Icon" at bounding box center [671, 153] width 10 height 10
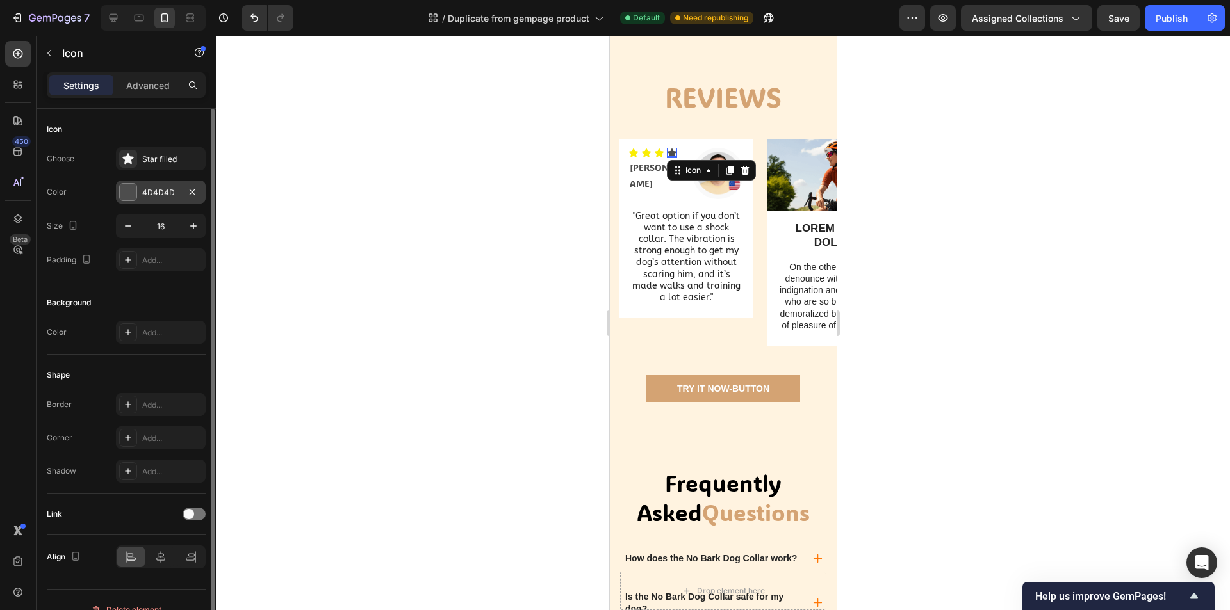
click at [139, 195] on div "4D4D4D" at bounding box center [161, 192] width 90 height 23
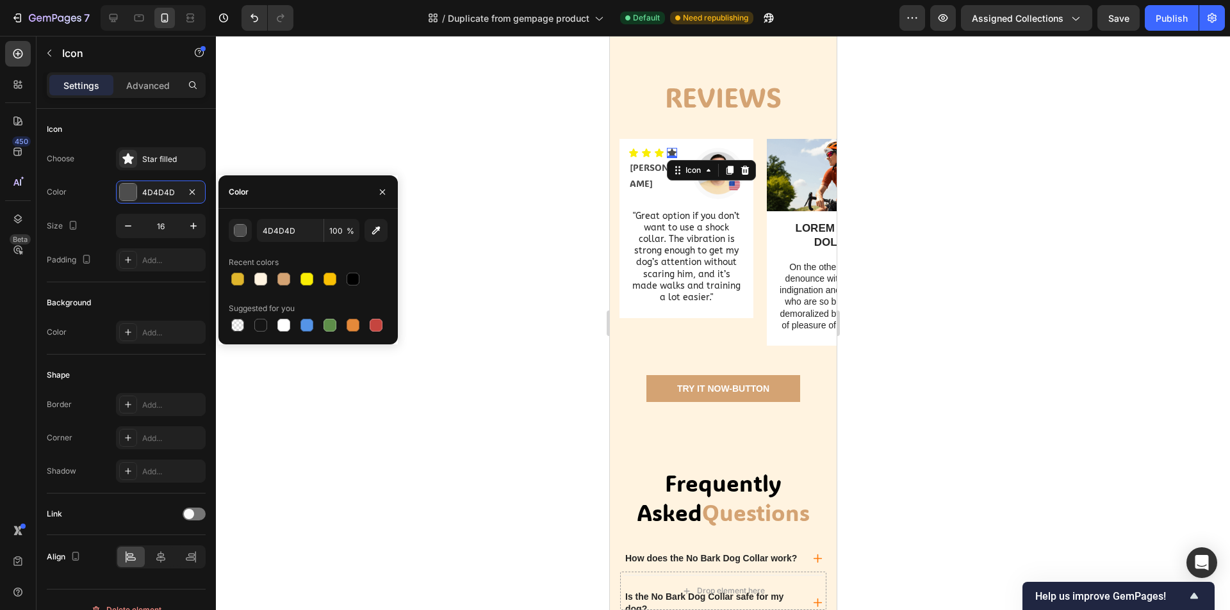
drag, startPoint x: 313, startPoint y: 280, endPoint x: 415, endPoint y: 247, distance: 107.1
click at [313, 279] on div at bounding box center [306, 279] width 15 height 15
type input "F9ED04"
click at [1009, 177] on div at bounding box center [723, 323] width 1014 height 574
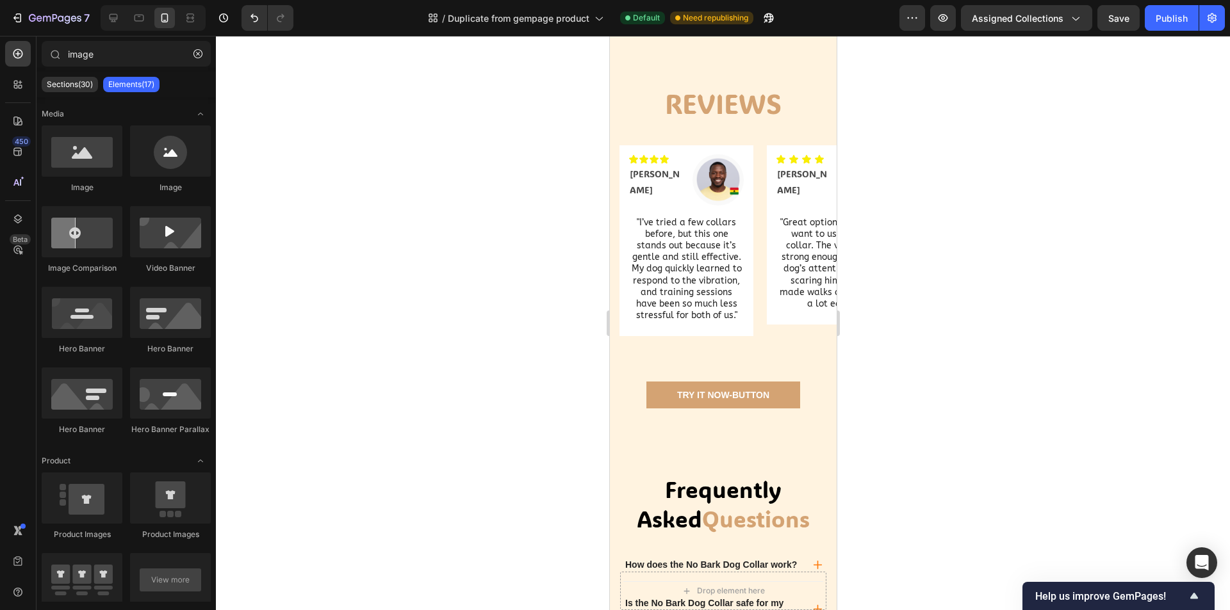
scroll to position [683, 0]
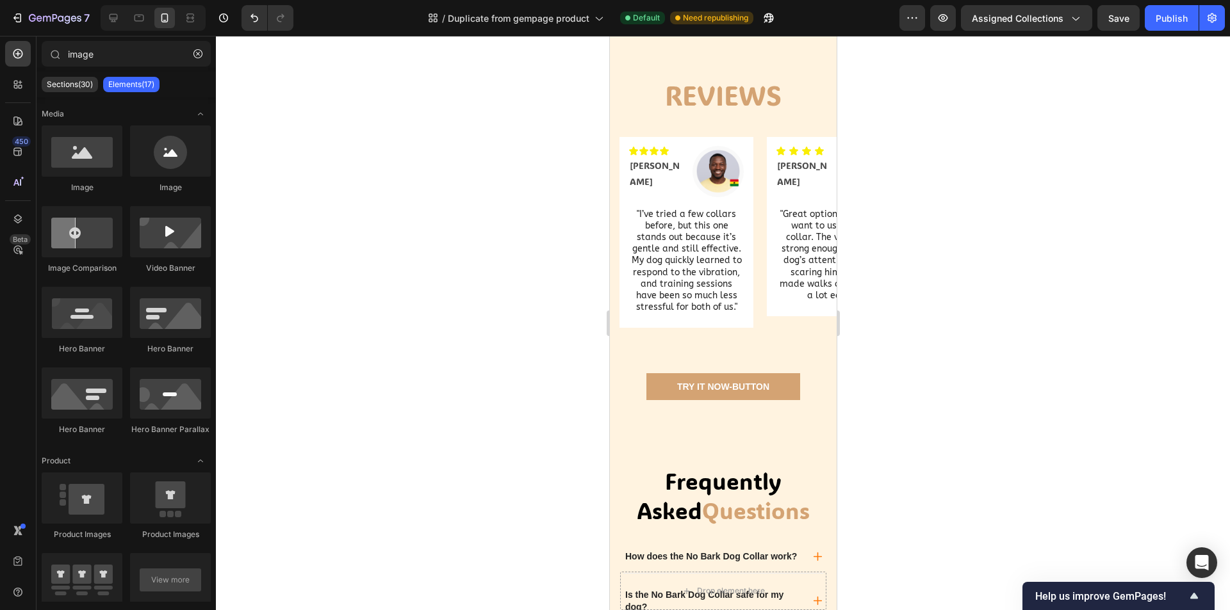
drag, startPoint x: 832, startPoint y: 284, endPoint x: 1482, endPoint y: 362, distance: 654.6
click at [665, 353] on div "Icon Icon Icon Icon Text Block Icon List [PERSON_NAME] Text Block Image Row "I’…" at bounding box center [686, 245] width 134 height 216
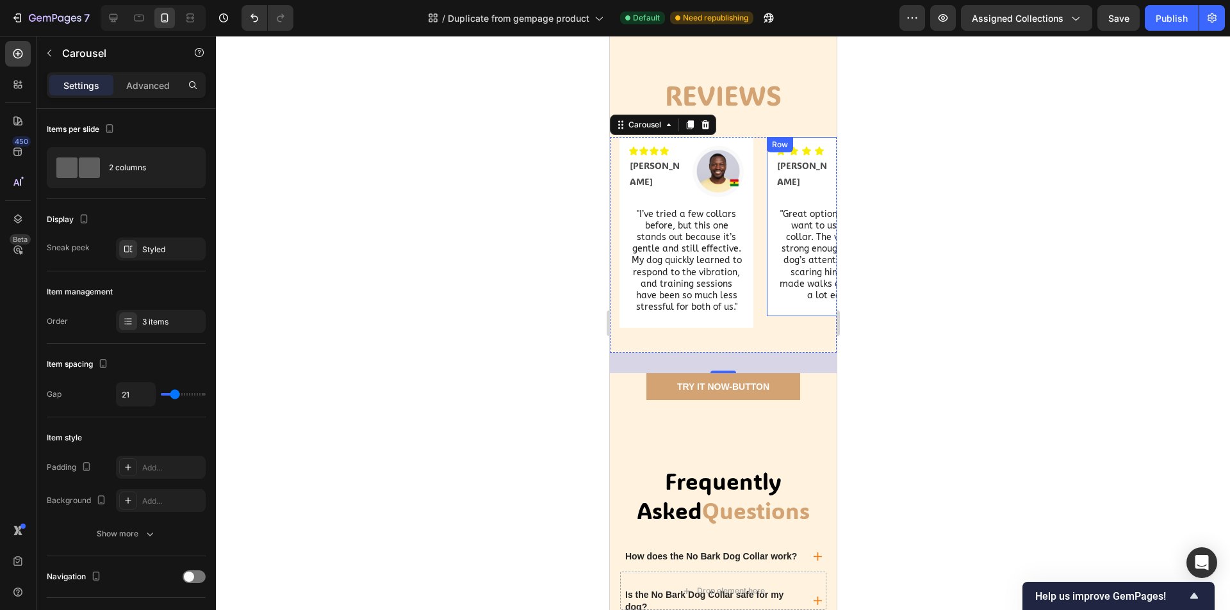
click at [775, 313] on div "Icon Icon Icon Icon [PERSON_NAME] Text Block Icon List Image Row "Great option …" at bounding box center [833, 229] width 116 height 166
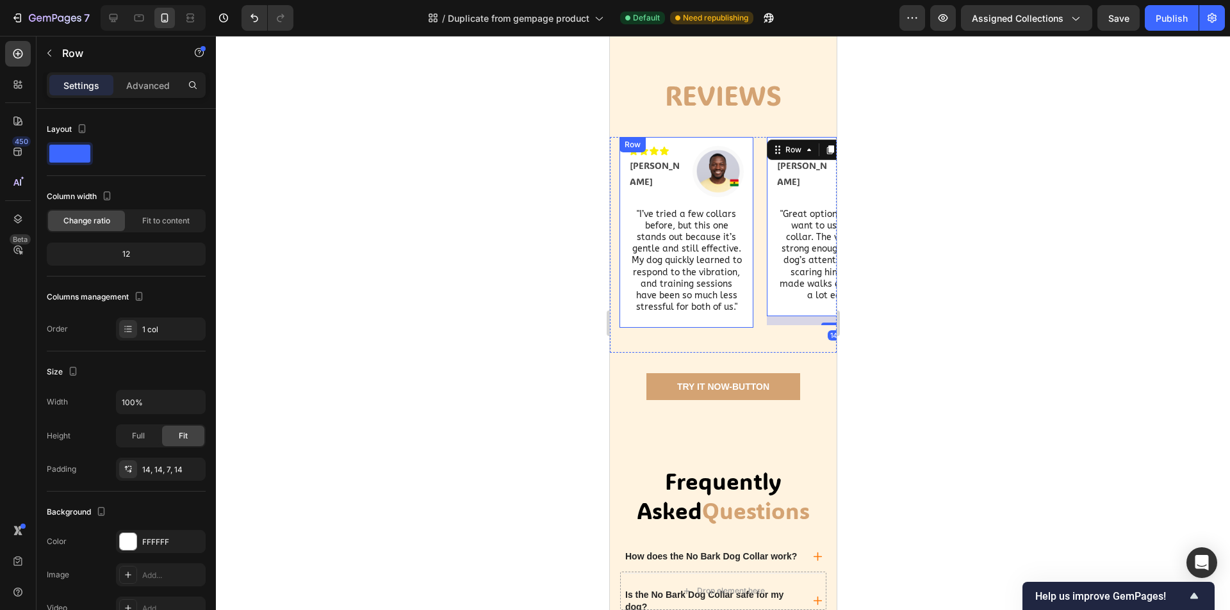
click at [733, 324] on div "Icon Icon Icon Icon Text Block Icon List [PERSON_NAME] Text Block Image Row "I’…" at bounding box center [686, 235] width 116 height 178
click at [790, 313] on div "Icon Icon Icon Icon [PERSON_NAME] Text Block Icon List Image Row "Great option …" at bounding box center [833, 229] width 116 height 166
click at [780, 313] on div "Icon Icon Icon Icon [PERSON_NAME] Text Block Icon List Image Row "Great option …" at bounding box center [833, 229] width 116 height 166
click at [736, 324] on div "Icon Icon Icon Icon Text Block Icon List [PERSON_NAME] Text Block Image Row "I’…" at bounding box center [686, 235] width 116 height 178
click at [782, 313] on div "Icon Icon Icon Icon [PERSON_NAME] Text Block Icon List Image Row "Great option …" at bounding box center [833, 229] width 116 height 166
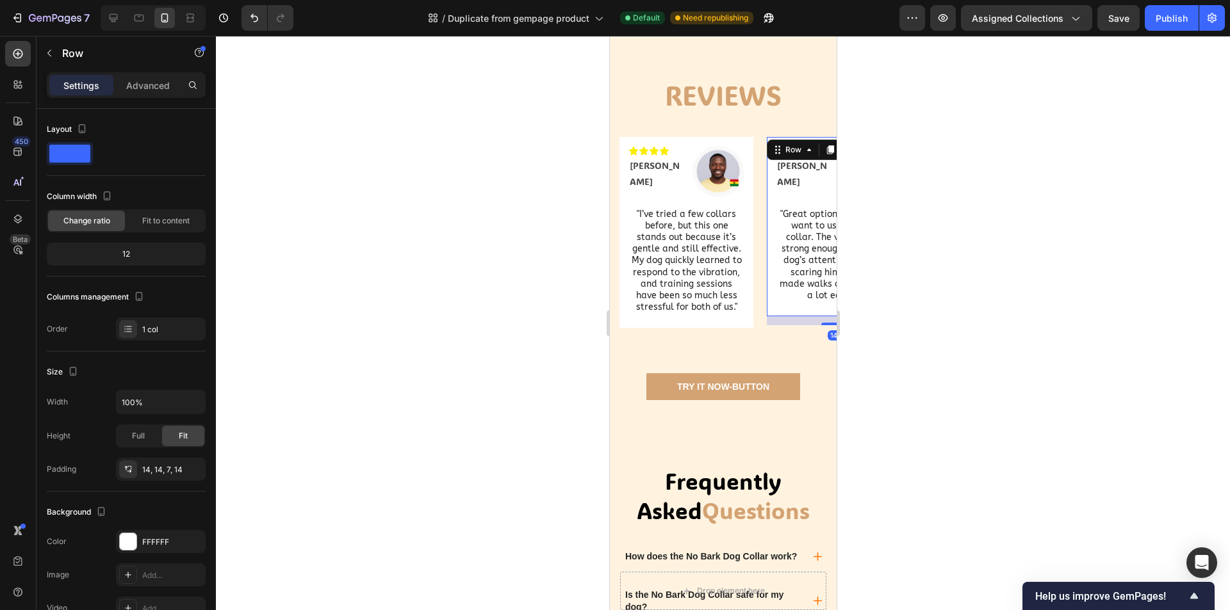
click at [955, 352] on div at bounding box center [723, 323] width 1014 height 574
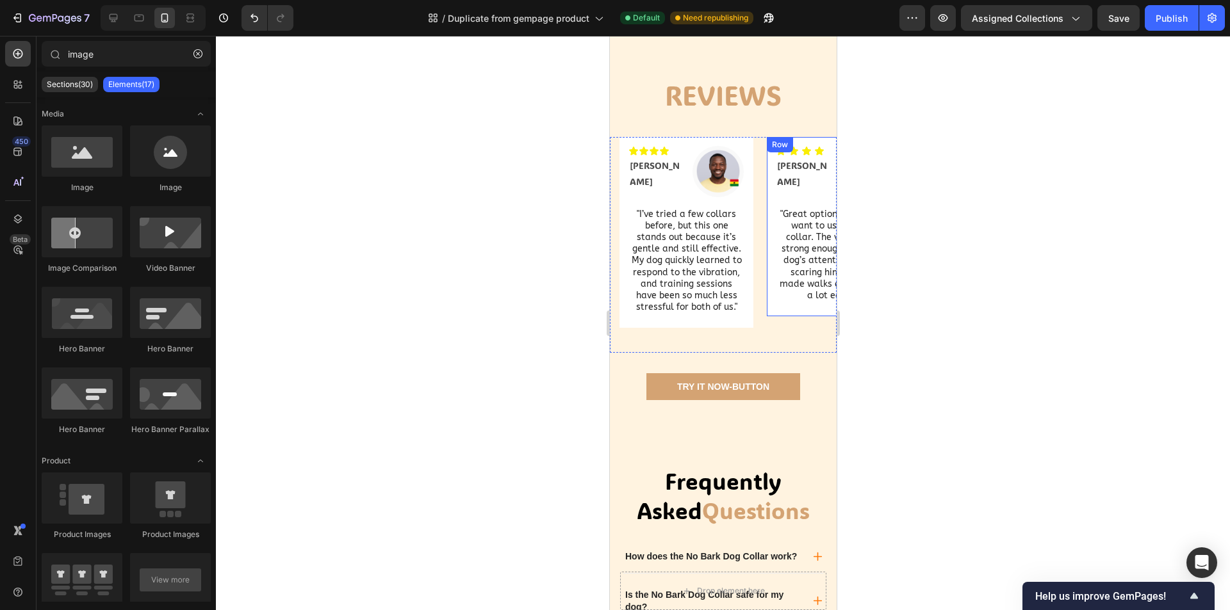
click at [781, 313] on div "Icon Icon Icon Icon [PERSON_NAME] Text Block Icon List Image Row "Great option …" at bounding box center [833, 229] width 116 height 166
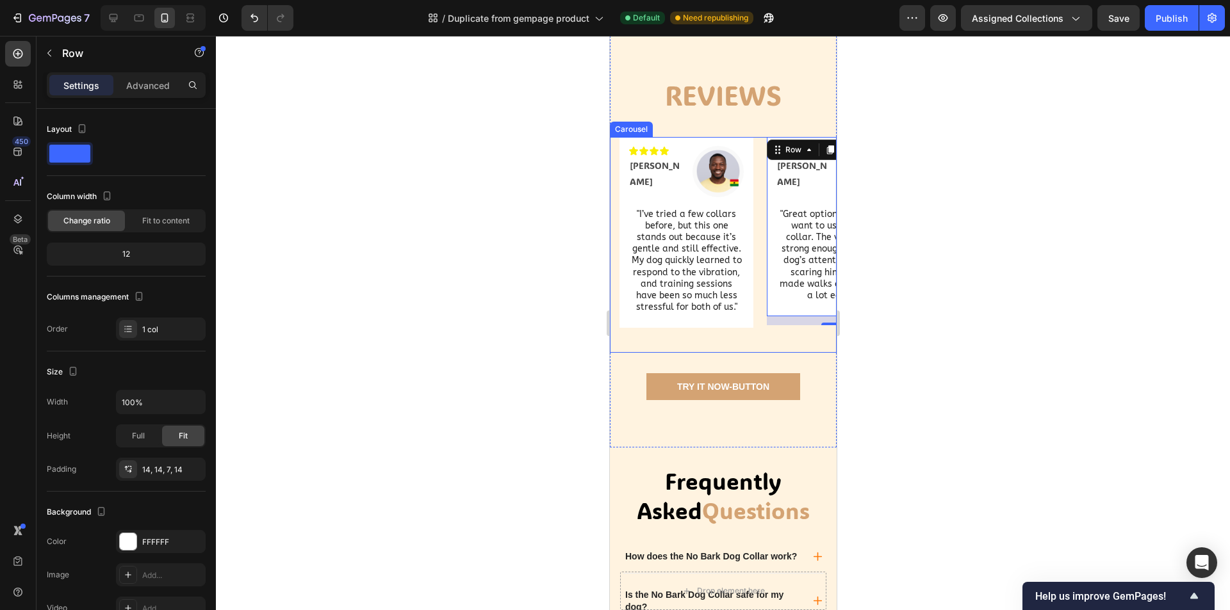
drag, startPoint x: 651, startPoint y: 387, endPoint x: 617, endPoint y: 388, distance: 33.9
click at [651, 353] on div "Icon Icon Icon Icon Text Block Icon List [PERSON_NAME] Text Block Image Row "I’…" at bounding box center [686, 245] width 134 height 216
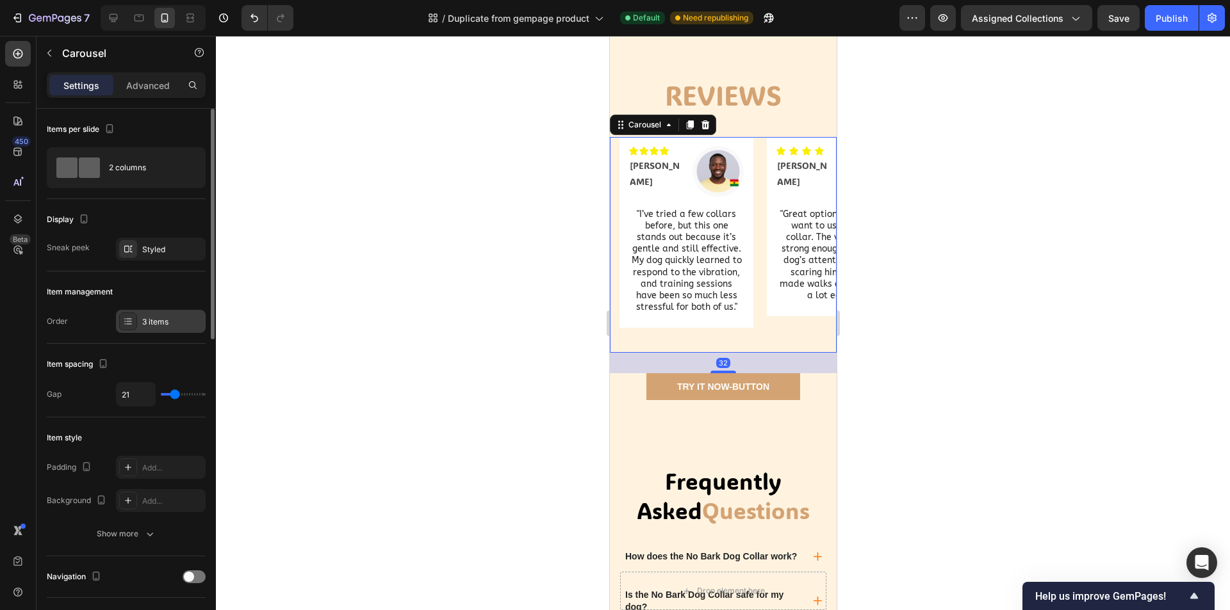
click at [158, 321] on div "3 items" at bounding box center [172, 322] width 60 height 12
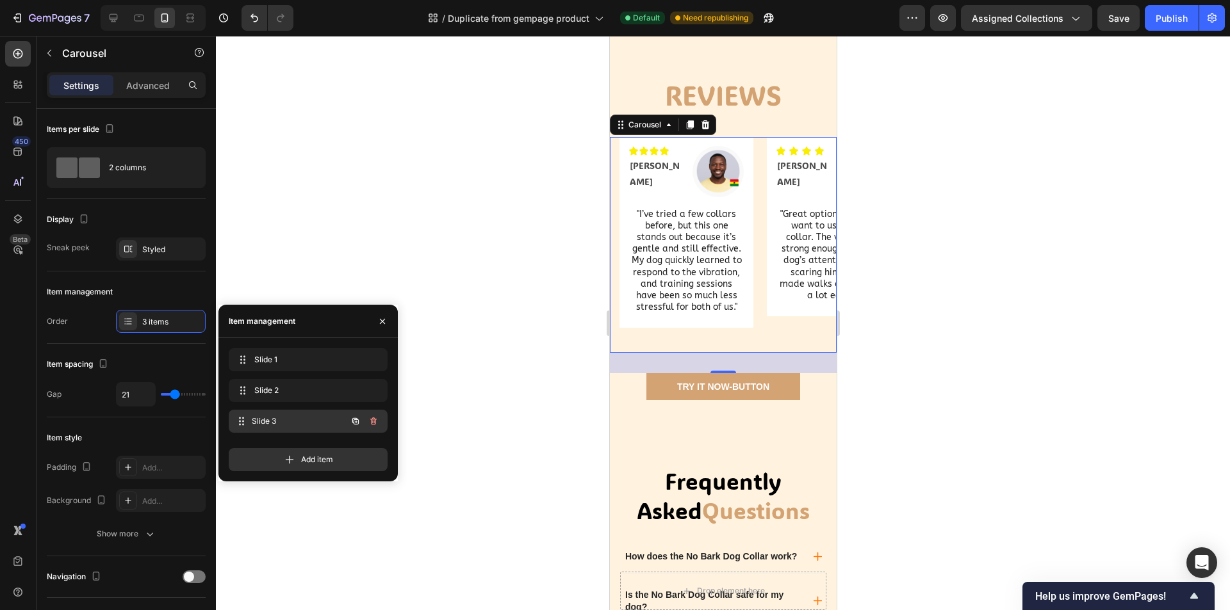
click at [306, 423] on span "Slide 3" at bounding box center [299, 422] width 95 height 12
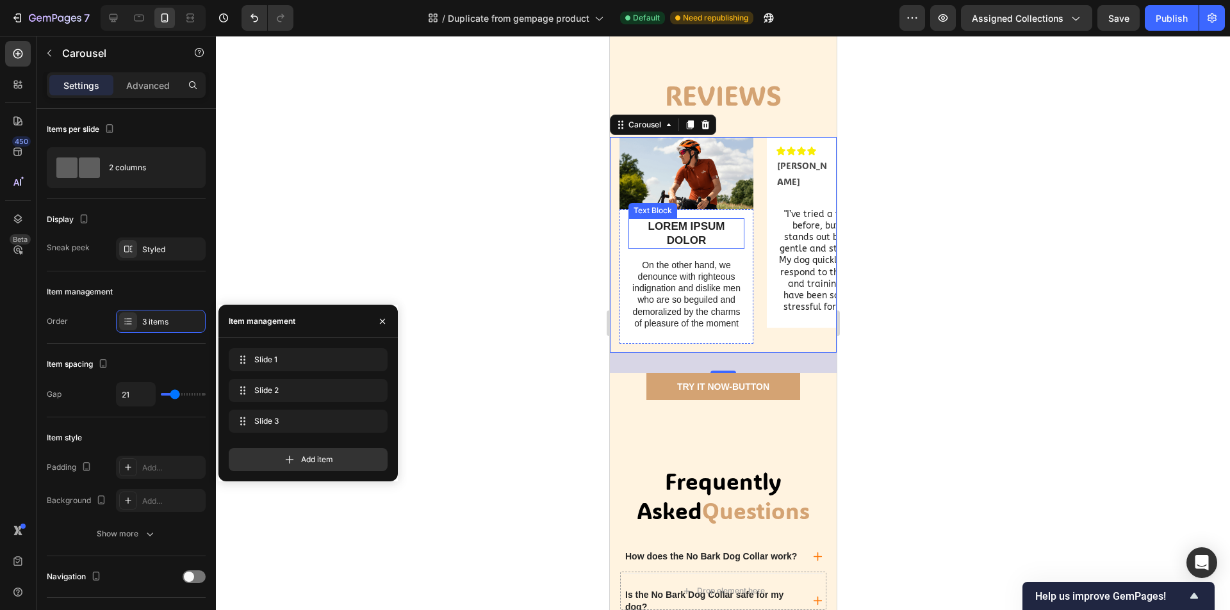
click at [704, 209] on img at bounding box center [686, 173] width 134 height 72
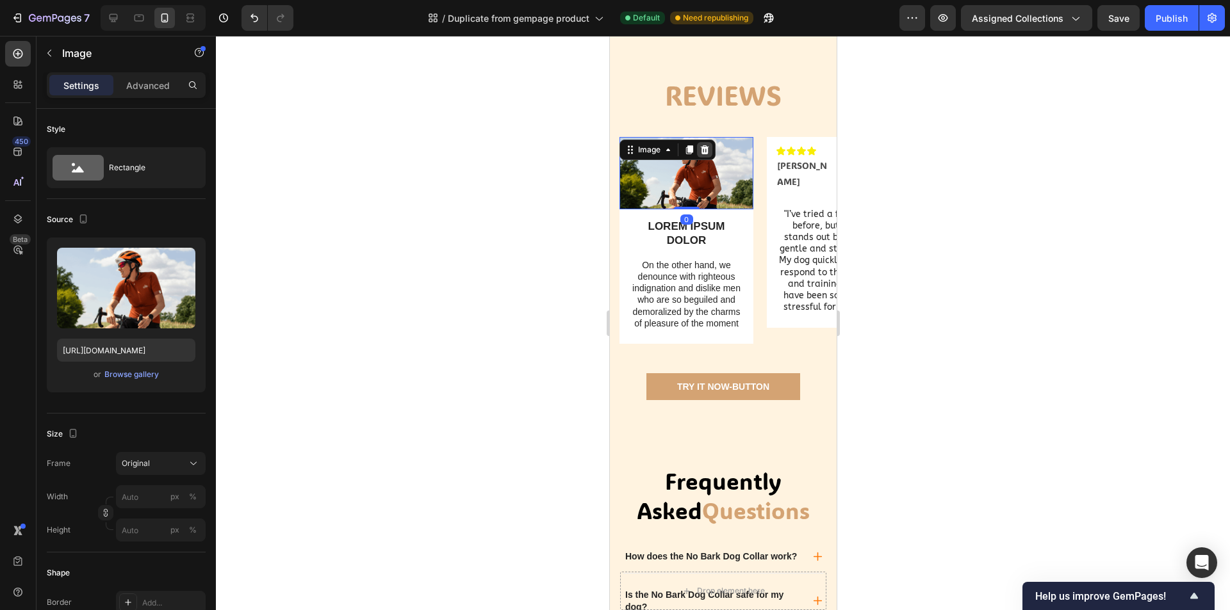
click at [709, 158] on div at bounding box center [703, 149] width 15 height 15
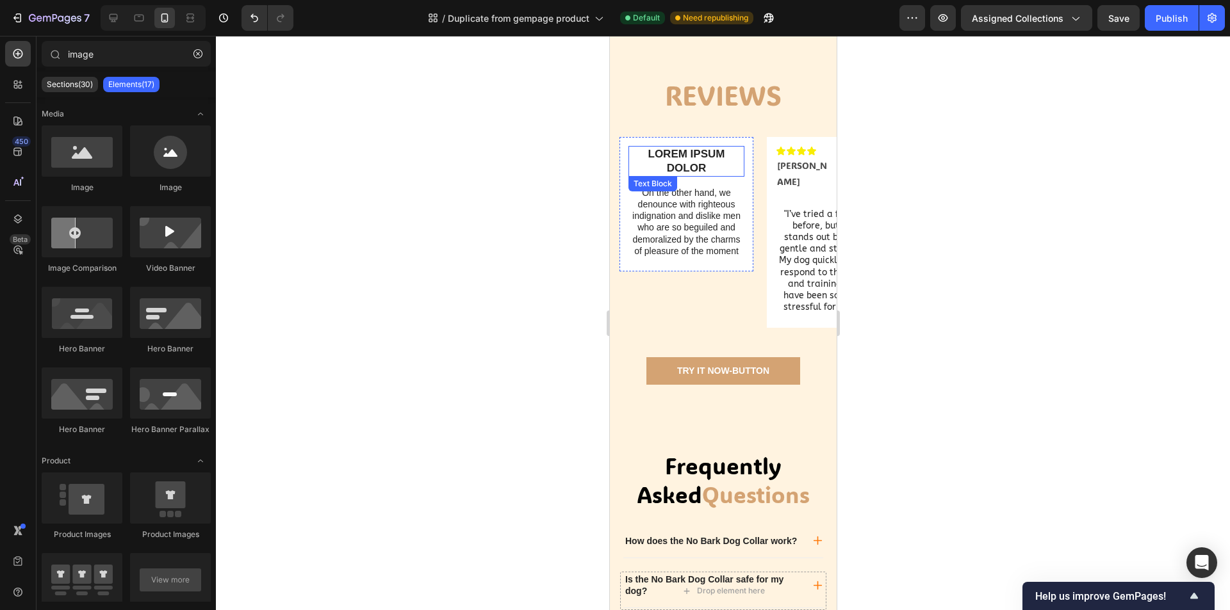
click at [701, 175] on p "LOREM IPSUM DOLOR" at bounding box center [685, 161] width 113 height 28
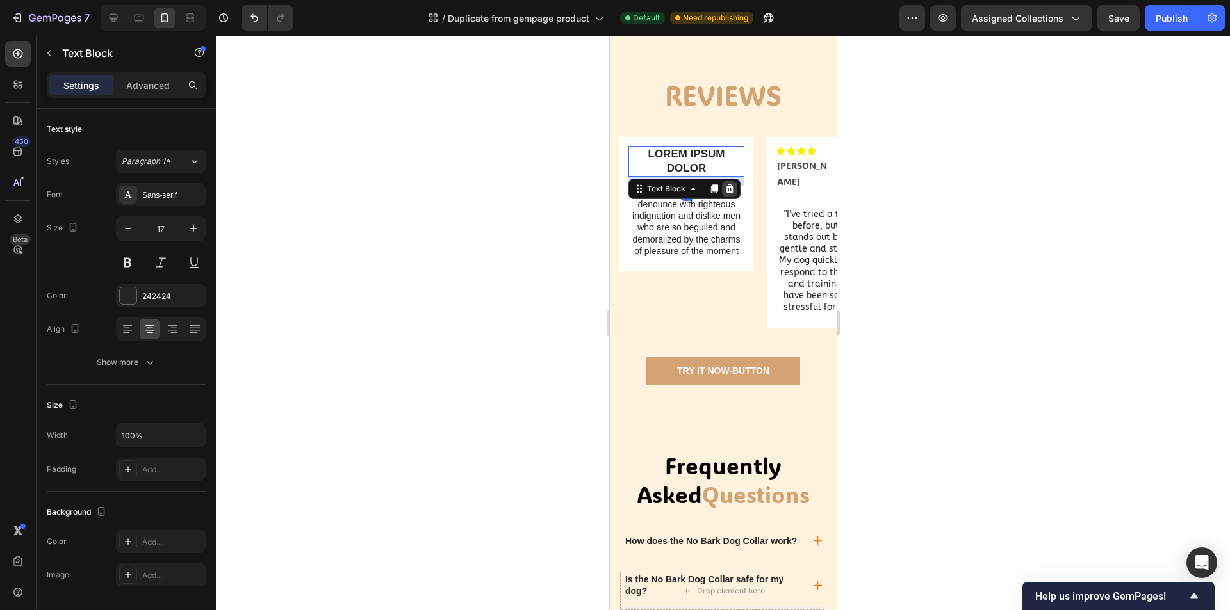
click at [727, 193] on icon at bounding box center [729, 188] width 8 height 9
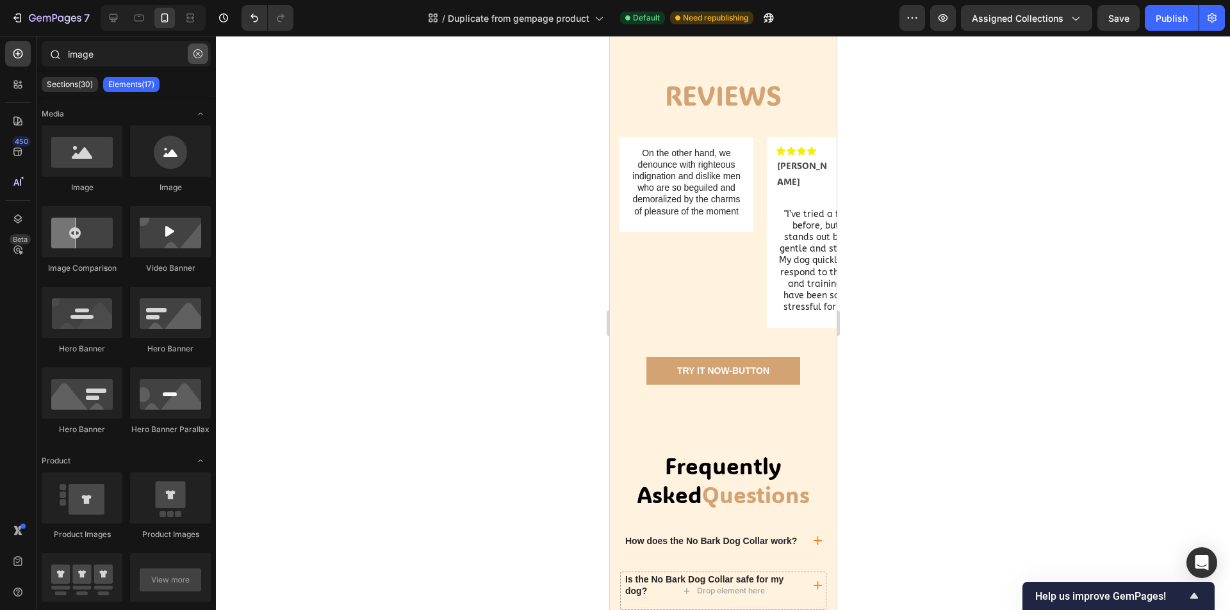
click at [195, 56] on icon "button" at bounding box center [197, 53] width 9 height 9
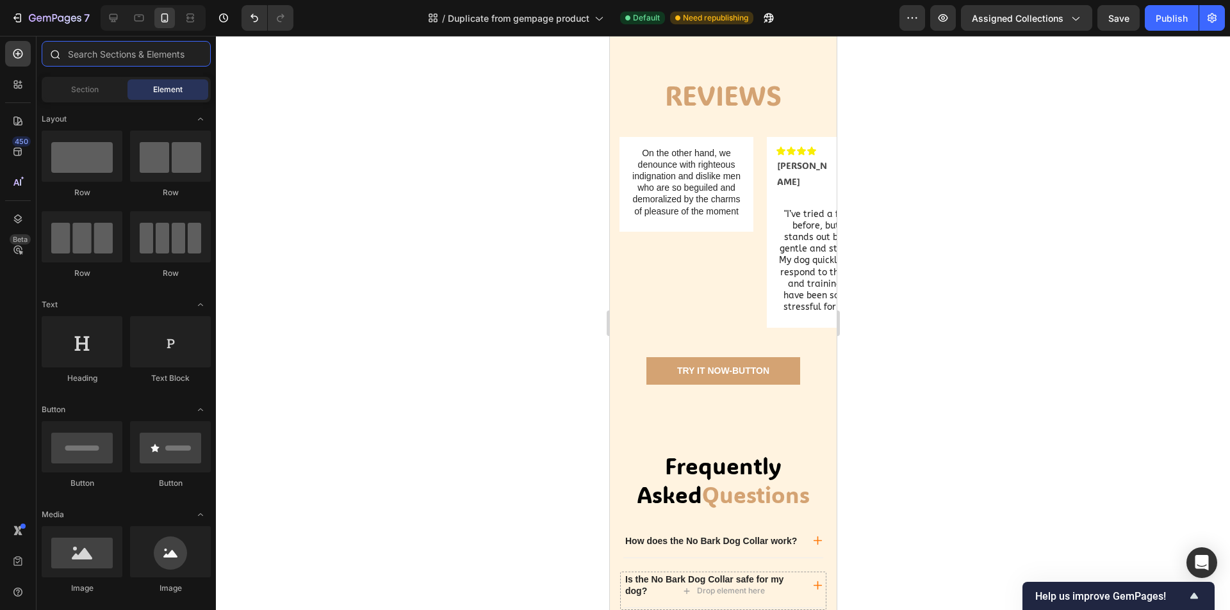
click at [110, 58] on input "text" at bounding box center [126, 54] width 169 height 26
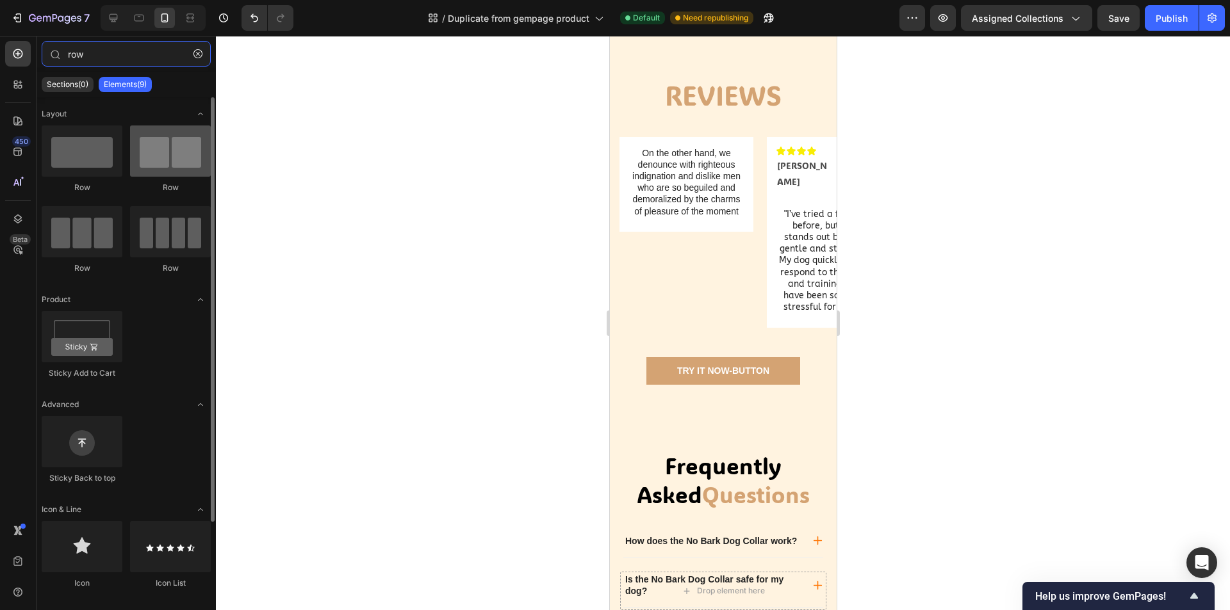
type input "row"
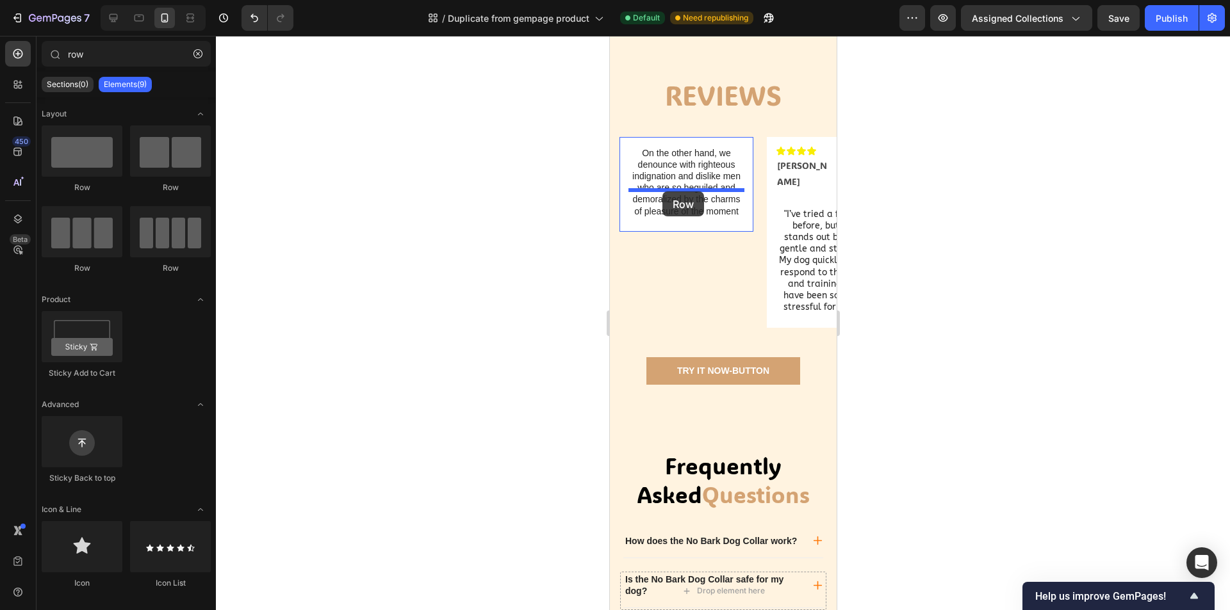
drag, startPoint x: 780, startPoint y: 195, endPoint x: 662, endPoint y: 191, distance: 118.5
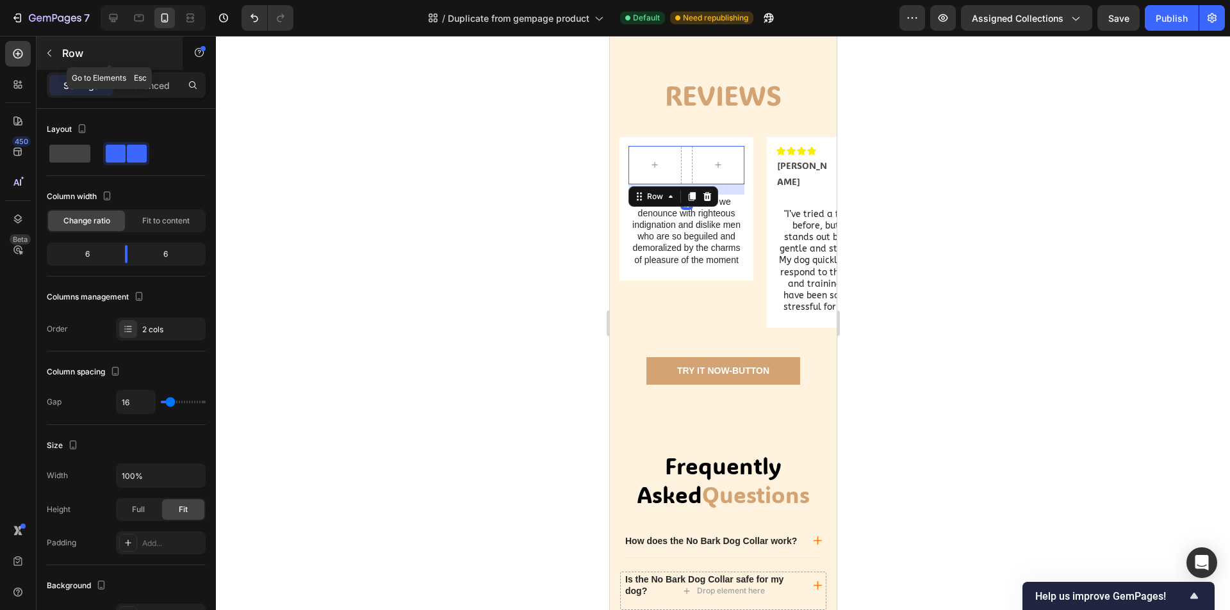
click at [60, 60] on div "Row" at bounding box center [110, 53] width 146 height 33
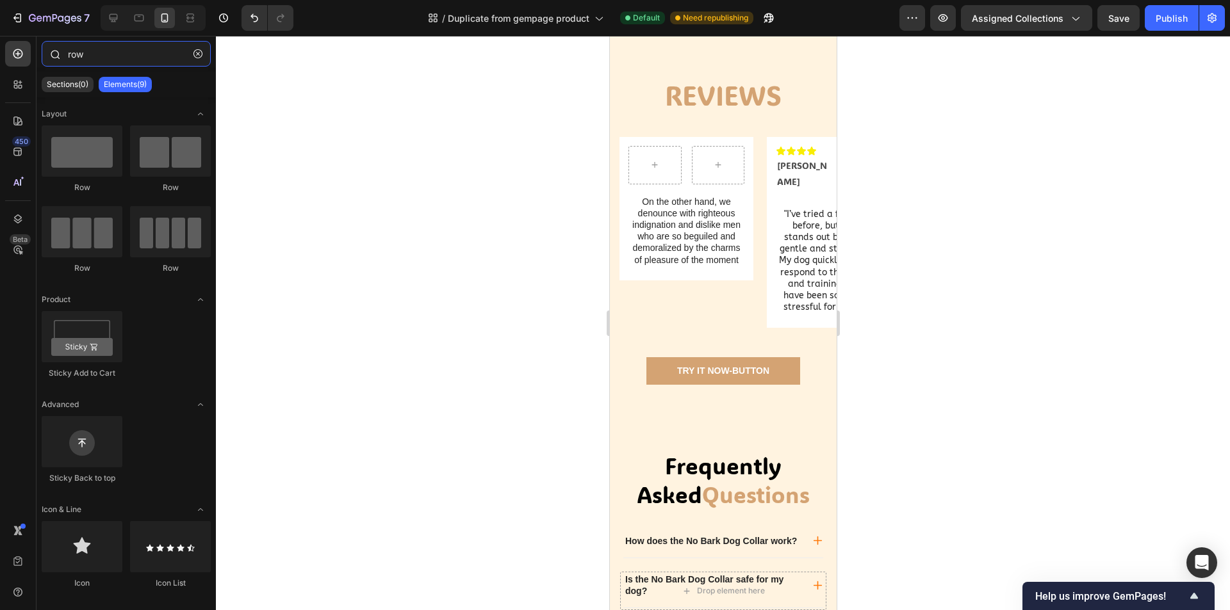
click at [144, 61] on input "row" at bounding box center [126, 54] width 169 height 26
click at [184, 54] on input "row" at bounding box center [126, 54] width 169 height 26
click at [193, 52] on button "button" at bounding box center [198, 54] width 20 height 20
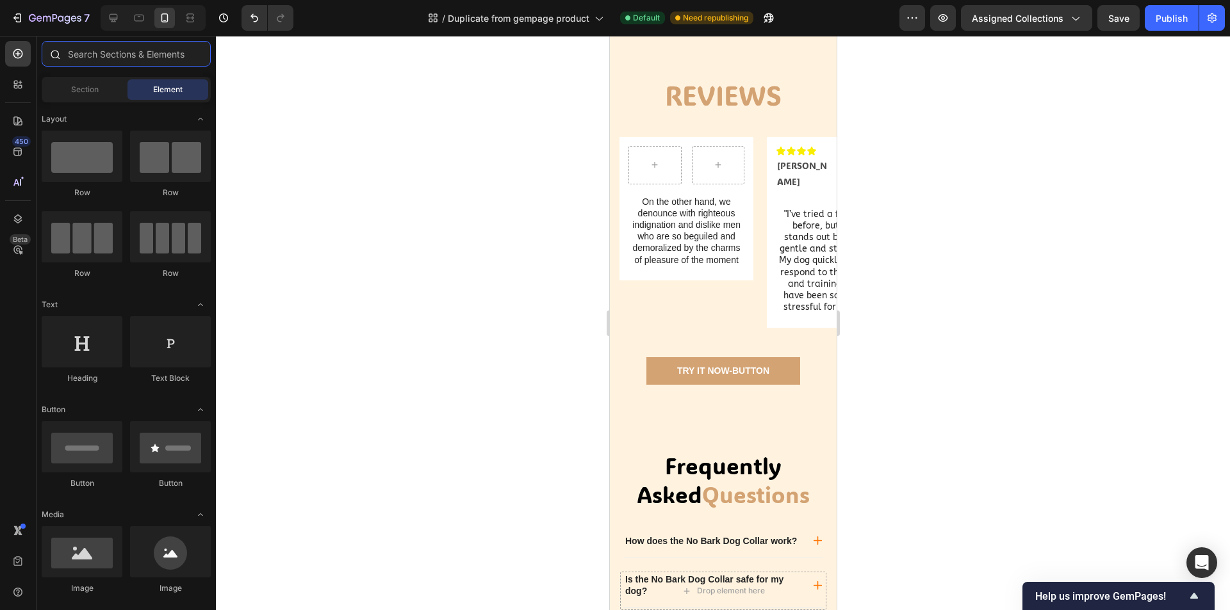
click at [139, 54] on input "text" at bounding box center [126, 54] width 169 height 26
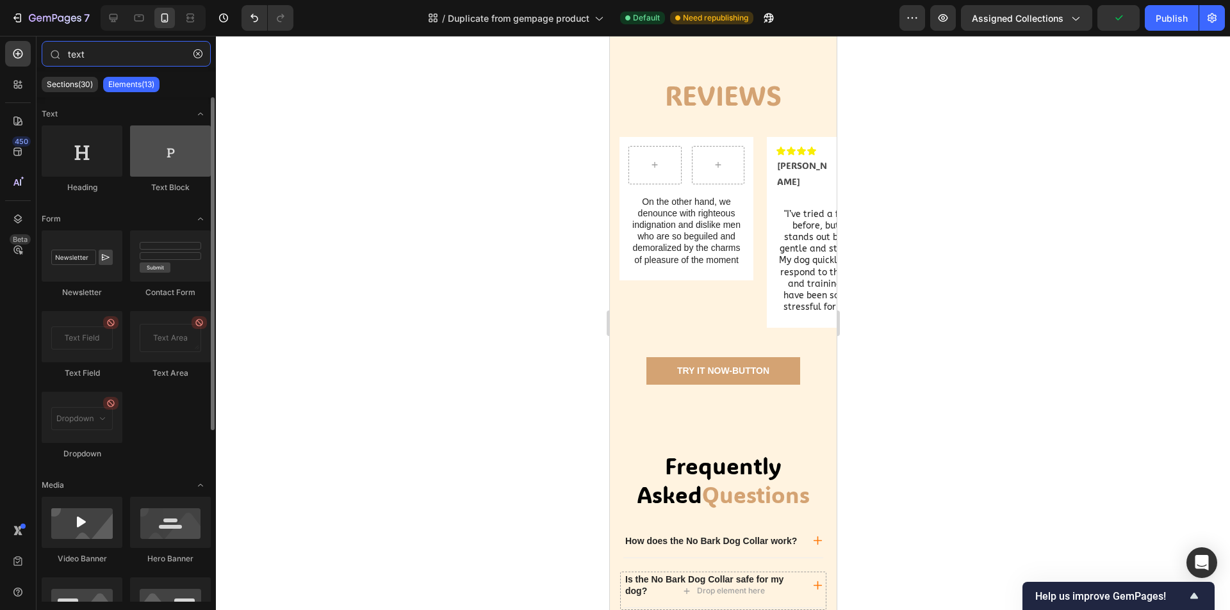
type input "text"
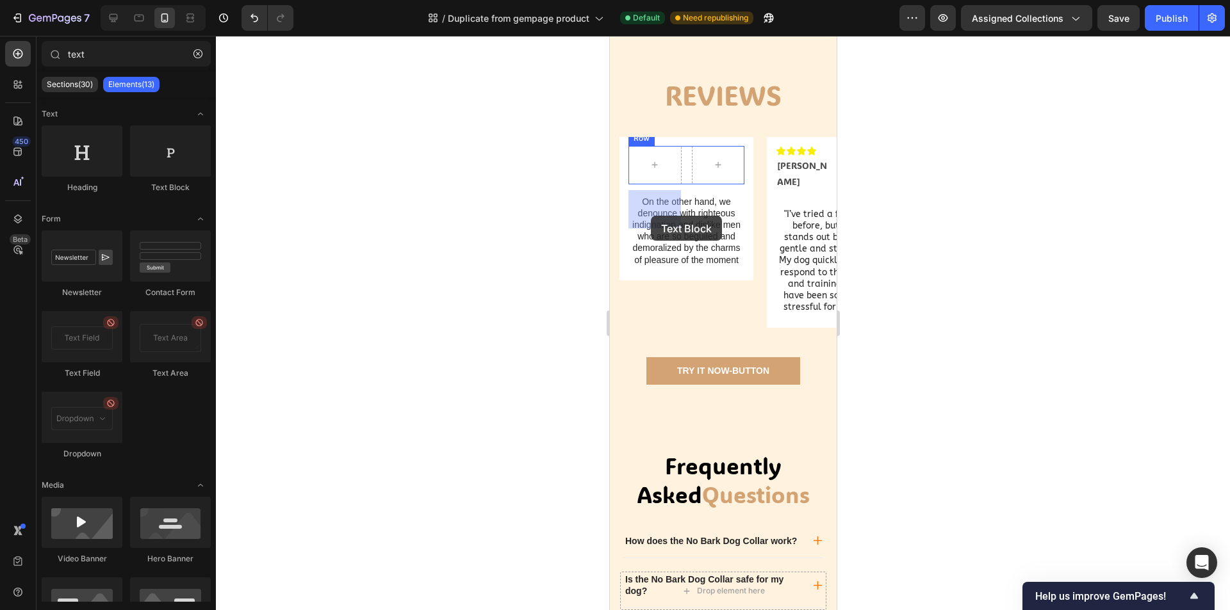
drag, startPoint x: 775, startPoint y: 198, endPoint x: 650, endPoint y: 216, distance: 126.2
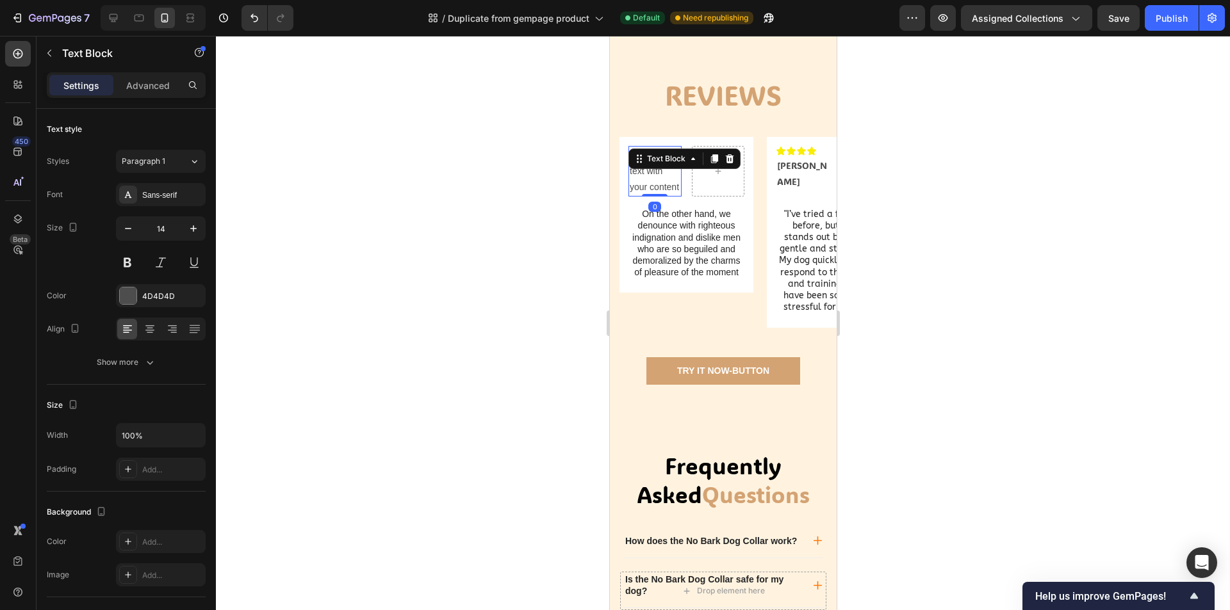
click at [726, 163] on icon at bounding box center [729, 158] width 8 height 9
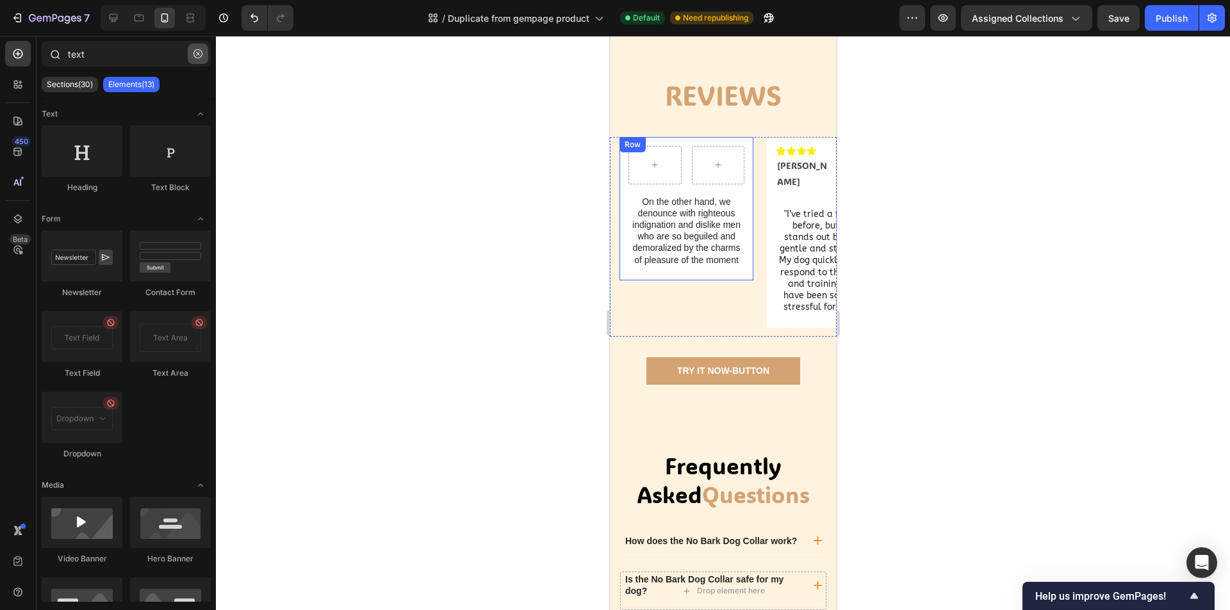
click at [195, 56] on icon "button" at bounding box center [197, 53] width 9 height 9
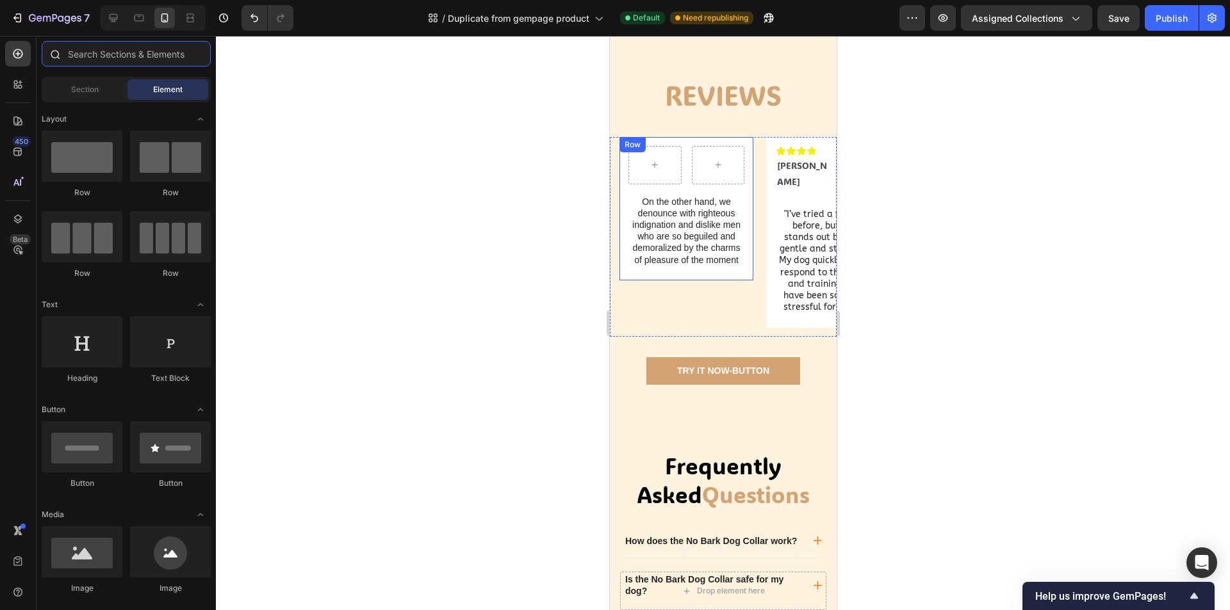
click at [137, 58] on input "text" at bounding box center [126, 54] width 169 height 26
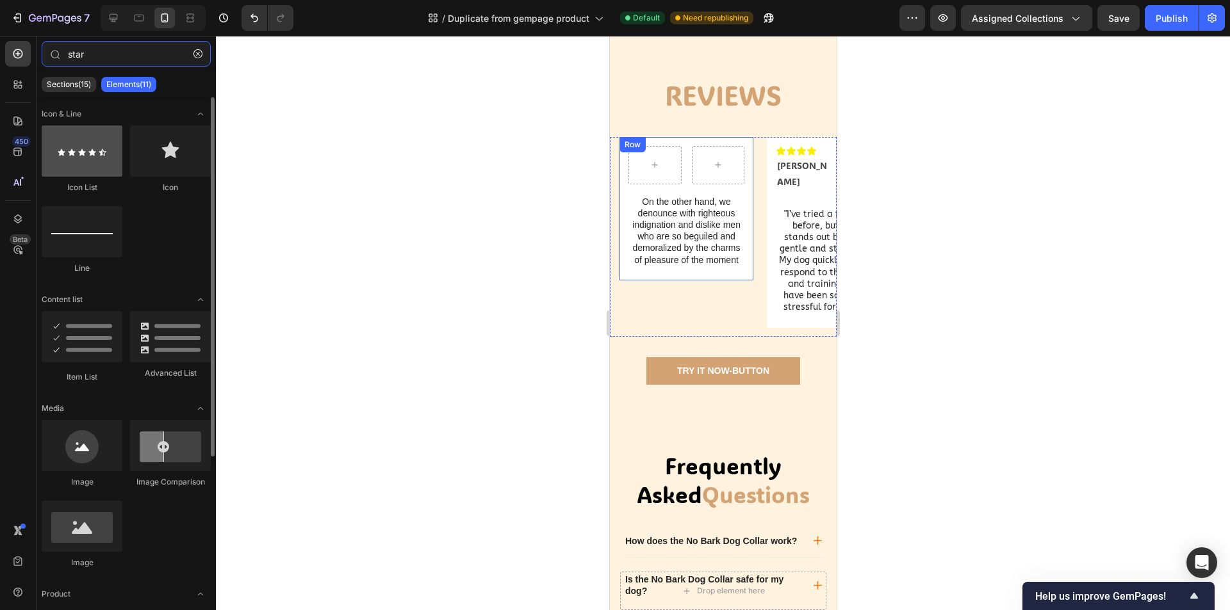
type input "star"
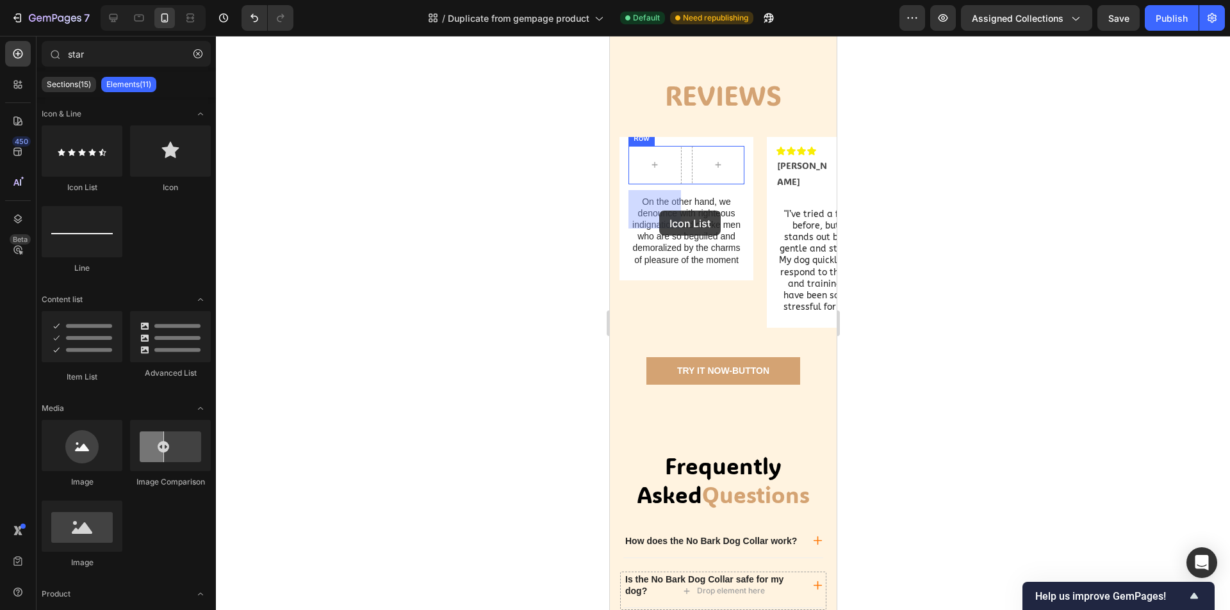
drag, startPoint x: 716, startPoint y: 185, endPoint x: 660, endPoint y: 209, distance: 61.4
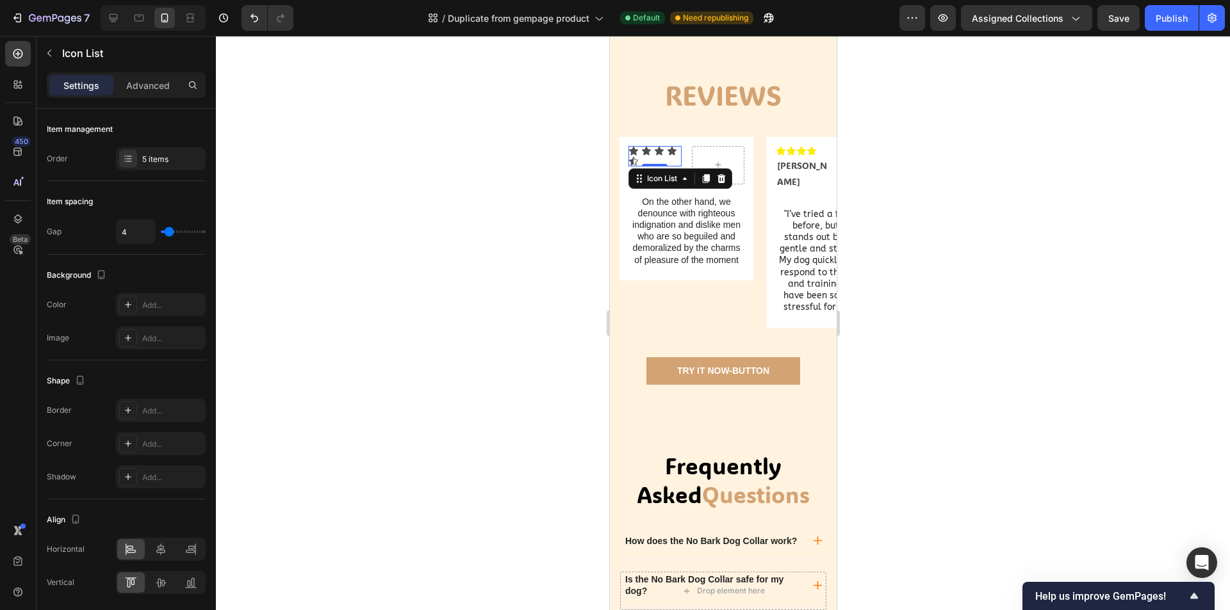
click at [44, 56] on button "button" at bounding box center [49, 53] width 20 height 20
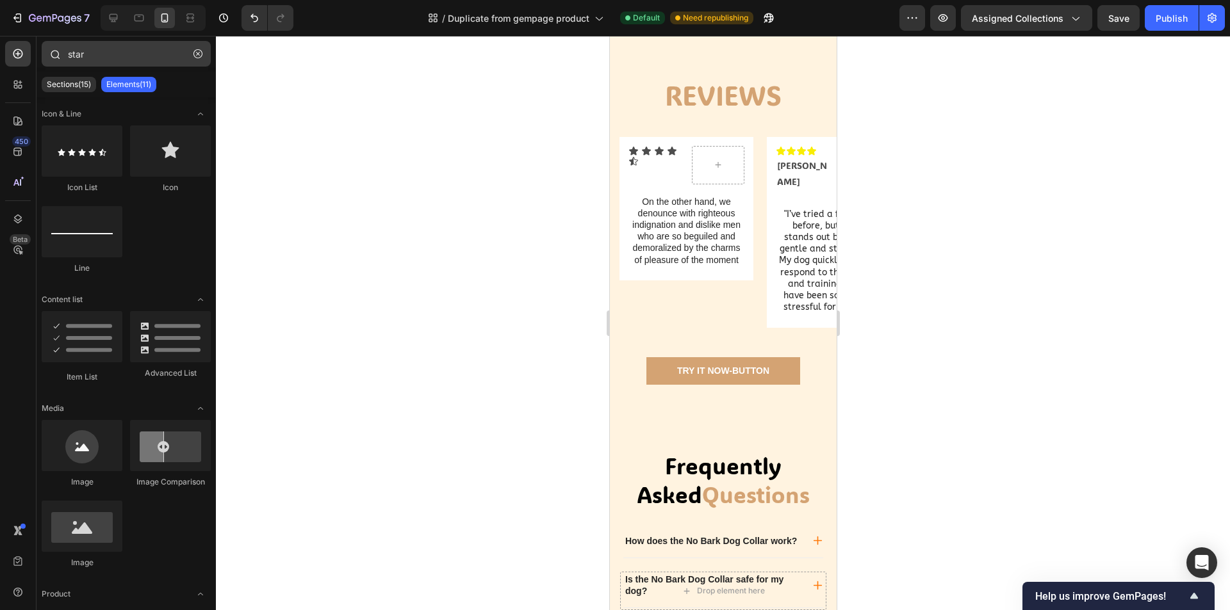
drag, startPoint x: 198, startPoint y: 59, endPoint x: 179, endPoint y: 58, distance: 18.6
click at [199, 58] on button "button" at bounding box center [198, 54] width 20 height 20
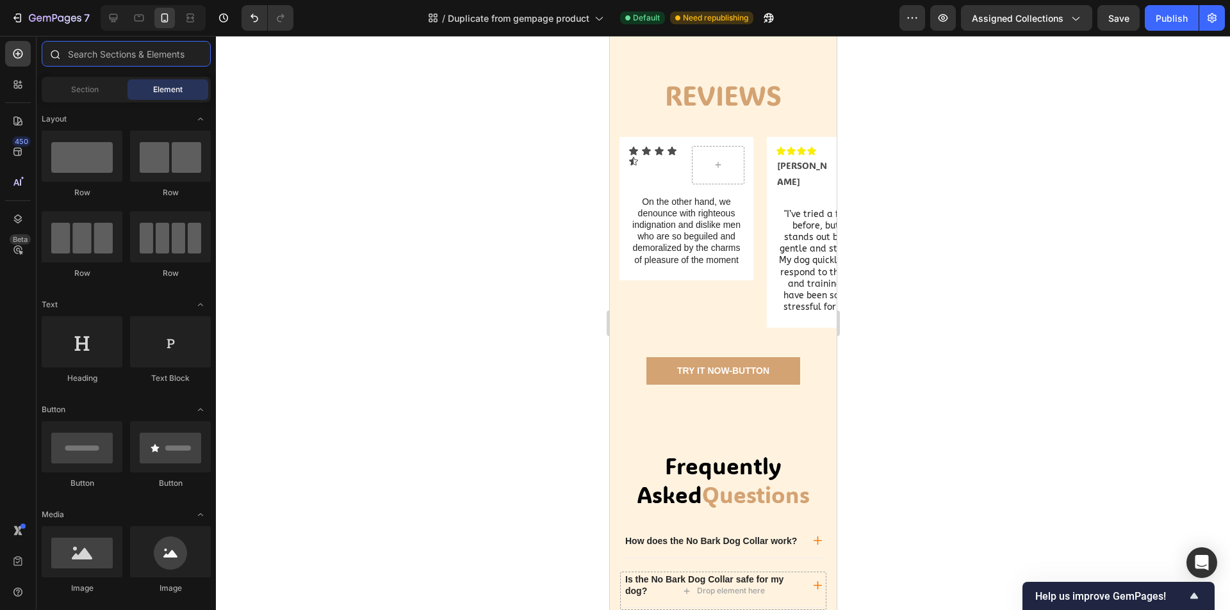
click at [160, 54] on input "text" at bounding box center [126, 54] width 169 height 26
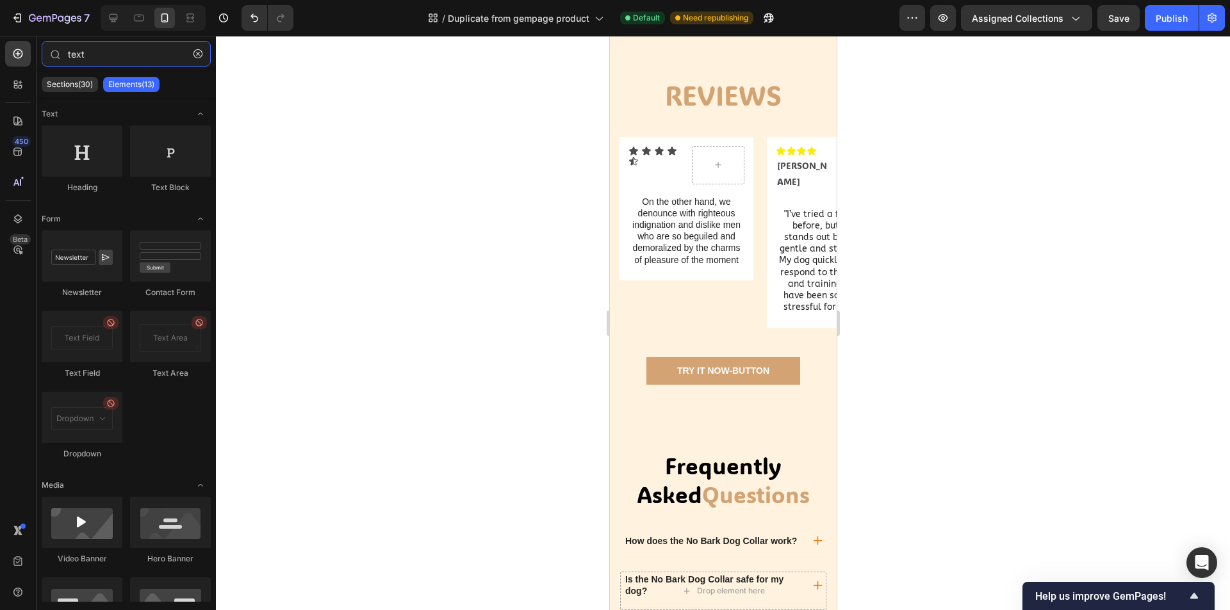
type input "text"
drag, startPoint x: 914, startPoint y: 247, endPoint x: 651, endPoint y: 222, distance: 263.7
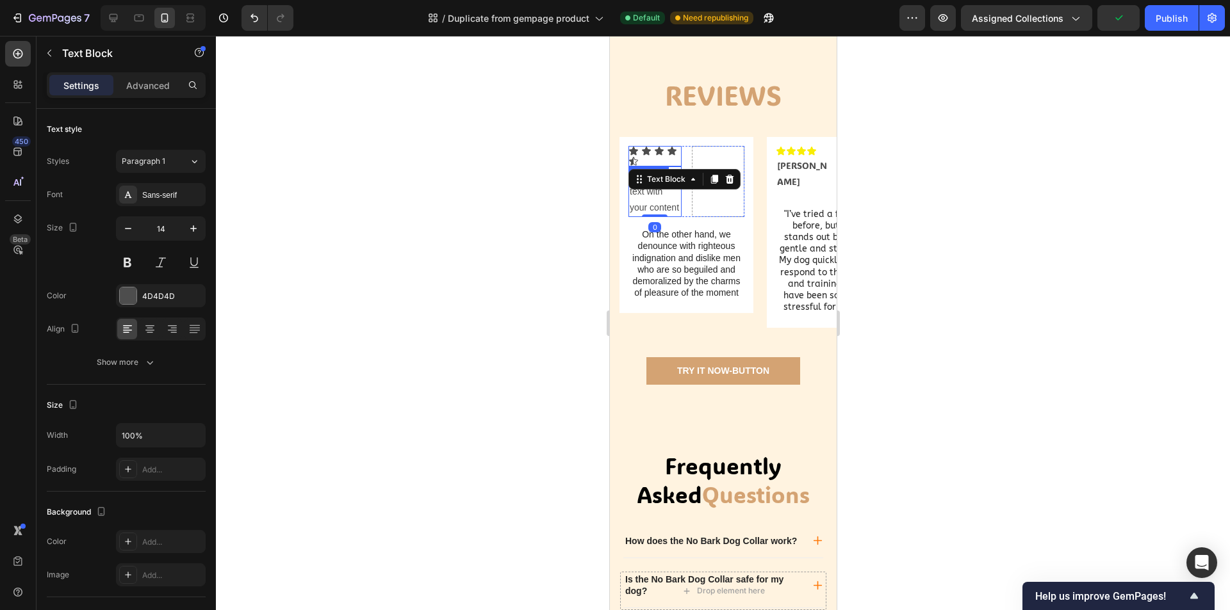
click at [635, 166] on icon at bounding box center [633, 161] width 10 height 10
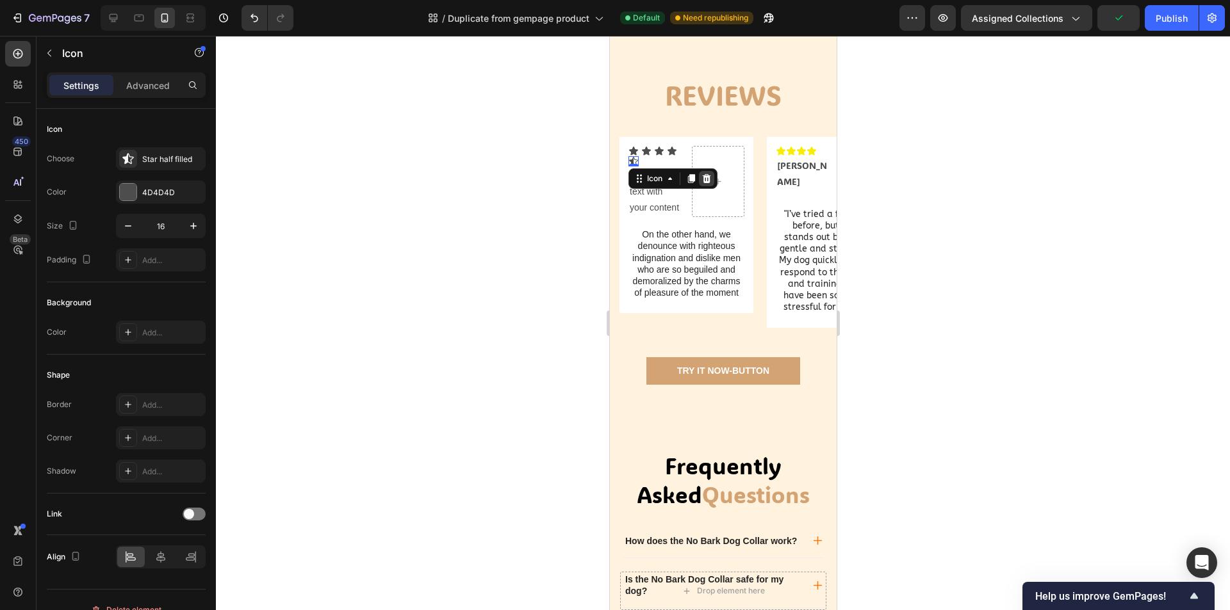
click at [706, 183] on icon at bounding box center [706, 178] width 8 height 9
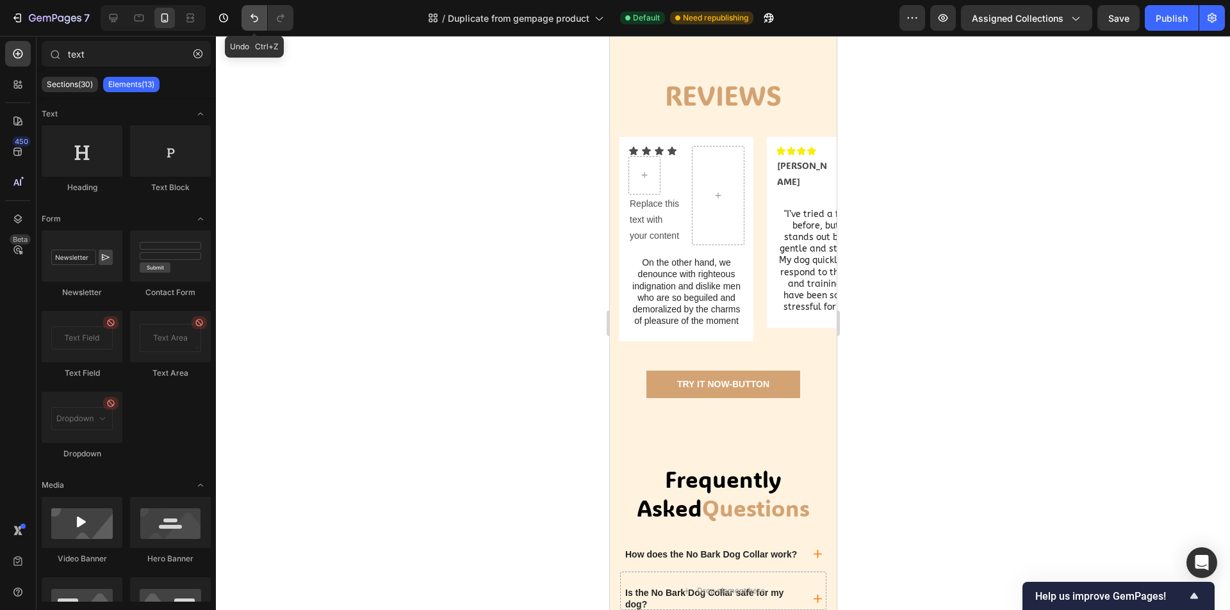
click at [254, 22] on icon "Undo/Redo" at bounding box center [254, 18] width 13 height 13
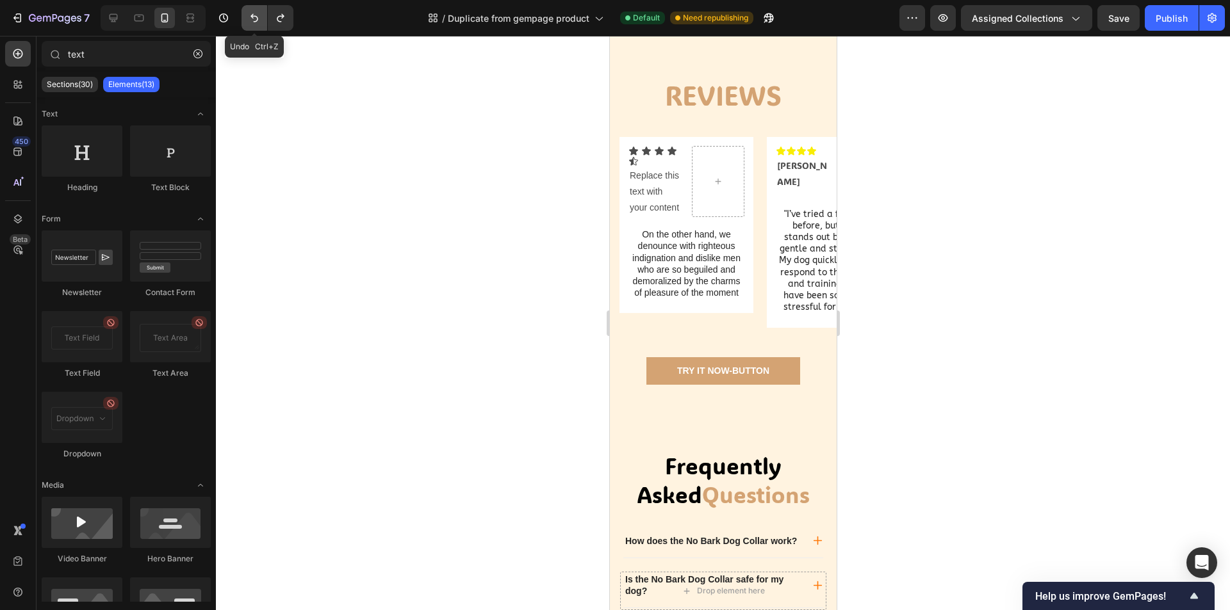
click at [254, 22] on icon "Undo/Redo" at bounding box center [254, 18] width 13 height 13
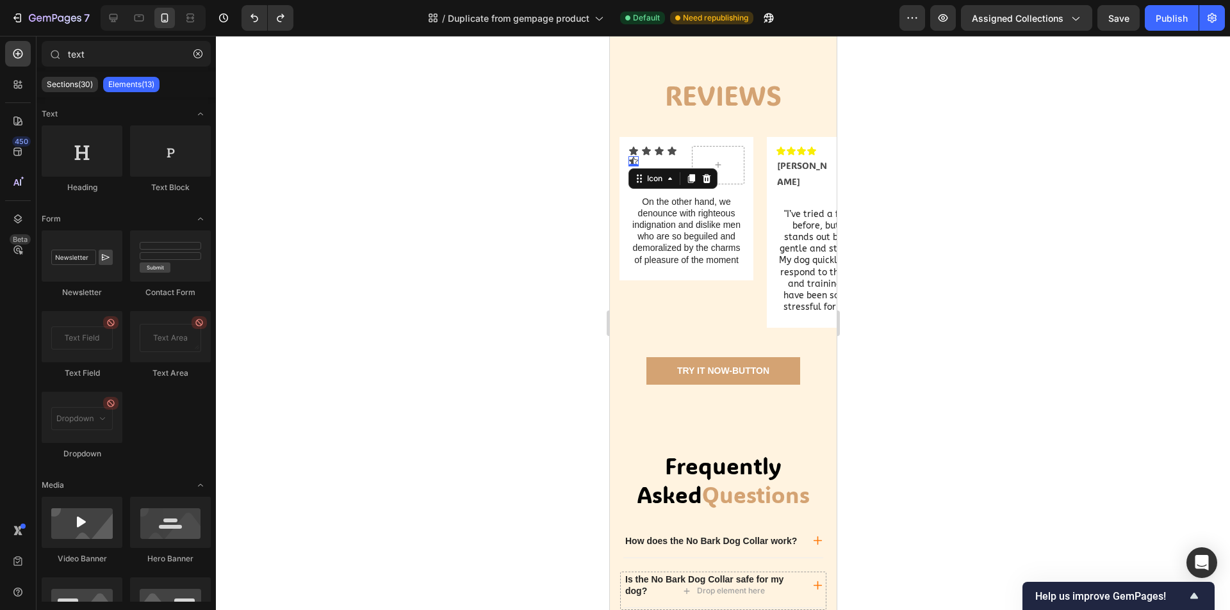
click at [635, 166] on div "Icon 0" at bounding box center [633, 161] width 10 height 10
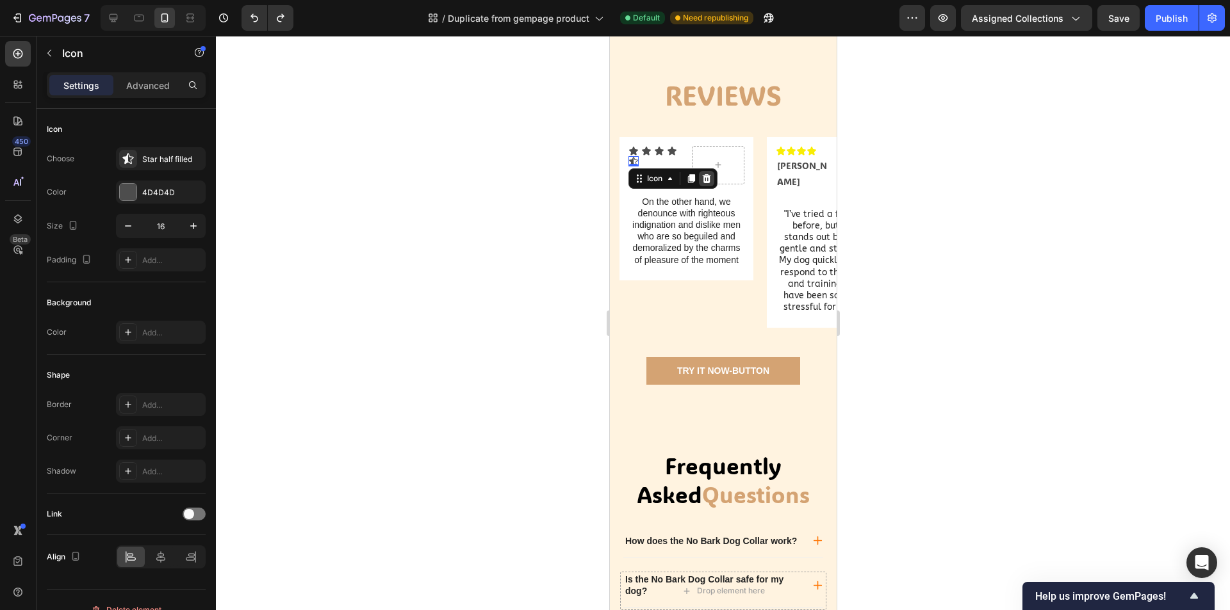
click at [706, 183] on icon at bounding box center [706, 178] width 8 height 9
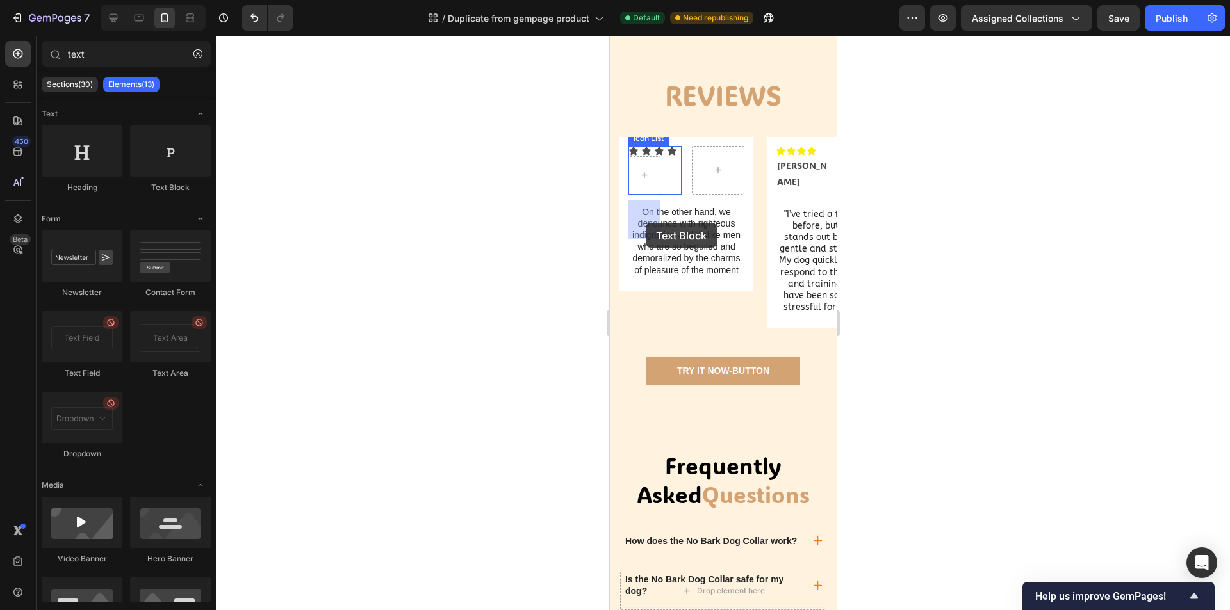
drag, startPoint x: 806, startPoint y: 207, endPoint x: 645, endPoint y: 223, distance: 161.5
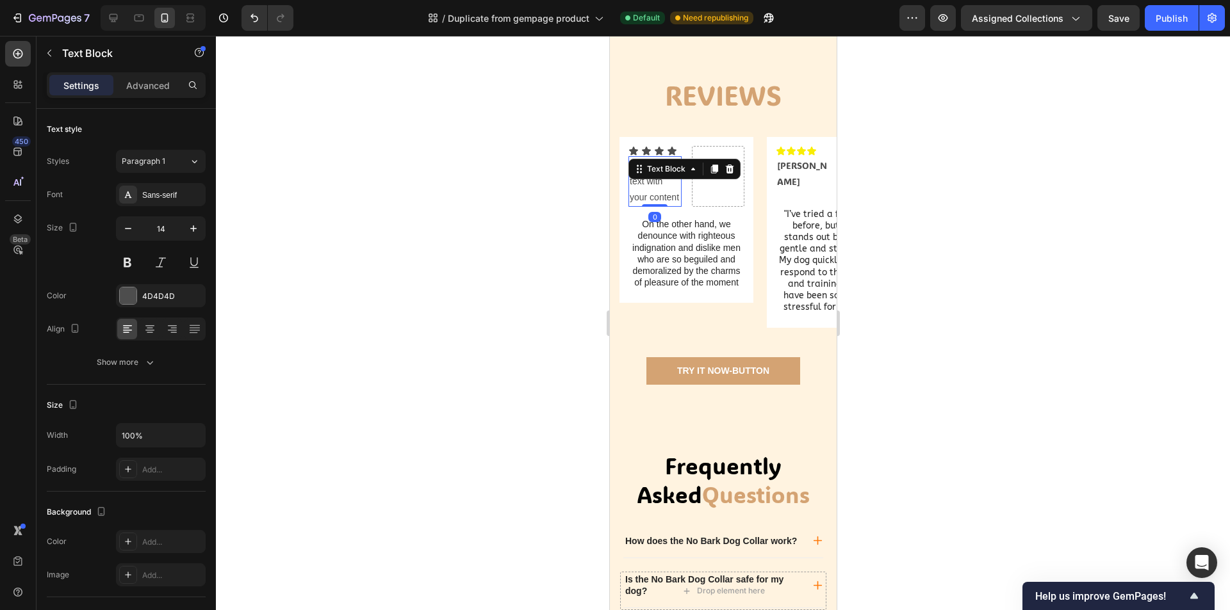
click at [677, 207] on div "Replace this text with your content" at bounding box center [654, 181] width 53 height 51
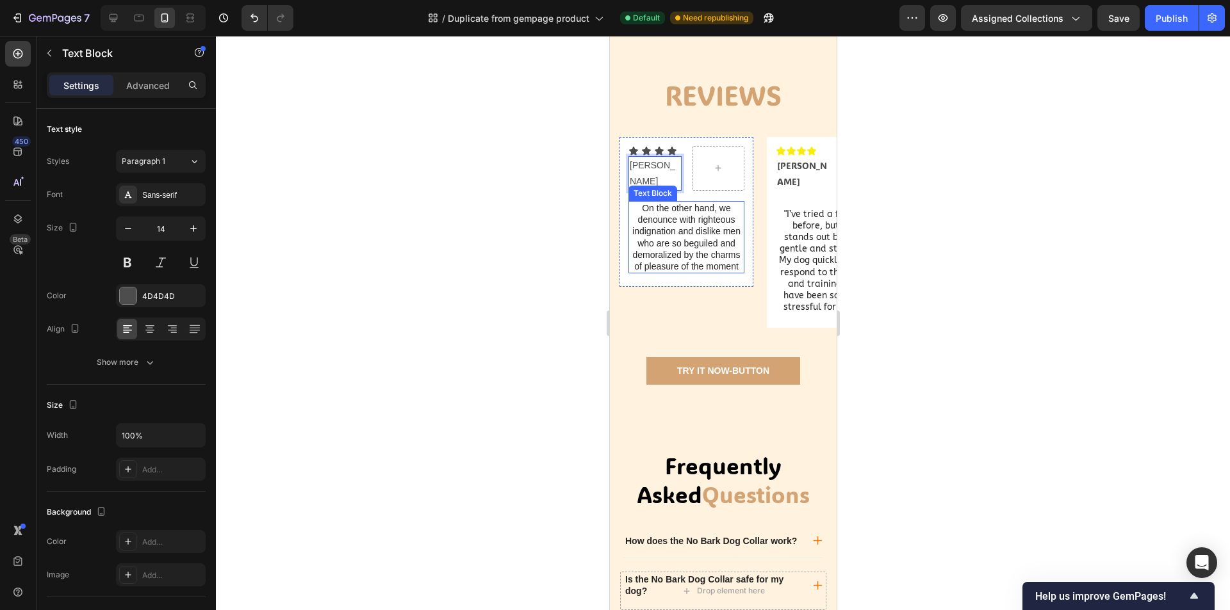
click at [716, 272] on p "On the other hand, we denounce with righteous indignation and dislike men who a…" at bounding box center [685, 237] width 113 height 70
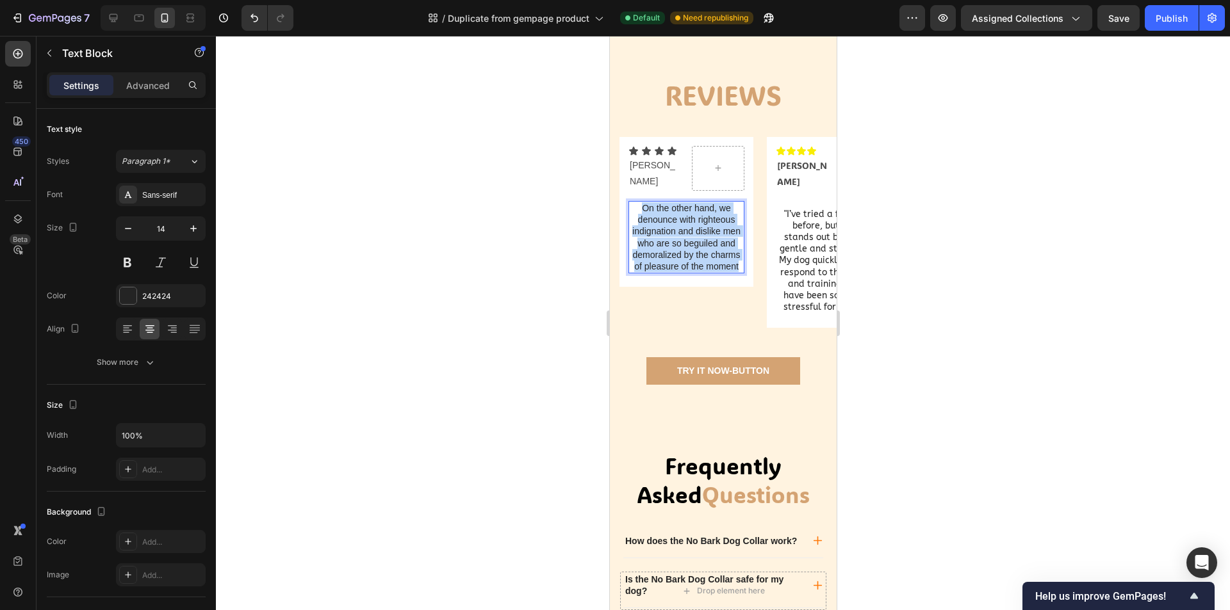
click at [716, 272] on p "On the other hand, we denounce with righteous indignation and dislike men who a…" at bounding box center [685, 237] width 113 height 70
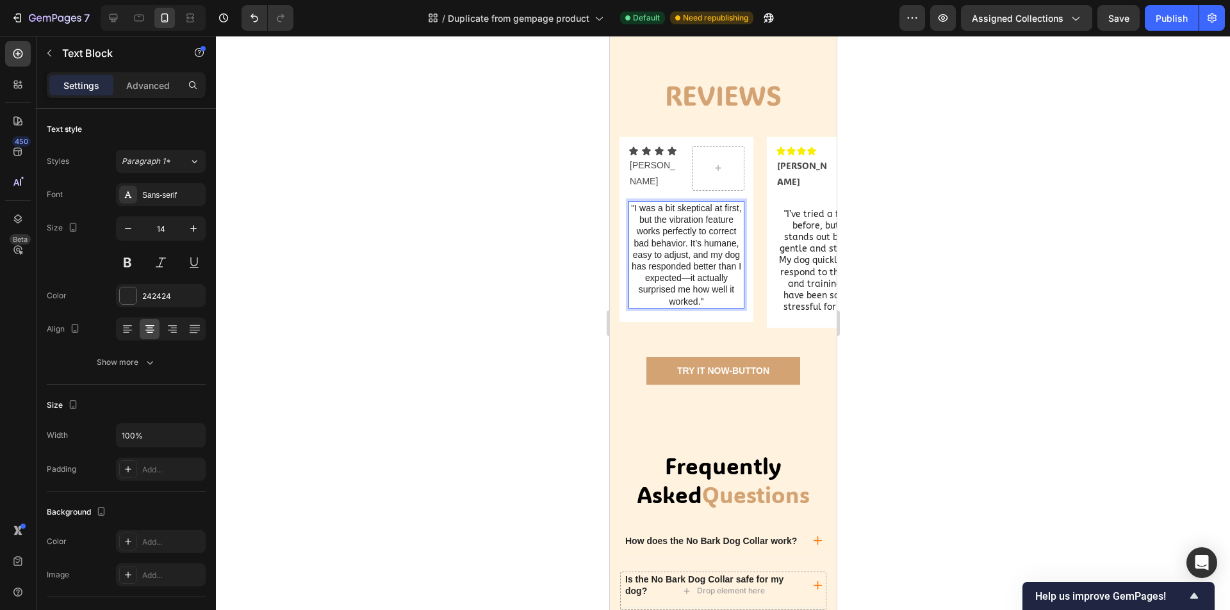
click at [742, 309] on div ""I was a bit skeptical at first, but the vibration feature works perfectly to c…" at bounding box center [686, 255] width 116 height 108
click at [937, 344] on div at bounding box center [723, 323] width 1014 height 574
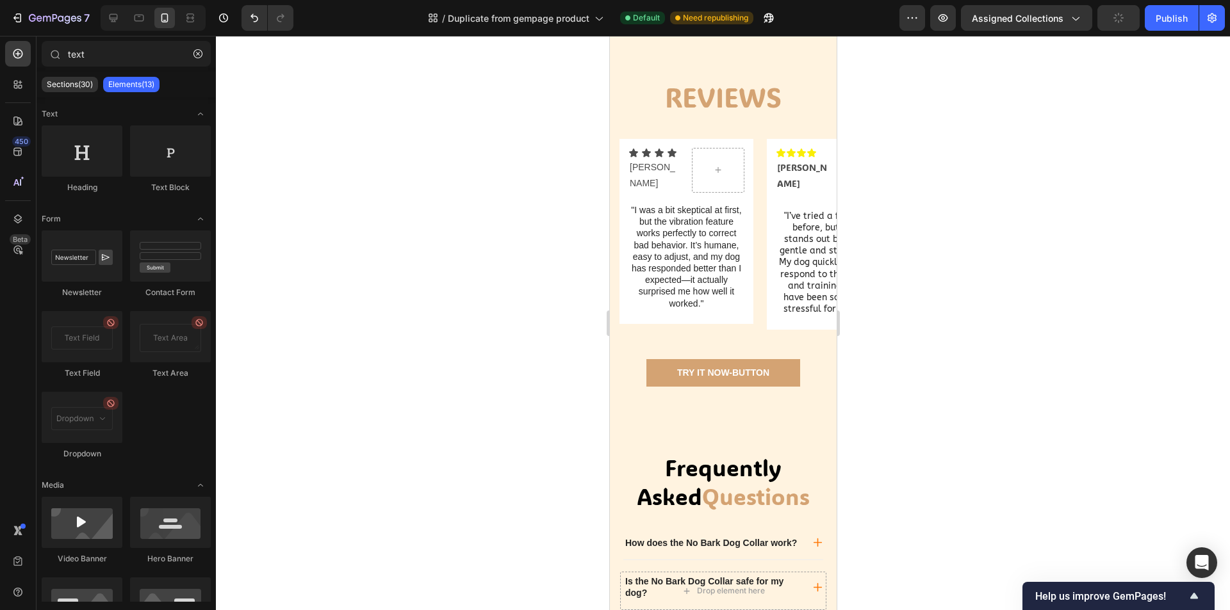
scroll to position [679, 0]
click at [647, 341] on div "Icon Icon Icon Icon [PERSON_NAME] Text Block Icon List Row "I was a bit skeptic…" at bounding box center [686, 241] width 134 height 200
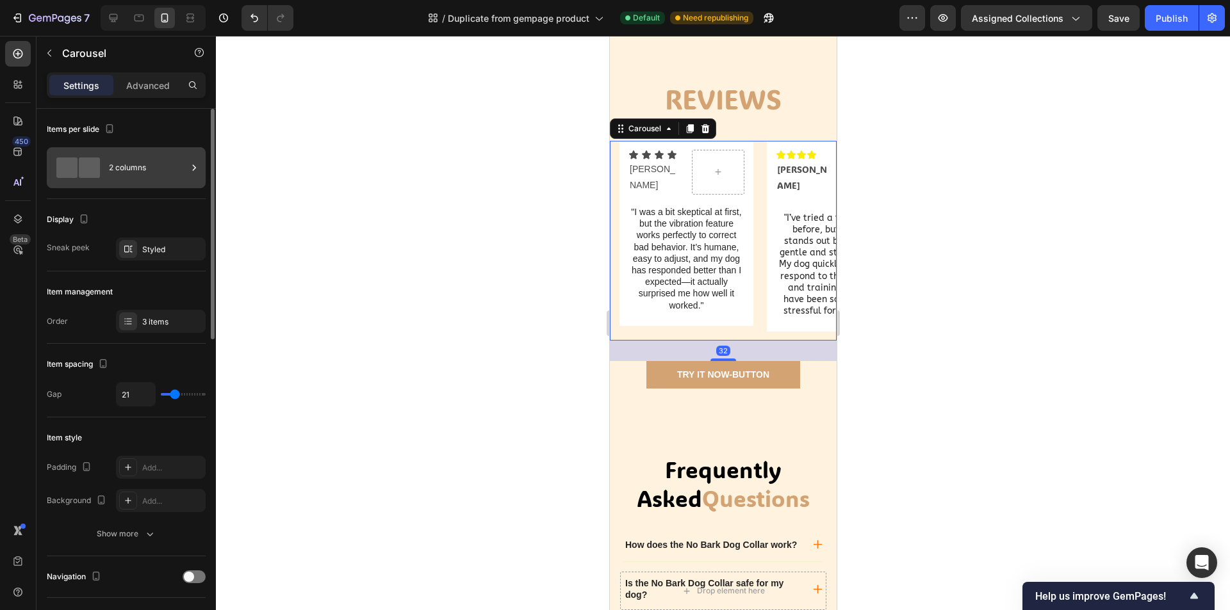
click at [99, 166] on span at bounding box center [89, 168] width 21 height 20
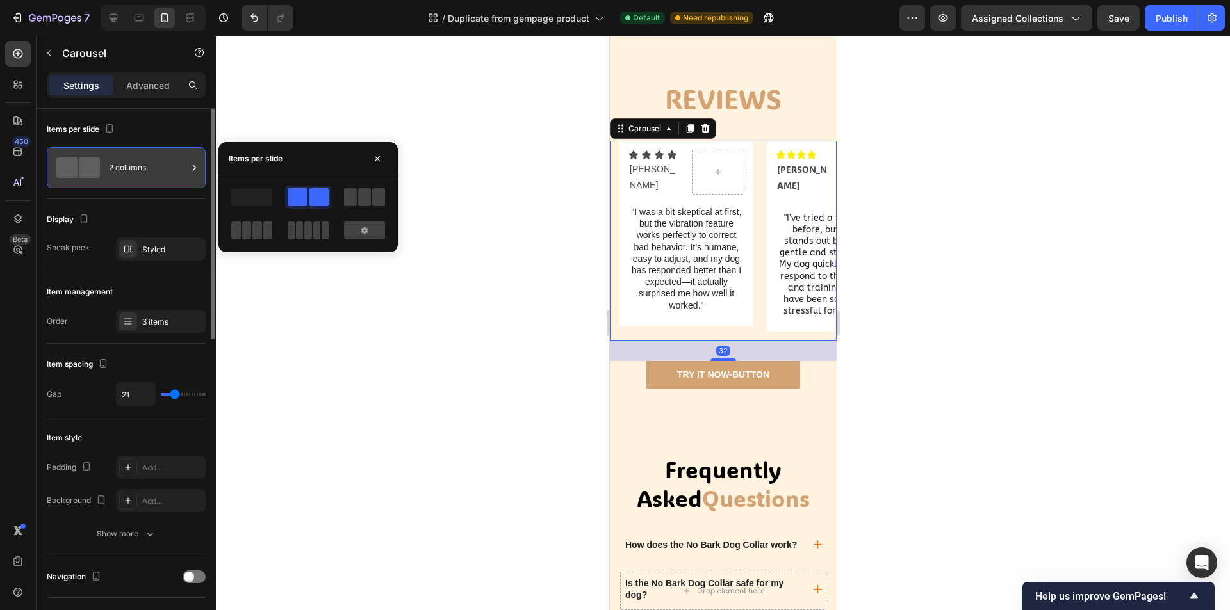
click at [99, 166] on span at bounding box center [89, 168] width 21 height 20
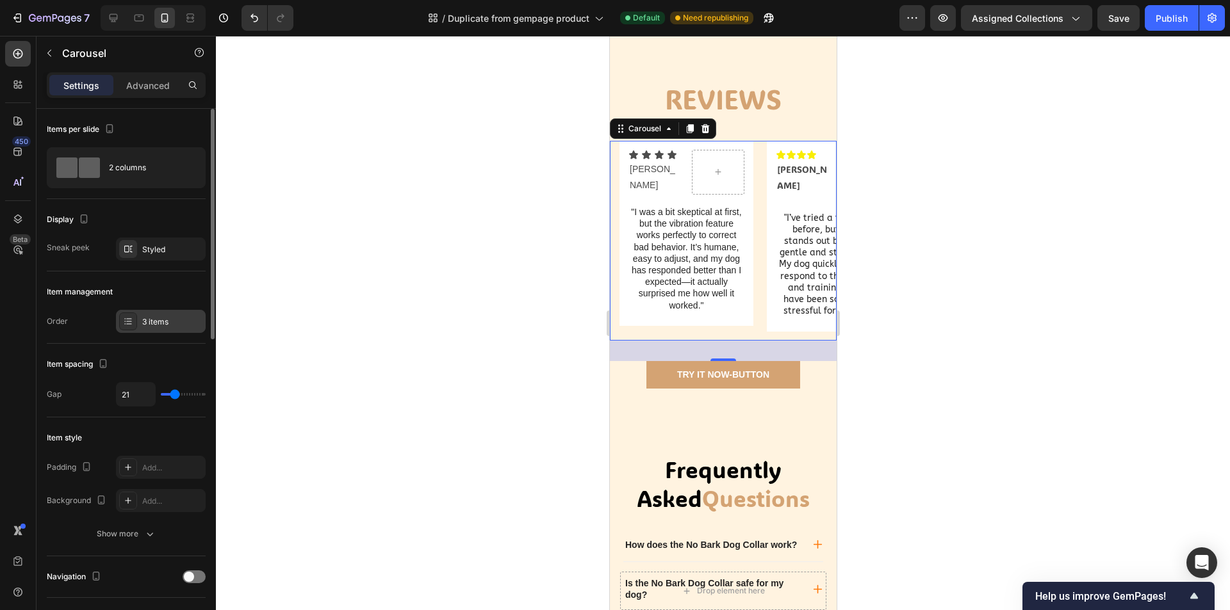
click at [141, 314] on div "3 items" at bounding box center [161, 321] width 90 height 23
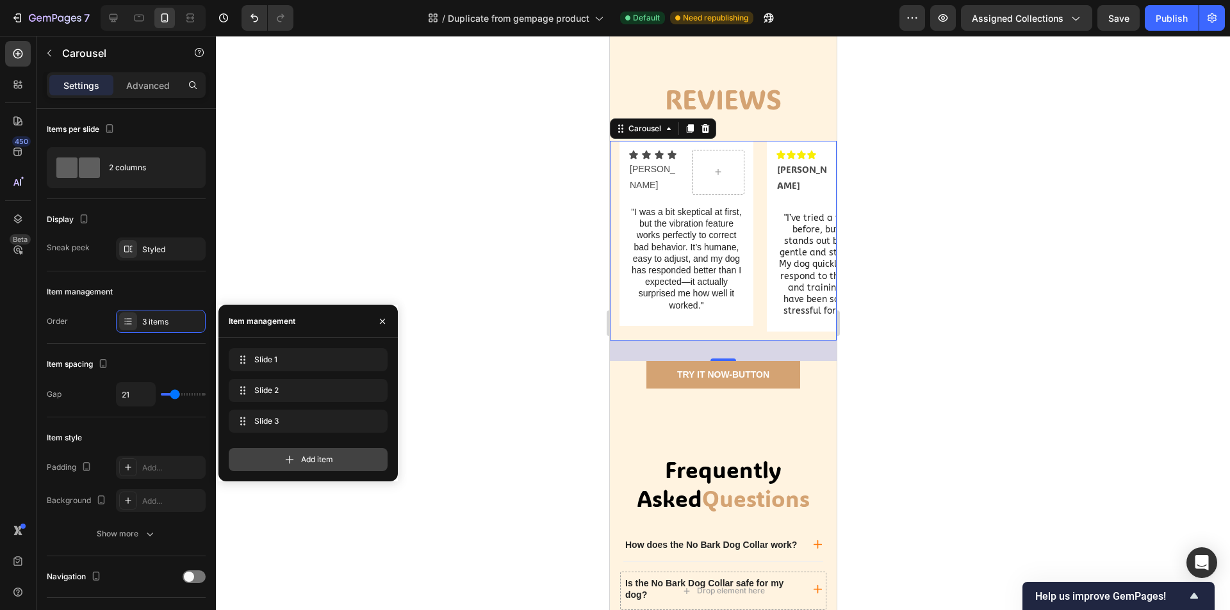
click at [339, 459] on div "Add item" at bounding box center [308, 459] width 159 height 23
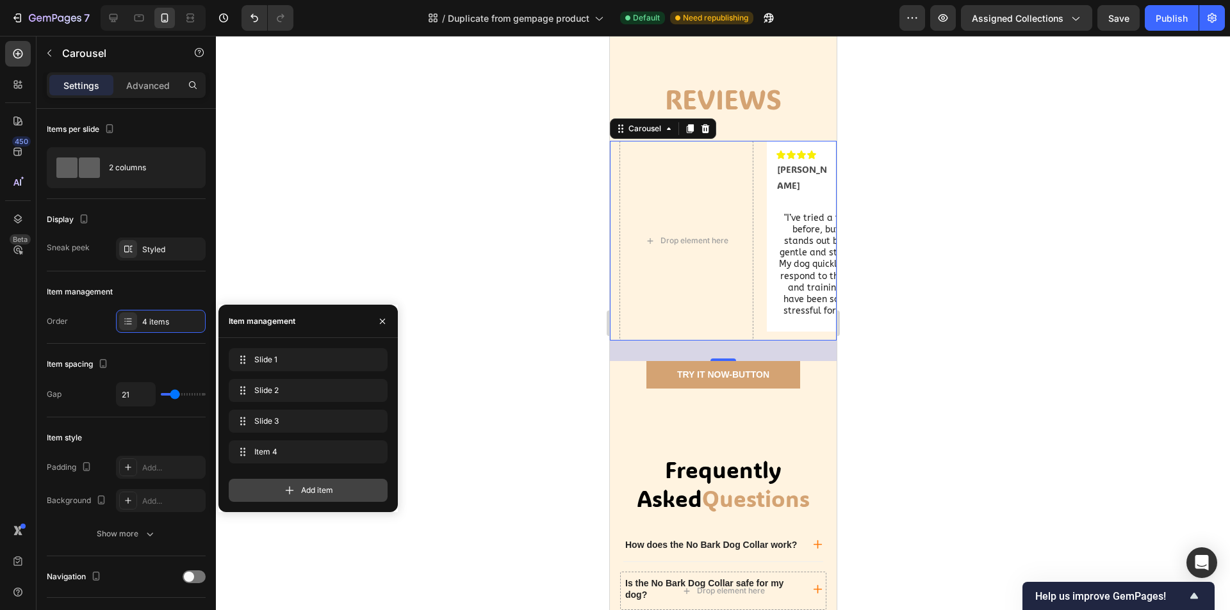
click at [353, 496] on div "Add item" at bounding box center [308, 490] width 159 height 23
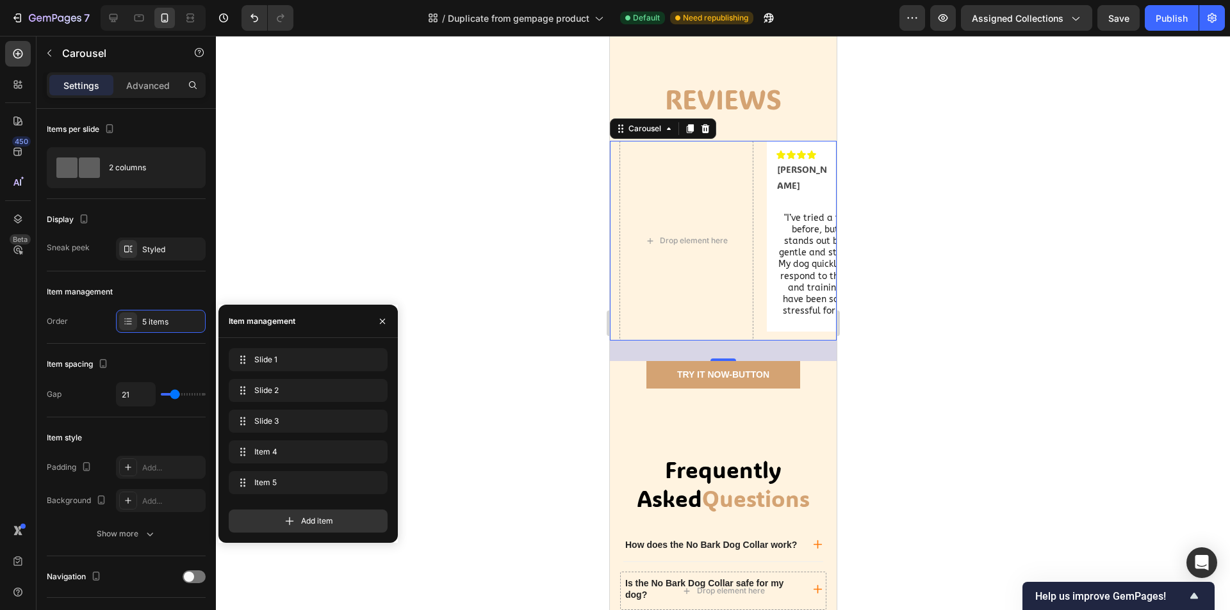
click at [490, 471] on div at bounding box center [723, 323] width 1014 height 574
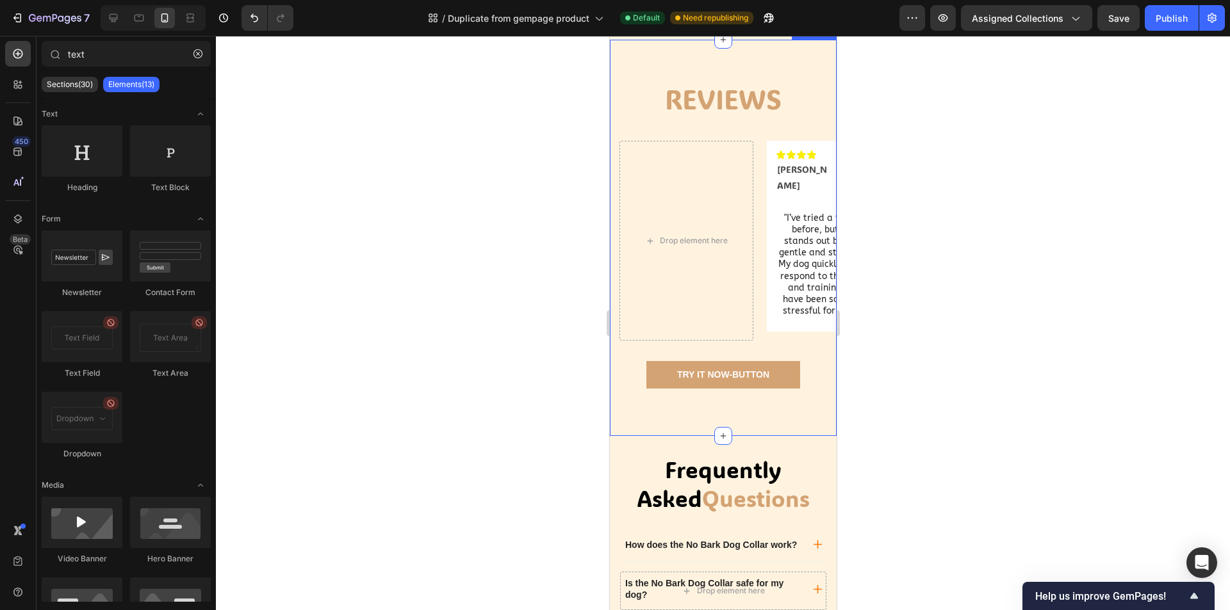
click at [620, 362] on div "Icon Icon Icon Icon Text Block Icon List [PERSON_NAME] Text Block Image Row "I’…" at bounding box center [722, 251] width 227 height 221
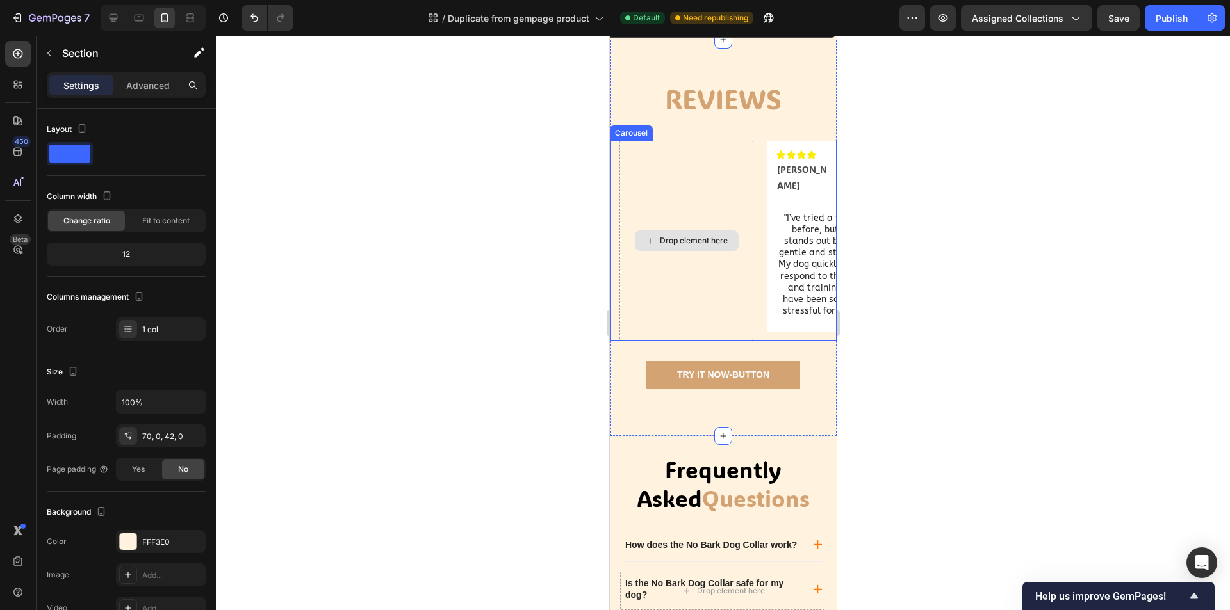
click at [751, 206] on div "Drop element here" at bounding box center [686, 241] width 134 height 200
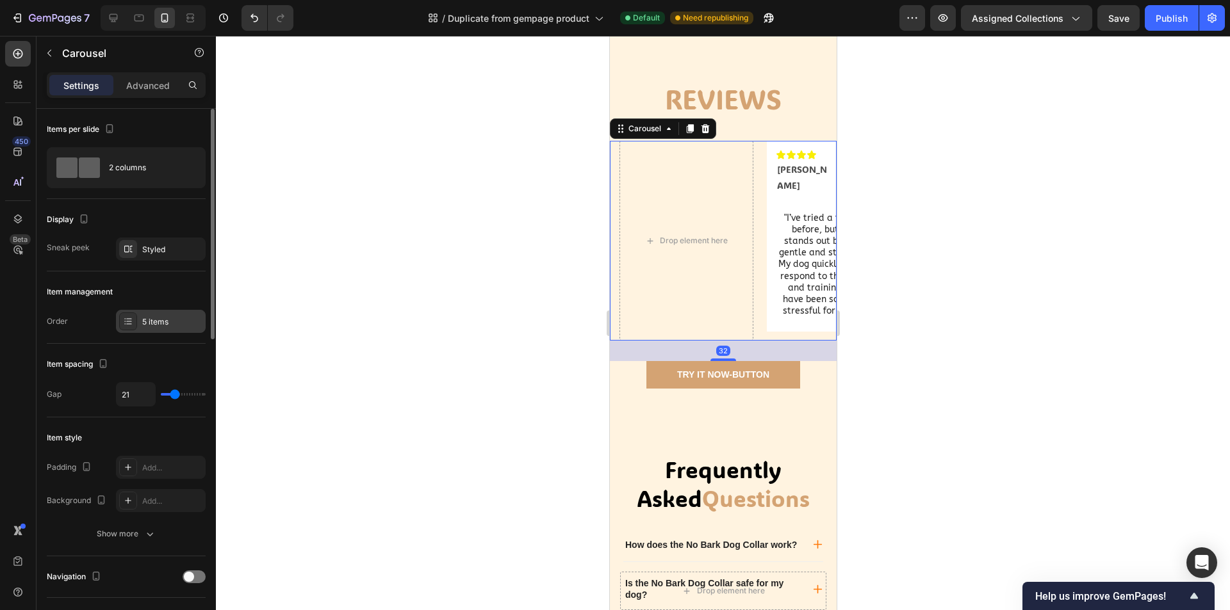
click at [148, 319] on div "5 items" at bounding box center [172, 322] width 60 height 12
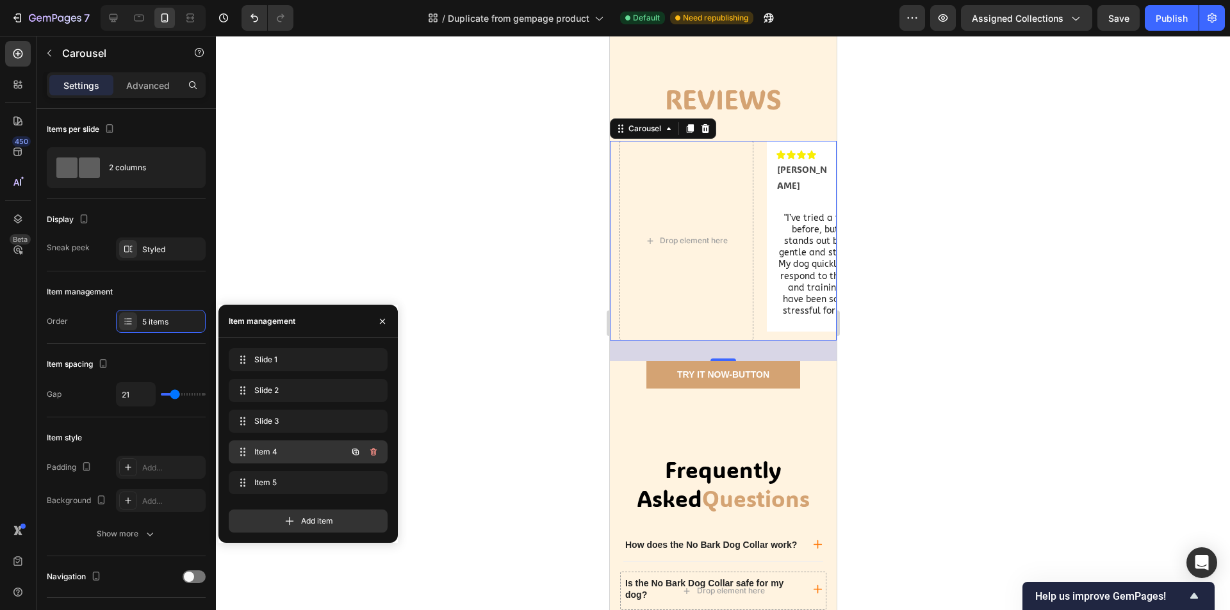
click at [298, 453] on span "Item 4" at bounding box center [290, 452] width 72 height 12
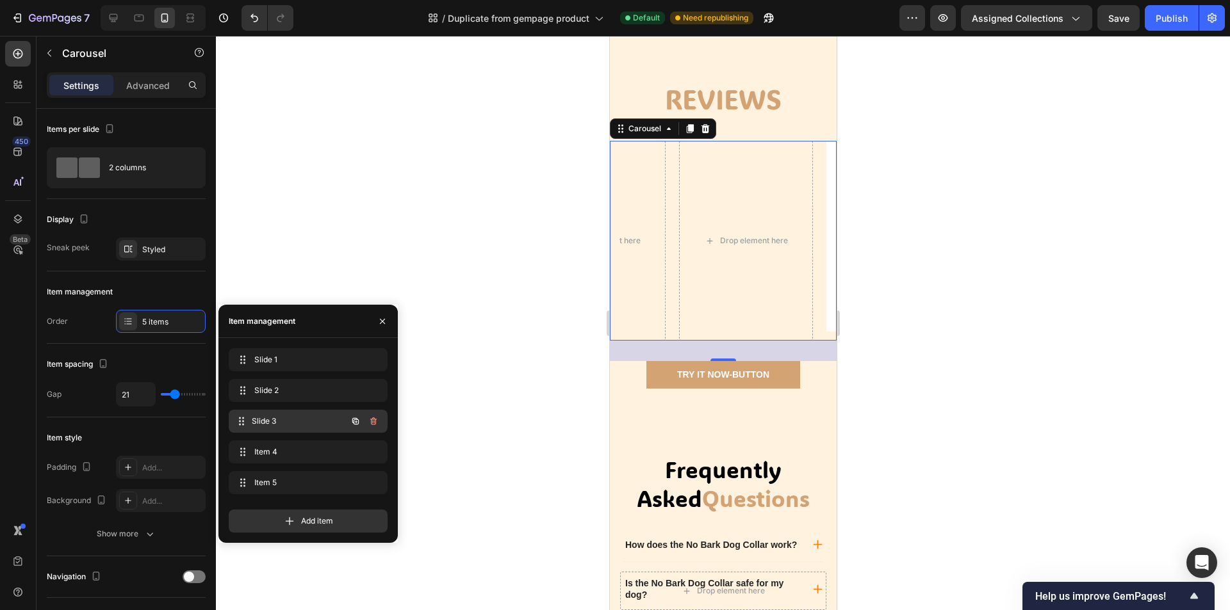
click at [298, 424] on span "Slide 3" at bounding box center [299, 422] width 95 height 12
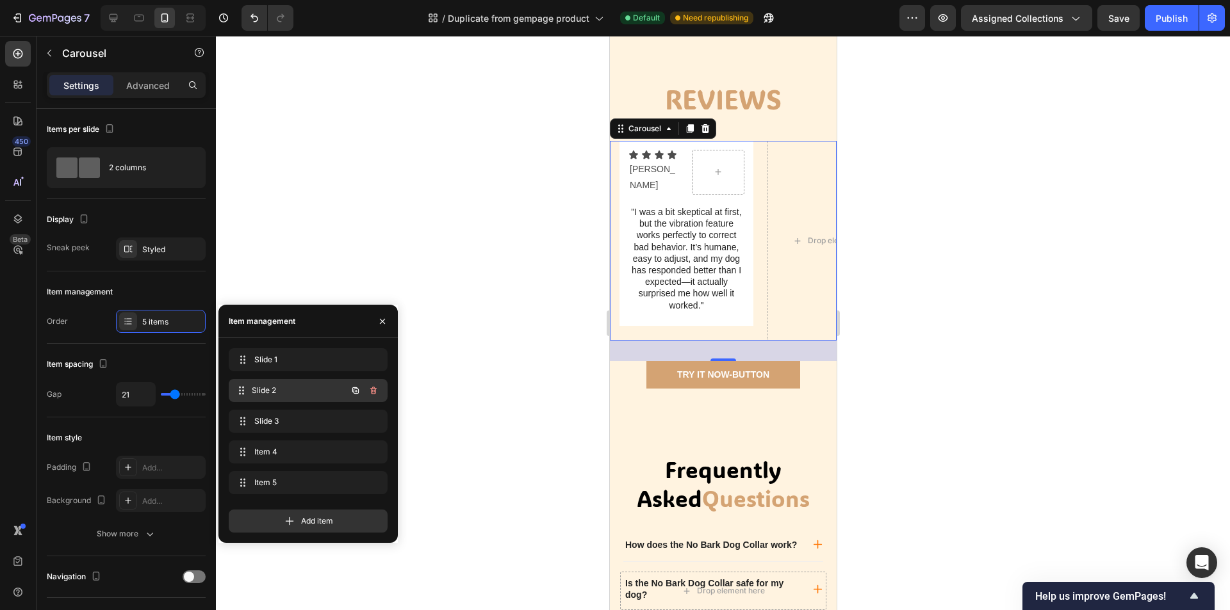
click at [296, 392] on span "Slide 2" at bounding box center [299, 391] width 95 height 12
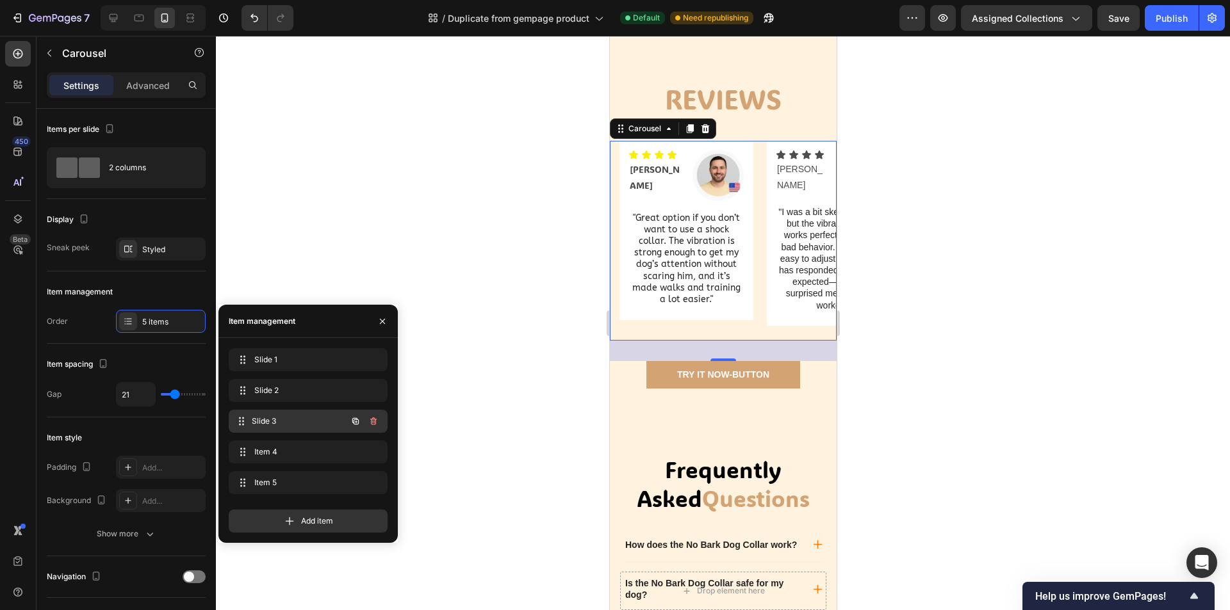
click at [297, 413] on div "Slide 3 Slide 3" at bounding box center [290, 421] width 113 height 18
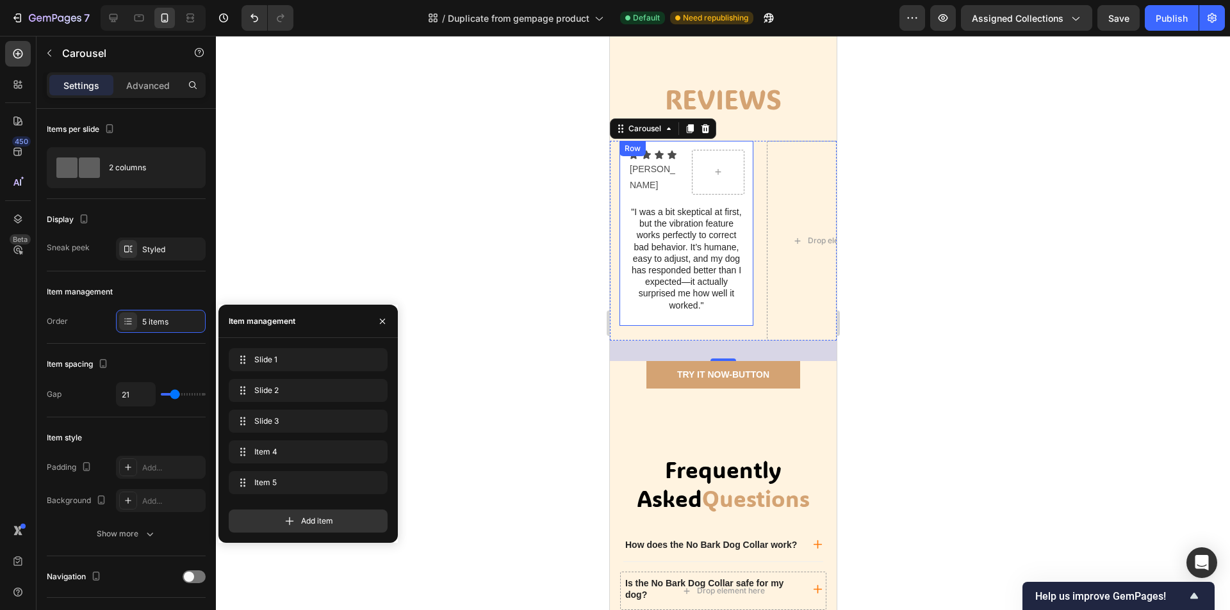
click at [717, 321] on div "Icon Icon Icon Icon [PERSON_NAME] Text Block Icon List Row "I was a bit skeptic…" at bounding box center [686, 236] width 116 height 172
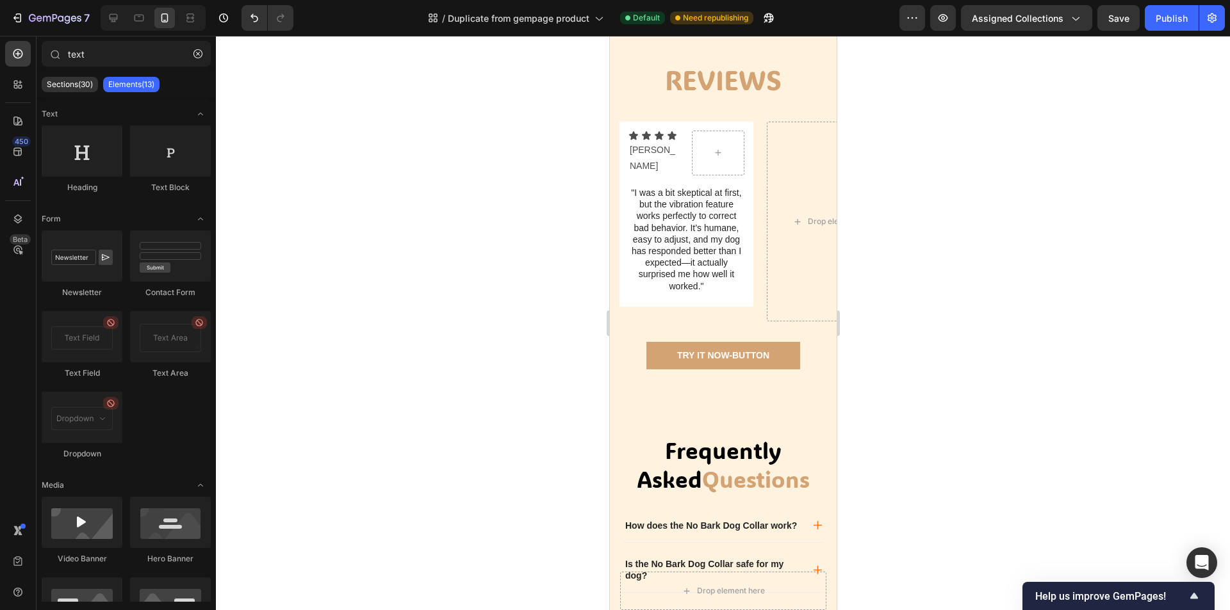
scroll to position [692, 0]
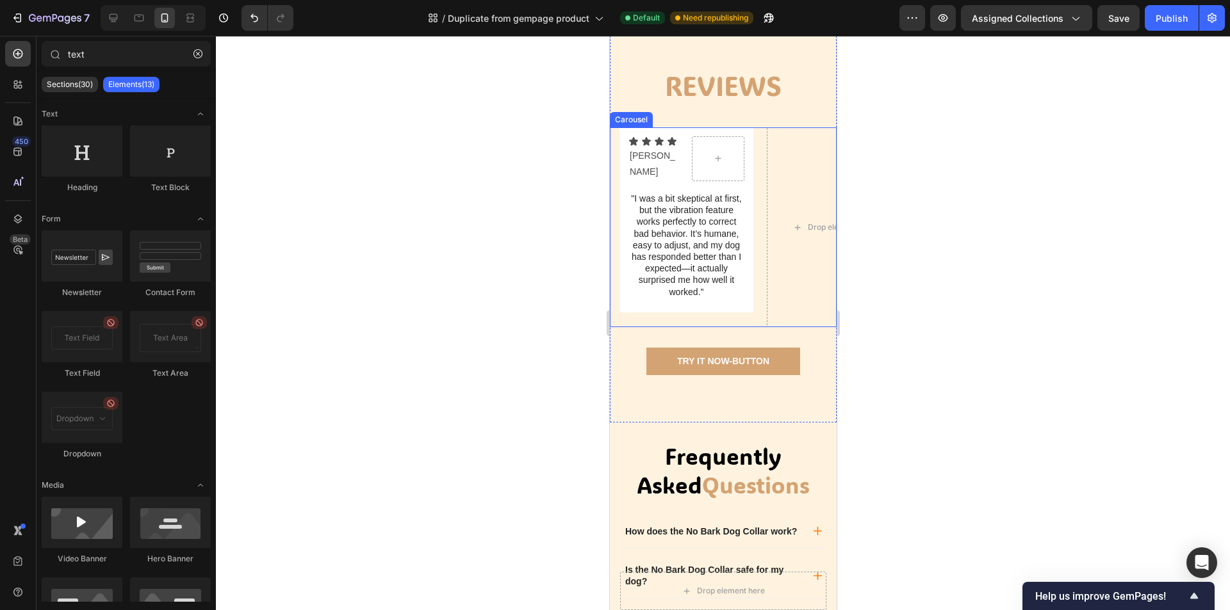
click at [697, 328] on div "Icon Icon Icon Icon [PERSON_NAME] Text Block Icon List Row "I was a bit skeptic…" at bounding box center [686, 227] width 134 height 200
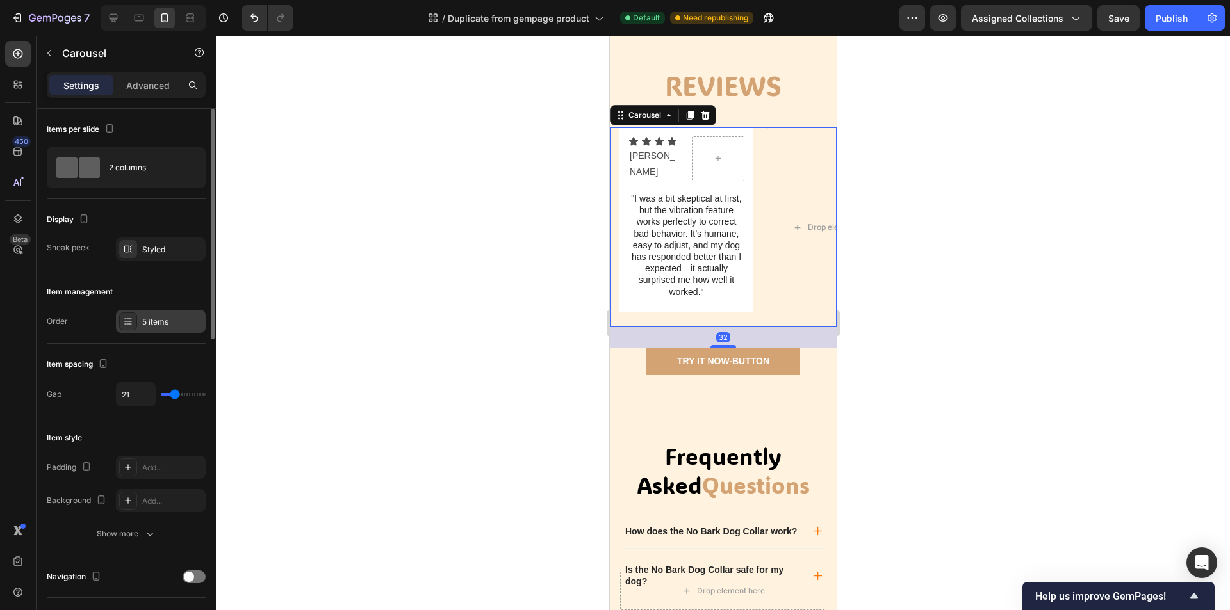
click at [137, 317] on div "5 items" at bounding box center [161, 321] width 90 height 23
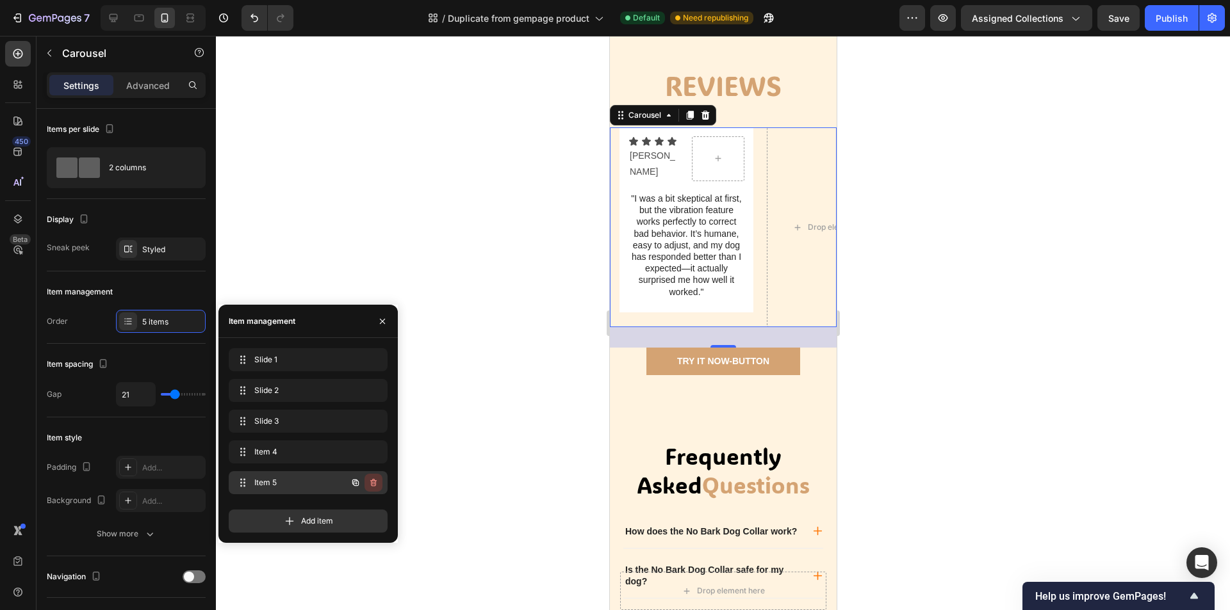
click at [379, 485] on button "button" at bounding box center [373, 483] width 18 height 18
click at [375, 485] on div "Delete" at bounding box center [365, 483] width 24 height 12
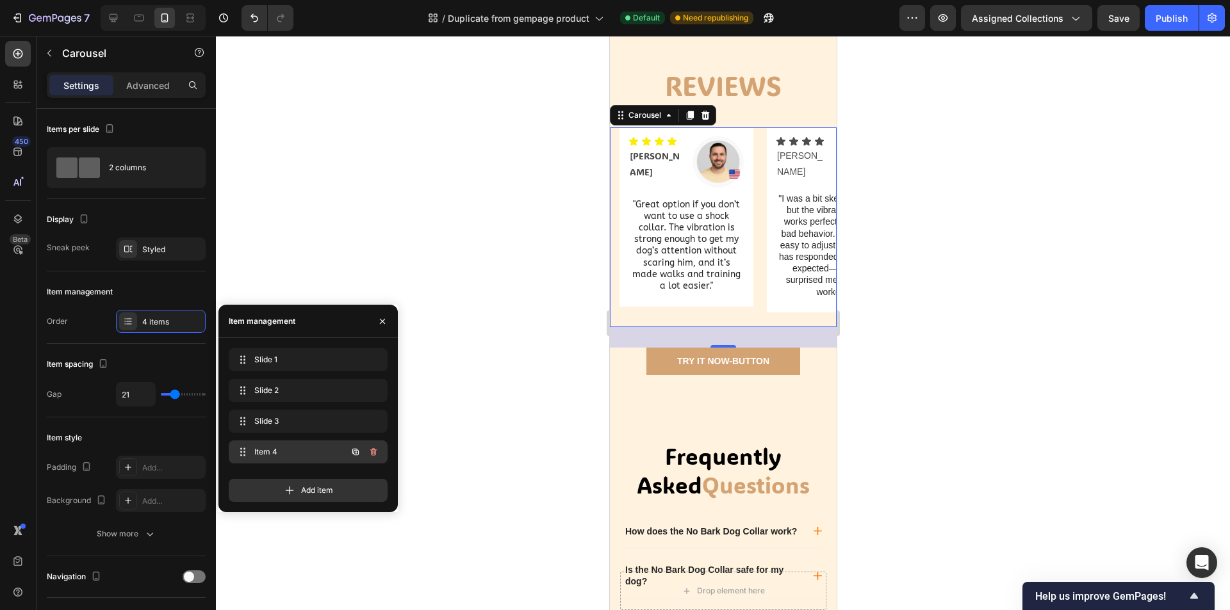
click at [378, 453] on icon "button" at bounding box center [373, 452] width 10 height 10
click at [378, 453] on button "Delete" at bounding box center [364, 452] width 35 height 18
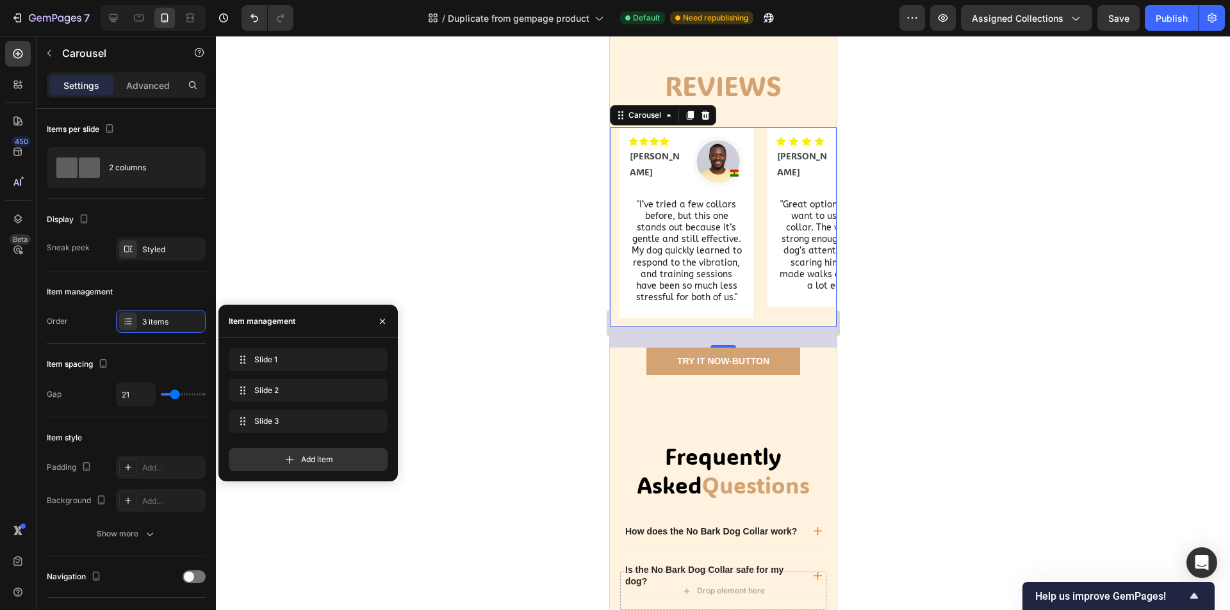
click at [494, 455] on div at bounding box center [723, 323] width 1014 height 574
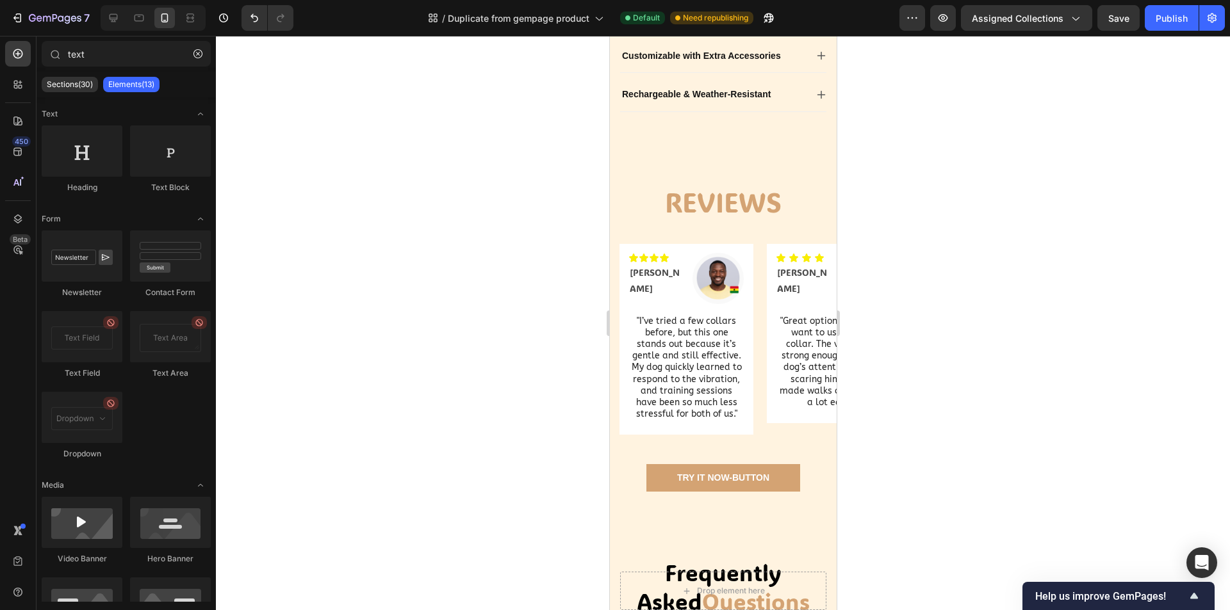
drag, startPoint x: 831, startPoint y: 348, endPoint x: 1567, endPoint y: 154, distance: 760.8
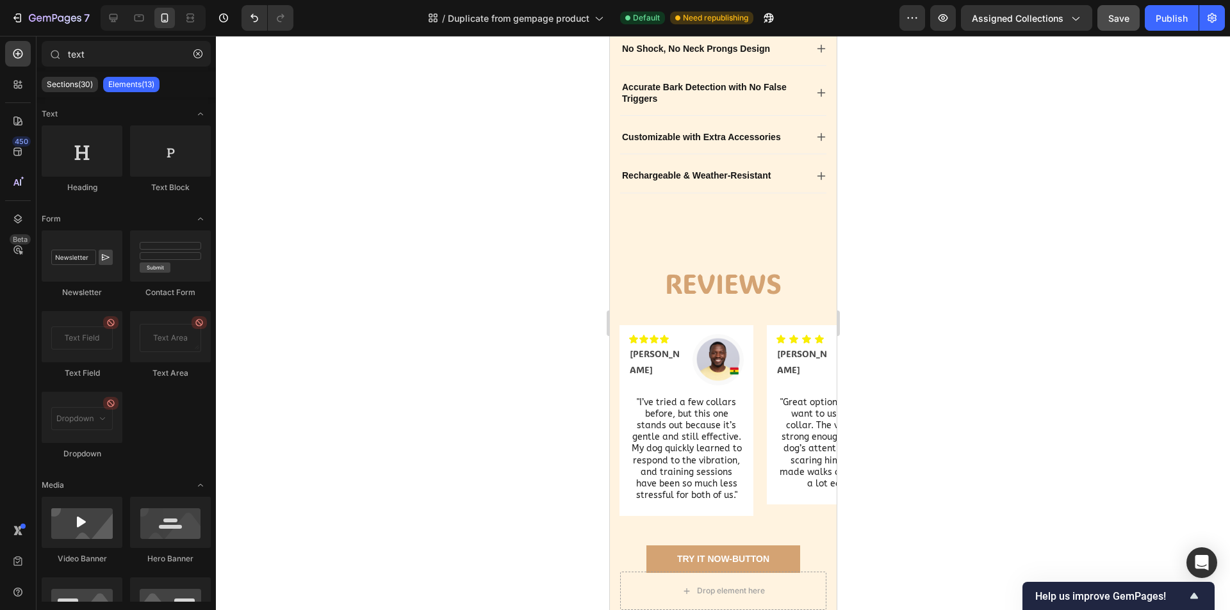
click at [1124, 15] on span "Save" at bounding box center [1118, 18] width 21 height 11
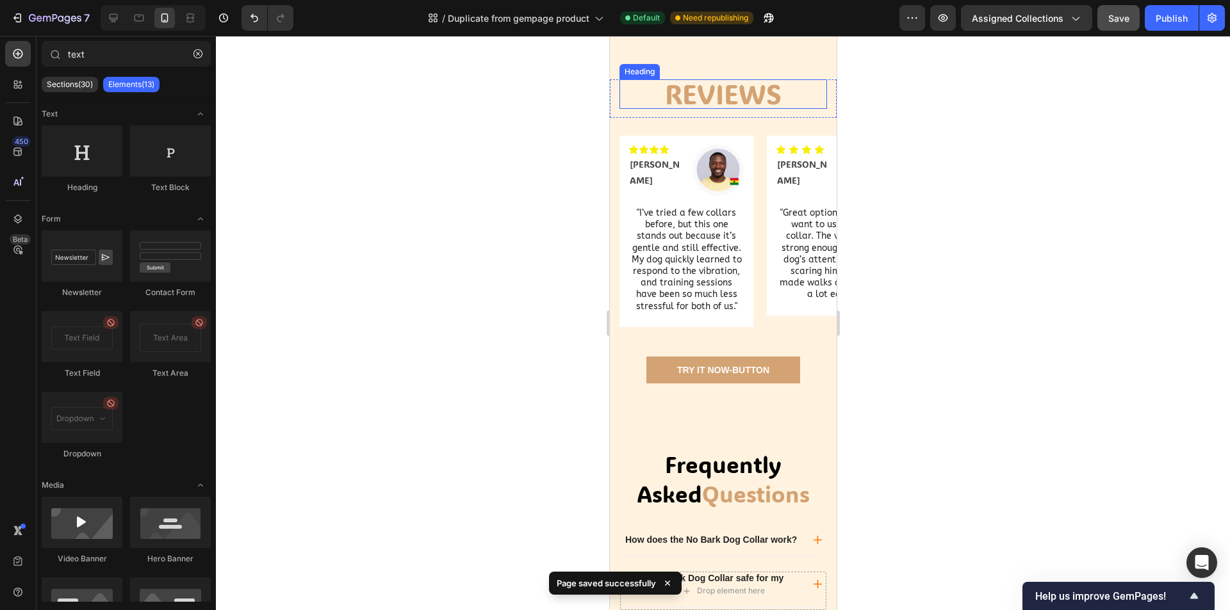
scroll to position [661, 0]
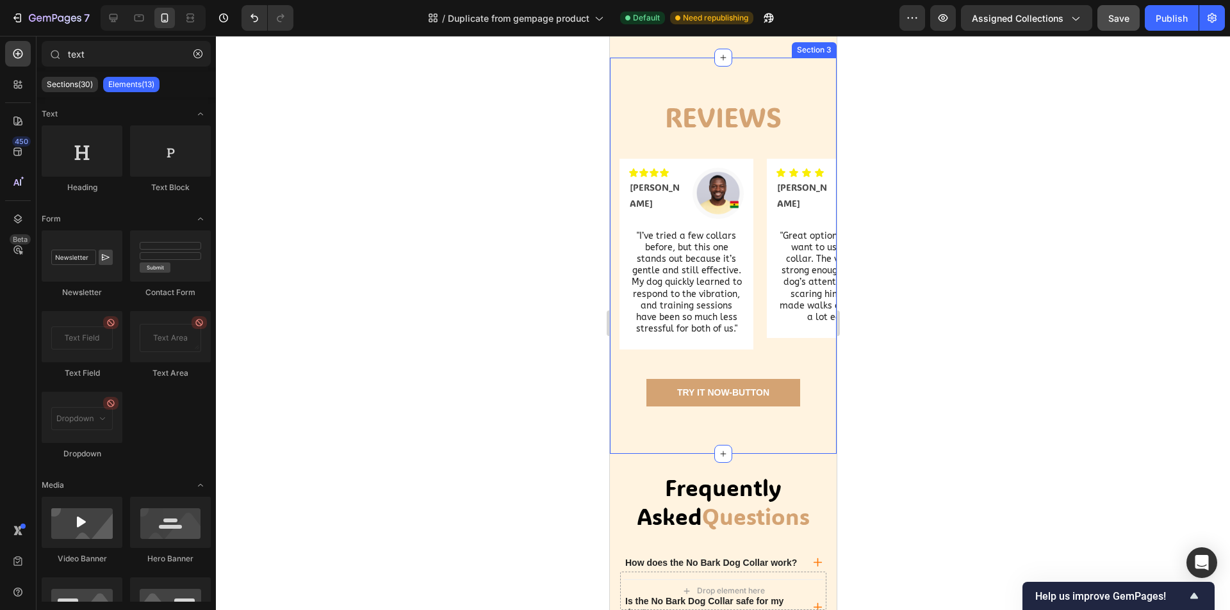
click at [613, 192] on div "Reviews Heading Row Icon Icon Icon Icon Text Block Icon List [PERSON_NAME] Text…" at bounding box center [722, 264] width 227 height 325
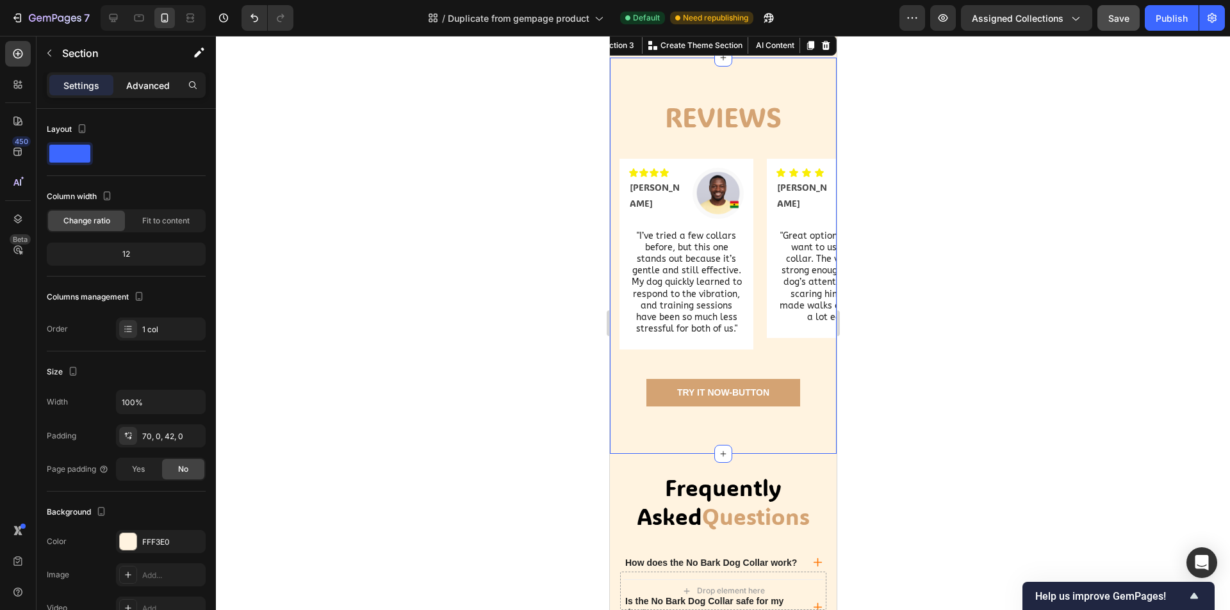
click at [143, 81] on p "Advanced" at bounding box center [148, 85] width 44 height 13
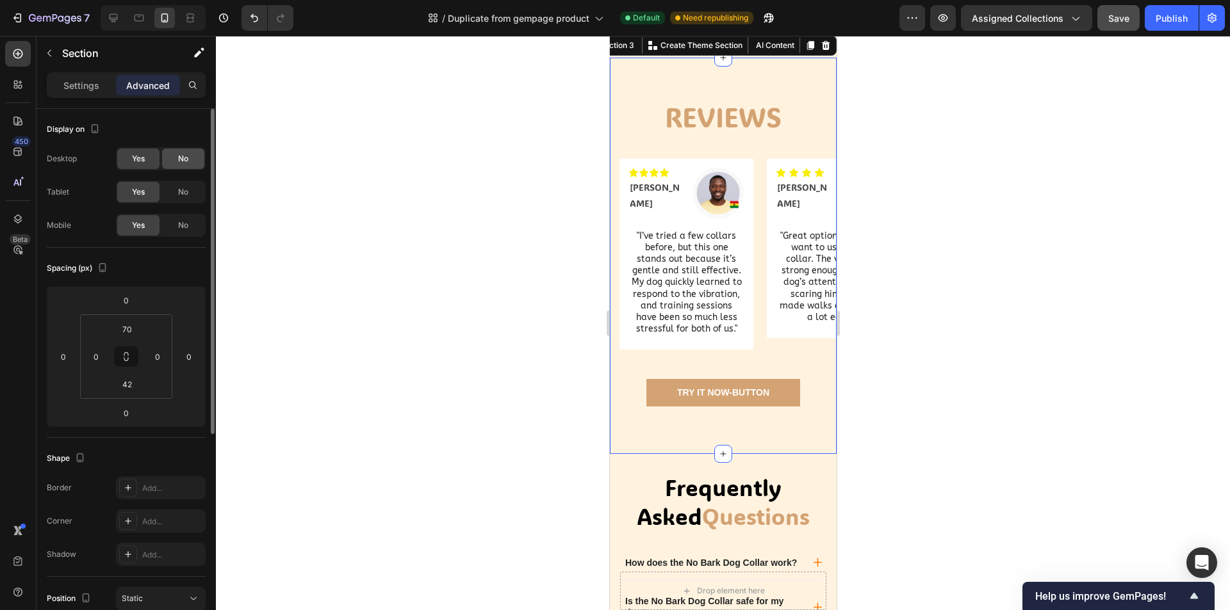
click at [168, 158] on div "No" at bounding box center [183, 159] width 42 height 20
click at [176, 190] on div "No" at bounding box center [183, 192] width 42 height 20
click at [105, 85] on div "Settings" at bounding box center [81, 85] width 64 height 20
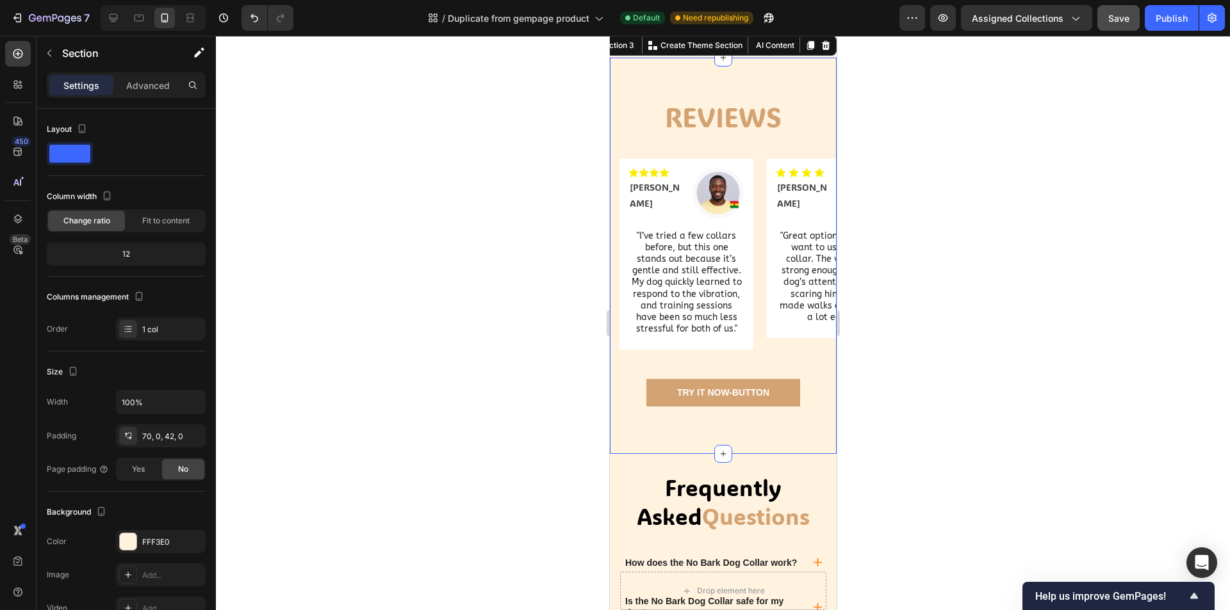
click at [423, 167] on div at bounding box center [723, 323] width 1014 height 574
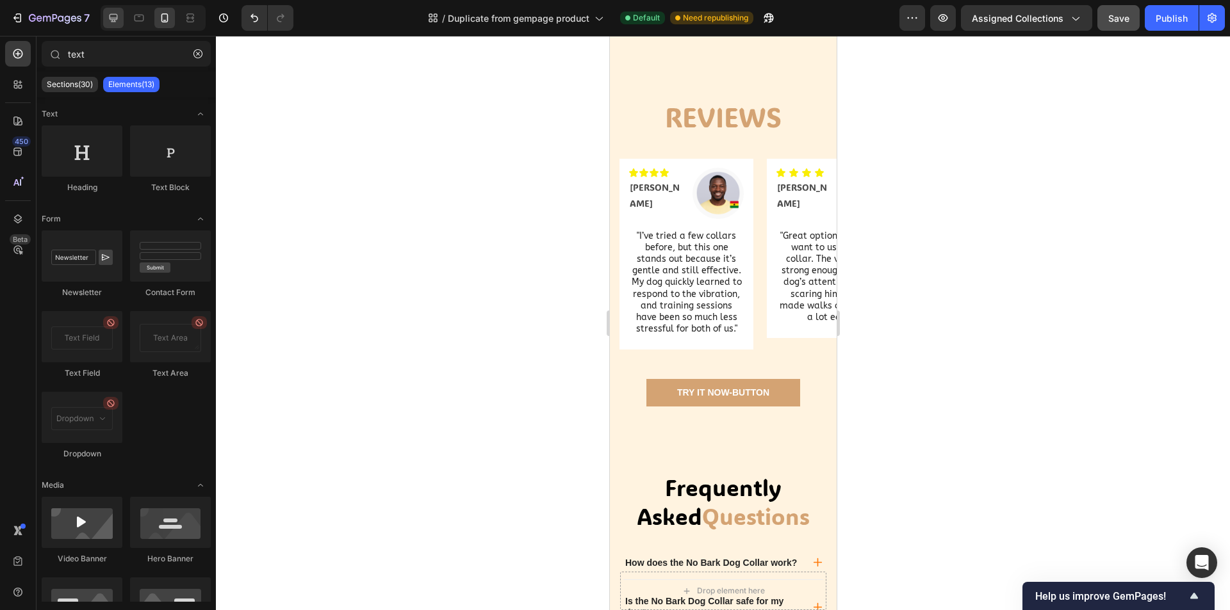
click at [122, 14] on div at bounding box center [113, 18] width 20 height 20
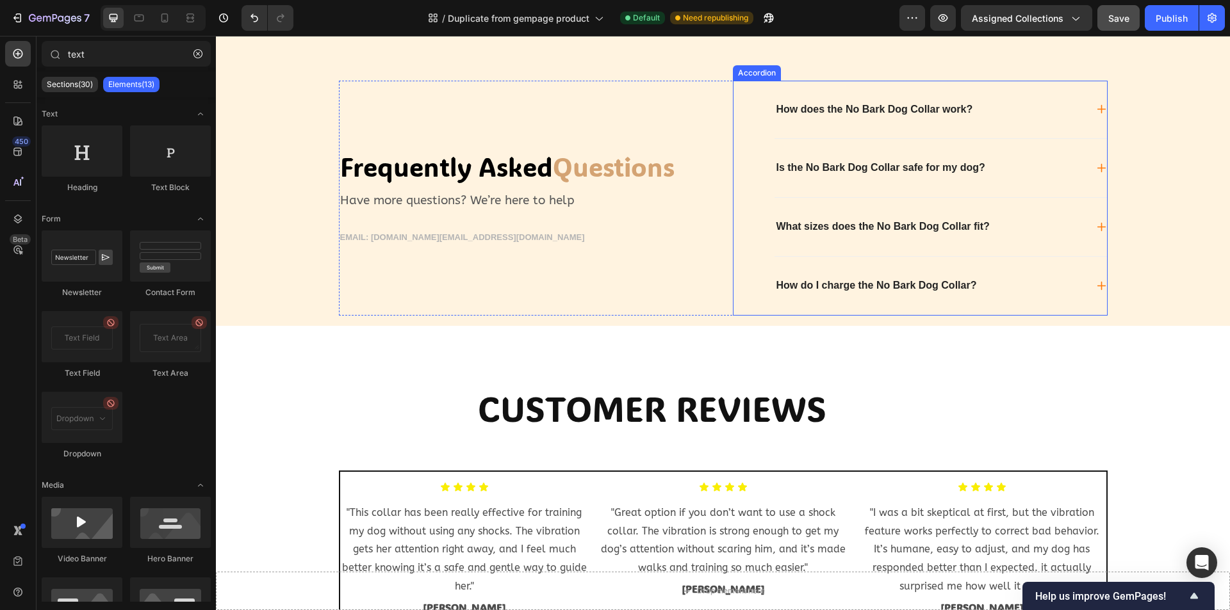
scroll to position [964, 0]
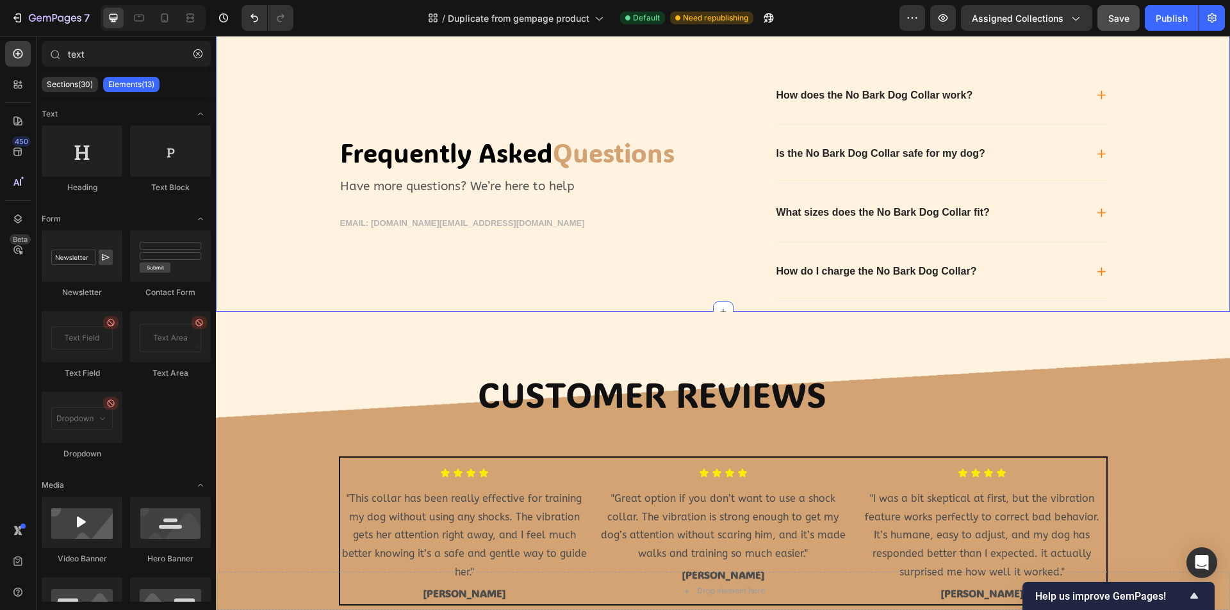
click at [1114, 23] on div "Save" at bounding box center [1118, 18] width 21 height 13
click at [159, 20] on icon at bounding box center [164, 18] width 13 height 13
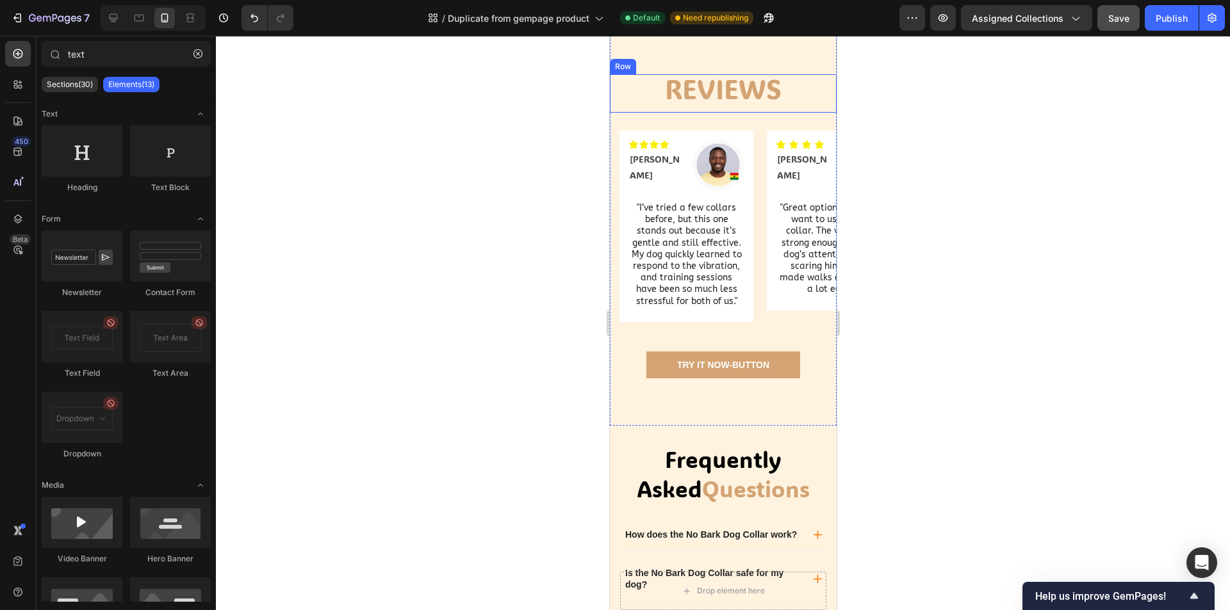
scroll to position [474, 0]
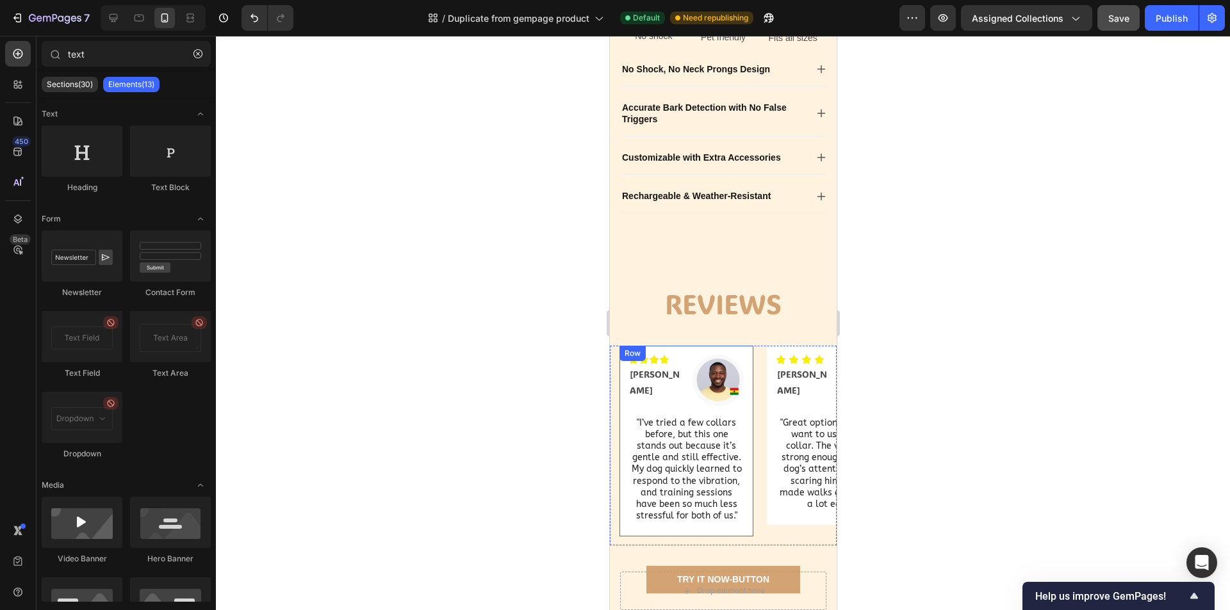
click at [631, 455] on div "Icon Icon Icon Icon Text Block Icon List [PERSON_NAME] Text Block Image Row "I’…" at bounding box center [686, 444] width 116 height 178
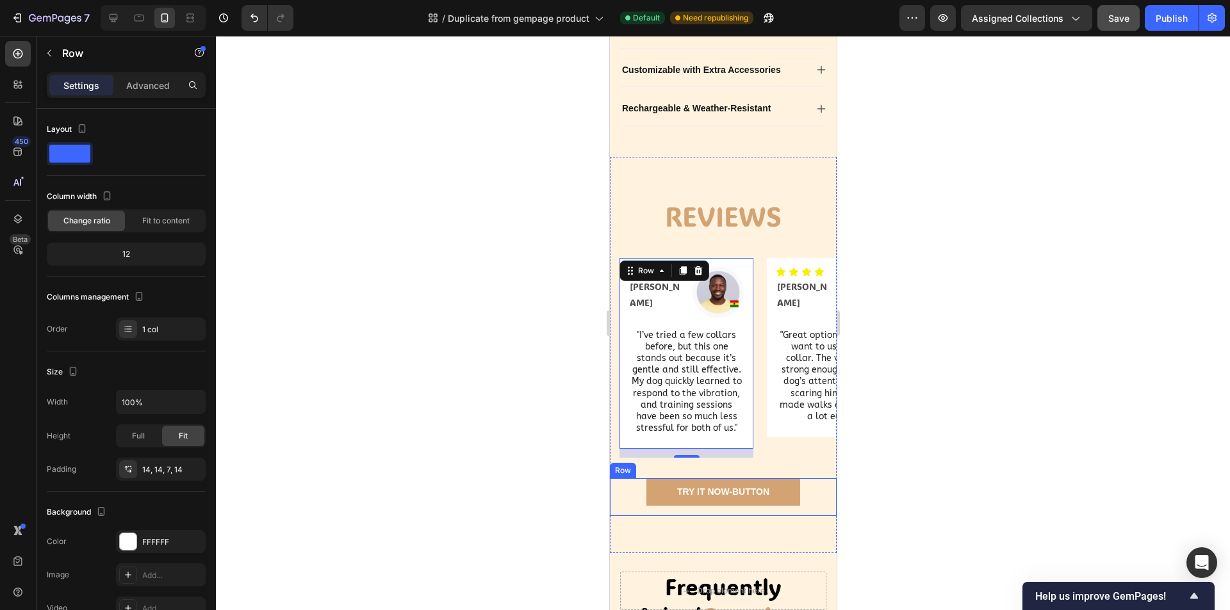
scroll to position [602, 0]
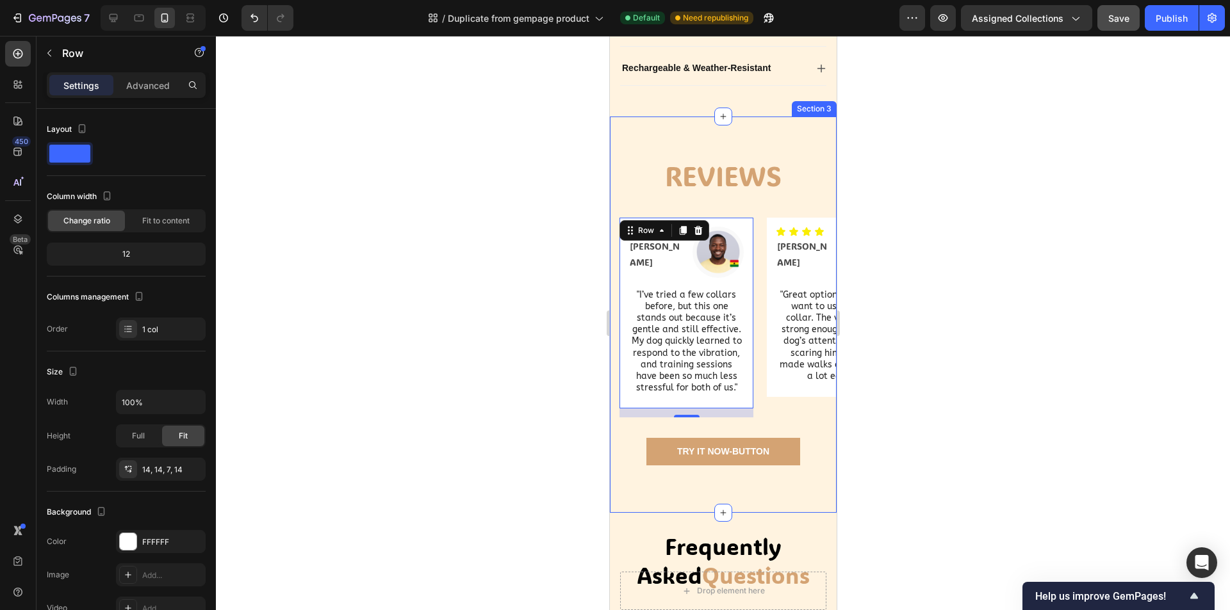
click at [781, 439] on div "Icon Icon Icon Icon Text Block Icon List [PERSON_NAME] Text Block Image Row "I’…" at bounding box center [722, 328] width 227 height 221
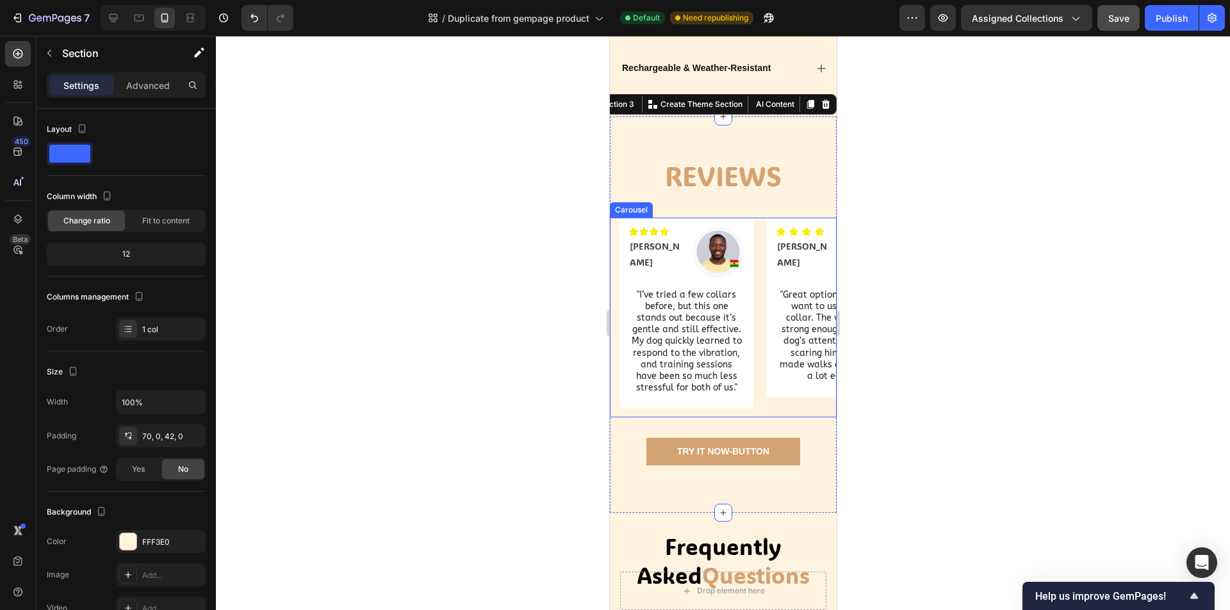
click at [765, 418] on div "Icon Icon Icon Icon Text Block Icon List [PERSON_NAME] Text Block Image Row "I’…" at bounding box center [727, 318] width 217 height 200
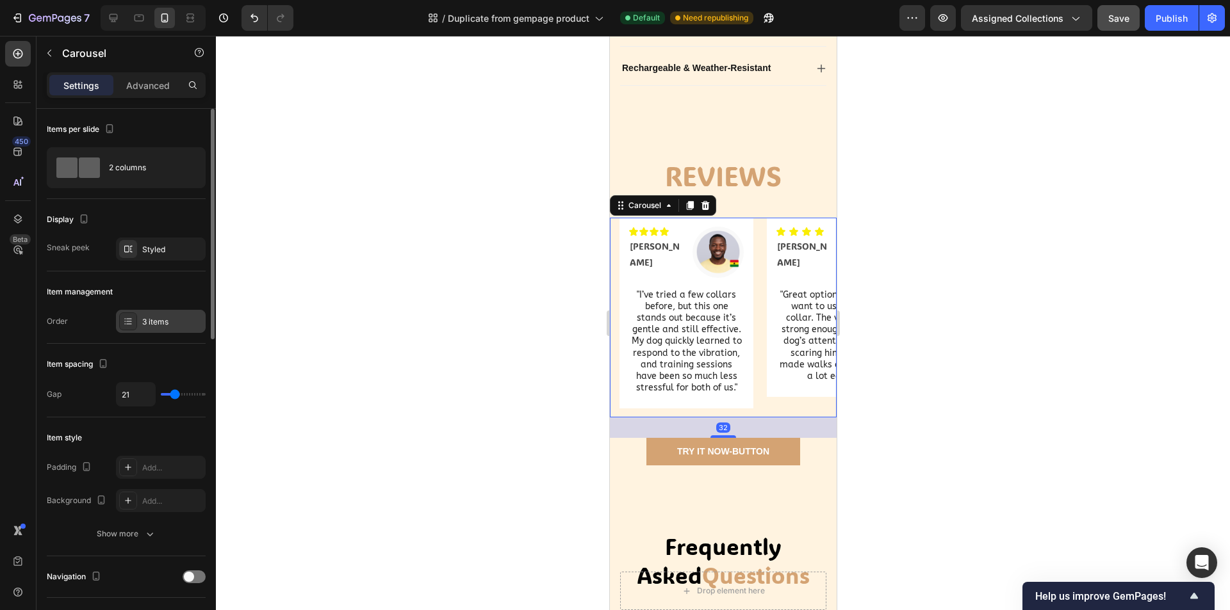
click at [159, 317] on div "3 items" at bounding box center [172, 322] width 60 height 12
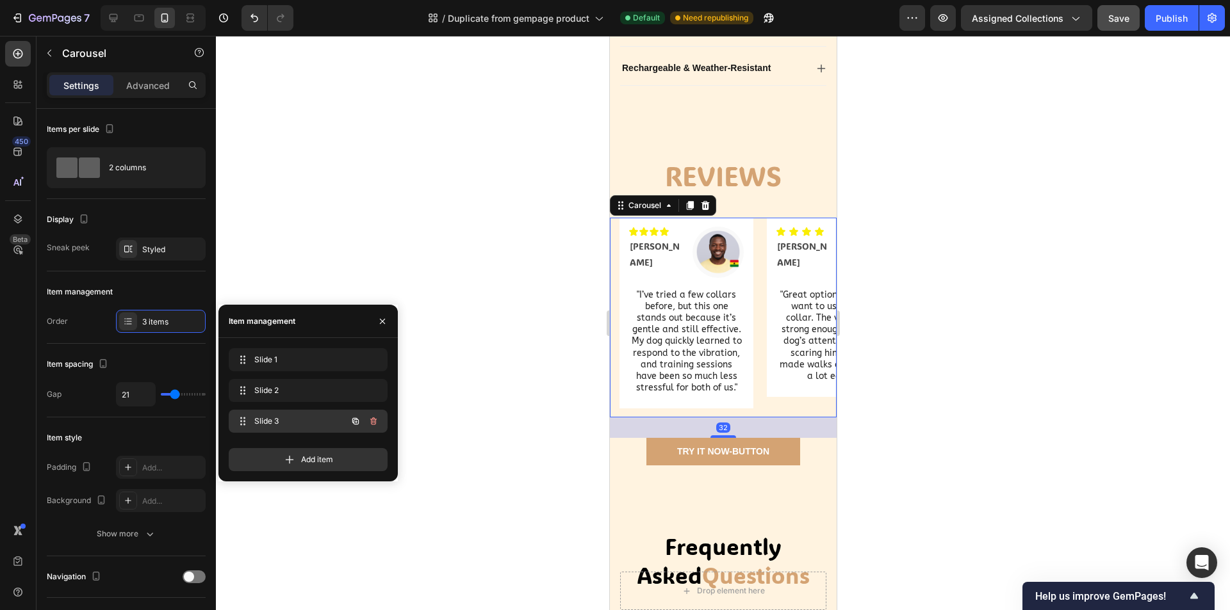
click at [301, 419] on span "Slide 3" at bounding box center [290, 422] width 72 height 12
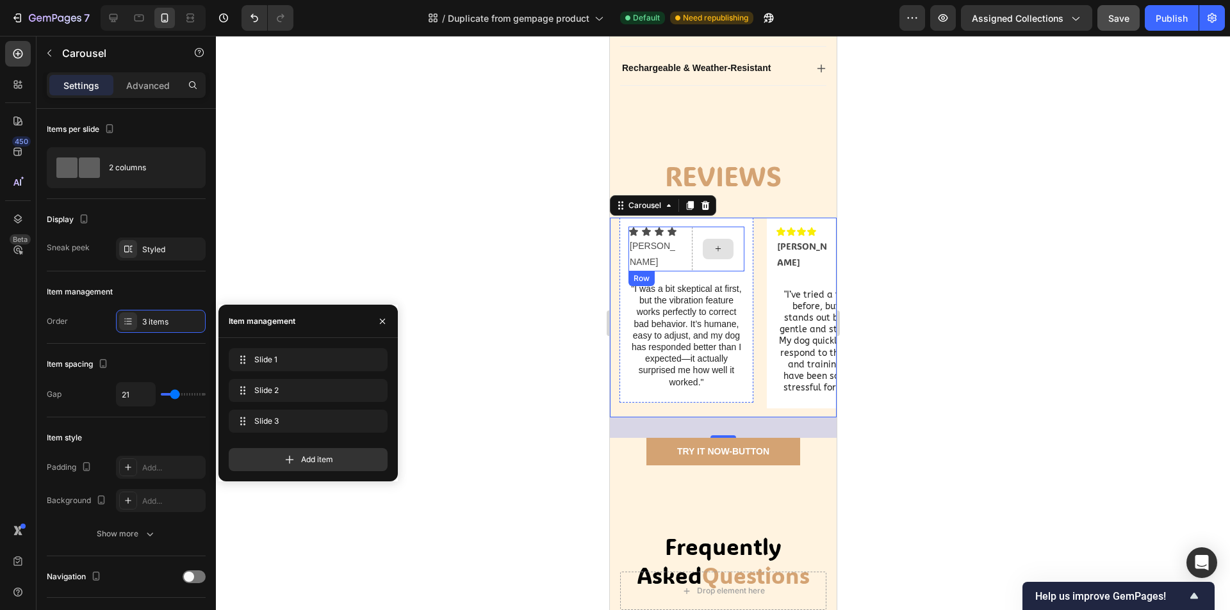
click at [711, 259] on div at bounding box center [717, 249] width 31 height 20
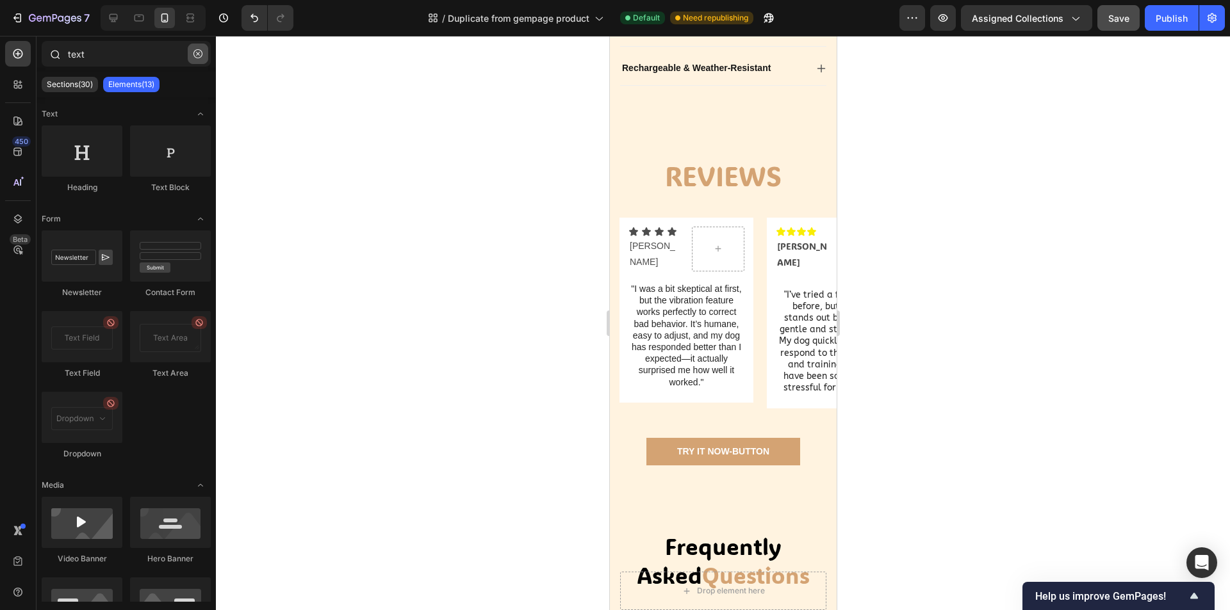
click at [195, 51] on icon "button" at bounding box center [197, 53] width 9 height 9
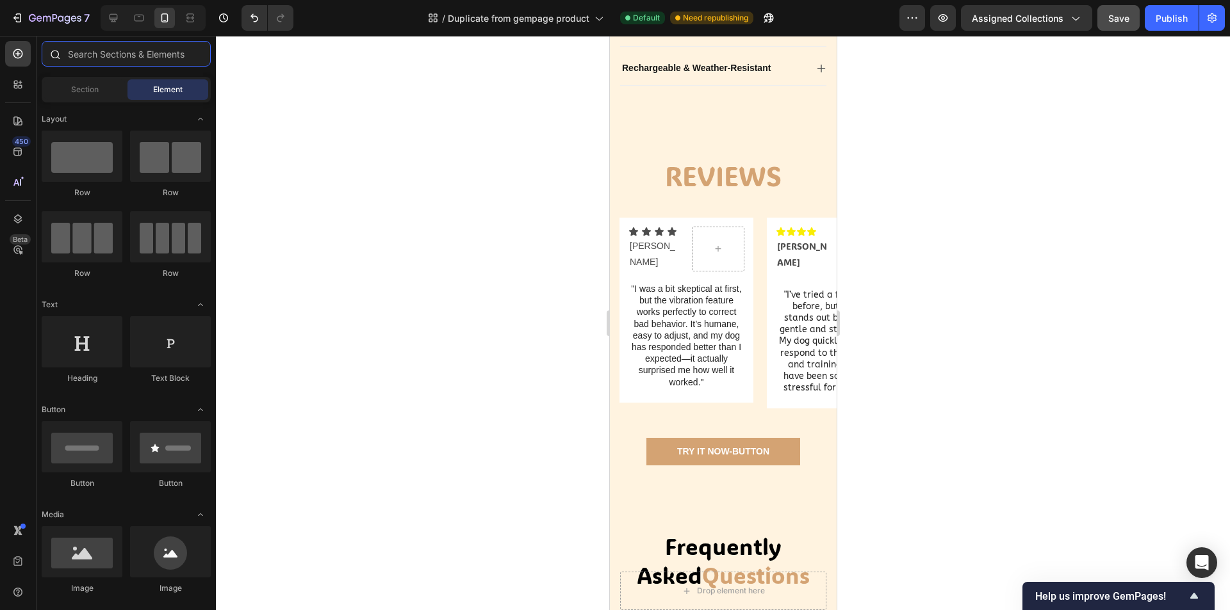
click at [152, 54] on input "text" at bounding box center [126, 54] width 169 height 26
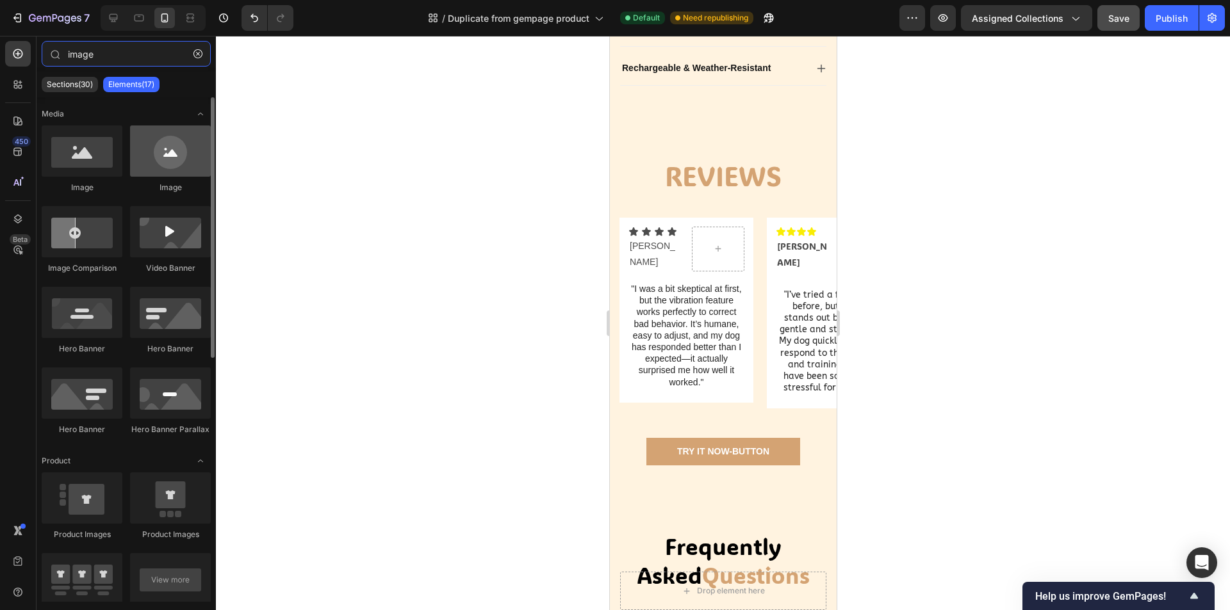
type input "image"
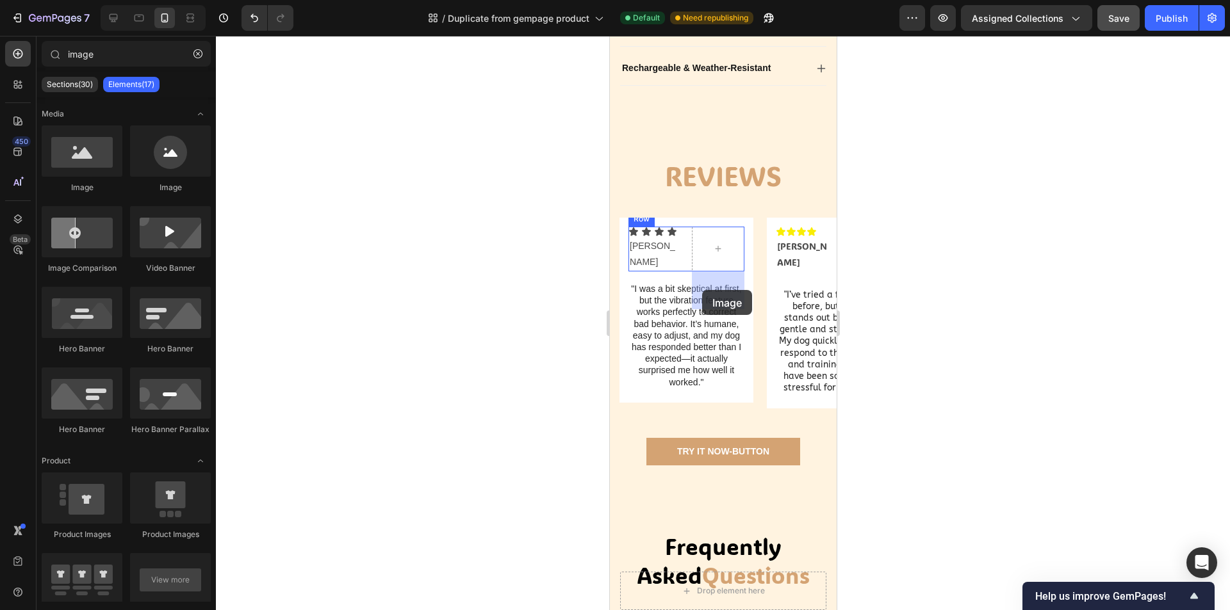
drag, startPoint x: 767, startPoint y: 202, endPoint x: 703, endPoint y: 290, distance: 108.6
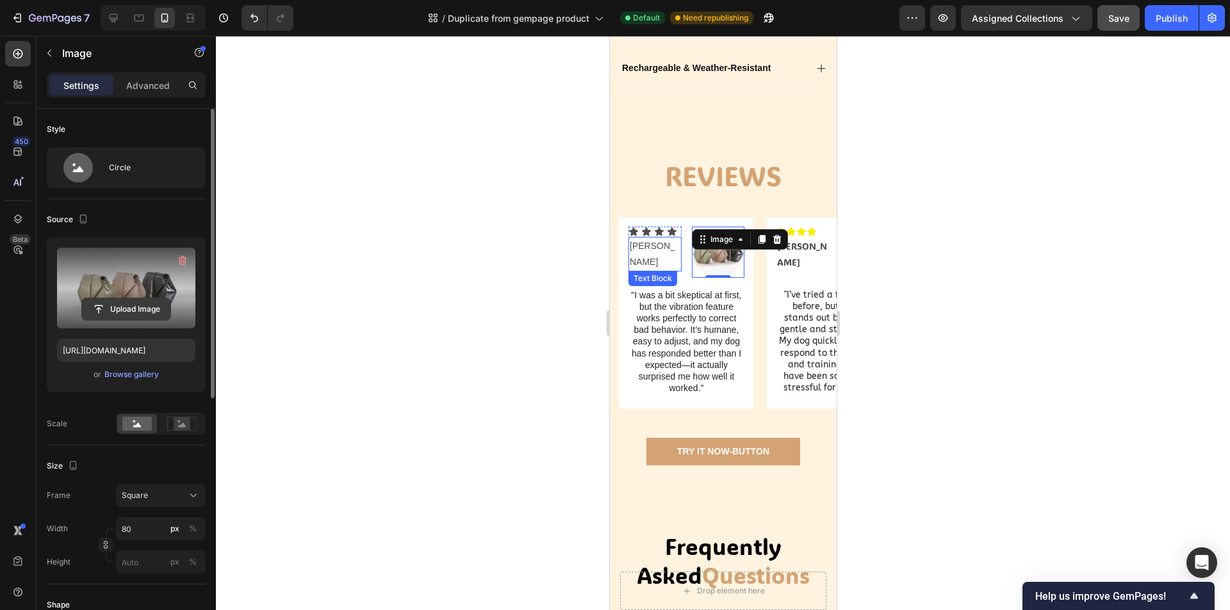
click at [134, 302] on input "file" at bounding box center [126, 309] width 88 height 22
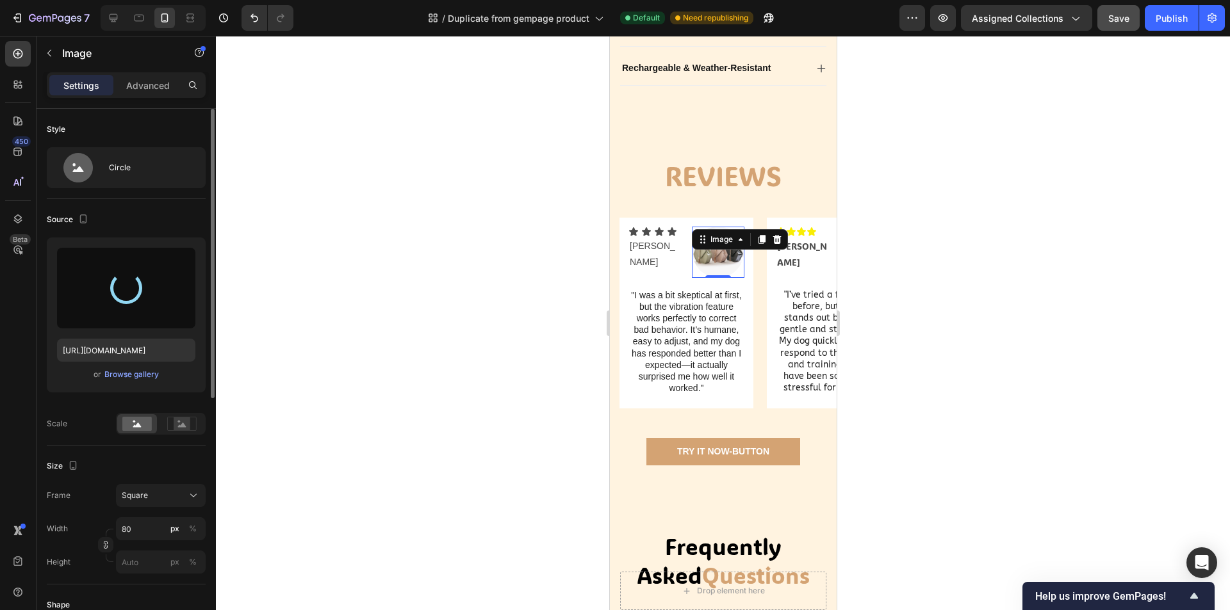
type input "[URL][DOMAIN_NAME]"
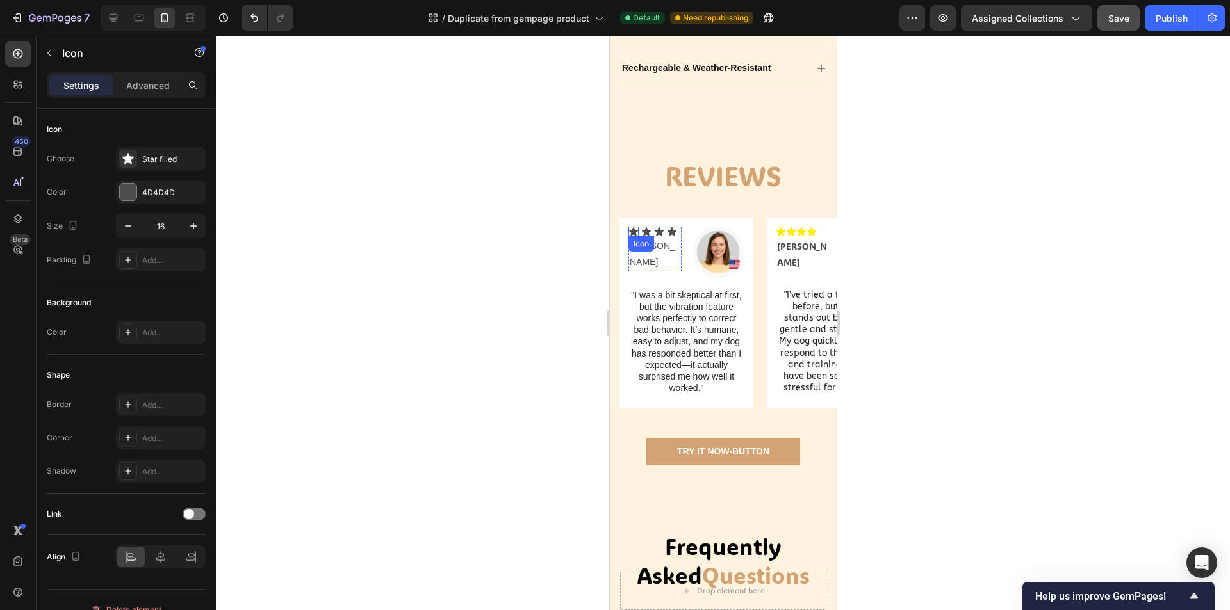
click at [635, 236] on icon at bounding box center [632, 231] width 9 height 8
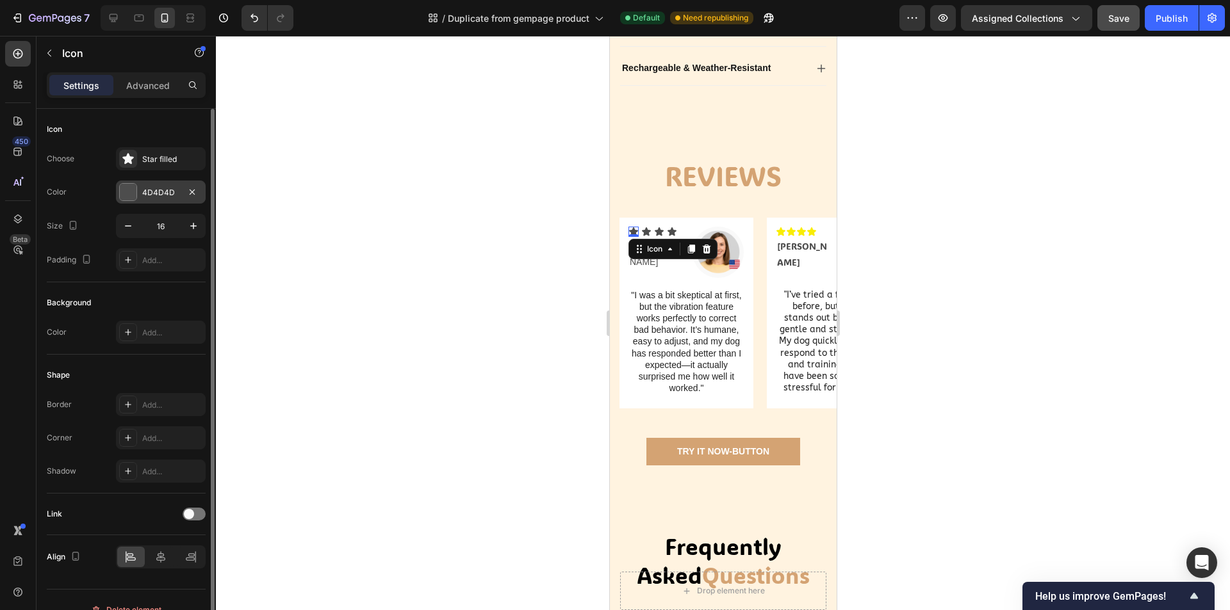
click at [129, 190] on div at bounding box center [128, 192] width 17 height 17
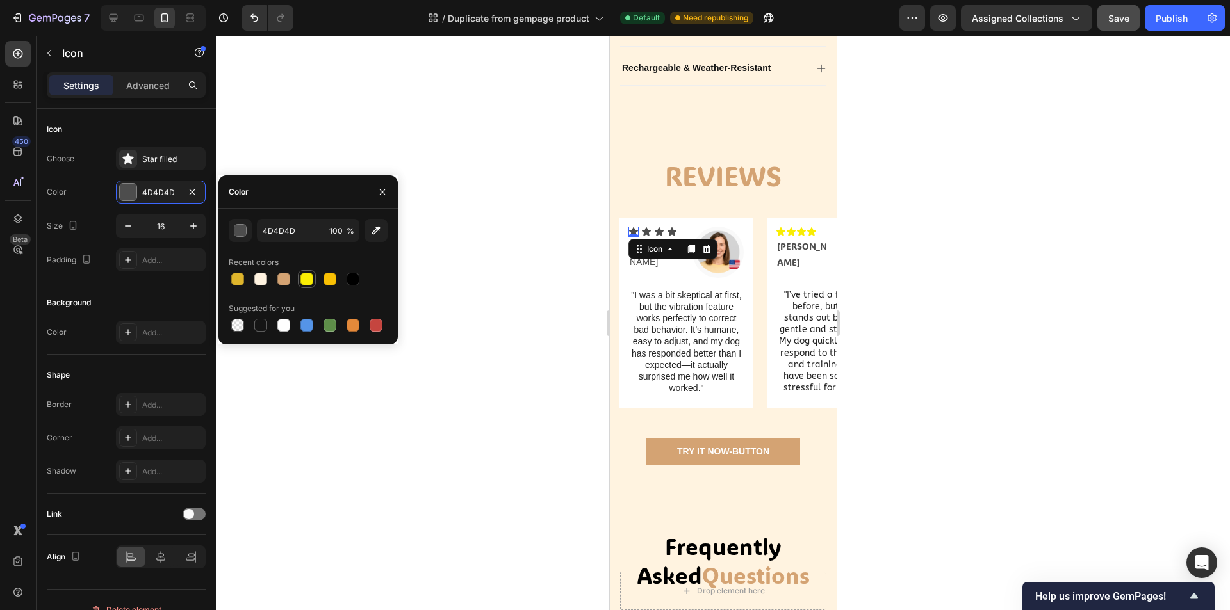
click at [305, 281] on div at bounding box center [306, 279] width 13 height 13
type input "F9ED04"
drag, startPoint x: 646, startPoint y: 275, endPoint x: 966, endPoint y: 280, distance: 320.9
click at [646, 236] on icon at bounding box center [645, 231] width 9 height 8
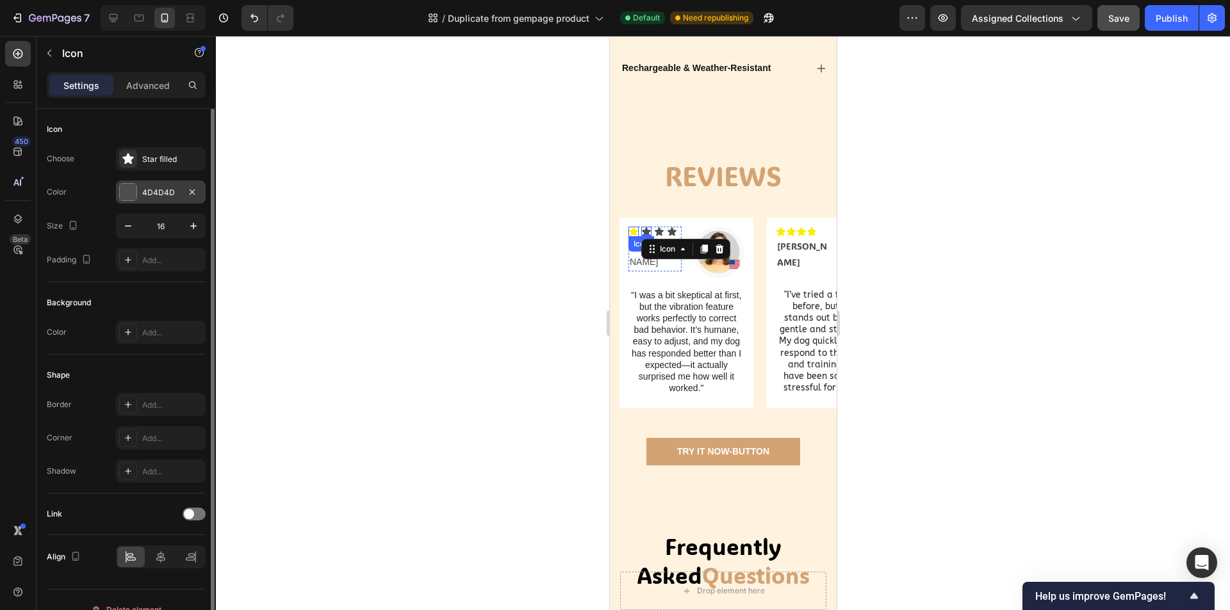
click at [126, 193] on div at bounding box center [128, 192] width 17 height 17
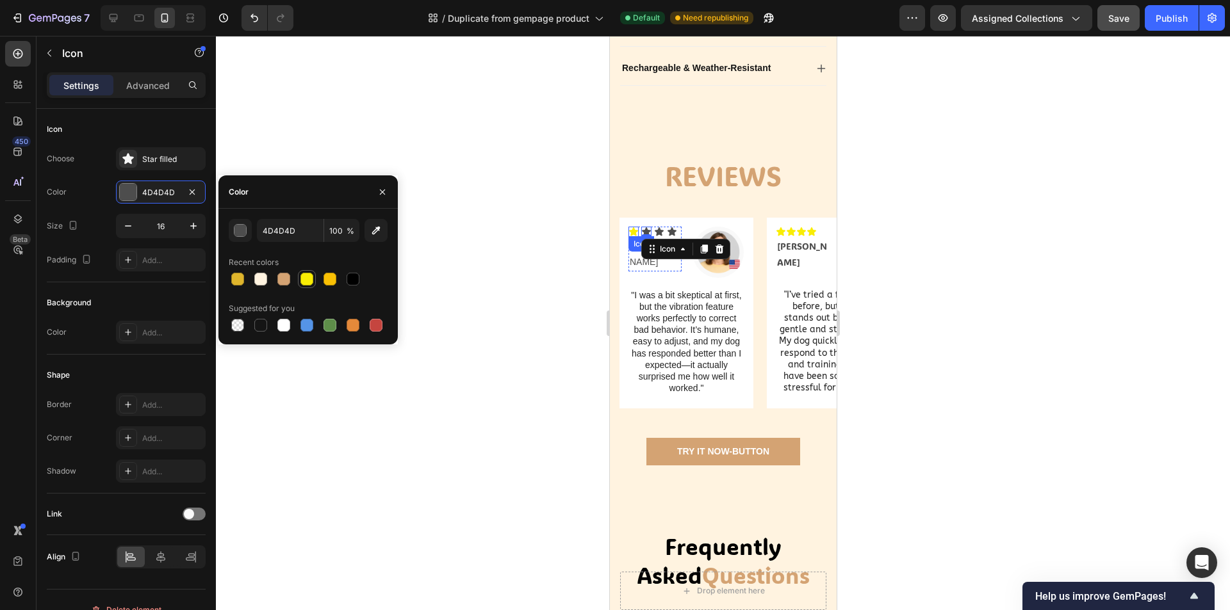
click at [302, 277] on div at bounding box center [306, 279] width 13 height 13
type input "F9ED04"
click at [660, 237] on div "Icon" at bounding box center [658, 232] width 10 height 10
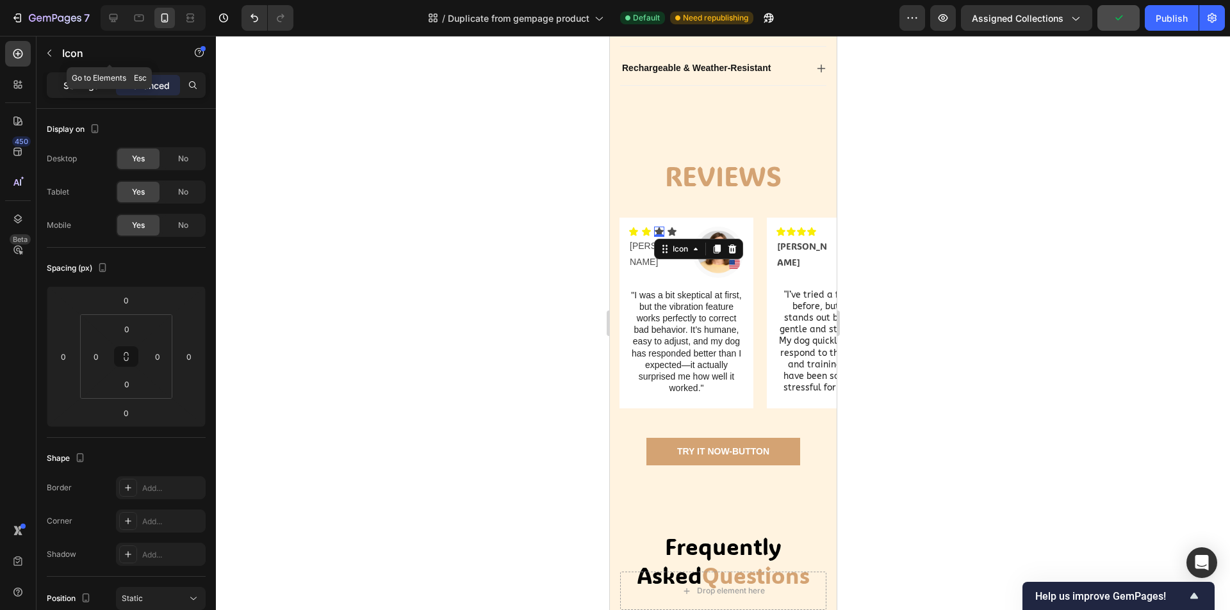
click at [83, 81] on p "Settings" at bounding box center [81, 85] width 36 height 13
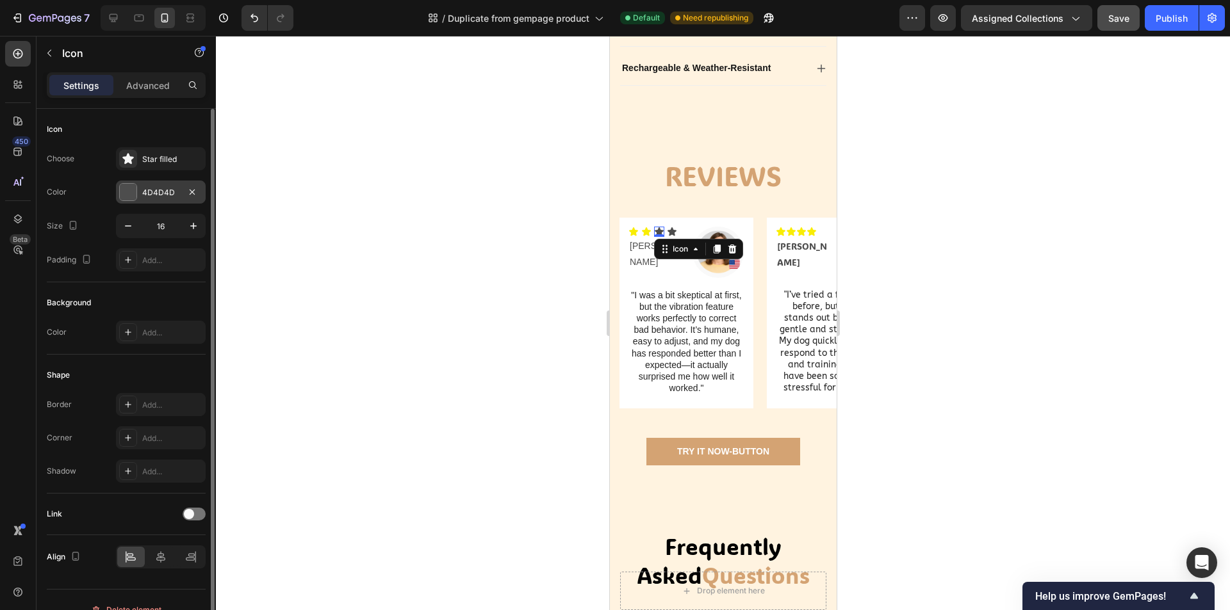
click at [132, 193] on div at bounding box center [128, 192] width 17 height 17
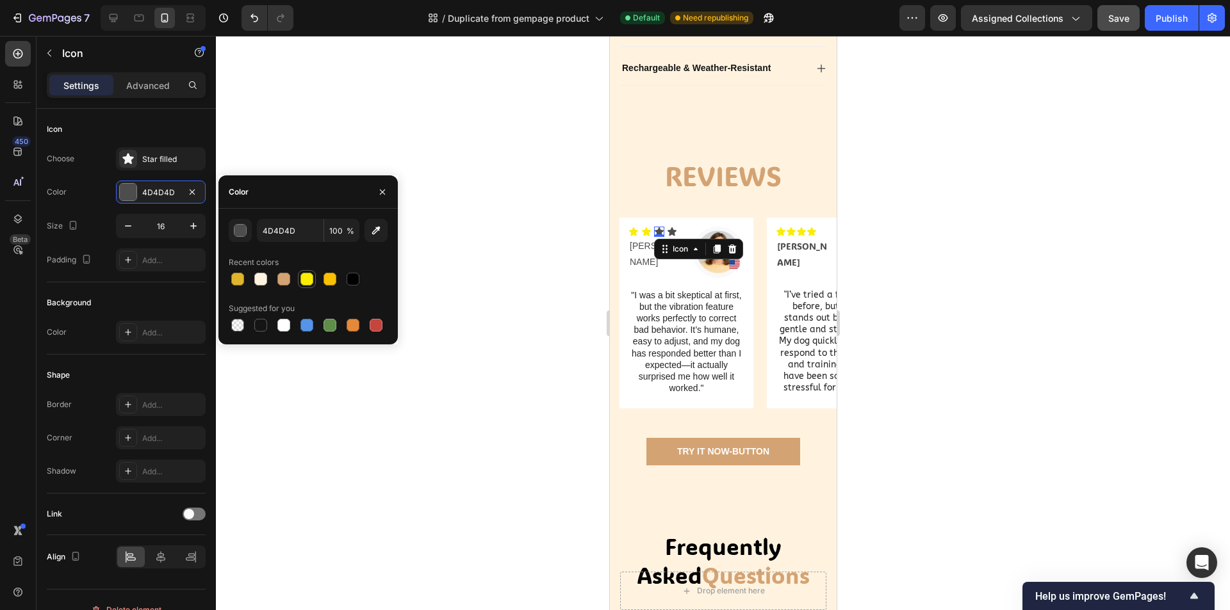
click at [300, 280] on div at bounding box center [306, 279] width 15 height 15
type input "F9ED04"
click at [668, 236] on icon at bounding box center [671, 231] width 9 height 8
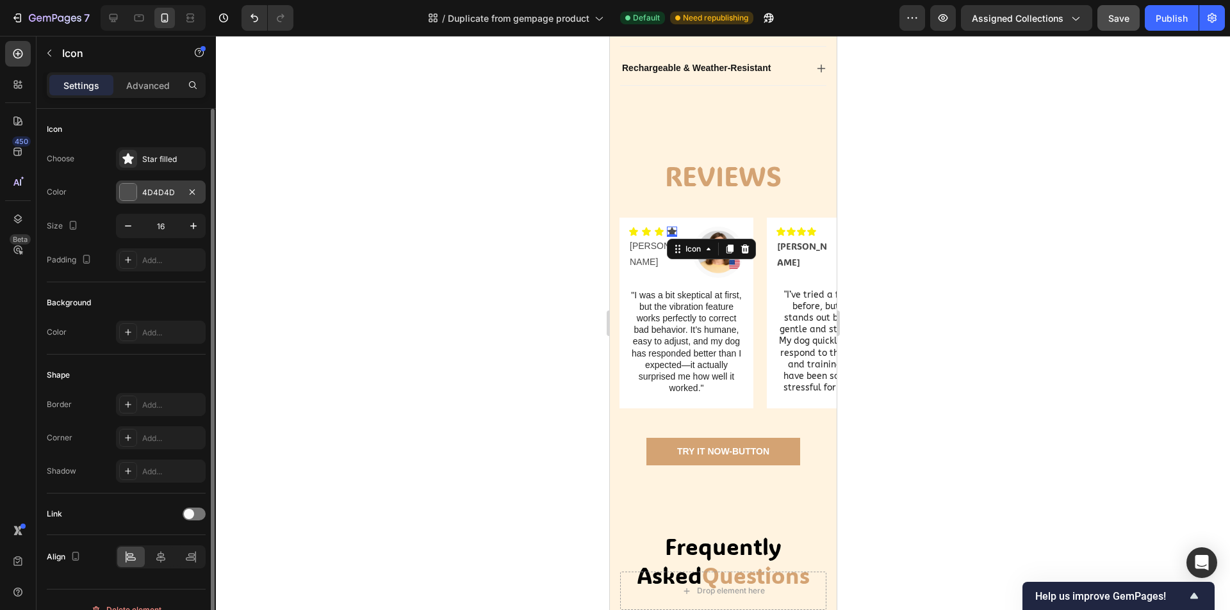
click at [129, 189] on div at bounding box center [128, 192] width 17 height 17
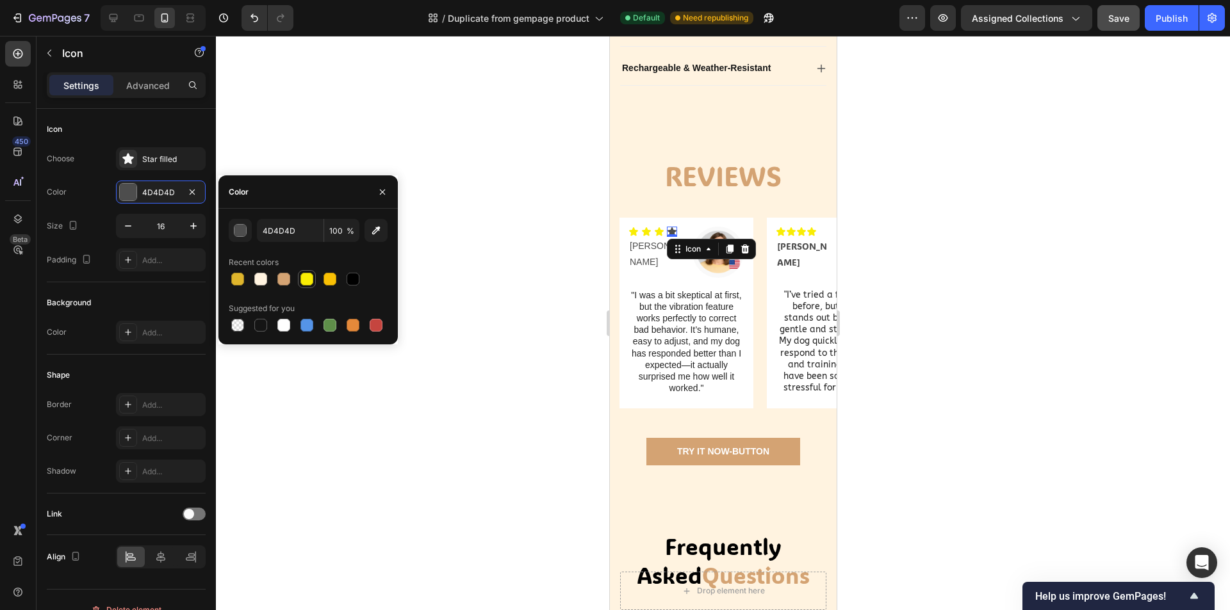
click at [304, 280] on div at bounding box center [306, 279] width 13 height 13
type input "F9ED04"
click at [494, 434] on div at bounding box center [723, 323] width 1014 height 574
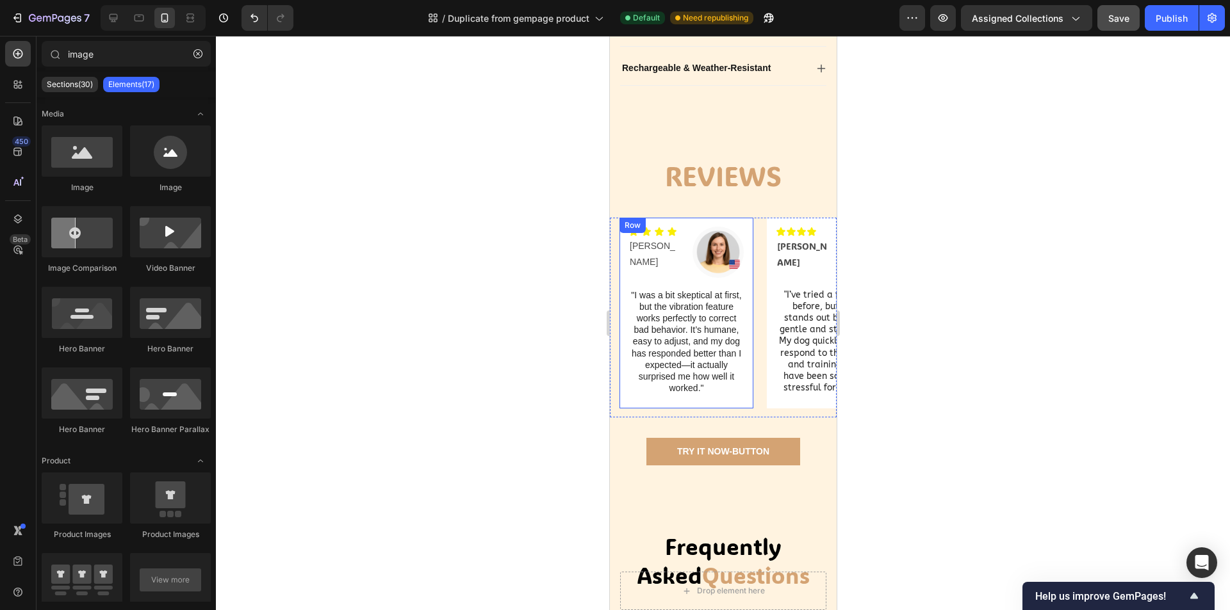
click at [640, 270] on p "[PERSON_NAME]" at bounding box center [654, 254] width 51 height 32
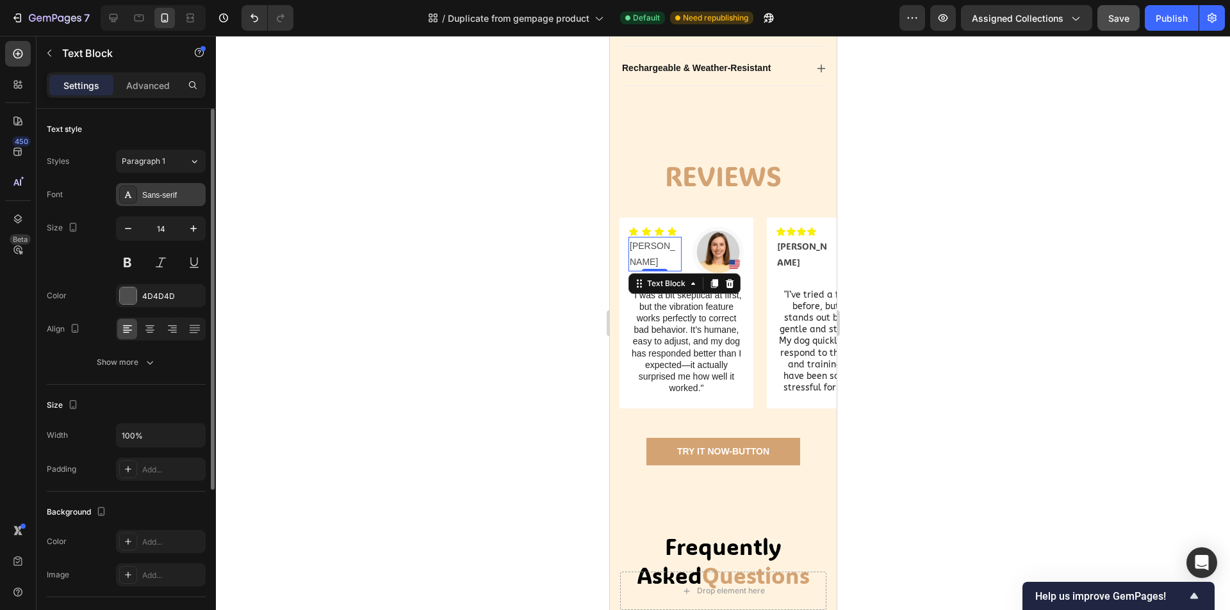
click at [158, 201] on div "Sans-serif" at bounding box center [161, 194] width 90 height 23
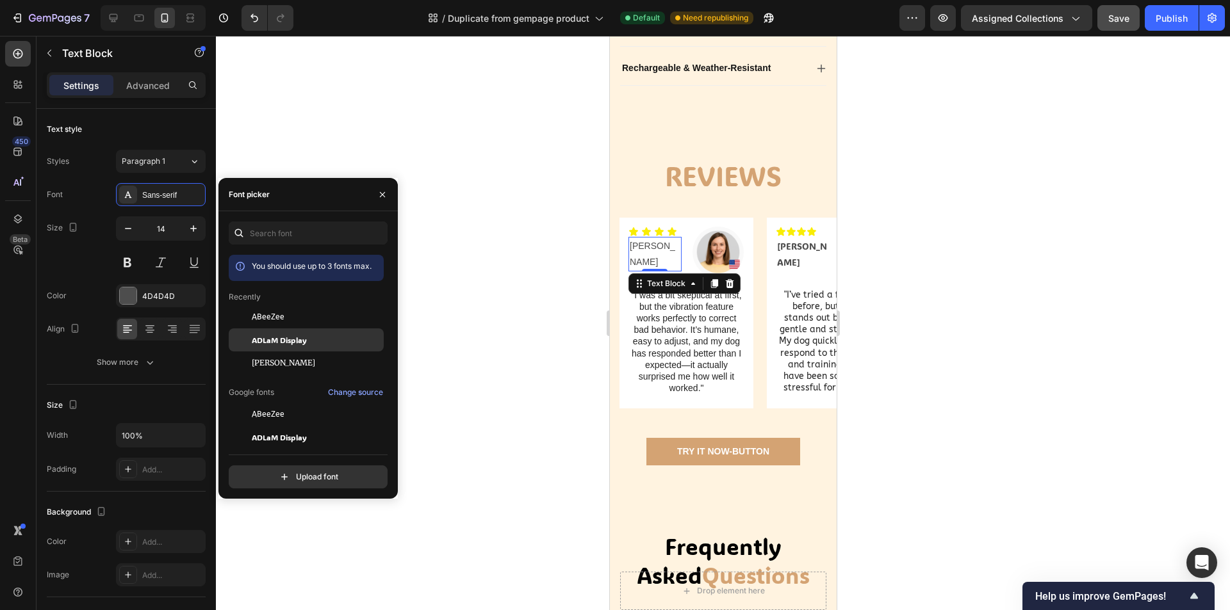
click at [296, 337] on span "ADLaM Display" at bounding box center [279, 340] width 55 height 12
click at [724, 393] on p ""I was a bit skeptical at first, but the vibration feature works perfectly to c…" at bounding box center [685, 341] width 113 height 105
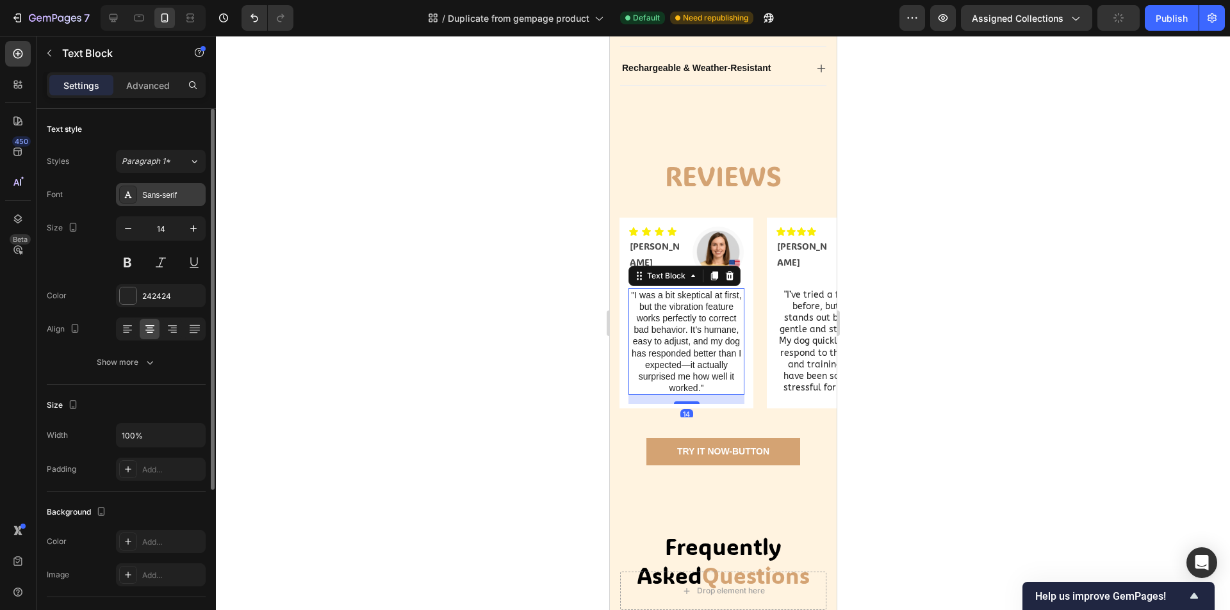
click at [152, 203] on div "Sans-serif" at bounding box center [161, 194] width 90 height 23
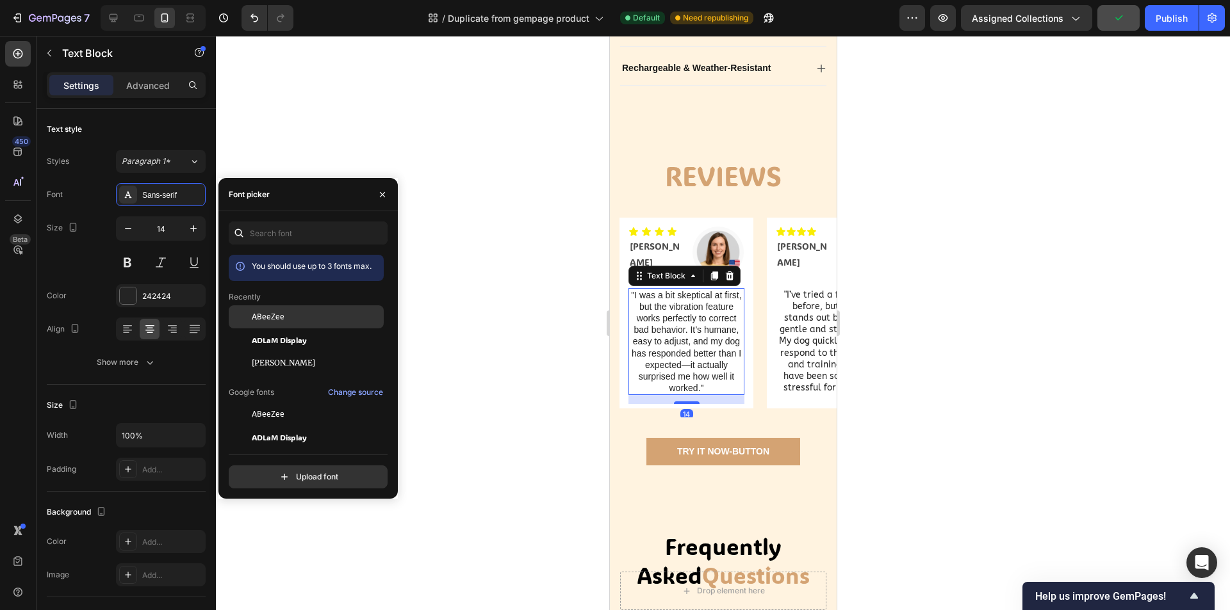
click at [296, 311] on div "ABeeZee" at bounding box center [306, 316] width 155 height 23
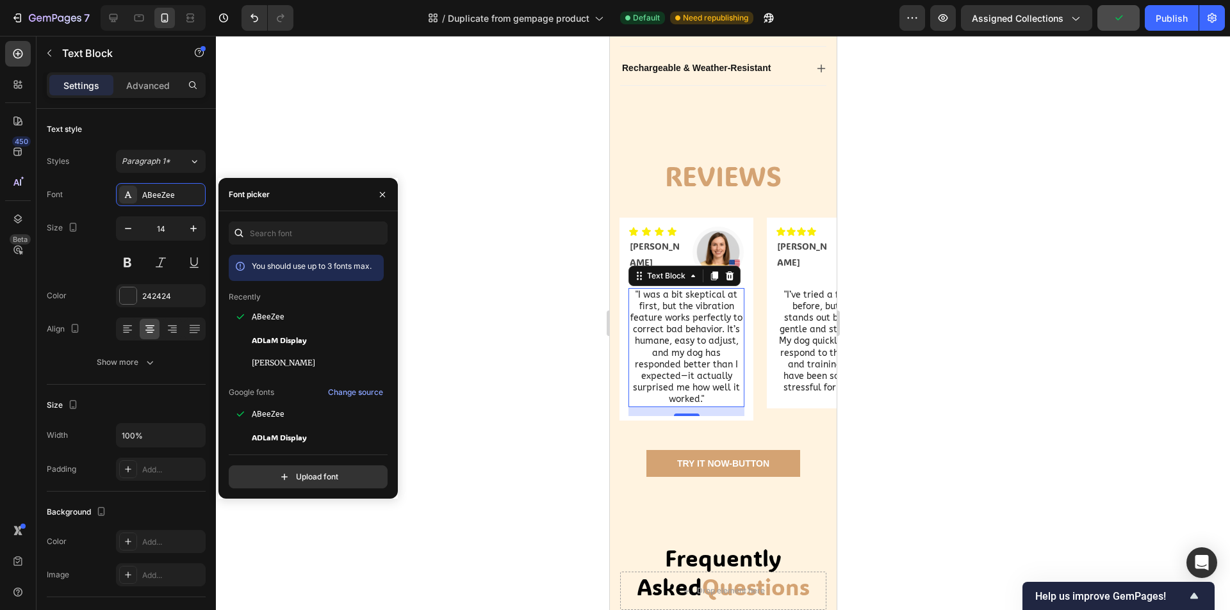
click at [980, 383] on div at bounding box center [723, 323] width 1014 height 574
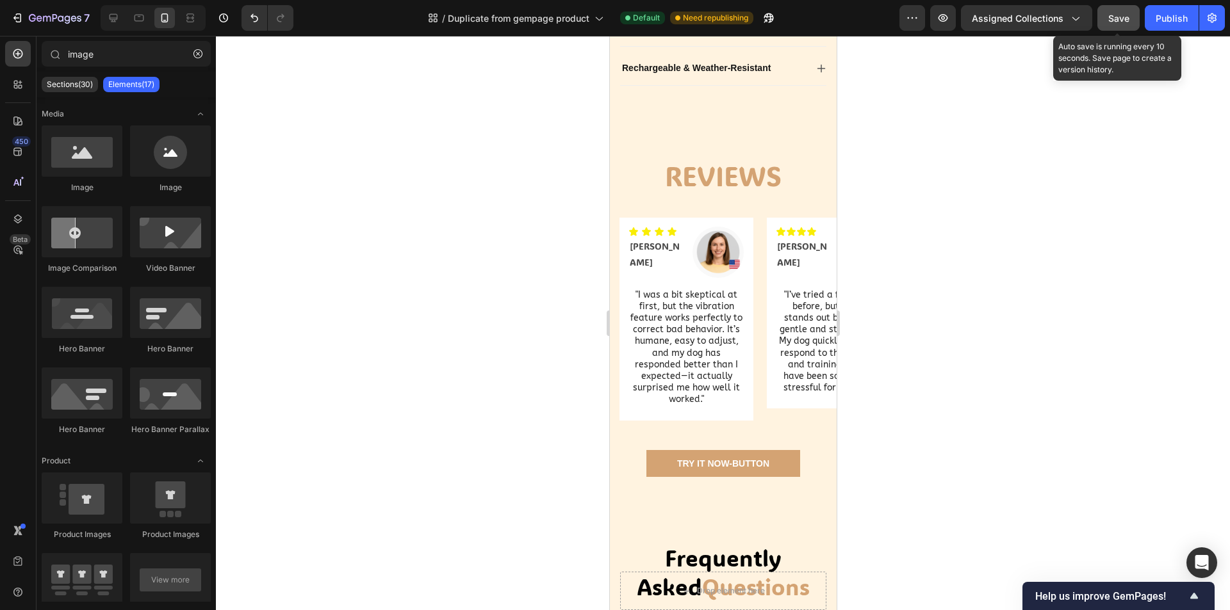
click at [1120, 21] on span "Save" at bounding box center [1118, 18] width 21 height 11
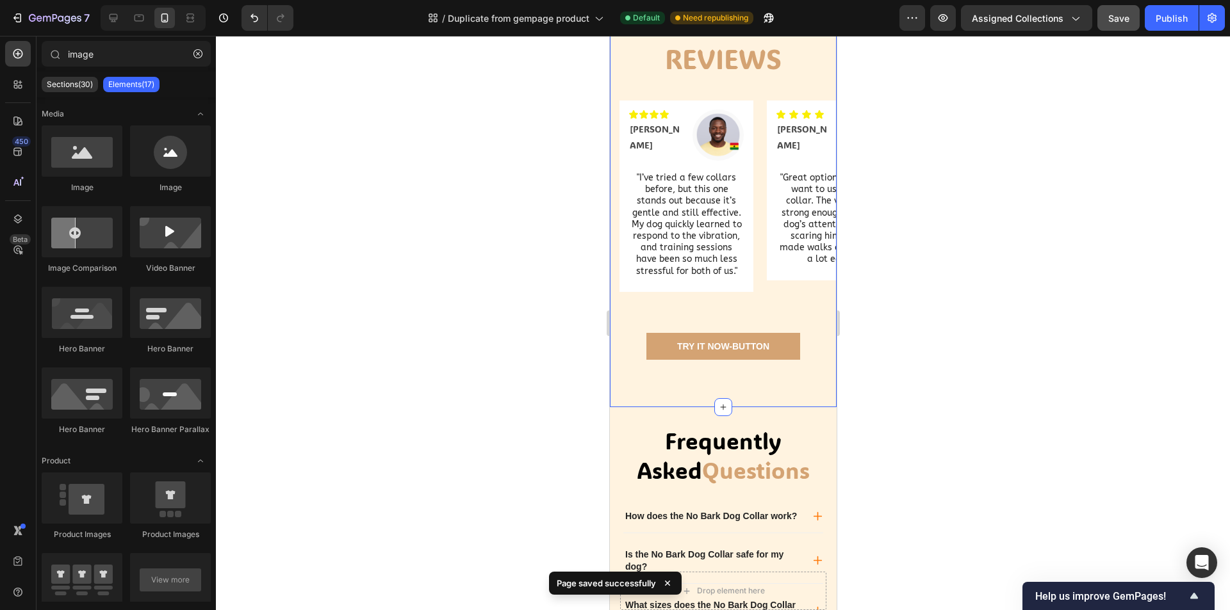
scroll to position [680, 0]
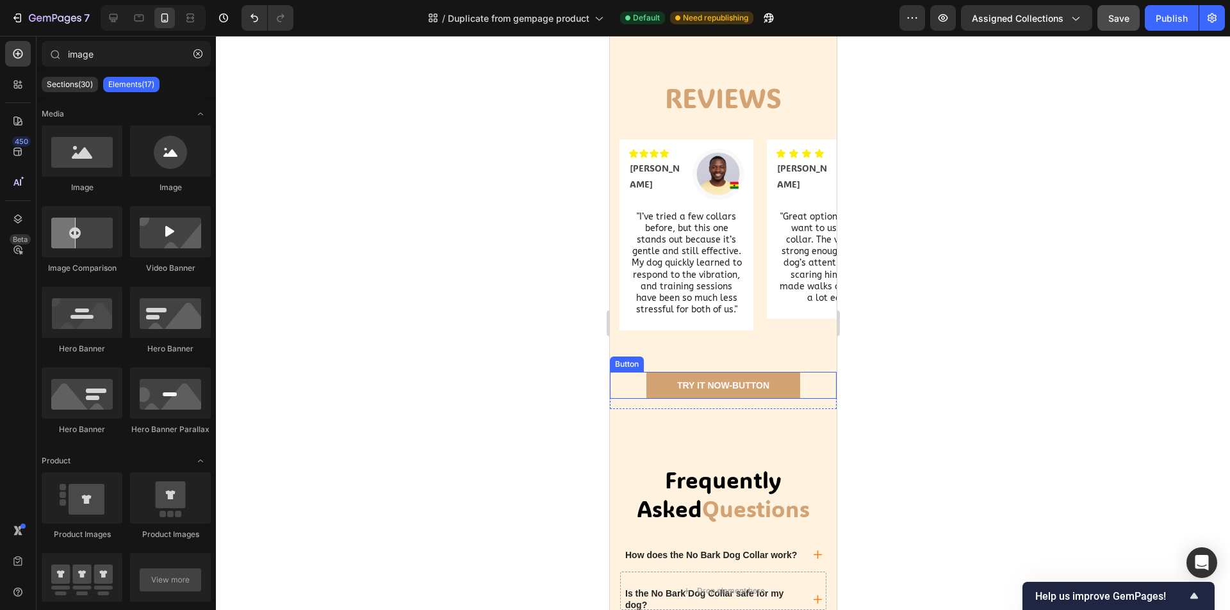
click at [801, 399] on div "TRY IT NOW-BUTTON Button" at bounding box center [722, 385] width 227 height 27
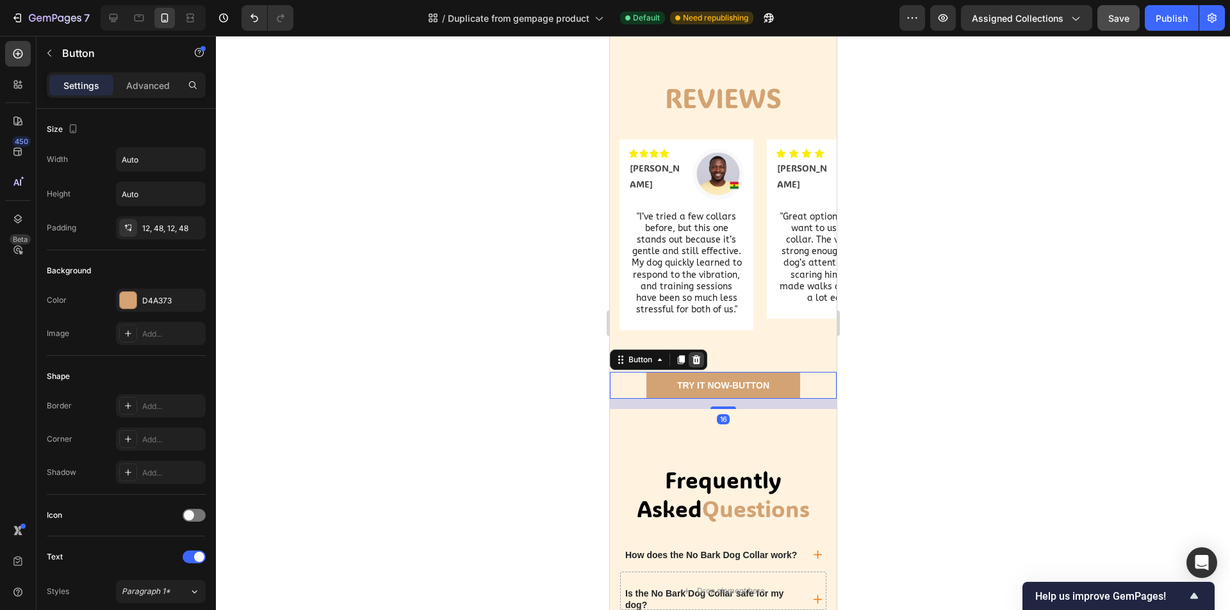
click at [694, 365] on icon at bounding box center [695, 360] width 10 height 10
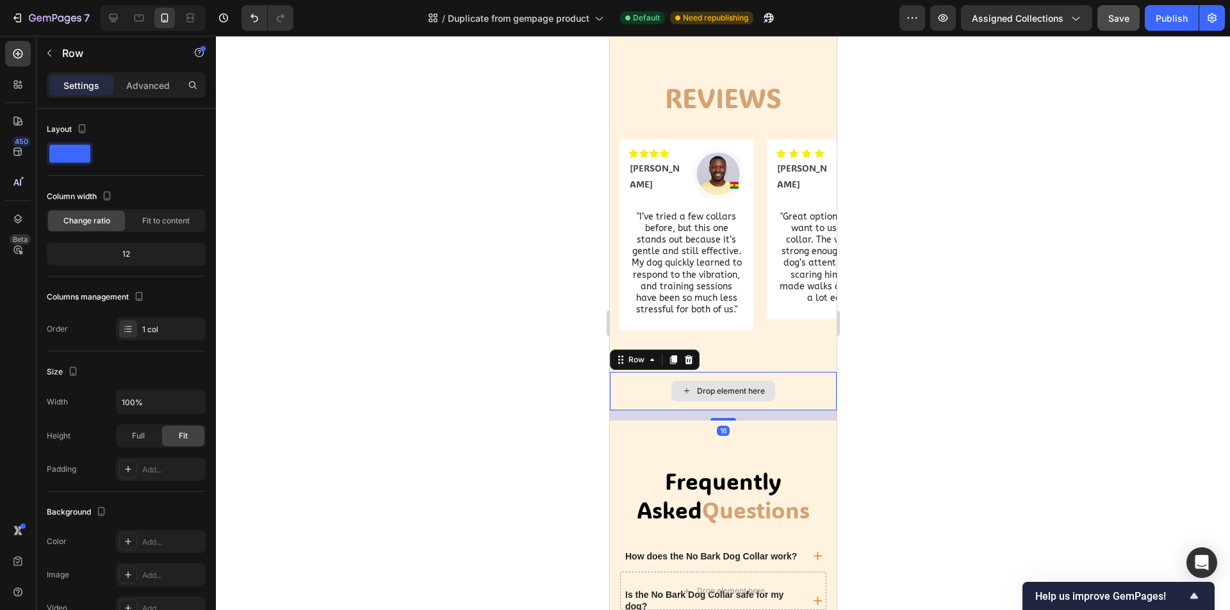
click at [780, 410] on div "Drop element here" at bounding box center [722, 391] width 227 height 38
click at [689, 364] on icon at bounding box center [688, 359] width 8 height 9
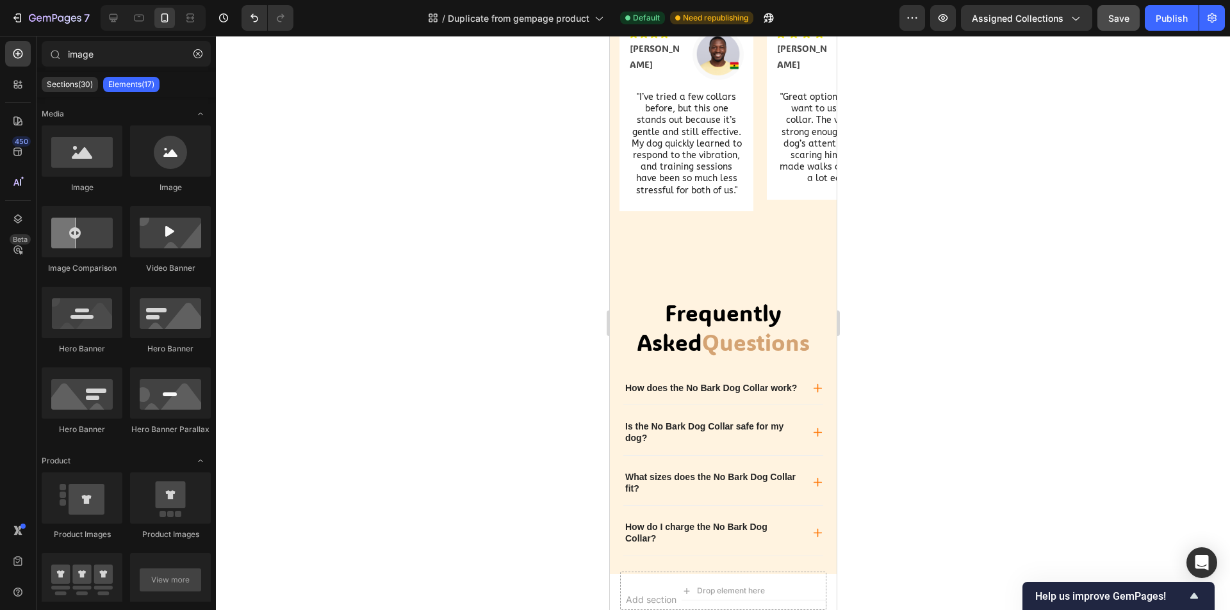
scroll to position [745, 0]
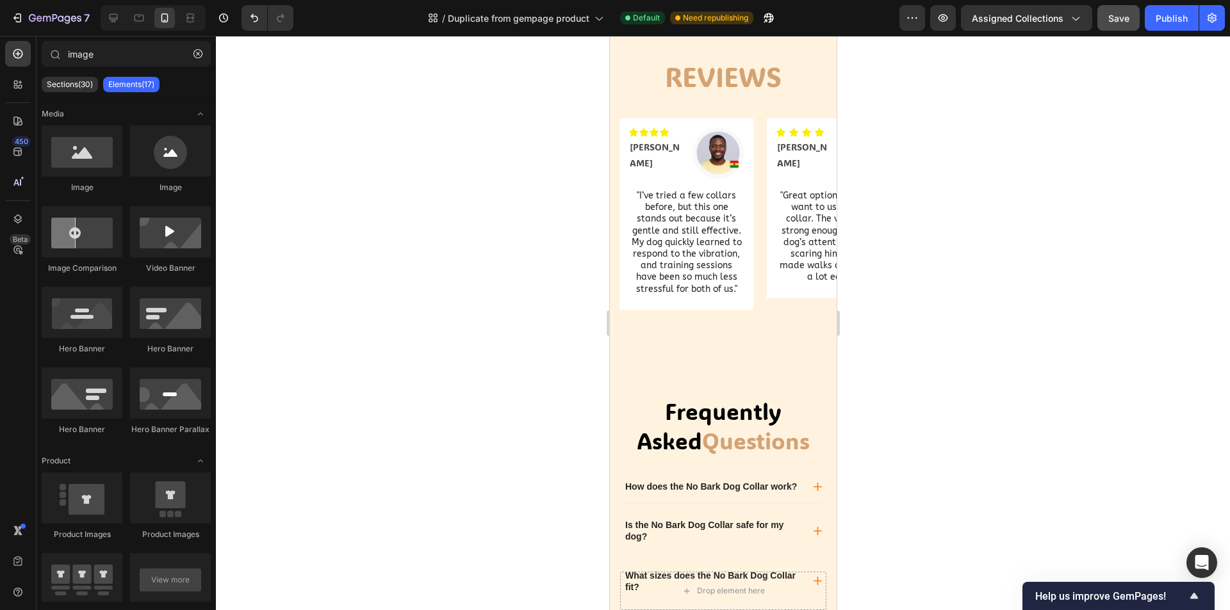
drag, startPoint x: 829, startPoint y: 362, endPoint x: 1099, endPoint y: 603, distance: 361.5
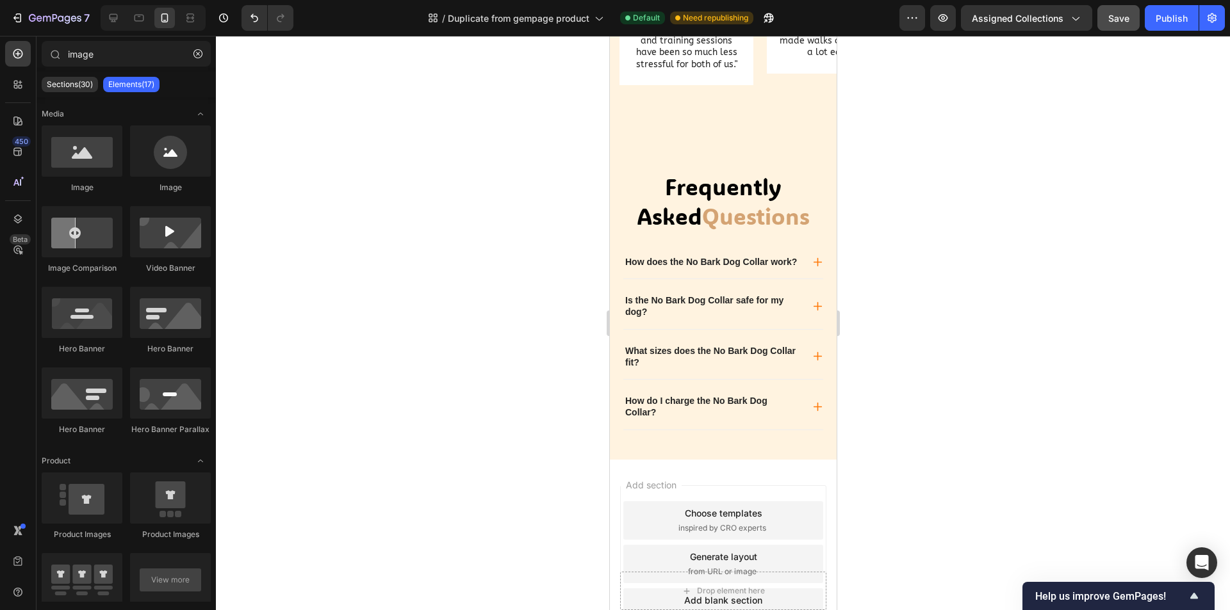
scroll to position [771, 0]
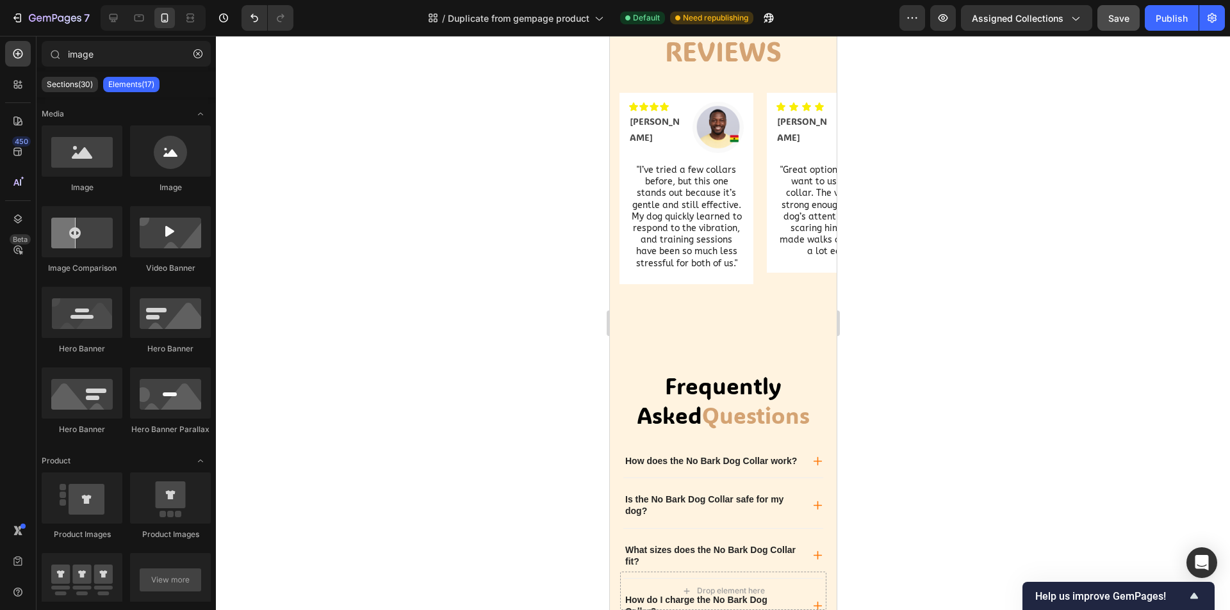
drag, startPoint x: 827, startPoint y: 277, endPoint x: 1454, endPoint y: 354, distance: 631.6
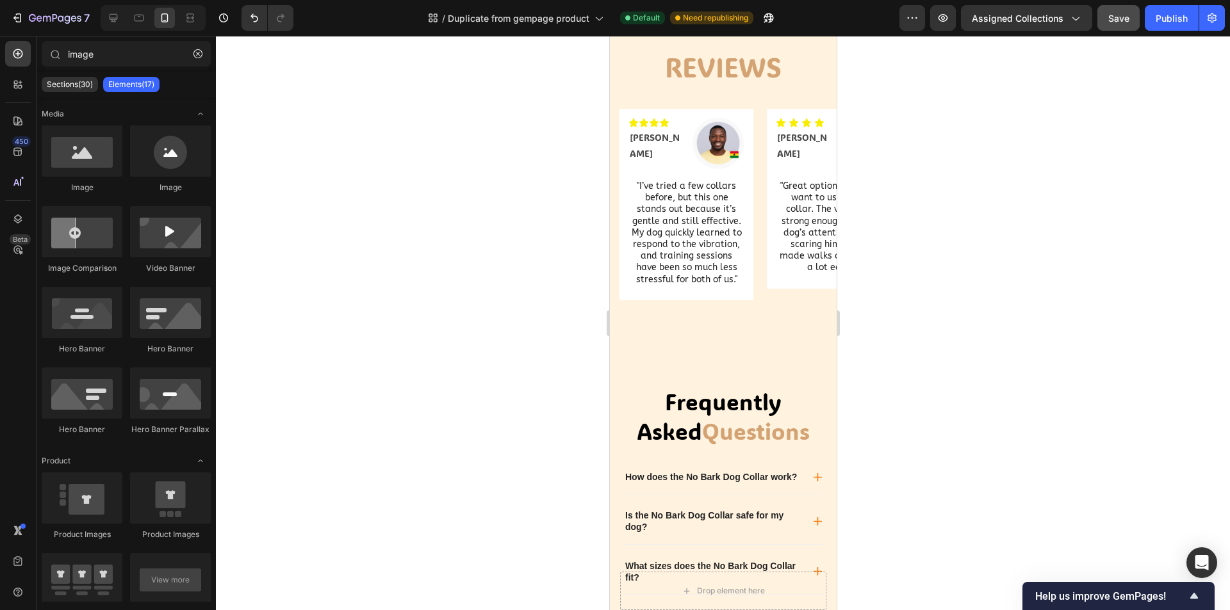
scroll to position [742, 0]
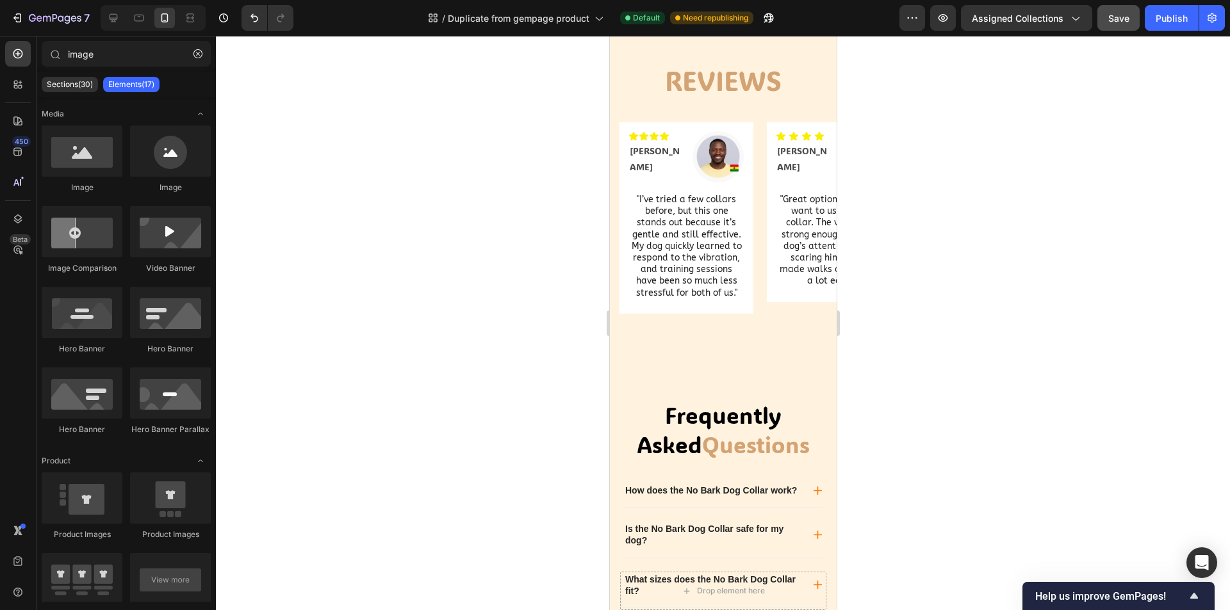
drag, startPoint x: 827, startPoint y: 342, endPoint x: 1452, endPoint y: 401, distance: 628.4
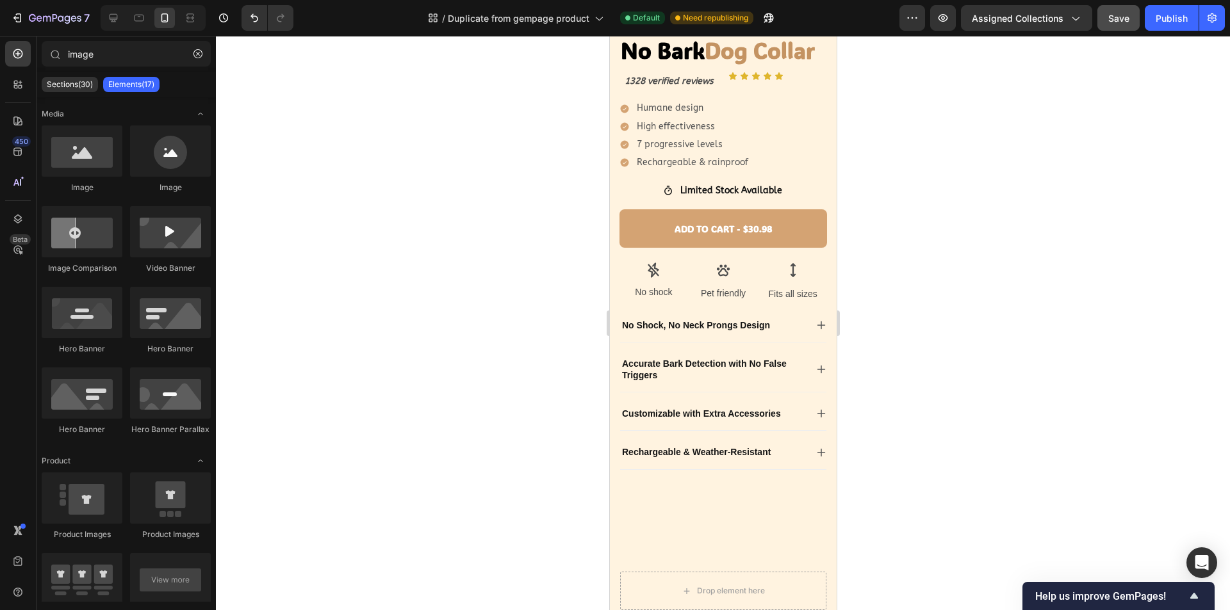
scroll to position [0, 0]
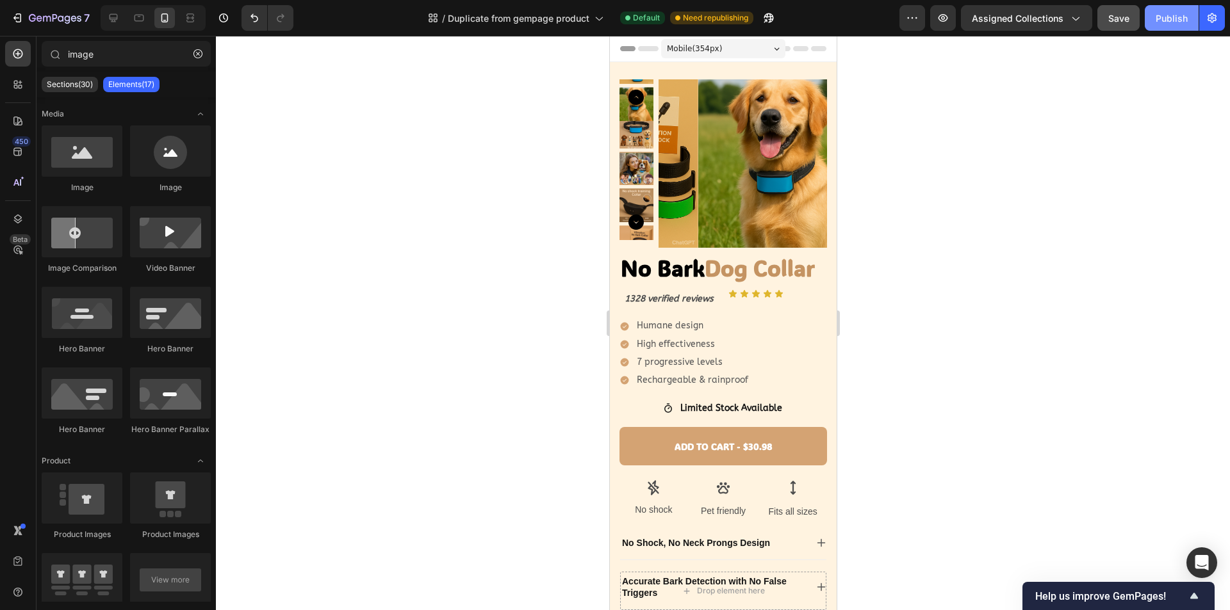
click at [1164, 19] on div "Publish" at bounding box center [1171, 18] width 32 height 13
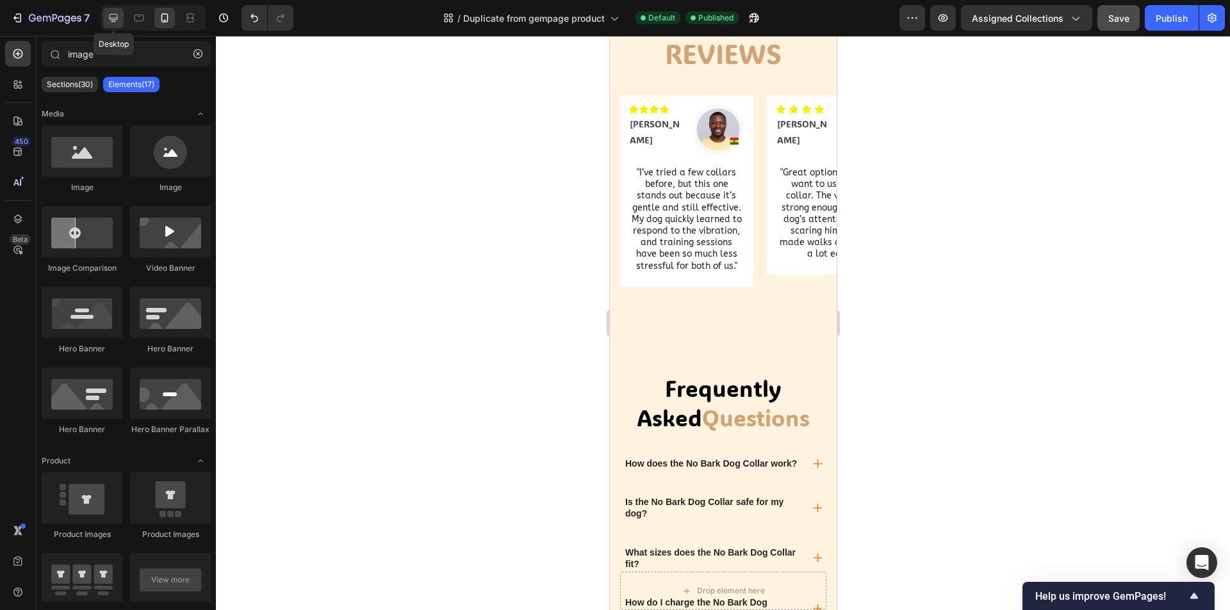
click at [117, 21] on icon at bounding box center [113, 18] width 13 height 13
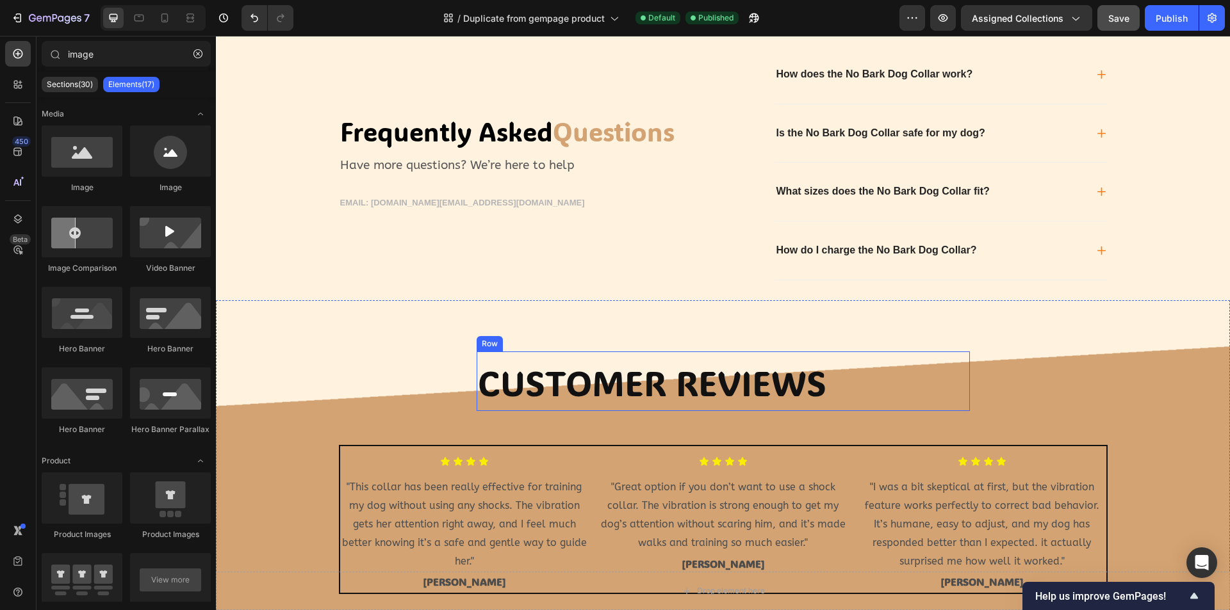
scroll to position [1021, 0]
